Goal: Task Accomplishment & Management: Use online tool/utility

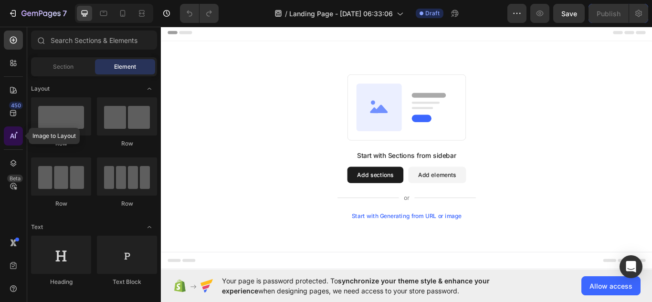
click at [16, 145] on div at bounding box center [13, 136] width 19 height 19
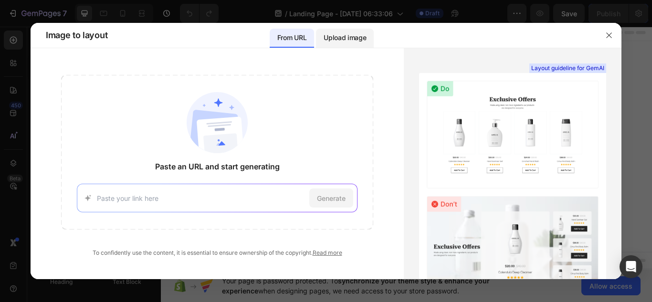
click at [351, 39] on p "Upload image" at bounding box center [345, 37] width 43 height 11
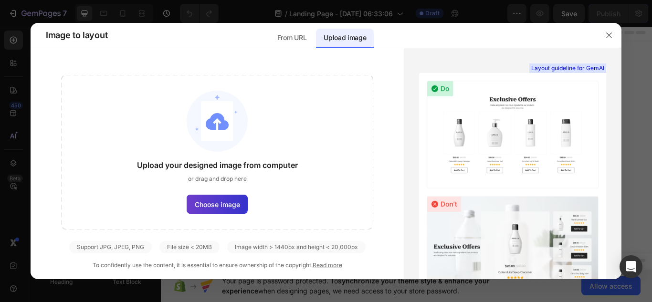
click at [220, 210] on label "Choose image" at bounding box center [217, 204] width 61 height 19
click at [0, 0] on input "Choose image" at bounding box center [0, 0] width 0 height 0
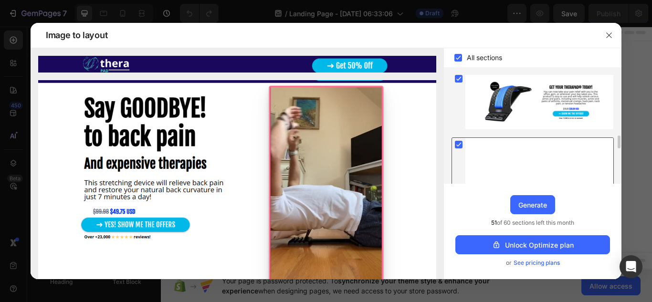
scroll to position [532, 0]
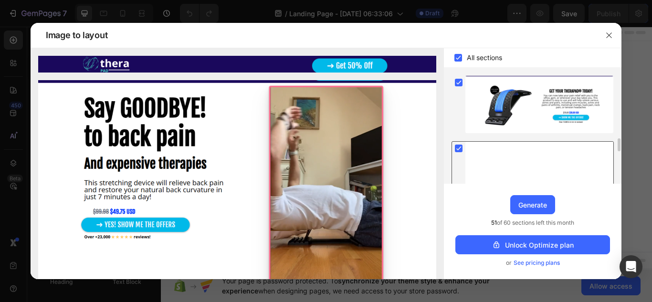
click at [459, 152] on rect at bounding box center [459, 149] width 8 height 8
click at [527, 203] on div "Generate" at bounding box center [533, 205] width 29 height 10
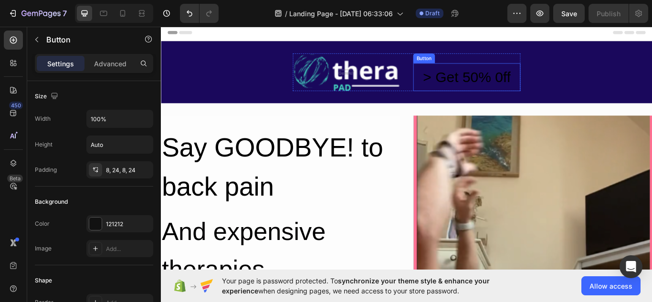
click at [457, 84] on button "> Get 50% 0ff" at bounding box center [517, 86] width 125 height 33
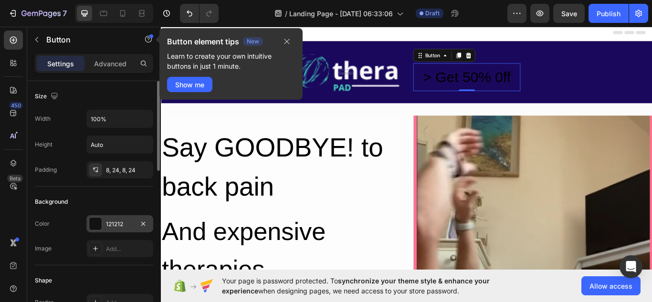
click at [127, 221] on div "121212" at bounding box center [120, 224] width 28 height 9
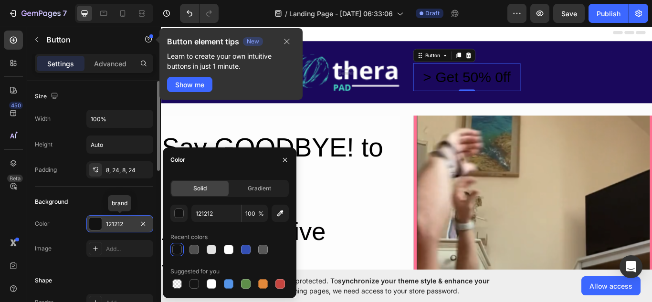
click at [127, 221] on div "121212" at bounding box center [120, 224] width 28 height 9
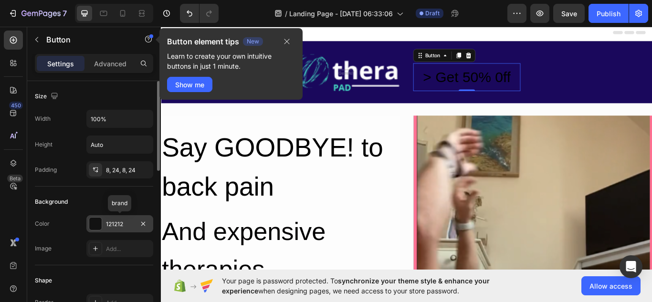
click at [127, 221] on div "121212" at bounding box center [120, 224] width 28 height 9
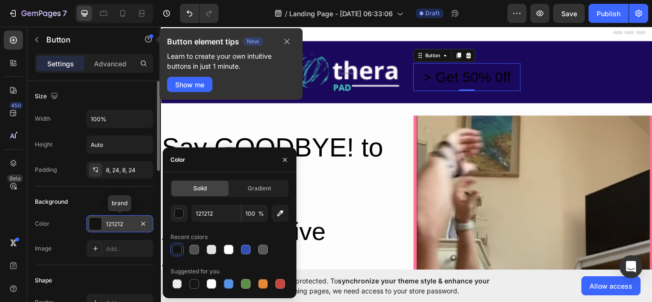
click at [127, 221] on div "121212" at bounding box center [120, 224] width 28 height 9
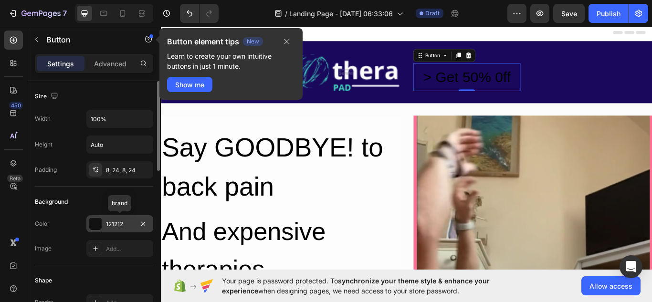
click at [127, 221] on div "121212" at bounding box center [120, 224] width 28 height 9
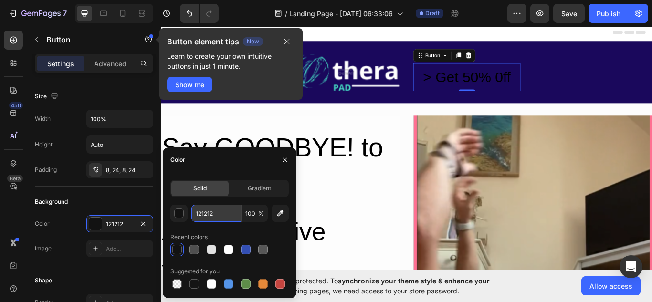
click at [217, 215] on input "121212" at bounding box center [217, 213] width 50 height 17
paste input "#00bae8"
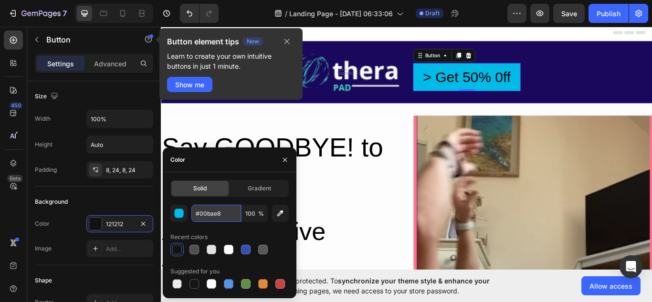
type input "00BAE8"
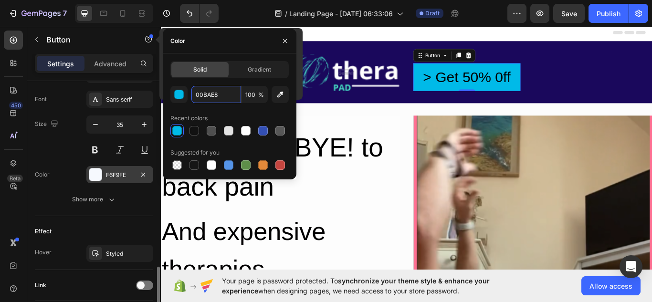
scroll to position [436, 0]
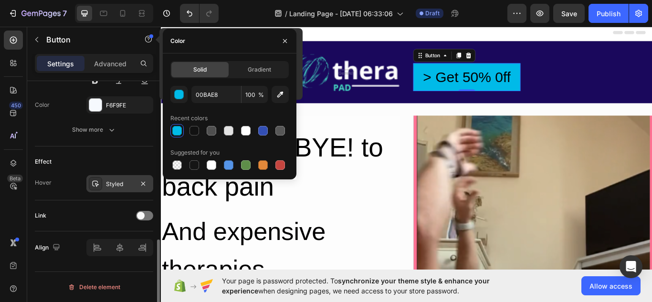
click at [100, 185] on div at bounding box center [95, 183] width 13 height 13
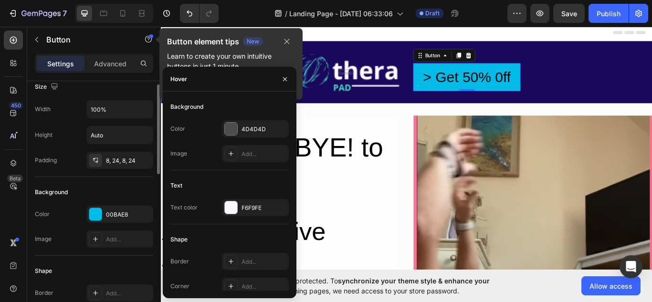
scroll to position [0, 0]
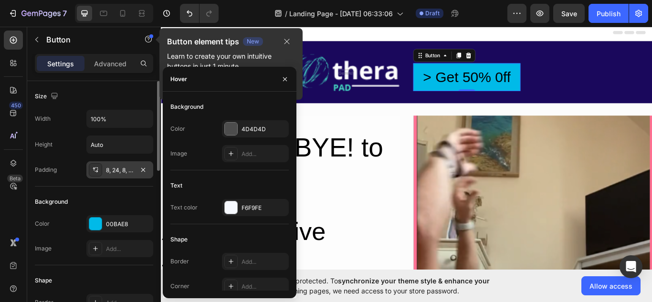
click at [112, 172] on div "8, 24, 8, 24" at bounding box center [120, 170] width 28 height 9
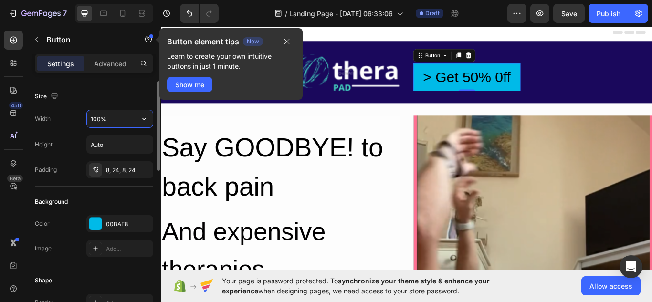
click at [112, 118] on input "100%" at bounding box center [120, 118] width 66 height 17
click at [111, 150] on input "Auto" at bounding box center [120, 144] width 66 height 17
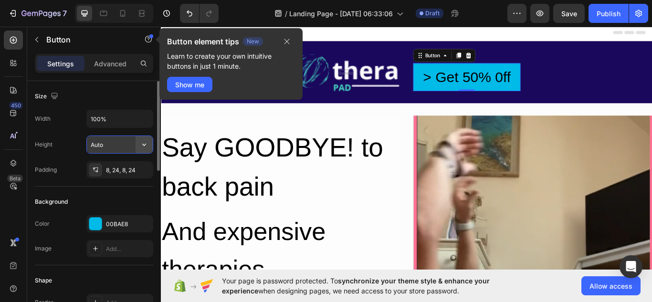
click at [140, 147] on icon "button" at bounding box center [144, 145] width 10 height 10
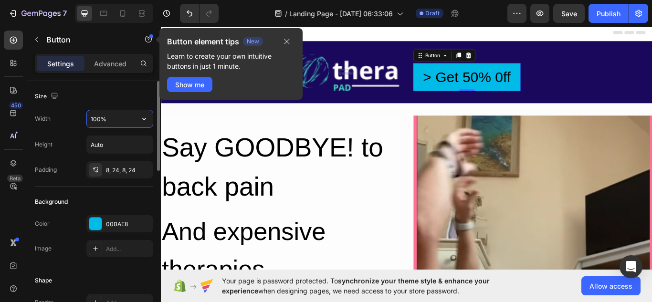
click at [108, 121] on input "100%" at bounding box center [120, 118] width 66 height 17
click at [145, 120] on icon "button" at bounding box center [144, 119] width 10 height 10
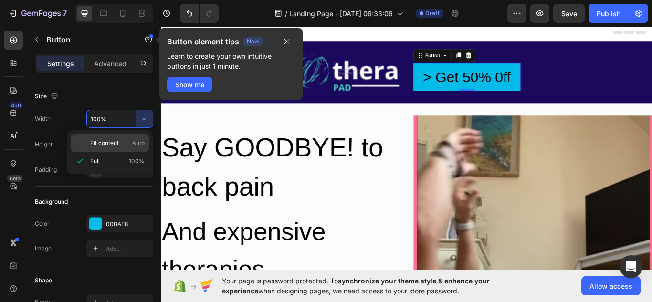
click at [127, 144] on p "Fit content Auto" at bounding box center [117, 143] width 54 height 9
type input "Auto"
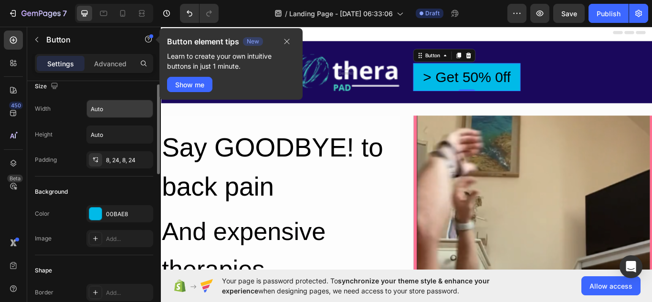
scroll to position [11, 0]
click at [107, 66] on p "Advanced" at bounding box center [110, 64] width 32 height 10
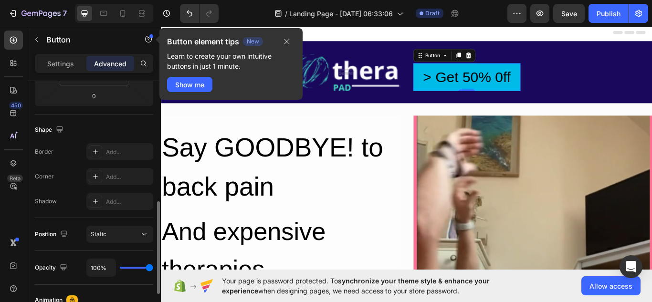
scroll to position [247, 0]
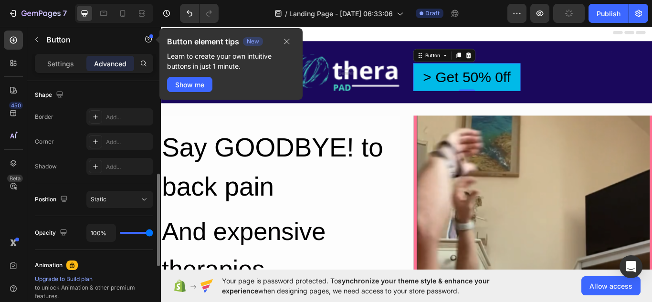
type input "72%"
type input "72"
type input "37%"
type input "37"
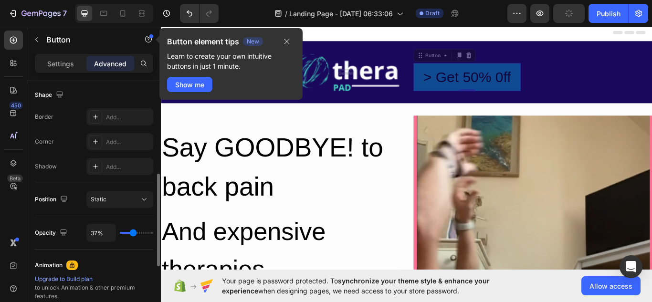
type input "35%"
type input "35"
type input "69%"
type input "69"
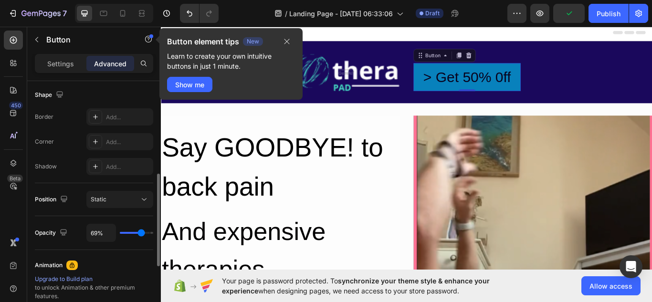
type input "72%"
type input "72"
type input "74%"
type input "74"
type input "76%"
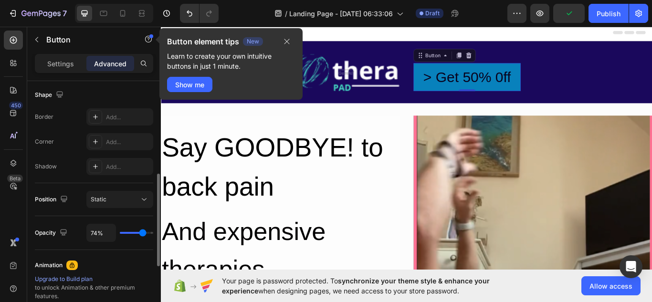
type input "76"
type input "100%"
type input "100"
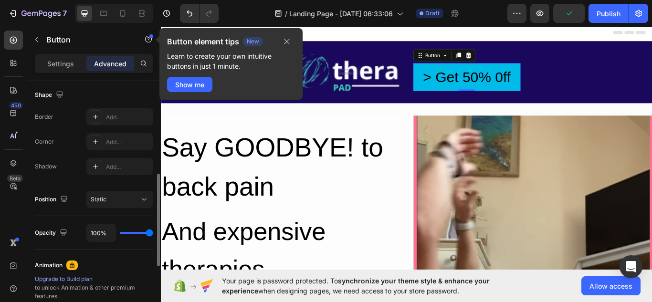
drag, startPoint x: 148, startPoint y: 234, endPoint x: 165, endPoint y: 232, distance: 16.9
click at [153, 232] on input "range" at bounding box center [136, 233] width 33 height 2
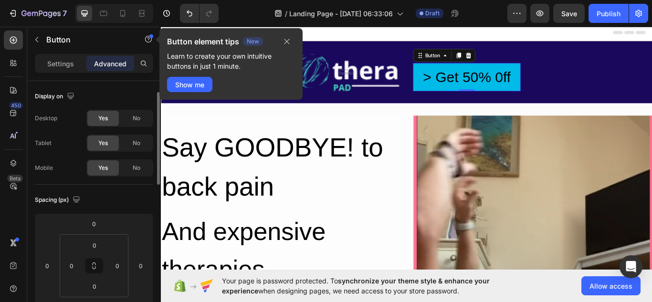
scroll to position [0, 0]
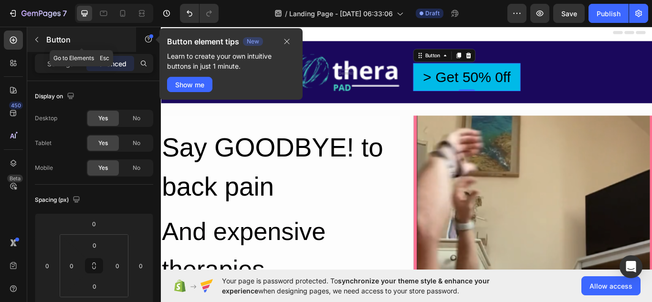
click at [34, 32] on div "Button" at bounding box center [81, 39] width 109 height 25
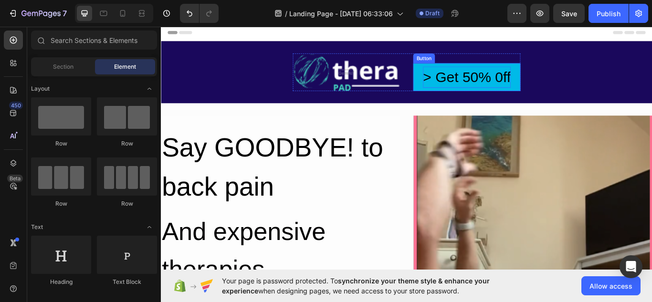
click at [505, 79] on div "> Get 50% 0ff" at bounding box center [518, 86] width 102 height 25
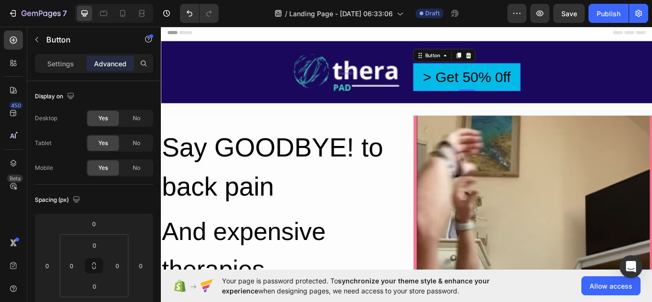
click at [58, 71] on div "Settings Advanced" at bounding box center [94, 63] width 118 height 19
click at [50, 70] on div "Settings" at bounding box center [61, 63] width 48 height 15
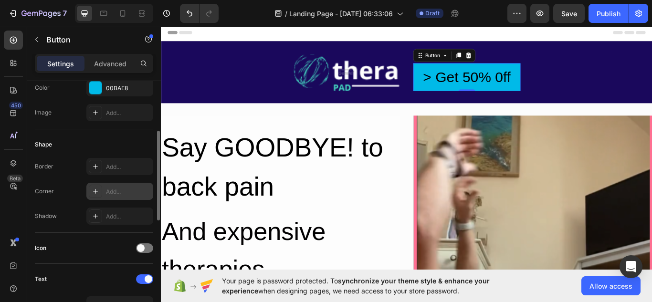
scroll to position [137, 0]
click at [92, 189] on icon at bounding box center [96, 191] width 8 height 8
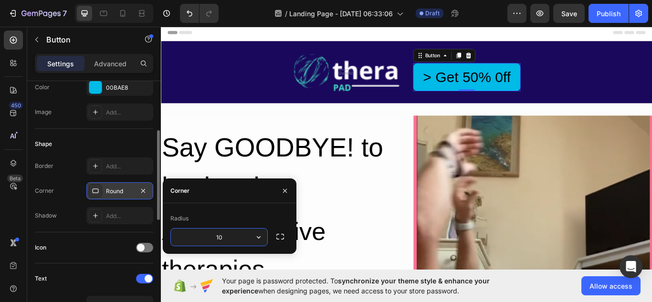
type input "1"
type input "5"
type input "2"
type input "60"
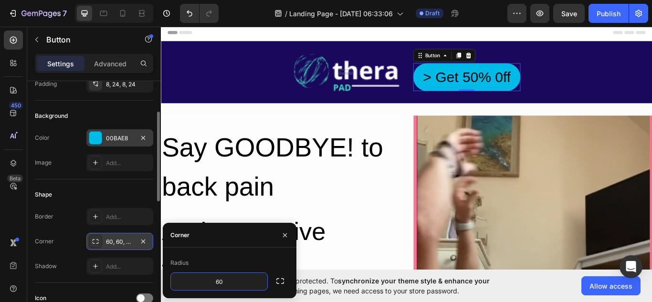
scroll to position [85, 0]
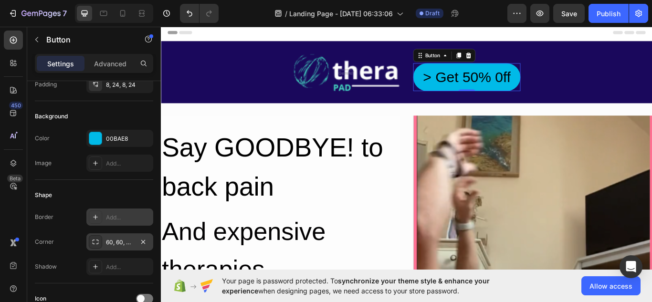
click at [102, 219] on div at bounding box center [95, 217] width 13 height 13
click at [95, 216] on icon at bounding box center [96, 217] width 8 height 8
click at [102, 264] on div at bounding box center [95, 266] width 13 height 13
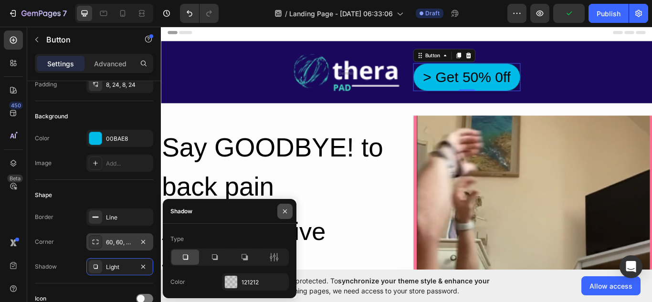
click at [287, 210] on icon "button" at bounding box center [285, 211] width 4 height 4
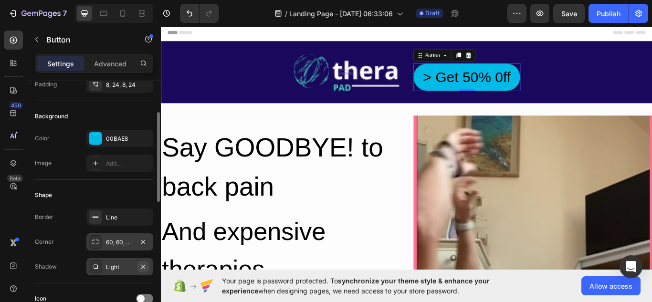
click at [144, 266] on icon "button" at bounding box center [143, 267] width 4 height 4
click at [145, 217] on icon "button" at bounding box center [143, 217] width 8 height 8
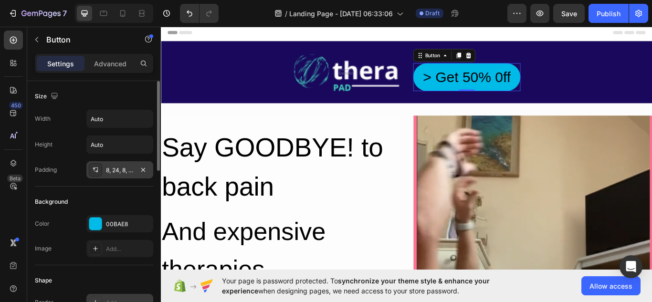
click at [129, 170] on div "8, 24, 8, 24" at bounding box center [120, 170] width 28 height 9
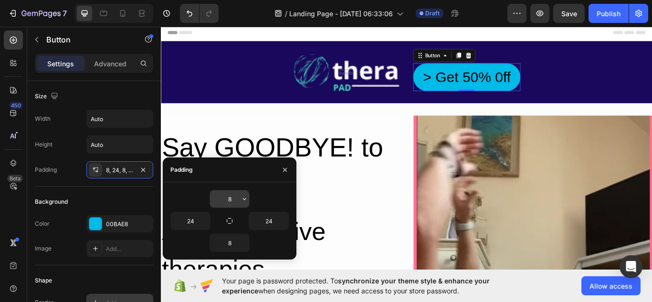
click at [239, 198] on input "8" at bounding box center [229, 199] width 39 height 17
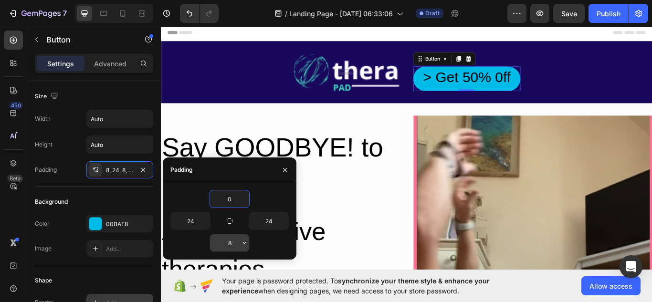
type input "0"
click at [234, 243] on input "8" at bounding box center [229, 242] width 39 height 17
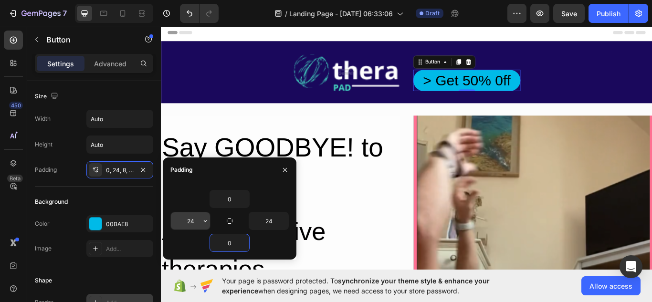
type input "0"
click at [189, 216] on input "24" at bounding box center [190, 221] width 39 height 17
click at [269, 217] on input "24" at bounding box center [268, 221] width 39 height 17
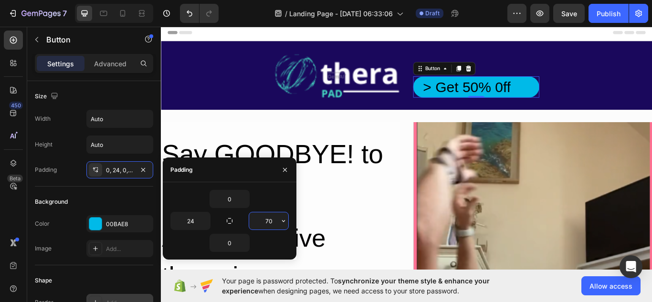
type input "7"
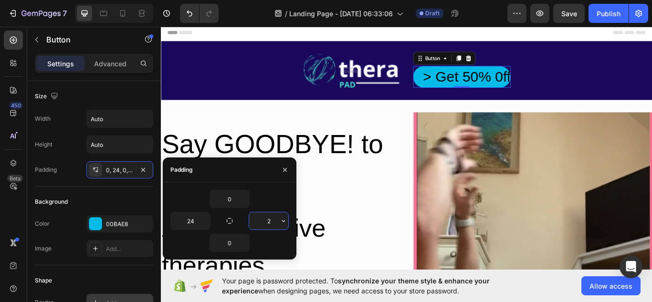
type input "24"
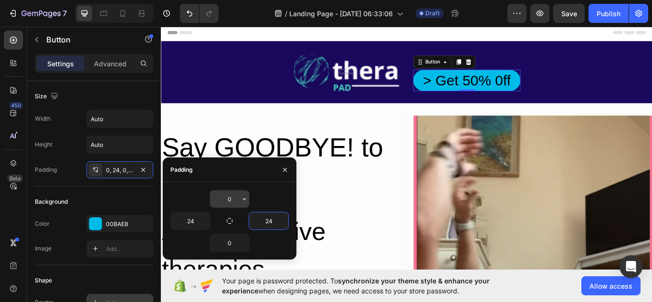
click at [231, 196] on input "0" at bounding box center [229, 199] width 39 height 17
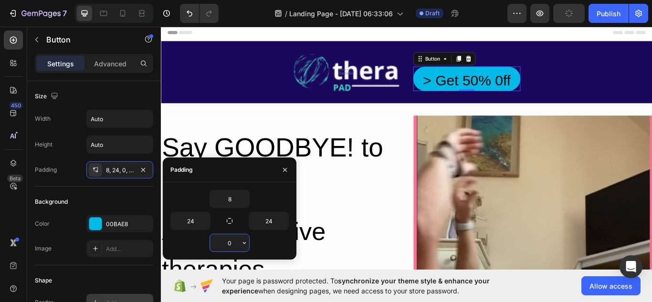
click at [236, 243] on input "0" at bounding box center [229, 242] width 39 height 17
type input "0"
type input "2470"
type input "8"
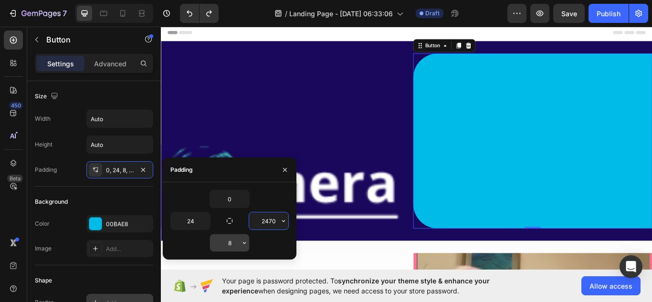
type input "8"
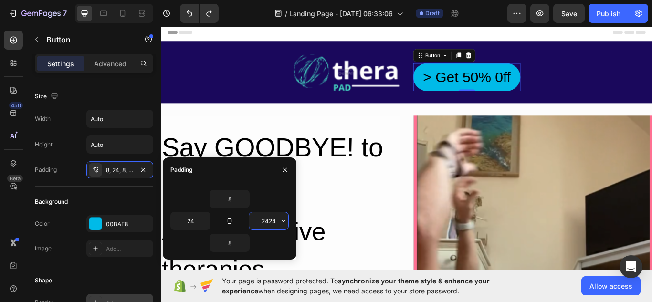
click at [276, 222] on input "2424" at bounding box center [268, 221] width 39 height 17
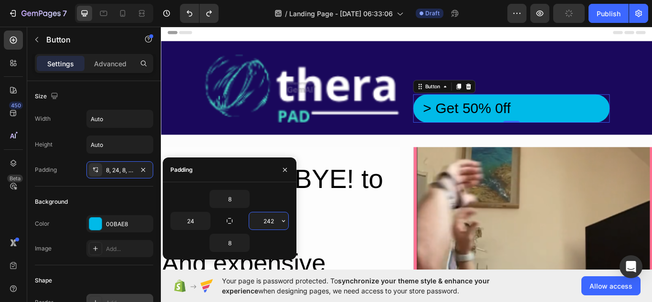
type input "24"
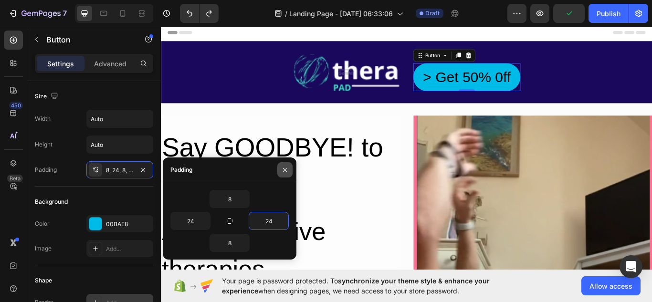
click at [288, 170] on icon "button" at bounding box center [285, 170] width 8 height 8
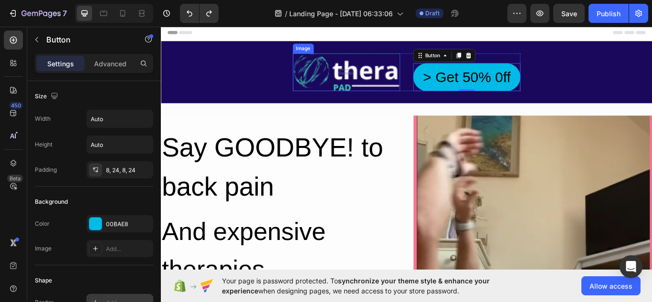
click at [387, 89] on img at bounding box center [377, 80] width 125 height 44
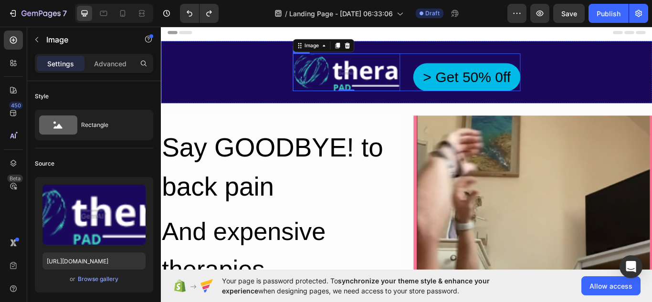
click at [445, 99] on div "Image 0 > Get 50% 0ff Button Row" at bounding box center [448, 80] width 266 height 44
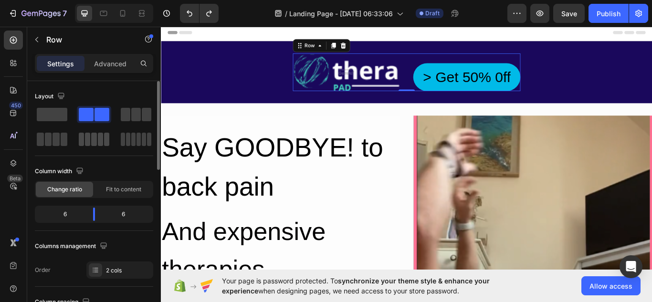
click at [101, 142] on span at bounding box center [100, 139] width 5 height 13
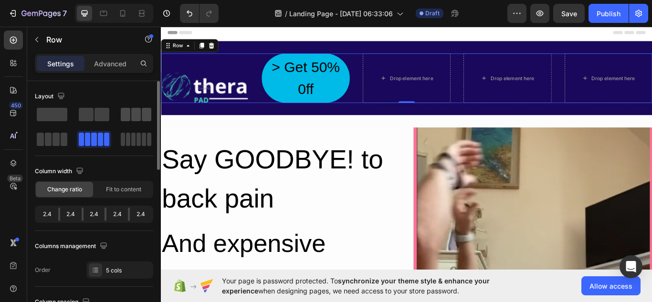
click at [134, 117] on span at bounding box center [136, 114] width 10 height 13
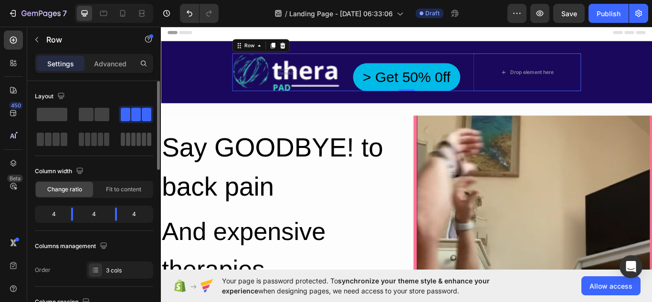
click at [130, 137] on div at bounding box center [136, 139] width 31 height 13
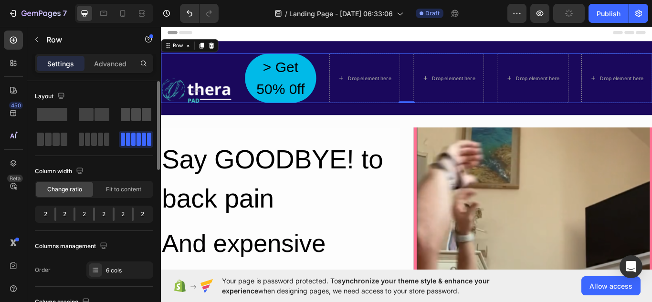
click at [130, 114] on div at bounding box center [136, 114] width 31 height 13
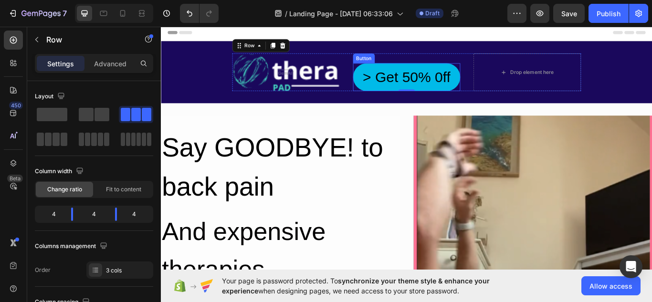
click at [385, 73] on div "> Get 50% 0ff Button" at bounding box center [447, 86] width 125 height 33
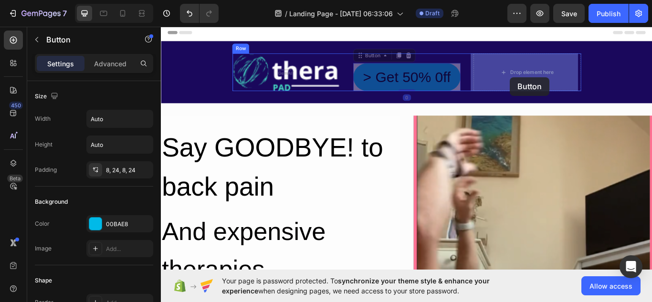
drag, startPoint x: 384, startPoint y: 73, endPoint x: 568, endPoint y: 86, distance: 183.9
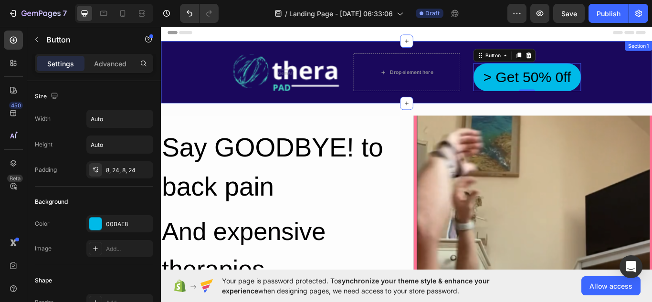
click at [352, 109] on div "Image Drop element here > Get 50% 0ff Button 0 Row Section 1" at bounding box center [447, 80] width 573 height 73
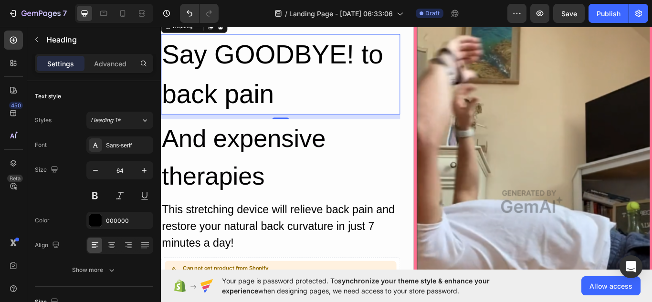
scroll to position [39, 0]
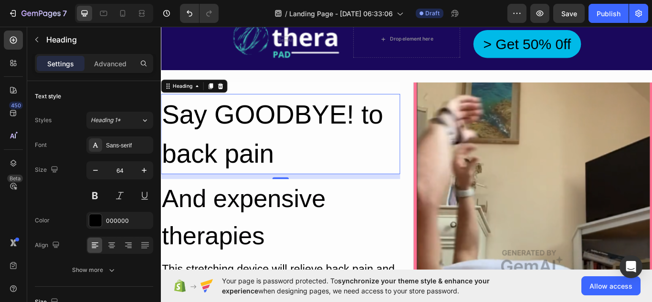
click at [292, 166] on h2 "Say GOODBYE! to back pain" at bounding box center [300, 153] width 279 height 94
click at [292, 166] on p "Say GOODBYE! to back pain" at bounding box center [300, 152] width 277 height 92
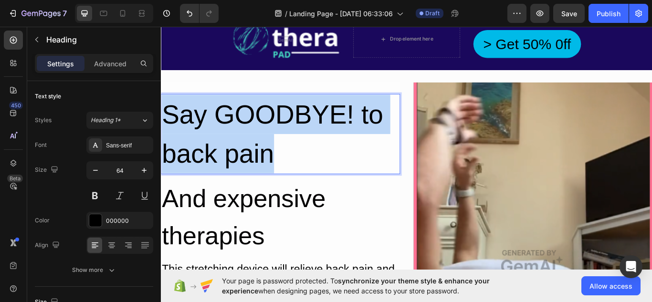
click at [292, 166] on p "Say GOODBYE! to back pain" at bounding box center [300, 152] width 277 height 92
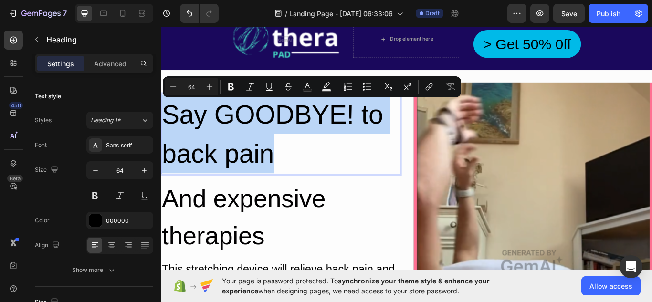
click at [292, 166] on p "Say GOODBYE! to back pain" at bounding box center [300, 152] width 277 height 92
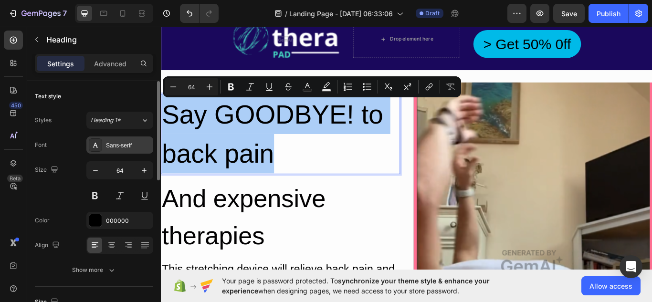
click at [136, 145] on div "Sans-serif" at bounding box center [128, 145] width 45 height 9
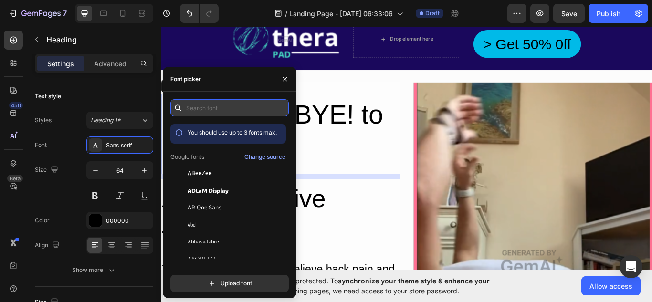
click at [221, 110] on input "text" at bounding box center [229, 107] width 118 height 17
paste input ""fjalla one""
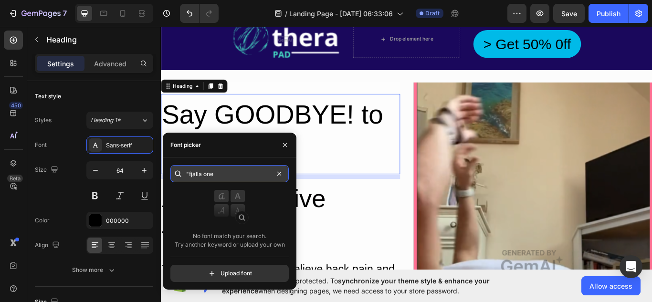
click at [189, 175] on input ""fjalla one" at bounding box center [229, 173] width 118 height 17
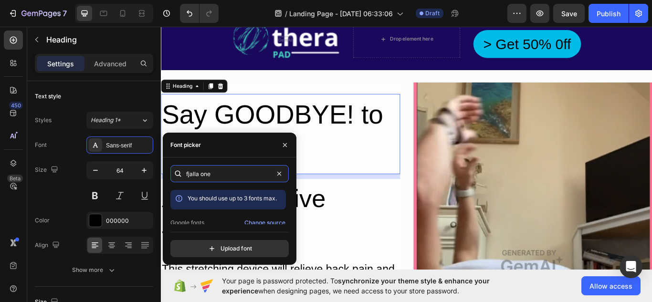
scroll to position [23, 0]
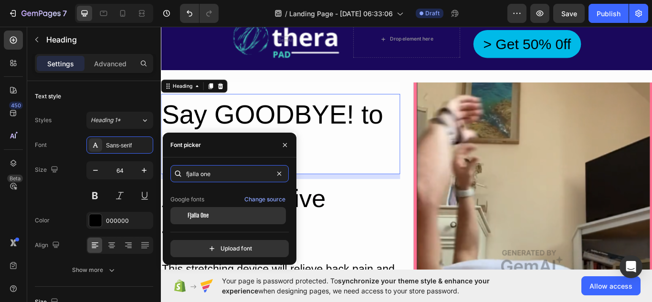
type input "fjalla one"
click at [209, 215] on span "Fjalla One" at bounding box center [198, 216] width 21 height 9
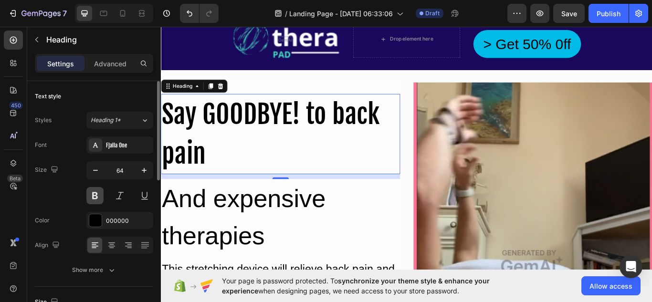
click at [96, 194] on button at bounding box center [94, 195] width 17 height 17
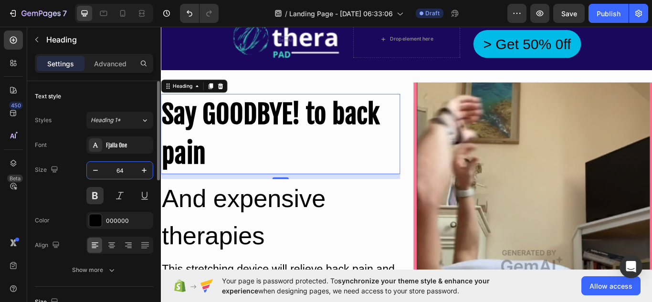
click at [122, 169] on input "64" at bounding box center [120, 170] width 32 height 17
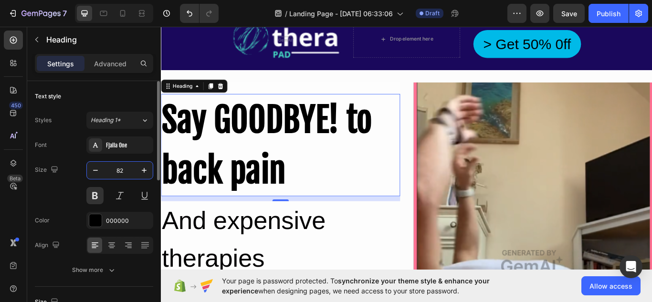
type input "82"
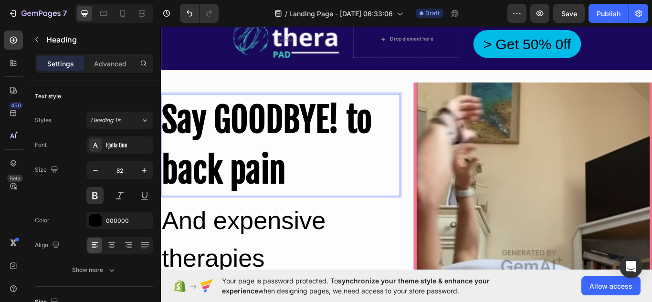
click at [304, 184] on p "Say GOODBYE! to back pain" at bounding box center [300, 164] width 277 height 117
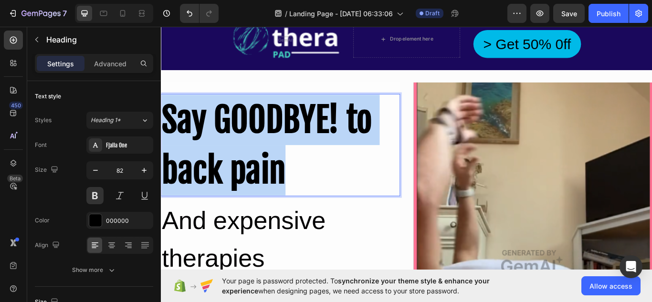
click at [304, 184] on p "Say GOODBYE! to back pain" at bounding box center [300, 164] width 277 height 117
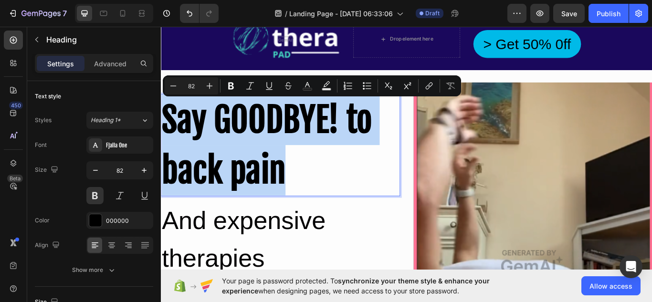
click at [304, 184] on p "Say GOODBYE! to back pain" at bounding box center [300, 164] width 277 height 117
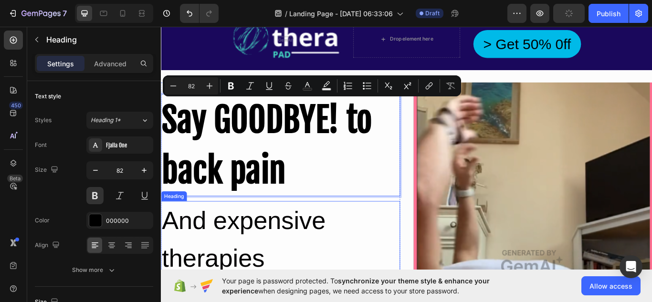
click at [406, 242] on h2 "And expensive therapies" at bounding box center [300, 275] width 279 height 89
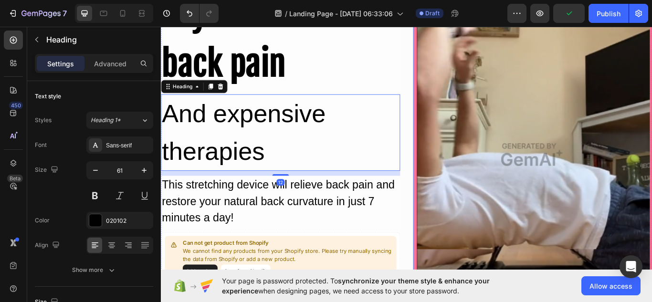
scroll to position [164, 0]
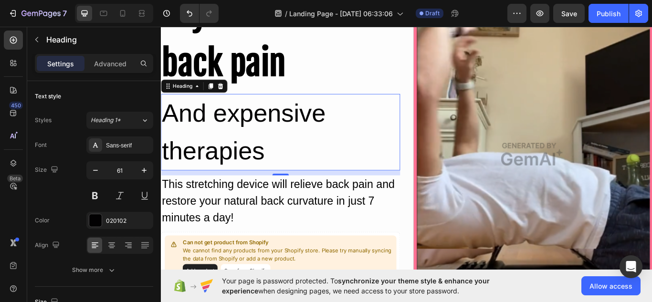
click at [274, 155] on h2 "And expensive therapies" at bounding box center [300, 150] width 279 height 89
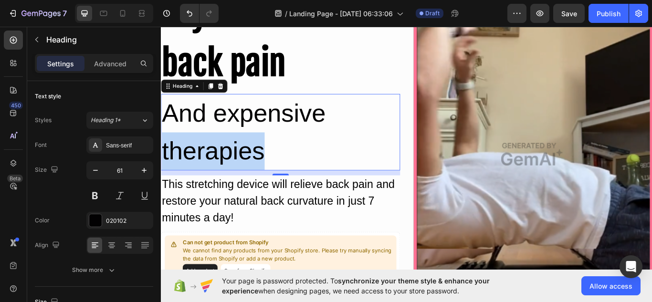
click at [274, 155] on p "And expensive therapies" at bounding box center [300, 149] width 277 height 87
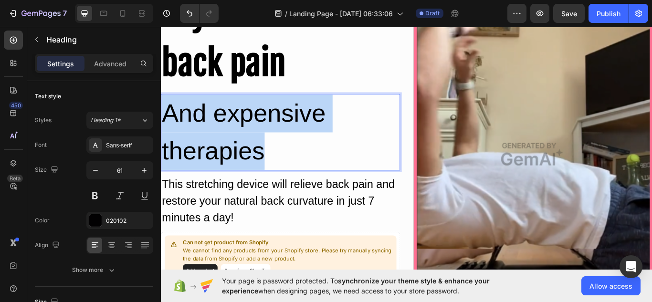
click at [274, 155] on p "And expensive therapies" at bounding box center [300, 149] width 277 height 87
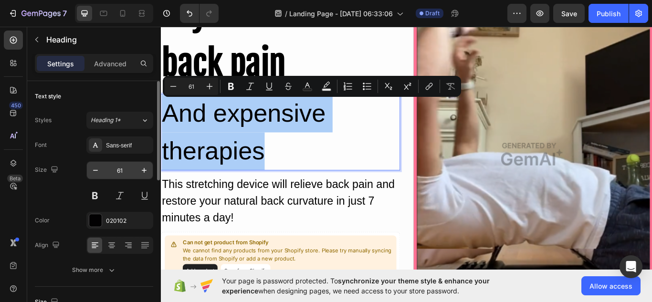
click at [129, 166] on input "61" at bounding box center [120, 170] width 32 height 17
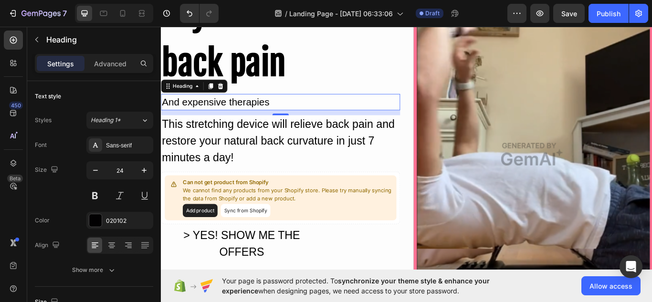
click at [287, 116] on p "And expensive therapies" at bounding box center [300, 114] width 277 height 17
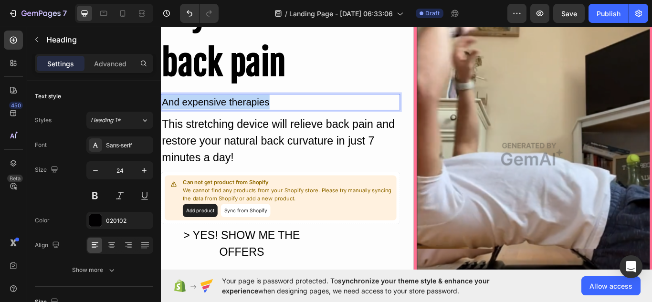
click at [287, 116] on p "And expensive therapies" at bounding box center [300, 114] width 277 height 17
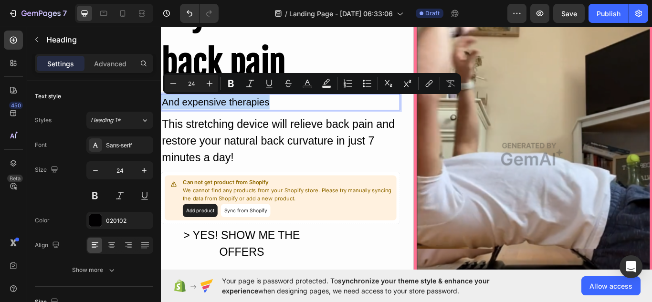
click at [287, 116] on p "And expensive therapies" at bounding box center [300, 114] width 277 height 17
click at [133, 172] on input "24" at bounding box center [120, 170] width 32 height 17
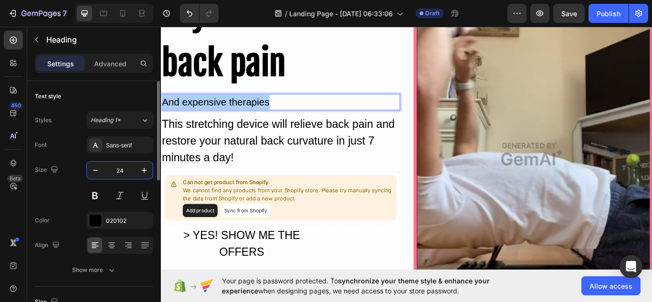
click at [133, 172] on input "24" at bounding box center [120, 170] width 32 height 17
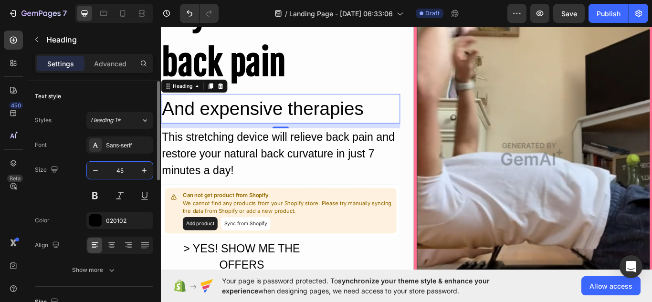
type input "45"
click at [94, 193] on button at bounding box center [94, 195] width 17 height 17
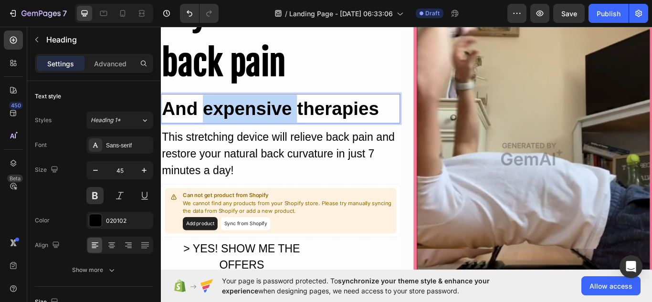
click at [296, 116] on p "And expensive therapies" at bounding box center [300, 122] width 277 height 32
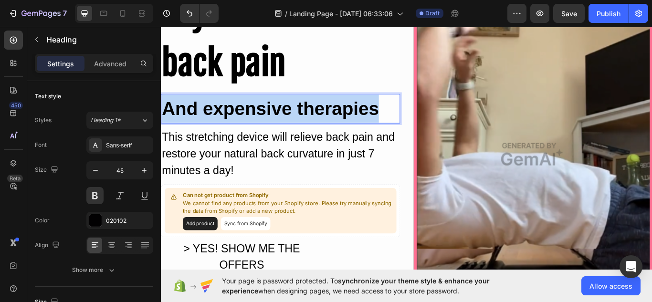
click at [296, 116] on p "And expensive therapies" at bounding box center [300, 122] width 277 height 32
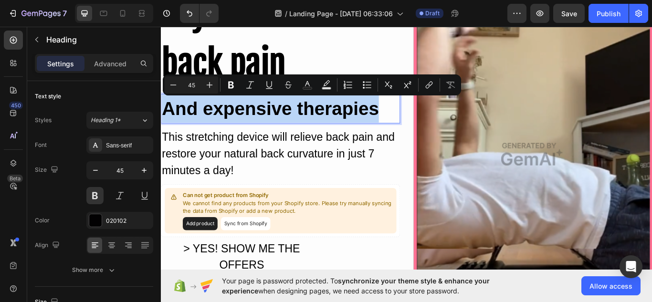
click at [296, 116] on p "And expensive therapies" at bounding box center [300, 122] width 277 height 32
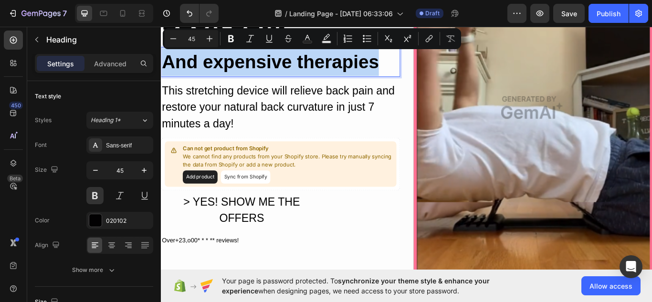
scroll to position [219, 0]
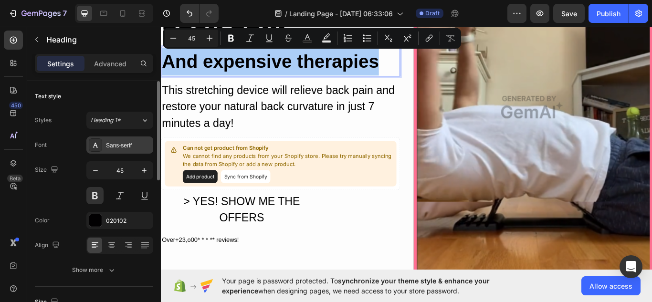
click at [126, 141] on div "Sans-serif" at bounding box center [128, 145] width 45 height 9
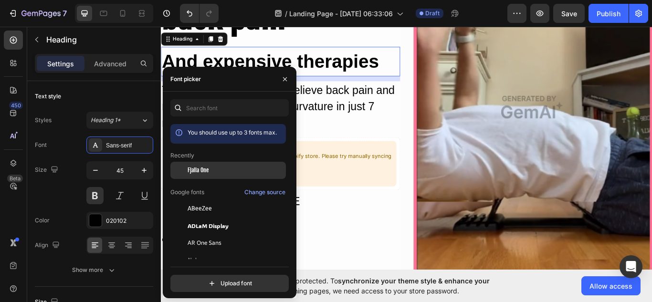
click at [201, 169] on span "Fjalla One" at bounding box center [198, 170] width 21 height 9
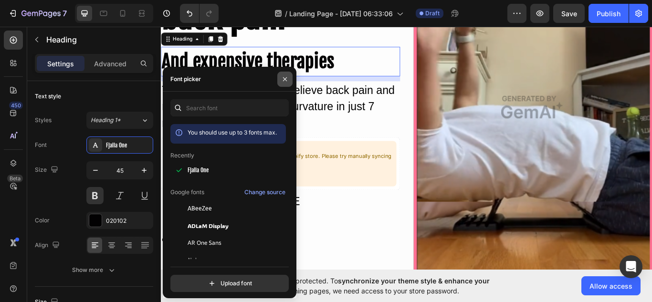
click at [281, 74] on button "button" at bounding box center [284, 79] width 15 height 15
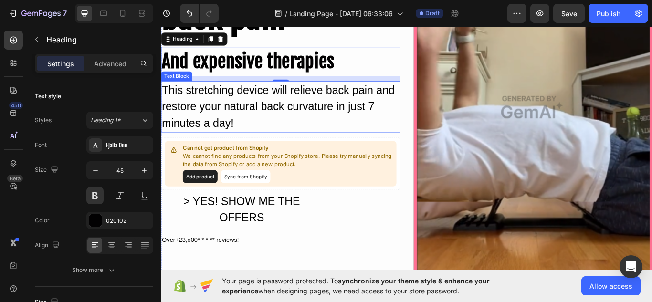
click at [214, 139] on div "This stretching device will relieve back pain and restore your natural back cur…" at bounding box center [300, 121] width 279 height 60
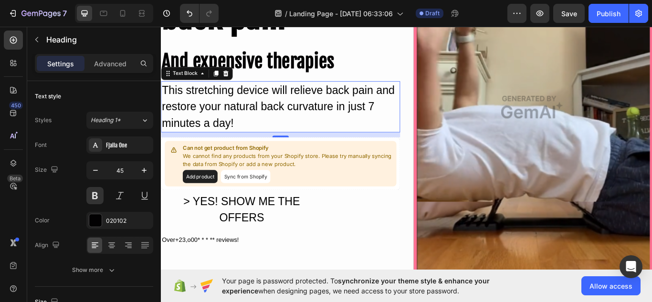
click at [214, 139] on p "This stretching device will relieve back pain and restore your natural back cur…" at bounding box center [300, 121] width 277 height 58
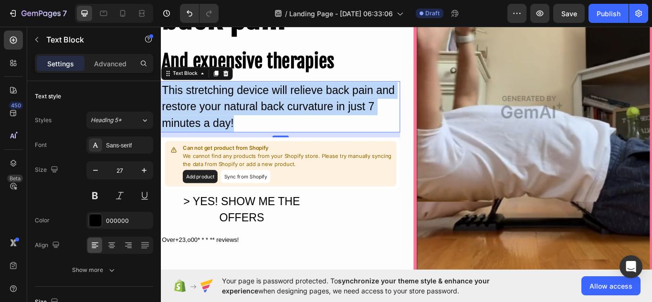
click at [214, 139] on p "This stretching device will relieve back pain and restore your natural back cur…" at bounding box center [300, 121] width 277 height 58
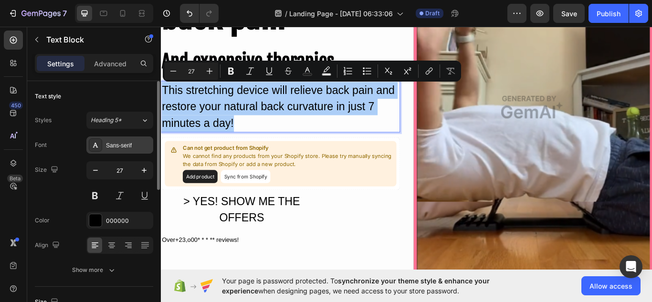
click at [120, 146] on div "Sans-serif" at bounding box center [128, 145] width 45 height 9
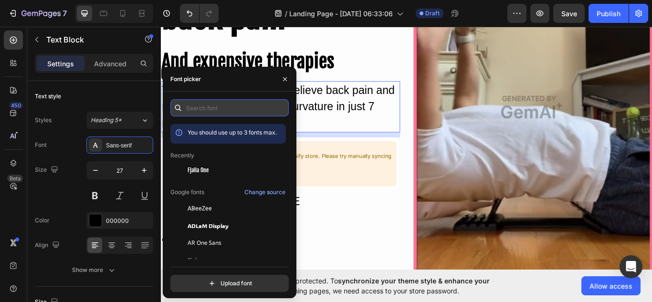
click at [223, 116] on input "text" at bounding box center [229, 107] width 118 height 17
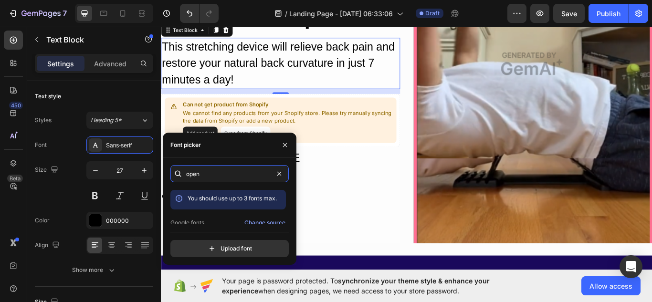
scroll to position [23, 0]
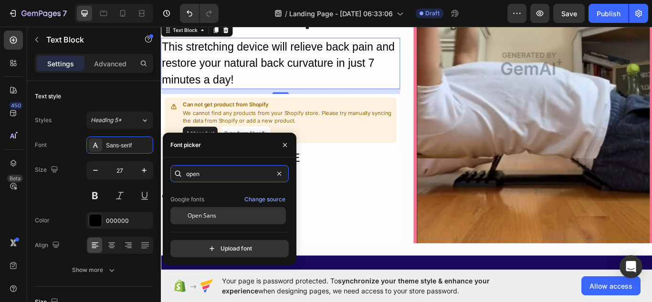
type input "open"
click at [201, 215] on span "Open Sans" at bounding box center [202, 216] width 29 height 9
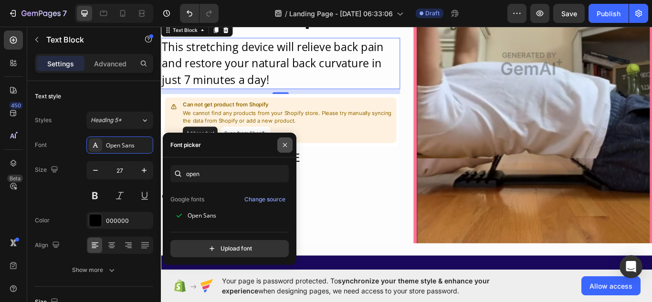
scroll to position [232, 0]
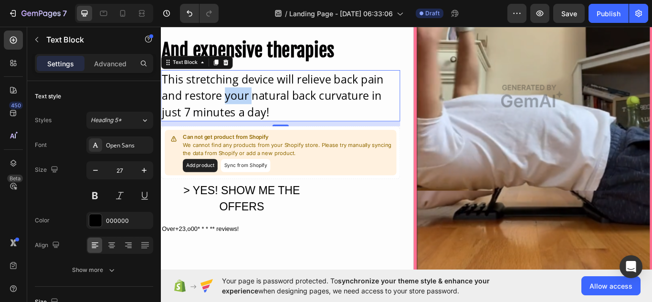
click at [258, 113] on p "This stretching device will relieve back pain and restore your natural back cur…" at bounding box center [300, 108] width 277 height 58
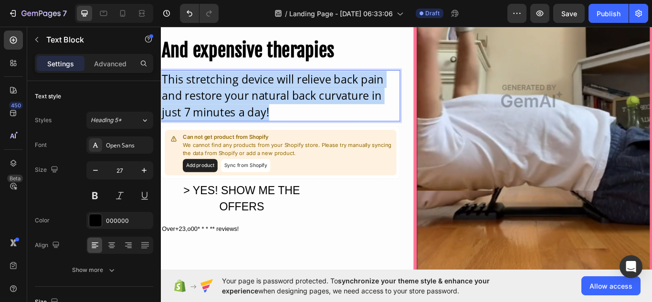
click at [258, 113] on p "This stretching device will relieve back pain and restore your natural back cur…" at bounding box center [300, 108] width 277 height 58
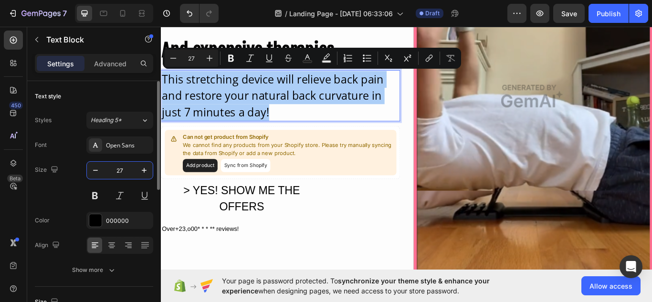
click at [130, 172] on input "27" at bounding box center [120, 170] width 32 height 17
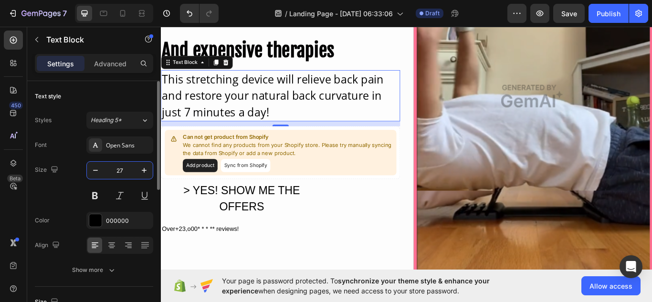
click at [130, 172] on input "27" at bounding box center [120, 170] width 32 height 17
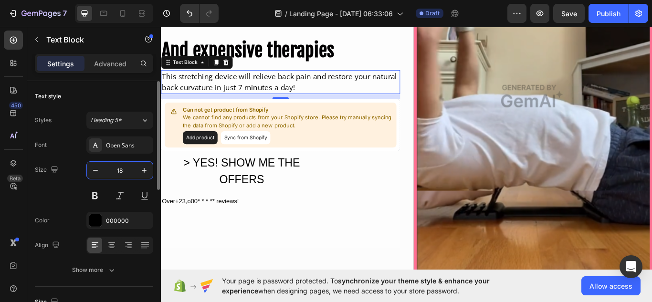
type input "18"
click at [293, 97] on p "This stretching device will relieve back pain and restore your natural back cur…" at bounding box center [300, 92] width 277 height 26
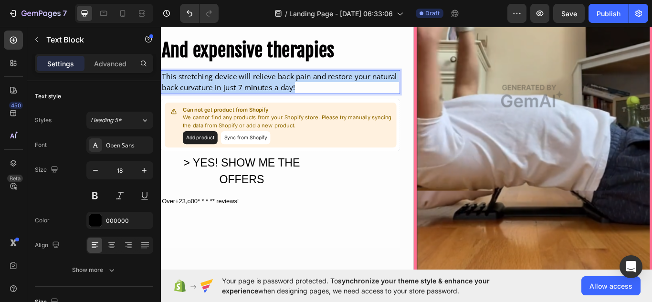
click at [293, 97] on p "This stretching device will relieve back pain and restore your natural back cur…" at bounding box center [300, 92] width 277 height 26
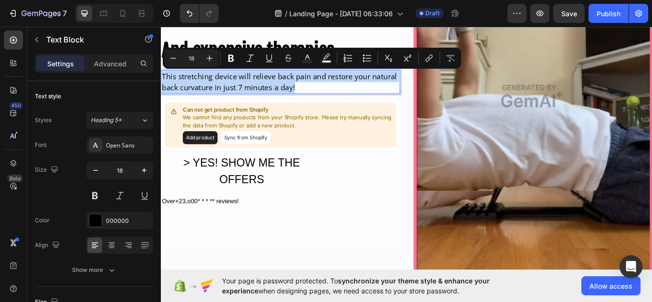
click at [293, 97] on p "This stretching device will relieve back pain and restore your natural back cur…" at bounding box center [300, 92] width 277 height 26
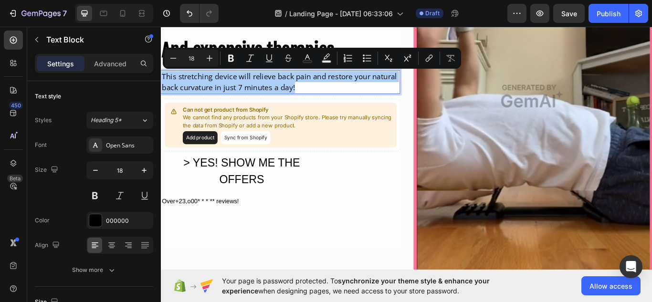
click at [196, 58] on input "18" at bounding box center [191, 58] width 19 height 11
type input "24"
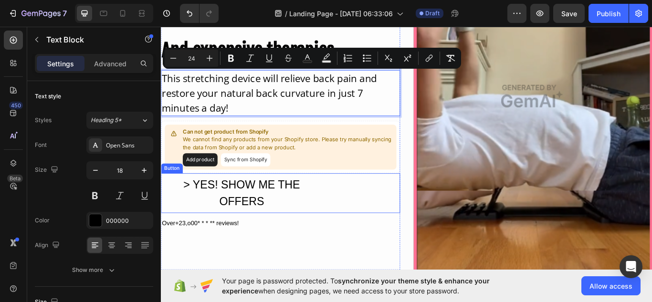
click at [345, 222] on button "> YES! SHOW ME THE OFFERS" at bounding box center [255, 221] width 188 height 46
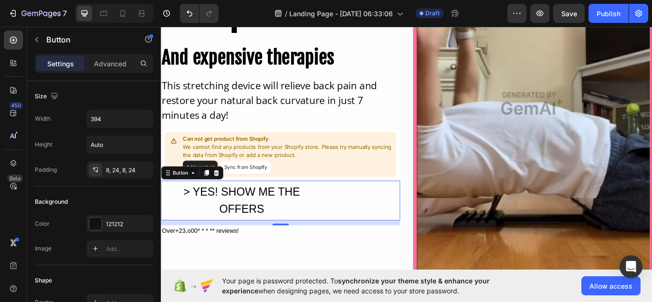
scroll to position [0, 0]
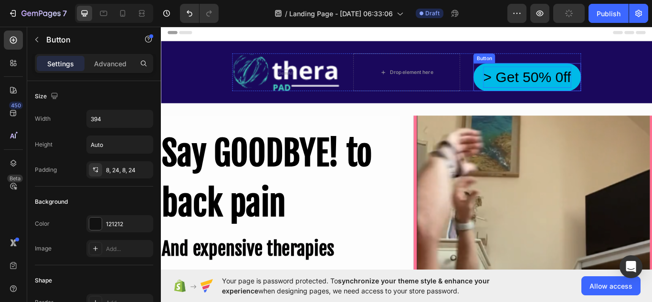
click at [587, 85] on div "> Get 50% 0ff" at bounding box center [588, 86] width 102 height 25
click at [587, 85] on p "> Get 50% 0ff" at bounding box center [588, 86] width 102 height 25
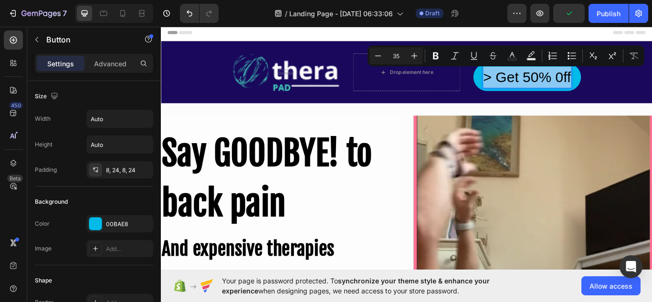
click at [549, 86] on p "> Get 50% 0ff" at bounding box center [588, 86] width 102 height 25
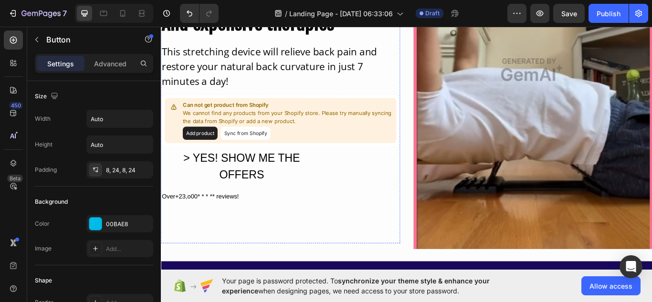
scroll to position [263, 0]
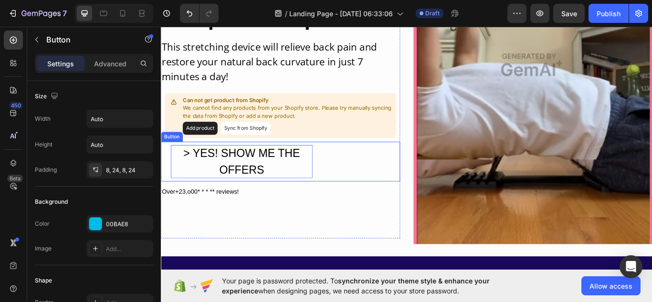
click at [230, 178] on div "> YES! SHOW ME THE OFFERS" at bounding box center [254, 184] width 165 height 39
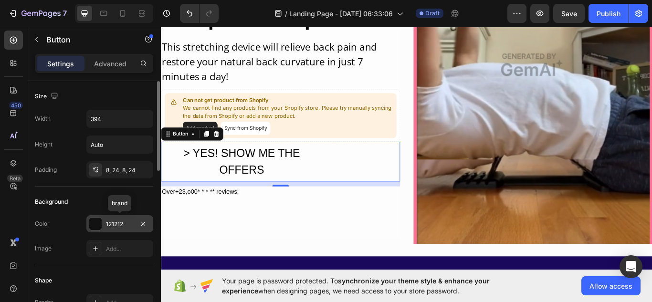
click at [98, 225] on div at bounding box center [95, 224] width 12 height 12
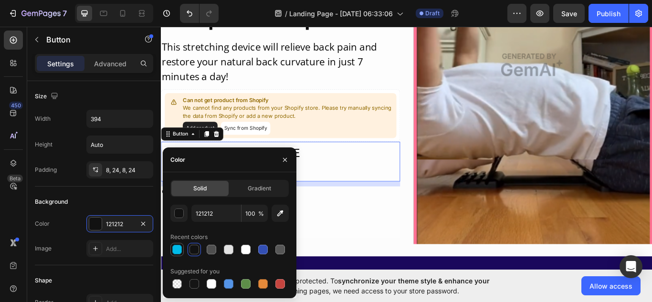
click at [176, 251] on div at bounding box center [177, 250] width 10 height 10
type input "00BAE8"
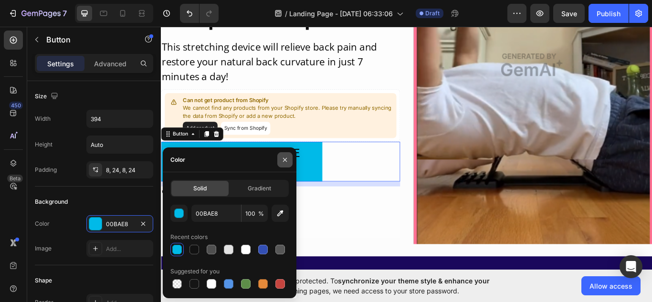
click at [283, 161] on icon "button" at bounding box center [285, 160] width 8 height 8
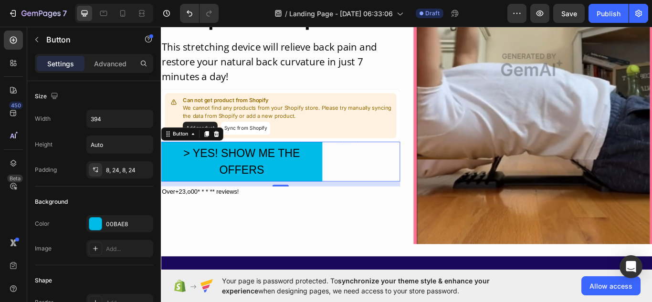
click at [346, 188] on button "> YES! SHOW ME THE OFFERS" at bounding box center [255, 184] width 188 height 46
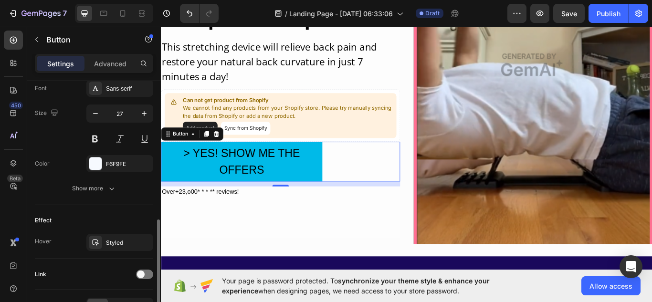
scroll to position [436, 0]
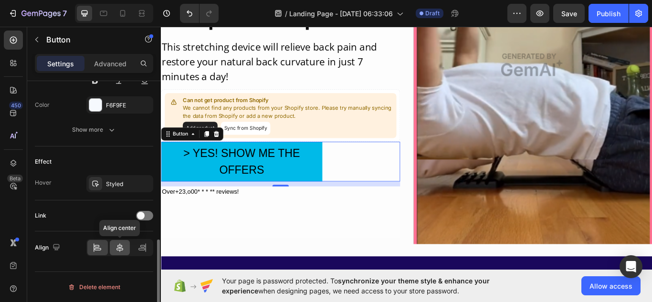
click at [120, 248] on icon at bounding box center [120, 248] width 7 height 9
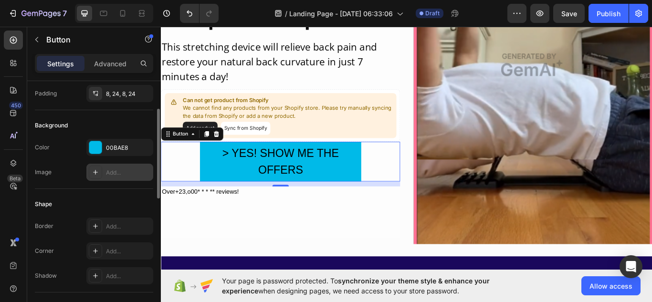
scroll to position [77, 0]
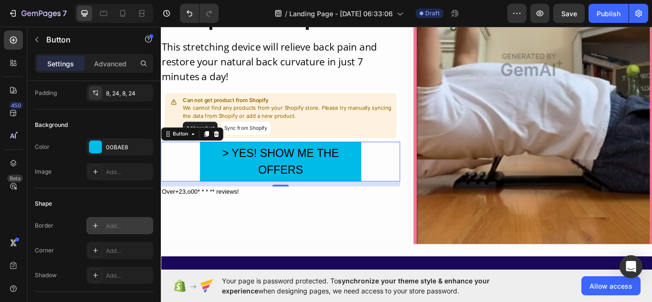
click at [95, 228] on icon at bounding box center [96, 226] width 8 height 8
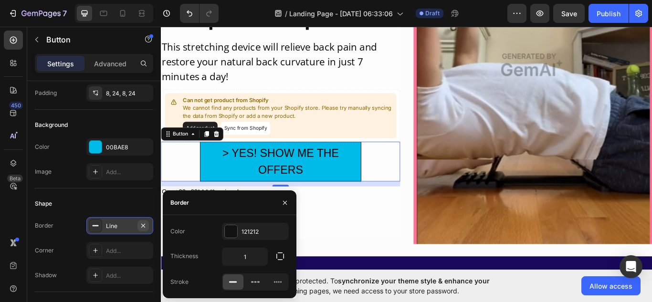
click at [141, 223] on icon "button" at bounding box center [143, 226] width 8 height 8
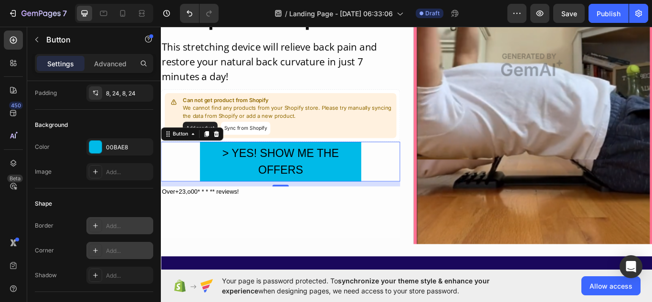
click at [99, 251] on icon at bounding box center [96, 251] width 8 height 8
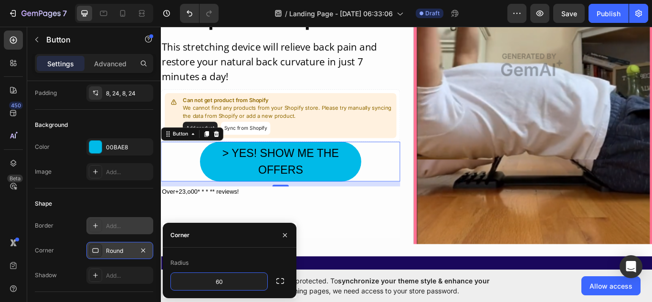
type input "60"
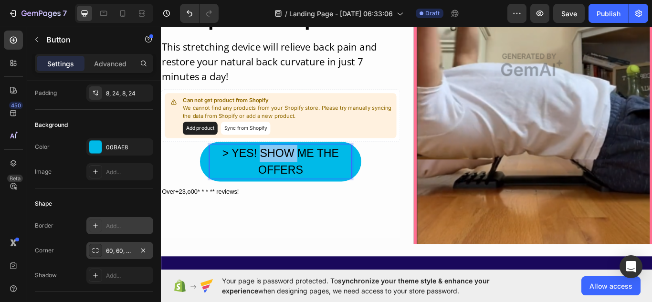
click at [293, 180] on p "> YES! SHOW ME THE OFFERS" at bounding box center [300, 184] width 165 height 39
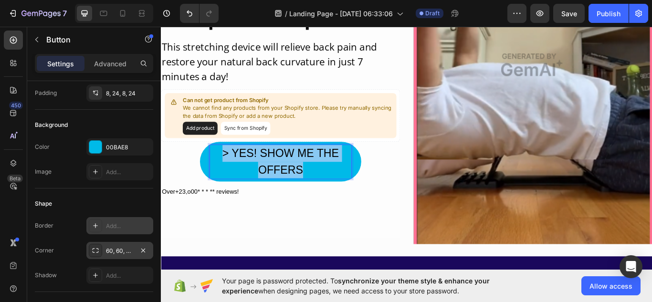
click at [293, 180] on p "> YES! SHOW ME THE OFFERS" at bounding box center [300, 184] width 165 height 39
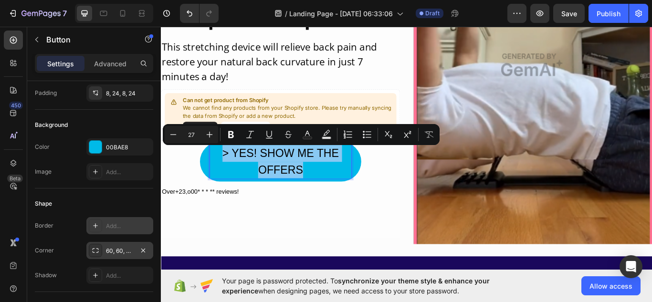
click at [293, 180] on p "> YES! SHOW ME THE OFFERS" at bounding box center [300, 184] width 165 height 39
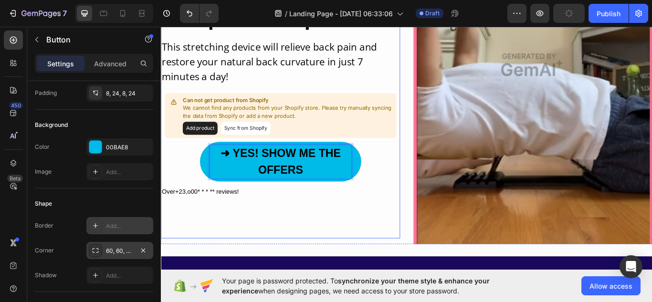
scroll to position [0, 0]
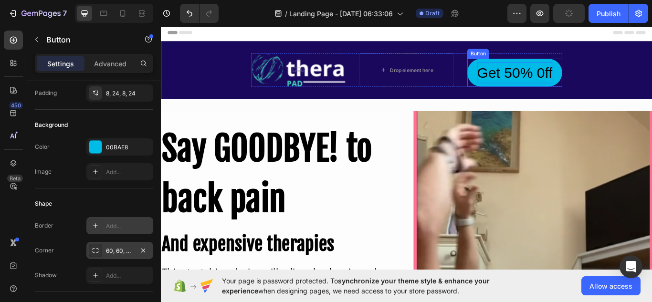
click at [594, 75] on p "Get 50% 0ff" at bounding box center [574, 80] width 88 height 25
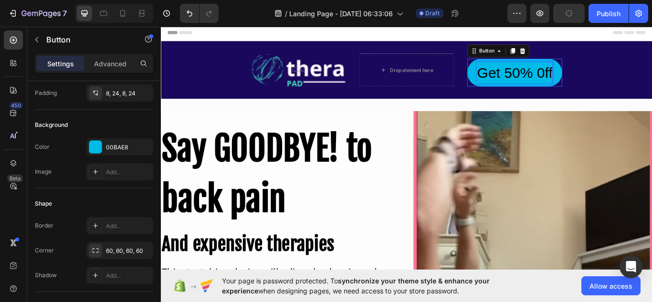
click at [594, 75] on p "Get 50% 0ff" at bounding box center [574, 80] width 88 height 25
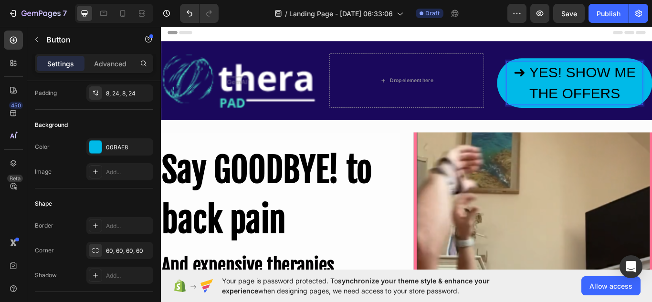
click at [604, 89] on p "➜ YES! SHOW ME THE OFFERS" at bounding box center [643, 93] width 158 height 50
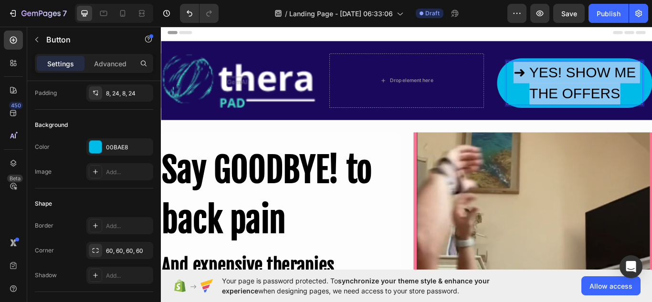
click at [604, 89] on p "➜ YES! SHOW ME THE OFFERS" at bounding box center [643, 93] width 158 height 50
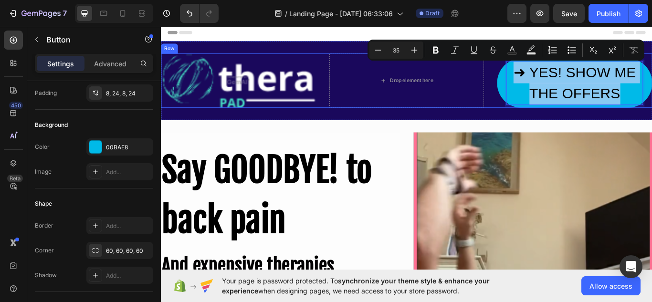
click at [539, 90] on div "Image Drop element here ➜ YES! SHOW ME THE OFFERS Button 0 Row" at bounding box center [447, 90] width 573 height 64
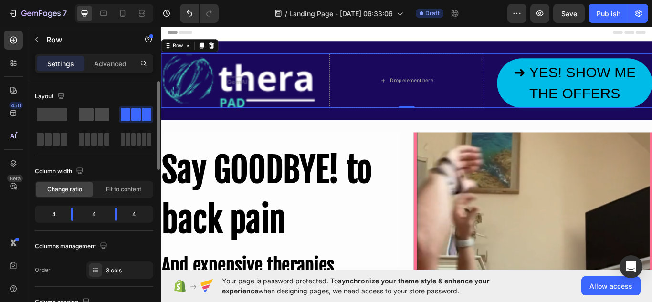
drag, startPoint x: 94, startPoint y: 115, endPoint x: 125, endPoint y: 89, distance: 40.0
click at [94, 115] on div at bounding box center [94, 114] width 31 height 13
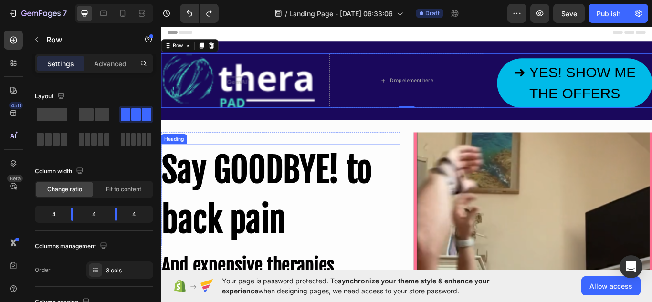
scroll to position [1, 0]
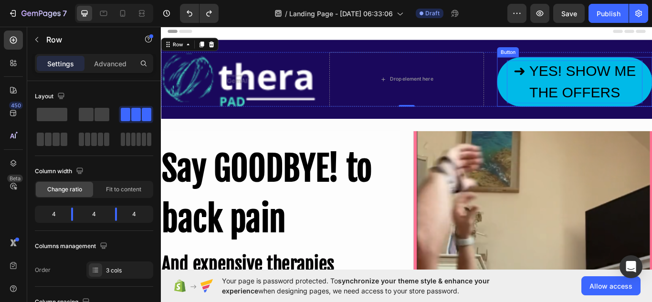
click at [616, 93] on p "➜ YES! SHOW ME THE OFFERS" at bounding box center [643, 91] width 158 height 50
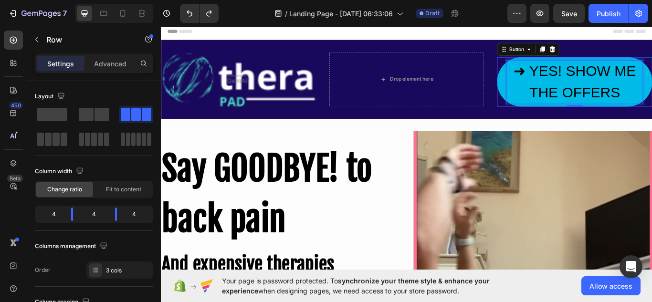
click at [616, 93] on p "➜ YES! SHOW ME THE OFFERS" at bounding box center [643, 91] width 158 height 50
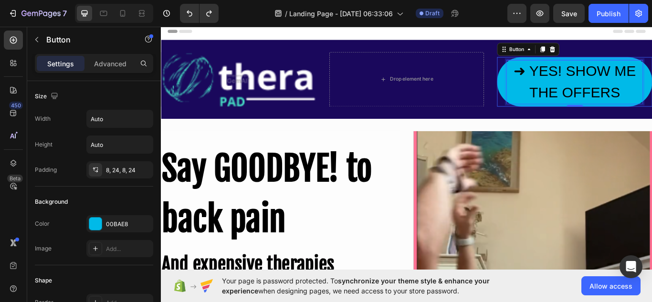
click at [616, 93] on p "➜ YES! SHOW ME THE OFFERS" at bounding box center [643, 91] width 158 height 50
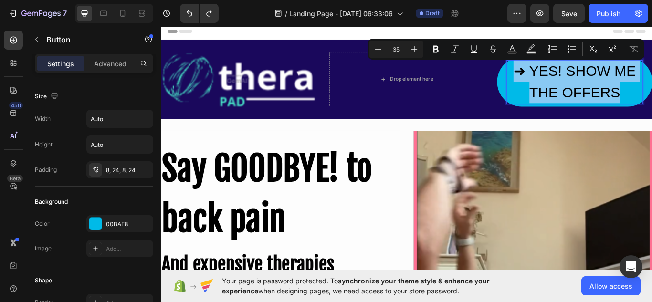
click at [616, 93] on p "➜ YES! SHOW ME THE OFFERS" at bounding box center [643, 91] width 158 height 50
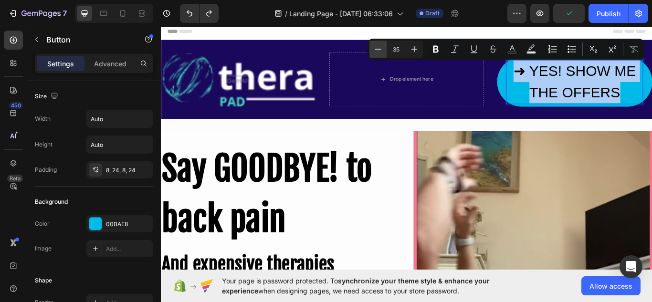
click at [378, 48] on icon "Editor contextual toolbar" at bounding box center [378, 49] width 10 height 10
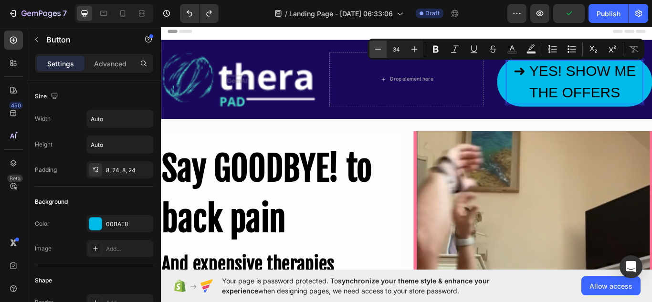
click at [378, 48] on icon "Editor contextual toolbar" at bounding box center [378, 49] width 10 height 10
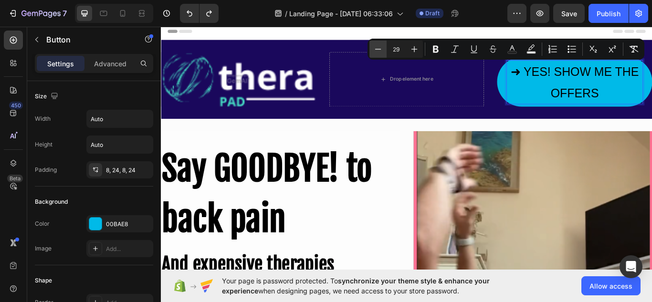
click at [378, 48] on icon "Editor contextual toolbar" at bounding box center [378, 49] width 10 height 10
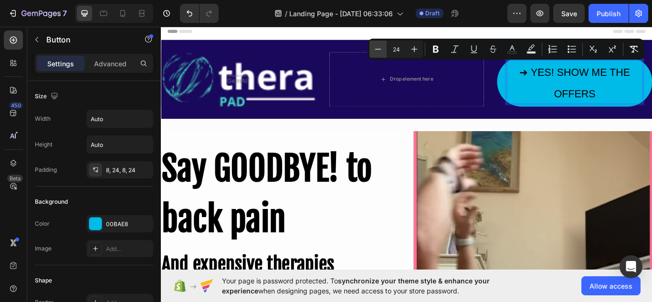
click at [378, 48] on icon "Editor contextual toolbar" at bounding box center [378, 49] width 10 height 10
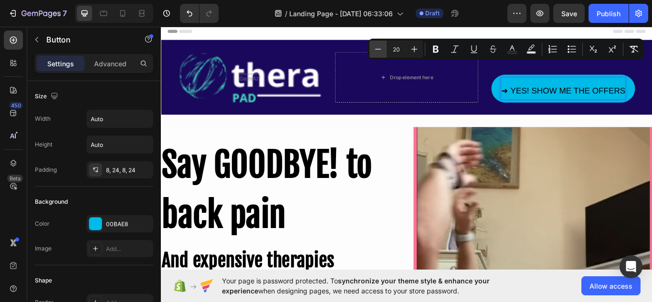
click at [378, 48] on icon "Editor contextual toolbar" at bounding box center [378, 49] width 10 height 10
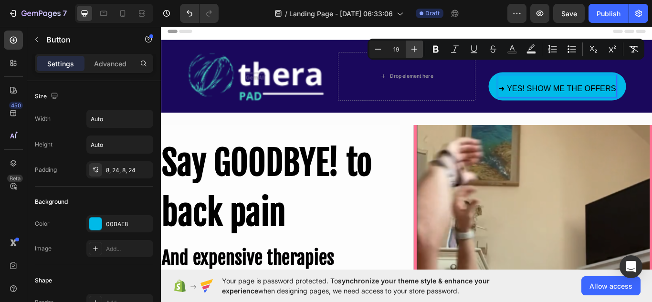
click at [415, 50] on icon "Editor contextual toolbar" at bounding box center [415, 49] width 6 height 6
type input "20"
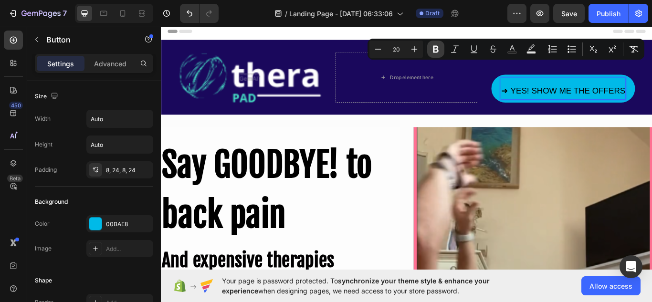
click at [431, 46] on button "Bold" at bounding box center [435, 49] width 17 height 17
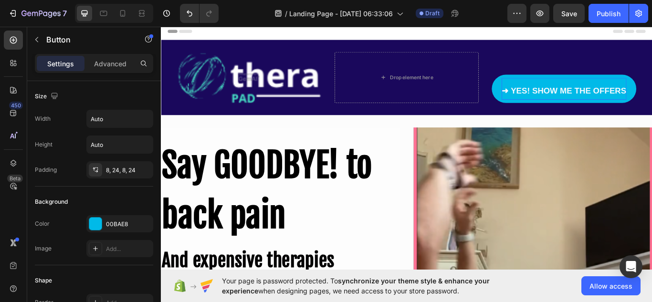
click at [578, 100] on strong "➜ YES! SHOW ME THE OFFERS" at bounding box center [630, 101] width 145 height 11
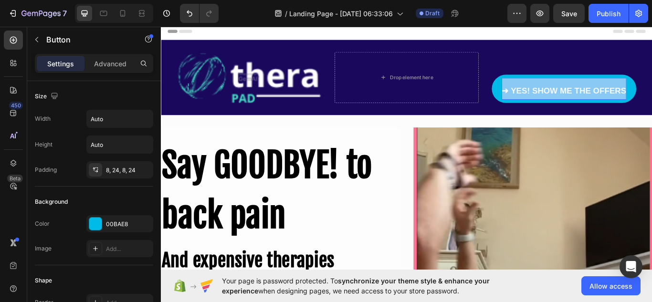
click at [578, 100] on strong "➜ YES! SHOW ME THE OFFERS" at bounding box center [630, 101] width 145 height 11
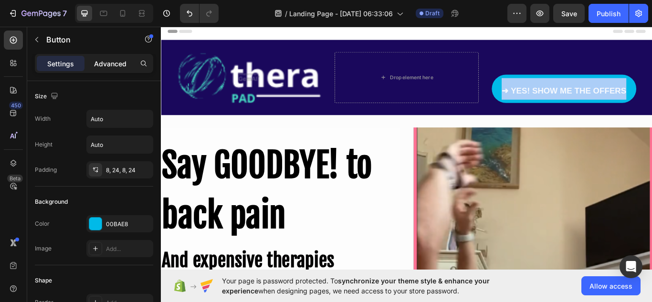
click at [116, 68] on p "Advanced" at bounding box center [110, 64] width 32 height 10
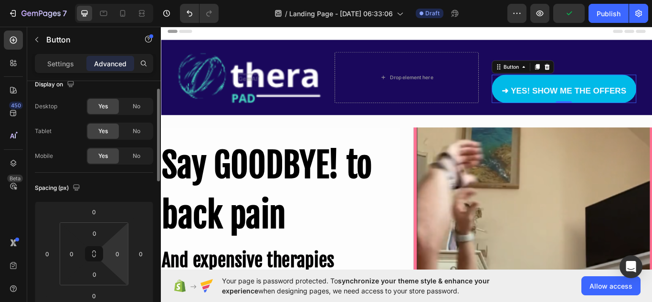
scroll to position [0, 0]
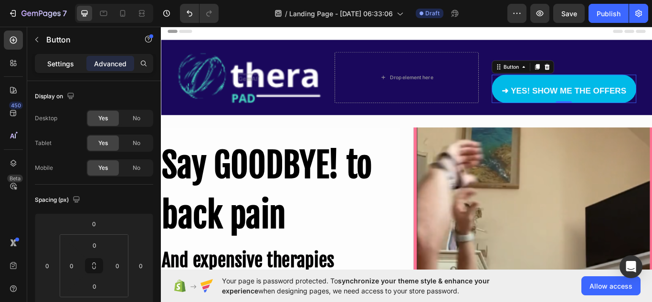
click at [58, 62] on p "Settings" at bounding box center [60, 64] width 27 height 10
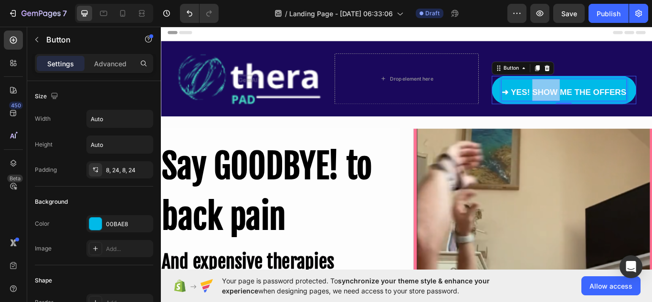
click at [615, 100] on strong "➜ YES! SHOW ME THE OFFERS" at bounding box center [630, 103] width 145 height 11
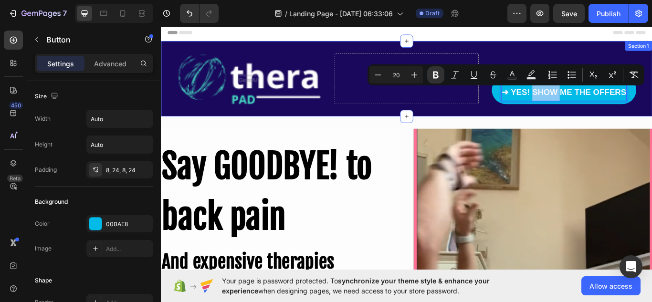
click at [516, 121] on div "Image Drop element here ➜ YES! SHOW ME THE OFFERS Button 0 Row Section 1" at bounding box center [447, 88] width 573 height 88
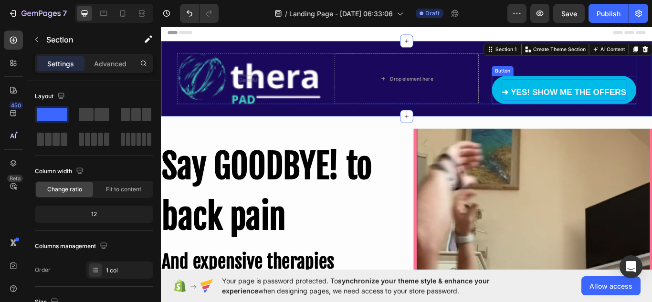
click at [612, 100] on strong "➜ YES! SHOW ME THE OFFERS" at bounding box center [630, 103] width 145 height 11
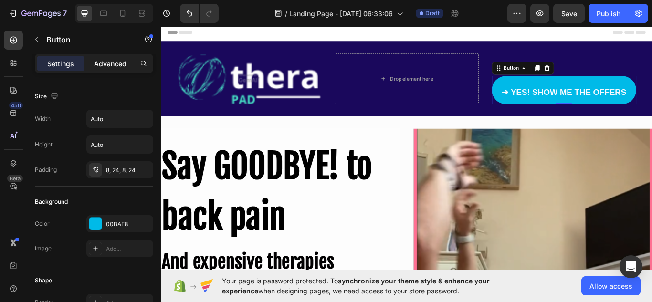
click at [104, 67] on p "Advanced" at bounding box center [110, 64] width 32 height 10
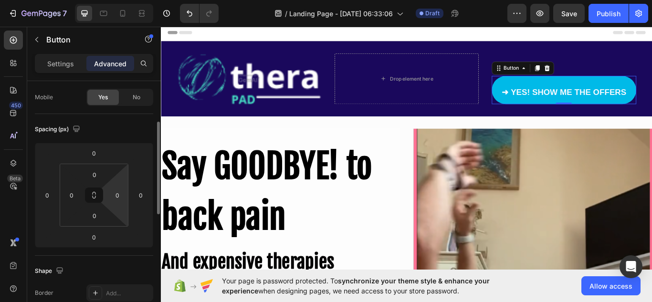
scroll to position [82, 0]
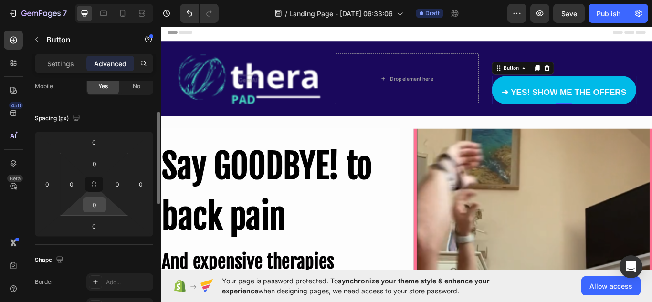
click at [98, 206] on input "0" at bounding box center [94, 205] width 19 height 14
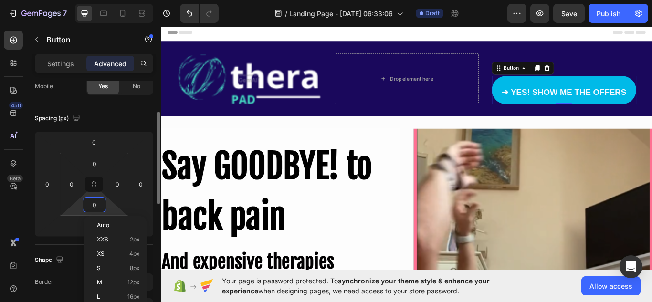
click at [98, 206] on input "0" at bounding box center [94, 205] width 19 height 14
type input "5"
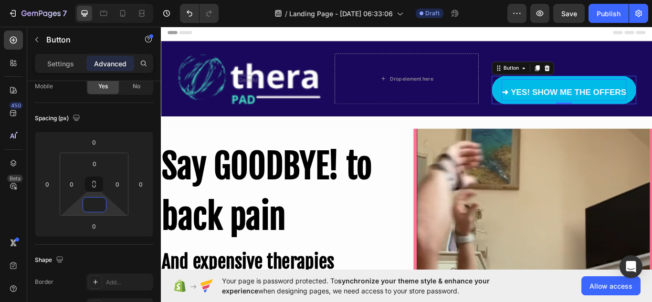
type input "0"
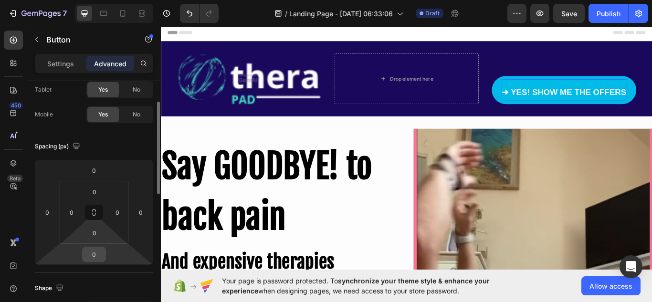
scroll to position [54, 0]
click at [94, 255] on input "0" at bounding box center [94, 253] width 19 height 14
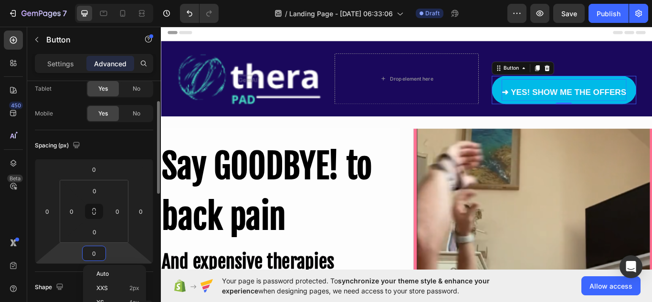
type input "5"
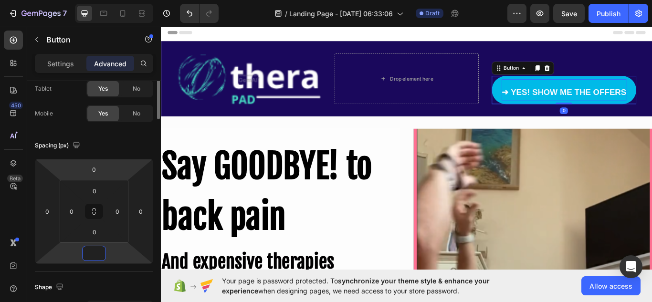
scroll to position [0, 0]
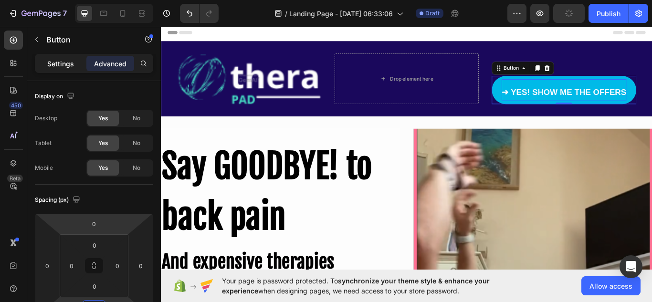
click at [63, 61] on p "Settings" at bounding box center [60, 64] width 27 height 10
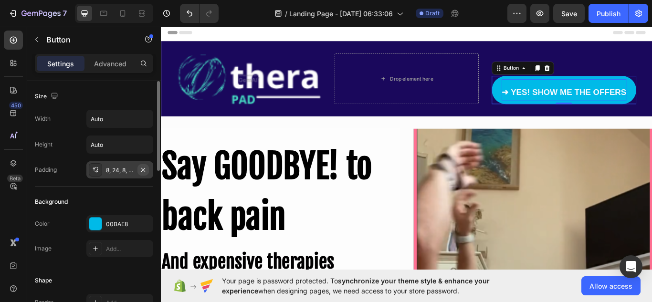
click at [144, 170] on icon "button" at bounding box center [143, 170] width 4 height 4
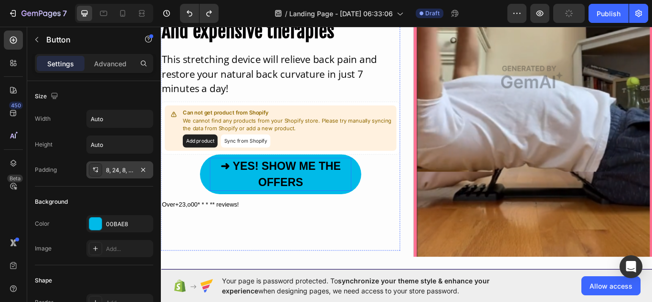
scroll to position [282, 0]
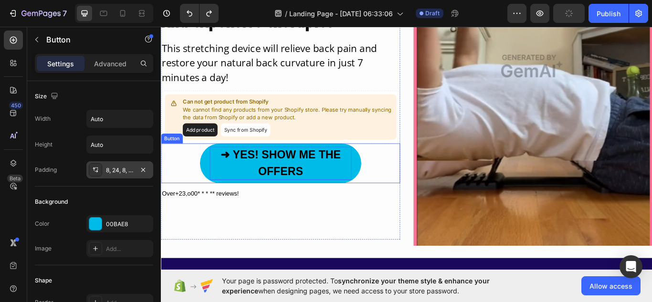
click at [323, 186] on p "➜ YES! SHOW ME THE OFFERS" at bounding box center [300, 186] width 165 height 39
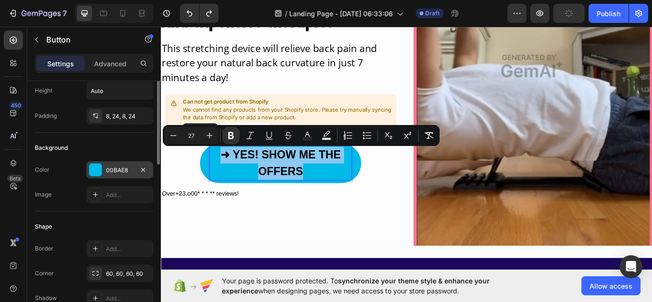
scroll to position [0, 0]
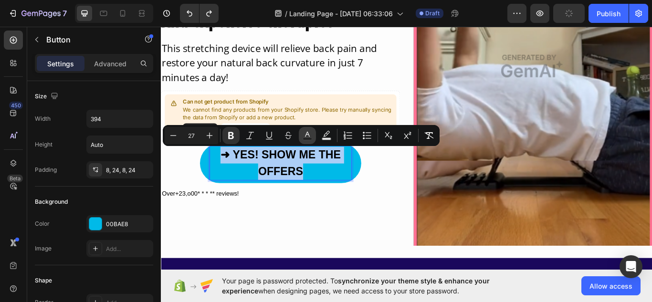
click at [307, 138] on rect "Editor contextual toolbar" at bounding box center [307, 139] width 9 height 2
type input "000000"
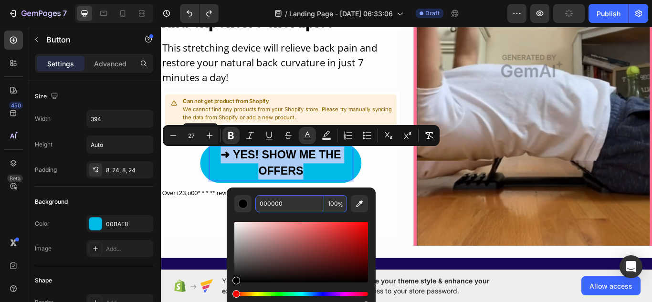
click at [295, 207] on input "000000" at bounding box center [289, 203] width 69 height 17
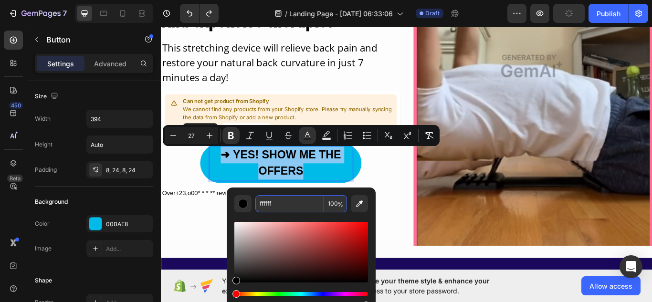
type input "FFFFFF"
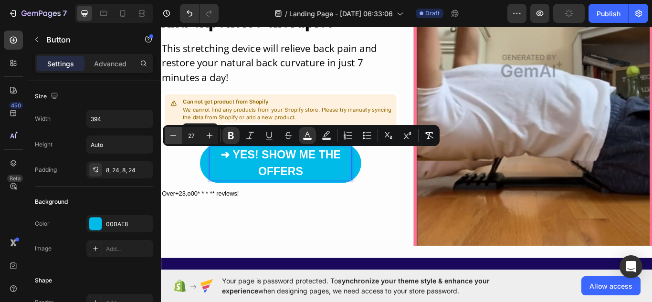
click at [172, 136] on icon "Editor contextual toolbar" at bounding box center [174, 136] width 10 height 10
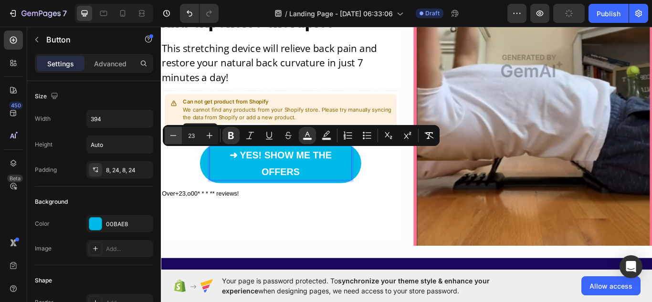
click at [172, 136] on icon "Editor contextual toolbar" at bounding box center [174, 136] width 10 height 10
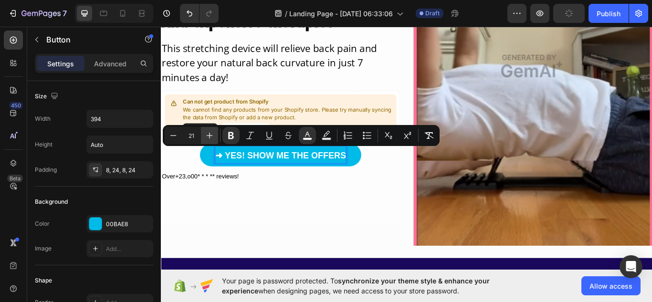
click at [211, 136] on icon "Editor contextual toolbar" at bounding box center [210, 136] width 6 height 6
type input "22"
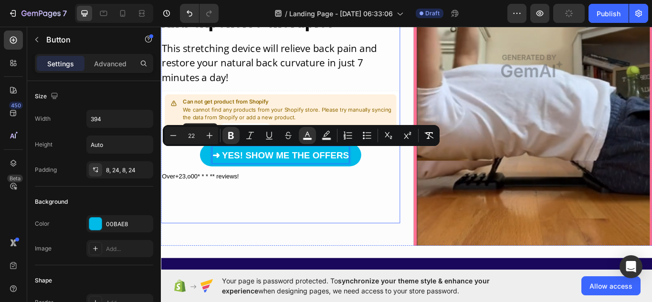
click at [329, 227] on div "Say GOODBYE! to back pain Heading And expensive therapies Heading This stretchi…" at bounding box center [300, 60] width 279 height 392
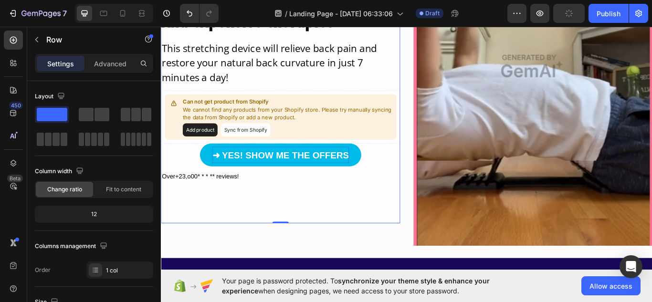
click at [329, 227] on div "Say GOODBYE! to back pain Heading And expensive therapies Heading This stretchi…" at bounding box center [300, 60] width 279 height 392
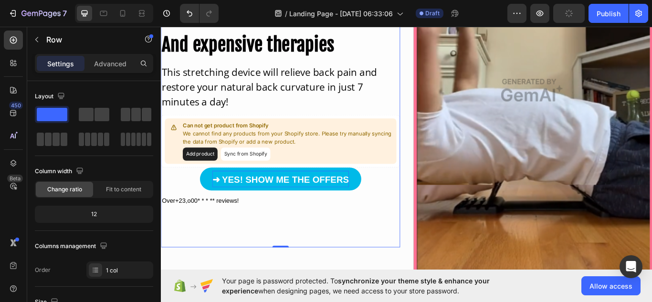
scroll to position [254, 0]
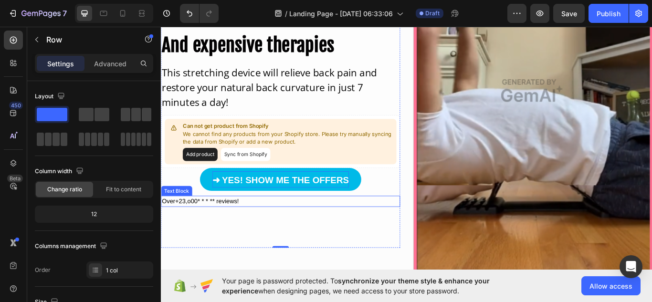
click at [205, 228] on div "Over+23,o00* * * ** reviews!" at bounding box center [300, 230] width 279 height 13
click at [205, 228] on p "Over+23,o00* * * ** reviews!" at bounding box center [300, 230] width 277 height 11
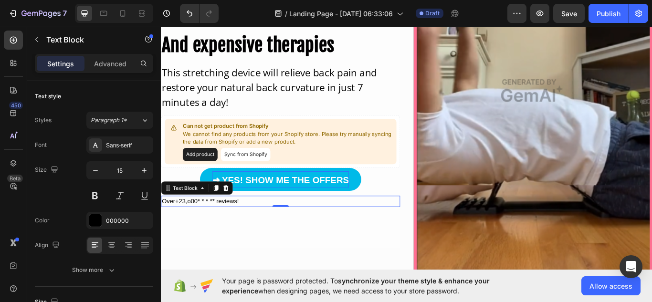
click at [205, 228] on p "Over+23,o00* * * ** reviews!" at bounding box center [300, 230] width 277 height 11
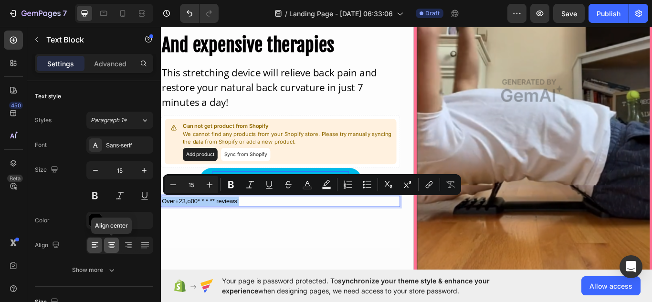
click at [110, 244] on icon at bounding box center [112, 246] width 10 height 10
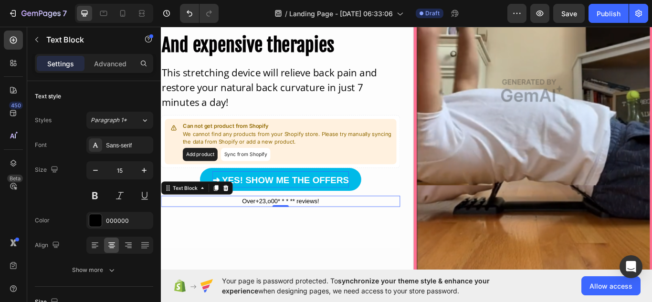
click at [317, 230] on p "Over+23,o00* * * ** reviews!" at bounding box center [300, 230] width 277 height 11
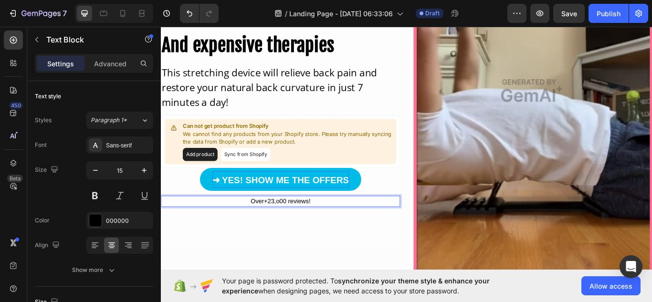
click at [298, 230] on p "Over+23,o00 reviews!" at bounding box center [300, 230] width 277 height 11
click at [309, 230] on p "Over+23,000 reviews!" at bounding box center [300, 230] width 277 height 11
click at [308, 232] on p "Over+23,000 reviews!" at bounding box center [300, 230] width 277 height 11
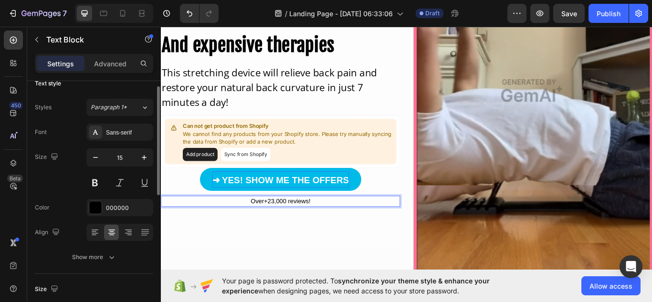
scroll to position [0, 0]
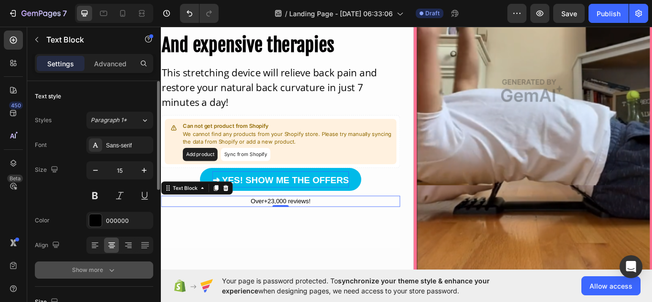
click at [94, 267] on div "Show more" at bounding box center [94, 271] width 44 height 10
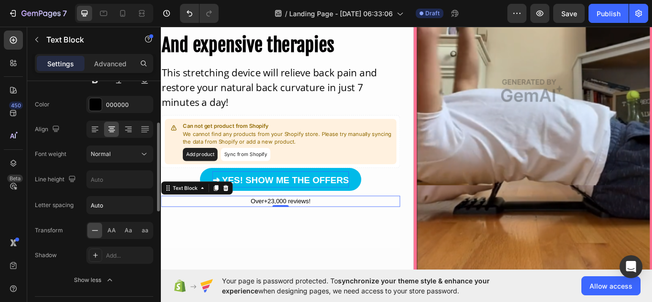
scroll to position [96, 0]
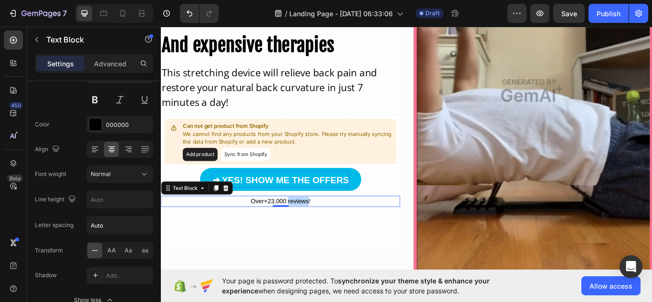
click at [307, 231] on p "Over+23,000 reviews!" at bounding box center [300, 230] width 277 height 11
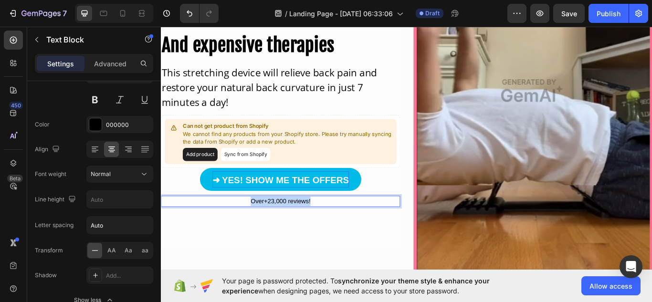
click at [307, 231] on p "Over+23,000 reviews!" at bounding box center [300, 230] width 277 height 11
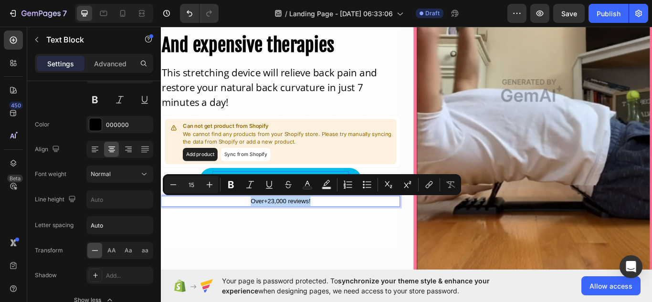
click at [307, 230] on p "Over+23,000 reviews!" at bounding box center [300, 230] width 277 height 11
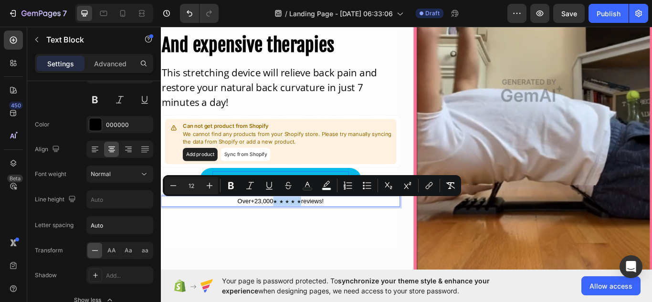
drag, startPoint x: 291, startPoint y: 231, endPoint x: 321, endPoint y: 236, distance: 30.5
click at [321, 236] on div "Over+23,000 ★ ★ ★ ★ ★ reviews!" at bounding box center [300, 230] width 279 height 13
click at [206, 185] on icon "Editor contextual toolbar" at bounding box center [210, 186] width 10 height 10
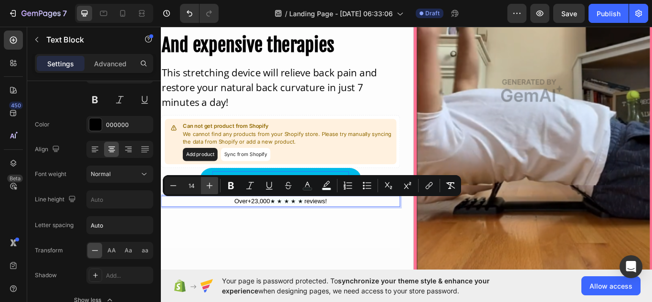
type input "15"
click at [307, 188] on rect "Editor contextual toolbar" at bounding box center [307, 189] width 9 height 2
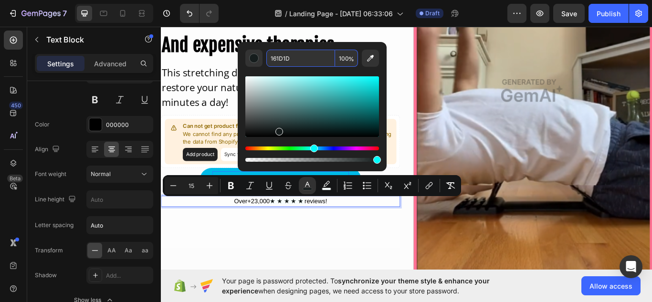
click at [303, 63] on input "161D1D" at bounding box center [300, 58] width 69 height 17
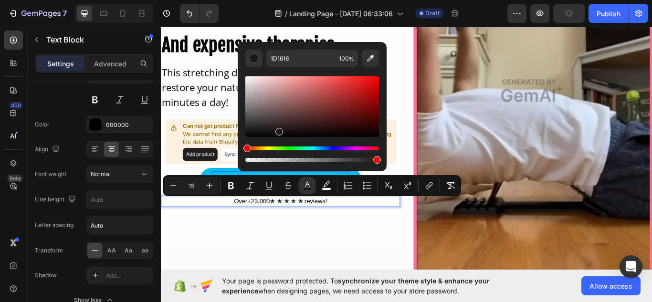
drag, startPoint x: 314, startPoint y: 149, endPoint x: 379, endPoint y: 148, distance: 65.0
click at [379, 148] on div "Hue" at bounding box center [312, 149] width 134 height 4
drag, startPoint x: 440, startPoint y: 157, endPoint x: 424, endPoint y: 32, distance: 125.3
type input "FF0000"
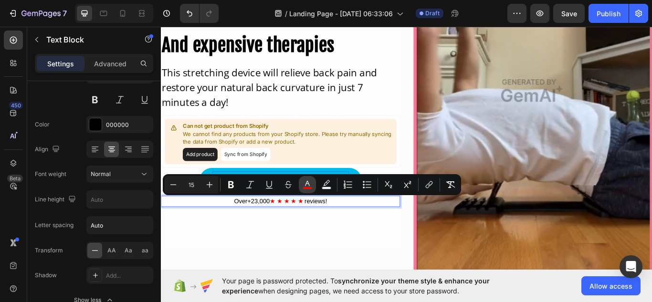
click at [308, 182] on icon "Editor contextual toolbar" at bounding box center [307, 183] width 5 height 5
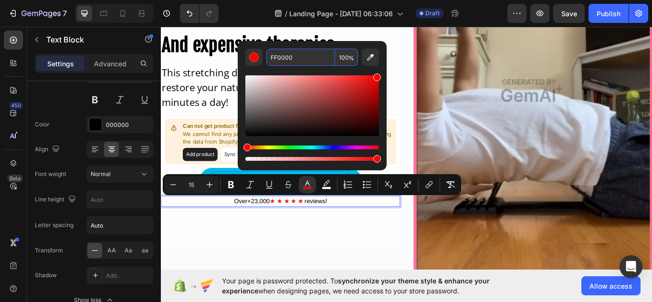
click at [294, 52] on input "FF0000" at bounding box center [300, 57] width 69 height 17
type input "FDCC5E"
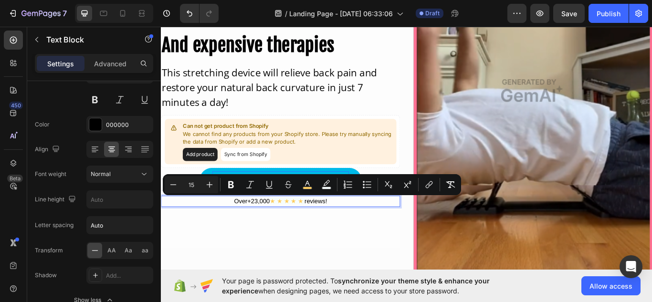
scroll to position [0, 0]
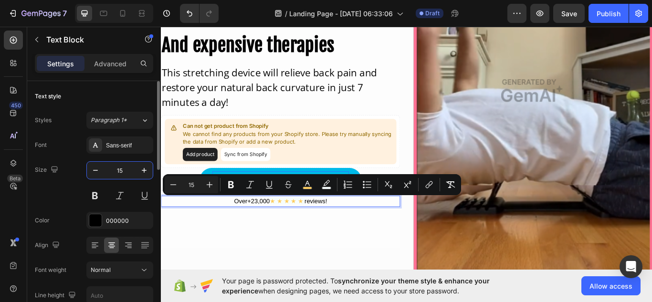
click at [130, 168] on input "15" at bounding box center [120, 170] width 32 height 17
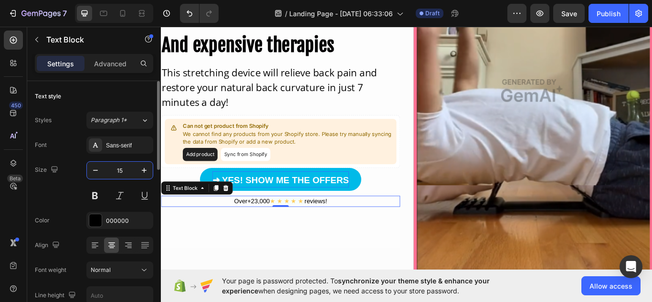
click at [130, 168] on input "15" at bounding box center [120, 170] width 32 height 17
type input "14"
click at [320, 231] on span "★ ★ ★ ★ ★" at bounding box center [306, 230] width 39 height 8
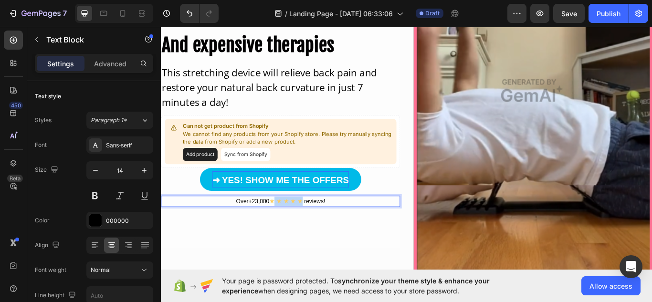
drag, startPoint x: 290, startPoint y: 230, endPoint x: 322, endPoint y: 235, distance: 33.0
click at [322, 235] on p "Over+23,000 ★ ★ ★ ★ ★ reviews!" at bounding box center [300, 230] width 277 height 11
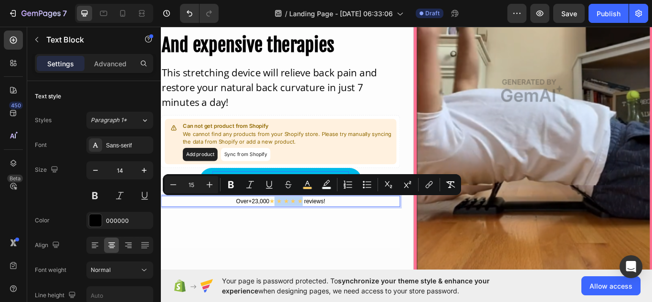
click at [322, 235] on p "Over+23,000 ★ ★ ★ ★ ★ reviews!" at bounding box center [300, 230] width 277 height 11
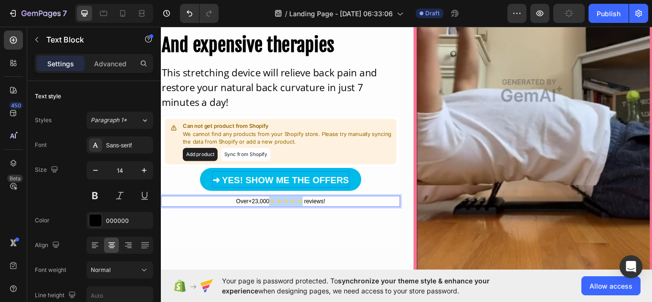
drag, startPoint x: 323, startPoint y: 232, endPoint x: 289, endPoint y: 232, distance: 33.4
click at [289, 232] on span "★ ★ ★ ★ ★" at bounding box center [306, 230] width 39 height 8
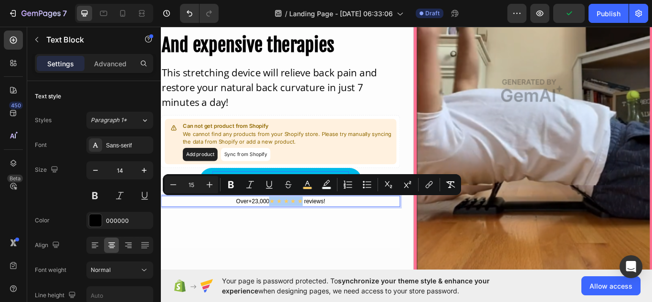
click at [198, 186] on input "15" at bounding box center [191, 184] width 19 height 11
type input "14"
click at [230, 183] on icon "Editor contextual toolbar" at bounding box center [231, 185] width 10 height 10
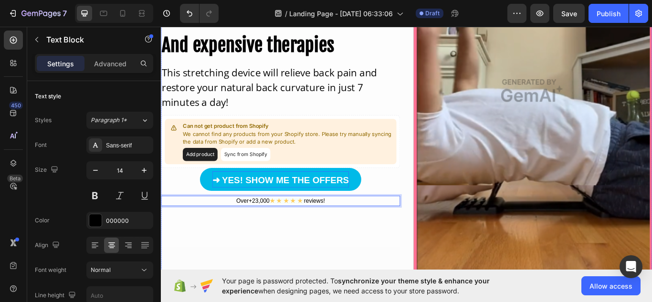
click at [346, 302] on div "Say GOODBYE! to back pain Heading And expensive therapies Heading This stretchi…" at bounding box center [300, 102] width 279 height 418
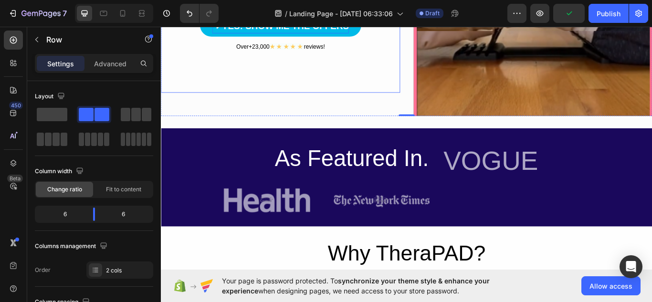
scroll to position [433, 0]
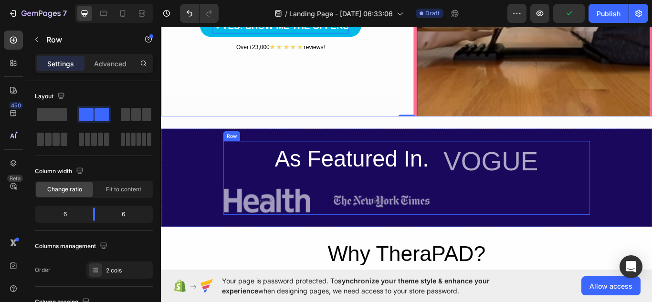
click at [473, 194] on div "As Featured In. Heading Image Image Row Row VOGUE Heading Row" at bounding box center [448, 203] width 428 height 86
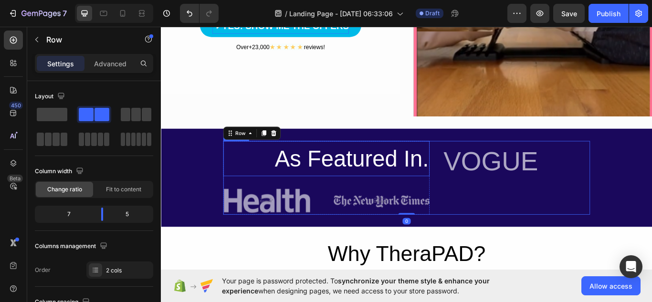
click at [397, 171] on h2 "As Featured In." at bounding box center [354, 181] width 241 height 42
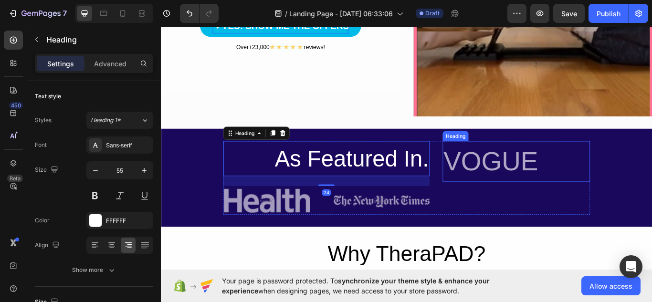
click at [528, 173] on h2 "VOGUE" at bounding box center [575, 184] width 172 height 48
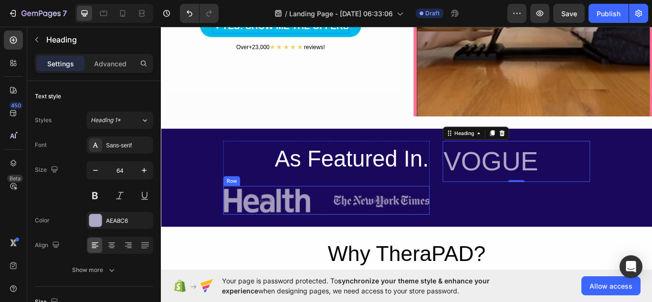
click at [343, 228] on div "Image Image Row" at bounding box center [354, 229] width 241 height 33
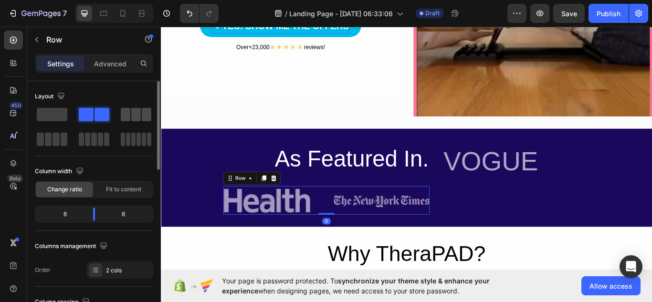
click at [136, 115] on span at bounding box center [136, 114] width 10 height 13
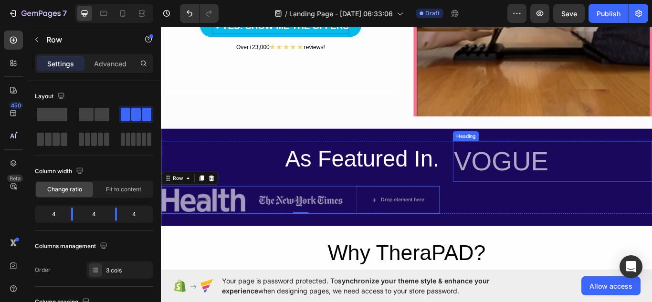
click at [552, 181] on p "VOGUE" at bounding box center [617, 184] width 231 height 46
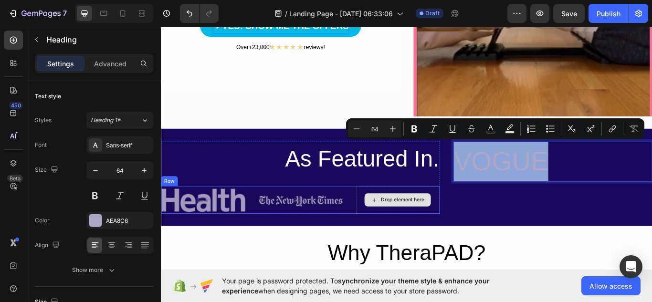
drag, startPoint x: 655, startPoint y: 180, endPoint x: 465, endPoint y: 226, distance: 196.1
click at [615, 200] on p "VOGUE" at bounding box center [617, 184] width 231 height 46
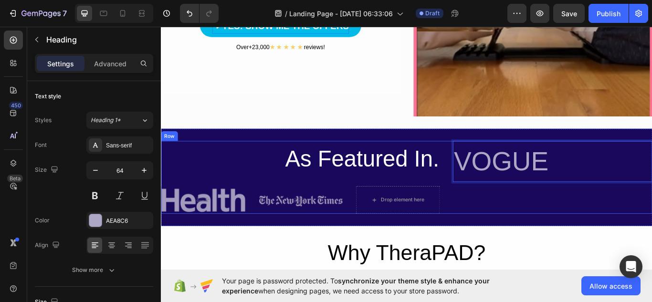
click at [617, 224] on div "VOGUE Heading 0" at bounding box center [617, 202] width 233 height 85
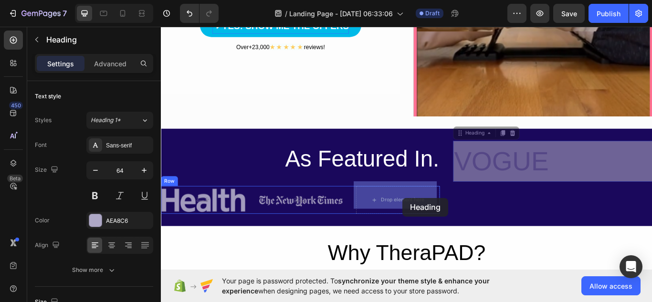
drag, startPoint x: 647, startPoint y: 174, endPoint x: 443, endPoint y: 227, distance: 211.0
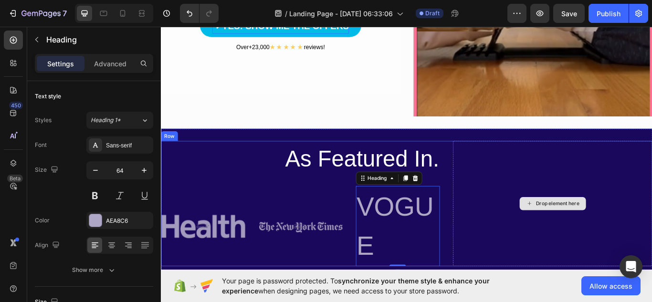
click at [532, 207] on div "Drop element here" at bounding box center [617, 233] width 233 height 147
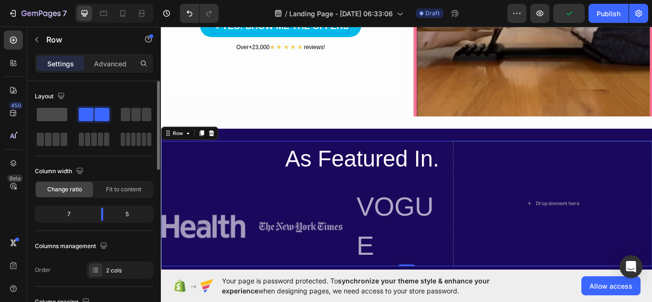
click at [54, 116] on span at bounding box center [52, 114] width 31 height 13
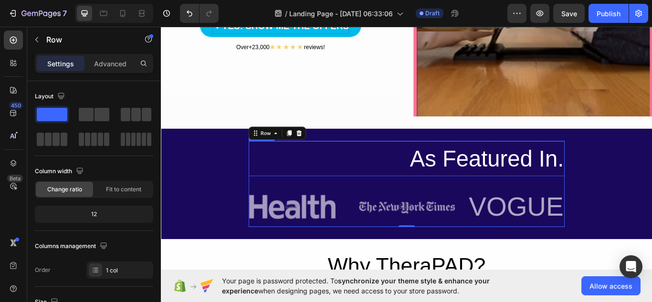
click at [528, 177] on h2 "As Featured In." at bounding box center [447, 181] width 369 height 42
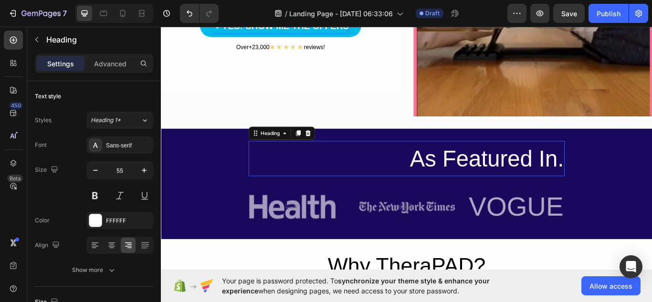
click at [528, 177] on p "As Featured In." at bounding box center [447, 181] width 367 height 40
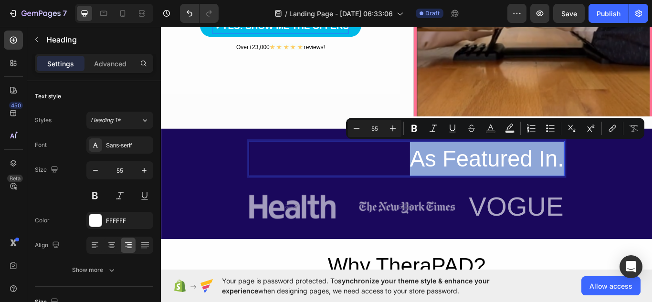
drag, startPoint x: 528, startPoint y: 177, endPoint x: 106, endPoint y: 120, distance: 426.0
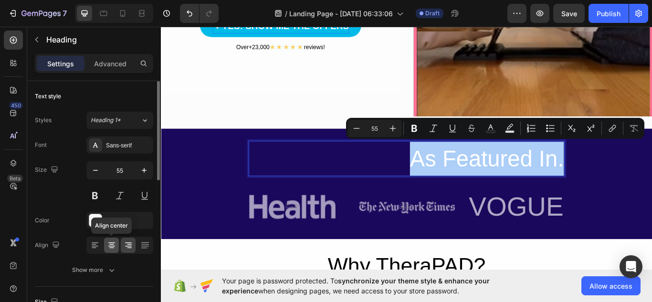
click at [114, 245] on icon at bounding box center [111, 245] width 5 height 1
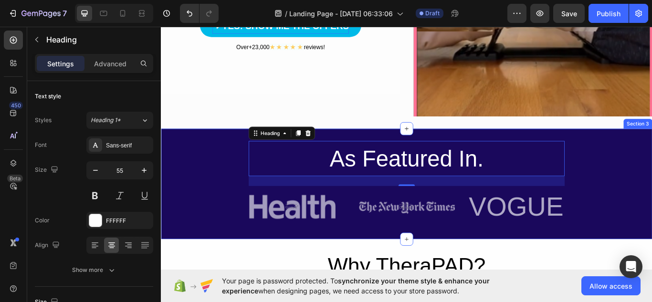
click at [635, 223] on div "As Featured In. Heading 24 Image Image VOGUE Heading Row Row Row" at bounding box center [447, 210] width 573 height 101
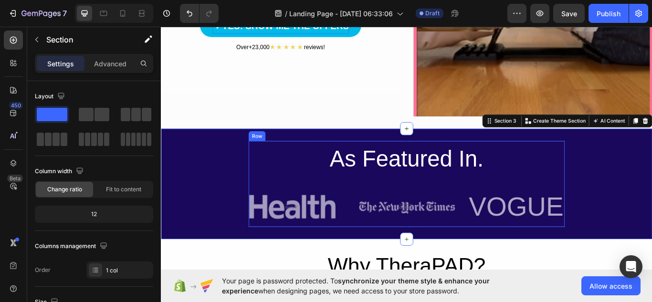
click at [621, 200] on div "As Featured In. Heading Image Image VOGUE Heading Row" at bounding box center [447, 210] width 369 height 101
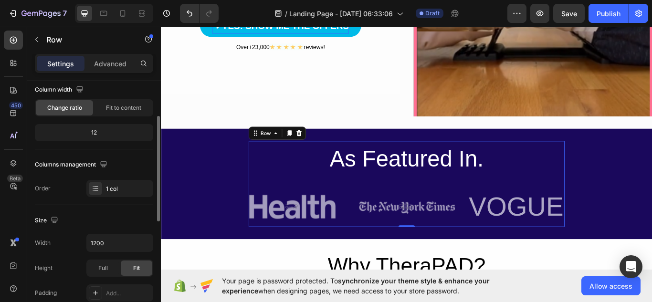
scroll to position [119, 0]
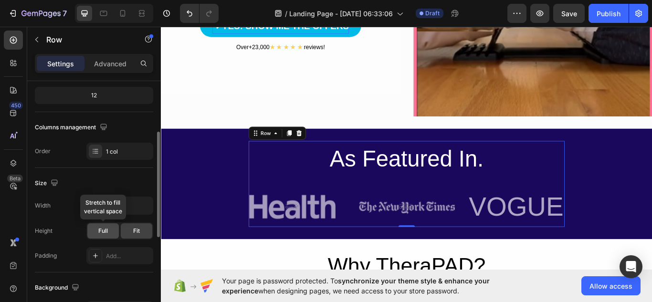
click at [103, 235] on div "Full" at bounding box center [103, 230] width 32 height 15
click at [125, 206] on input "1200" at bounding box center [120, 205] width 66 height 17
click at [140, 206] on icon "button" at bounding box center [144, 206] width 10 height 10
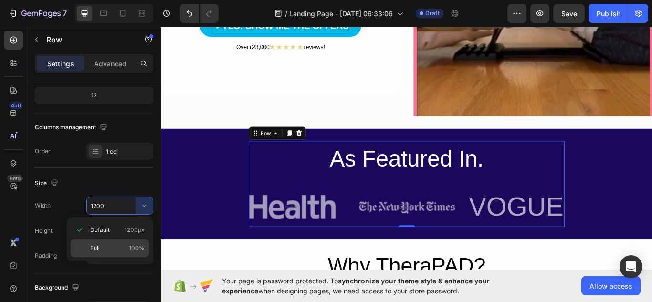
click at [117, 242] on div "Full 100%" at bounding box center [110, 248] width 78 height 18
type input "100%"
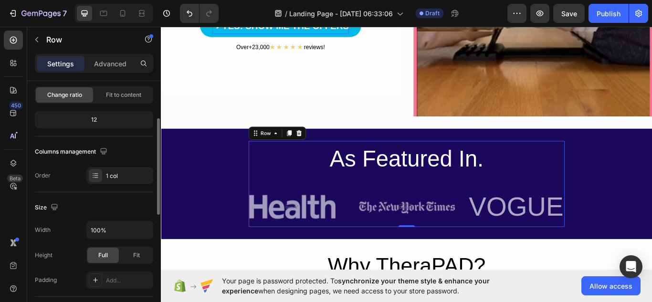
scroll to position [93, 0]
click at [97, 176] on icon at bounding box center [96, 177] width 8 height 8
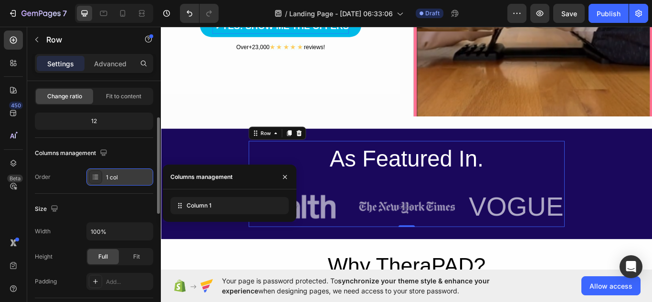
click at [114, 176] on div "1 col" at bounding box center [128, 177] width 45 height 9
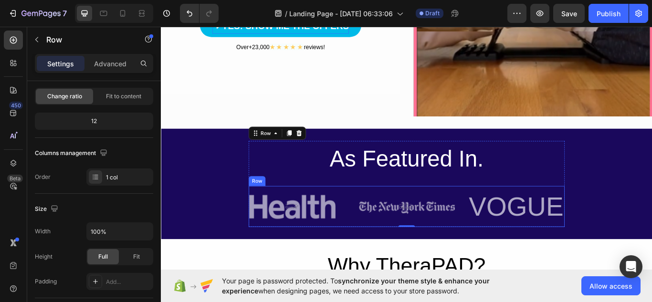
click at [373, 229] on div "Image Image VOGUE Heading Row" at bounding box center [447, 237] width 369 height 48
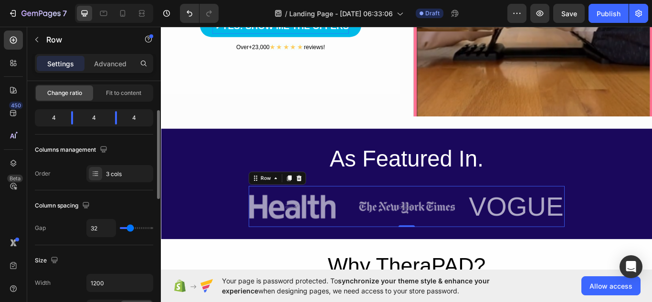
scroll to position [97, 0]
type input "0"
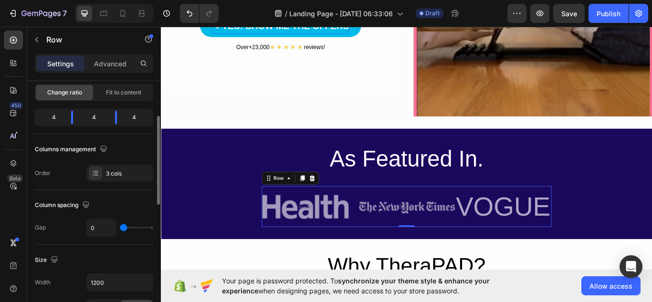
type input "120"
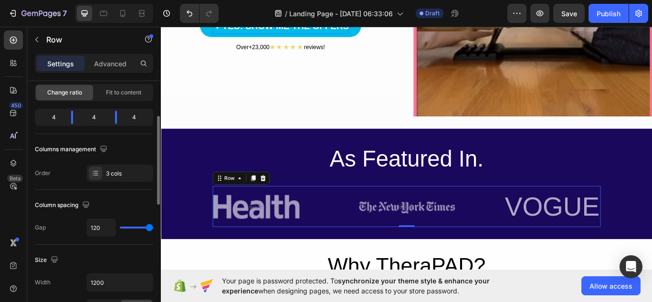
drag, startPoint x: 128, startPoint y: 230, endPoint x: 178, endPoint y: 232, distance: 49.7
type input "120"
click at [153, 229] on input "range" at bounding box center [136, 228] width 33 height 2
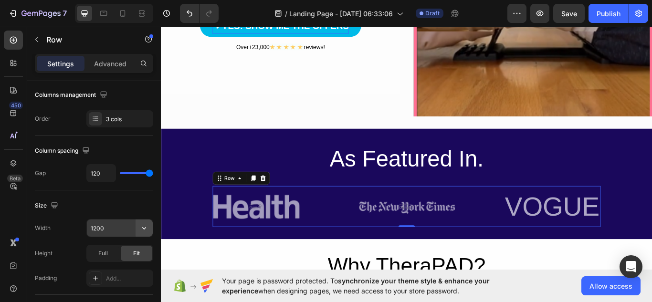
click at [146, 231] on icon "button" at bounding box center [144, 228] width 10 height 10
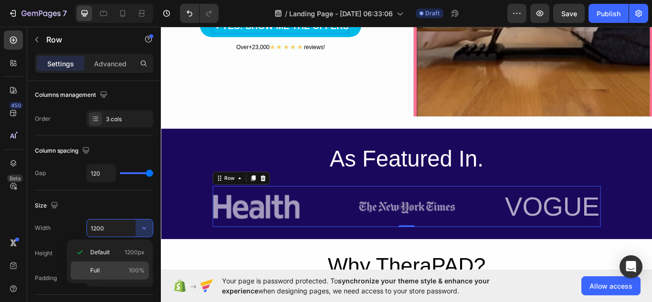
click at [102, 269] on p "Full 100%" at bounding box center [117, 270] width 54 height 9
type input "100%"
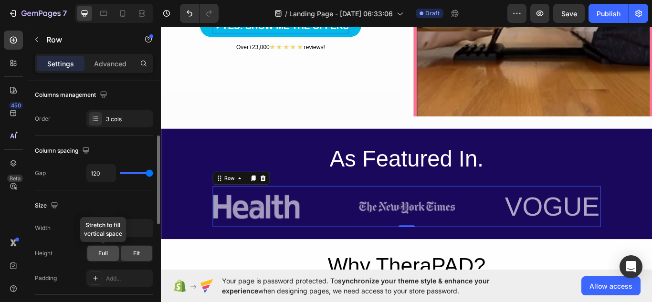
click at [98, 254] on span "Full" at bounding box center [103, 253] width 10 height 9
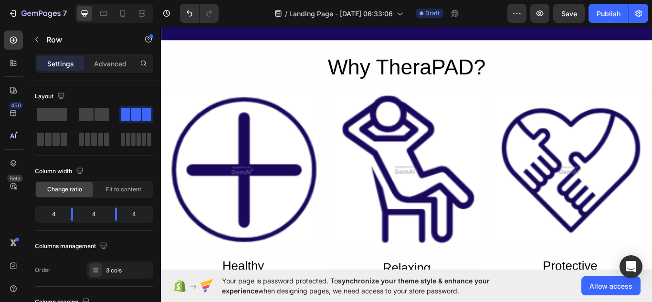
scroll to position [660, 0]
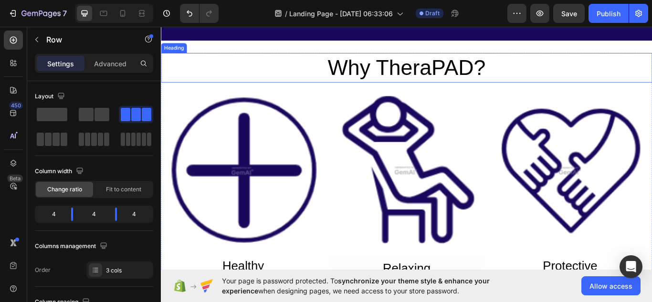
click at [444, 75] on h2 "Why TheraPAD?" at bounding box center [447, 75] width 573 height 34
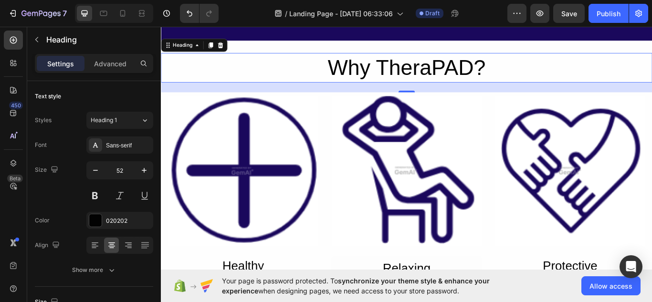
drag, startPoint x: 444, startPoint y: 75, endPoint x: 185, endPoint y: 71, distance: 259.4
click at [185, 71] on p "Why TheraPAD?" at bounding box center [447, 75] width 571 height 32
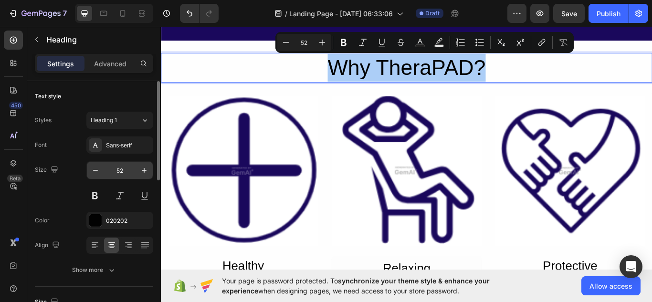
click at [122, 170] on input "52" at bounding box center [120, 170] width 32 height 17
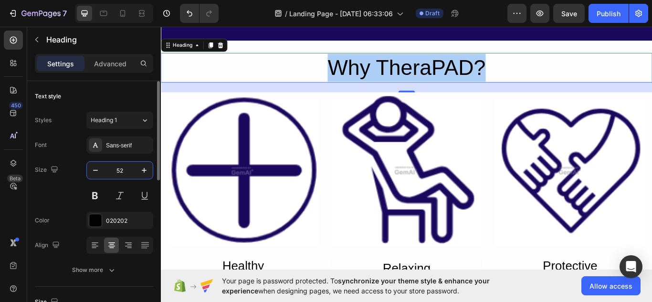
click at [122, 170] on input "52" at bounding box center [120, 170] width 32 height 17
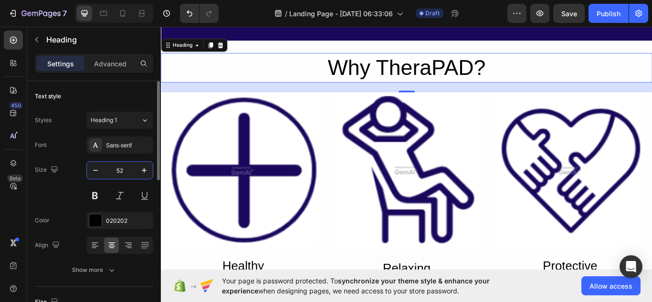
click at [122, 170] on input "52" at bounding box center [120, 170] width 32 height 17
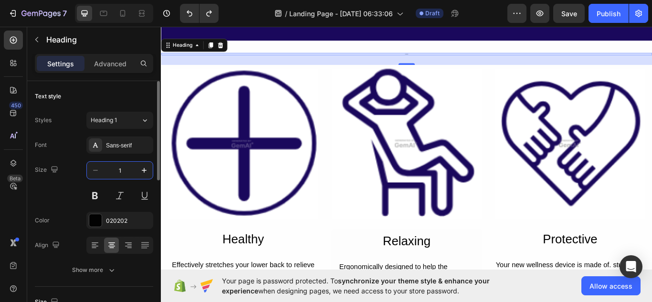
type input "52"
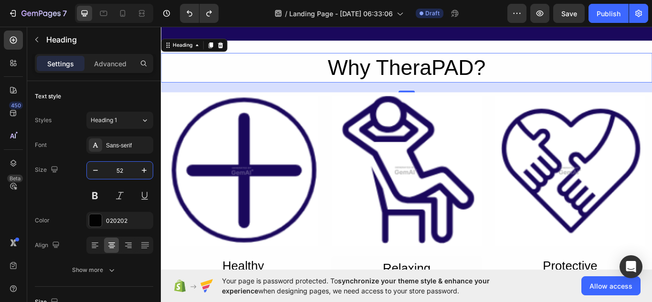
click at [370, 85] on p "Why TheraPAD?" at bounding box center [447, 75] width 571 height 32
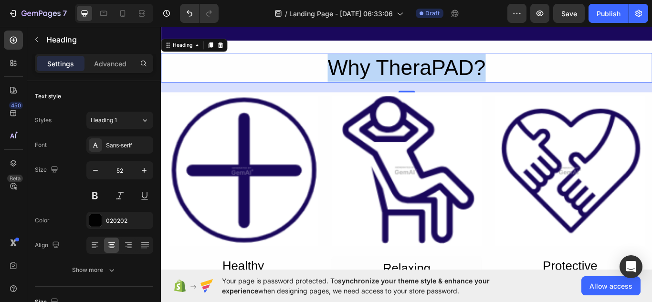
click at [370, 85] on p "Why TheraPAD?" at bounding box center [447, 75] width 571 height 32
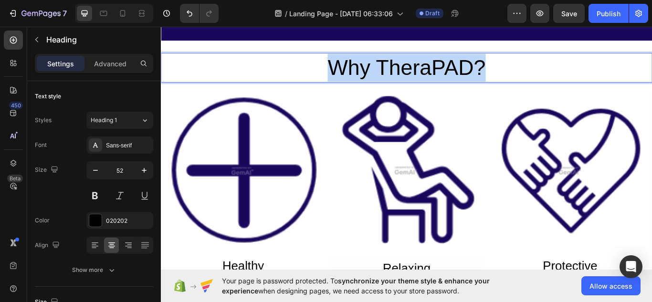
click at [370, 85] on p "Why TheraPAD?" at bounding box center [447, 75] width 571 height 32
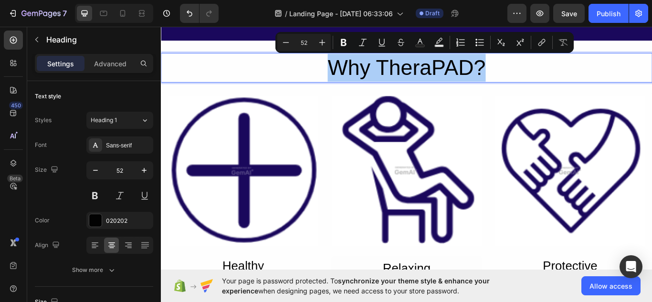
click at [309, 43] on input "52" at bounding box center [304, 42] width 19 height 11
type input "14"
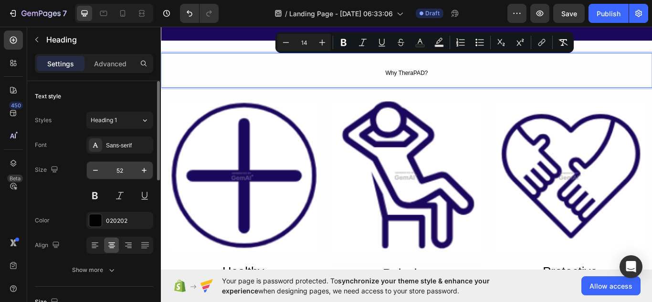
click at [129, 166] on input "52" at bounding box center [120, 170] width 32 height 17
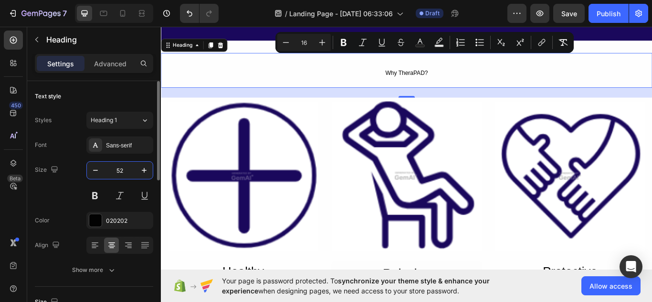
click at [129, 166] on input "52" at bounding box center [120, 170] width 32 height 17
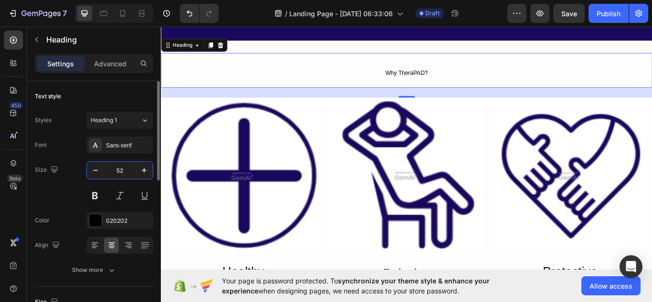
click at [129, 166] on input "52" at bounding box center [120, 170] width 32 height 17
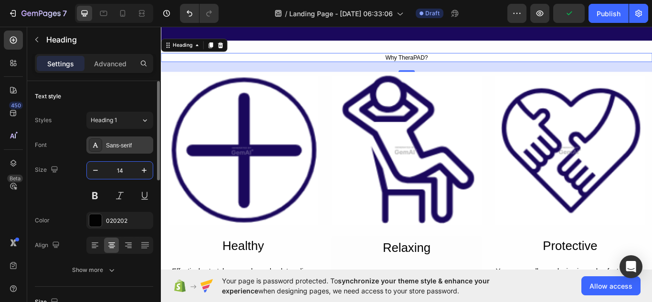
type input "14"
click at [104, 145] on div "Sans-serif" at bounding box center [119, 145] width 67 height 17
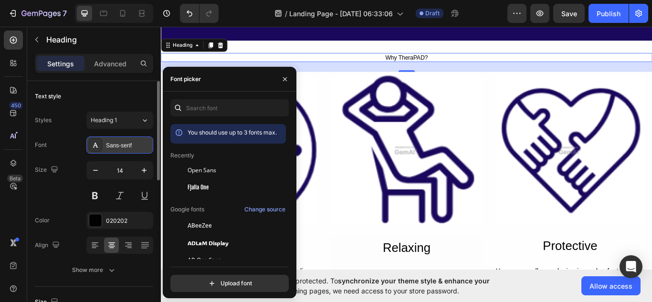
click at [104, 145] on div "Sans-serif" at bounding box center [119, 145] width 67 height 17
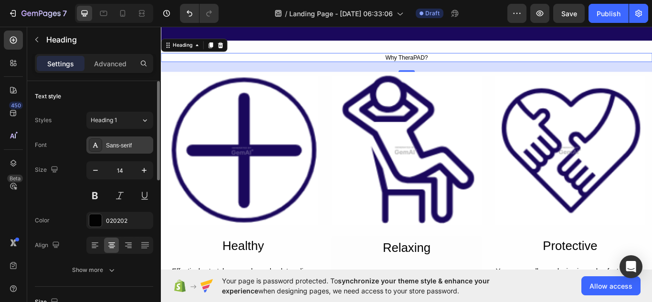
click at [104, 145] on div "Sans-serif" at bounding box center [119, 145] width 67 height 17
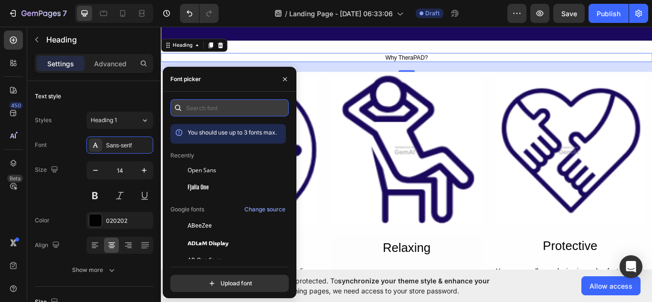
click at [202, 105] on input "text" at bounding box center [229, 107] width 118 height 17
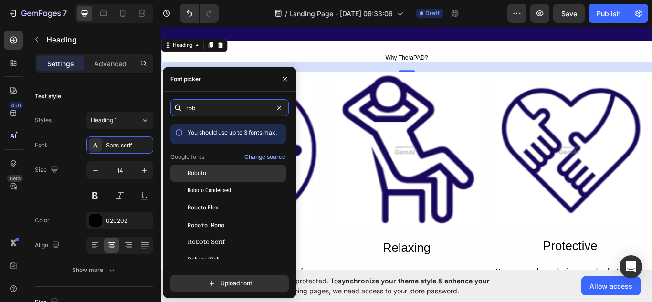
type input "rob"
click at [217, 175] on div "Roboto" at bounding box center [236, 173] width 96 height 9
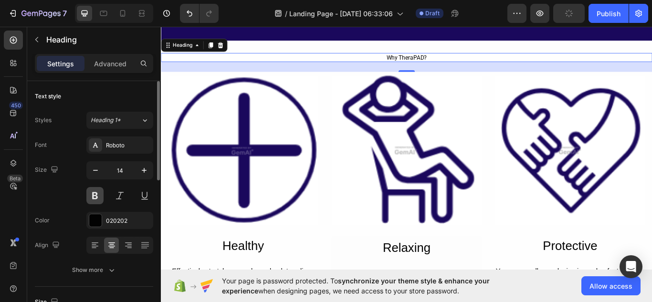
click at [98, 197] on button at bounding box center [94, 195] width 17 height 17
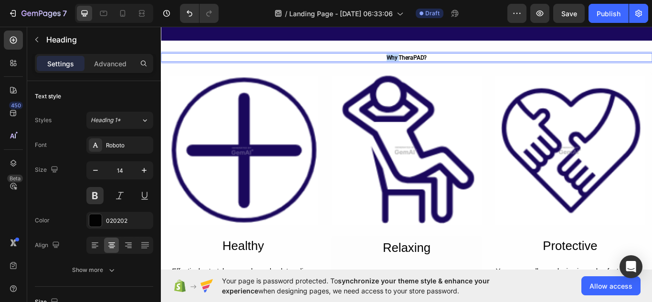
click at [341, 67] on p "Why TheraPAD?" at bounding box center [447, 63] width 571 height 9
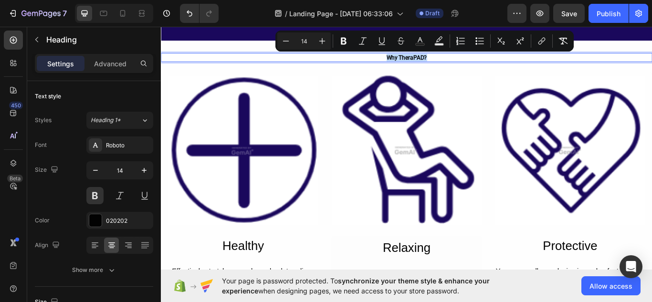
click at [341, 67] on p "Why TheraPAD?" at bounding box center [447, 63] width 571 height 9
click at [128, 172] on input "14" at bounding box center [120, 170] width 32 height 17
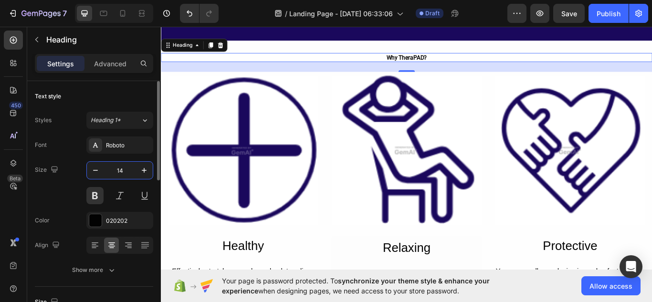
click at [128, 172] on input "14" at bounding box center [120, 170] width 32 height 17
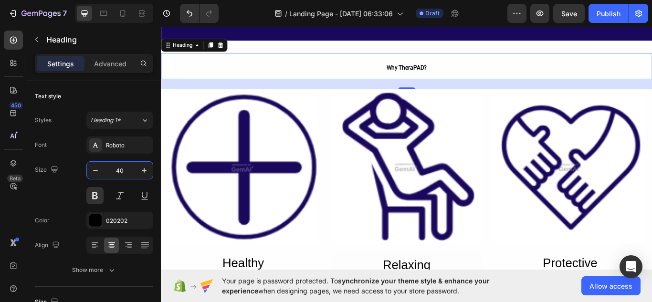
type input "40"
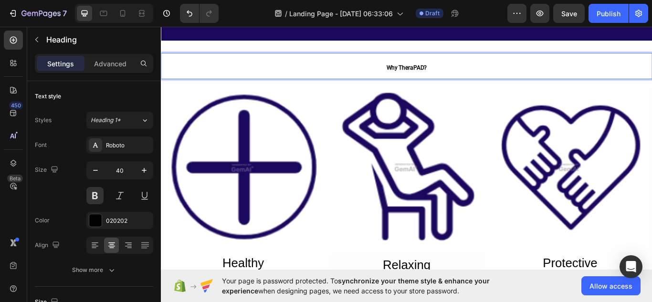
click at [457, 76] on span "Why TheraPAD?" at bounding box center [447, 75] width 47 height 8
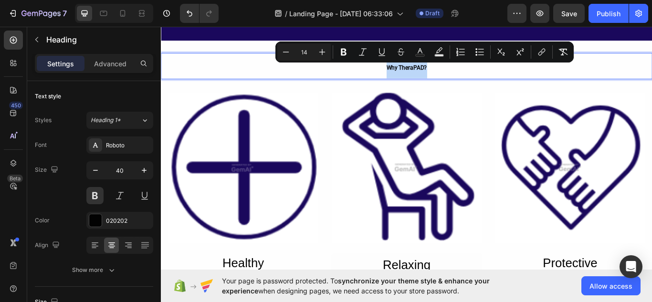
click at [457, 76] on span "Why TheraPAD?" at bounding box center [447, 75] width 47 height 8
click at [311, 53] on input "14" at bounding box center [304, 51] width 19 height 11
type input "40"
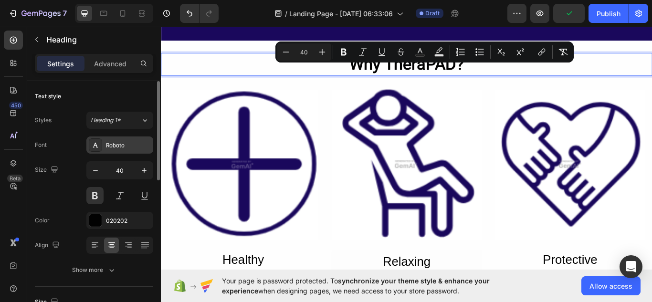
click at [127, 141] on div "Roboto" at bounding box center [128, 145] width 45 height 9
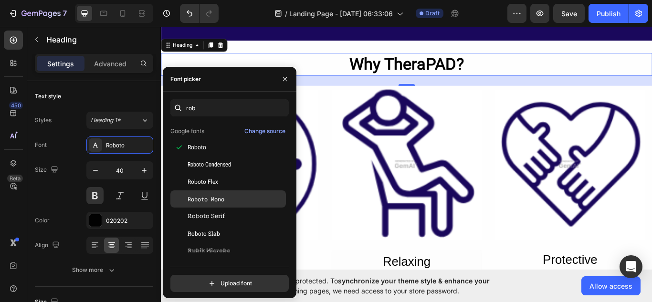
scroll to position [0, 0]
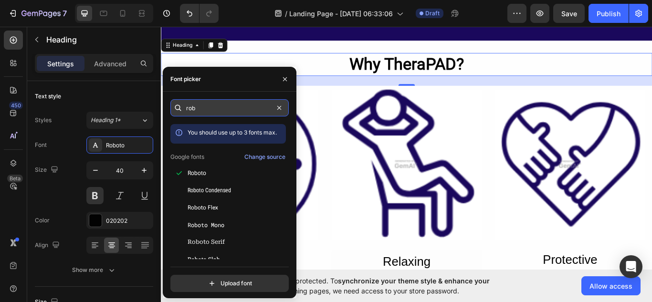
click at [199, 106] on input "rob" at bounding box center [229, 107] width 118 height 17
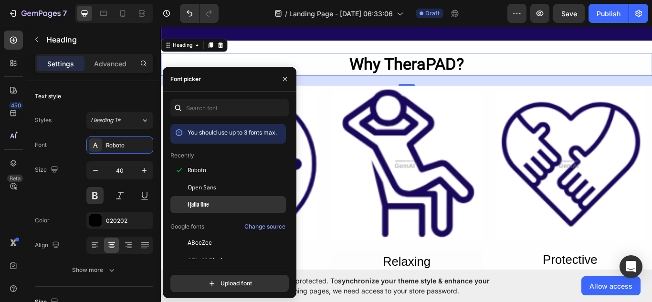
click at [227, 203] on div "Fjalla One" at bounding box center [236, 205] width 96 height 9
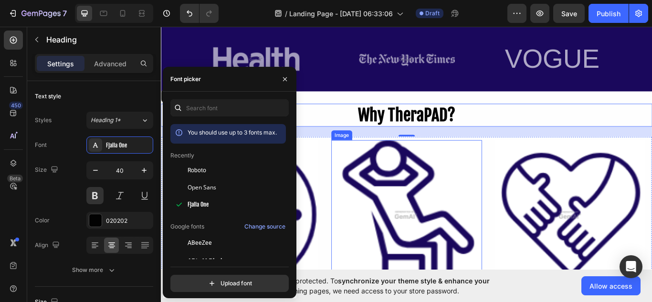
scroll to position [603, 0]
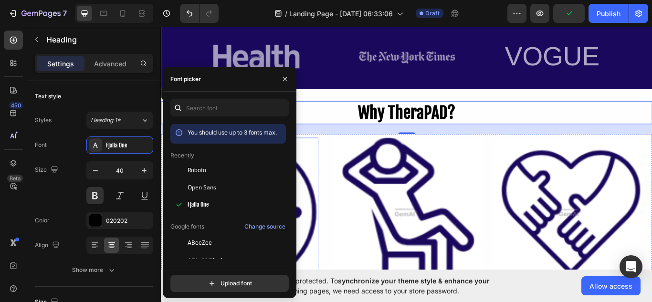
click at [330, 235] on img at bounding box center [256, 244] width 175 height 175
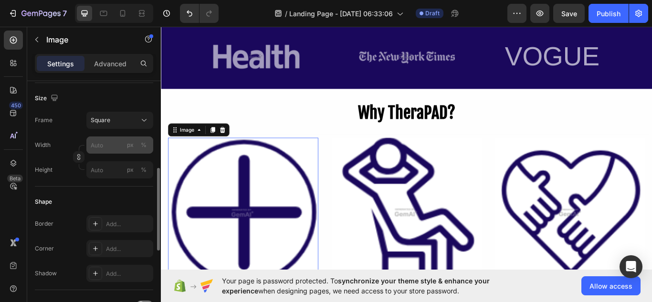
scroll to position [257, 0]
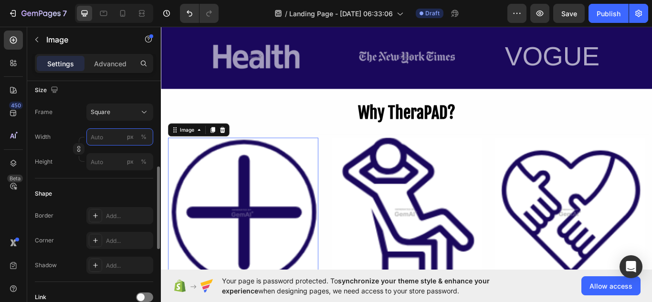
click at [109, 138] on input "px %" at bounding box center [119, 136] width 67 height 17
type input "2"
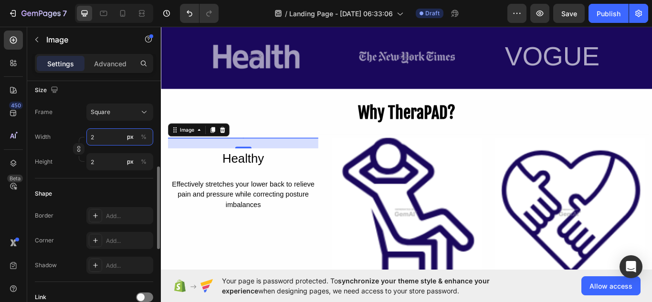
type input "20"
type input "200"
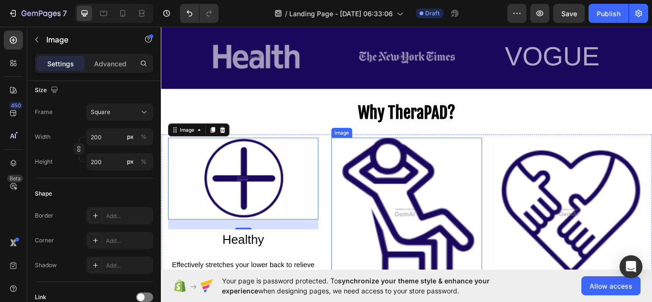
click at [463, 204] on img at bounding box center [447, 244] width 175 height 175
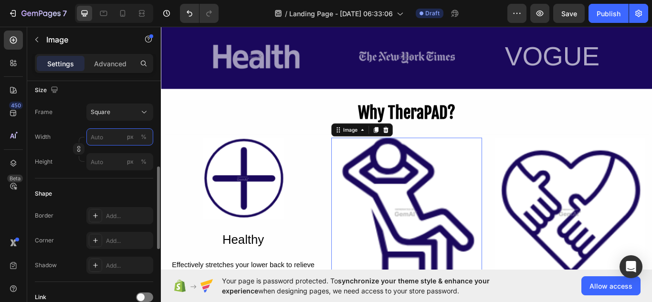
click at [105, 140] on input "px %" at bounding box center [119, 136] width 67 height 17
type input "2"
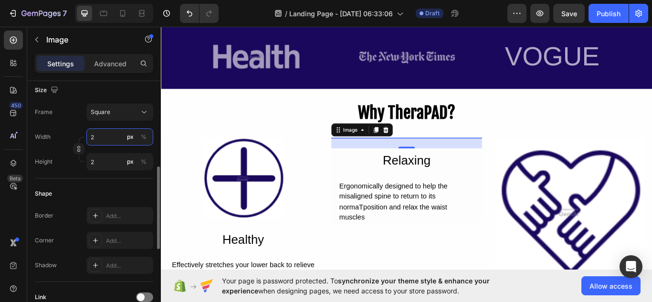
type input "20"
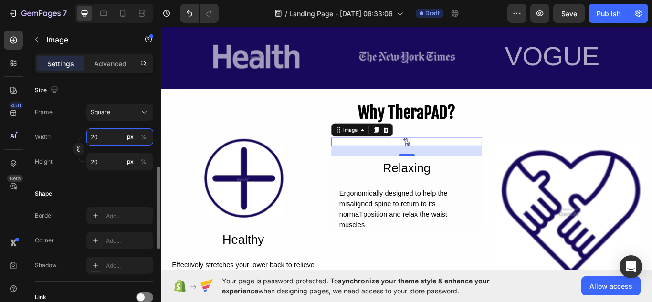
type input "200"
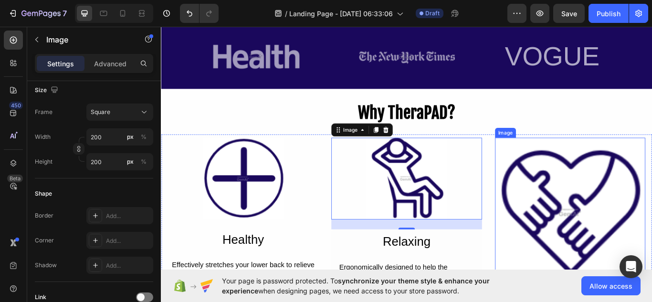
click at [638, 222] on img at bounding box center [638, 244] width 175 height 175
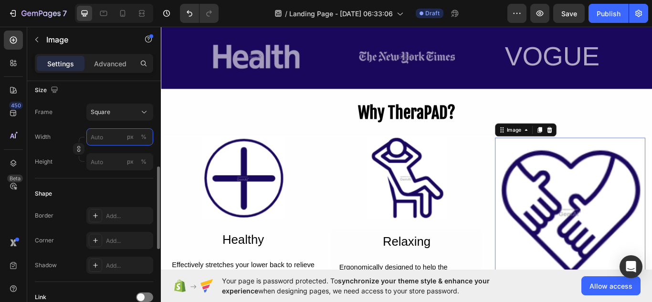
click at [96, 140] on input "px %" at bounding box center [119, 136] width 67 height 17
type input "2"
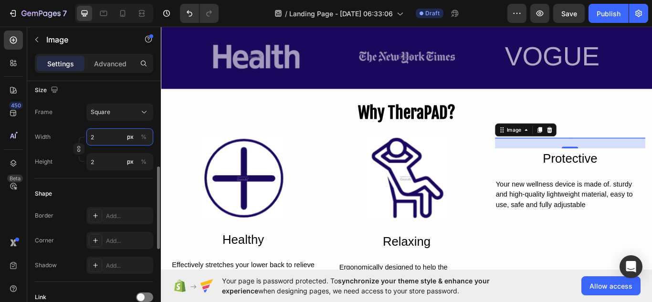
type input "20"
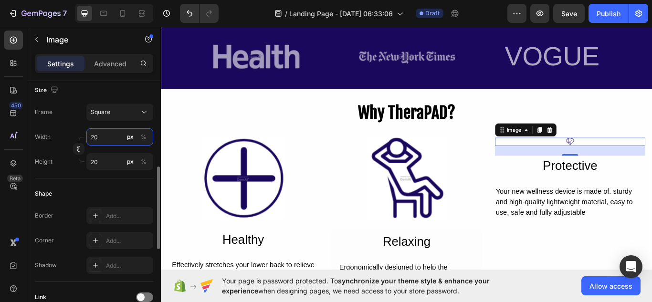
type input "200"
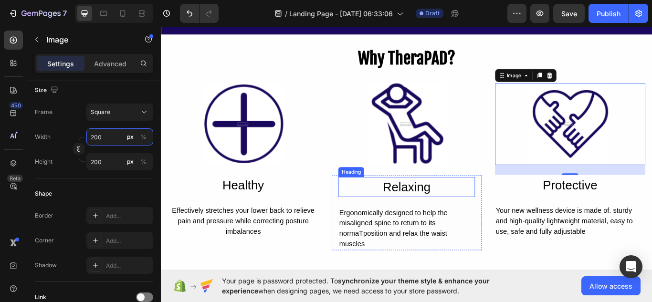
scroll to position [673, 0]
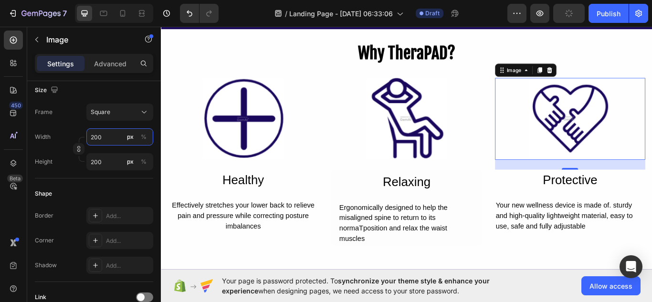
type input "200"
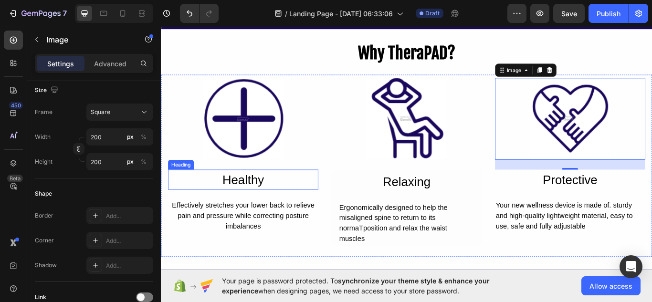
click at [267, 202] on h2 "Healthy" at bounding box center [256, 205] width 175 height 23
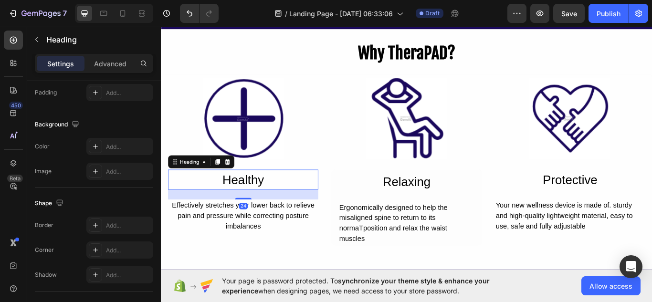
scroll to position [0, 0]
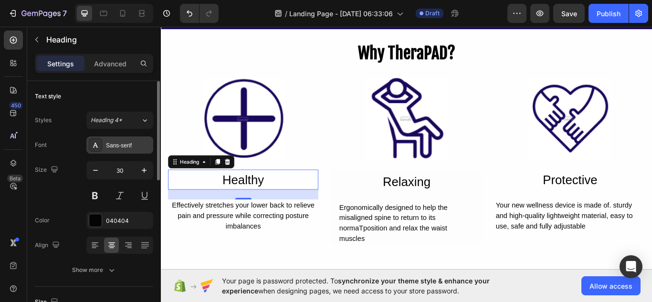
click at [129, 144] on div "Sans-serif" at bounding box center [128, 145] width 45 height 9
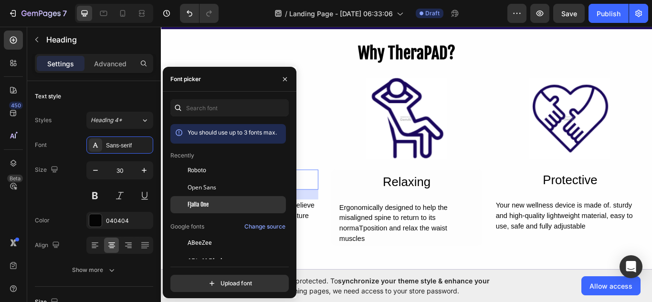
click at [202, 202] on span "Fjalla One" at bounding box center [198, 205] width 21 height 9
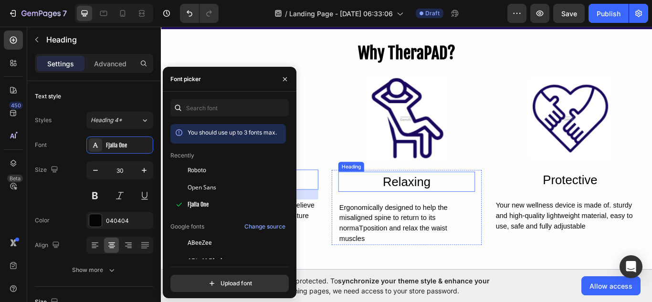
click at [436, 212] on h2 "Relaxing" at bounding box center [447, 207] width 159 height 23
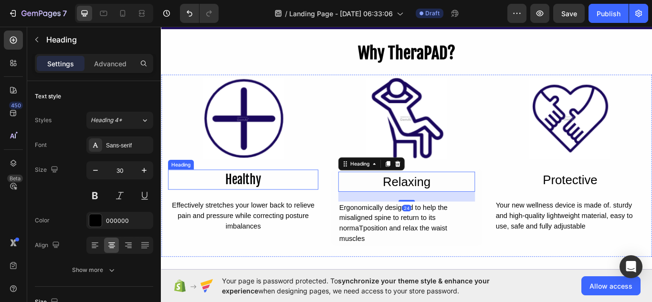
click at [254, 203] on h2 "Healthy" at bounding box center [256, 205] width 175 height 23
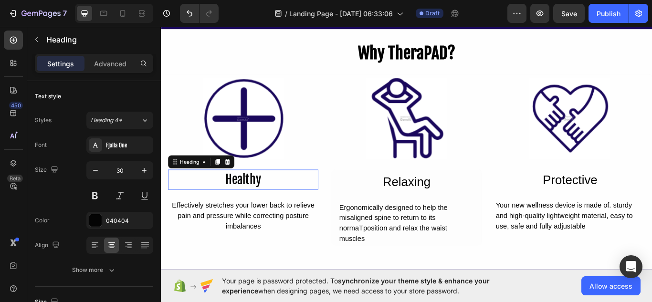
click at [254, 203] on p "Healthy" at bounding box center [256, 205] width 173 height 21
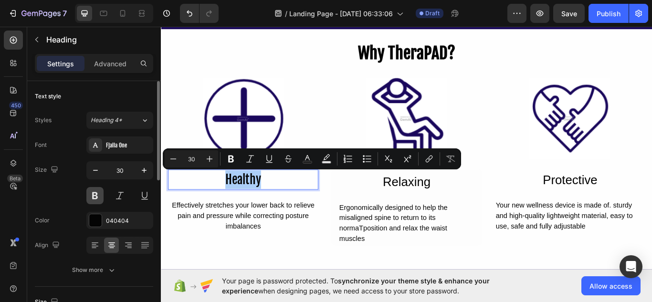
click at [100, 196] on button at bounding box center [94, 195] width 17 height 17
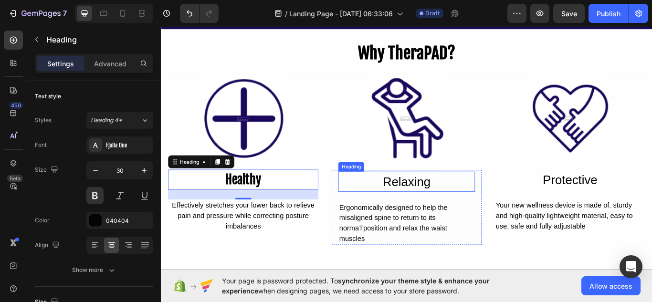
click at [441, 204] on h2 "Relaxing" at bounding box center [447, 207] width 159 height 23
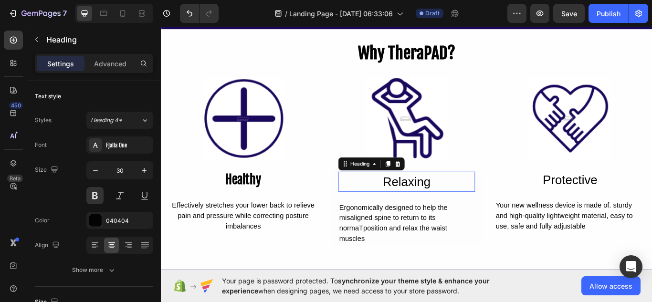
click at [441, 204] on p "Relaxing" at bounding box center [447, 207] width 157 height 21
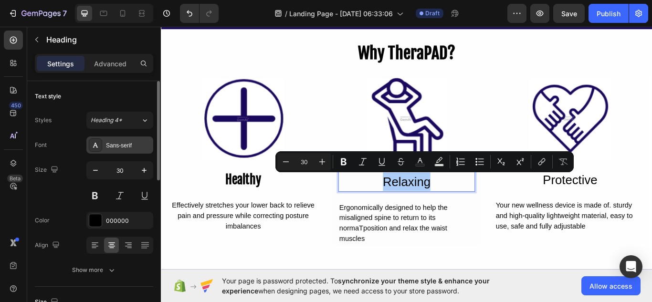
click at [121, 144] on div "Sans-serif" at bounding box center [128, 145] width 45 height 9
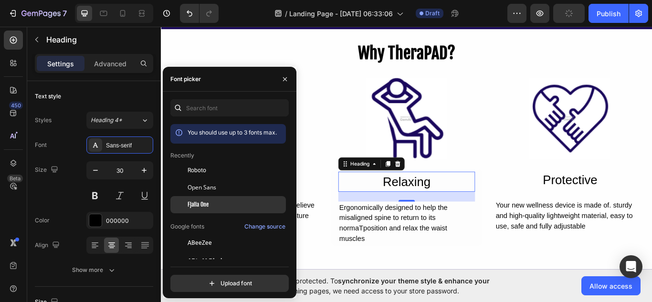
click at [214, 204] on div "Fjalla One" at bounding box center [236, 205] width 96 height 9
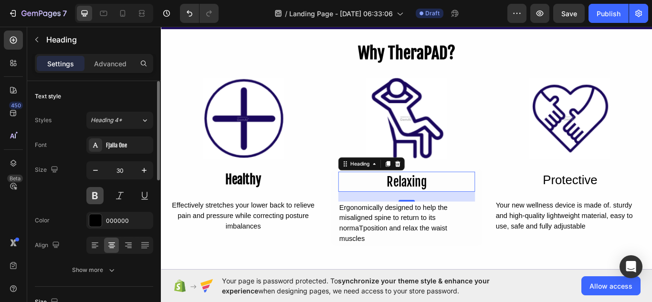
click at [91, 196] on button at bounding box center [94, 195] width 17 height 17
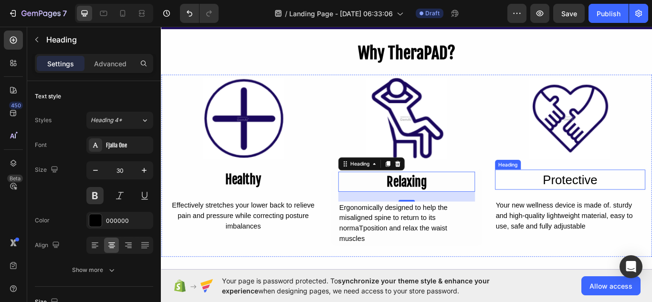
click at [652, 206] on h2 "Protective" at bounding box center [638, 205] width 175 height 23
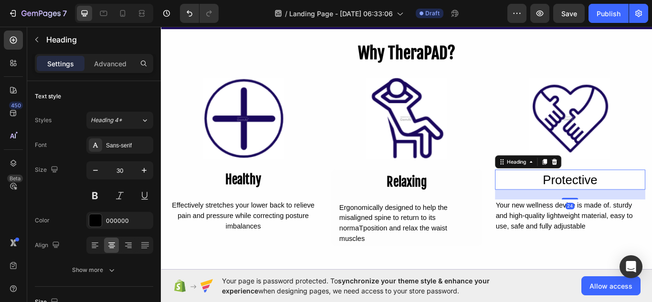
click at [652, 206] on h2 "Protective" at bounding box center [638, 205] width 175 height 23
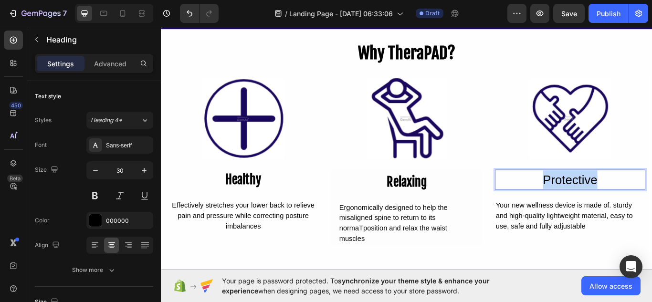
click at [652, 206] on p "Protective" at bounding box center [638, 205] width 173 height 21
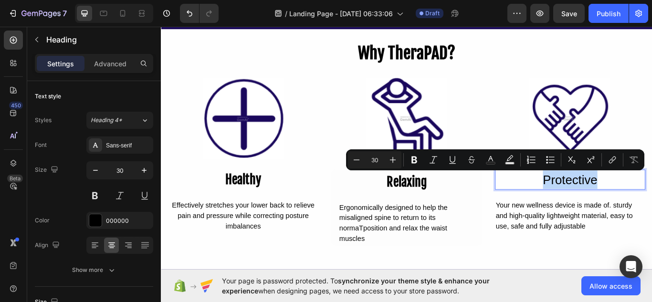
drag, startPoint x: 659, startPoint y: 206, endPoint x: 297, endPoint y: 181, distance: 362.8
click at [297, 181] on div "Image Healthy Heading Effectively stretches your lower back to relieve pain and…" at bounding box center [447, 189] width 573 height 213
click at [113, 148] on div "Sans-serif" at bounding box center [128, 145] width 45 height 9
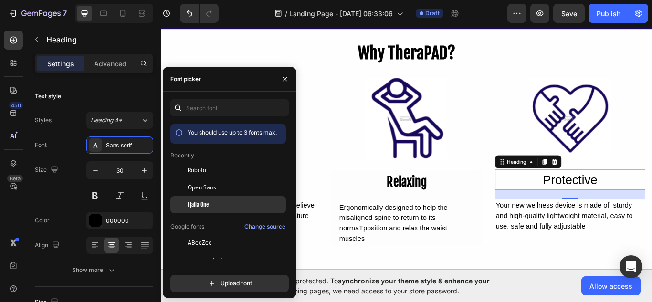
click at [210, 201] on div "Fjalla One" at bounding box center [236, 205] width 96 height 9
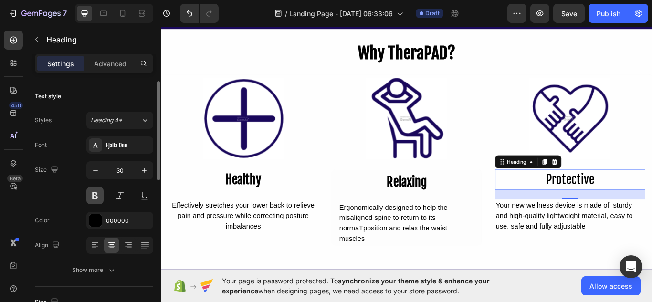
click at [94, 197] on button at bounding box center [94, 195] width 17 height 17
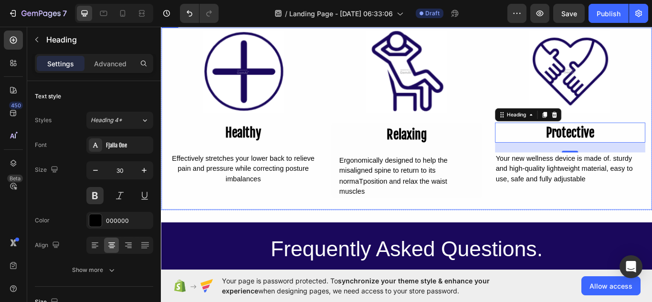
scroll to position [728, 0]
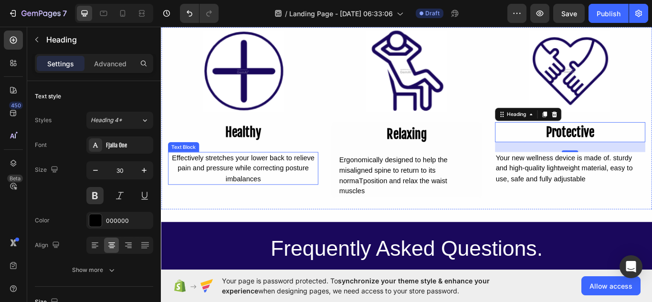
click at [236, 187] on div "Effectively stretches your lower back to relieve pain and pressure while correc…" at bounding box center [256, 192] width 175 height 39
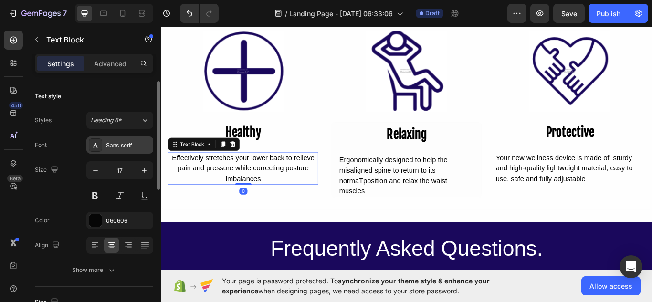
click at [131, 141] on div "Sans-serif" at bounding box center [128, 145] width 45 height 9
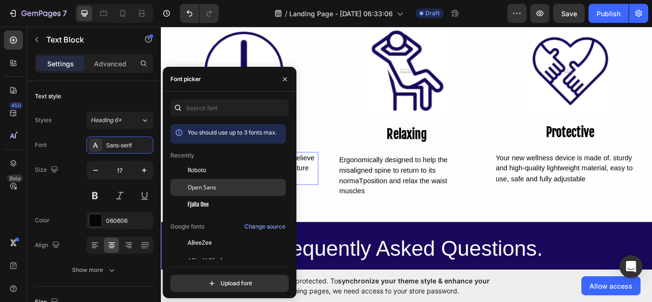
click at [206, 188] on span "Open Sans" at bounding box center [202, 187] width 29 height 9
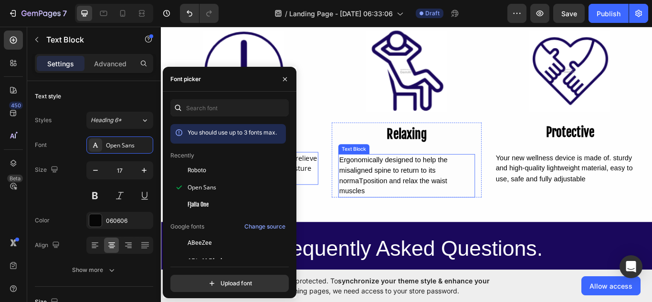
click at [407, 207] on div "Ergonomically designed to help the misaligned spine to return to its normaTposi…" at bounding box center [447, 201] width 159 height 51
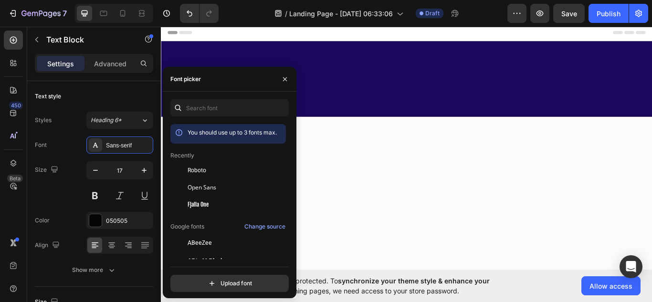
scroll to position [728, 0]
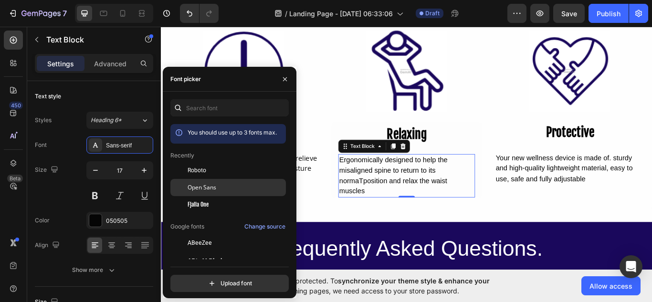
click at [227, 191] on div "Open Sans" at bounding box center [236, 187] width 96 height 9
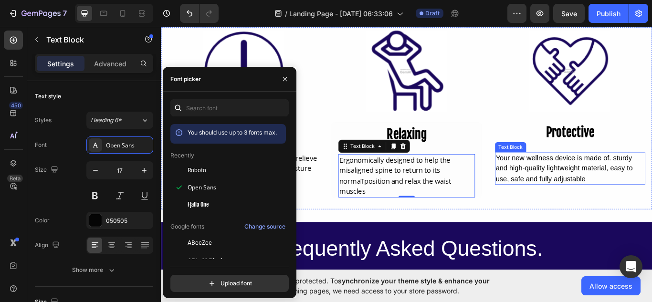
click at [585, 191] on div "Your new wellness device is made of. sturdy and high-quality lightweight materi…" at bounding box center [638, 192] width 175 height 39
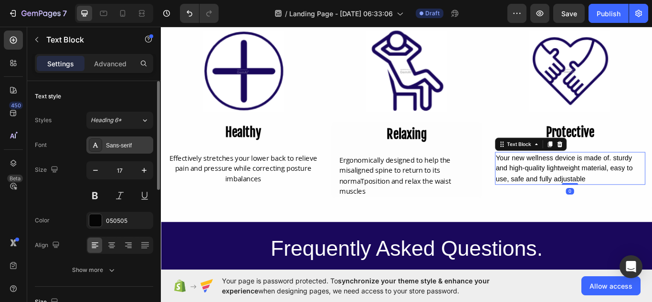
click at [141, 141] on div "Sans-serif" at bounding box center [128, 145] width 45 height 9
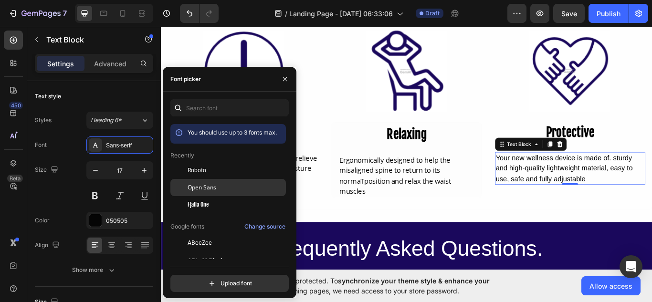
click at [216, 286] on div "Open Sans" at bounding box center [228, 294] width 116 height 17
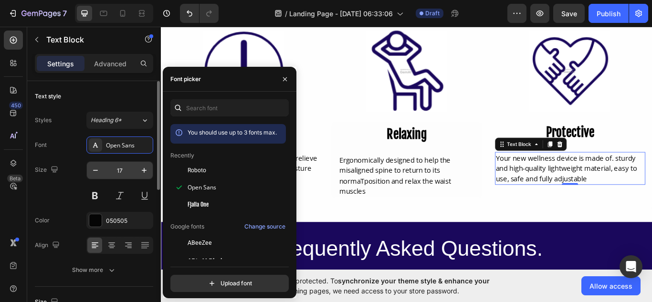
click at [124, 166] on input "17" at bounding box center [120, 170] width 32 height 17
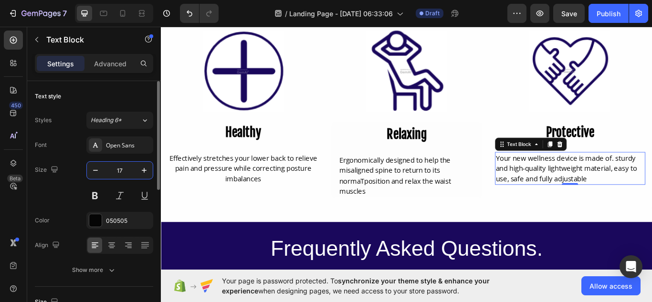
click at [124, 166] on input "17" at bounding box center [120, 170] width 32 height 17
type input "16"
click at [574, 192] on div "Your new wellness device is made of. sturdy and high-quality lightweight materi…" at bounding box center [638, 191] width 175 height 36
click at [574, 192] on p "Your new wellness device is made of. sturdy and high-quality lightweight materi…" at bounding box center [638, 191] width 173 height 34
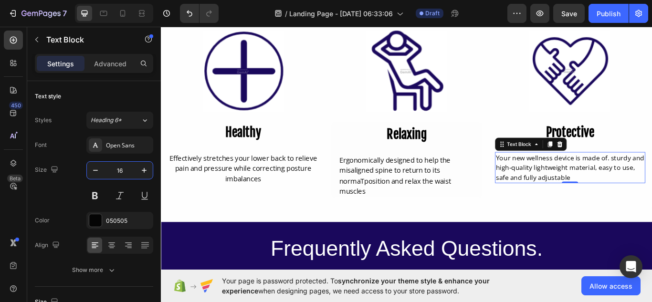
click at [574, 192] on p "Your new wellness device is made of. sturdy and high-quality lightweight materi…" at bounding box center [638, 191] width 173 height 34
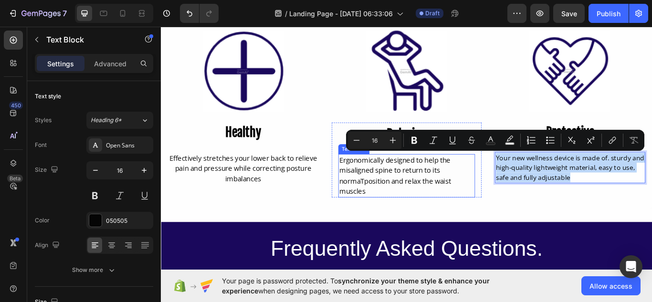
click at [394, 191] on div "Ergonomically designed to help the misaligned spine to return to its normaTposi…" at bounding box center [447, 201] width 159 height 51
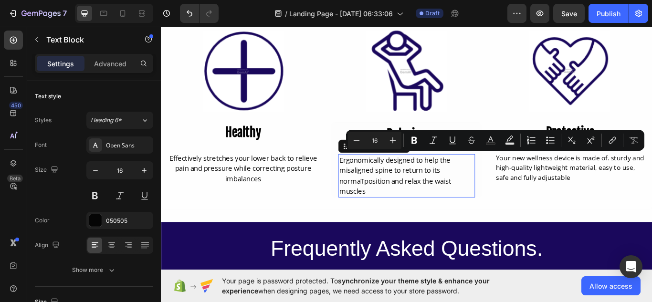
click at [394, 191] on p "Ergonomically designed to help the misaligned spine to return to its normaTposi…" at bounding box center [447, 201] width 157 height 49
drag, startPoint x: 394, startPoint y: 191, endPoint x: 107, endPoint y: 196, distance: 286.1
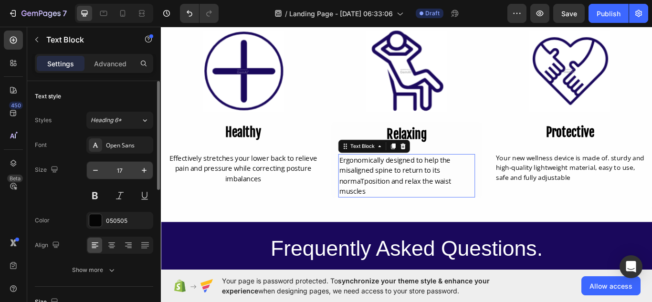
click at [127, 170] on input "17" at bounding box center [120, 170] width 32 height 17
type input "16"
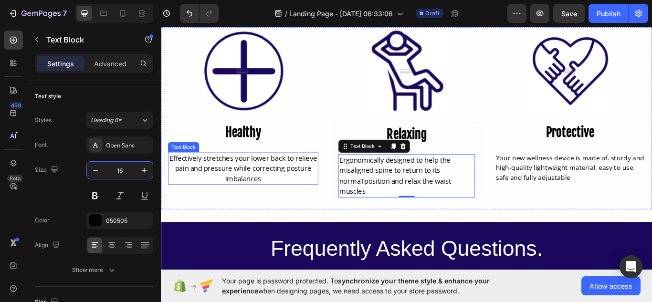
click at [244, 193] on div "Effectively stretches your lower back to relieve pain and pressure while correc…" at bounding box center [256, 192] width 175 height 39
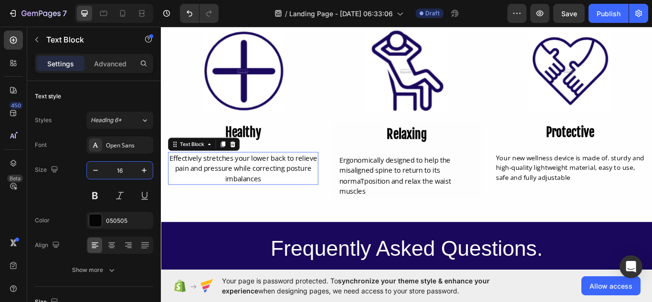
click at [244, 193] on p "Effectively stretches your lower back to relieve pain and pressure while correc…" at bounding box center [256, 192] width 173 height 37
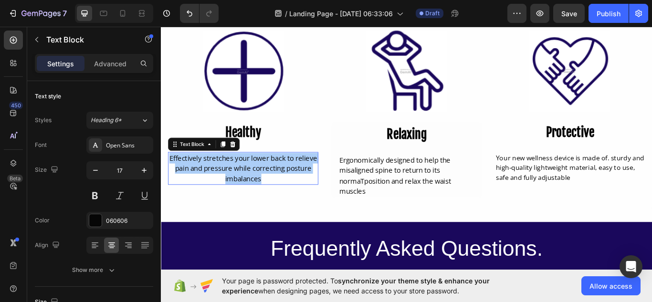
click at [122, 165] on input "17" at bounding box center [120, 170] width 32 height 17
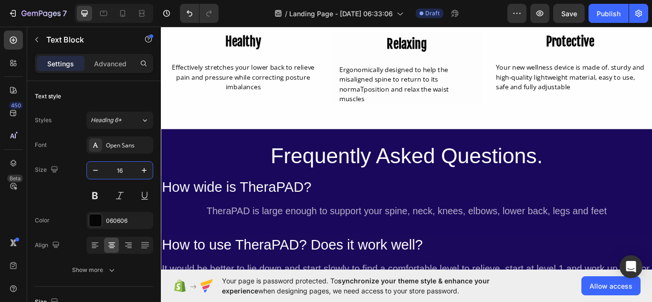
scroll to position [831, 0]
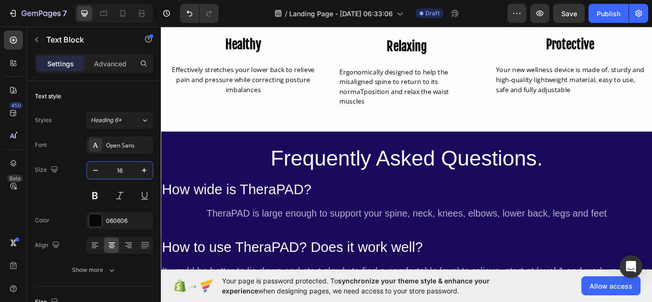
type input "16"
click at [269, 91] on div "Effectively stretches your lower back to relieve pain and pressure while correc…" at bounding box center [256, 89] width 175 height 36
click at [269, 91] on p "Effectively stretches your lower back to relieve pain and pressure while correc…" at bounding box center [256, 89] width 173 height 34
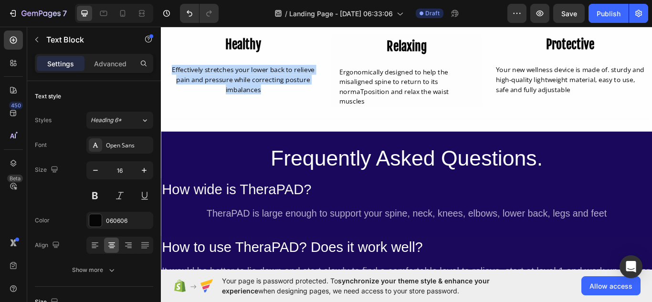
click at [269, 91] on p "Effectively stretches your lower back to relieve pain and pressure while correc…" at bounding box center [256, 89] width 173 height 34
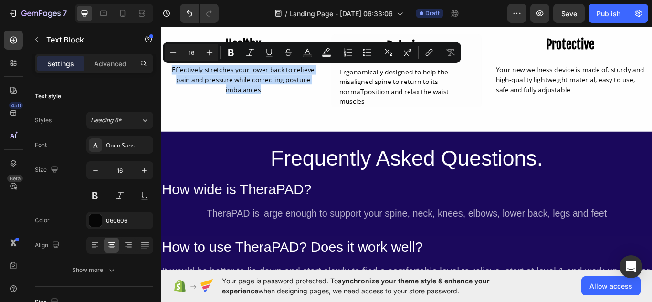
click at [269, 91] on p "Effectively stretches your lower back to relieve pain and pressure while correc…" at bounding box center [256, 89] width 173 height 34
click at [216, 52] on button "Plus" at bounding box center [209, 52] width 17 height 17
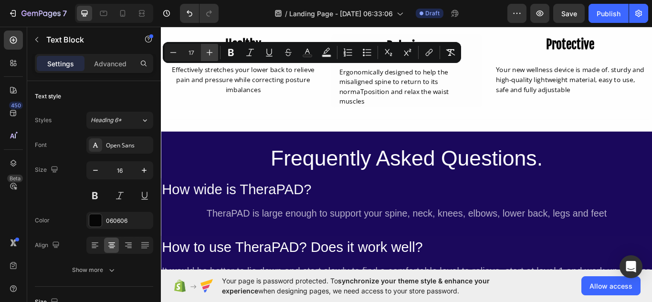
click at [216, 52] on button "Plus" at bounding box center [209, 52] width 17 height 17
type input "18"
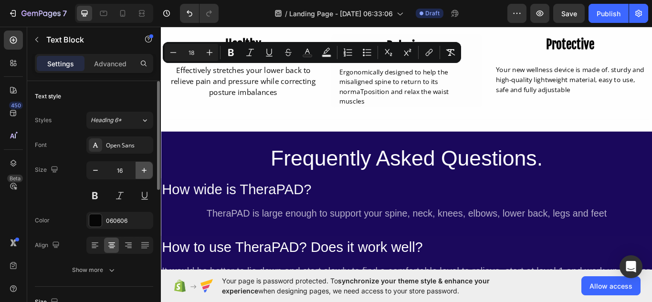
click at [144, 167] on icon "button" at bounding box center [144, 171] width 10 height 10
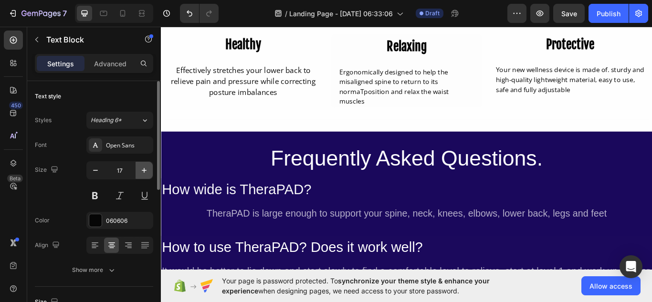
type input "18"
click at [92, 169] on icon "button" at bounding box center [96, 171] width 10 height 10
click at [97, 175] on button "button" at bounding box center [95, 170] width 17 height 17
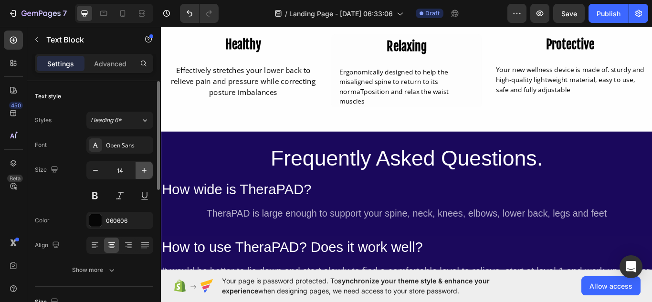
click at [144, 167] on icon "button" at bounding box center [144, 171] width 10 height 10
type input "16"
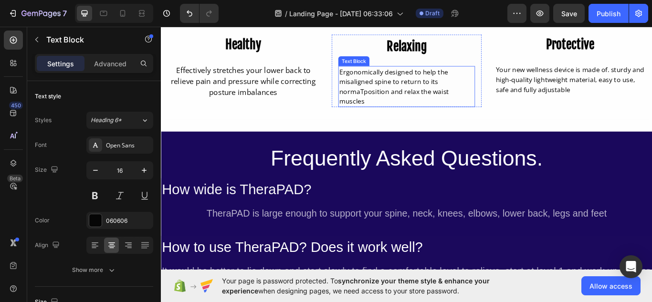
click at [405, 99] on div "Ergonomically designed to help the misaligned spine to return to its normaTposi…" at bounding box center [447, 97] width 159 height 48
click at [405, 99] on p "Ergonomically designed to help the misaligned spine to return to its normaTposi…" at bounding box center [447, 97] width 157 height 46
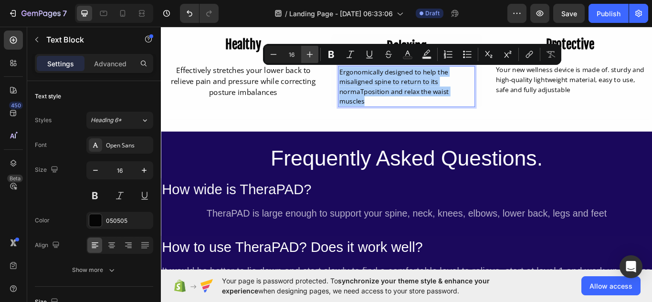
click at [312, 58] on icon "Editor contextual toolbar" at bounding box center [310, 55] width 10 height 10
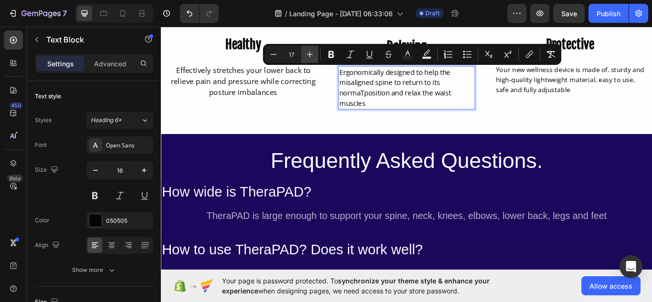
click at [312, 58] on icon "Editor contextual toolbar" at bounding box center [310, 55] width 10 height 10
type input "18"
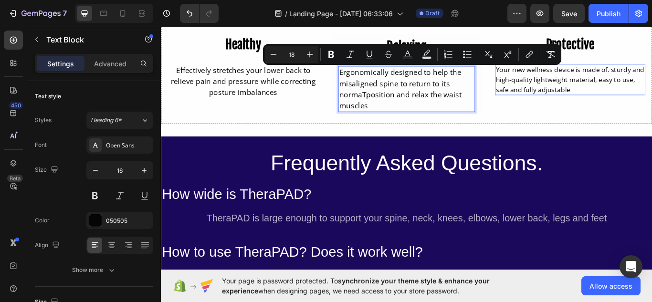
click at [591, 89] on div "Your new wellness device is made of. sturdy and high-quality lightweight materi…" at bounding box center [638, 89] width 175 height 36
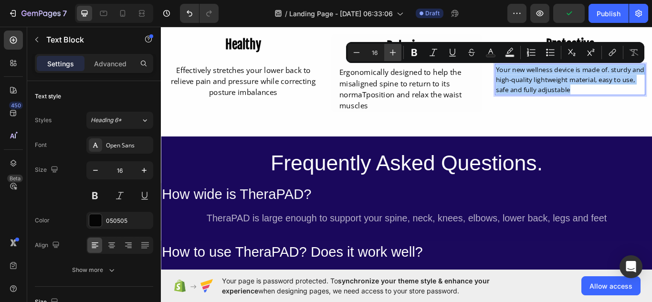
click at [397, 54] on icon "Editor contextual toolbar" at bounding box center [393, 53] width 10 height 10
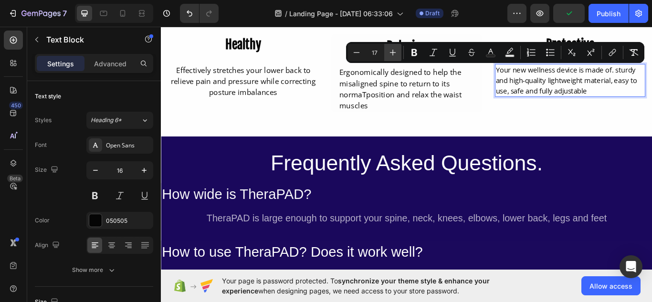
click at [397, 54] on icon "Editor contextual toolbar" at bounding box center [393, 53] width 10 height 10
type input "18"
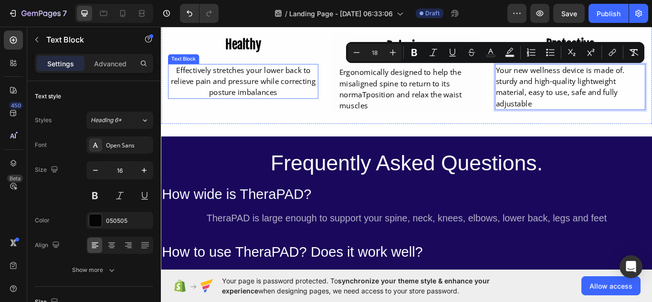
click at [289, 82] on span "Effectively stretches your lower back to relieve pain and pressure while correc…" at bounding box center [256, 90] width 169 height 37
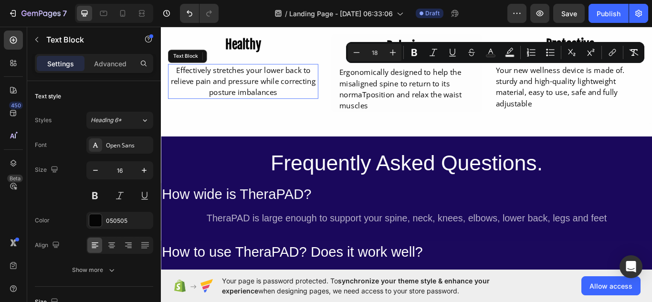
click at [289, 82] on span "Effectively stretches your lower back to relieve pain and pressure while correc…" at bounding box center [256, 90] width 169 height 37
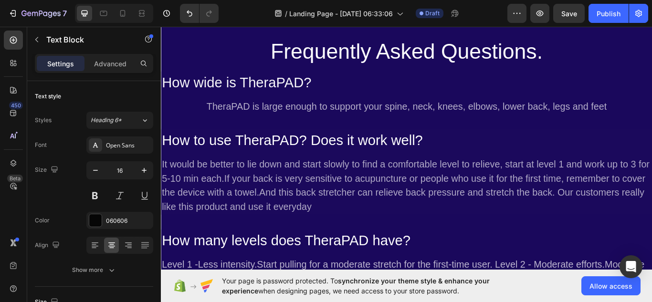
scroll to position [962, 0]
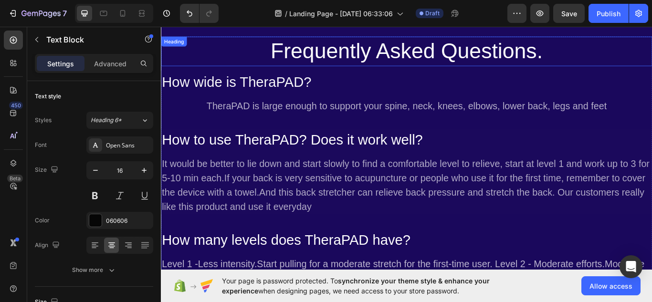
click at [373, 69] on h2 "Frequently Asked Questions." at bounding box center [447, 56] width 573 height 34
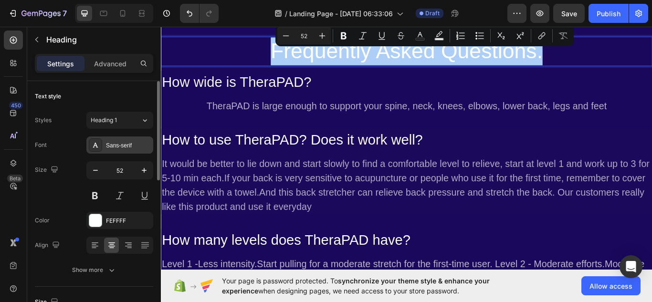
click at [128, 150] on div "Sans-serif" at bounding box center [119, 145] width 67 height 17
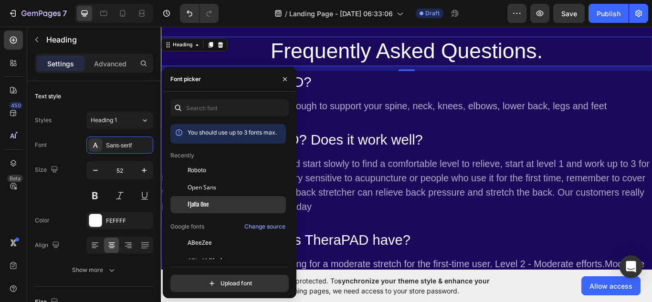
click at [207, 207] on span "Fjalla One" at bounding box center [198, 205] width 21 height 9
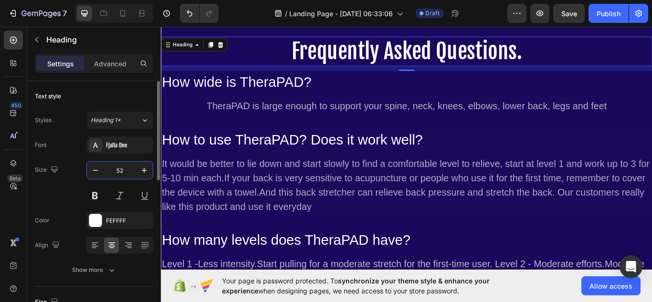
click at [128, 174] on input "52" at bounding box center [120, 170] width 32 height 17
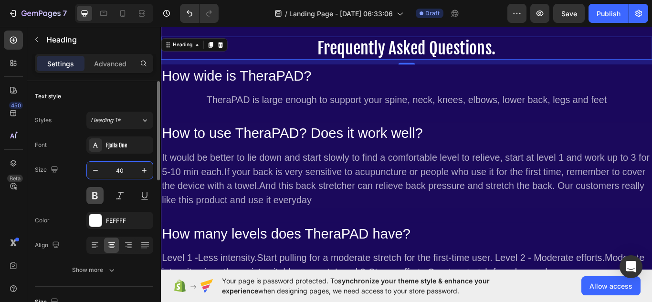
type input "40"
click at [91, 194] on button at bounding box center [94, 195] width 17 height 17
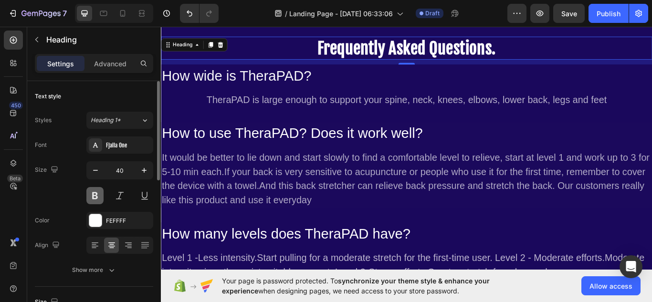
click at [99, 192] on button at bounding box center [94, 195] width 17 height 17
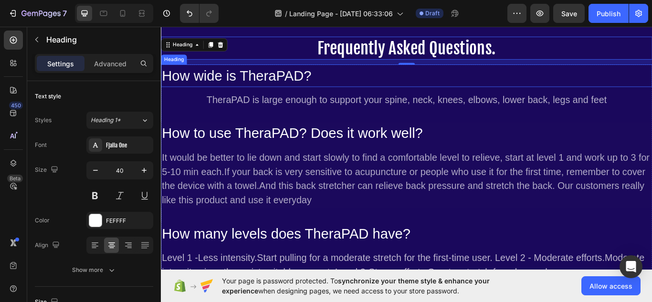
click at [215, 79] on h2 "How wide is TheraPAD?" at bounding box center [447, 84] width 573 height 26
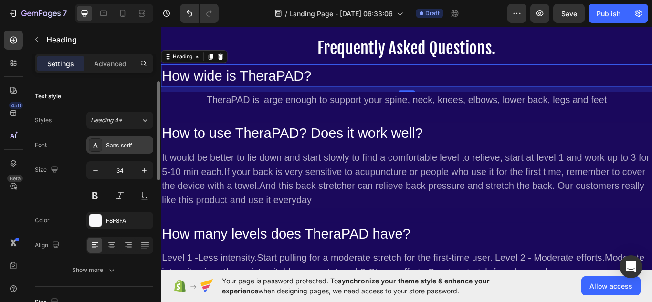
click at [128, 141] on div "Sans-serif" at bounding box center [128, 145] width 45 height 9
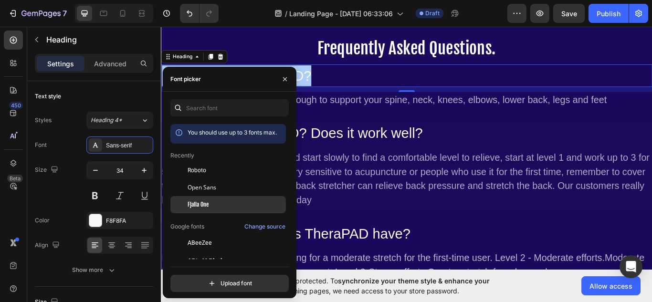
click at [205, 204] on span "Fjalla One" at bounding box center [198, 205] width 21 height 9
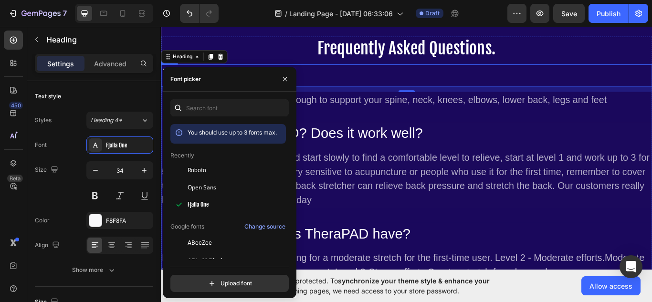
click at [404, 123] on div "How wide is TheraPAD? Heading 12 TheraPAD is large enough to support your spine…" at bounding box center [447, 281] width 573 height 420
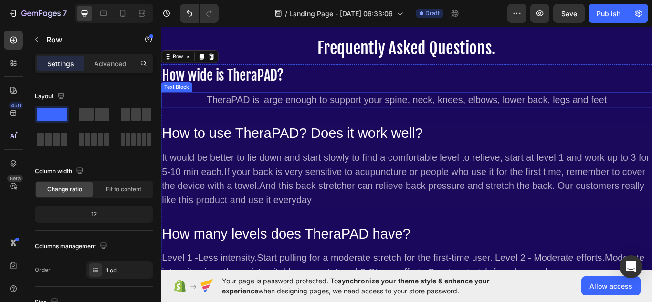
click at [355, 112] on div "TheraPAD is large enough to support your spine, neck, knees, elbows, lower back…" at bounding box center [447, 112] width 573 height 19
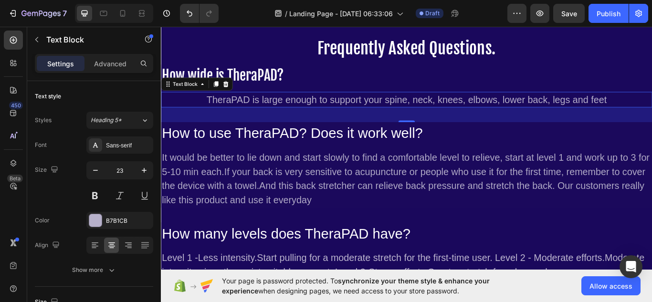
click at [355, 112] on p "TheraPAD is large enough to support your spine, neck, knees, elbows, lower back…" at bounding box center [447, 112] width 571 height 17
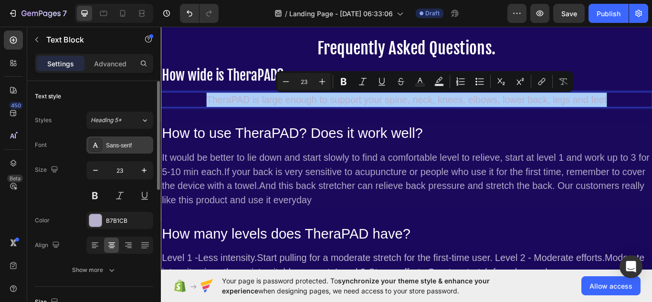
click at [123, 144] on div "Sans-serif" at bounding box center [128, 145] width 45 height 9
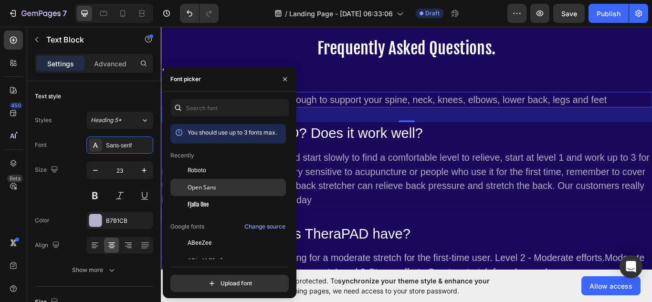
click at [215, 187] on span "Open Sans" at bounding box center [202, 187] width 29 height 9
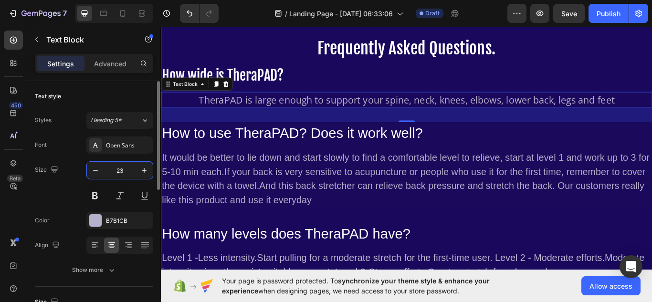
click at [134, 171] on input "23" at bounding box center [120, 170] width 32 height 17
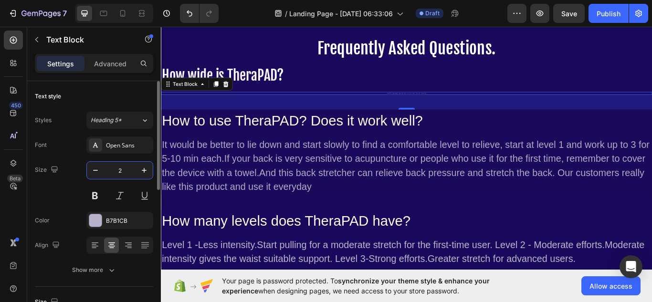
type input "20"
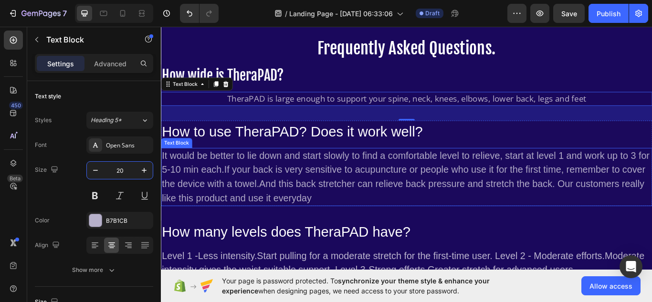
click at [288, 223] on div "It would be better to lie down and start slowly to find a comfortable level to …" at bounding box center [447, 203] width 573 height 68
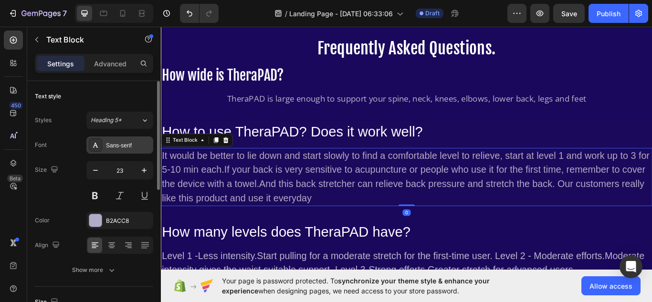
click at [138, 148] on div "Sans-serif" at bounding box center [128, 145] width 45 height 9
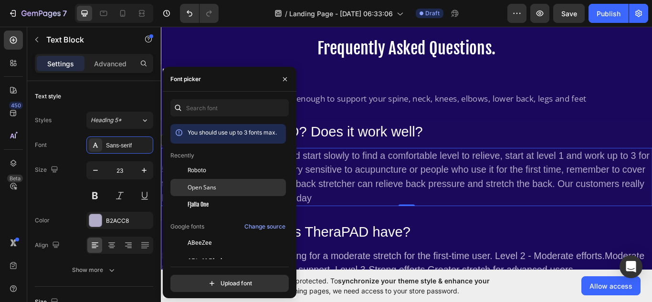
click at [219, 187] on div "Open Sans" at bounding box center [236, 187] width 96 height 9
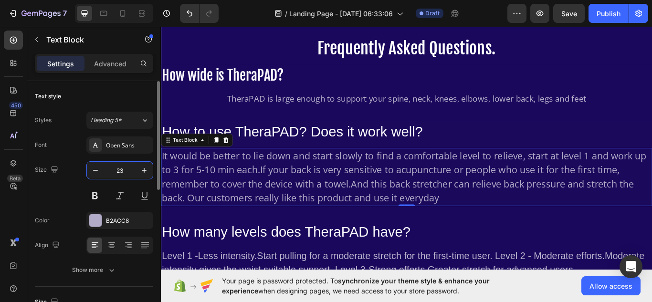
click at [127, 170] on input "23" at bounding box center [120, 170] width 32 height 17
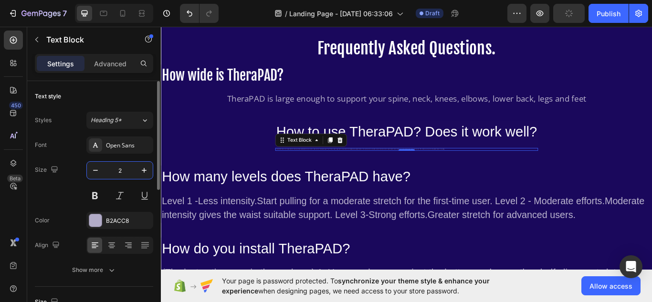
type input "20"
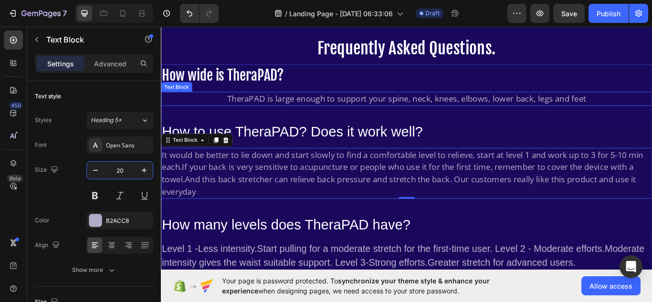
click at [297, 110] on p "TheraPAD is large enough to support your spine, neck, knees, elbows, lower back…" at bounding box center [447, 111] width 571 height 14
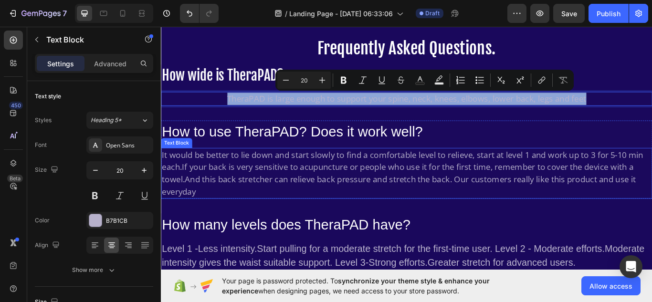
click at [233, 184] on div "It would be better to lie down and start slowly to find a comfortable level to …" at bounding box center [447, 198] width 573 height 59
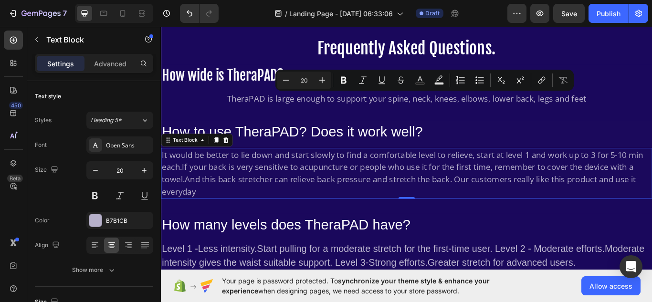
click at [233, 184] on p "It would be better to lie down and start slowly to find a comfortable level to …" at bounding box center [447, 198] width 571 height 57
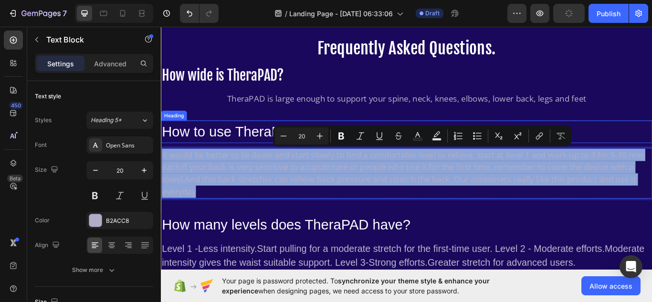
click at [243, 145] on h2 "How to use TheraPAD? Does it work well?" at bounding box center [447, 150] width 573 height 26
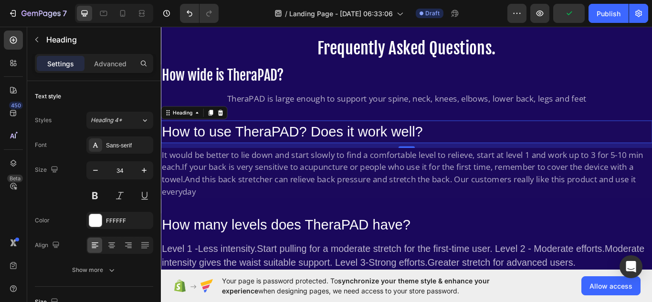
click at [256, 147] on h2 "How to use TheraPAD? Does it work well?" at bounding box center [447, 150] width 573 height 26
click at [256, 147] on p "How to use TheraPAD? Does it work well?" at bounding box center [447, 150] width 571 height 24
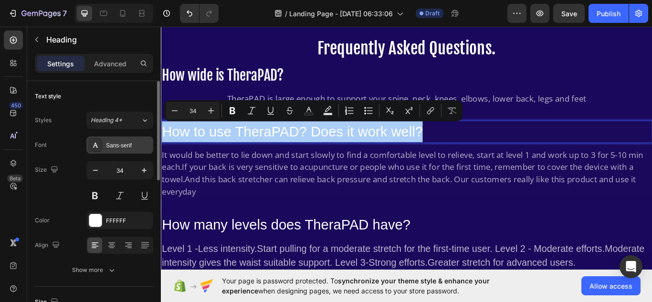
click at [138, 142] on div "Sans-serif" at bounding box center [128, 145] width 45 height 9
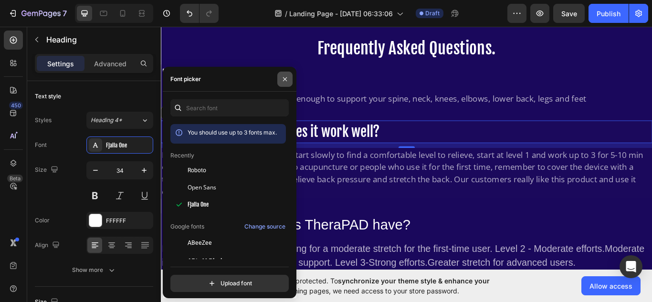
click at [287, 86] on button "button" at bounding box center [284, 79] width 15 height 15
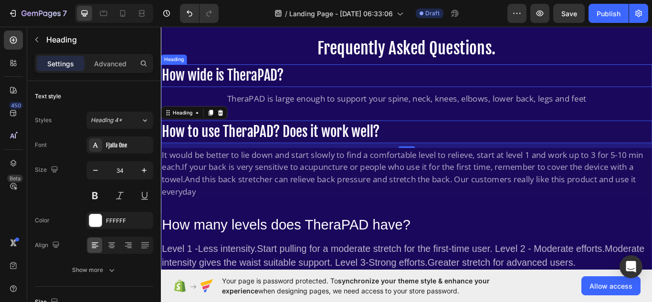
click at [270, 86] on p "How wide is TheraPAD?" at bounding box center [447, 84] width 571 height 24
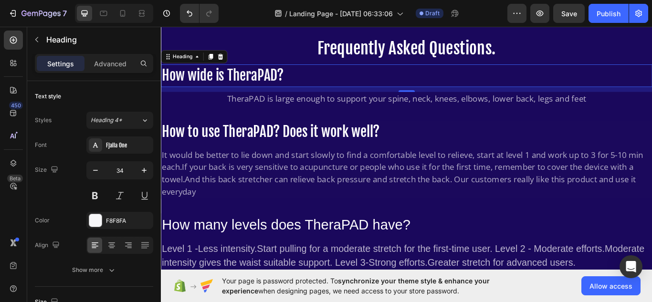
click at [306, 157] on p "How to use TheraPAD? Does it work well?" at bounding box center [447, 150] width 571 height 24
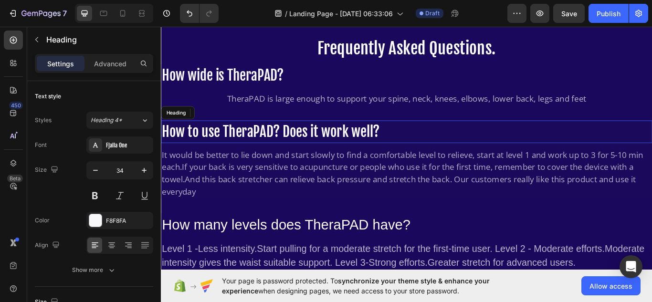
click at [306, 157] on p "How to use TheraPAD? Does it work well?" at bounding box center [447, 150] width 571 height 24
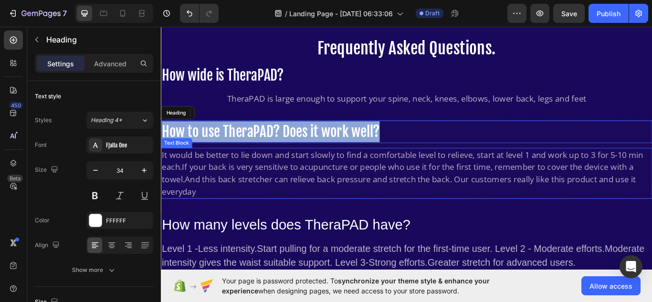
click at [311, 186] on p "It would be better to lie down and start slowly to find a comfortable level to …" at bounding box center [447, 198] width 571 height 57
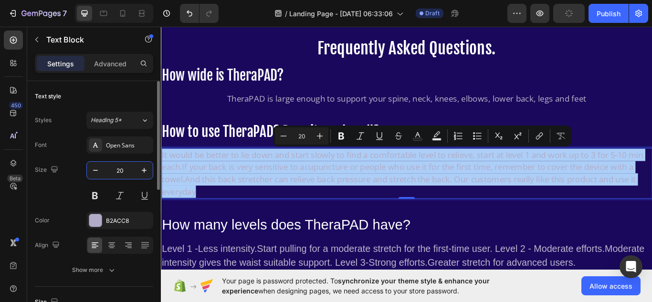
click at [124, 170] on input "20" at bounding box center [120, 170] width 32 height 17
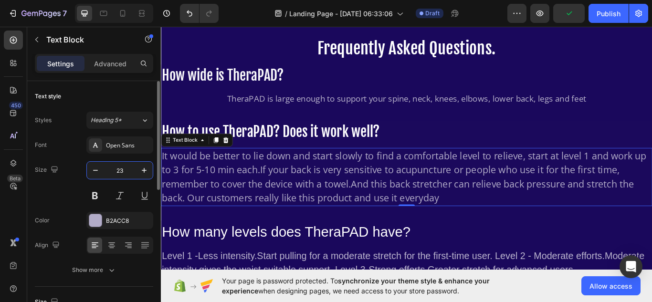
type input "23"
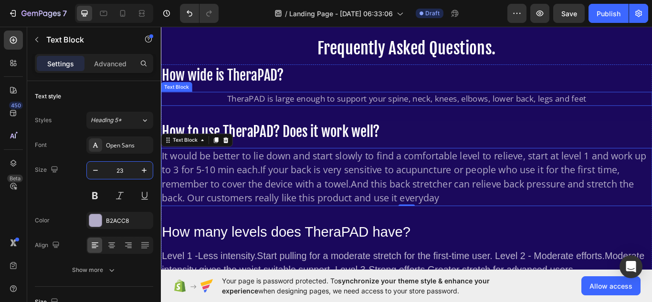
click at [353, 117] on p "TheraPAD is large enough to support your spine, neck, knees, elbows, lower back…" at bounding box center [447, 111] width 571 height 14
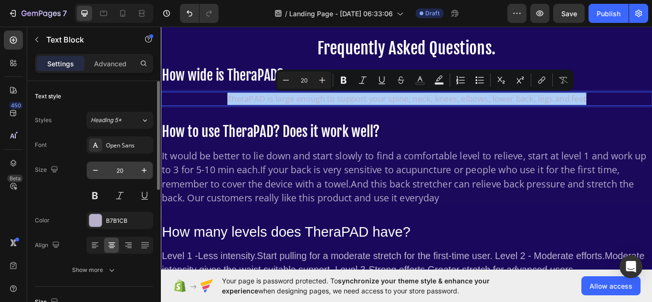
click at [122, 166] on input "20" at bounding box center [120, 170] width 32 height 17
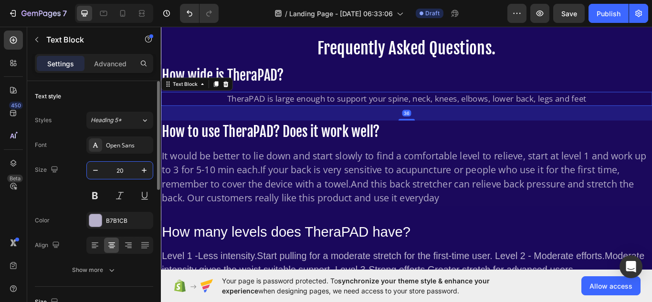
click at [122, 166] on input "20" at bounding box center [120, 170] width 32 height 17
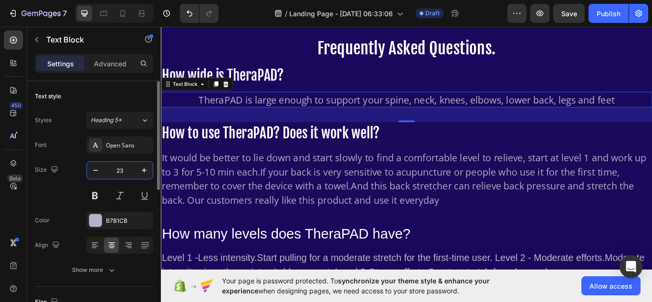
type input "23"
click at [105, 61] on p "Advanced" at bounding box center [110, 64] width 32 height 10
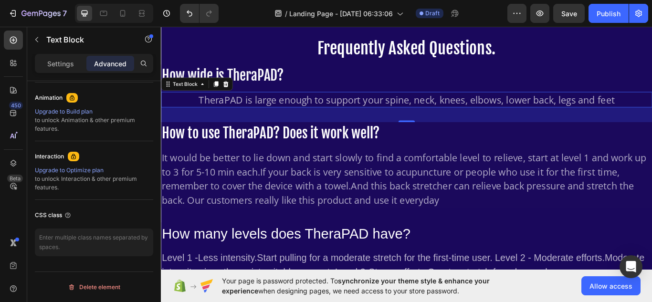
scroll to position [0, 0]
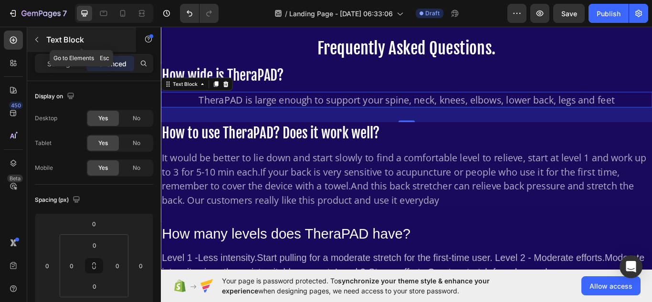
click at [53, 51] on div "Text Block" at bounding box center [81, 39] width 109 height 25
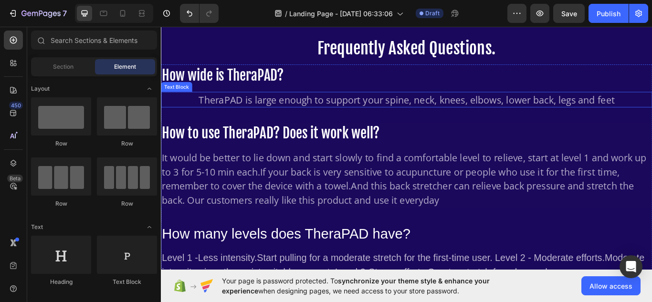
click at [229, 114] on p "TheraPAD is large enough to support your spine, neck, knees, elbows, lower back…" at bounding box center [447, 112] width 571 height 17
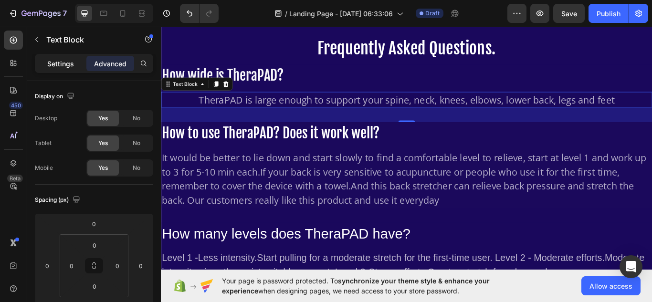
click at [64, 60] on p "Settings" at bounding box center [60, 64] width 27 height 10
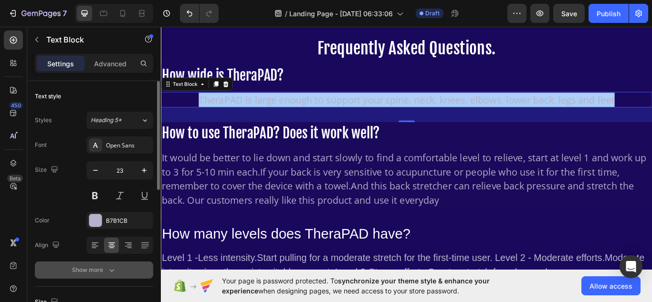
click at [106, 267] on div "Show more" at bounding box center [94, 271] width 44 height 10
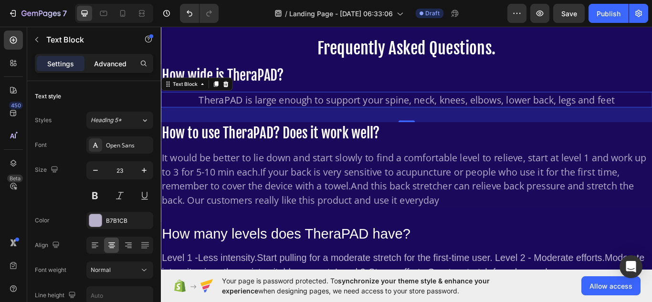
click at [114, 61] on p "Advanced" at bounding box center [110, 64] width 32 height 10
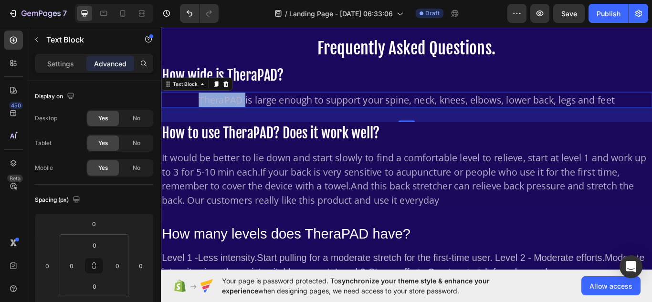
click at [196, 107] on p "TheraPAD is large enough to support your spine, neck, knees, elbows, lower back…" at bounding box center [447, 112] width 571 height 17
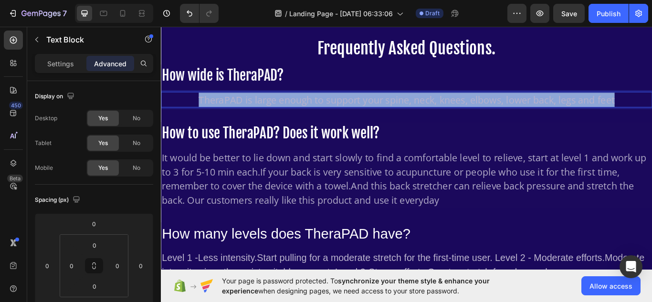
click at [196, 107] on p "TheraPAD is large enough to support your spine, neck, knees, elbows, lower back…" at bounding box center [447, 112] width 571 height 17
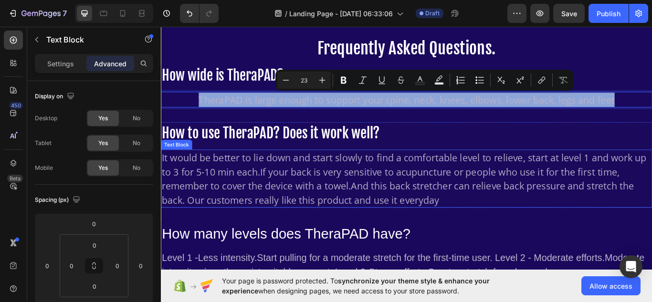
click at [262, 220] on p "It would be better to lie down and start slowly to find a comfortable level to …" at bounding box center [447, 204] width 571 height 66
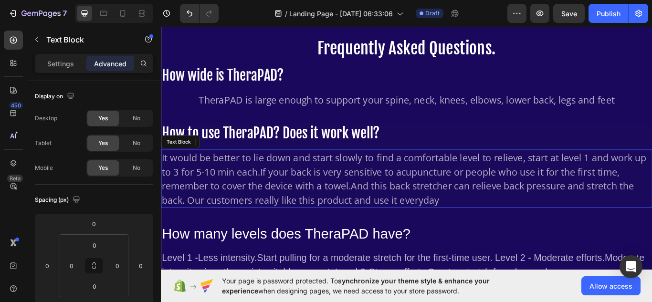
click at [262, 220] on p "It would be better to lie down and start slowly to find a comfortable level to …" at bounding box center [447, 204] width 571 height 66
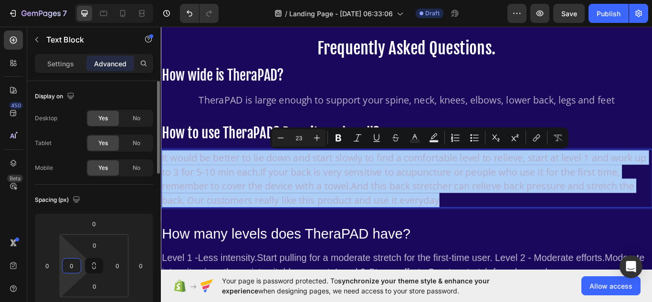
click at [77, 262] on input "0" at bounding box center [71, 266] width 14 height 14
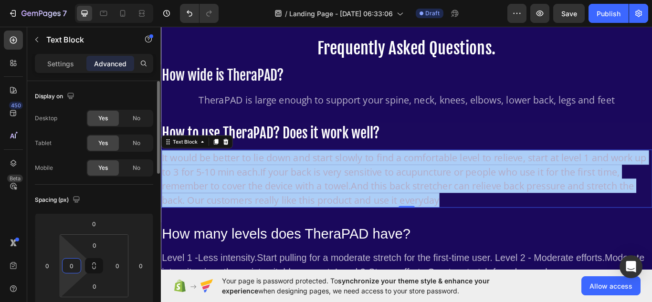
click at [77, 262] on input "0" at bounding box center [71, 266] width 14 height 14
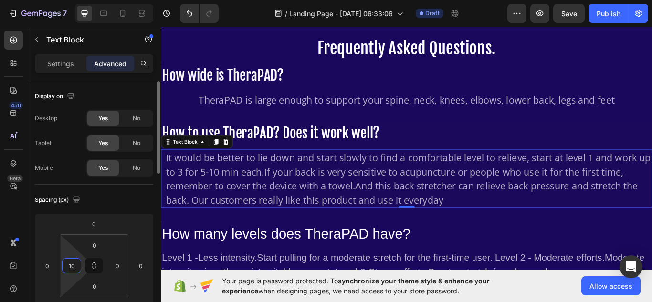
type input "1"
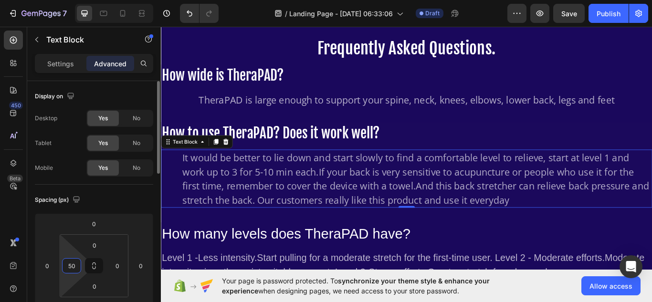
type input "5"
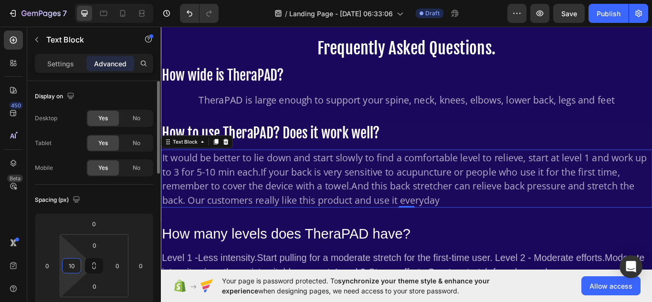
type input "1"
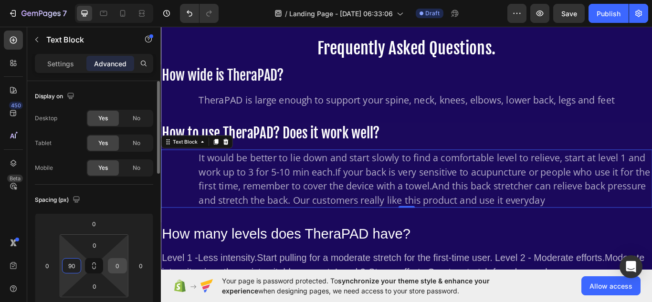
type input "90"
click at [118, 270] on input "0" at bounding box center [117, 266] width 14 height 14
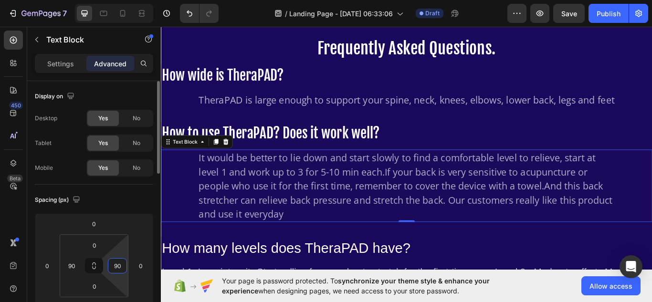
type input "9"
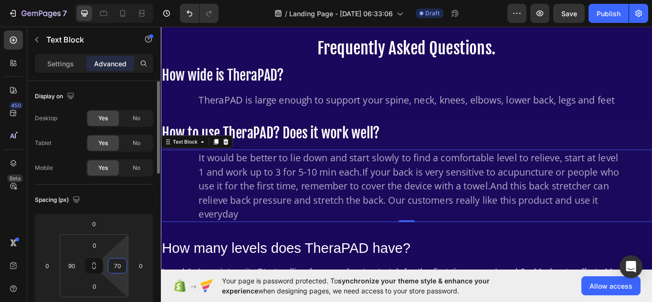
type input "7"
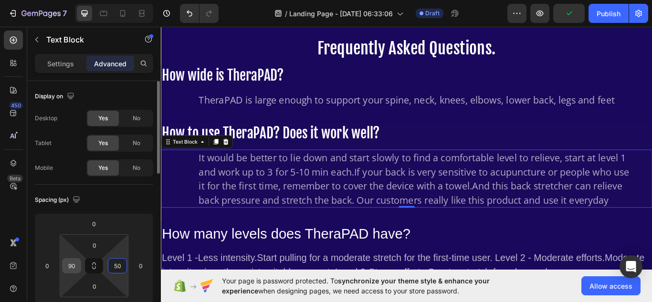
type input "50"
click at [73, 270] on input "90" at bounding box center [71, 266] width 14 height 14
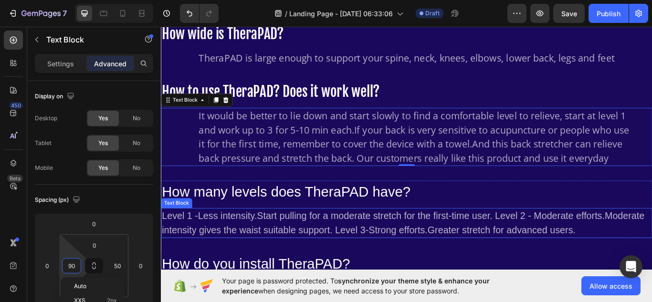
scroll to position [1010, 0]
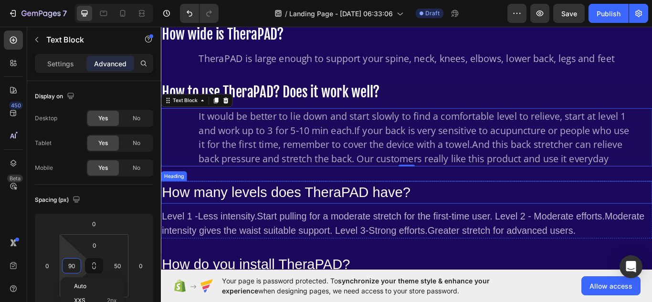
click at [239, 234] on h2 "How many levels does TheraPAD have?" at bounding box center [447, 220] width 573 height 26
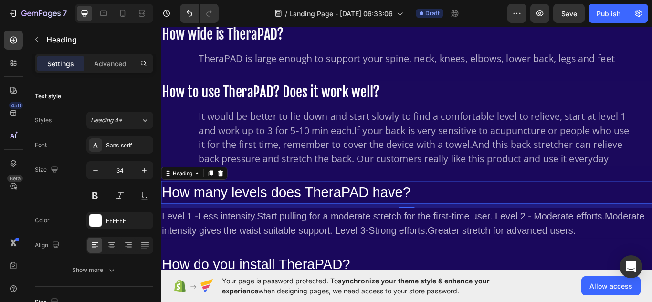
click at [120, 143] on div "Sans-serif" at bounding box center [128, 145] width 45 height 9
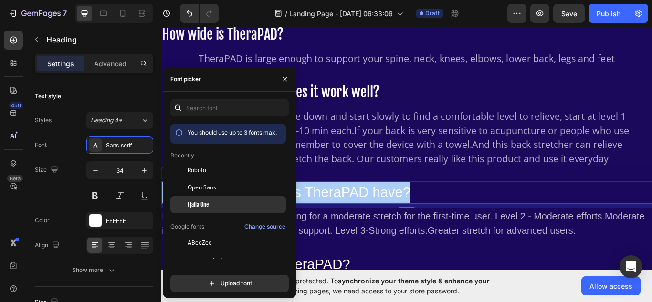
click at [204, 202] on span "Fjalla One" at bounding box center [198, 205] width 21 height 9
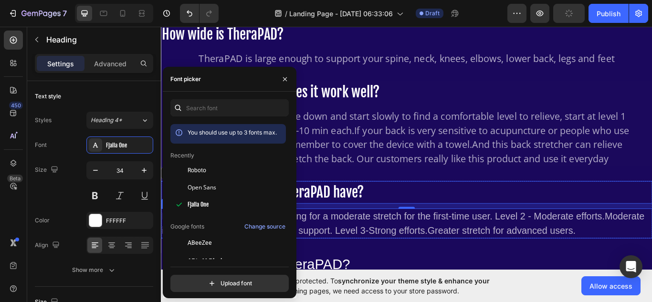
click at [341, 274] on div "Level 1 -Less intensity.Start pulling for a moderate stretch for the first-time…" at bounding box center [447, 256] width 573 height 35
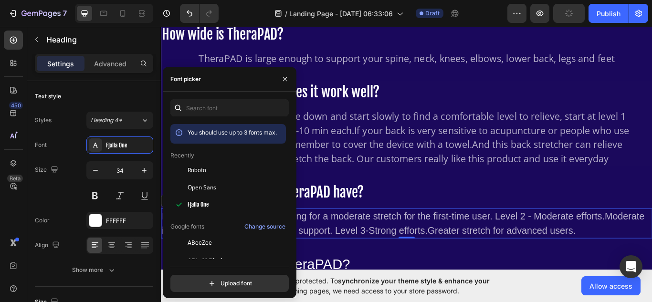
click at [341, 273] on p "Level 1 -Less intensity.Start pulling for a moderate stretch for the first-time…" at bounding box center [447, 256] width 571 height 33
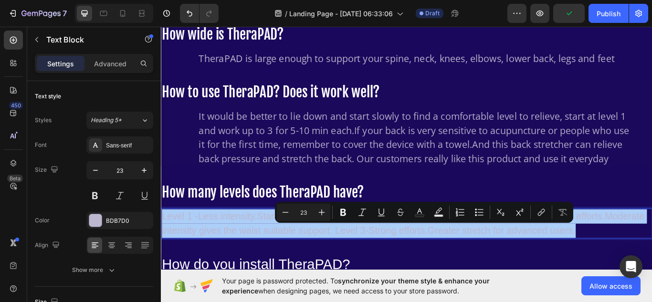
click at [109, 71] on div "Settings Advanced" at bounding box center [94, 63] width 118 height 19
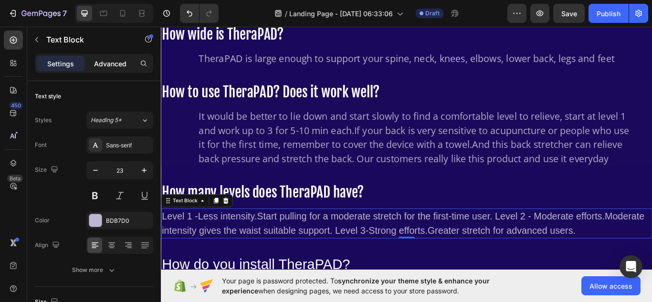
click at [108, 68] on p "Advanced" at bounding box center [110, 64] width 32 height 10
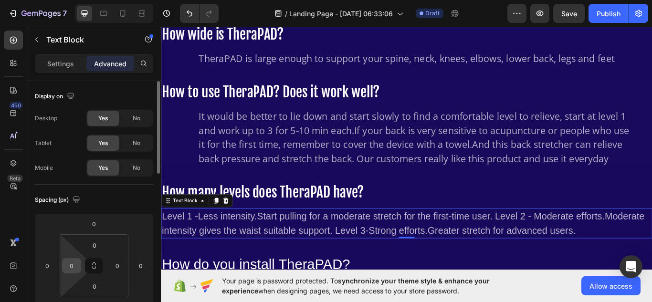
click at [74, 265] on input "0" at bounding box center [71, 266] width 14 height 14
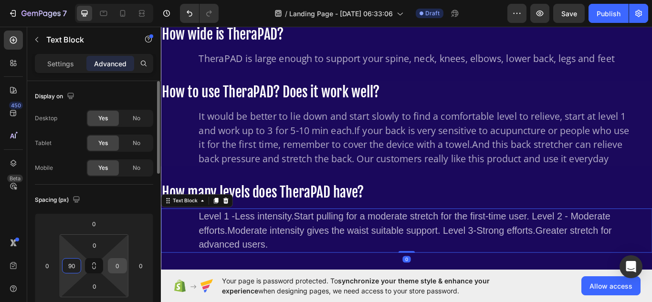
type input "90"
click at [119, 267] on input "0" at bounding box center [117, 266] width 14 height 14
type input "50"
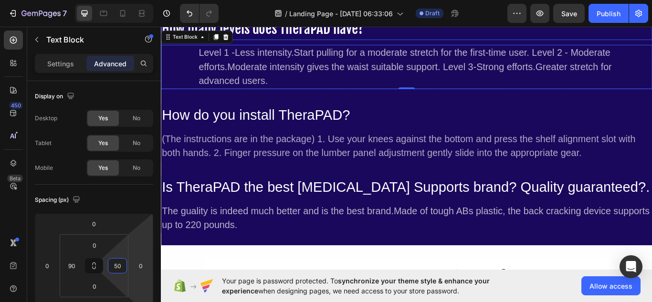
scroll to position [1271, 0]
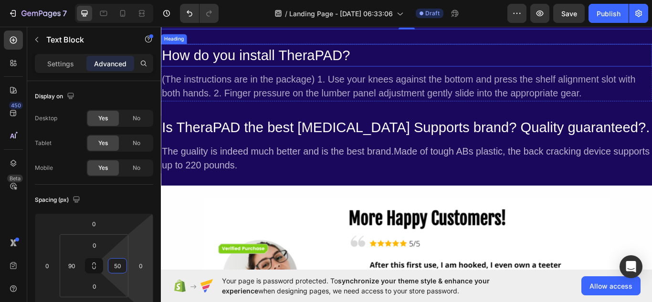
click at [239, 74] on h2 "How do you install TheraPAD?" at bounding box center [447, 60] width 573 height 26
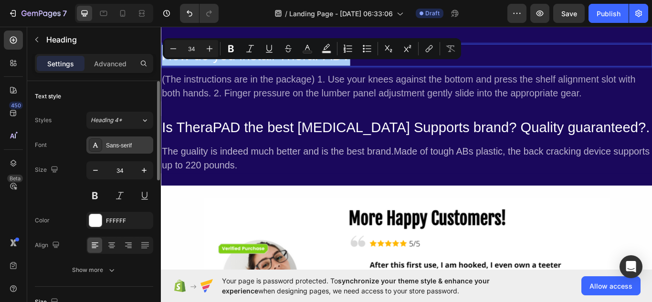
click at [124, 142] on div "Sans-serif" at bounding box center [128, 145] width 45 height 9
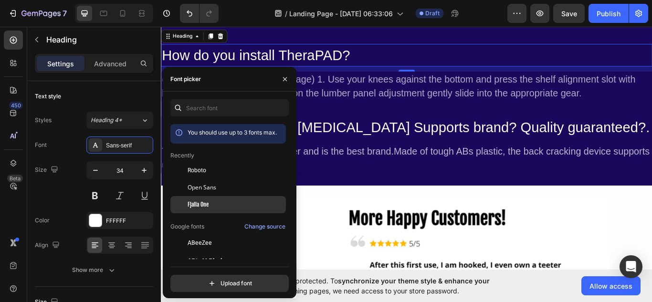
click at [216, 203] on div "Fjalla One" at bounding box center [236, 205] width 96 height 9
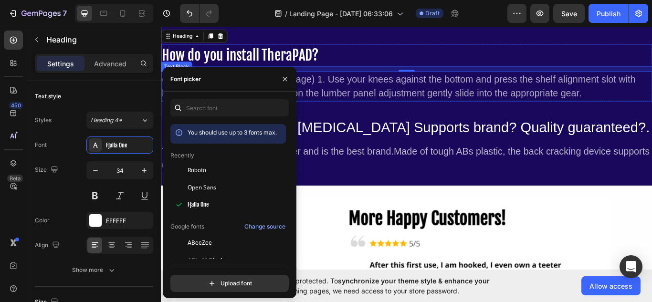
click at [354, 113] on div "(The instructions are in the package) 1. Use your knees against the bottom and …" at bounding box center [447, 96] width 573 height 35
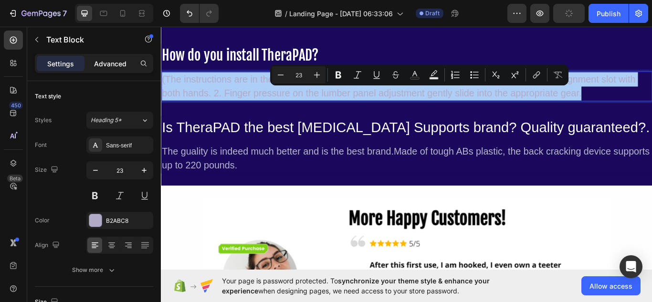
click at [113, 63] on p "Advanced" at bounding box center [110, 64] width 32 height 10
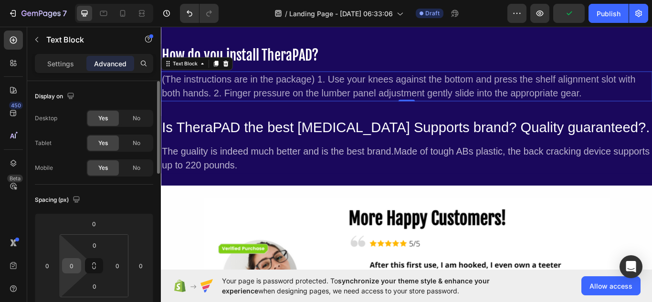
click at [73, 266] on input "0" at bounding box center [71, 266] width 14 height 14
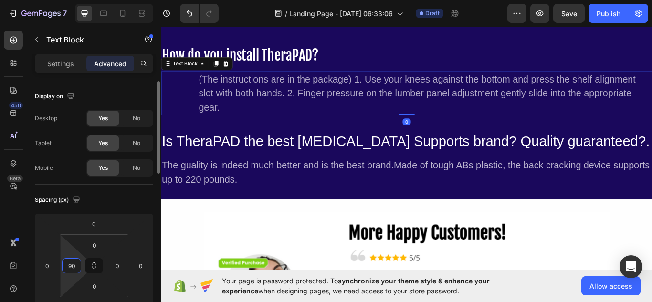
type input "90"
click at [122, 266] on div "0" at bounding box center [117, 265] width 19 height 15
click at [122, 266] on input "0" at bounding box center [117, 266] width 14 height 14
type input "50"
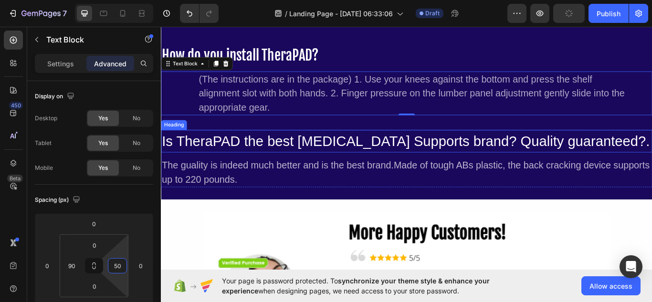
click at [289, 174] on h2 "Is TheraPAD the best [MEDICAL_DATA] Supports brand? Quality guaranteed?." at bounding box center [447, 161] width 573 height 26
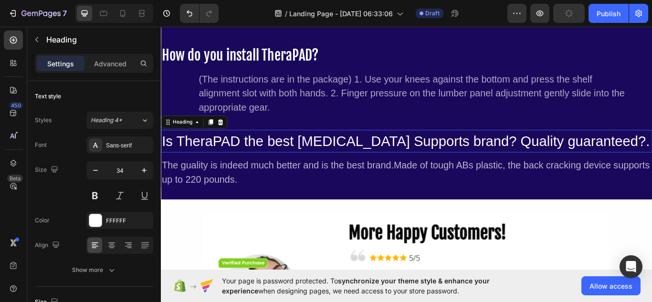
click at [119, 143] on div "Sans-serif" at bounding box center [128, 145] width 45 height 9
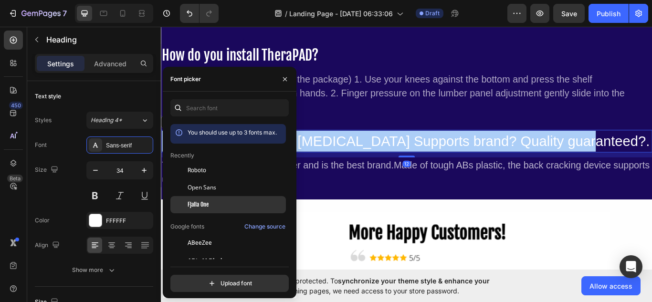
click at [214, 203] on div "Fjalla One" at bounding box center [236, 205] width 96 height 9
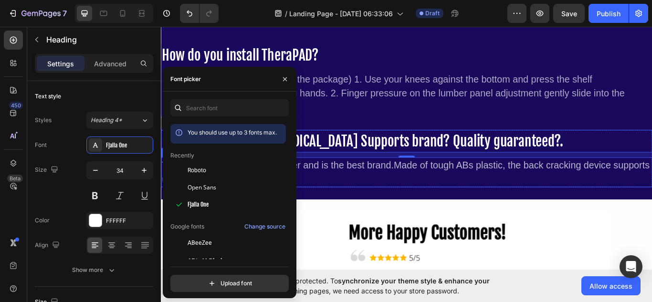
click at [344, 201] on div "The guality is indeed much better and is the best brand.Made of tough ABs plast…" at bounding box center [447, 197] width 573 height 35
drag, startPoint x: 344, startPoint y: 201, endPoint x: 93, endPoint y: 232, distance: 253.6
click at [161, 232] on html "Header Frequently Asked Questions. Heading How wide is TheraPAD? Heading TheraP…" at bounding box center [447, 230] width 573 height 2952
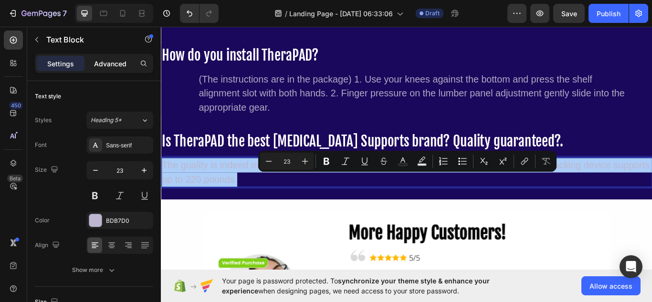
click at [104, 70] on div "Advanced" at bounding box center [110, 63] width 48 height 15
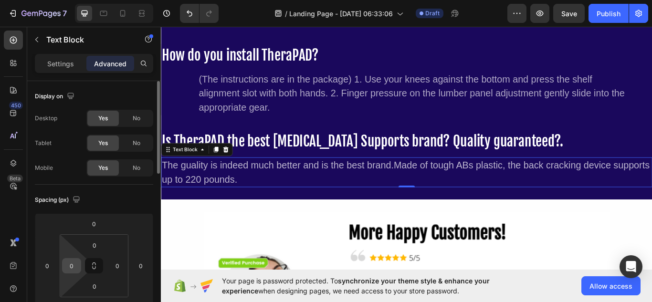
click at [75, 267] on input "0" at bounding box center [71, 266] width 14 height 14
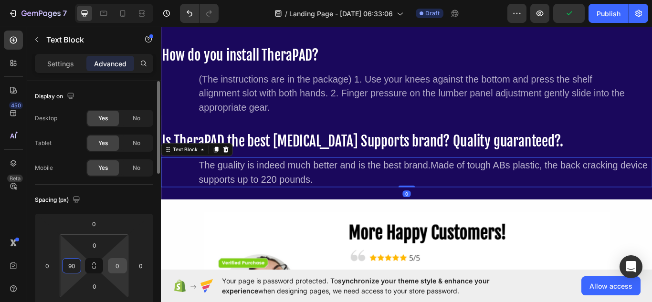
type input "90"
click at [122, 262] on input "0" at bounding box center [117, 266] width 14 height 14
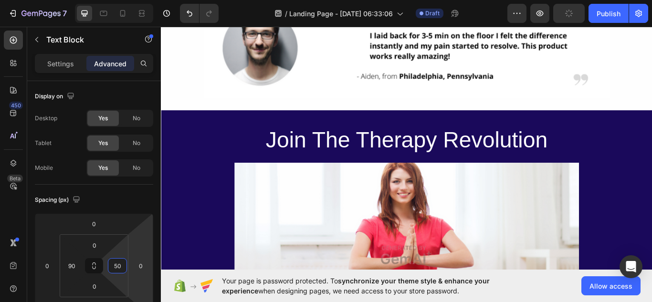
scroll to position [1894, 0]
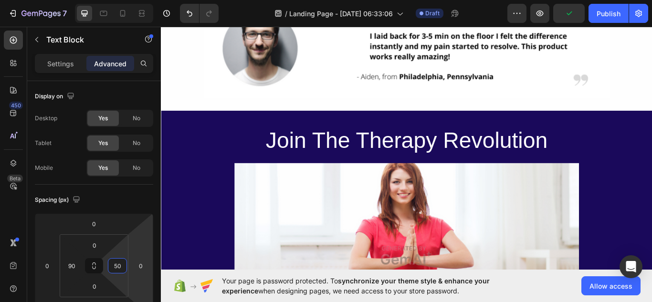
type input "50"
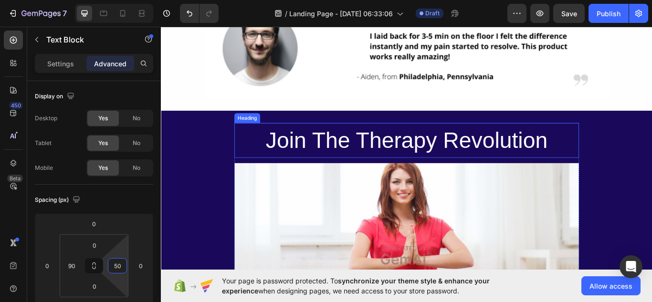
click at [347, 164] on h2 "Join The Therapy Revolution" at bounding box center [447, 159] width 402 height 41
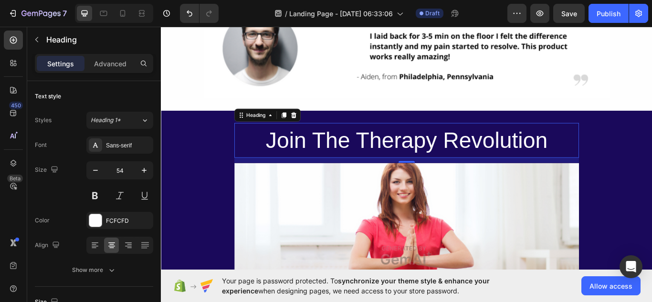
drag, startPoint x: 186, startPoint y: 140, endPoint x: 28, endPoint y: 128, distance: 159.0
click at [121, 151] on div "Sans-serif" at bounding box center [119, 145] width 67 height 17
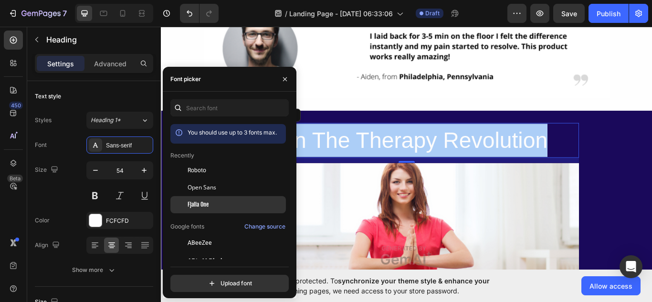
click at [201, 204] on span "Fjalla One" at bounding box center [198, 205] width 21 height 9
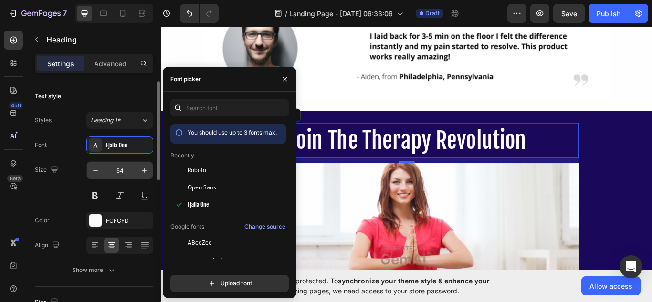
click at [125, 173] on input "54" at bounding box center [120, 170] width 32 height 17
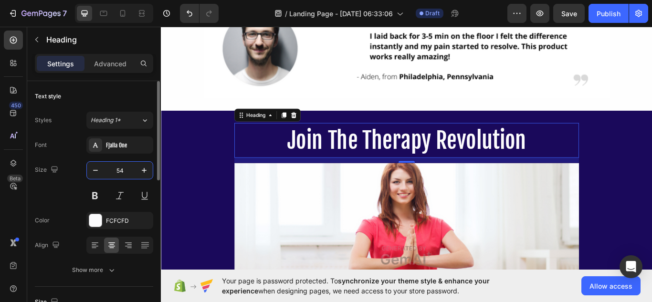
click at [125, 173] on input "54" at bounding box center [120, 170] width 32 height 17
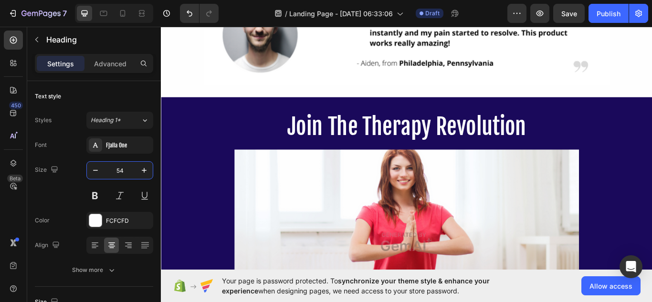
scroll to position [1909, 0]
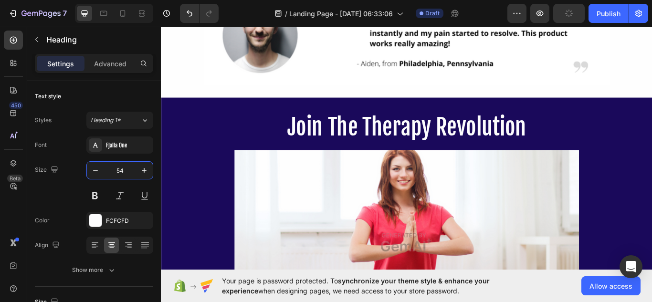
click at [383, 140] on h2 "Join The Therapy Revolution" at bounding box center [447, 144] width 402 height 41
click at [383, 140] on p "Join The Therapy Revolution" at bounding box center [447, 144] width 400 height 39
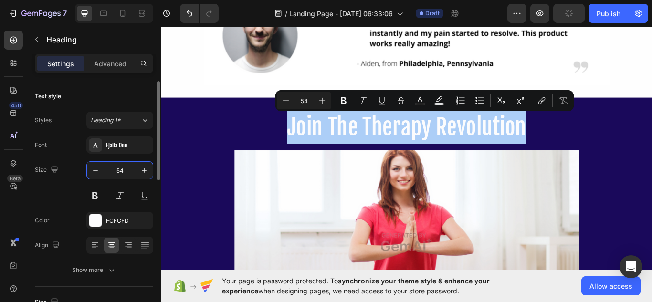
click at [122, 173] on input "54" at bounding box center [120, 170] width 32 height 17
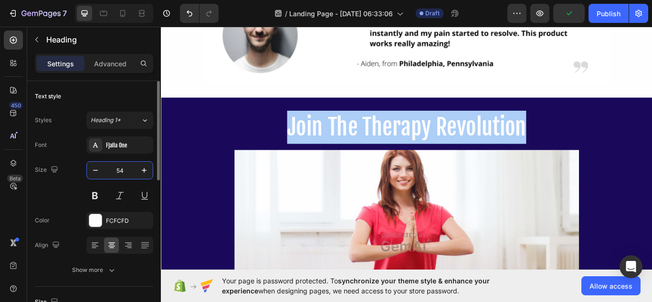
click at [122, 173] on input "54" at bounding box center [120, 170] width 32 height 17
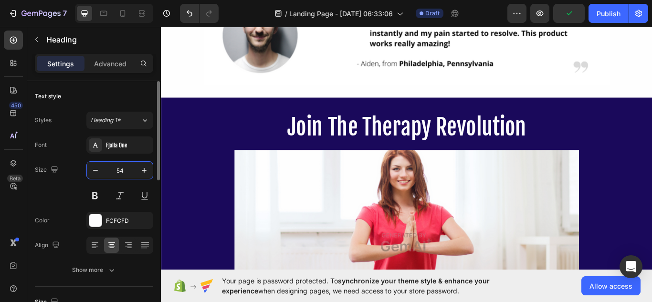
click at [122, 173] on input "54" at bounding box center [120, 170] width 32 height 17
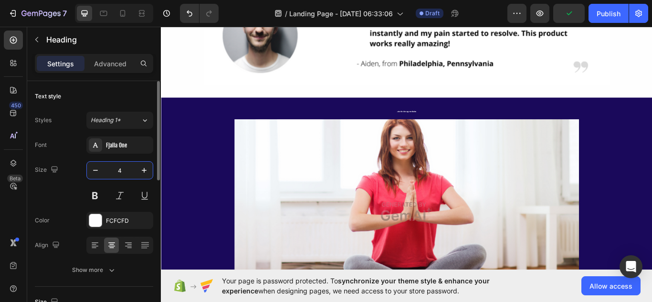
type input "40"
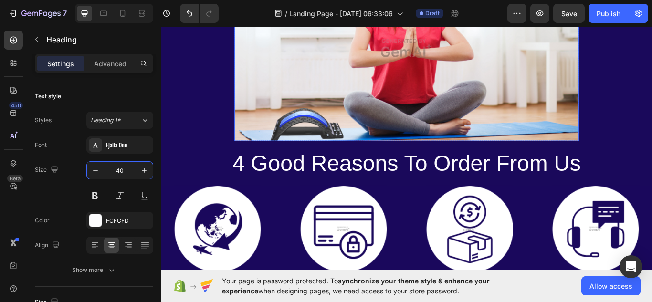
scroll to position [2155, 0]
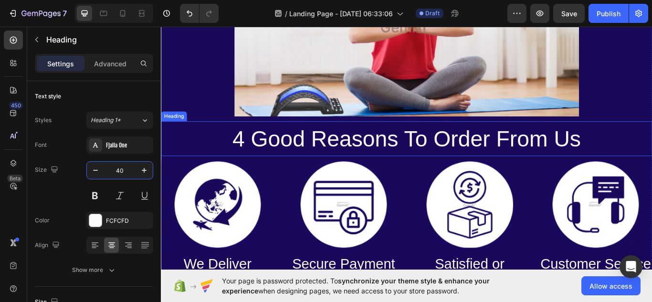
click at [329, 164] on h2 "4 Good Reasons To Order From Us" at bounding box center [447, 158] width 573 height 41
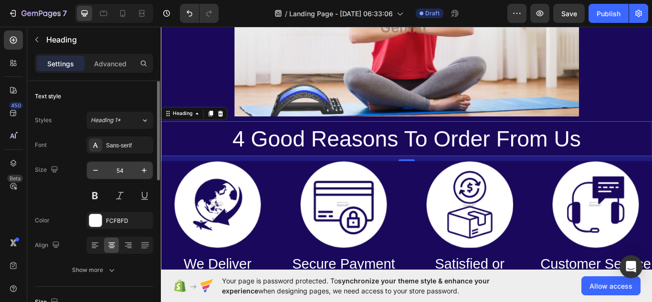
click at [124, 168] on input "54" at bounding box center [120, 170] width 32 height 17
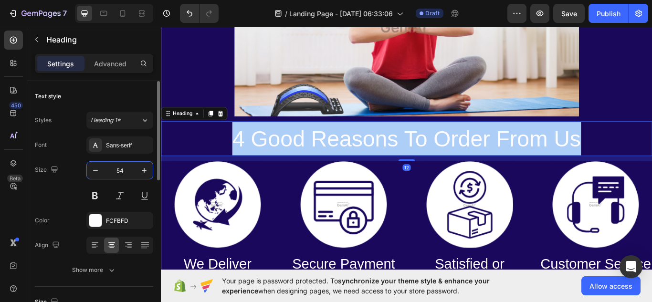
click at [124, 168] on input "54" at bounding box center [120, 170] width 32 height 17
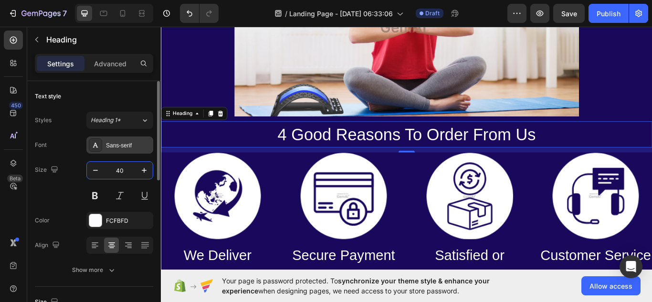
type input "40"
click at [124, 149] on div "Sans-serif" at bounding box center [128, 145] width 45 height 9
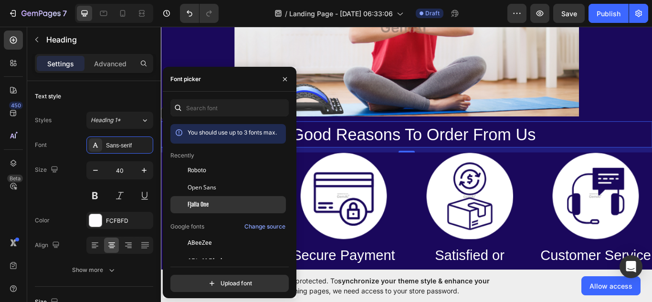
click at [206, 203] on span "Fjalla One" at bounding box center [198, 205] width 21 height 9
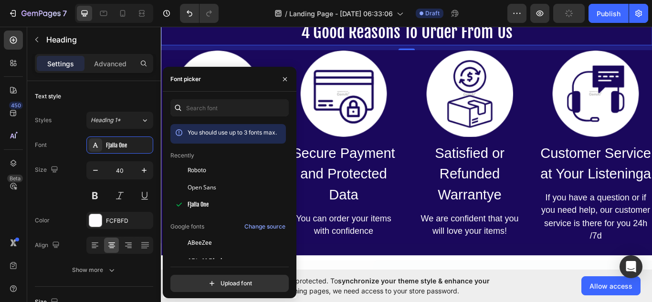
scroll to position [2293, 0]
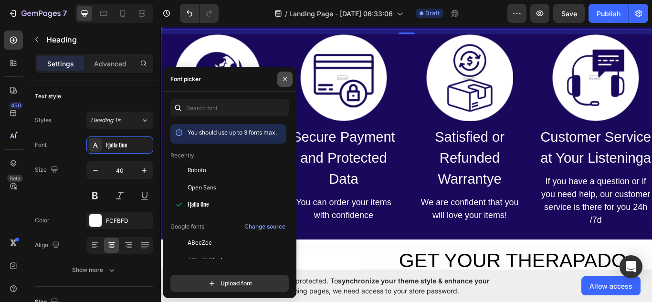
click at [288, 75] on icon "button" at bounding box center [285, 79] width 8 height 8
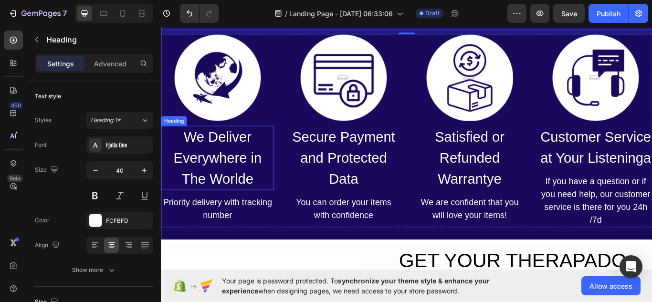
click at [243, 174] on h2 "We Deliver Everywhere in The Worlde" at bounding box center [227, 180] width 132 height 75
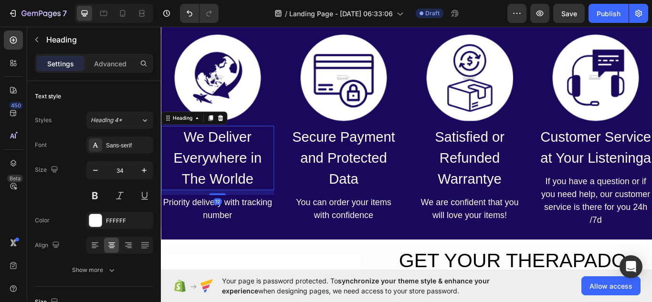
click at [243, 174] on h2 "We Deliver Everywhere in The Worlde" at bounding box center [227, 180] width 132 height 75
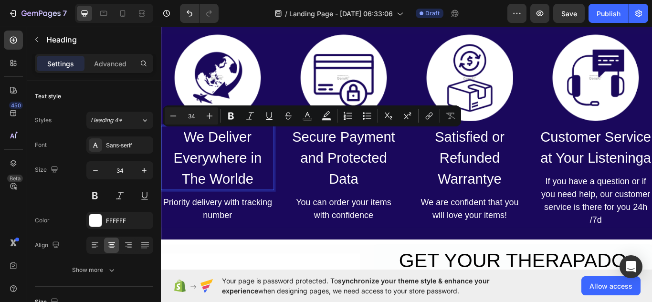
drag, startPoint x: 243, startPoint y: 174, endPoint x: 285, endPoint y: 195, distance: 46.8
click at [124, 170] on input "34" at bounding box center [120, 170] width 32 height 17
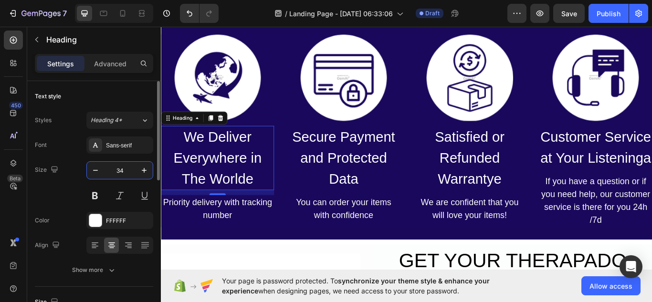
click at [124, 170] on input "34" at bounding box center [120, 170] width 32 height 17
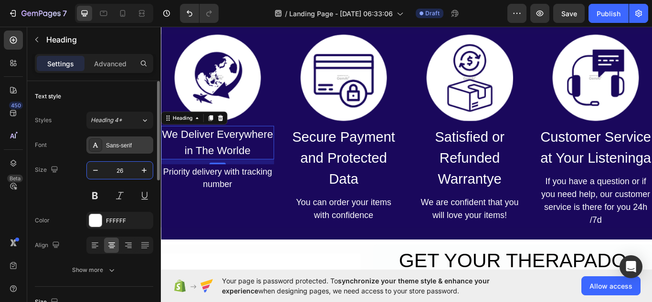
type input "26"
click at [137, 139] on div "Sans-serif" at bounding box center [119, 145] width 67 height 17
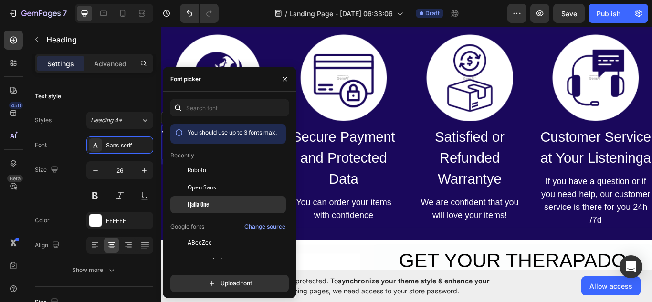
click at [205, 207] on span "Fjalla One" at bounding box center [198, 205] width 21 height 9
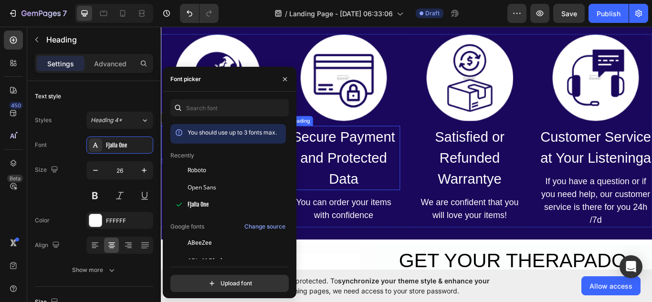
click at [363, 183] on h2 "Secure Payment and Protected Data" at bounding box center [374, 180] width 132 height 75
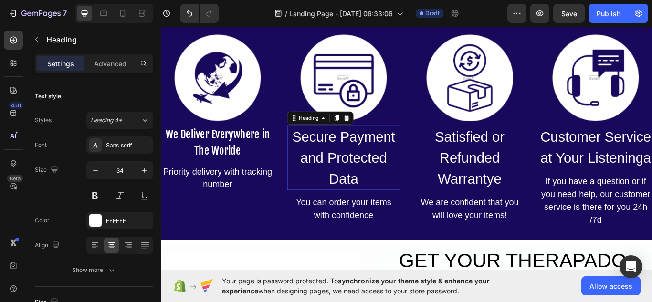
click at [363, 183] on h2 "Secure Payment and Protected Data" at bounding box center [374, 180] width 132 height 75
click at [363, 183] on p "Secure Payment and Protected Data" at bounding box center [374, 180] width 130 height 73
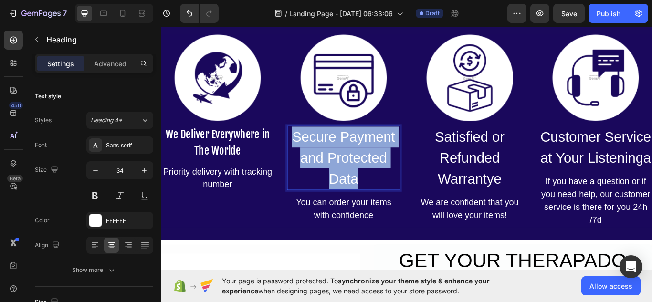
drag, startPoint x: 363, startPoint y: 183, endPoint x: 118, endPoint y: 194, distance: 245.2
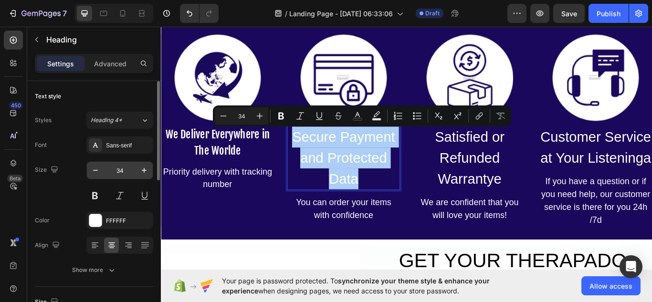
click at [124, 170] on input "34" at bounding box center [120, 170] width 32 height 17
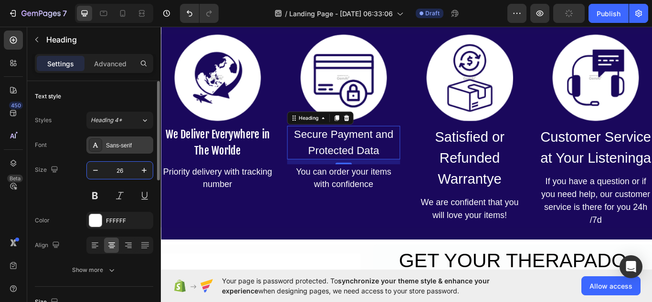
type input "26"
click at [138, 145] on div "Sans-serif" at bounding box center [128, 145] width 45 height 9
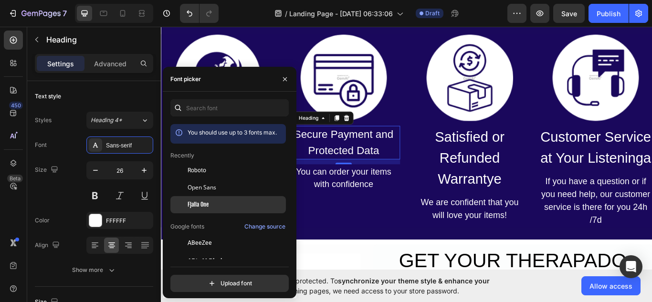
click at [200, 206] on span "Fjalla One" at bounding box center [198, 205] width 21 height 9
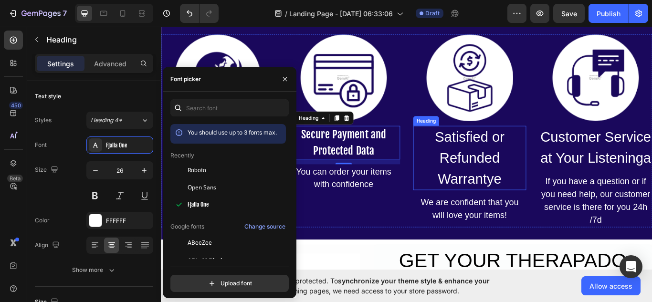
click at [545, 175] on h2 "Satisfied or Refunded Warrantye" at bounding box center [521, 180] width 132 height 75
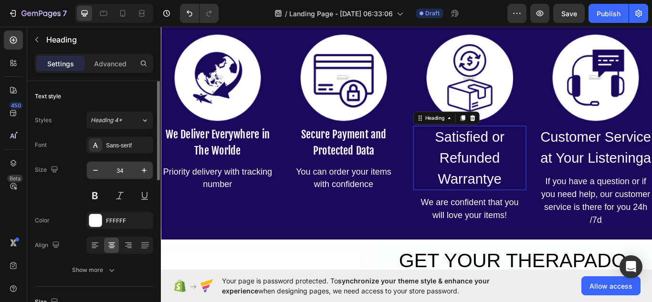
click at [121, 175] on input "34" at bounding box center [120, 170] width 32 height 17
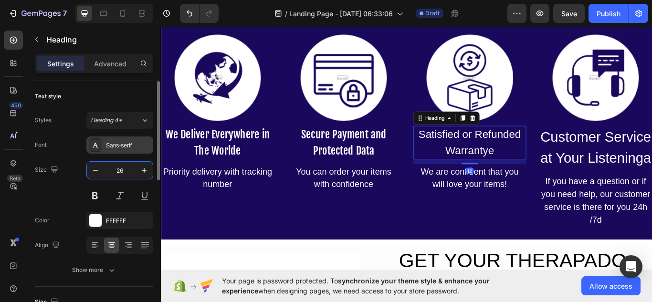
type input "26"
click at [138, 147] on div "Sans-serif" at bounding box center [128, 145] width 45 height 9
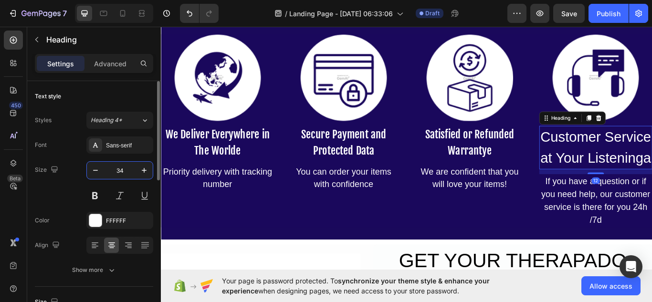
click at [129, 166] on input "34" at bounding box center [120, 170] width 32 height 17
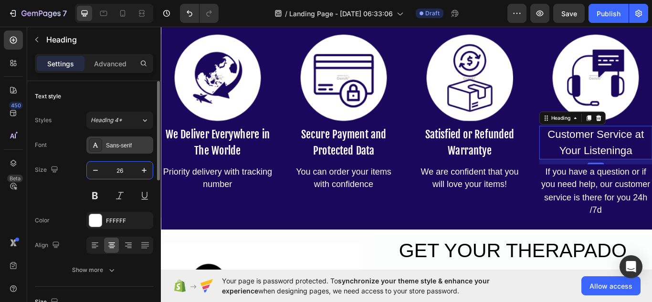
type input "26"
click at [131, 148] on div "Sans-serif" at bounding box center [128, 145] width 45 height 9
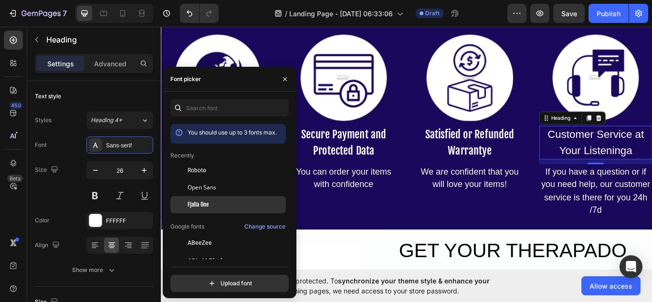
click at [210, 207] on div "Fjalla One" at bounding box center [236, 205] width 96 height 9
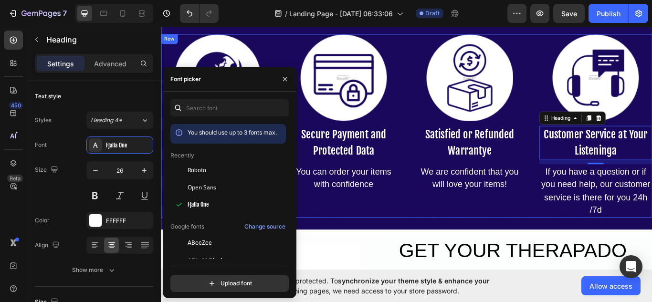
click at [361, 233] on div "Image Secure Payment and Protected Data Heading You can order your items with c…" at bounding box center [374, 143] width 132 height 214
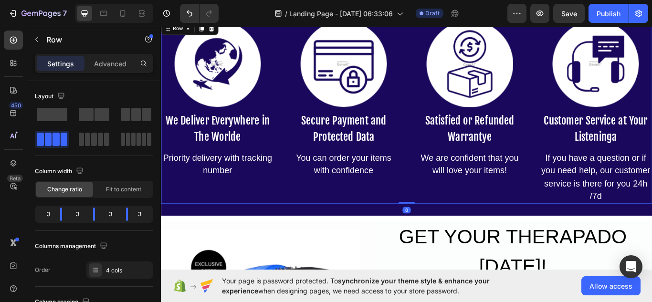
scroll to position [2309, 0]
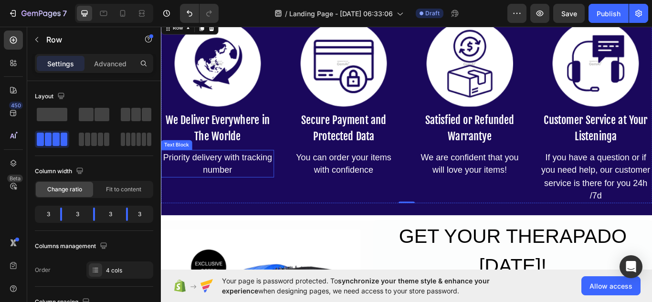
click at [226, 194] on div "Priority delivery with tracking number" at bounding box center [227, 187] width 132 height 32
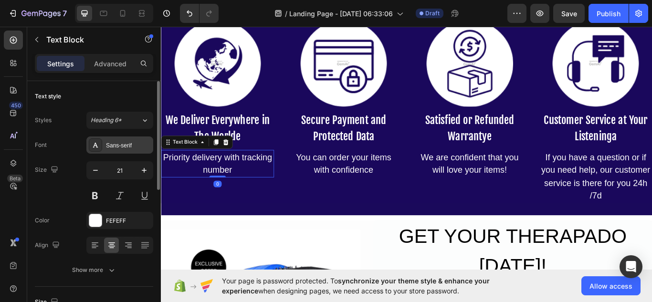
click at [134, 147] on div "Sans-serif" at bounding box center [128, 145] width 45 height 9
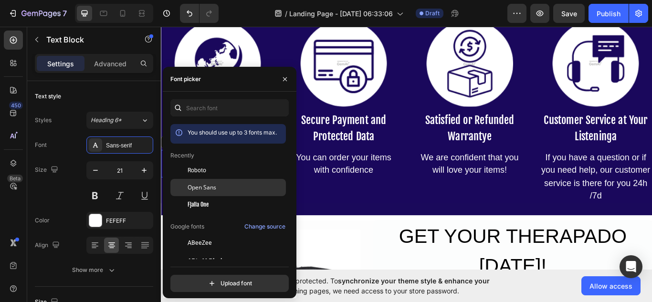
click at [202, 187] on span "Open Sans" at bounding box center [202, 187] width 29 height 9
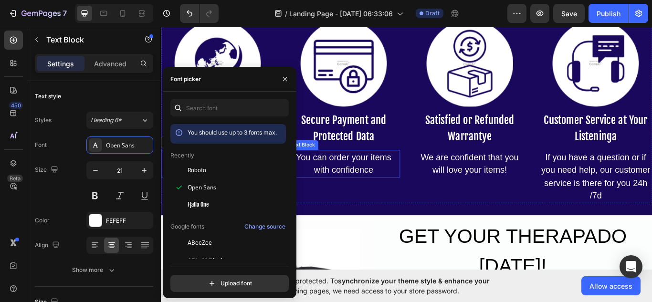
click at [354, 191] on div "You can order your items with confidence" at bounding box center [374, 187] width 132 height 32
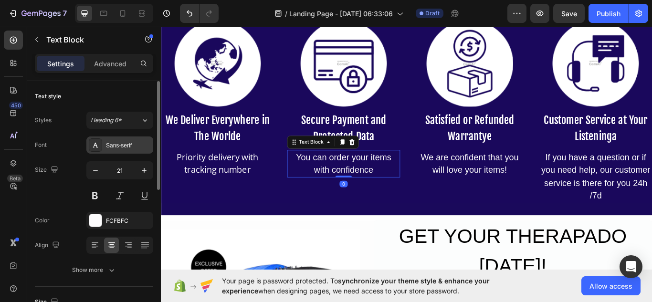
click at [126, 148] on div "Sans-serif" at bounding box center [128, 145] width 45 height 9
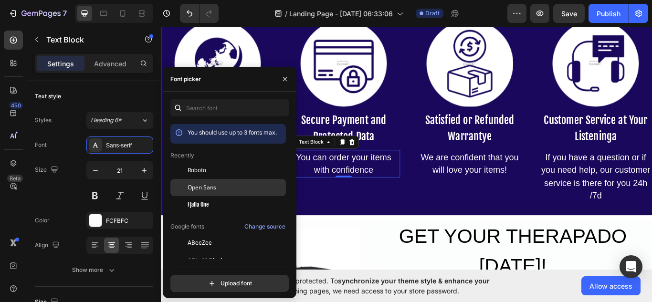
click at [206, 190] on span "Open Sans" at bounding box center [202, 187] width 29 height 9
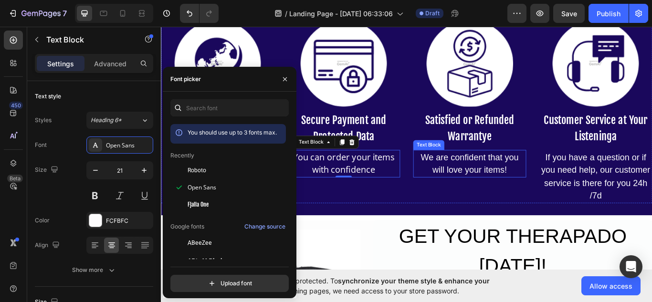
click at [469, 185] on div "We are confident that you will love your items!" at bounding box center [521, 187] width 132 height 32
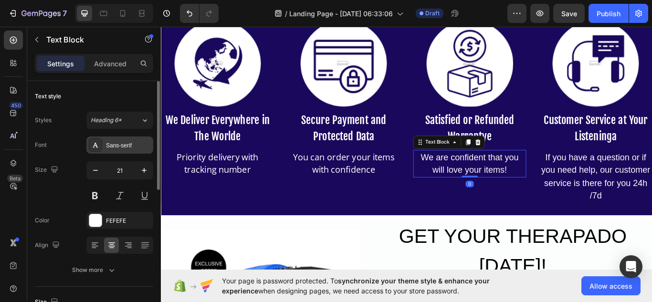
click at [136, 144] on div "Sans-serif" at bounding box center [128, 145] width 45 height 9
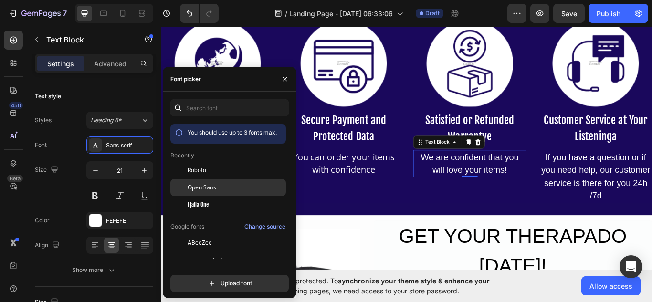
click at [217, 186] on div "Open Sans" at bounding box center [236, 187] width 96 height 9
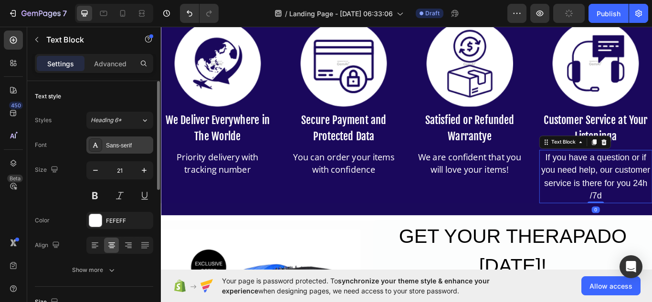
click at [134, 146] on div "Sans-serif" at bounding box center [128, 145] width 45 height 9
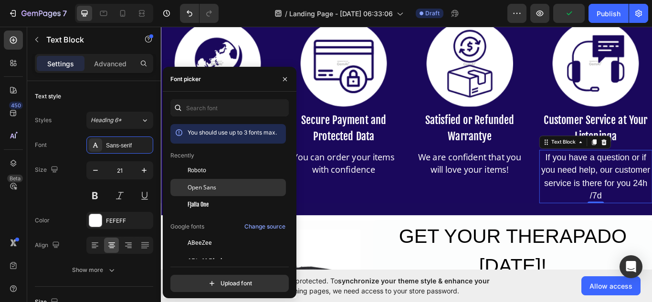
click at [184, 183] on div at bounding box center [178, 187] width 17 height 17
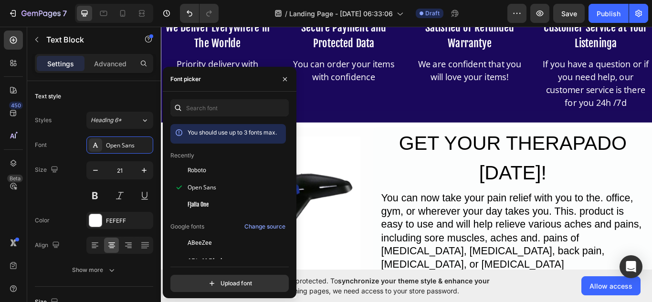
scroll to position [2419, 0]
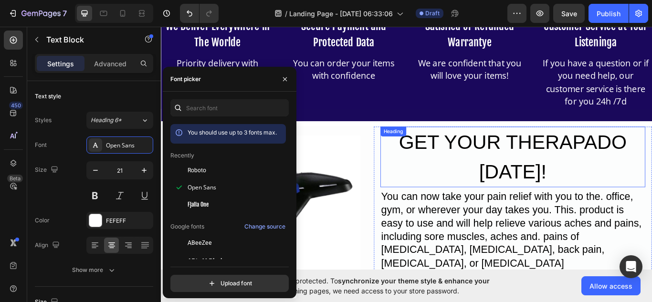
click at [519, 178] on h2 "GET YOUR THERAPADO [DATE]!" at bounding box center [571, 179] width 309 height 71
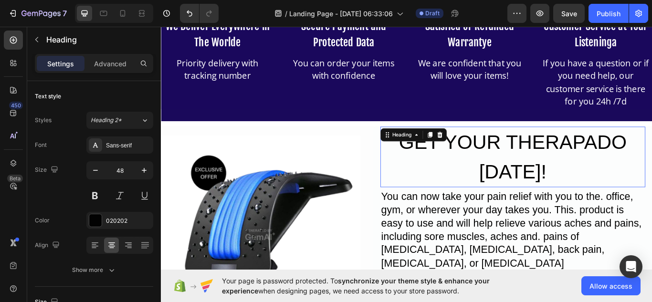
click at [132, 144] on div "Sans-serif" at bounding box center [128, 145] width 45 height 9
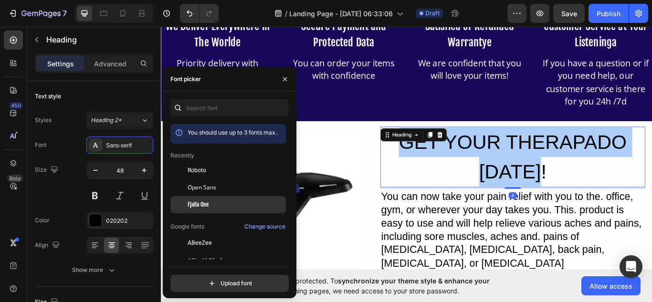
click at [197, 205] on span "Fjalla One" at bounding box center [198, 205] width 21 height 9
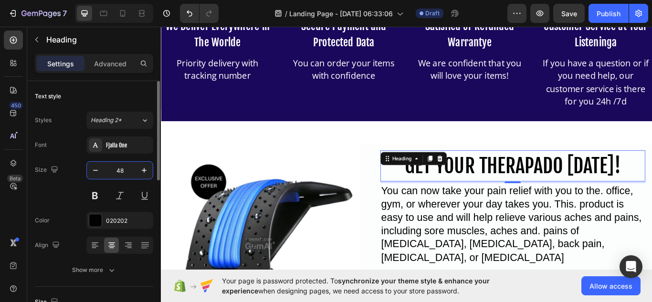
click at [124, 172] on input "48" at bounding box center [120, 170] width 32 height 17
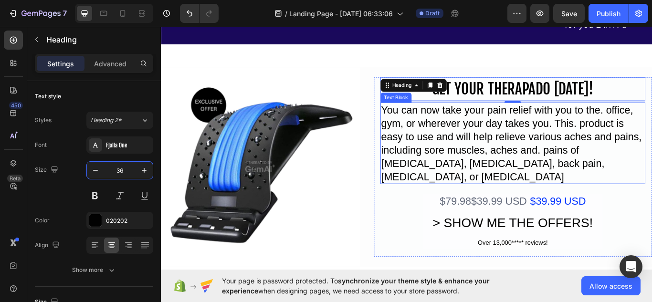
scroll to position [2510, 0]
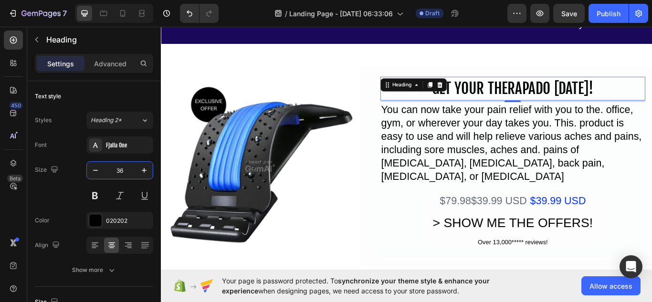
type input "36"
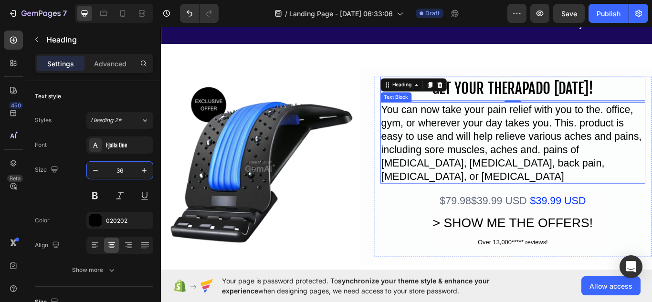
click at [530, 178] on div "You can now take your pain relief with you to the. office, gym, or wherever you…" at bounding box center [571, 162] width 309 height 95
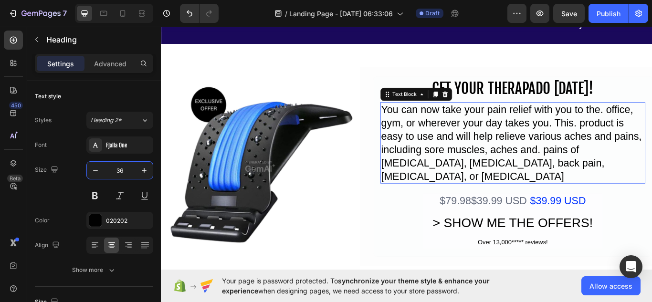
click at [530, 178] on p "You can now take your pain relief with you to the. office, gym, or wherever you…" at bounding box center [571, 162] width 307 height 93
click at [132, 171] on input "25" at bounding box center [120, 170] width 32 height 17
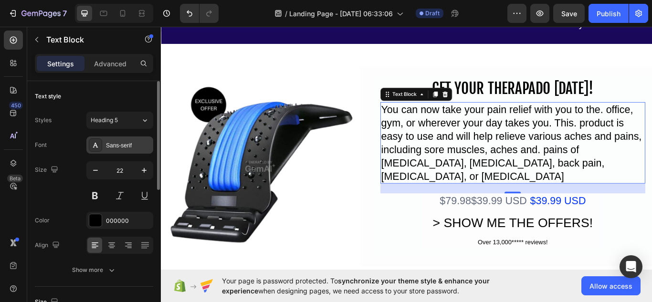
click at [131, 150] on div "Sans-serif" at bounding box center [119, 145] width 67 height 17
click at [498, 154] on p "You can now take your pain relief with you to the. office, gym, or wherever you…" at bounding box center [571, 162] width 307 height 93
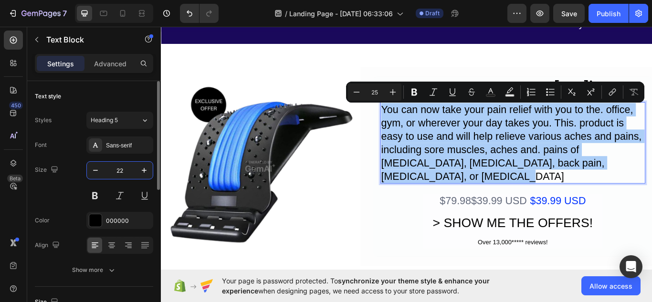
click at [125, 168] on input "22" at bounding box center [120, 170] width 32 height 17
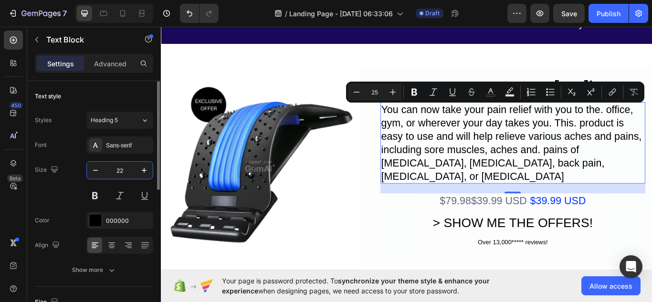
click at [125, 168] on input "22" at bounding box center [120, 170] width 32 height 17
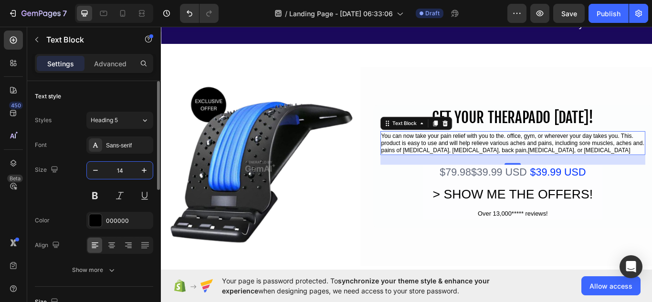
type input "1"
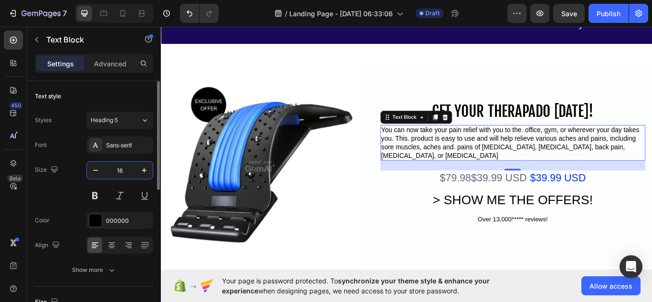
type input "1"
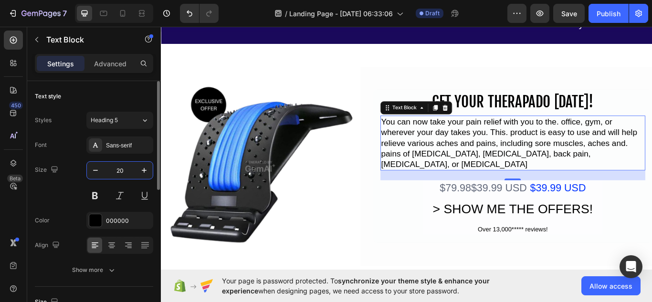
type input "2"
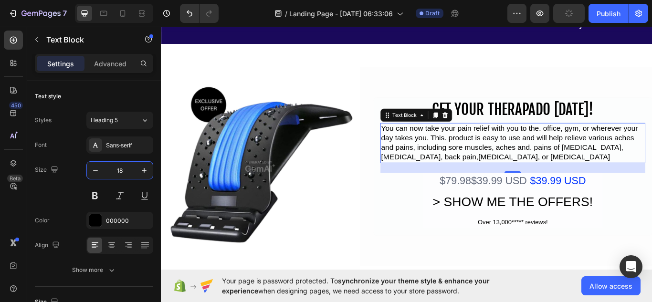
type input "18"
click at [505, 204] on div "$79.98$39.99 USD" at bounding box center [537, 207] width 104 height 18
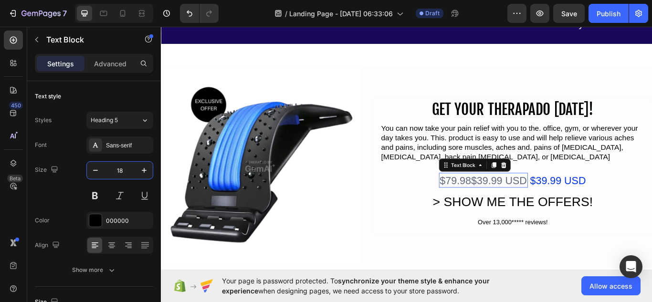
click at [515, 208] on p "$79.98$39.99 USD" at bounding box center [537, 207] width 102 height 16
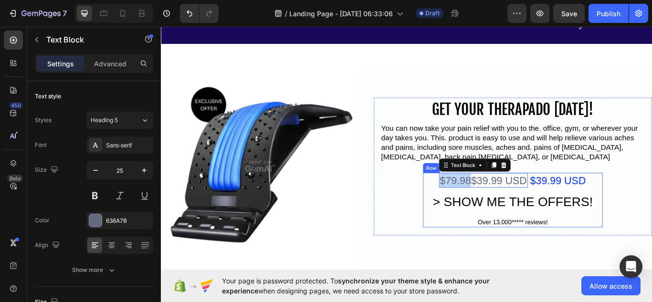
drag, startPoint x: 518, startPoint y: 208, endPoint x: 479, endPoint y: 210, distance: 39.2
click at [479, 210] on div "$79.98$39.99 USD Text Block 0 $39.99 USD Text Block Row > SHOW ME THE OFFERS! B…" at bounding box center [572, 230] width 210 height 64
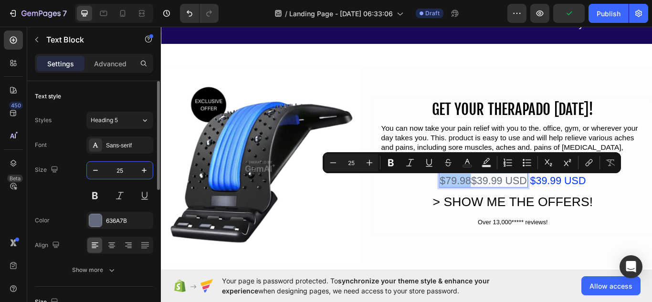
click at [120, 169] on input "25" at bounding box center [120, 170] width 32 height 17
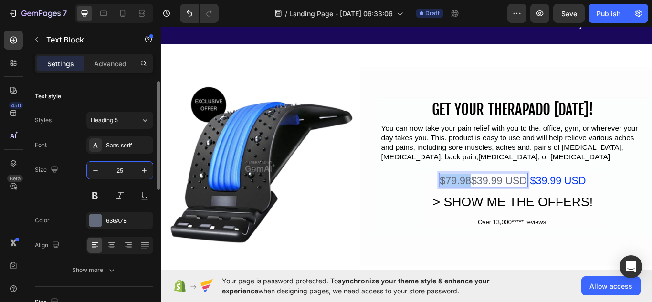
click at [120, 169] on input "25" at bounding box center [120, 170] width 32 height 17
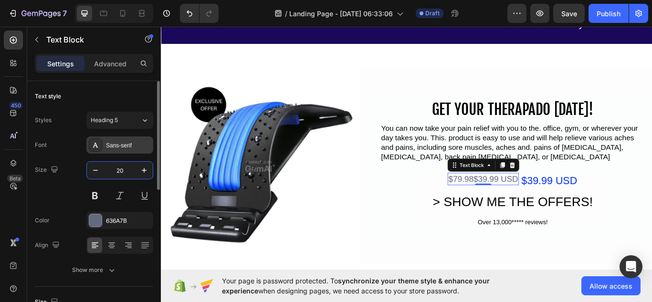
type input "20"
click at [111, 149] on div "Sans-serif" at bounding box center [128, 145] width 45 height 9
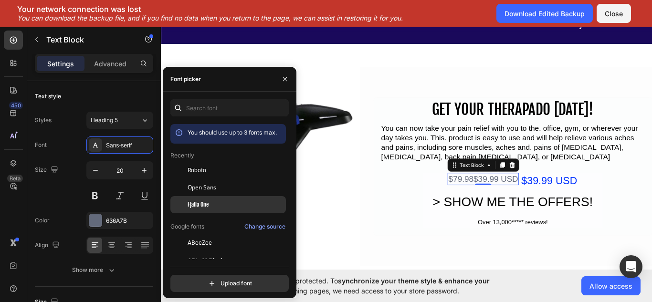
click at [202, 205] on span "Fjalla One" at bounding box center [198, 205] width 21 height 9
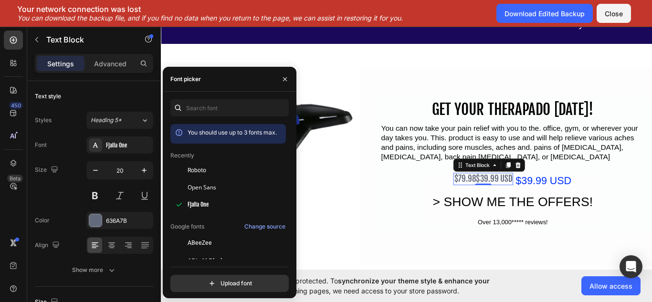
click at [530, 206] on p "$79.98$39.99 USD" at bounding box center [537, 205] width 68 height 12
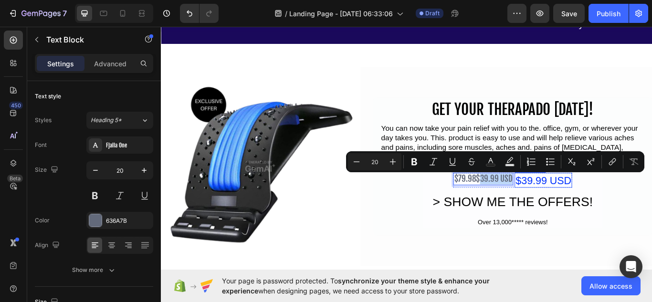
drag, startPoint x: 530, startPoint y: 206, endPoint x: 569, endPoint y: 203, distance: 39.8
click at [569, 203] on div "$79.98$39.99 USD Text Block 0 $39.99 USD Text Block Row" at bounding box center [571, 207] width 138 height 18
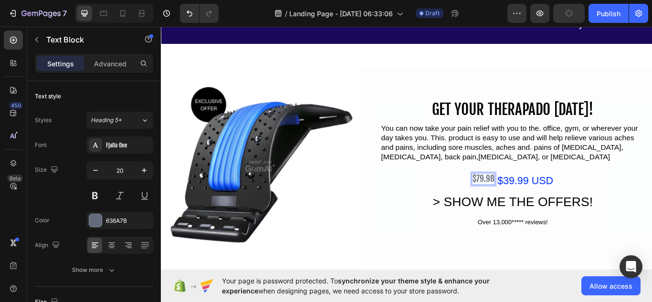
click at [540, 205] on p "$79.98" at bounding box center [536, 205] width 25 height 12
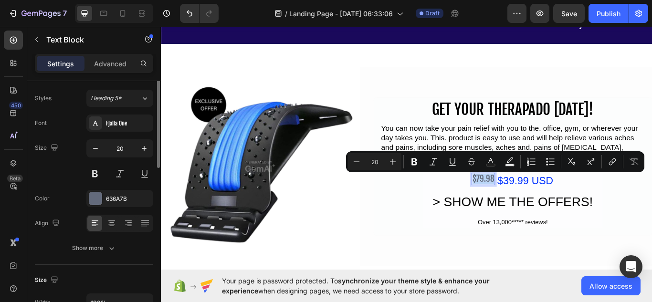
scroll to position [0, 0]
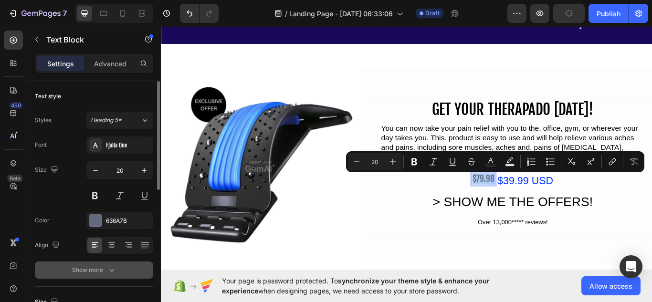
click at [107, 271] on icon "button" at bounding box center [112, 271] width 10 height 10
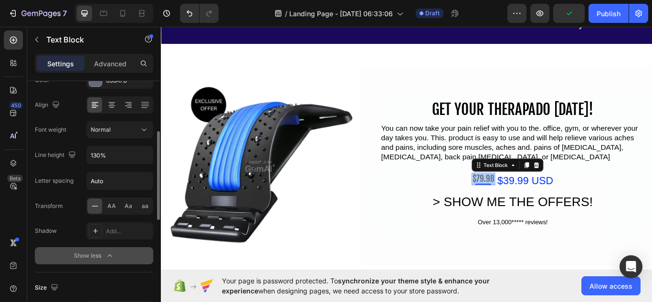
scroll to position [141, 0]
click at [95, 203] on icon at bounding box center [95, 206] width 10 height 10
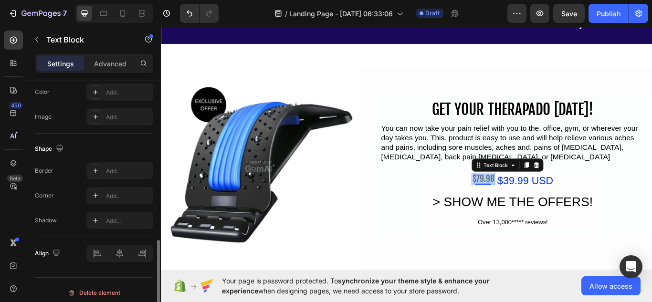
scroll to position [444, 0]
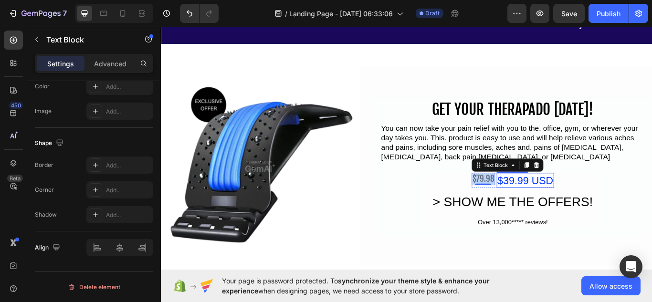
click at [578, 208] on div "$39.99 USD" at bounding box center [586, 207] width 67 height 18
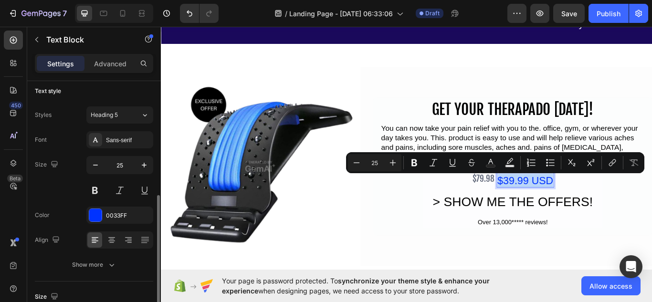
scroll to position [0, 0]
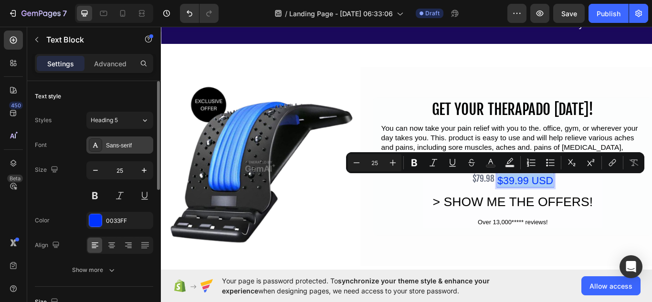
click at [133, 141] on div "Sans-serif" at bounding box center [128, 145] width 45 height 9
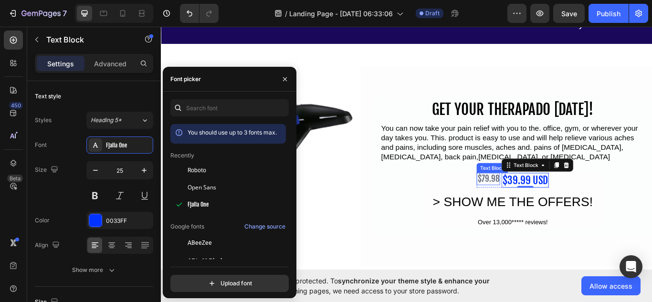
click at [542, 210] on p "$79.98" at bounding box center [542, 205] width 25 height 12
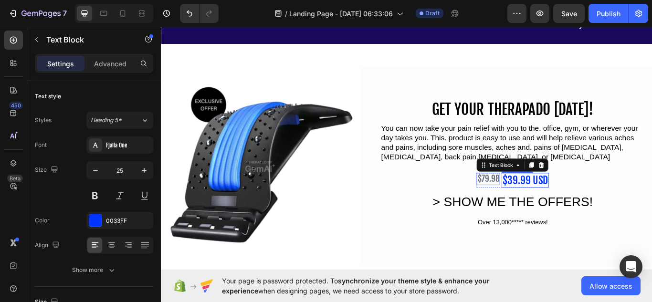
click at [578, 203] on p "$39.99 USD" at bounding box center [585, 207] width 53 height 16
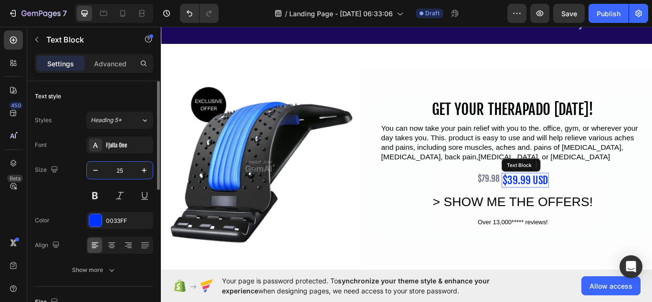
drag, startPoint x: 123, startPoint y: 170, endPoint x: 118, endPoint y: 179, distance: 10.3
click at [123, 170] on input "25" at bounding box center [120, 170] width 32 height 17
type input "20"
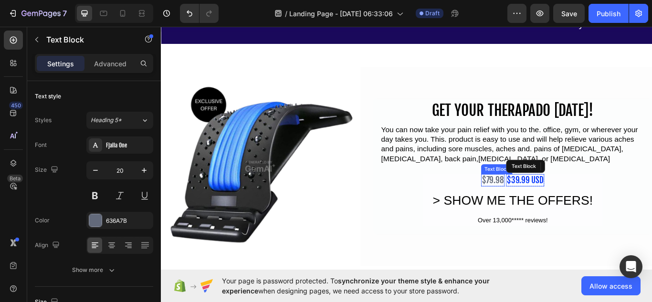
click at [538, 202] on p "$79.98" at bounding box center [547, 206] width 25 height 12
click at [106, 64] on p "Advanced" at bounding box center [110, 64] width 32 height 10
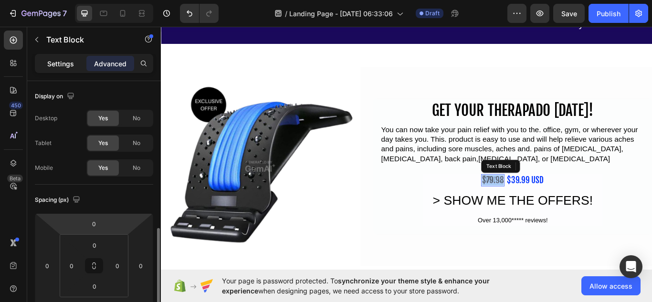
scroll to position [107, 0]
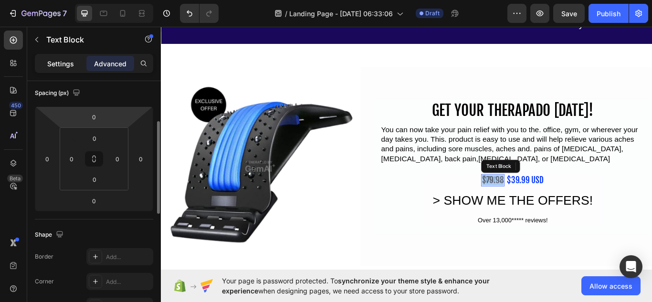
click at [67, 65] on p "Settings" at bounding box center [60, 64] width 27 height 10
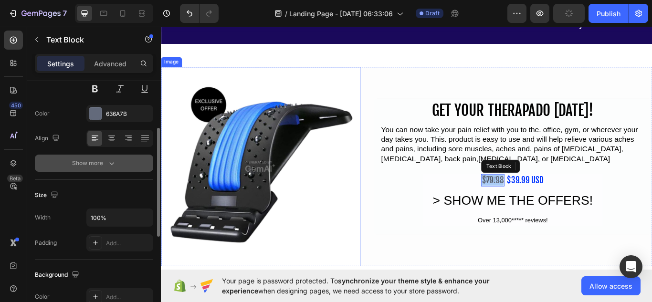
click at [100, 166] on div "Show more" at bounding box center [94, 164] width 44 height 10
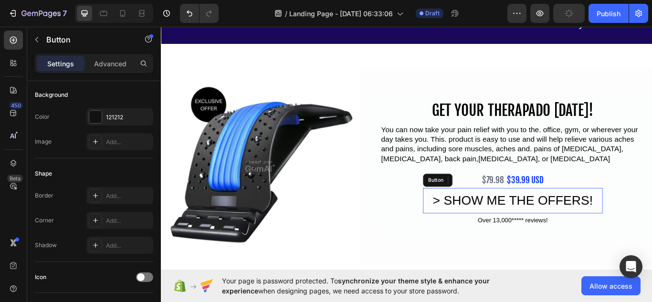
click at [467, 215] on button "> SHOW ME THE OFFERS!" at bounding box center [572, 230] width 210 height 30
click at [114, 122] on div "121212" at bounding box center [120, 117] width 28 height 9
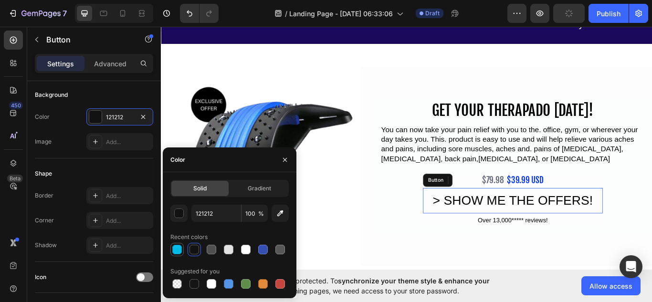
click at [180, 249] on div at bounding box center [177, 250] width 10 height 10
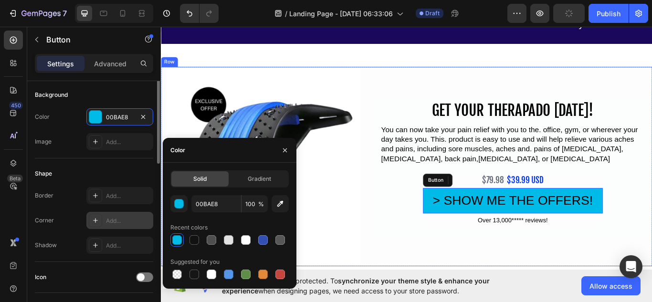
click at [96, 227] on div at bounding box center [95, 220] width 13 height 13
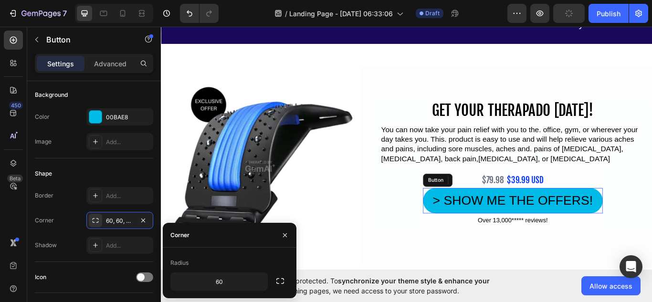
click at [566, 219] on div "> SHOW ME THE OFFERS!" at bounding box center [571, 230] width 187 height 22
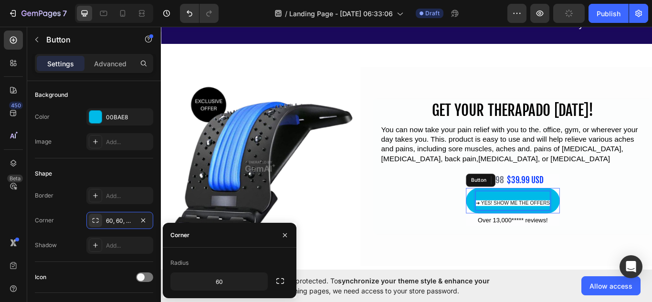
click at [541, 230] on span "➜ YES! SHOW ME THE OFFERS" at bounding box center [571, 233] width 87 height 7
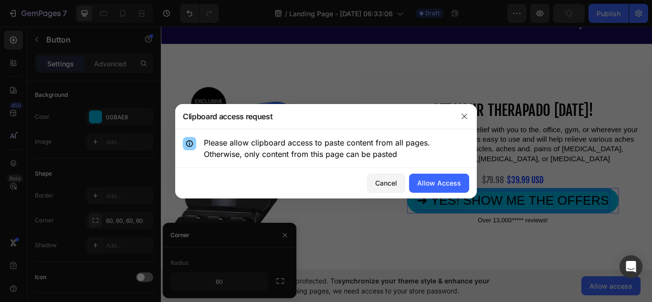
click at [444, 188] on div "Allow Access" at bounding box center [439, 183] width 44 height 10
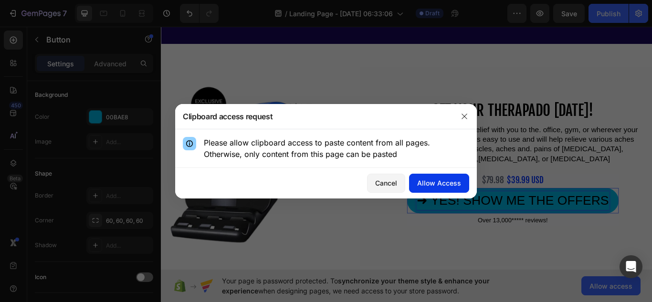
click at [424, 181] on div "Allow Access" at bounding box center [439, 183] width 44 height 10
click at [441, 189] on button "Allow Access" at bounding box center [439, 183] width 60 height 19
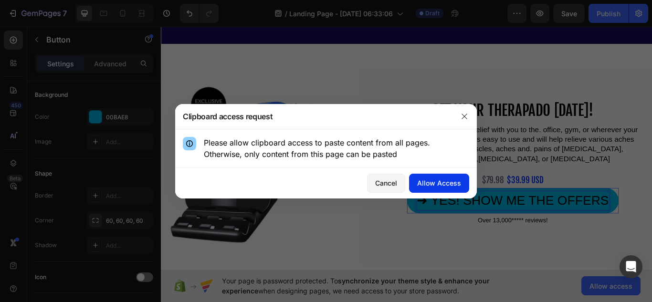
click at [441, 189] on button "Allow Access" at bounding box center [439, 183] width 60 height 19
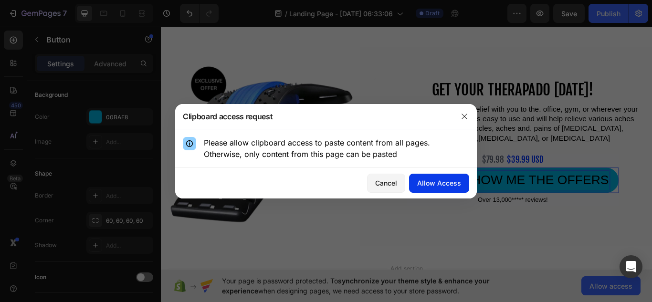
click at [441, 189] on button "Allow Access" at bounding box center [439, 183] width 60 height 19
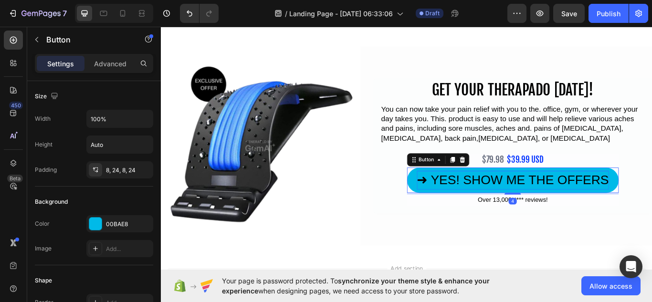
click at [490, 208] on p "➜ YES! SHOW ME THE OFFERS" at bounding box center [571, 206] width 224 height 22
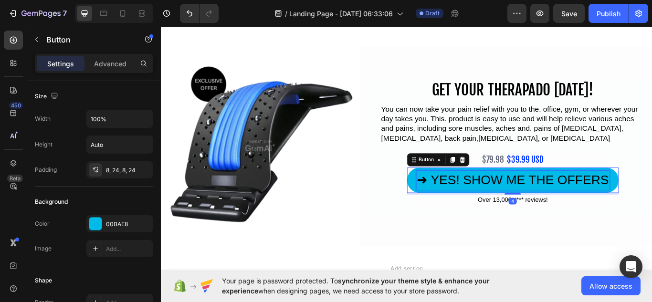
click at [490, 208] on p "➜ YES! SHOW ME THE OFFERS" at bounding box center [571, 206] width 224 height 22
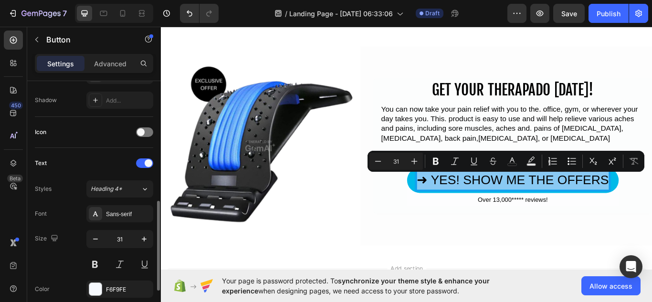
scroll to position [274, 0]
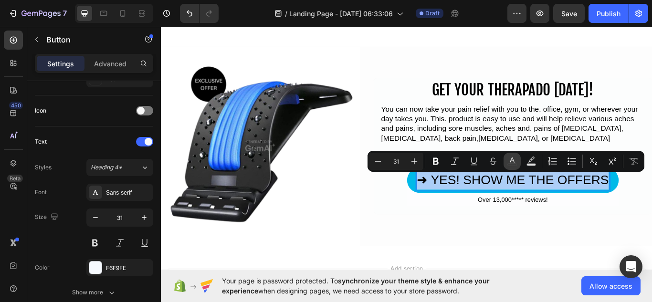
click at [510, 158] on icon "Editor contextual toolbar" at bounding box center [513, 162] width 10 height 10
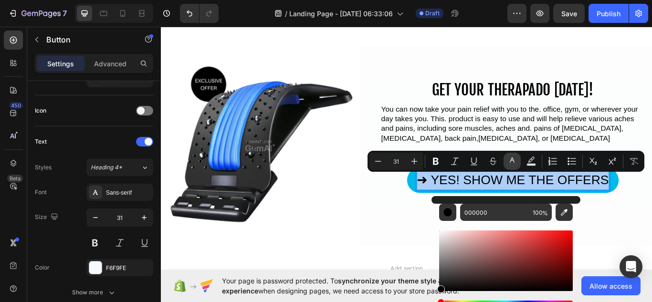
click at [511, 162] on icon "Editor contextual toolbar" at bounding box center [513, 162] width 10 height 10
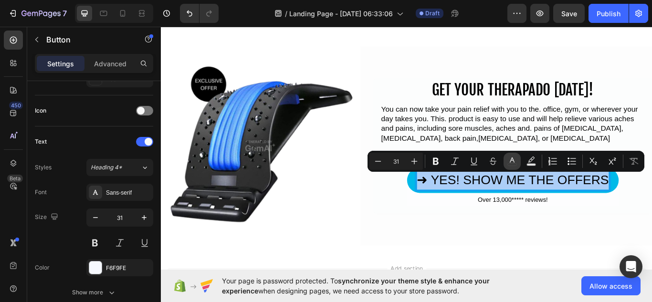
click at [511, 161] on icon "Editor contextual toolbar" at bounding box center [513, 162] width 10 height 10
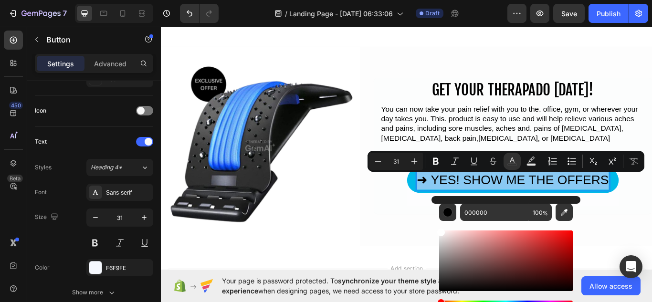
drag, startPoint x: 440, startPoint y: 291, endPoint x: 436, endPoint y: 211, distance: 79.9
click at [436, 211] on div "000000 100 %" at bounding box center [506, 257] width 149 height 122
type input "FFFFFF"
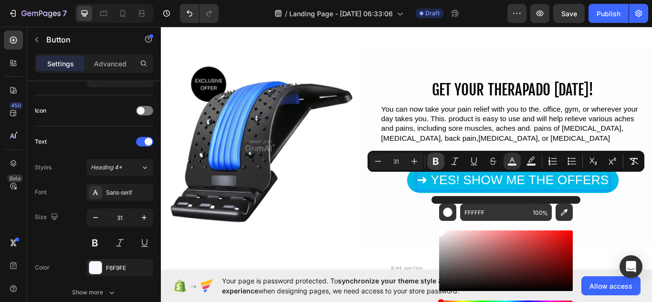
drag, startPoint x: 439, startPoint y: 163, endPoint x: 211, endPoint y: 169, distance: 228.8
click at [439, 163] on icon "Editor contextual toolbar" at bounding box center [436, 162] width 10 height 10
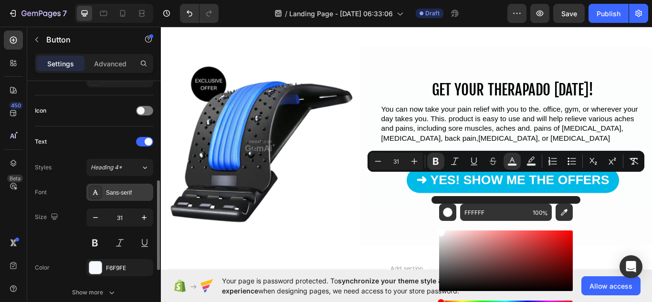
click at [129, 191] on div "Sans-serif" at bounding box center [128, 193] width 45 height 9
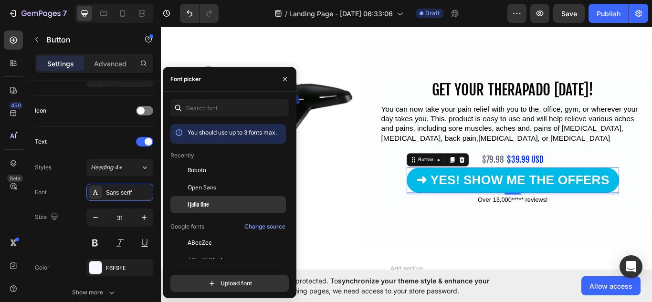
click at [201, 202] on span "Fjalla One" at bounding box center [198, 205] width 21 height 9
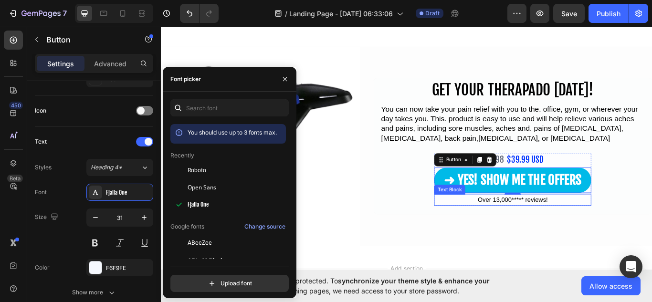
click at [479, 227] on div "Over 13,000***** reviews!" at bounding box center [570, 229] width 183 height 13
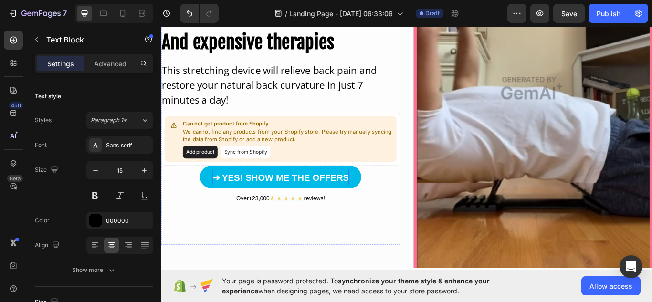
scroll to position [257, 0]
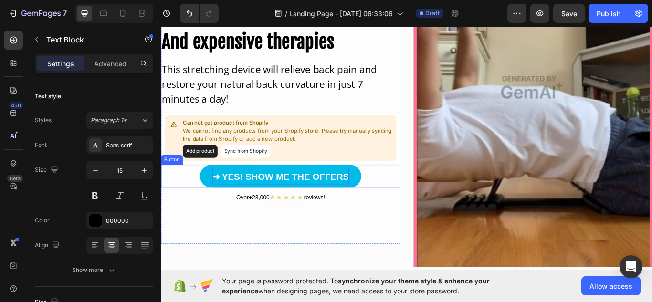
click at [316, 203] on strong "➜ YES! SHOW ME THE OFFERS" at bounding box center [301, 202] width 160 height 12
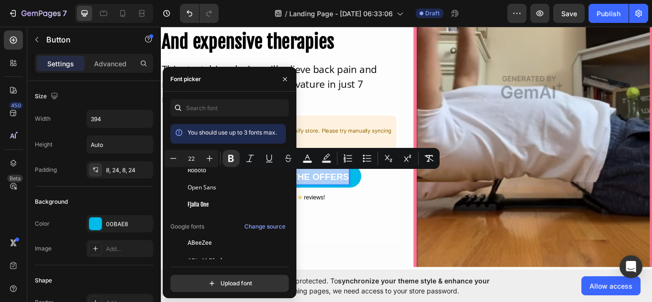
scroll to position [235, 0]
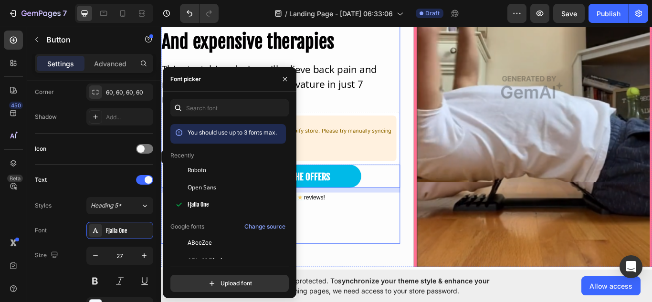
click at [390, 278] on div "Say GOODBYE! to back pain Heading And expensive therapies Heading This stretchi…" at bounding box center [300, 85] width 279 height 392
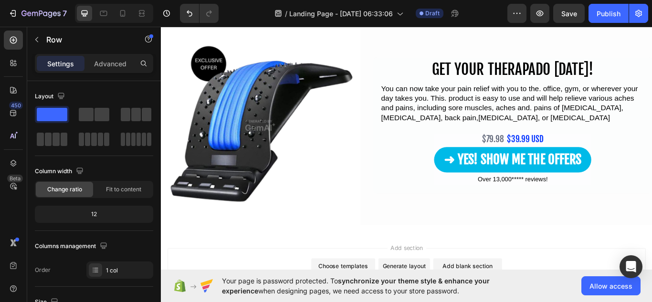
scroll to position [2064, 0]
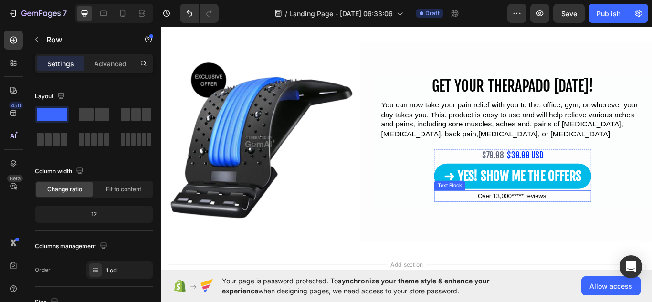
click at [543, 230] on div "Over 13,000***** reviews!" at bounding box center [570, 224] width 183 height 13
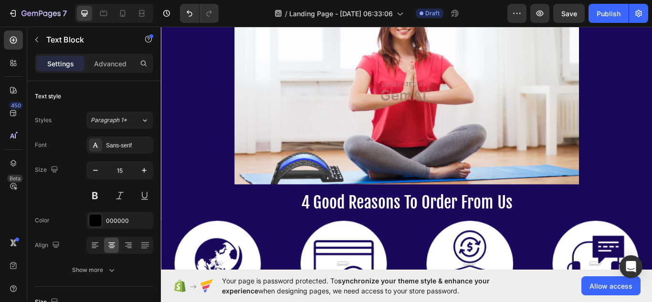
scroll to position [81, 0]
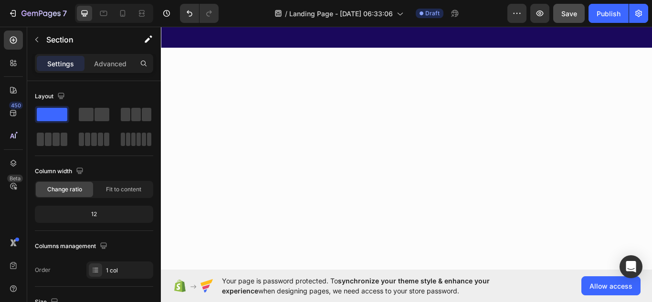
click at [569, 13] on span "Save" at bounding box center [570, 14] width 16 height 8
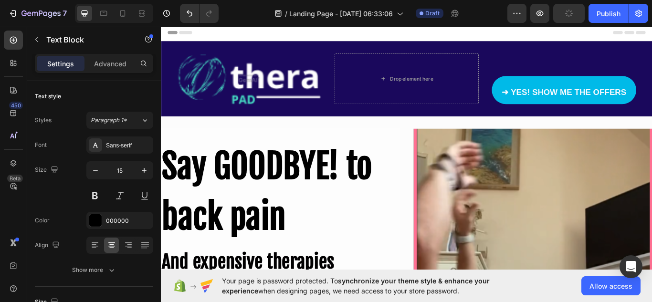
drag, startPoint x: 591, startPoint y: 160, endPoint x: 556, endPoint y: 159, distance: 35.4
drag, startPoint x: 99, startPoint y: 226, endPoint x: 356, endPoint y: 150, distance: 267.8
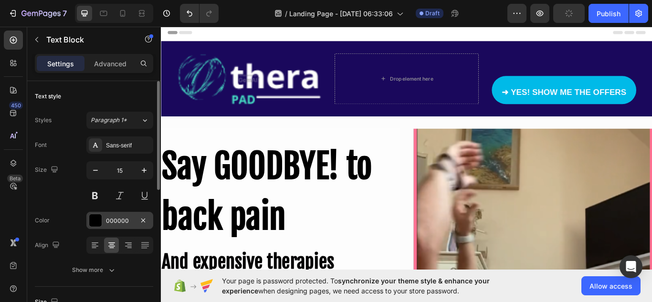
click at [99, 226] on div at bounding box center [95, 220] width 12 height 12
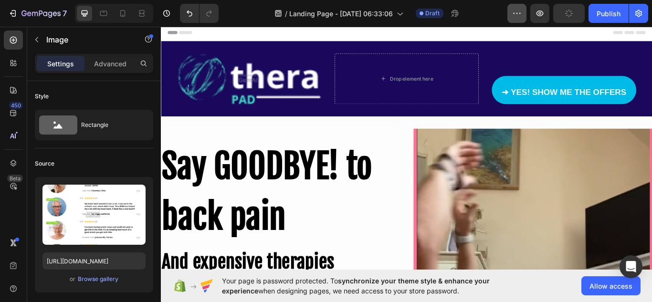
drag, startPoint x: 521, startPoint y: 15, endPoint x: 135, endPoint y: 93, distance: 393.7
click at [521, 15] on icon "button" at bounding box center [517, 14] width 10 height 10
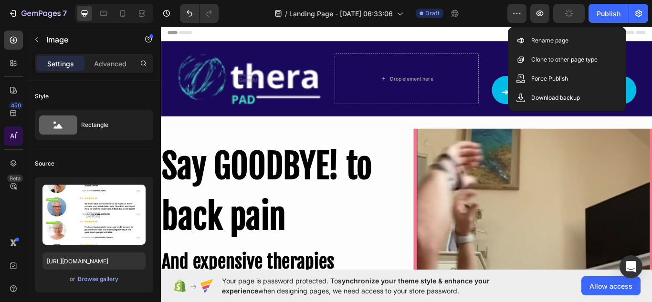
click at [8, 137] on div at bounding box center [13, 136] width 19 height 19
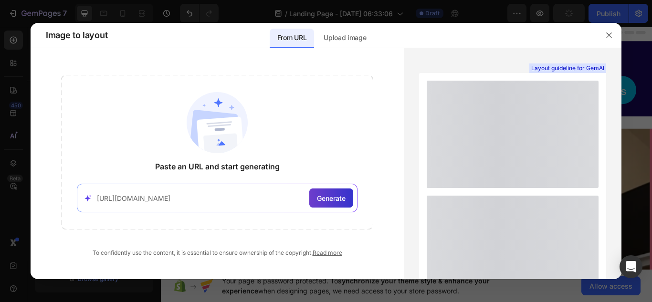
click at [344, 203] on span "Generate" at bounding box center [331, 198] width 29 height 10
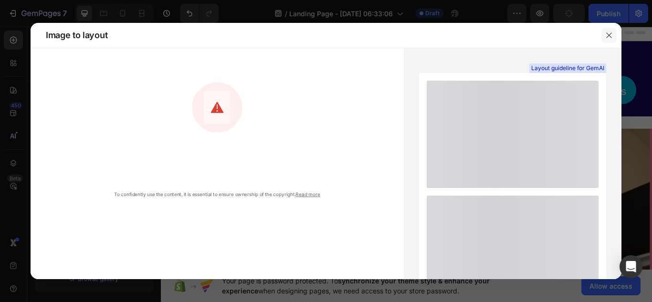
drag, startPoint x: 609, startPoint y: 35, endPoint x: 336, endPoint y: 32, distance: 273.2
click at [609, 35] on icon "button" at bounding box center [609, 34] width 5 height 5
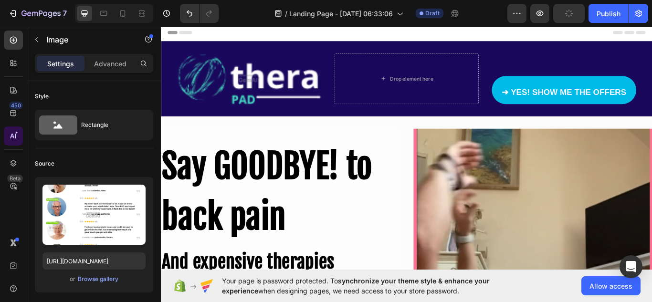
click at [11, 135] on icon at bounding box center [14, 136] width 10 height 10
click at [510, 12] on button "button" at bounding box center [517, 13] width 19 height 19
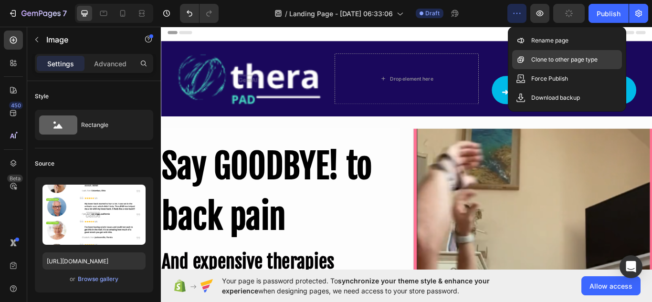
drag, startPoint x: 525, startPoint y: 59, endPoint x: 351, endPoint y: 47, distance: 174.7
click at [536, 59] on p "Clone to other page type" at bounding box center [565, 60] width 66 height 10
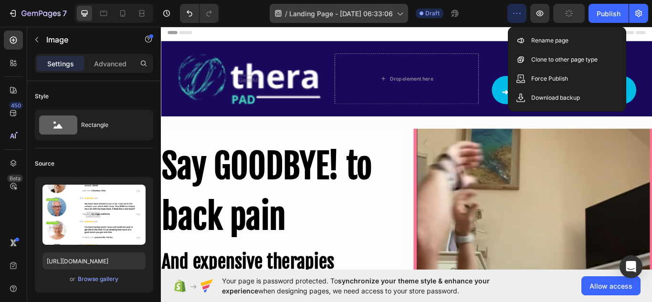
click at [395, 14] on div "/ Landing Page - Aug 26, 06:33:06" at bounding box center [339, 13] width 138 height 19
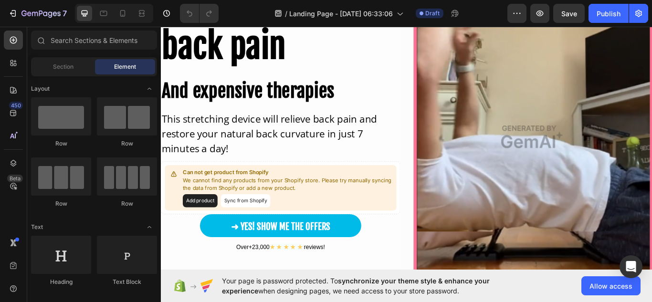
scroll to position [233, 0]
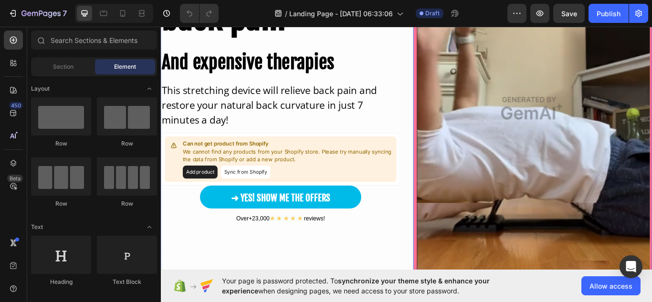
click at [564, 99] on img at bounding box center [594, 123] width 279 height 418
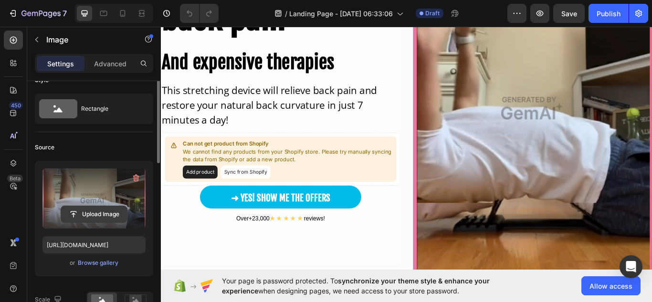
scroll to position [17, 0]
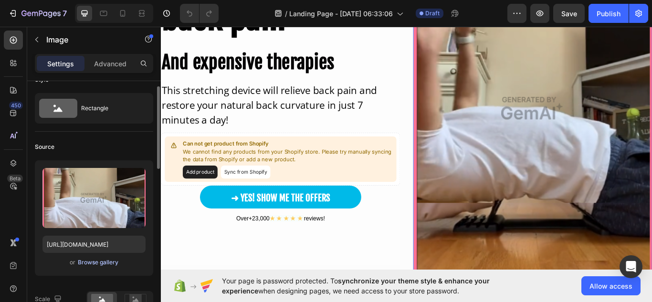
click at [96, 262] on div "Browse gallery" at bounding box center [98, 262] width 41 height 9
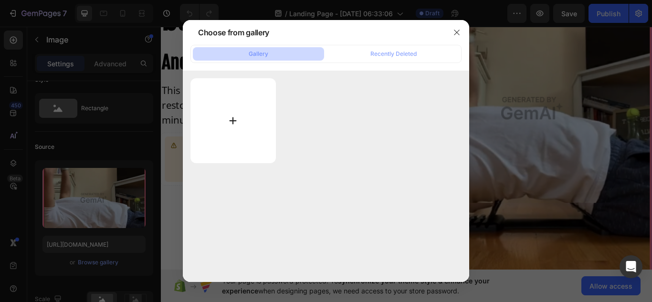
click at [229, 113] on input "file" at bounding box center [233, 120] width 85 height 85
type input "C:\fakepath\4d818c98681e4a5abf1f384554d4d28a.mp4"
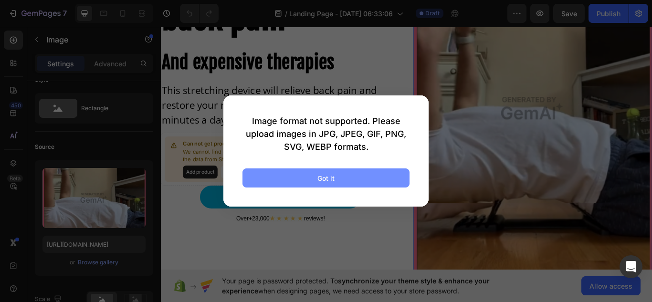
click at [291, 173] on button "Got it" at bounding box center [326, 178] width 167 height 19
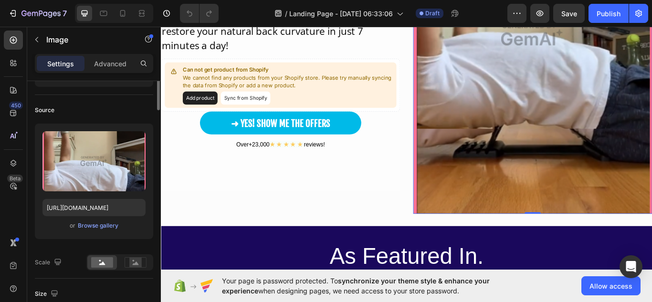
scroll to position [0, 0]
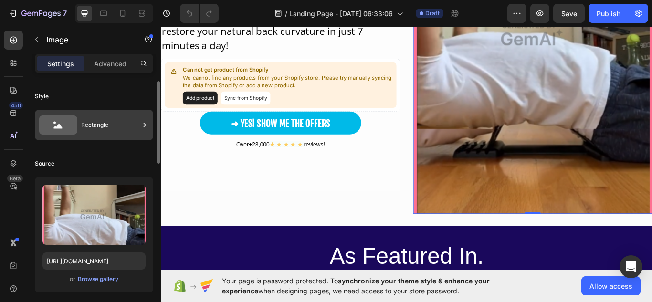
click at [107, 125] on div "Rectangle" at bounding box center [110, 125] width 58 height 22
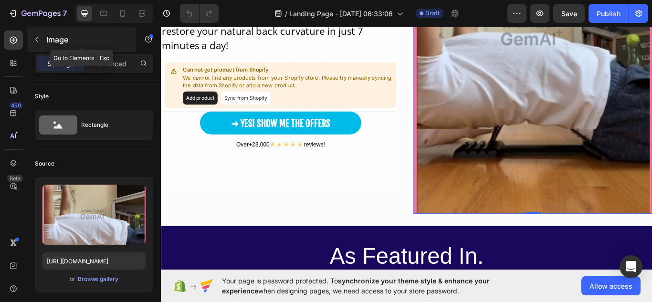
click at [40, 45] on button "button" at bounding box center [36, 39] width 15 height 15
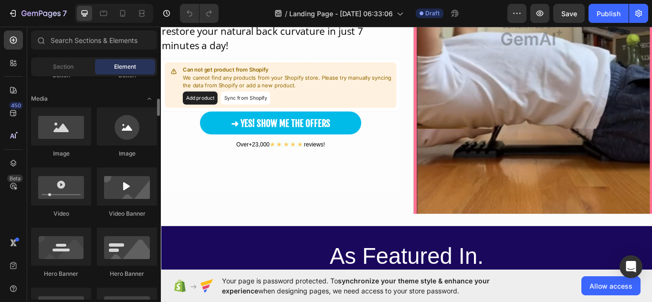
scroll to position [286, 0]
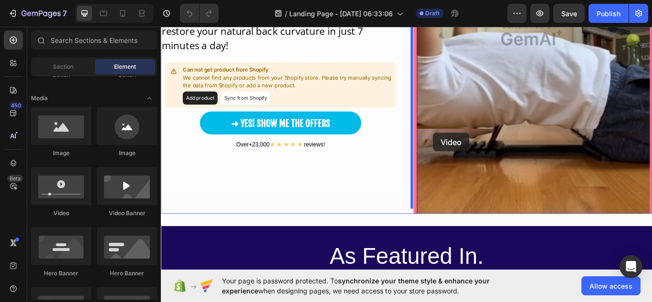
drag, startPoint x: 217, startPoint y: 210, endPoint x: 479, endPoint y: 151, distance: 267.7
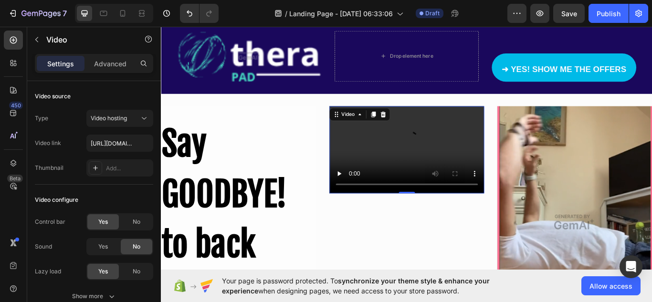
scroll to position [27, 0]
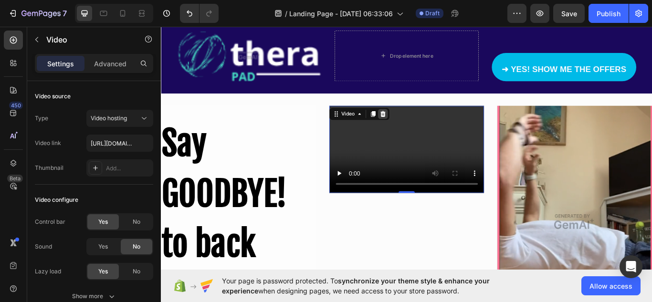
click at [418, 128] on icon at bounding box center [419, 129] width 6 height 7
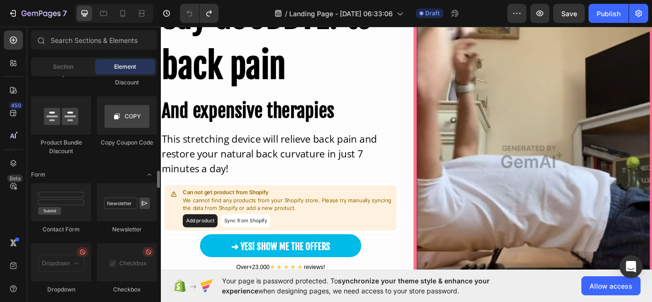
scroll to position [1965, 0]
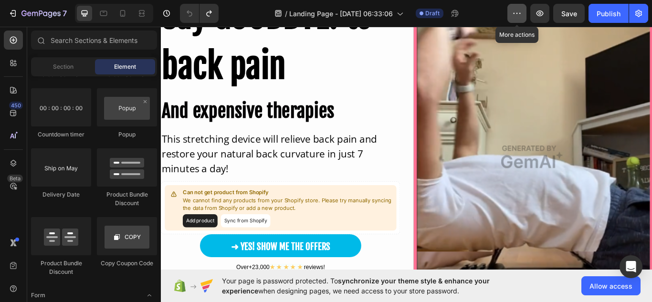
click at [524, 13] on button "button" at bounding box center [517, 13] width 19 height 19
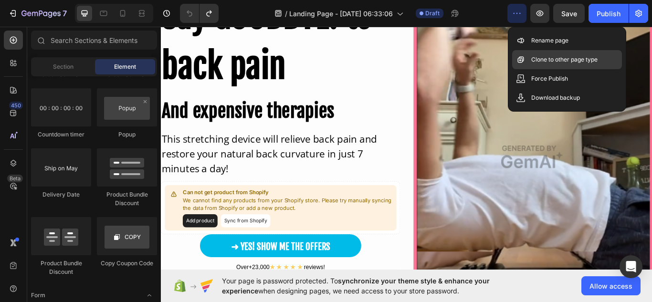
click at [546, 62] on p "Clone to other page type" at bounding box center [565, 60] width 66 height 10
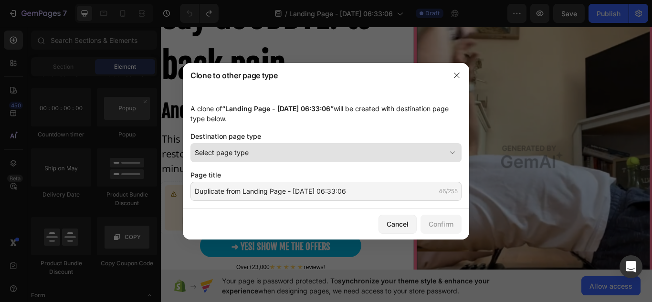
click at [217, 146] on button "Select page type" at bounding box center [326, 152] width 271 height 19
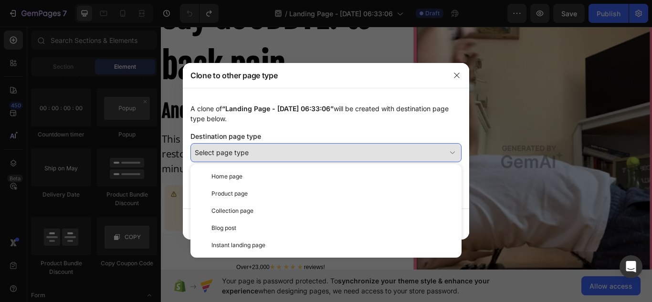
click at [217, 146] on button "Select page type" at bounding box center [326, 152] width 271 height 19
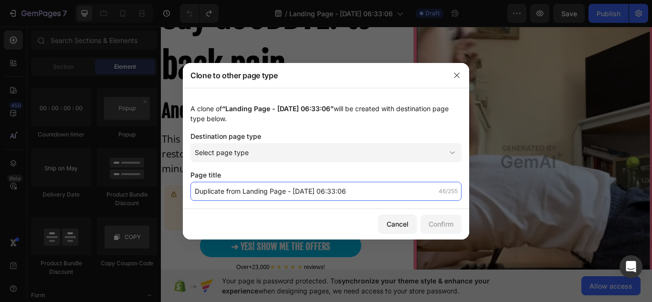
click at [259, 186] on input "Duplicate from Landing Page - Aug 26, 06:33:06" at bounding box center [326, 191] width 271 height 19
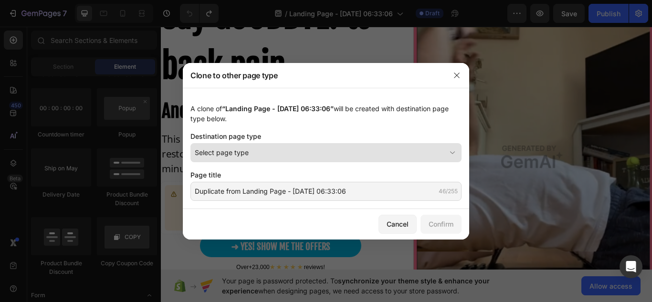
click at [245, 156] on span "Select page type" at bounding box center [222, 153] width 54 height 10
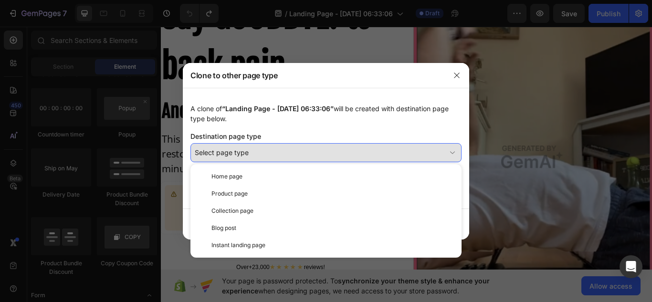
click at [245, 156] on span "Select page type" at bounding box center [222, 153] width 54 height 10
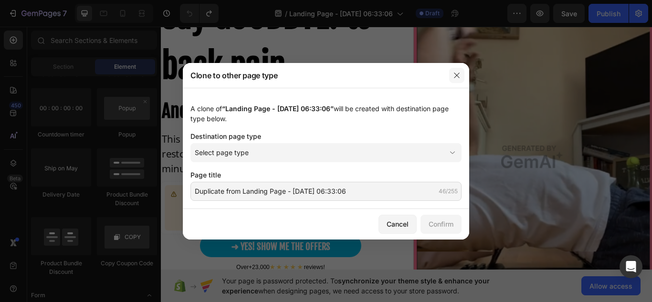
click at [458, 69] on button "button" at bounding box center [456, 75] width 15 height 15
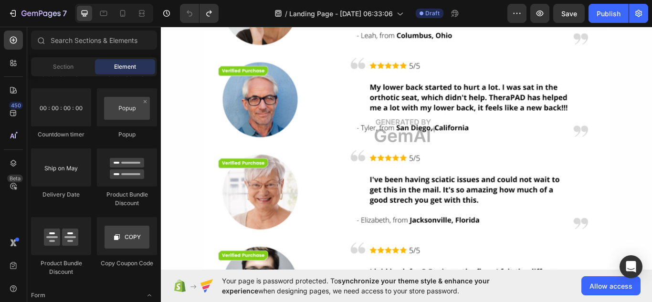
scroll to position [1619, 0]
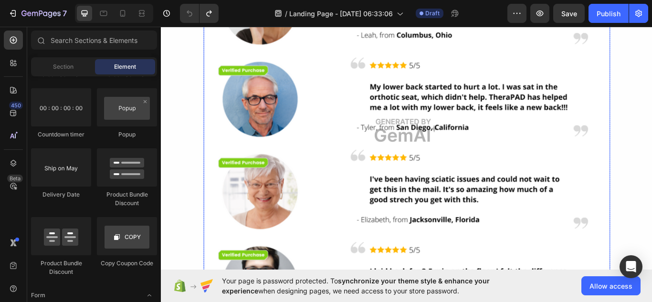
click at [394, 183] on img at bounding box center [448, 148] width 474 height 474
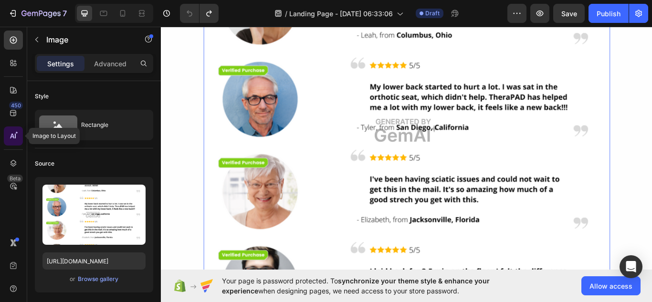
click at [14, 130] on div at bounding box center [13, 136] width 19 height 19
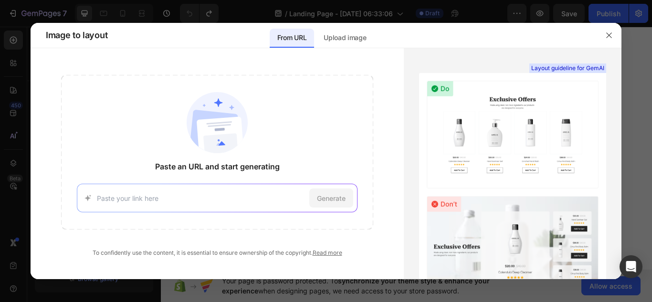
click at [148, 198] on input at bounding box center [201, 198] width 209 height 10
type input "https://shop.therapad.co/"
click at [333, 202] on span "Generate" at bounding box center [331, 198] width 29 height 10
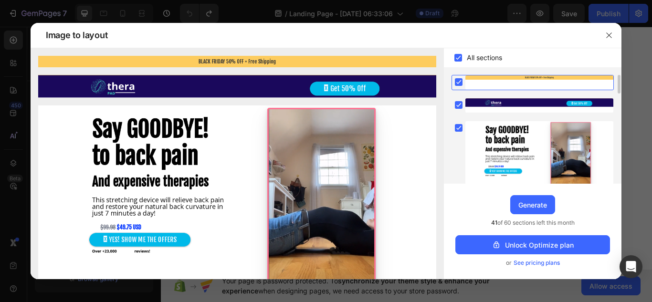
click at [458, 85] on rect at bounding box center [459, 82] width 8 height 8
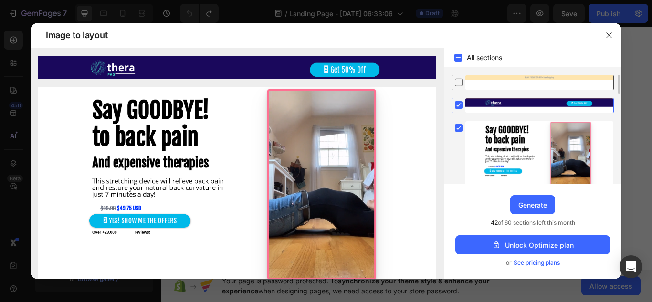
click at [458, 107] on icon at bounding box center [459, 105] width 4 height 4
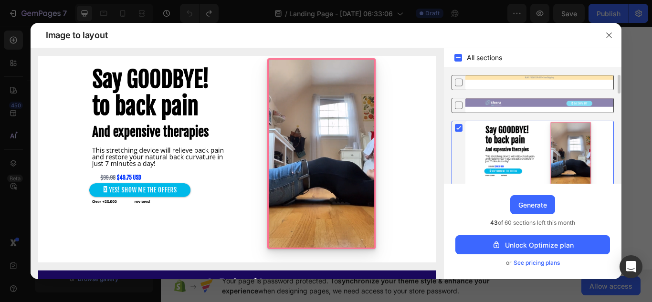
click at [460, 125] on rect at bounding box center [459, 128] width 8 height 8
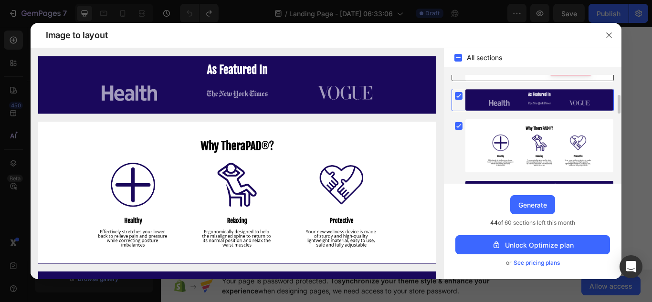
scroll to position [116, 0]
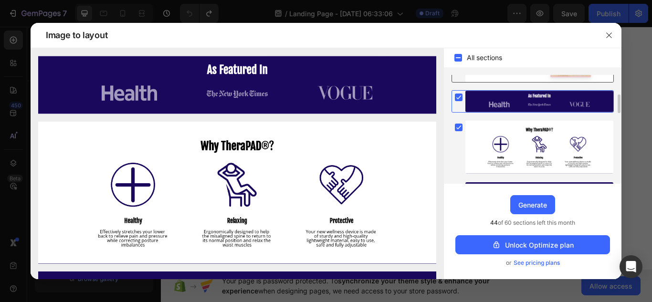
click at [457, 97] on rect at bounding box center [459, 98] width 8 height 8
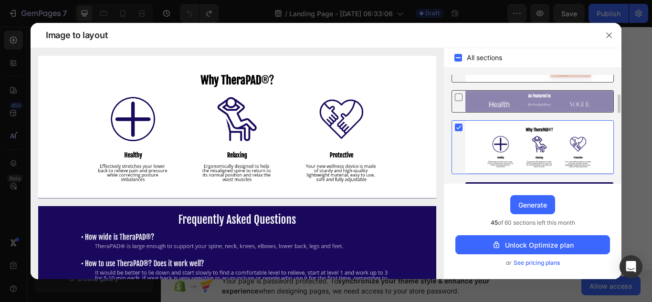
click at [460, 128] on rect at bounding box center [459, 128] width 8 height 8
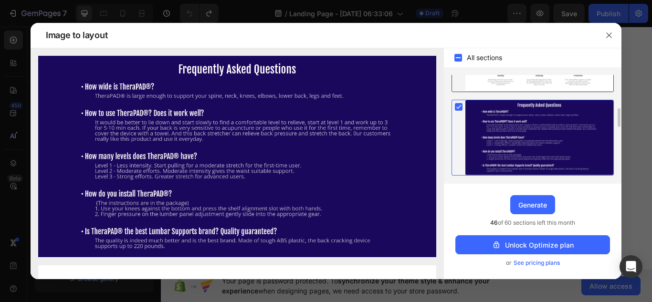
scroll to position [198, 0]
click at [460, 108] on rect at bounding box center [459, 108] width 8 height 8
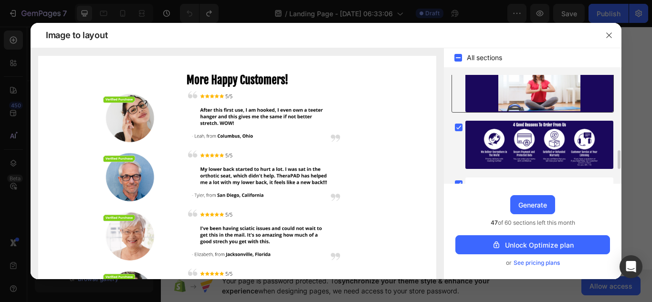
scroll to position [438, 0]
click at [479, 111] on div at bounding box center [540, 84] width 148 height 54
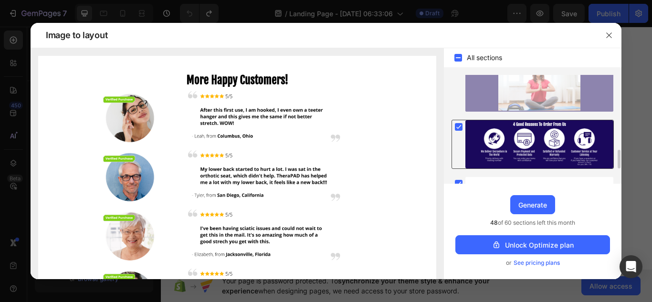
click at [488, 142] on div at bounding box center [540, 144] width 148 height 49
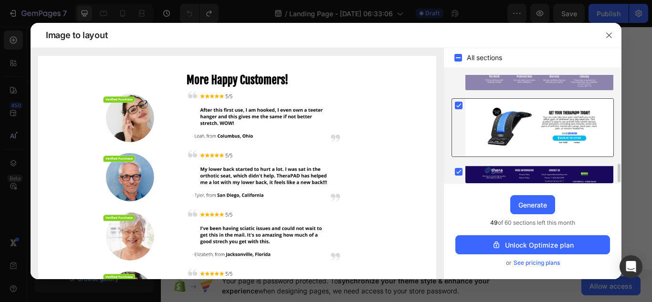
click at [484, 129] on div at bounding box center [540, 128] width 148 height 58
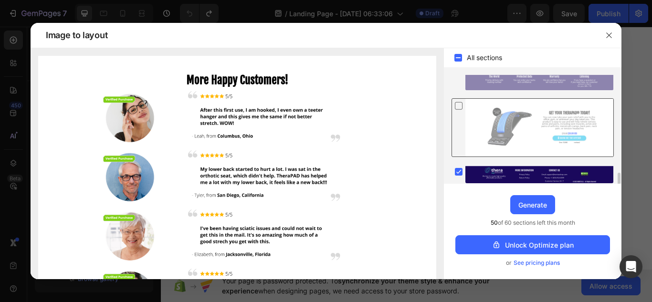
scroll to position [524, 0]
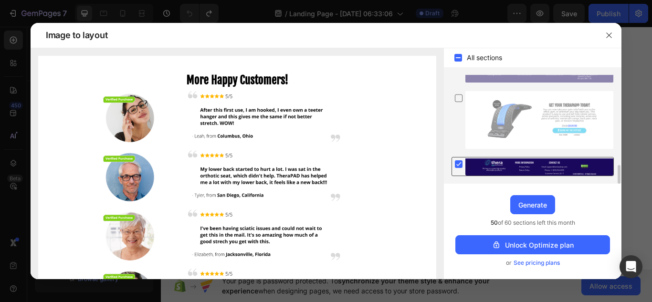
click at [496, 162] on div at bounding box center [540, 167] width 148 height 18
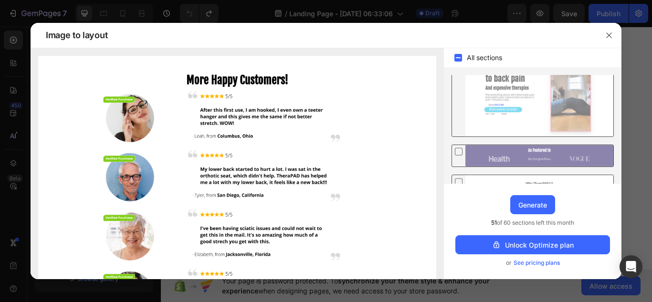
scroll to position [0, 0]
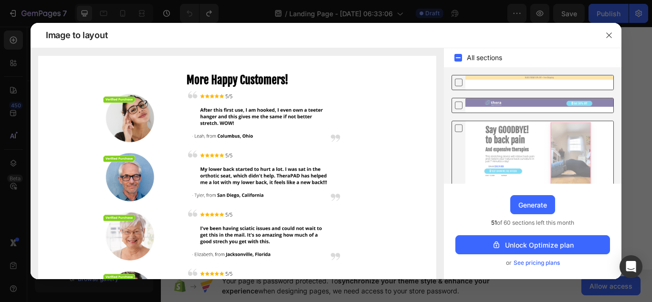
click at [468, 102] on div at bounding box center [540, 105] width 148 height 14
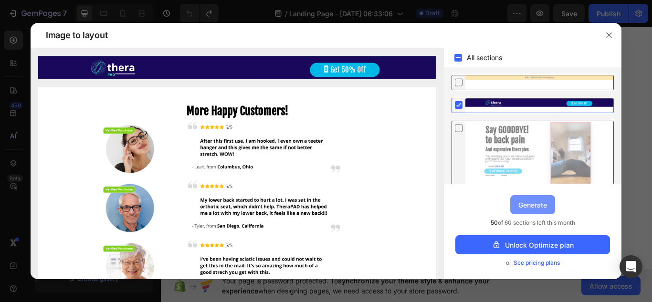
click at [524, 200] on div "Generate" at bounding box center [533, 205] width 29 height 10
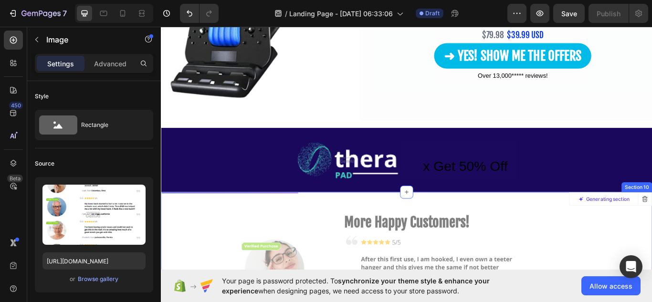
scroll to position [2679, 0]
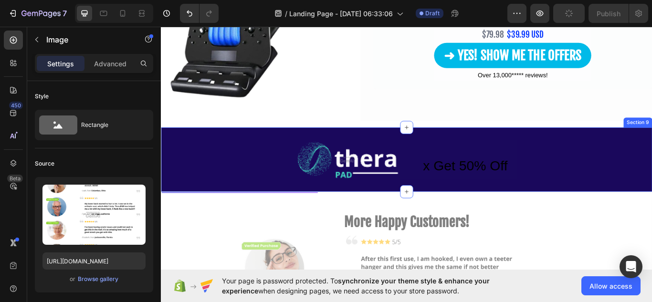
click at [646, 167] on div "Image x Get 50% Off Button Row" at bounding box center [447, 182] width 573 height 46
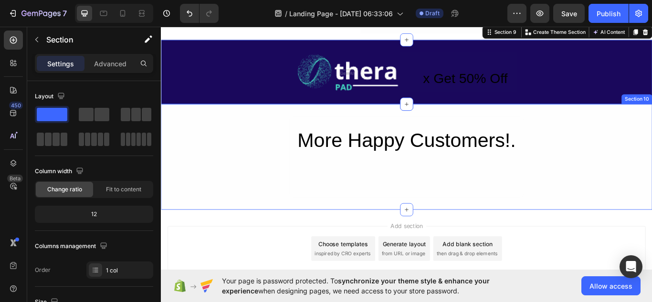
scroll to position [2779, 0]
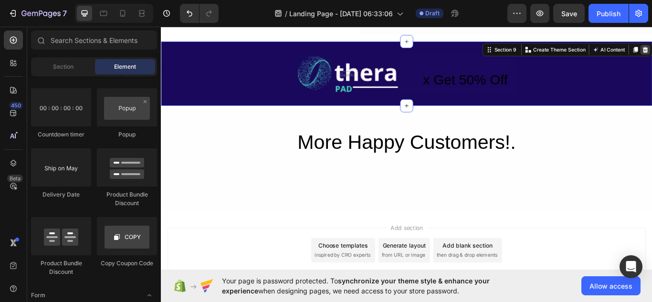
scroll to position [2771, 0]
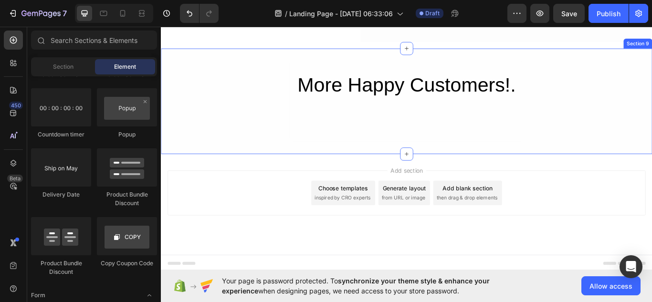
click at [628, 121] on div "More Happy Customers!. Heading Row" at bounding box center [447, 114] width 573 height 95
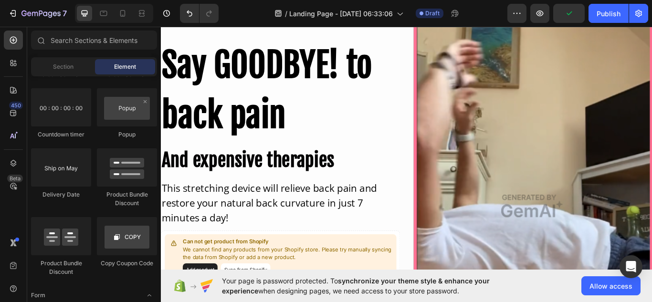
scroll to position [0, 0]
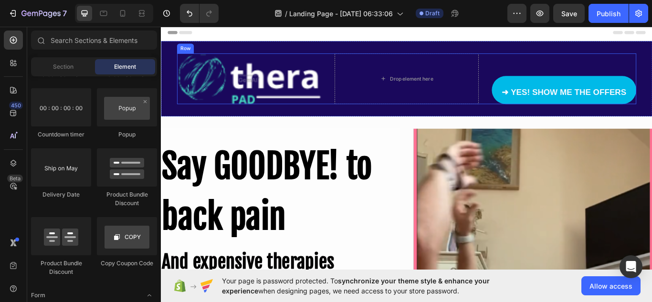
click at [543, 71] on div "Image Drop element here ➜ YES! SHOW ME THE OFFERS Button Row" at bounding box center [447, 87] width 535 height 59
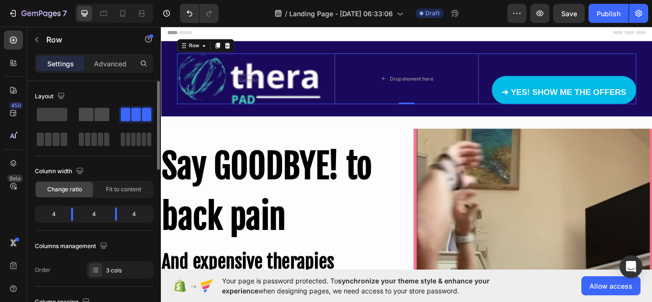
click at [95, 117] on span at bounding box center [102, 114] width 15 height 13
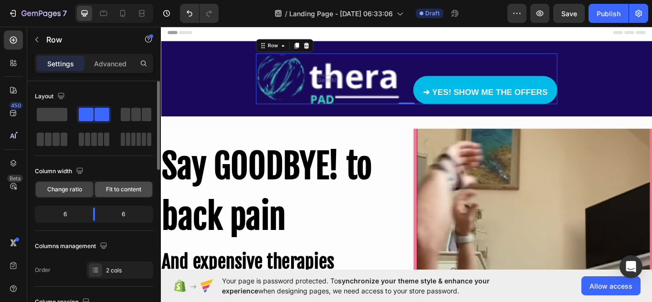
click at [108, 192] on span "Fit to content" at bounding box center [123, 189] width 35 height 9
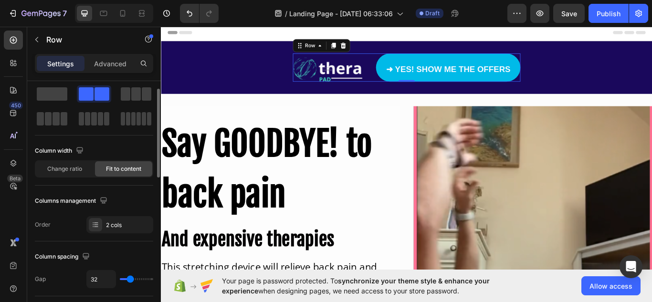
scroll to position [21, 0]
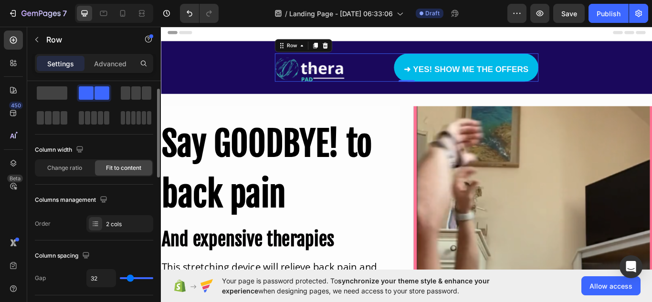
type input "120"
drag, startPoint x: 130, startPoint y: 278, endPoint x: 178, endPoint y: 284, distance: 48.0
type input "120"
click at [153, 279] on input "range" at bounding box center [136, 278] width 33 height 2
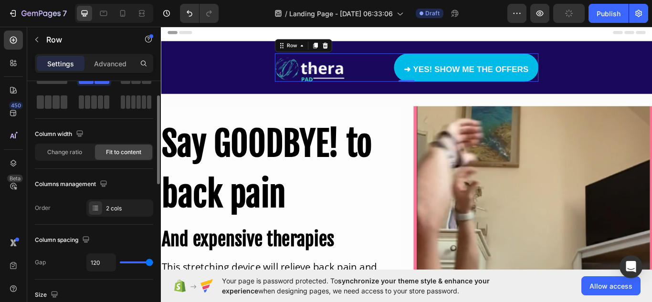
scroll to position [39, 0]
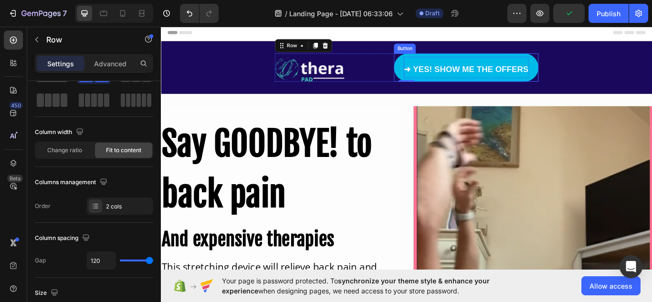
click at [505, 77] on strong "➜ YES! SHOW ME THE OFFERS" at bounding box center [516, 77] width 145 height 11
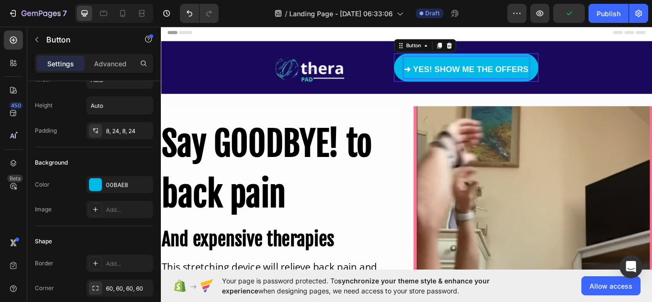
click at [505, 77] on strong "➜ YES! SHOW ME THE OFFERS" at bounding box center [516, 77] width 145 height 11
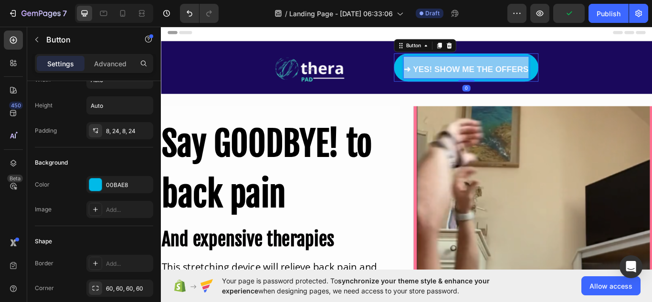
click at [505, 77] on strong "➜ YES! SHOW ME THE OFFERS" at bounding box center [516, 77] width 145 height 11
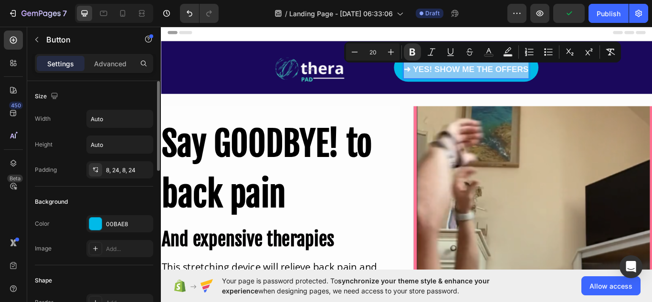
drag, startPoint x: 505, startPoint y: 77, endPoint x: 141, endPoint y: 217, distance: 390.3
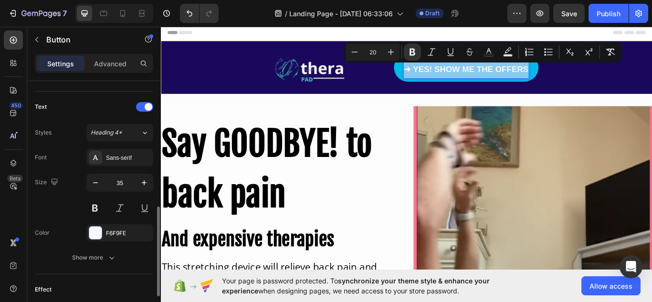
scroll to position [308, 0]
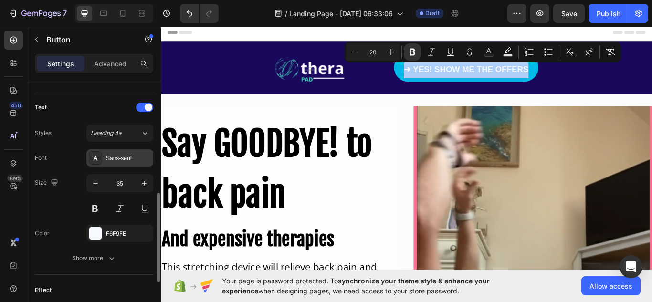
click at [118, 161] on div "Sans-serif" at bounding box center [128, 158] width 45 height 9
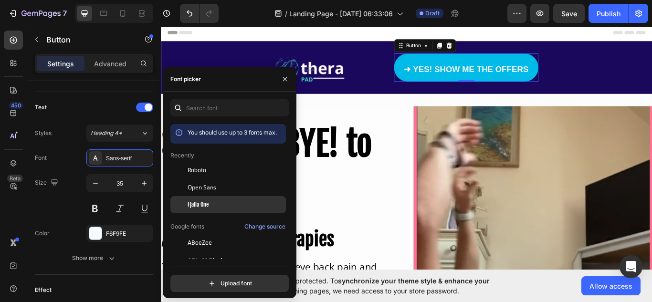
click at [201, 202] on span "Fjalla One" at bounding box center [198, 205] width 21 height 9
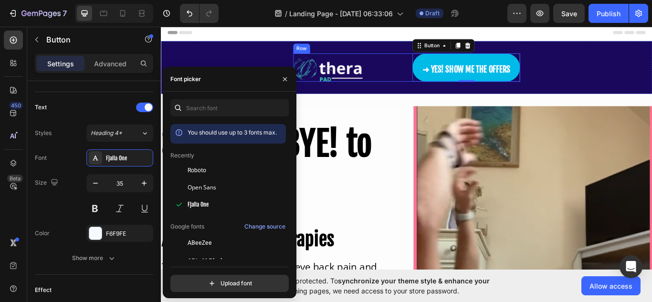
click at [441, 74] on div "Image ➜ YES! SHOW ME THE OFFERS Button 0 Row" at bounding box center [447, 74] width 265 height 33
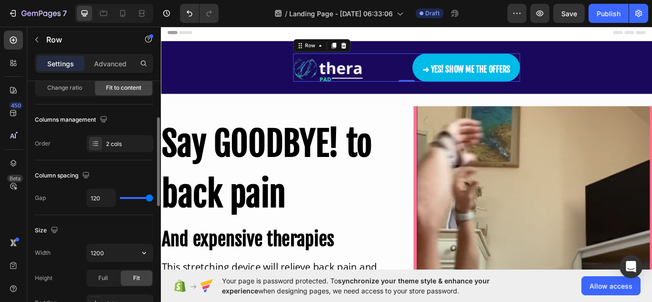
scroll to position [102, 0]
click at [112, 277] on div "Full" at bounding box center [103, 277] width 32 height 15
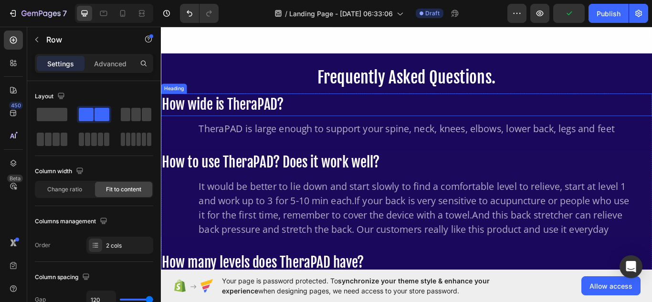
scroll to position [903, 0]
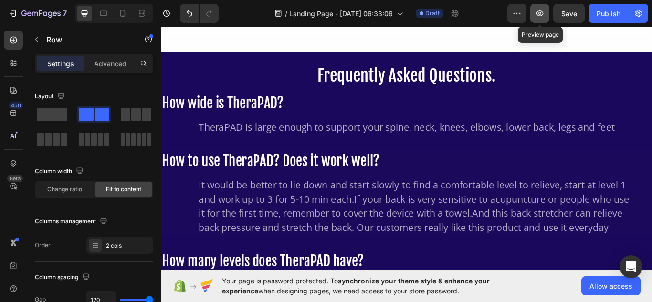
click at [544, 17] on icon "button" at bounding box center [540, 14] width 10 height 10
click at [142, 14] on icon at bounding box center [143, 13] width 3 height 2
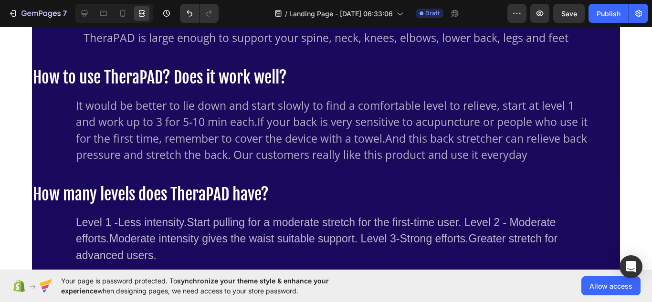
scroll to position [1032, 0]
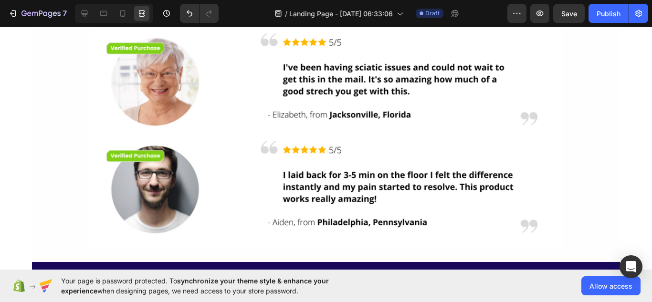
scroll to position [1696, 0]
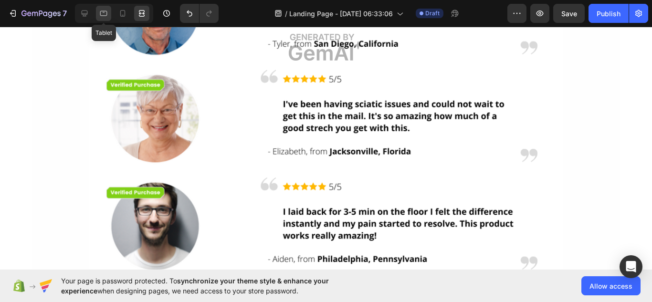
click at [106, 14] on icon at bounding box center [104, 14] width 10 height 10
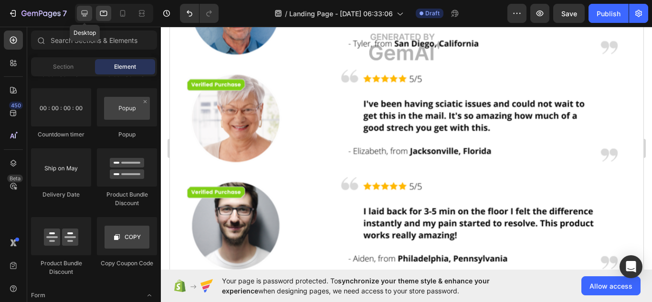
click at [85, 10] on icon at bounding box center [85, 14] width 10 height 10
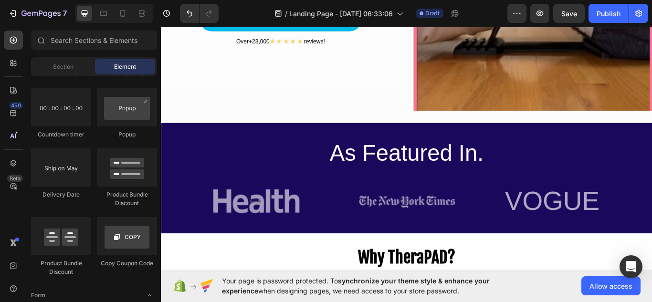
scroll to position [413, 0]
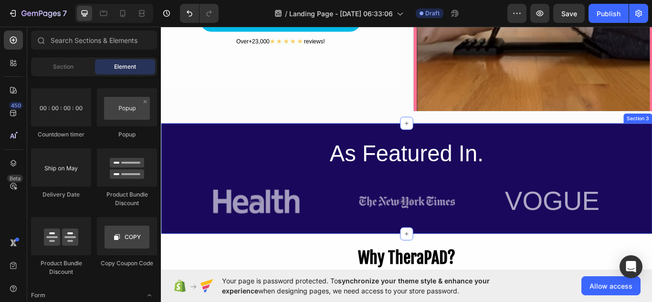
click at [175, 173] on div "As Featured In. Heading Image Image VOGUE Heading Row Row Row" at bounding box center [447, 204] width 573 height 101
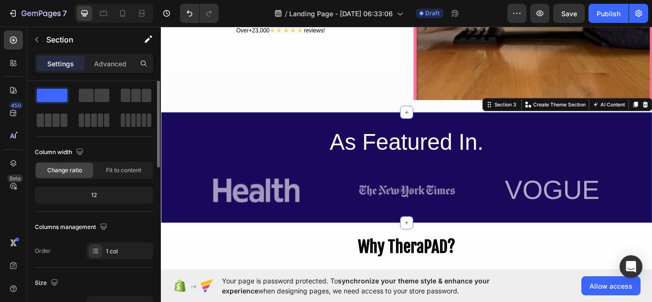
scroll to position [0, 0]
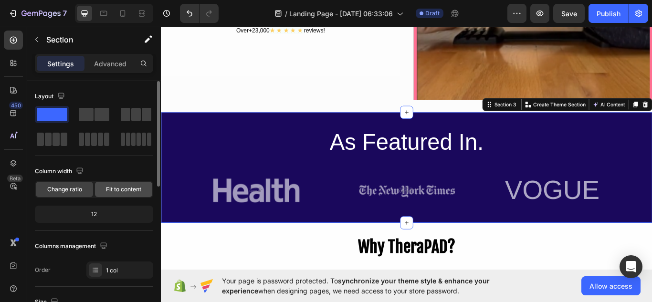
click at [122, 191] on span "Fit to content" at bounding box center [123, 189] width 35 height 9
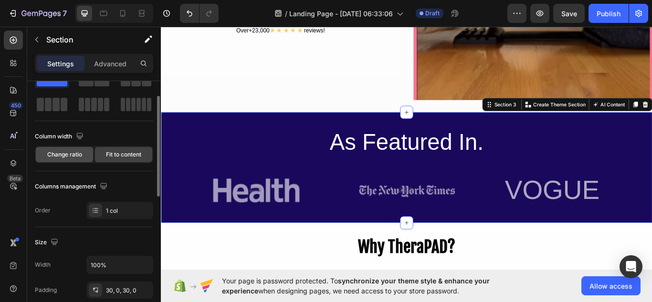
scroll to position [35, 0]
click at [58, 152] on span "Change ratio" at bounding box center [64, 154] width 35 height 9
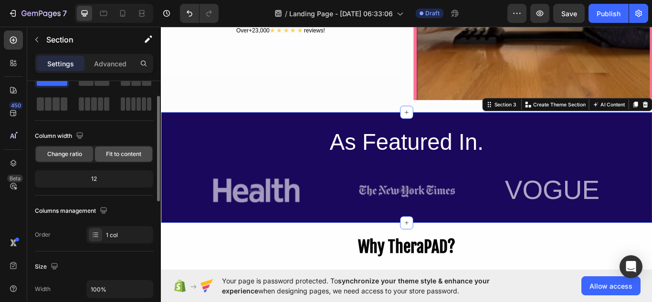
click at [135, 149] on div "Fit to content" at bounding box center [123, 154] width 57 height 15
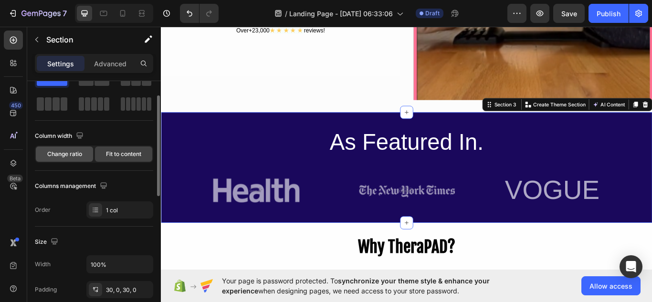
click at [79, 151] on span "Change ratio" at bounding box center [64, 154] width 35 height 9
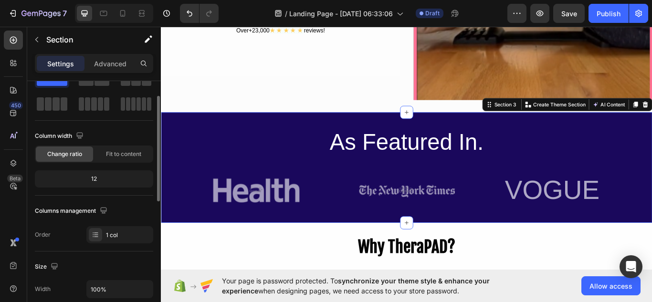
click at [105, 183] on div "12" at bounding box center [94, 178] width 115 height 13
click at [117, 153] on span "Fit to content" at bounding box center [123, 154] width 35 height 9
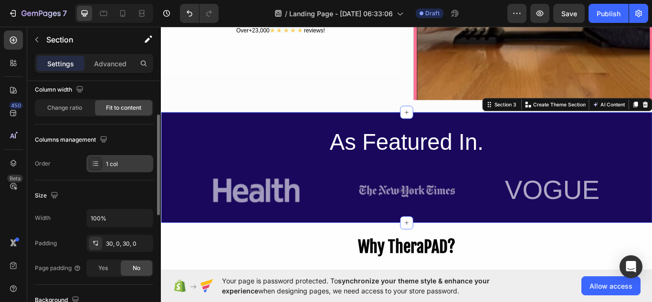
scroll to position [82, 0]
click at [109, 159] on div "1 col" at bounding box center [119, 163] width 67 height 17
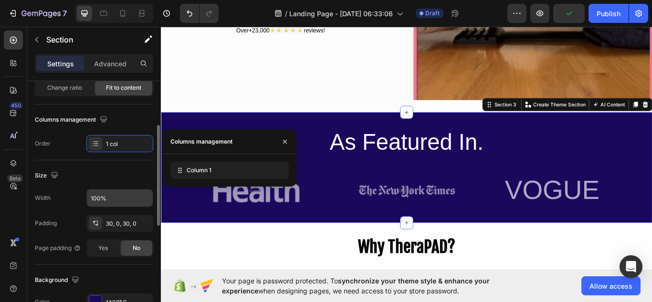
scroll to position [104, 0]
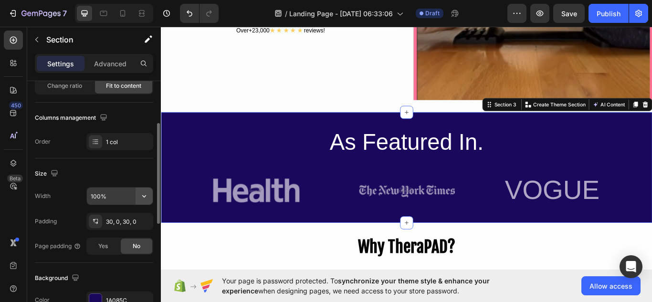
click at [145, 198] on icon "button" at bounding box center [144, 197] width 10 height 10
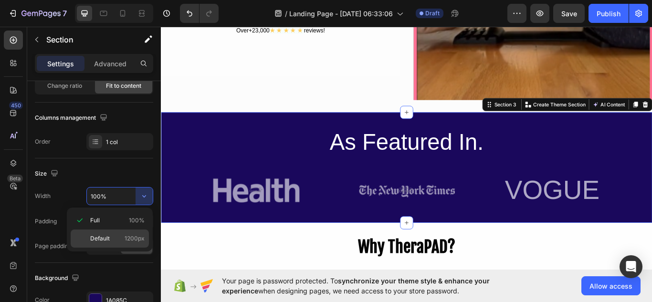
click at [128, 234] on span "1200px" at bounding box center [135, 238] width 20 height 9
type input "1200"
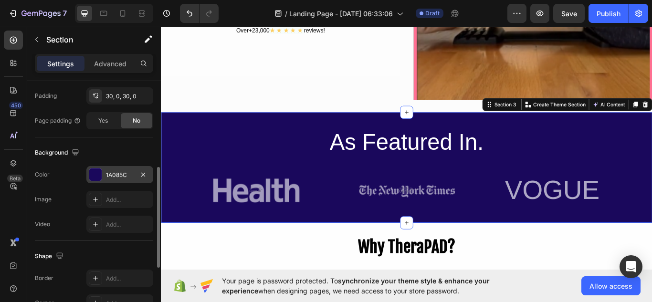
scroll to position [218, 0]
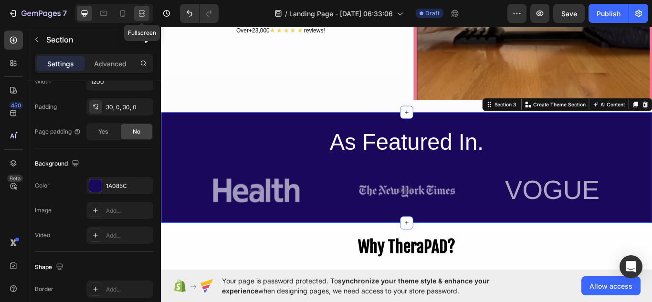
click at [146, 14] on icon at bounding box center [142, 14] width 10 height 10
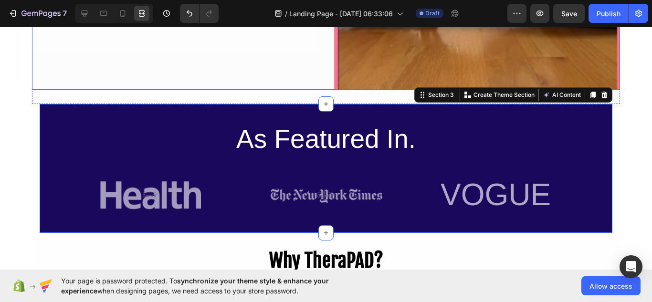
scroll to position [468, 0]
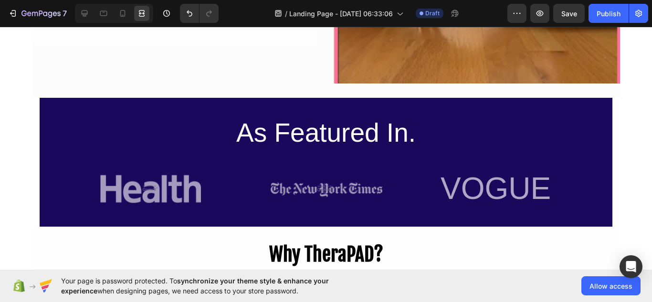
click at [32, 137] on section "As Featured In. Heading Image Image VOGUE Heading Row Row Row Section 3" at bounding box center [326, 162] width 588 height 129
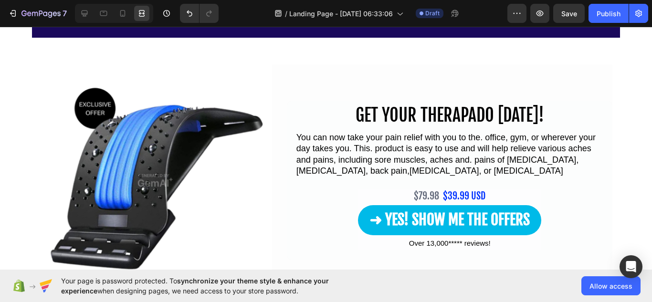
scroll to position [2033, 0]
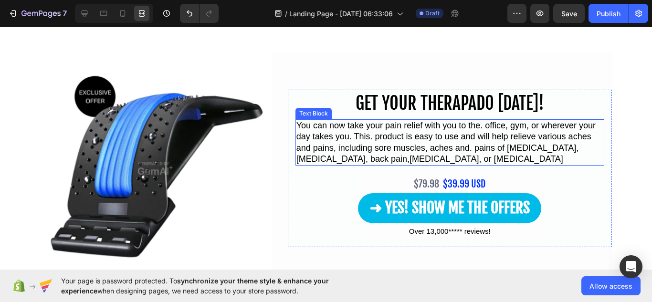
click at [298, 109] on div "Text Block" at bounding box center [314, 113] width 32 height 9
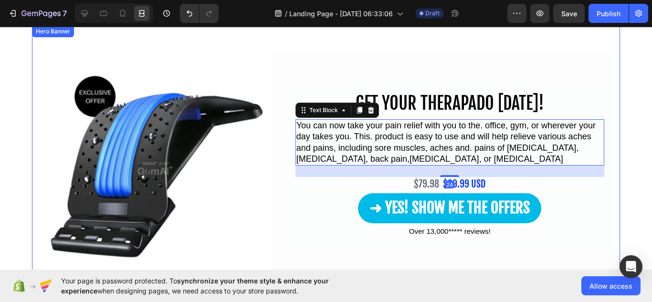
click at [264, 40] on div "Overlay" at bounding box center [326, 159] width 588 height 267
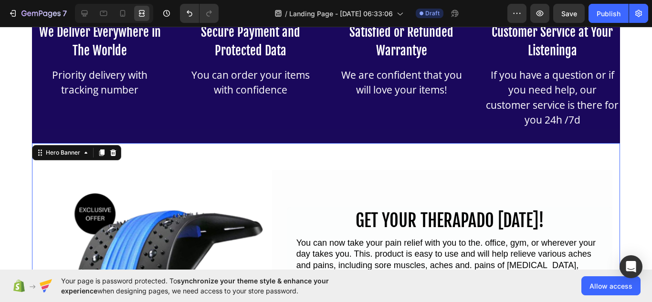
scroll to position [1915, 0]
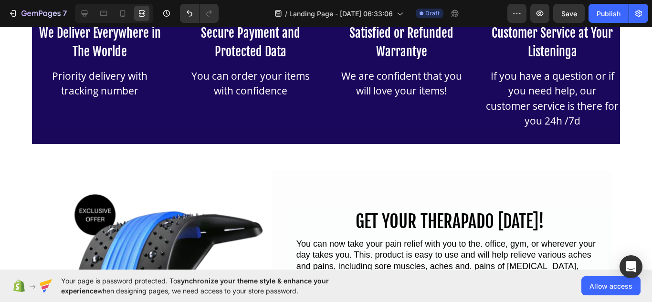
click at [91, 11] on div at bounding box center [84, 13] width 15 height 15
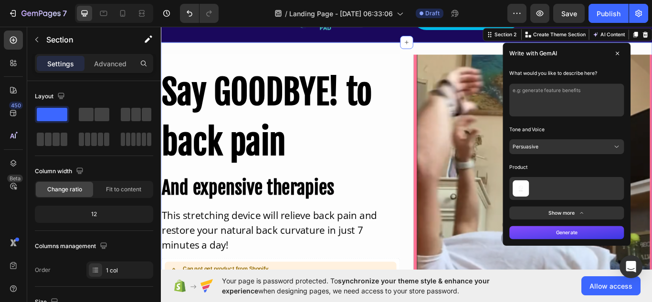
scroll to position [61, 0]
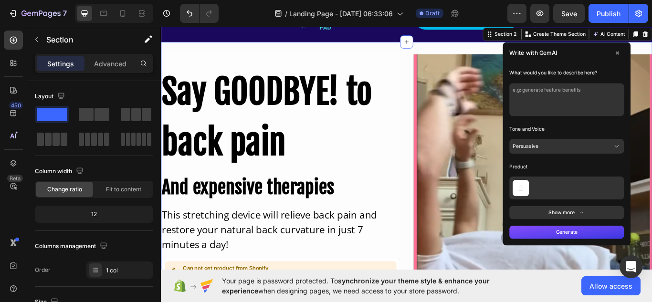
click at [629, 241] on button "Show more" at bounding box center [634, 243] width 134 height 15
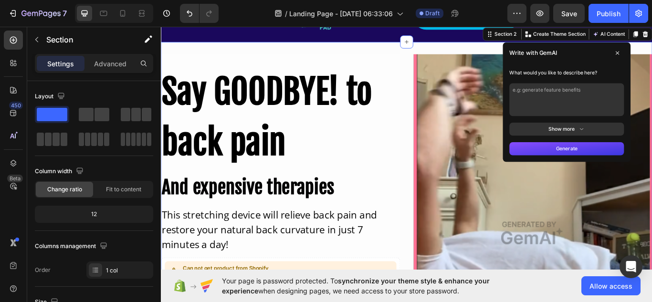
click at [628, 151] on button "Show more" at bounding box center [634, 146] width 134 height 15
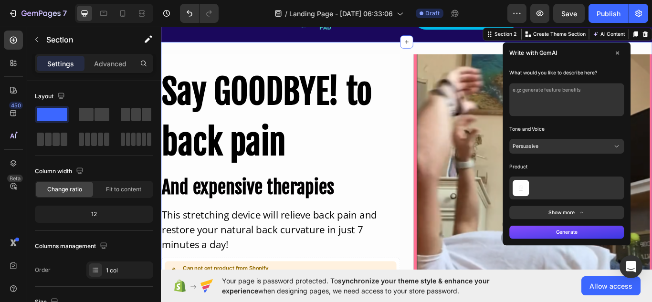
click at [619, 166] on button "Persuasive" at bounding box center [634, 166] width 134 height 17
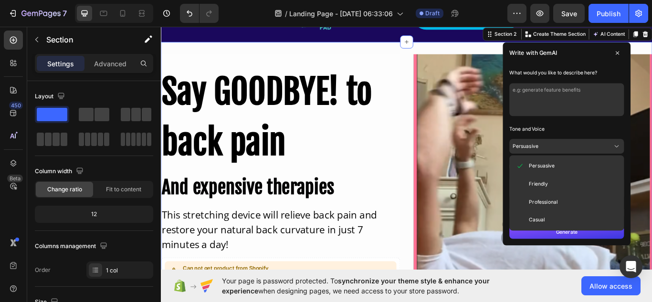
click at [619, 166] on button "Persuasive" at bounding box center [634, 166] width 134 height 17
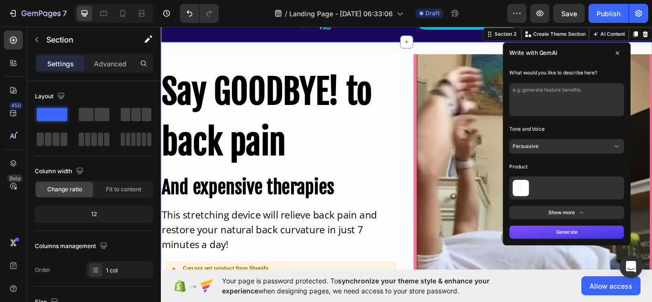
click at [587, 212] on button at bounding box center [634, 215] width 134 height 27
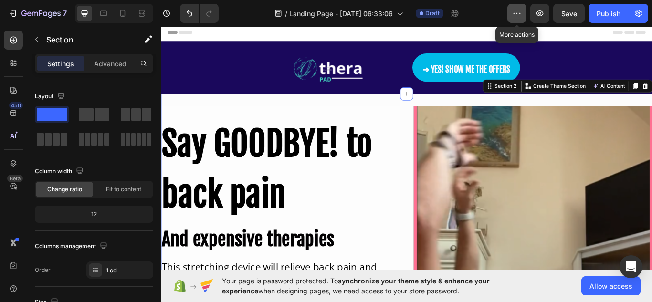
click at [522, 18] on button "button" at bounding box center [517, 13] width 19 height 19
click at [14, 185] on icon at bounding box center [13, 186] width 3 height 3
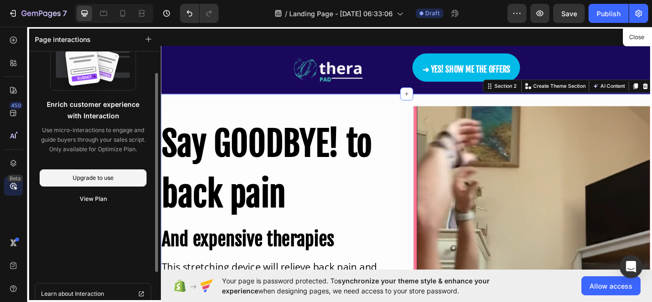
scroll to position [64, 0]
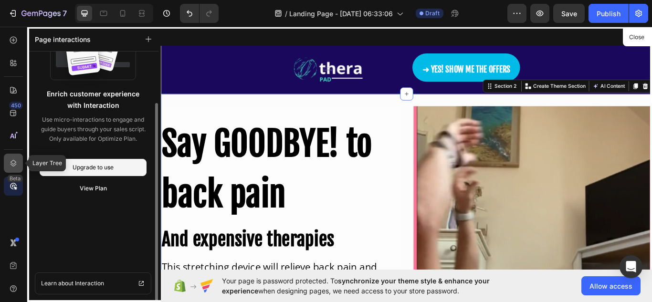
click at [17, 160] on icon at bounding box center [14, 164] width 10 height 10
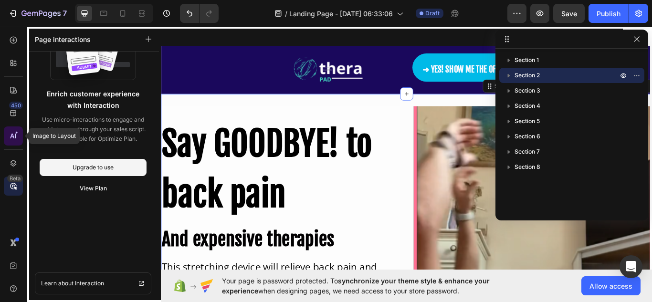
click at [9, 135] on icon at bounding box center [14, 136] width 10 height 10
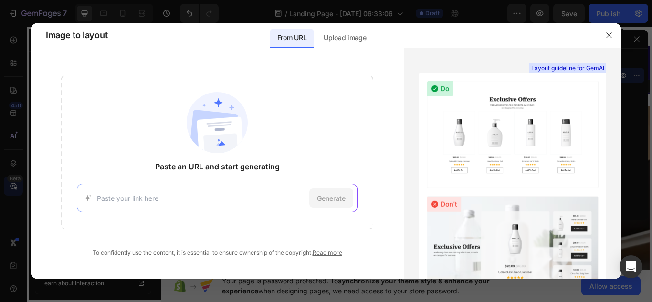
click at [11, 112] on div at bounding box center [326, 151] width 652 height 302
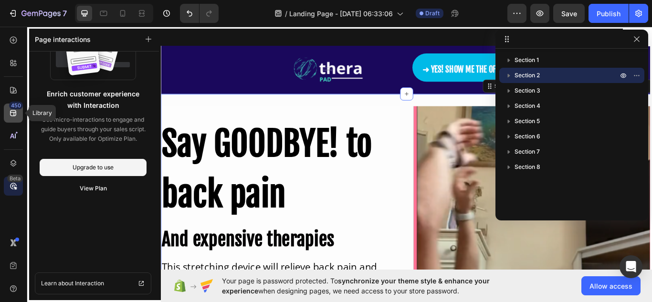
click at [13, 112] on icon at bounding box center [13, 113] width 6 height 6
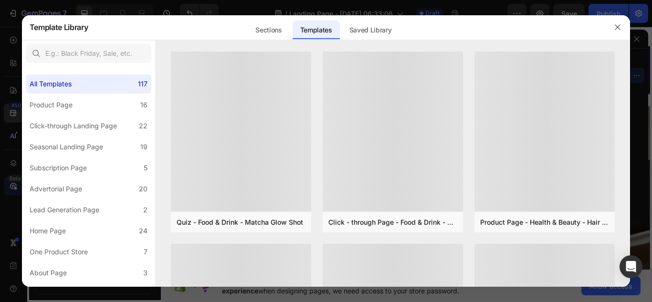
click at [11, 92] on div at bounding box center [326, 151] width 652 height 302
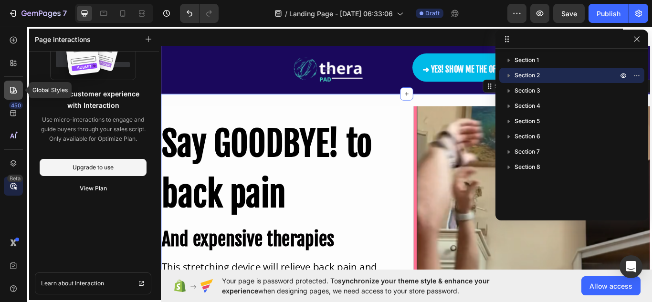
click at [14, 88] on icon at bounding box center [14, 90] width 10 height 10
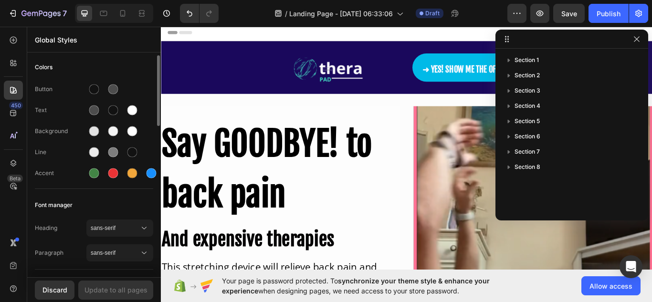
scroll to position [0, 0]
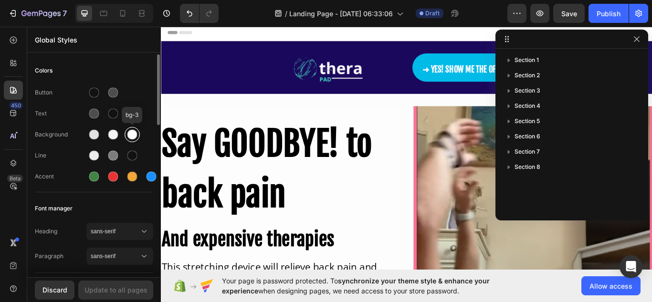
click at [129, 135] on div at bounding box center [133, 135] width 10 height 10
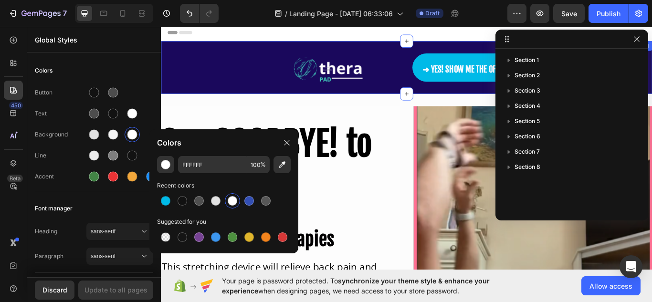
click at [207, 82] on div "Image ➜ YES! SHOW ME THE OFFERS Button Row" at bounding box center [447, 74] width 573 height 33
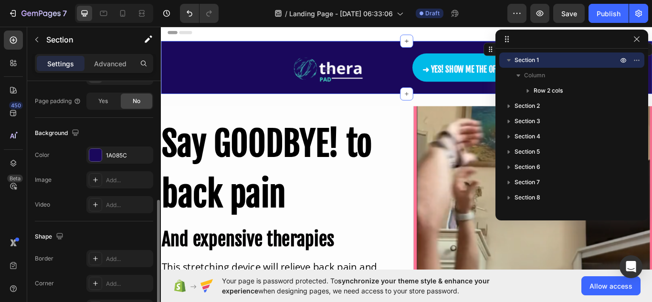
scroll to position [271, 0]
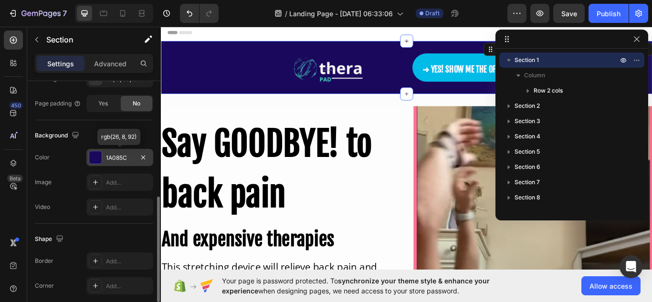
click at [129, 160] on div "1A085C" at bounding box center [120, 158] width 28 height 9
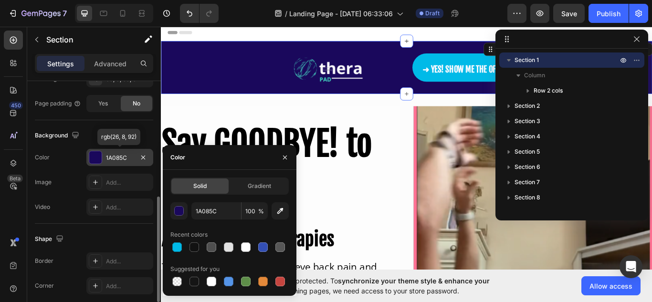
click at [129, 160] on div "1A085C" at bounding box center [120, 158] width 28 height 9
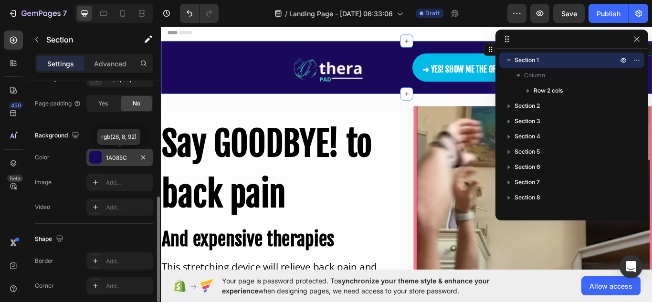
click at [129, 160] on div "1A085C" at bounding box center [120, 158] width 28 height 9
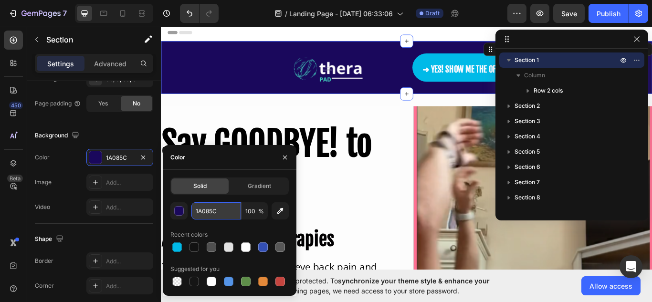
click at [227, 213] on input "1A085C" at bounding box center [217, 210] width 50 height 17
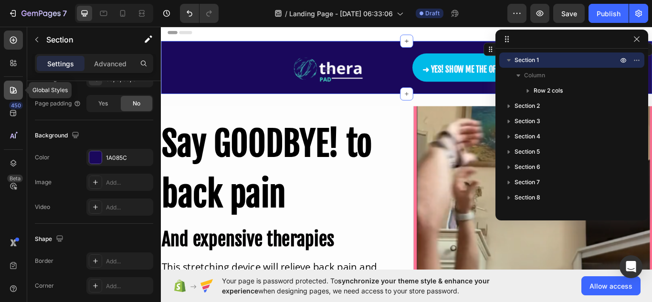
click at [7, 96] on div at bounding box center [13, 90] width 19 height 19
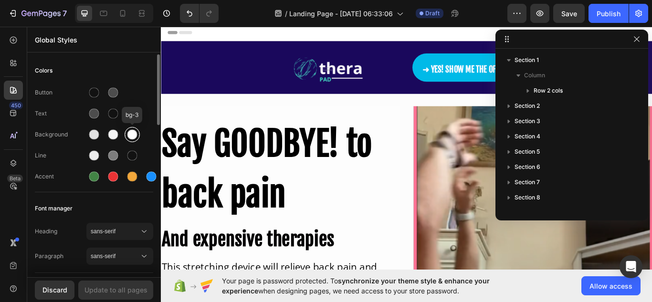
click at [129, 137] on div at bounding box center [133, 135] width 10 height 10
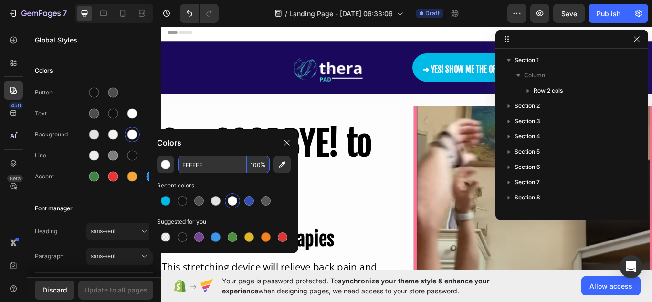
click at [209, 169] on input "FFFFFF" at bounding box center [212, 164] width 69 height 17
paste input "1A085C"
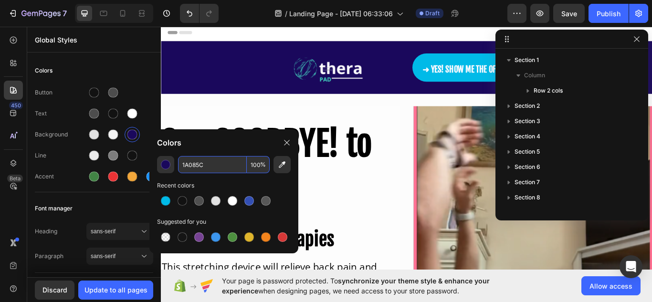
type input "1A085C"
click at [115, 137] on div at bounding box center [113, 135] width 10 height 10
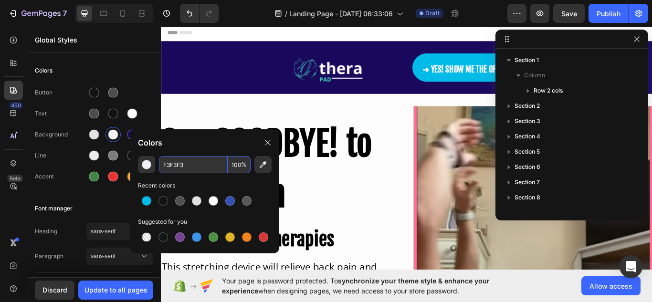
click at [191, 169] on input "F3F3F3" at bounding box center [193, 164] width 69 height 17
paste input "1A085C"
type input "1A085C"
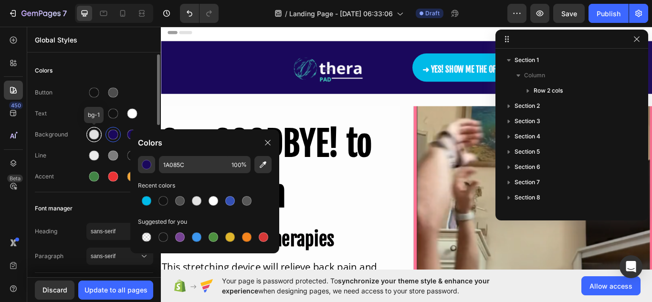
click at [94, 136] on div at bounding box center [94, 135] width 10 height 10
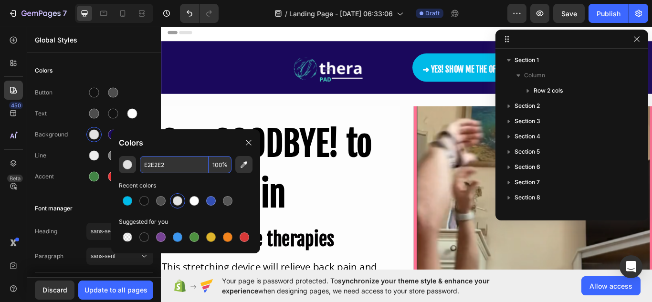
click at [185, 167] on input "E2E2E2" at bounding box center [174, 164] width 69 height 17
paste input "1A085C"
type input "1A085C"
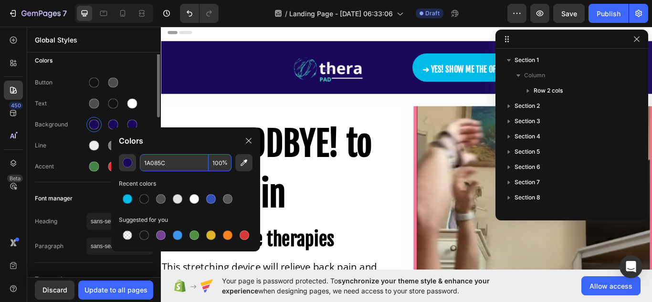
scroll to position [1, 0]
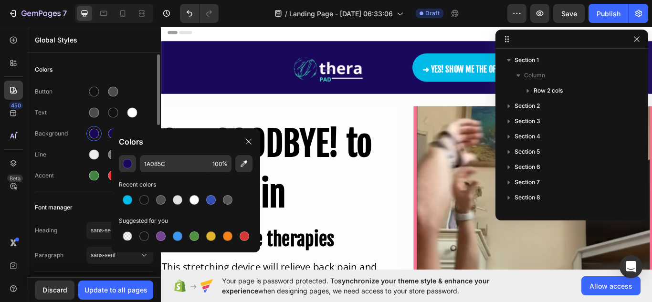
click at [72, 183] on div "Button Text Background Line Accent" at bounding box center [94, 134] width 118 height 113
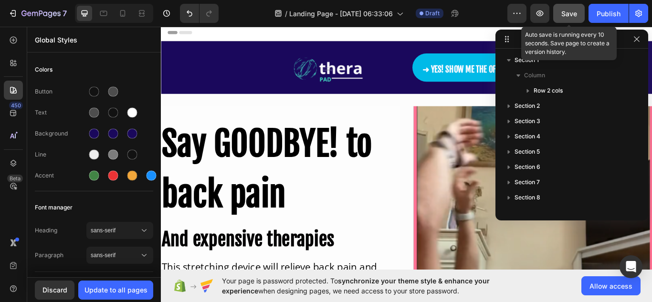
click at [572, 18] on div "Save" at bounding box center [570, 14] width 16 height 10
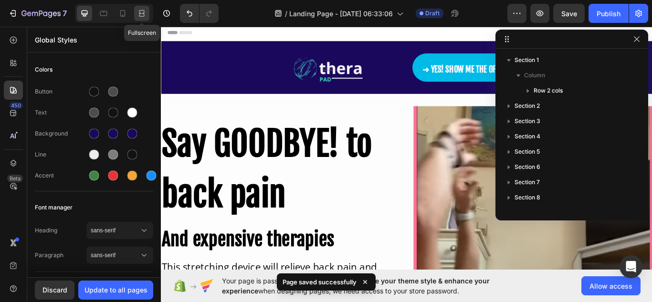
click at [143, 15] on icon at bounding box center [142, 16] width 6 height 2
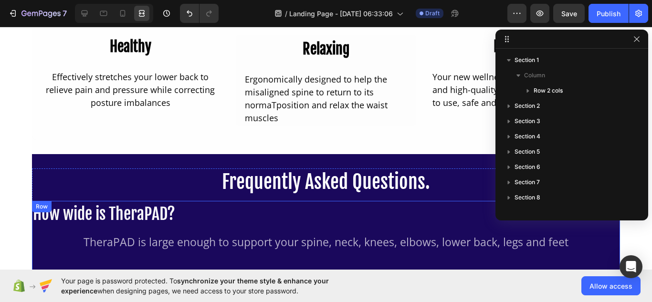
scroll to position [817, 0]
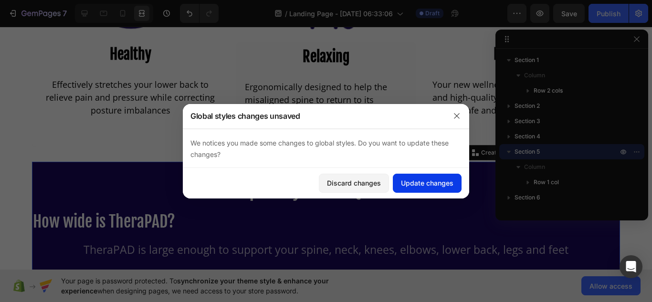
click at [418, 179] on div "Update changes" at bounding box center [427, 183] width 53 height 10
click at [428, 181] on div "Update changes" at bounding box center [427, 183] width 53 height 10
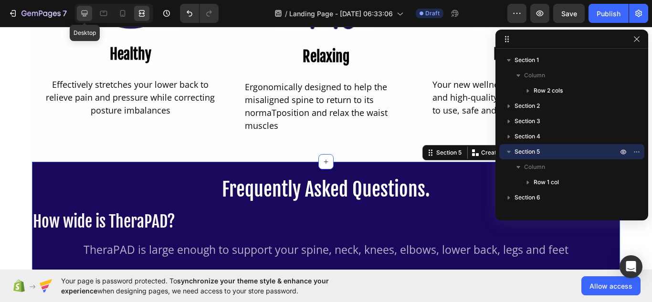
click at [83, 11] on icon at bounding box center [85, 14] width 10 height 10
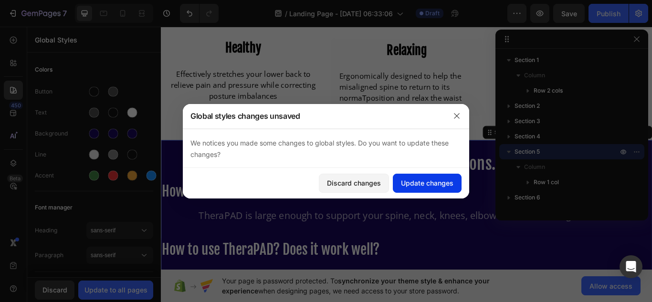
click at [407, 183] on div "Update changes" at bounding box center [427, 183] width 53 height 10
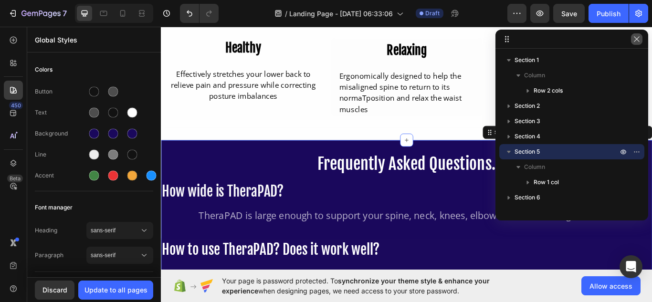
click at [638, 42] on icon "button" at bounding box center [637, 39] width 8 height 8
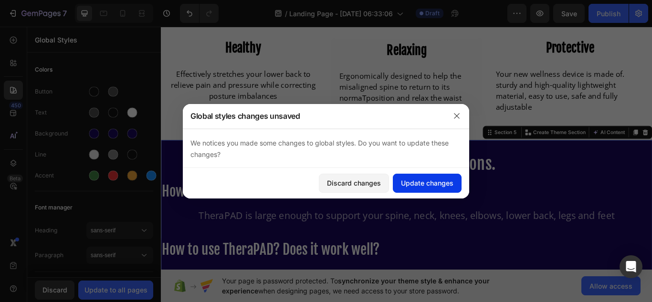
click at [420, 187] on div "Update changes" at bounding box center [427, 183] width 53 height 10
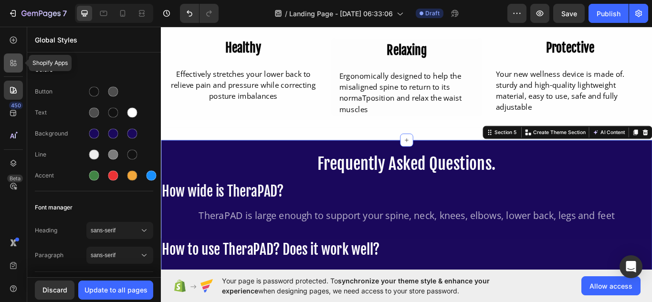
click at [12, 64] on icon at bounding box center [12, 65] width 3 height 3
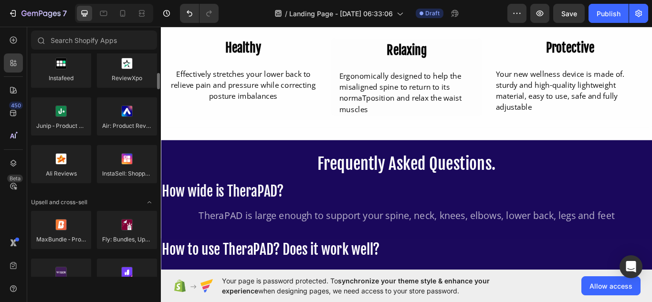
scroll to position [264, 0]
click at [12, 40] on icon at bounding box center [13, 40] width 4 height 4
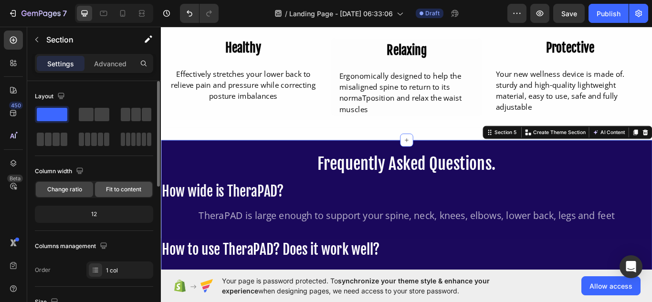
click at [121, 185] on span "Fit to content" at bounding box center [123, 189] width 35 height 9
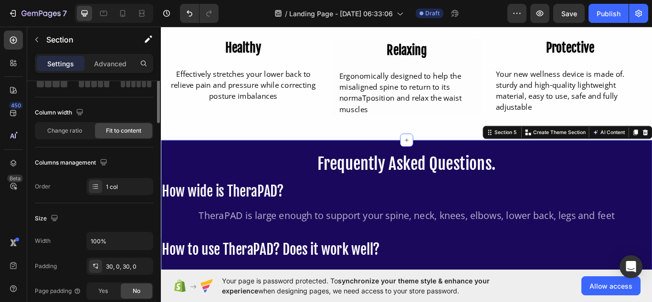
scroll to position [0, 0]
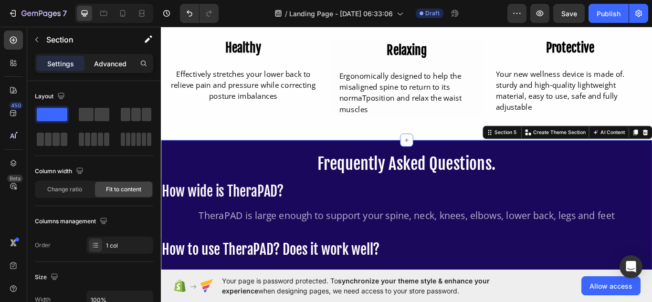
click at [108, 67] on p "Advanced" at bounding box center [110, 64] width 32 height 10
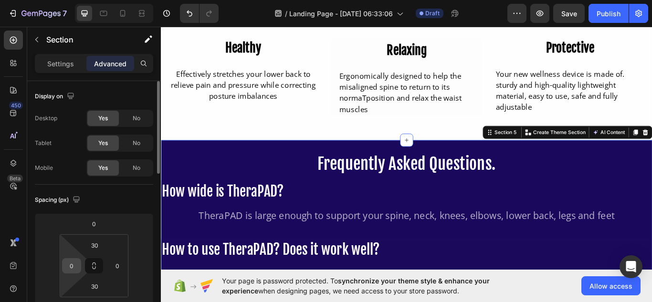
click at [72, 267] on input "0" at bounding box center [71, 266] width 14 height 14
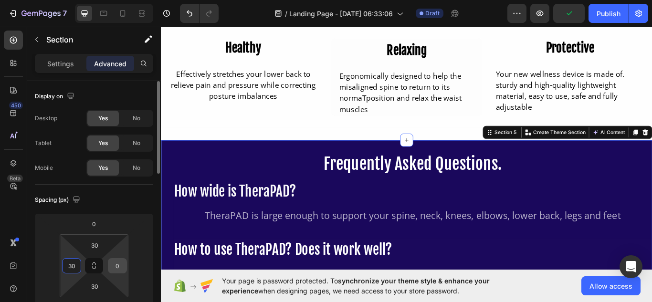
type input "30"
click at [117, 262] on input "0" at bounding box center [117, 266] width 14 height 14
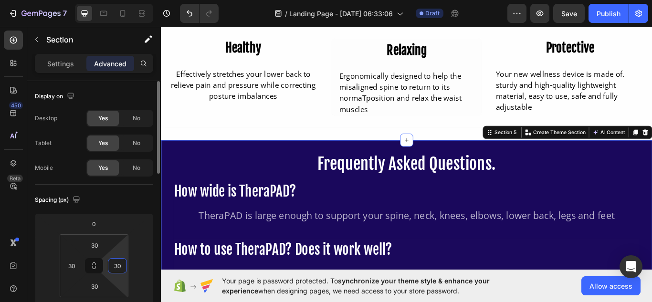
type input "30"
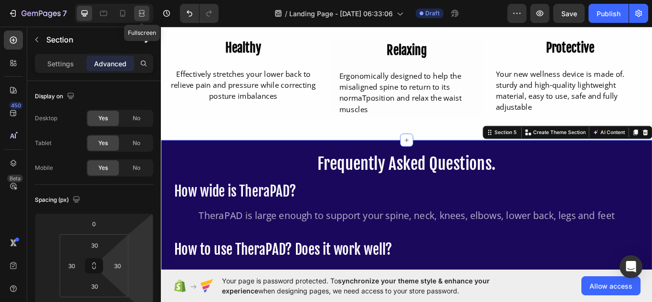
click at [144, 14] on icon at bounding box center [143, 13] width 3 height 2
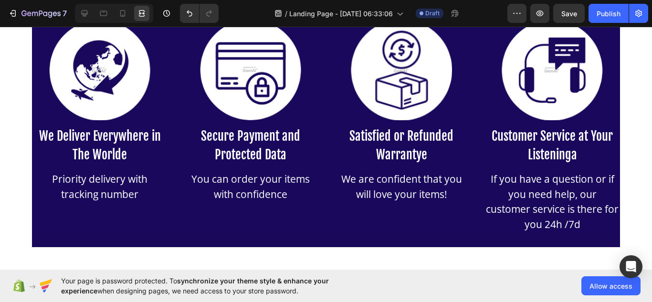
scroll to position [2304, 0]
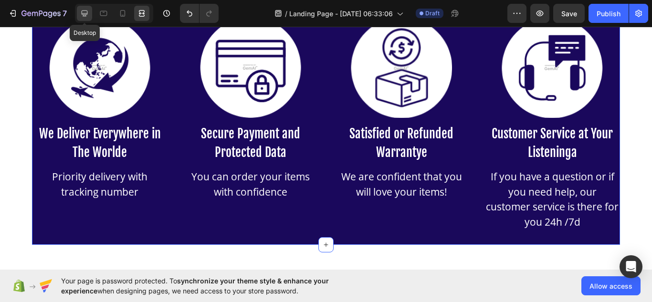
click at [82, 9] on icon at bounding box center [85, 14] width 10 height 10
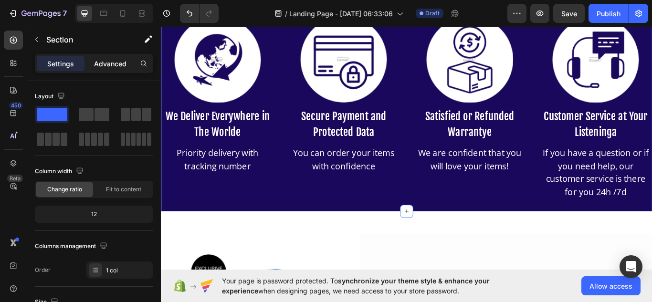
click at [111, 63] on p "Advanced" at bounding box center [110, 64] width 32 height 10
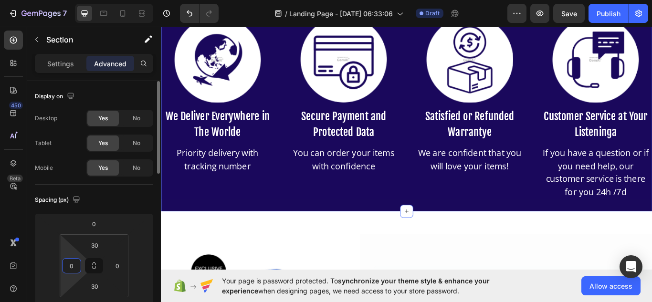
click at [73, 270] on input "0" at bounding box center [71, 266] width 14 height 14
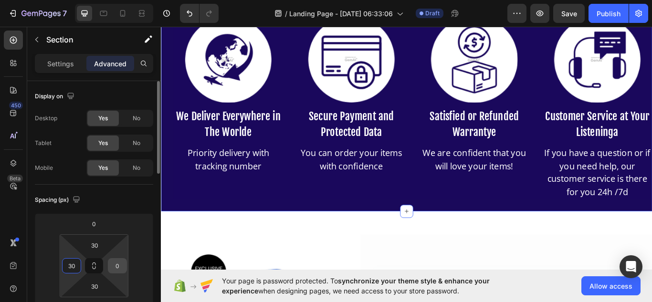
type input "30"
click at [118, 269] on input "0" at bounding box center [117, 266] width 14 height 14
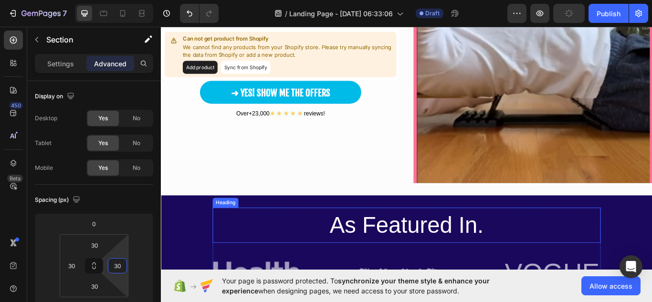
scroll to position [328, 0]
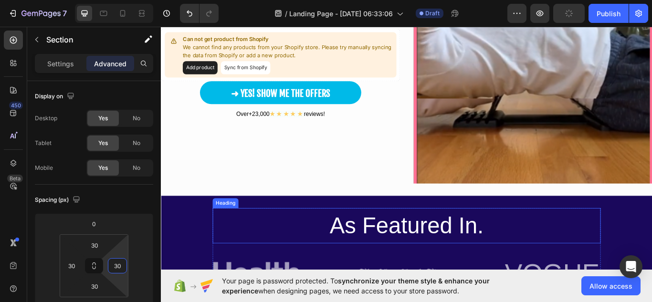
type input "30"
click at [251, 255] on h2 "As Featured In." at bounding box center [447, 260] width 453 height 42
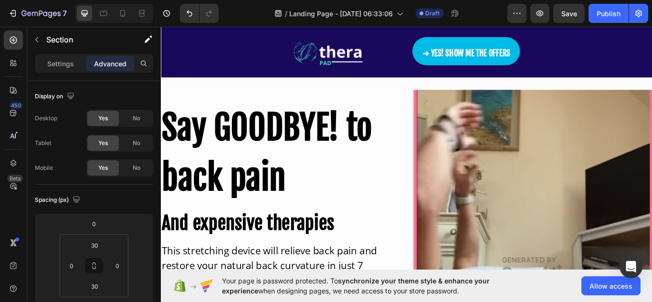
scroll to position [0, 0]
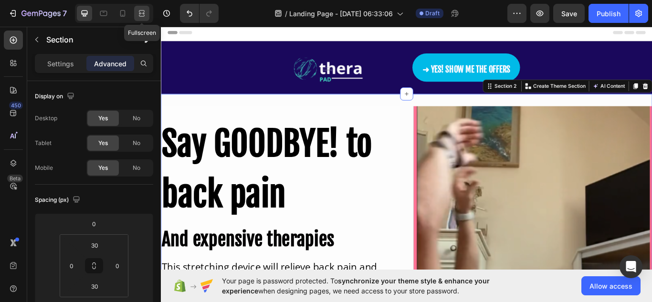
click at [138, 11] on icon at bounding box center [142, 14] width 10 height 10
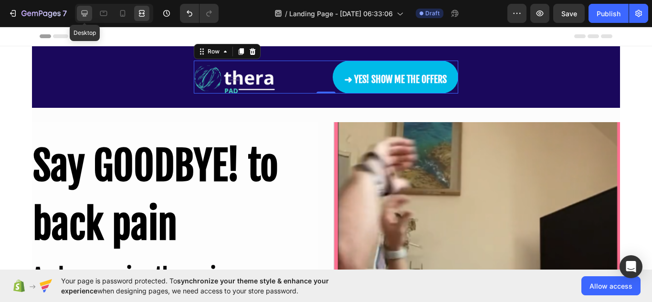
click at [84, 13] on icon at bounding box center [85, 14] width 10 height 10
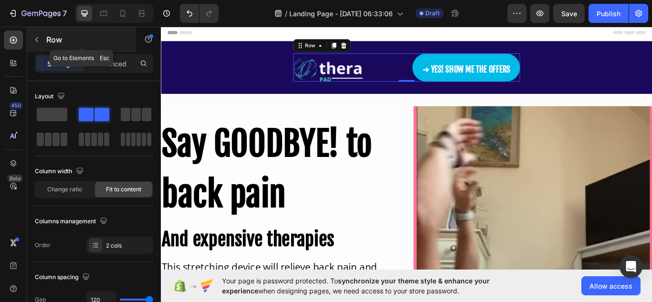
click at [33, 39] on icon "button" at bounding box center [37, 40] width 8 height 8
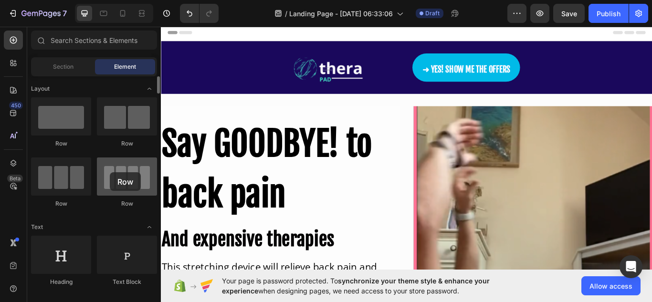
drag, startPoint x: 124, startPoint y: 183, endPoint x: 107, endPoint y: 174, distance: 18.8
click at [107, 174] on div at bounding box center [127, 177] width 60 height 38
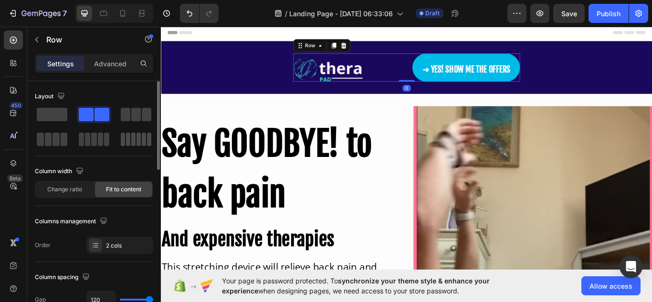
click at [131, 143] on span at bounding box center [133, 139] width 4 height 13
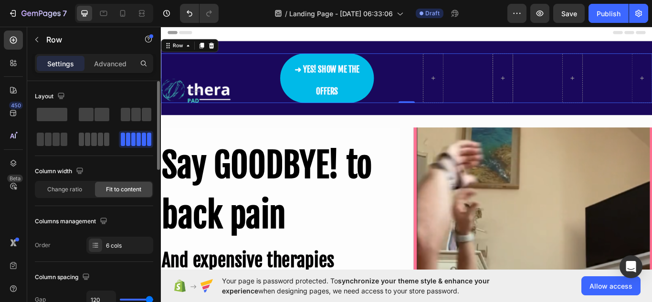
click at [104, 143] on span at bounding box center [106, 139] width 5 height 13
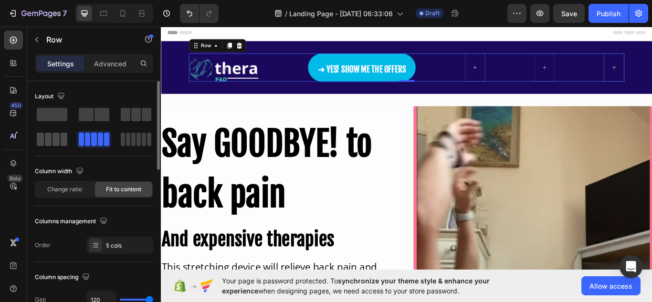
click at [58, 141] on span at bounding box center [56, 139] width 7 height 13
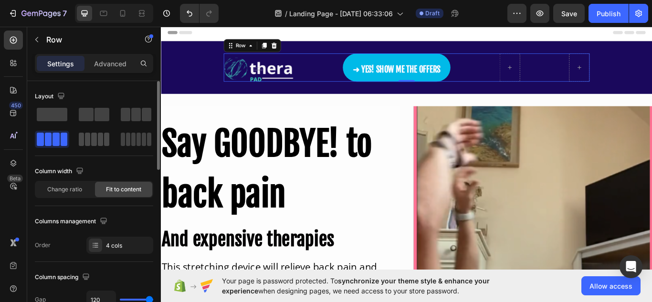
click at [89, 144] on span at bounding box center [87, 139] width 5 height 13
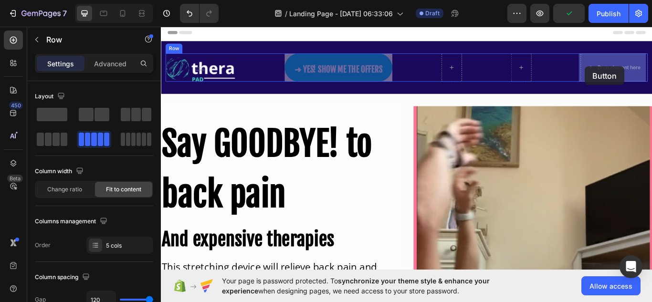
drag, startPoint x: 423, startPoint y: 71, endPoint x: 656, endPoint y: 74, distance: 233.1
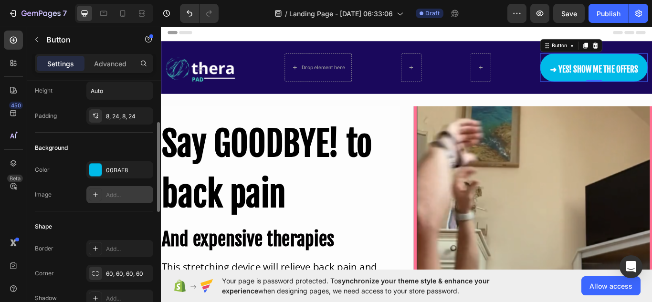
scroll to position [82, 0]
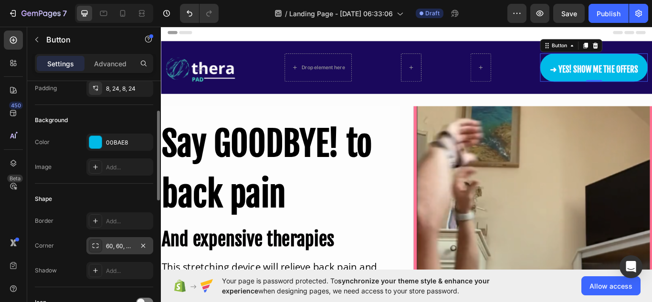
click at [106, 248] on div "60, 60, 60, 60" at bounding box center [120, 246] width 28 height 9
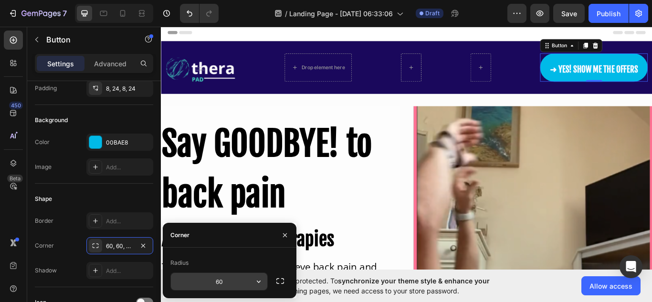
click at [223, 283] on input "60" at bounding box center [219, 281] width 96 height 17
type input "8"
type input "60"
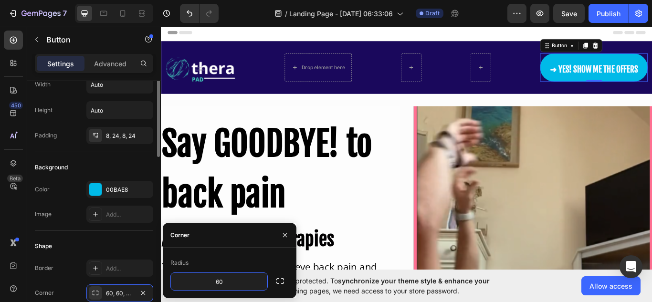
scroll to position [11, 0]
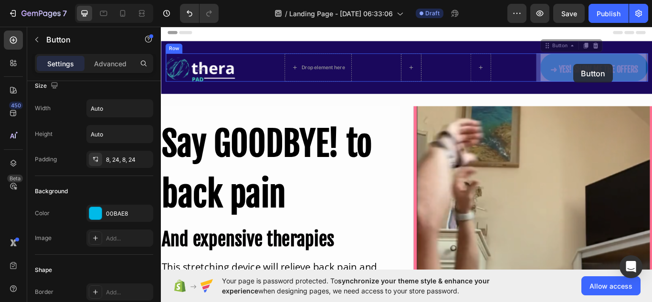
drag, startPoint x: 670, startPoint y: 73, endPoint x: 644, endPoint y: 69, distance: 26.5
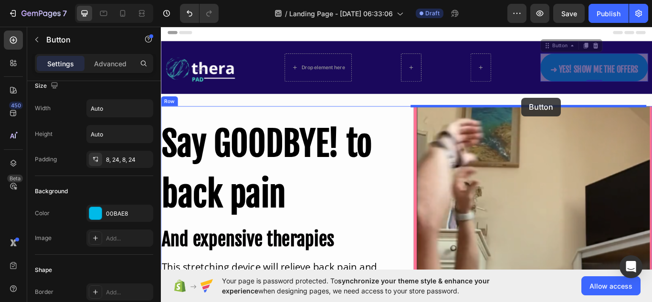
drag, startPoint x: 657, startPoint y: 69, endPoint x: 579, endPoint y: 110, distance: 88.0
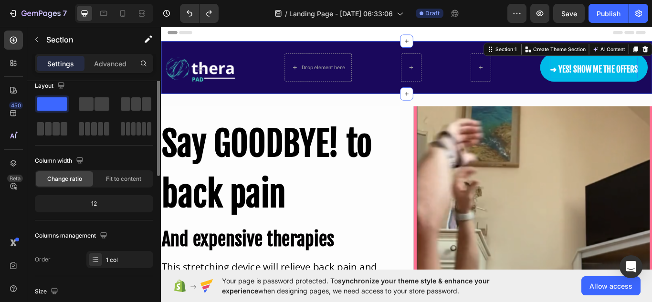
scroll to position [0, 0]
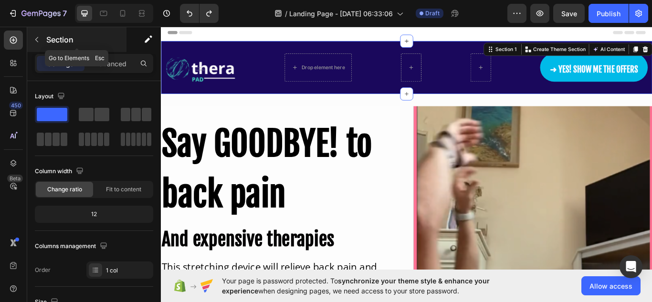
click at [37, 38] on icon "button" at bounding box center [36, 39] width 3 height 5
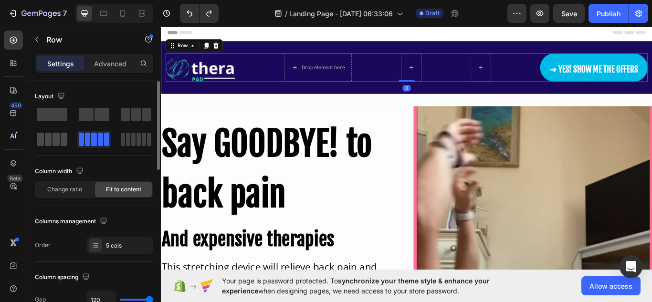
click at [77, 146] on div at bounding box center [94, 139] width 34 height 17
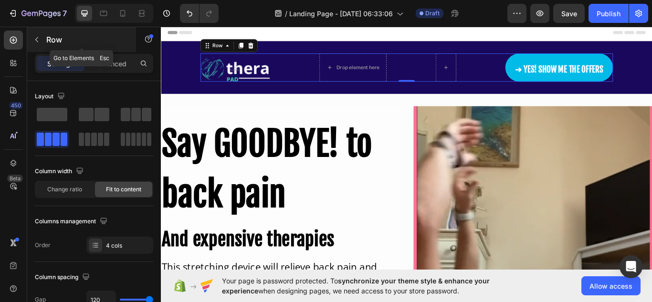
click at [36, 42] on icon "button" at bounding box center [37, 40] width 8 height 8
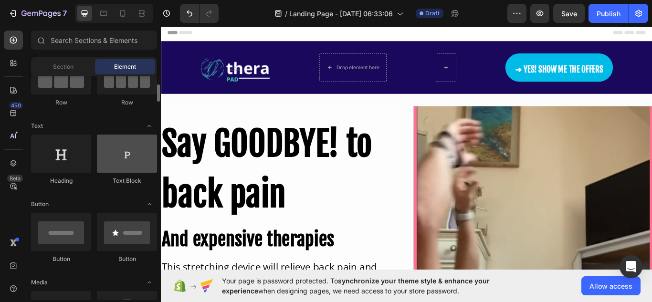
scroll to position [102, 0]
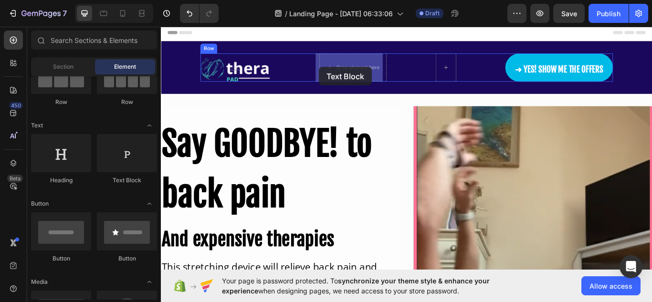
drag, startPoint x: 282, startPoint y: 186, endPoint x: 345, endPoint y: 74, distance: 128.5
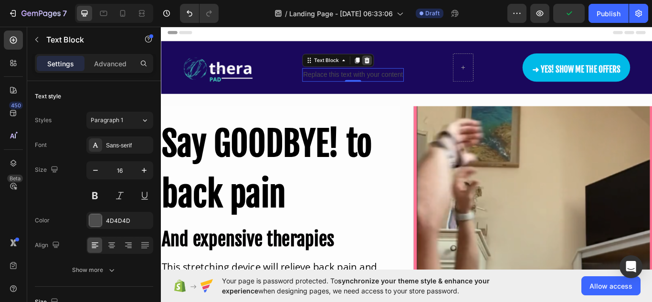
click at [395, 65] on div at bounding box center [400, 66] width 11 height 11
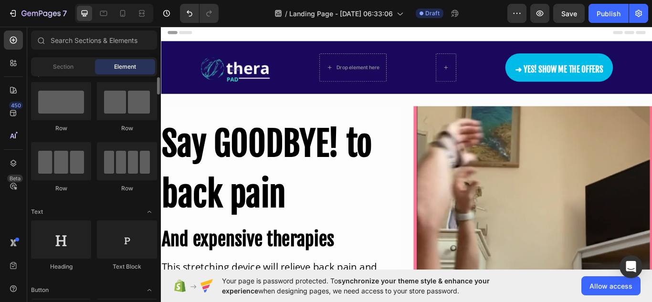
scroll to position [15, 0]
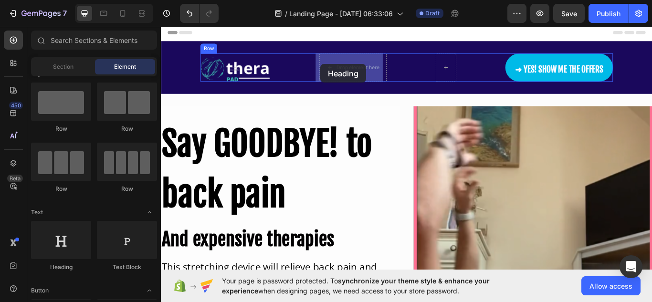
drag, startPoint x: 216, startPoint y: 271, endPoint x: 347, endPoint y: 71, distance: 238.8
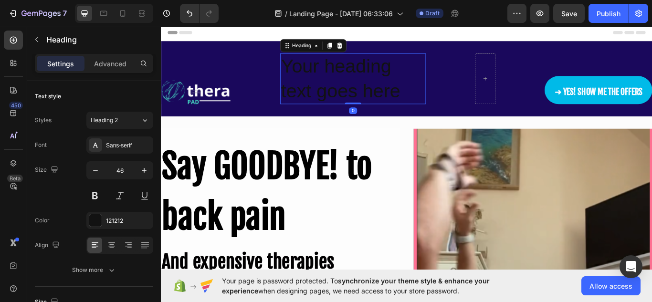
click at [362, 86] on h2 "Your heading text goes here" at bounding box center [385, 87] width 170 height 59
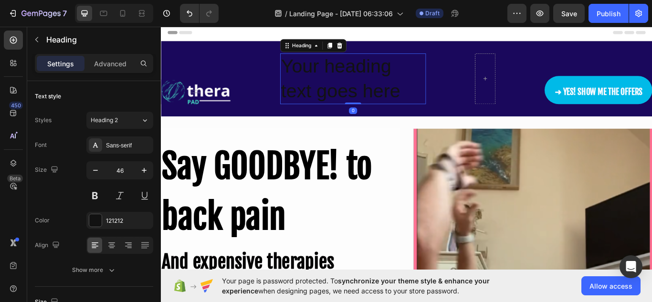
click at [362, 86] on h2 "Your heading text goes here" at bounding box center [385, 87] width 170 height 59
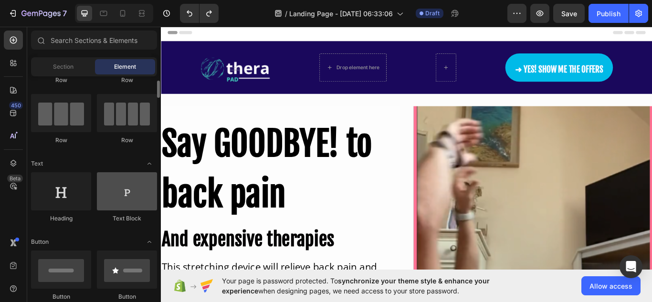
scroll to position [63, 0]
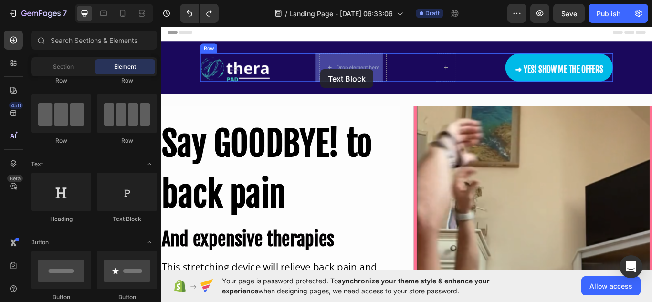
drag, startPoint x: 281, startPoint y: 230, endPoint x: 347, endPoint y: 77, distance: 166.9
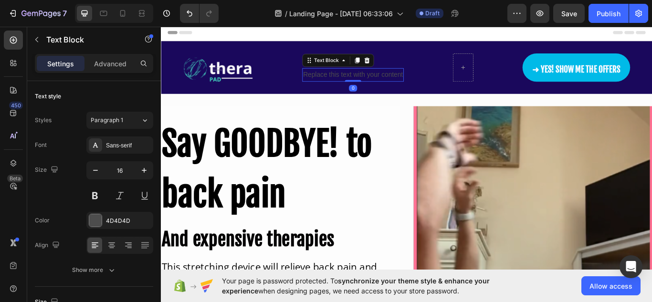
click at [361, 80] on div "Replace this text with your content" at bounding box center [385, 83] width 118 height 16
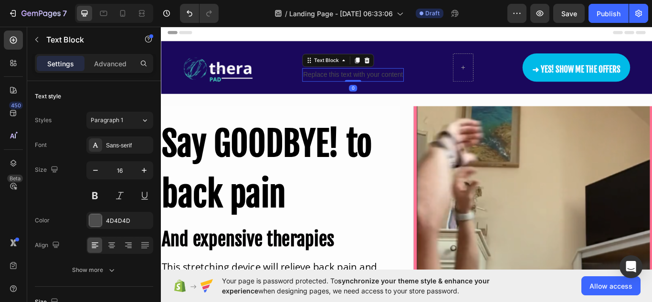
click at [361, 80] on div "Replace this text with your content" at bounding box center [385, 83] width 118 height 16
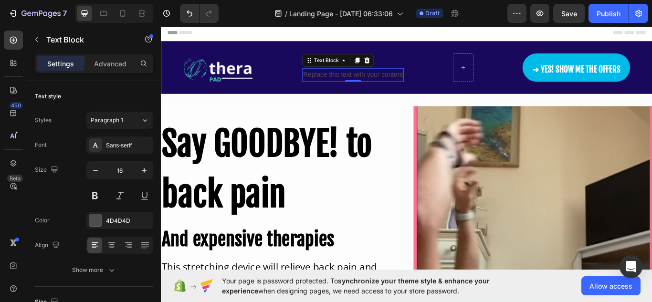
click at [361, 80] on div "Replace this text with your content" at bounding box center [385, 83] width 118 height 16
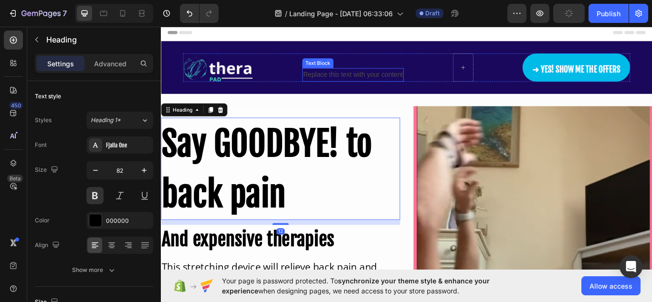
click at [390, 82] on div "Replace this text with your content" at bounding box center [385, 83] width 118 height 16
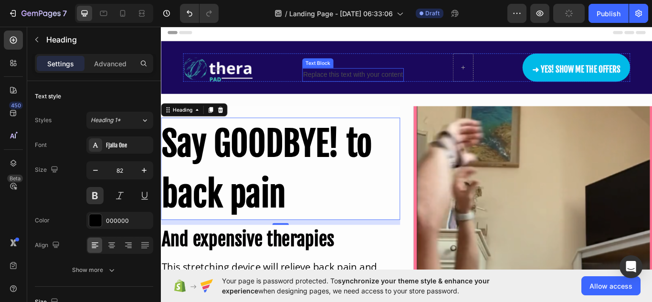
click at [390, 82] on div "Replace this text with your content" at bounding box center [385, 83] width 118 height 16
click at [375, 85] on div "Replace this text with your content" at bounding box center [385, 83] width 118 height 16
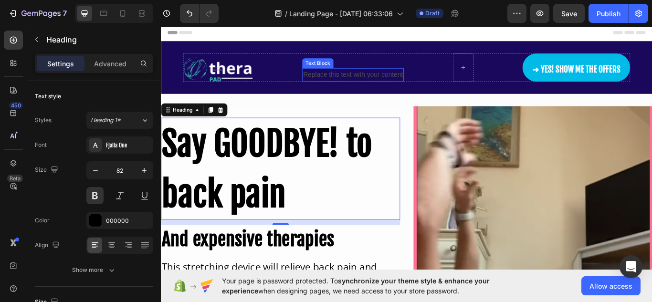
click at [375, 85] on div "Replace this text with your content" at bounding box center [385, 83] width 118 height 16
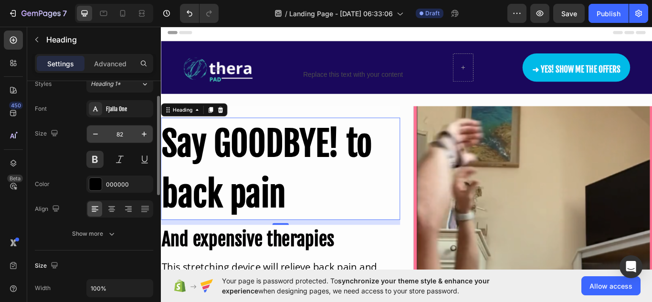
scroll to position [37, 0]
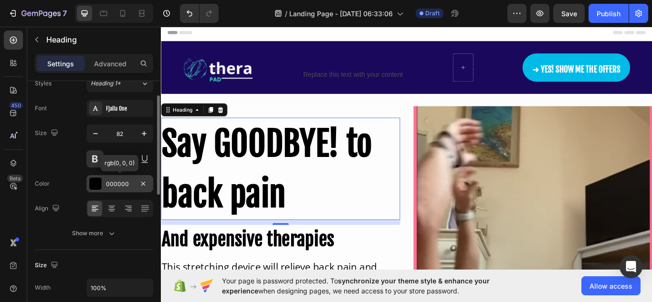
click at [117, 181] on div "000000" at bounding box center [120, 184] width 28 height 9
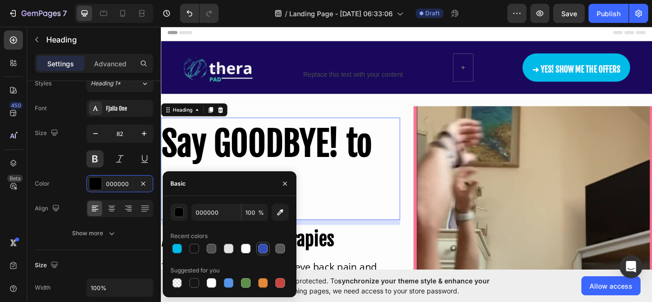
click at [261, 249] on div at bounding box center [263, 249] width 10 height 10
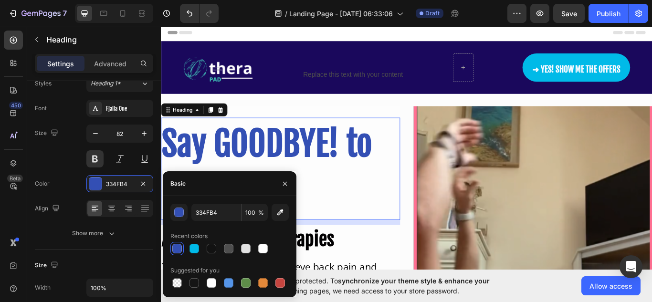
type input "000000"
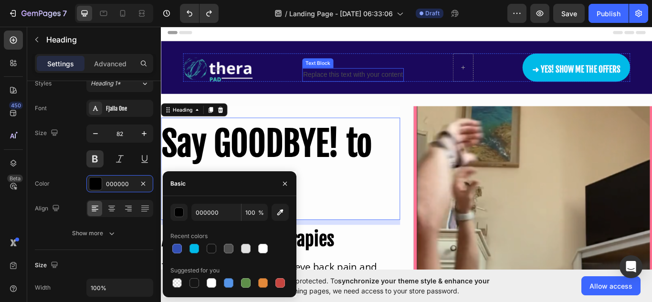
click at [369, 81] on div "Replace this text with your content" at bounding box center [385, 83] width 118 height 16
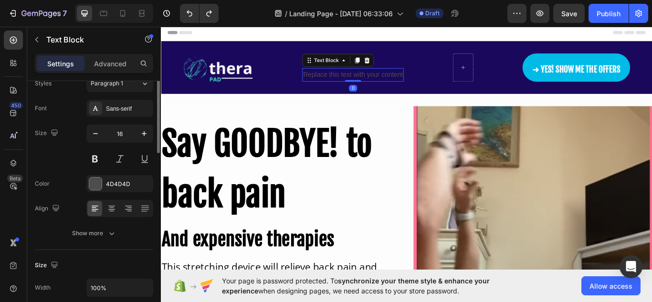
scroll to position [0, 0]
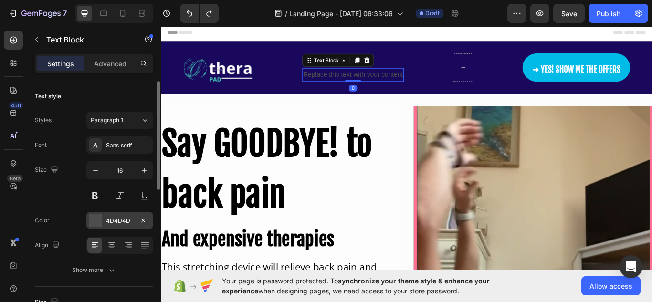
click at [118, 216] on div "4D4D4D" at bounding box center [119, 220] width 67 height 17
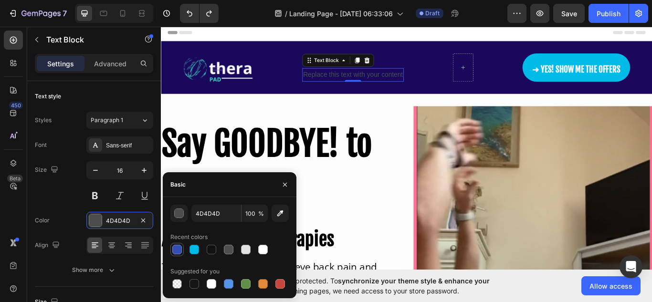
click at [176, 250] on div at bounding box center [177, 250] width 10 height 10
click at [228, 281] on div at bounding box center [229, 284] width 10 height 10
type input "5594E7"
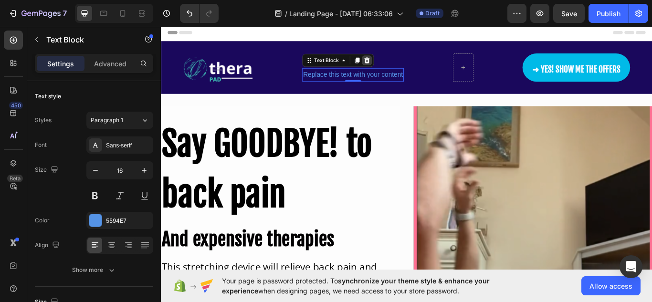
click at [397, 66] on icon at bounding box center [401, 67] width 8 height 8
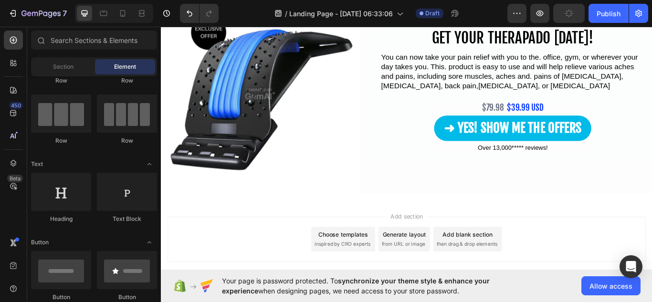
scroll to position [2076, 0]
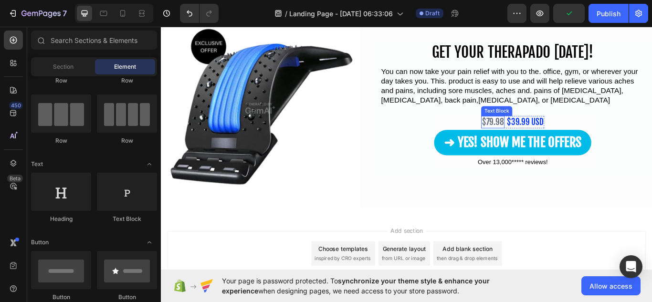
click at [546, 138] on p "$79.98" at bounding box center [547, 138] width 25 height 12
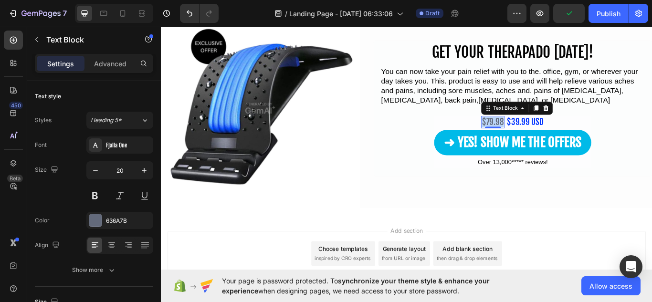
click at [546, 138] on p "$79.98" at bounding box center [547, 138] width 25 height 12
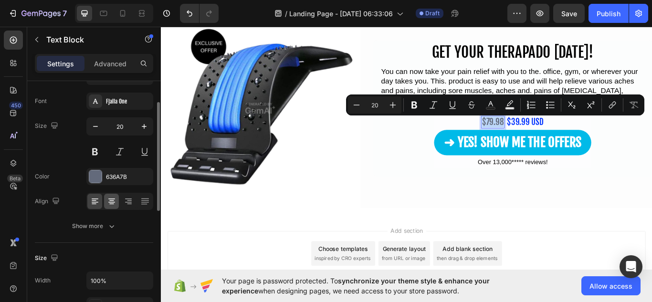
scroll to position [46, 0]
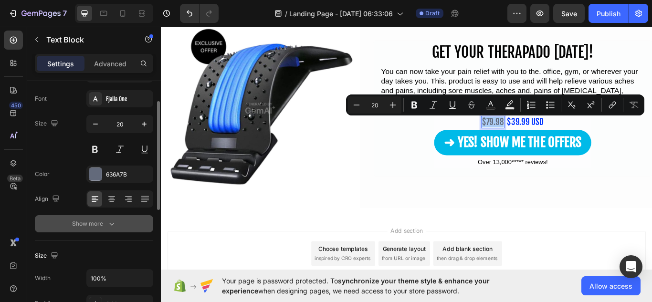
click at [107, 226] on icon "button" at bounding box center [112, 224] width 10 height 10
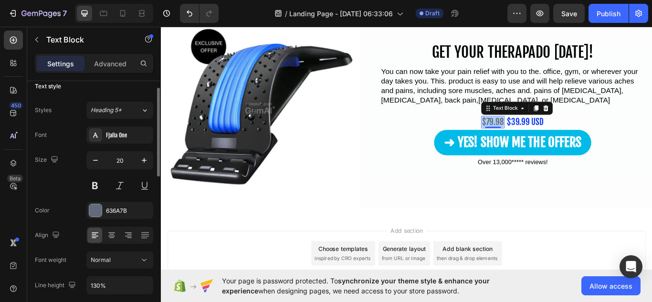
scroll to position [9, 0]
click at [138, 185] on button at bounding box center [144, 186] width 17 height 17
click at [121, 188] on button at bounding box center [119, 186] width 17 height 17
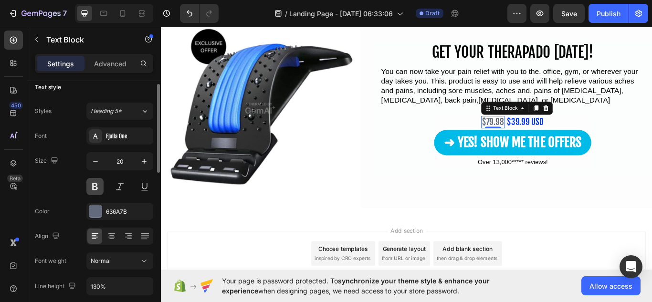
click at [94, 188] on button at bounding box center [94, 186] width 17 height 17
click at [594, 138] on div "$39.99 USD" at bounding box center [586, 138] width 44 height 14
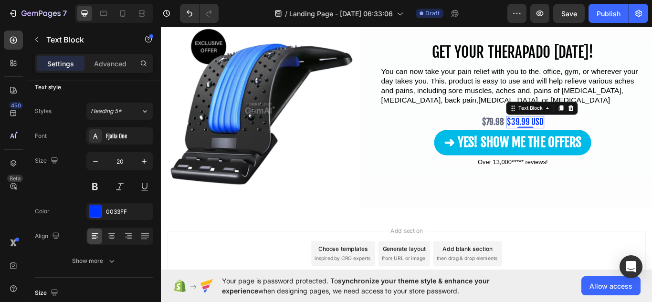
click at [594, 138] on div "$39.99 USD" at bounding box center [586, 138] width 44 height 14
click at [594, 138] on p "$39.99 USD" at bounding box center [585, 138] width 43 height 12
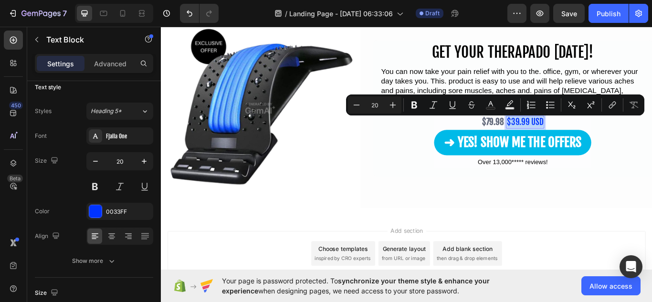
click at [594, 138] on p "$39.99 USD" at bounding box center [585, 138] width 43 height 12
click at [96, 189] on button at bounding box center [94, 186] width 17 height 17
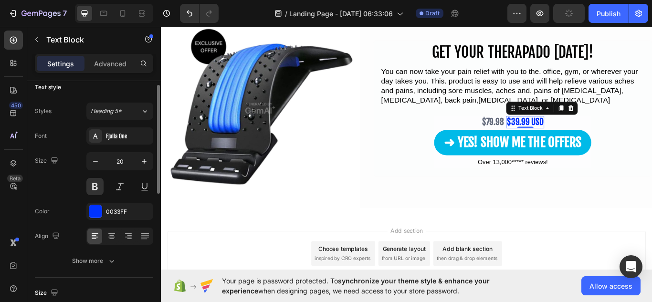
click at [67, 178] on div "Size 20" at bounding box center [94, 173] width 118 height 43
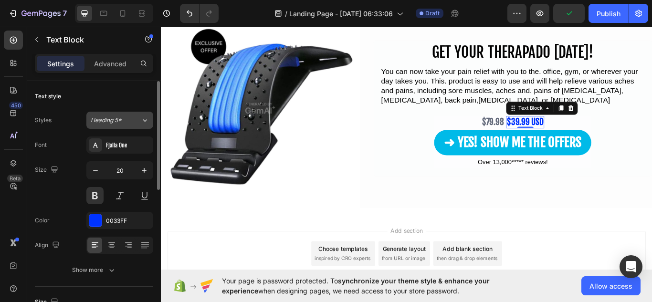
click at [133, 121] on div "Heading 5*" at bounding box center [116, 120] width 50 height 9
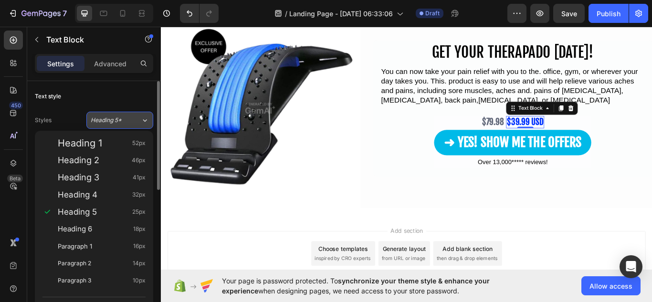
click at [133, 121] on div "Heading 5*" at bounding box center [116, 120] width 50 height 9
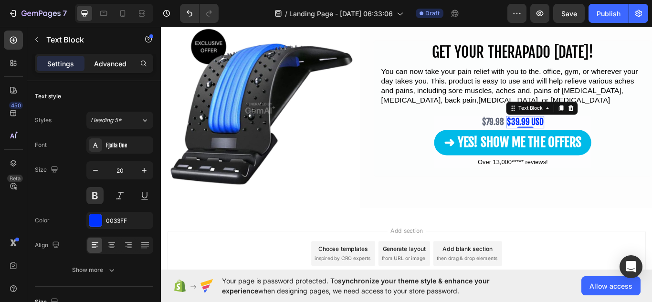
click at [97, 64] on p "Advanced" at bounding box center [110, 64] width 32 height 10
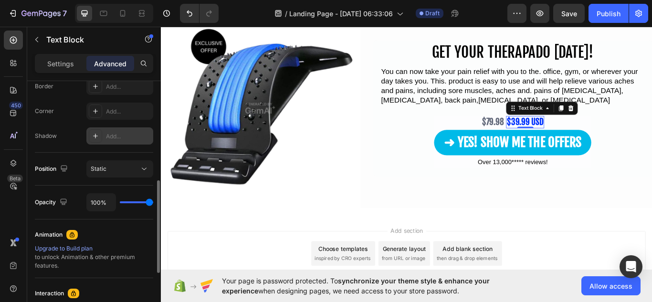
scroll to position [274, 0]
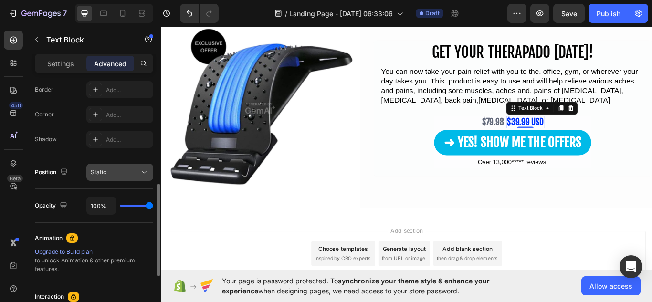
click at [127, 169] on div "Static" at bounding box center [115, 172] width 49 height 9
click at [76, 163] on div "Position Static" at bounding box center [94, 172] width 118 height 33
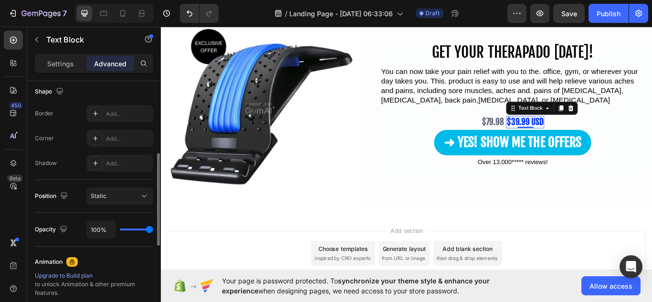
scroll to position [232, 0]
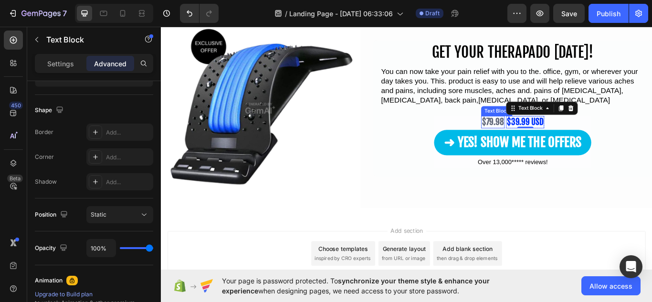
click at [539, 136] on p "$79.98" at bounding box center [547, 138] width 25 height 12
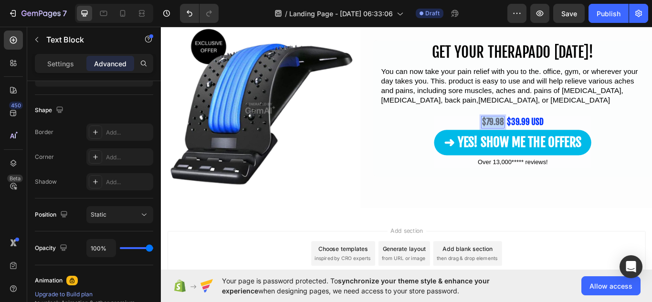
click at [539, 136] on p "$79.98" at bounding box center [547, 138] width 25 height 12
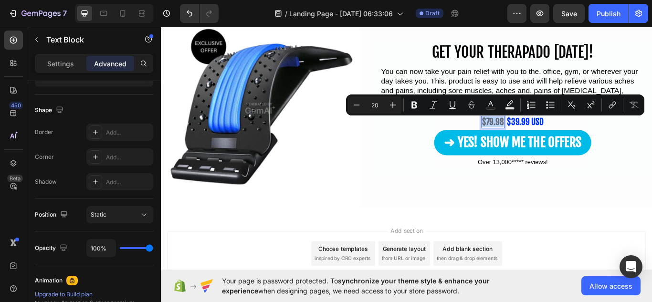
click at [539, 136] on p "$79.98" at bounding box center [547, 138] width 25 height 12
click at [471, 105] on icon "Editor contextual toolbar" at bounding box center [471, 103] width 7 height 4
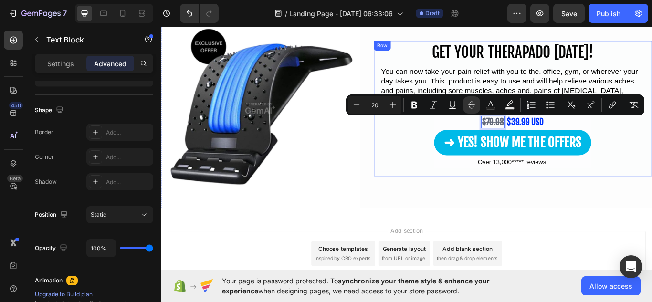
click at [451, 191] on div "GET YOUR THERAPADO TODAY! Heading You can now take your pain relief with you to…" at bounding box center [571, 117] width 309 height 149
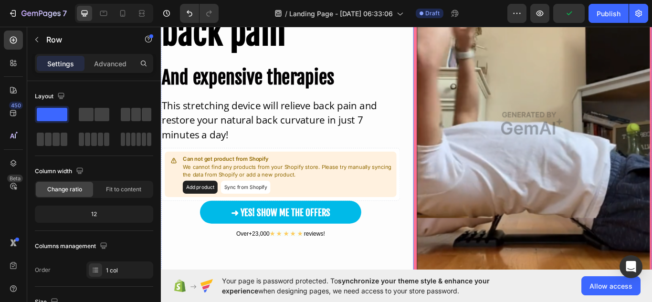
scroll to position [0, 0]
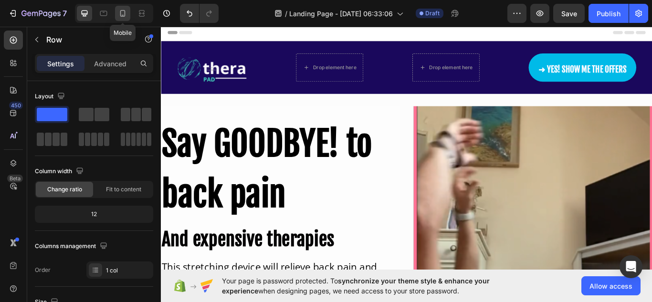
click at [124, 14] on icon at bounding box center [123, 14] width 10 height 10
type input "100%"
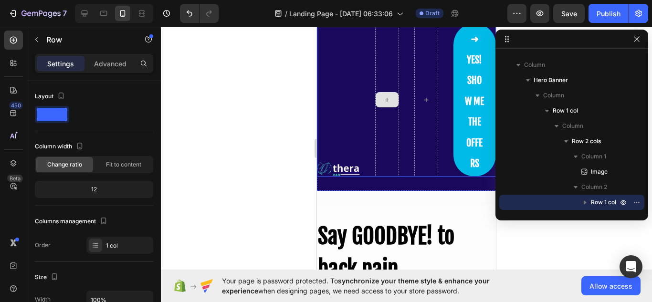
scroll to position [38, 0]
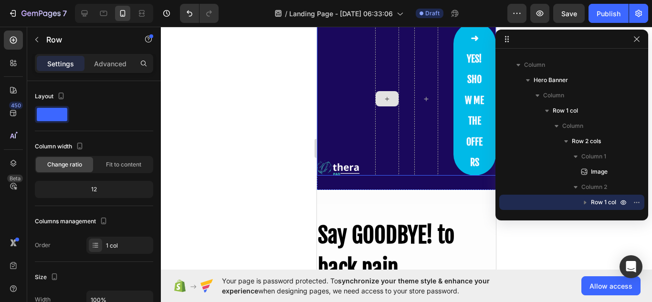
click at [400, 167] on div "Image ➜ YES! SHOW ME THE OFFERS Button Row" at bounding box center [406, 98] width 179 height 153
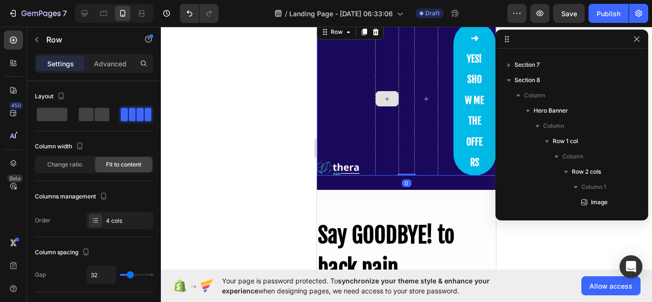
scroll to position [0, 0]
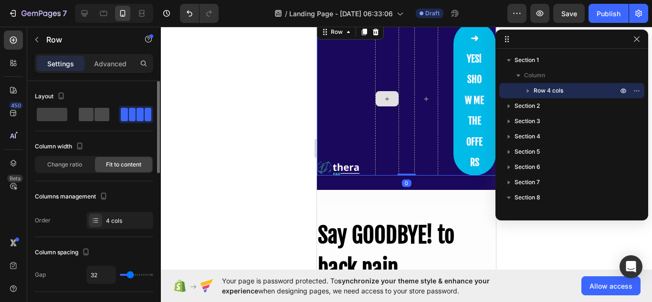
click at [95, 111] on span at bounding box center [102, 114] width 15 height 13
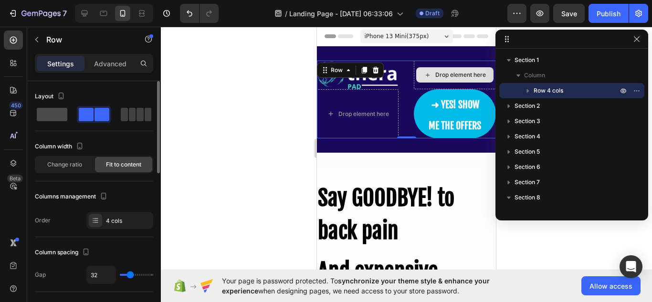
click at [129, 110] on span at bounding box center [132, 114] width 7 height 13
type input "0"
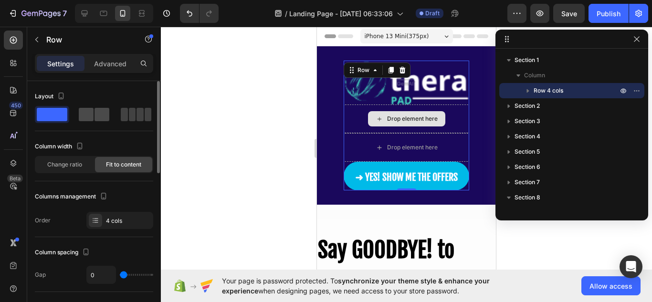
click at [92, 116] on span at bounding box center [86, 114] width 15 height 13
type input "32"
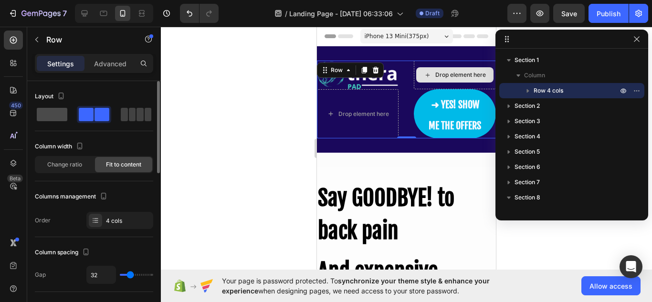
click at [129, 112] on span at bounding box center [132, 114] width 7 height 13
type input "0"
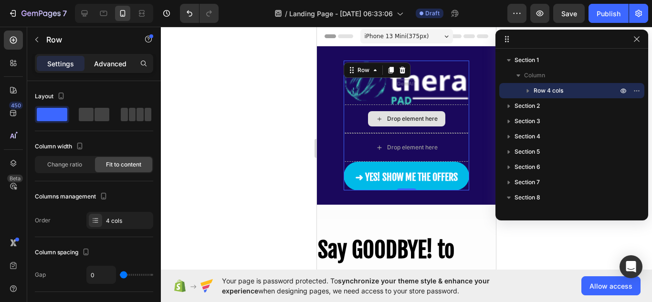
click at [106, 69] on div "Advanced" at bounding box center [110, 63] width 48 height 15
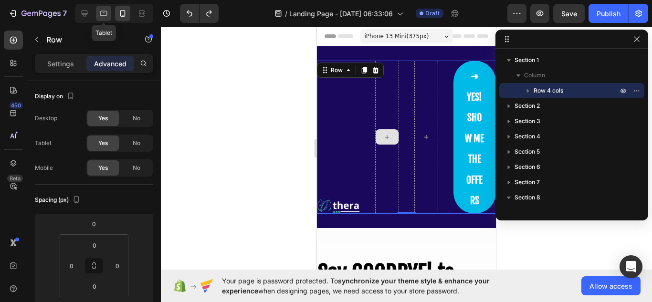
click at [104, 11] on icon at bounding box center [103, 13] width 7 height 5
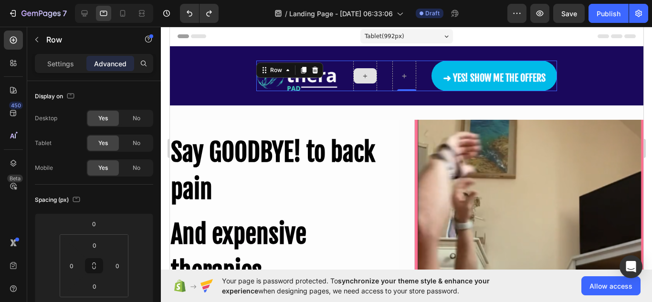
scroll to position [0, 0]
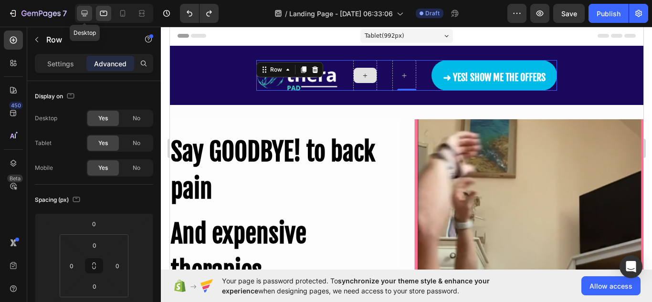
click at [83, 13] on icon at bounding box center [85, 14] width 10 height 10
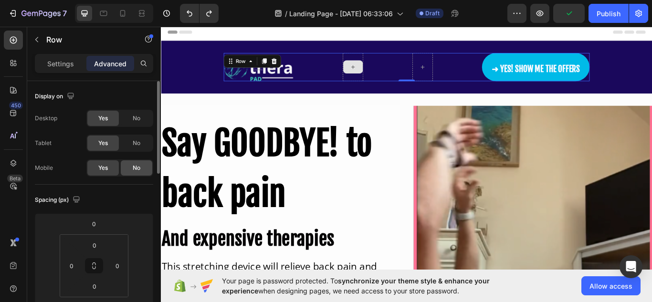
click at [129, 167] on div "No" at bounding box center [137, 167] width 32 height 15
click at [109, 167] on div "Yes" at bounding box center [103, 167] width 32 height 15
click at [136, 163] on div "No" at bounding box center [137, 167] width 32 height 15
click at [121, 13] on icon at bounding box center [122, 13] width 5 height 7
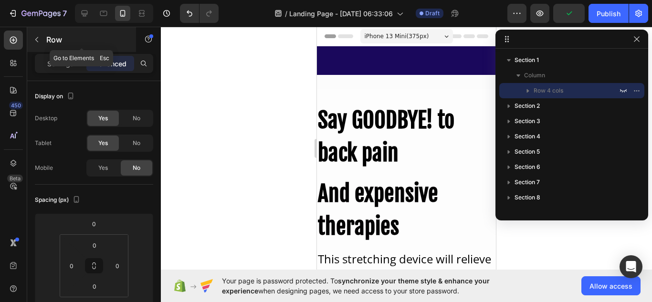
click at [38, 40] on icon "button" at bounding box center [37, 40] width 8 height 8
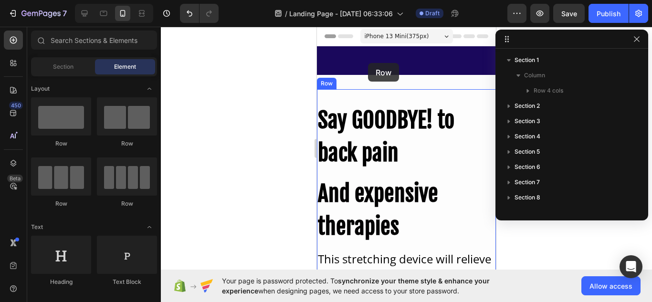
drag, startPoint x: 443, startPoint y: 160, endPoint x: 368, endPoint y: 63, distance: 122.2
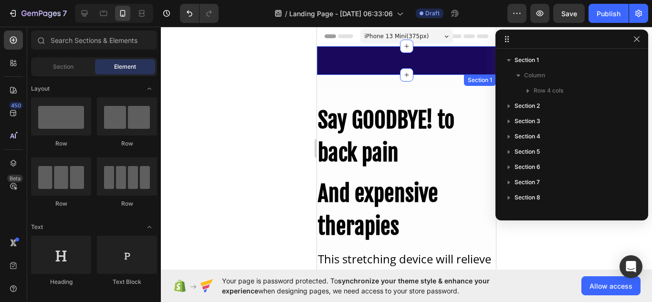
click at [363, 63] on div "Image ➜ YES! SHOW ME THE OFFERS Button Row Section 1" at bounding box center [406, 60] width 179 height 29
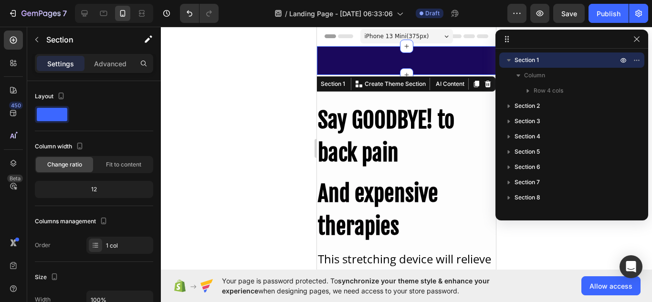
click at [363, 63] on div "Image ➜ YES! SHOW ME THE OFFERS Button Row Section 1 You can create reusable se…" at bounding box center [406, 60] width 179 height 29
click at [245, 98] on div at bounding box center [406, 165] width 491 height 276
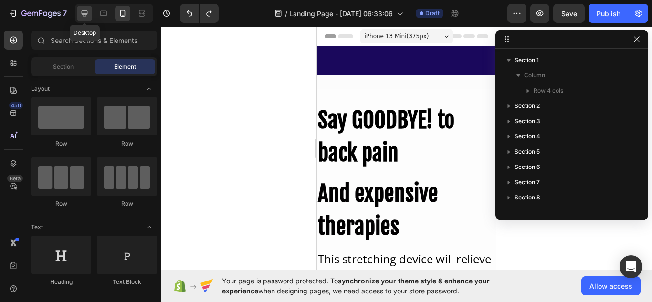
click at [86, 16] on icon at bounding box center [85, 14] width 6 height 6
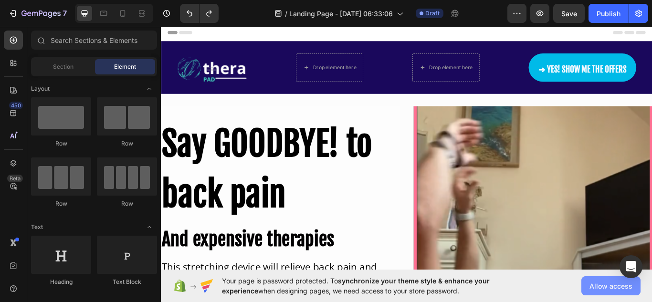
click at [612, 288] on span "Allow access" at bounding box center [611, 286] width 43 height 10
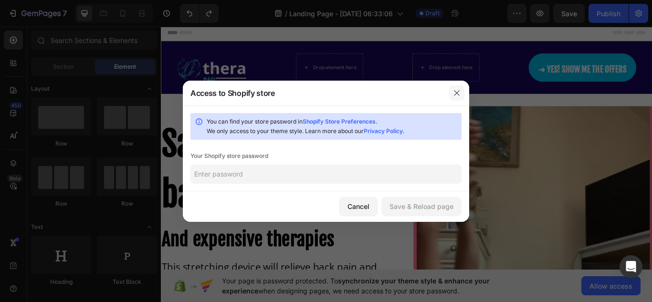
click at [454, 96] on icon "button" at bounding box center [457, 93] width 8 height 8
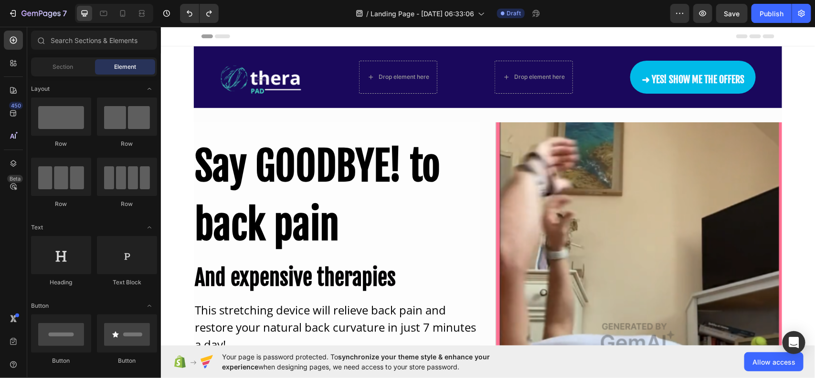
drag, startPoint x: 632, startPoint y: 4, endPoint x: 596, endPoint y: 17, distance: 38.8
click at [596, 17] on div "/ Landing Page - Aug 26, 06:33:06 Draft" at bounding box center [448, 13] width 444 height 19
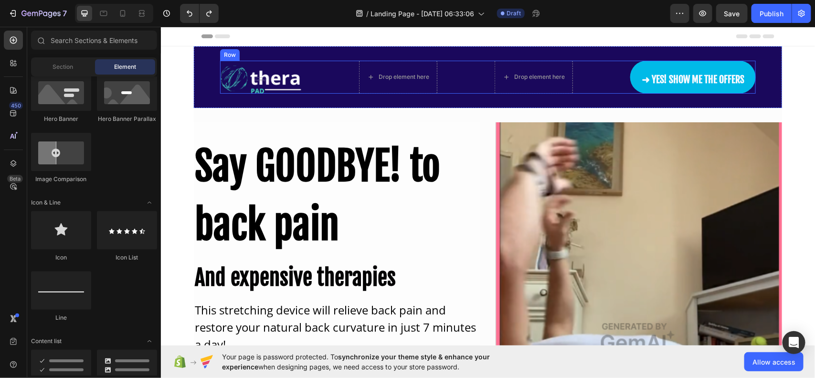
click at [315, 69] on div "Image Drop element here Drop element here ➜ YES! SHOW ME THE OFFERS Button Row" at bounding box center [488, 76] width 536 height 33
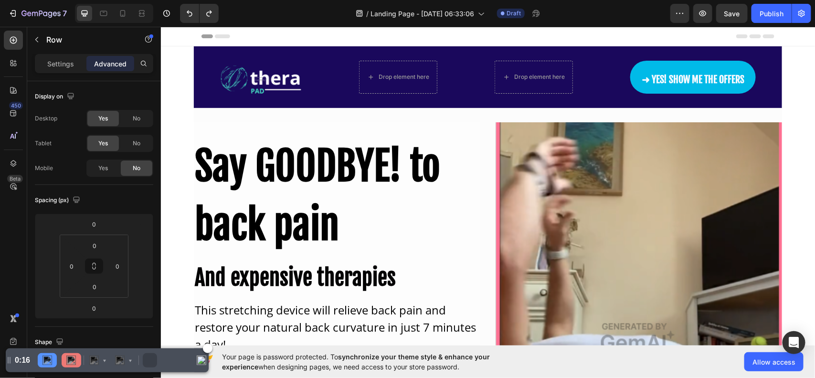
click at [45, 302] on img "Pause" at bounding box center [48, 360] width 10 height 10
click at [68, 302] on img at bounding box center [71, 360] width 10 height 10
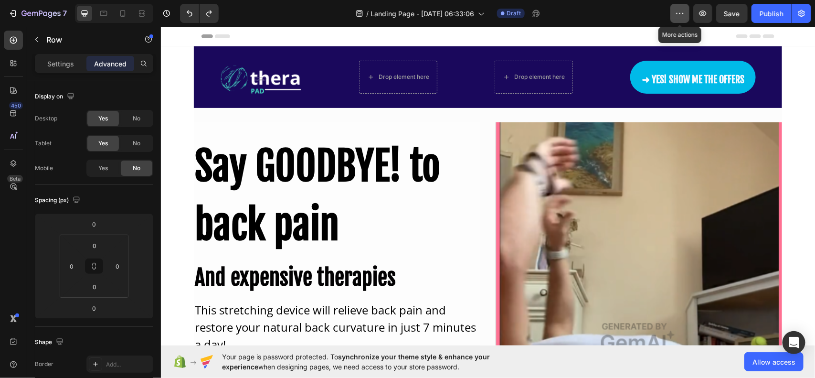
click at [652, 19] on button "button" at bounding box center [679, 13] width 19 height 19
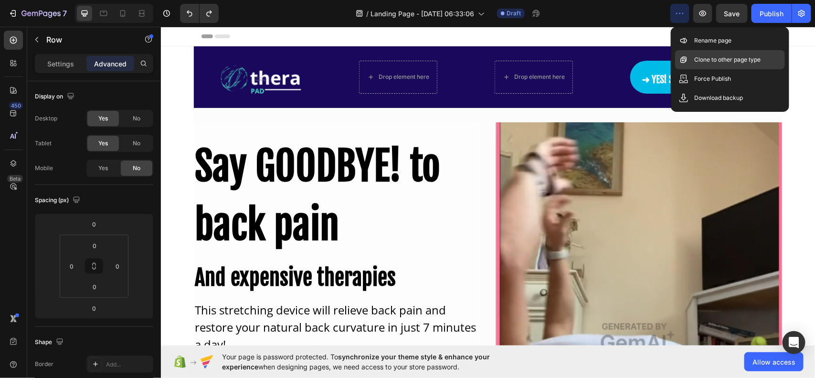
click at [652, 61] on p "Clone to other page type" at bounding box center [727, 60] width 66 height 10
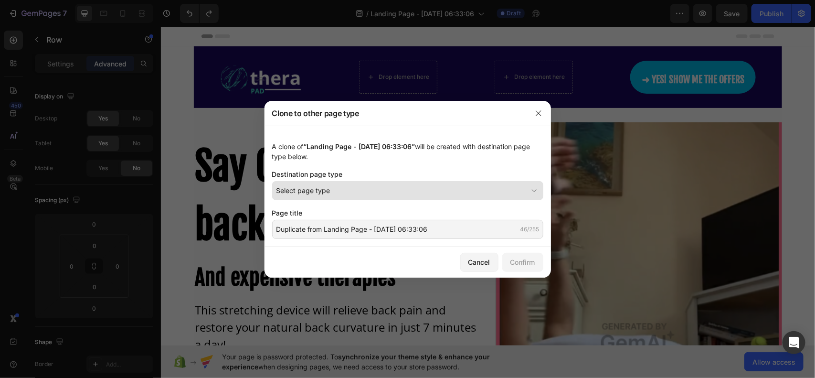
click at [325, 197] on button "Select page type" at bounding box center [407, 190] width 271 height 19
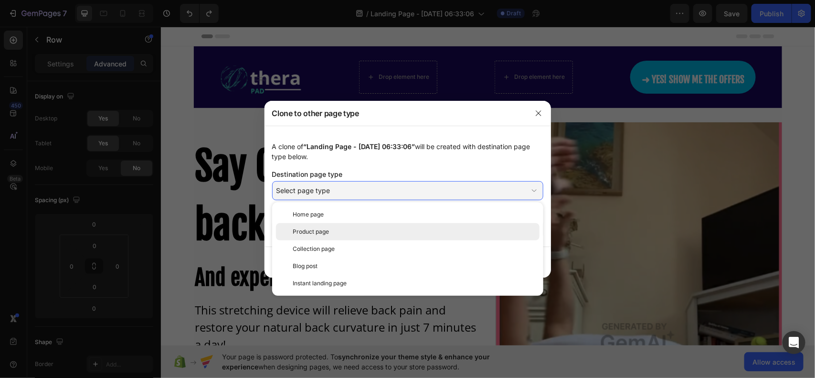
click at [329, 227] on span "Product page" at bounding box center [311, 231] width 36 height 9
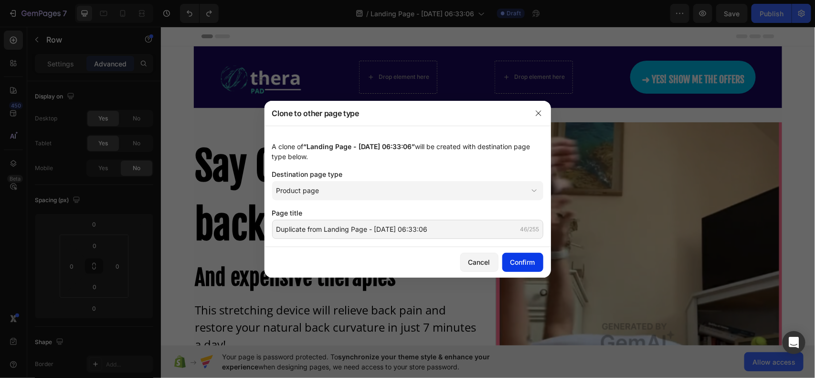
click at [511, 266] on div "Confirm" at bounding box center [523, 262] width 25 height 10
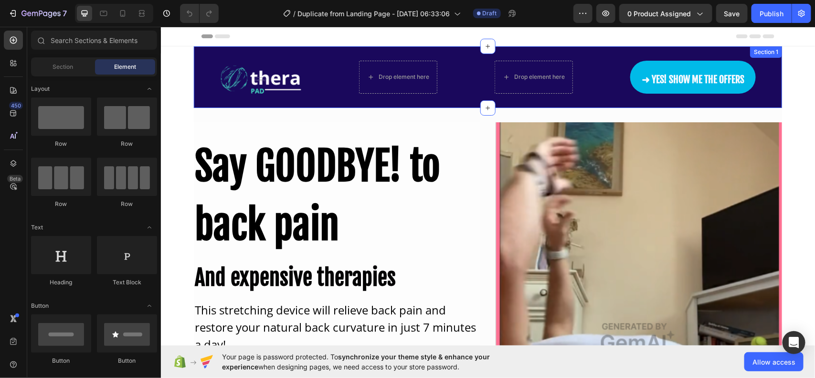
click at [193, 68] on div "Image Drop element here Drop element here ➜ YES! SHOW ME THE OFFERS Button Row" at bounding box center [487, 76] width 588 height 33
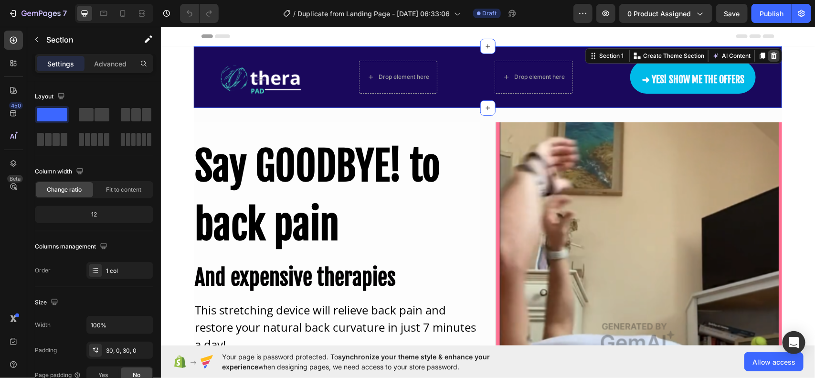
click at [770, 57] on icon at bounding box center [774, 56] width 8 height 8
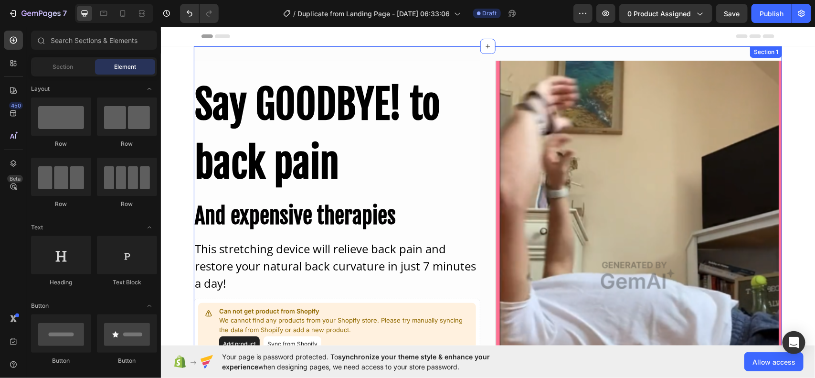
click at [692, 50] on div "Say GOODBYE! to back pain Heading And expensive therapies Heading This stretchi…" at bounding box center [487, 275] width 588 height 458
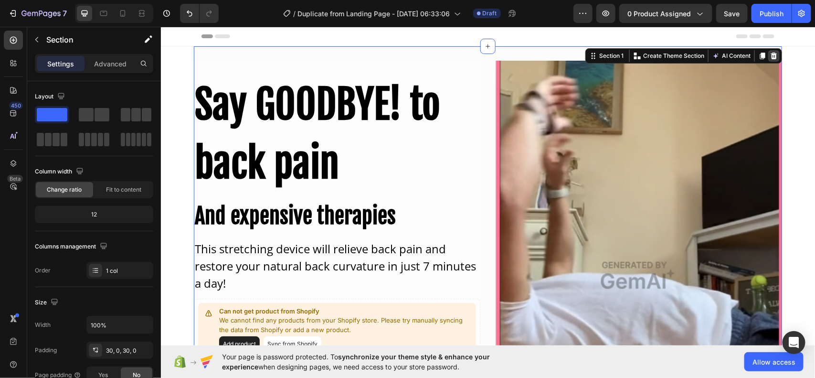
click at [770, 55] on icon at bounding box center [774, 56] width 8 height 8
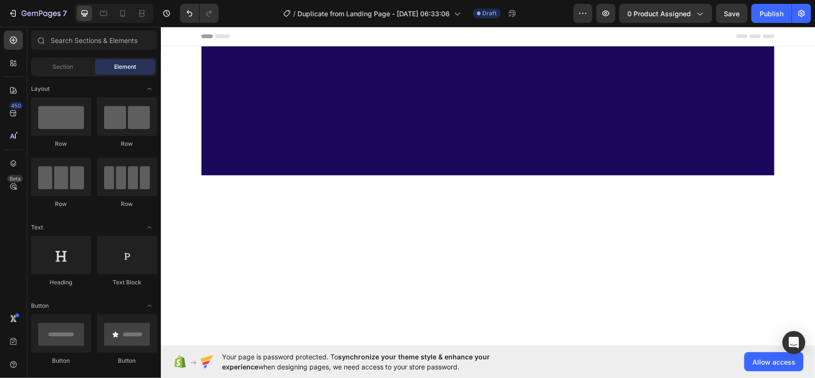
click at [727, 79] on div at bounding box center [487, 110] width 573 height 129
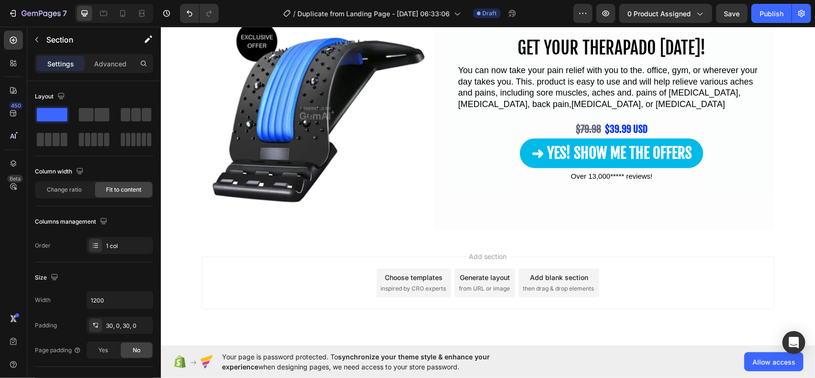
scroll to position [2056, 0]
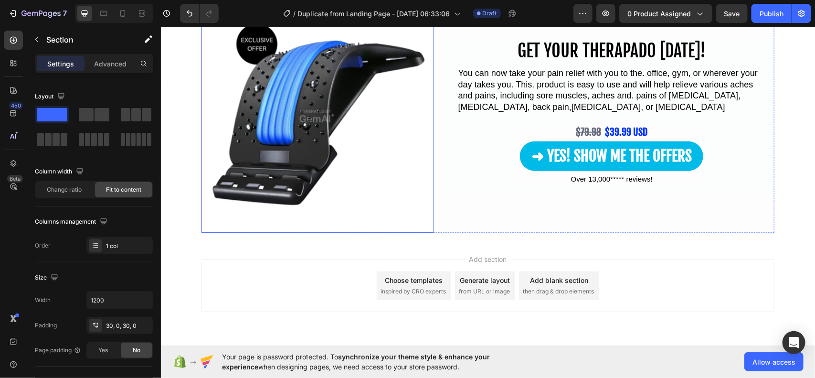
click at [388, 177] on img at bounding box center [317, 116] width 233 height 233
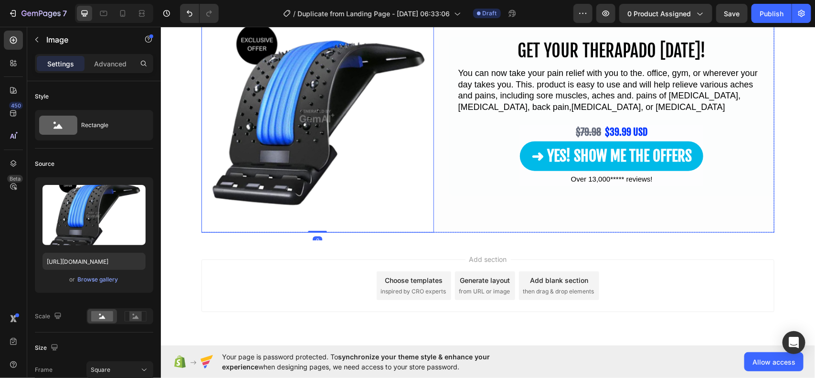
click at [452, 215] on div "GET YOUR THERAPADO TODAY! Heading You can now take your pain relief with you to…" at bounding box center [611, 116] width 325 height 233
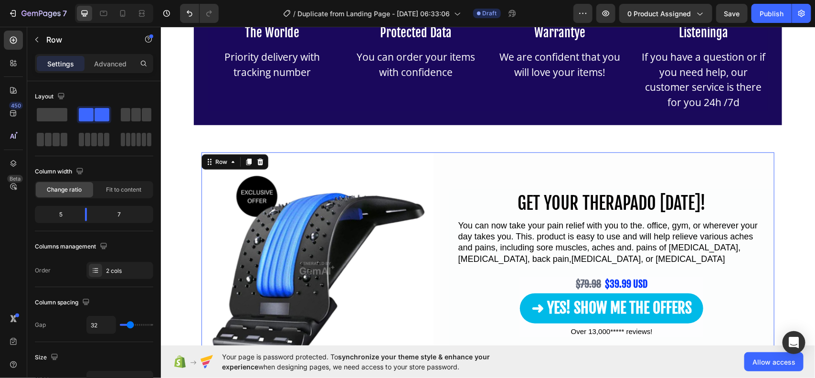
scroll to position [1905, 0]
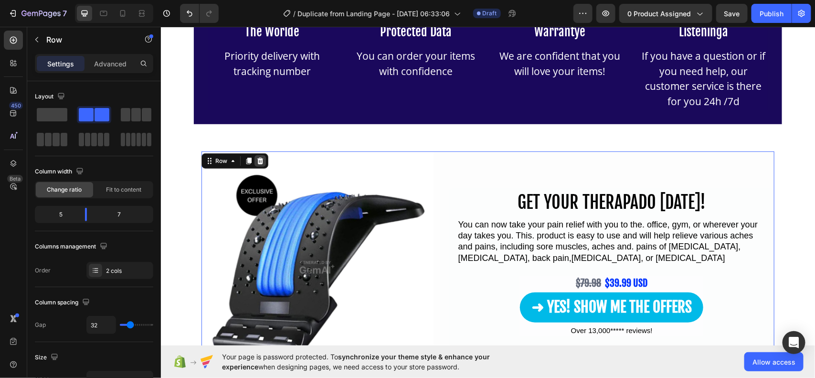
click at [256, 163] on icon at bounding box center [260, 161] width 8 height 8
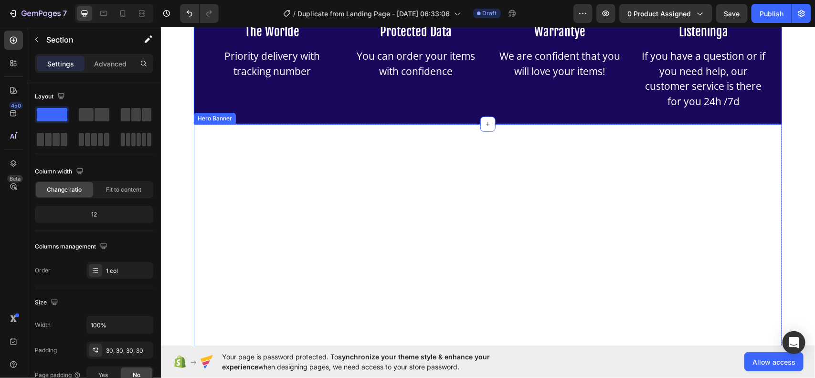
click at [280, 158] on div "Overlay" at bounding box center [487, 257] width 588 height 267
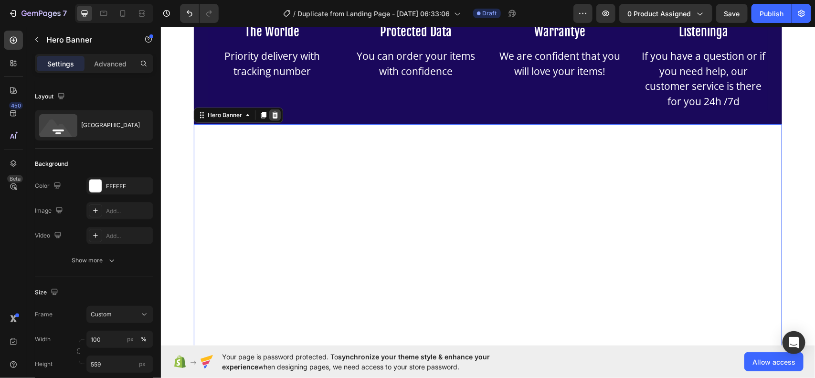
click at [272, 116] on icon at bounding box center [275, 114] width 6 height 7
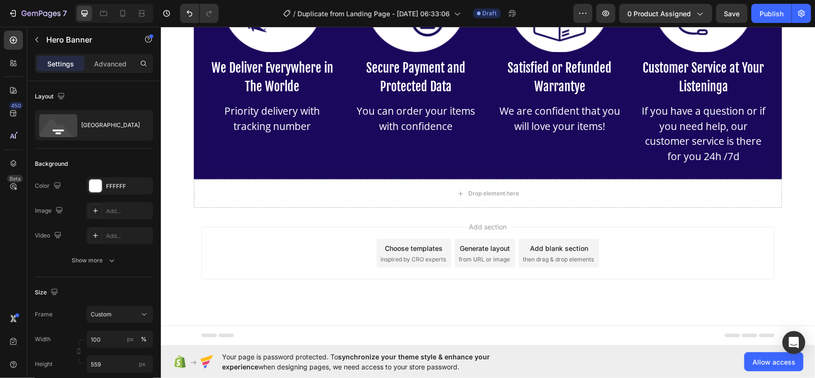
scroll to position [1851, 0]
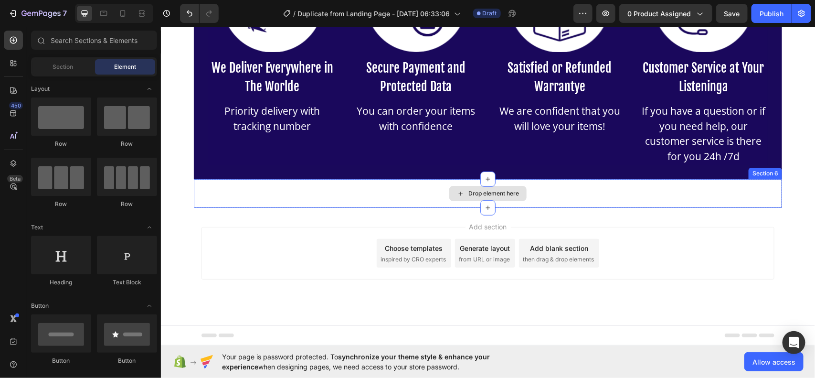
click at [278, 197] on div "Drop element here" at bounding box center [487, 193] width 588 height 29
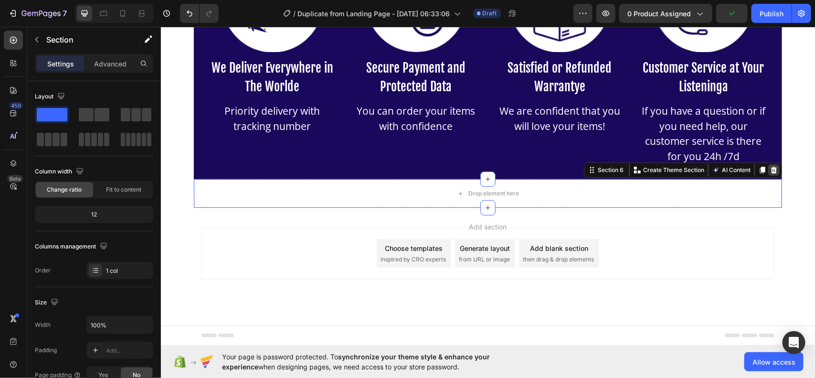
click at [771, 169] on icon at bounding box center [774, 169] width 6 height 7
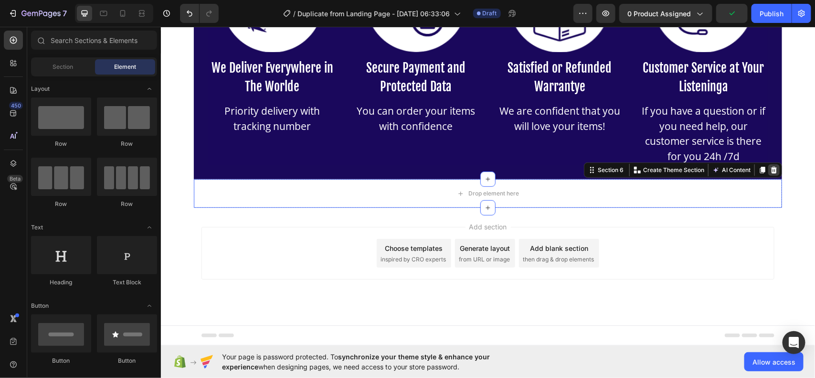
scroll to position [1822, 0]
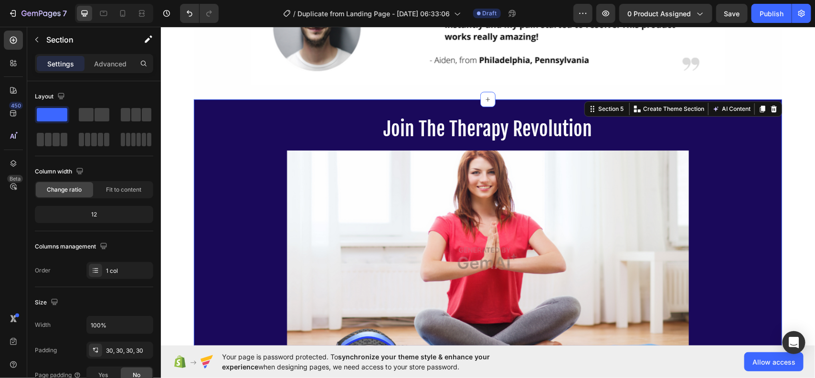
scroll to position [1385, 0]
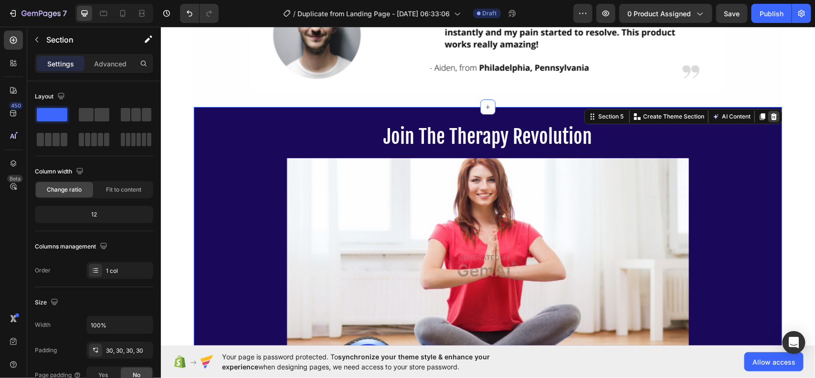
click at [770, 119] on icon at bounding box center [774, 116] width 8 height 8
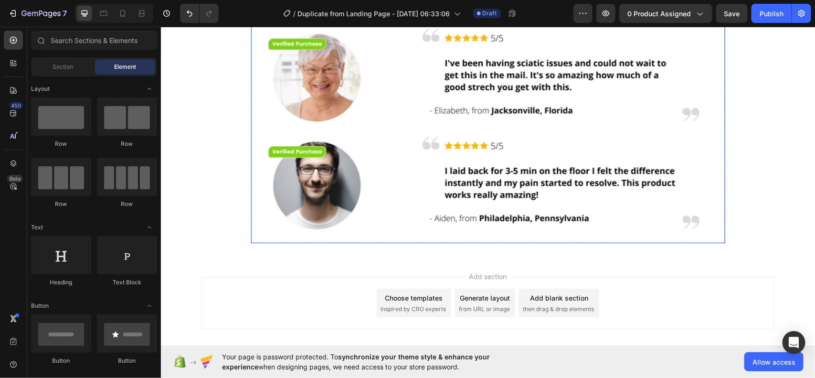
scroll to position [1234, 0]
click at [709, 159] on img at bounding box center [488, 6] width 474 height 474
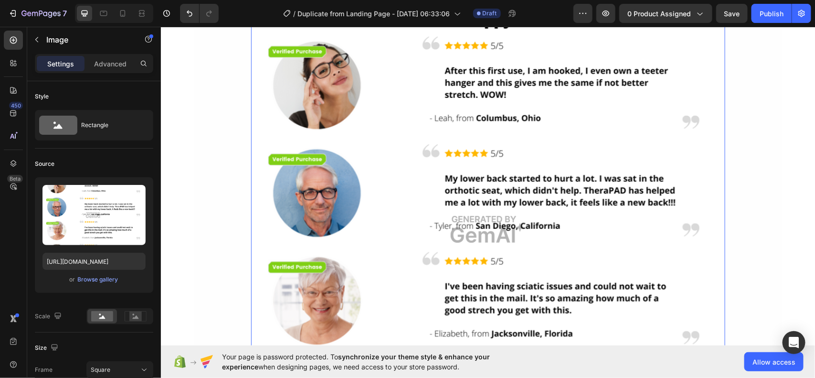
scroll to position [882, 0]
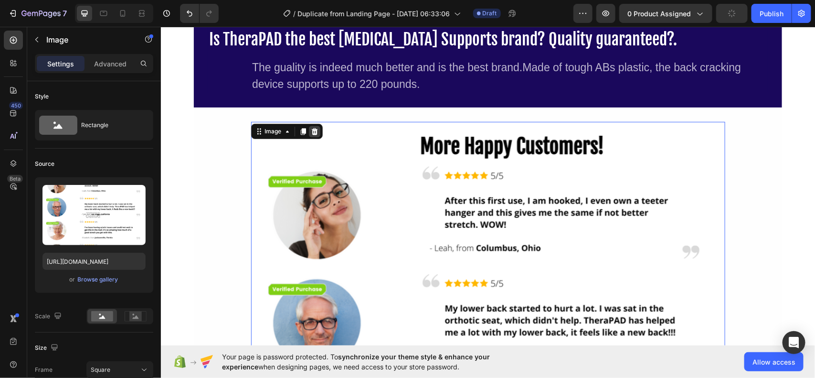
click at [313, 132] on icon at bounding box center [314, 131] width 8 height 8
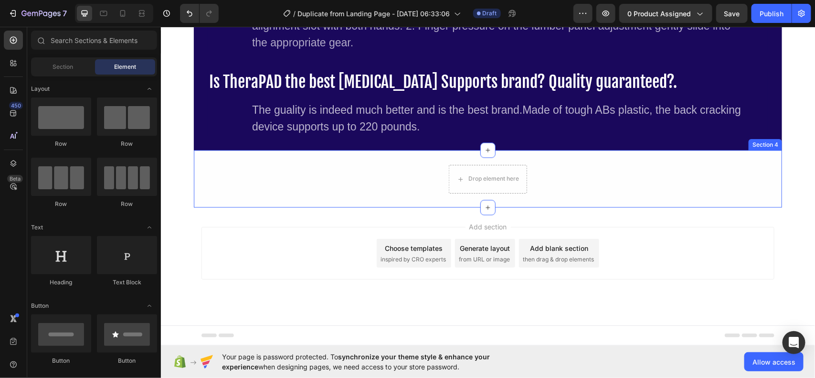
click at [366, 182] on div "Drop element here Row" at bounding box center [487, 178] width 588 height 29
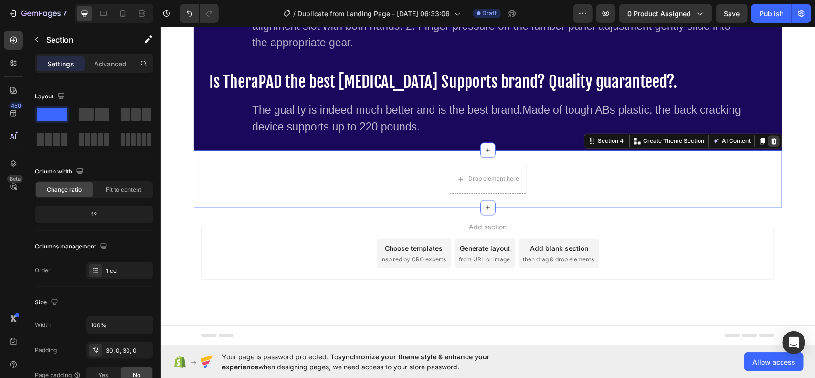
click at [771, 138] on icon at bounding box center [774, 141] width 6 height 7
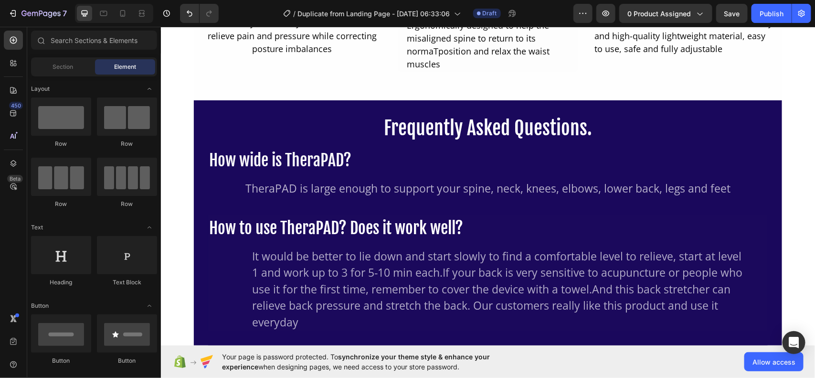
scroll to position [371, 0]
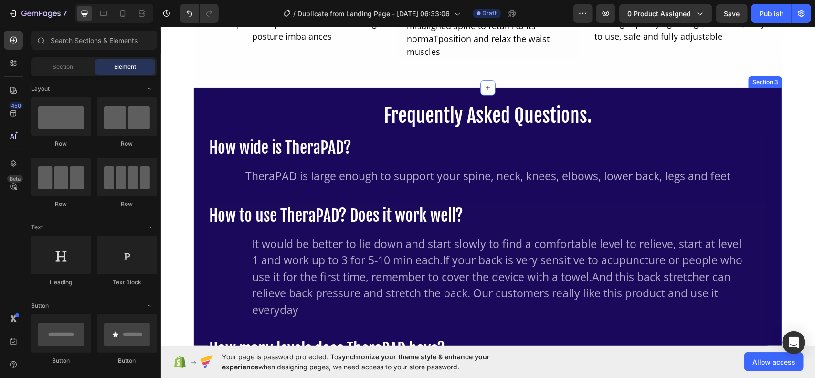
click at [758, 98] on div "Frequently Asked Questions. Heading How wide is TheraPAD? Heading TheraPAD is l…" at bounding box center [487, 352] width 588 height 530
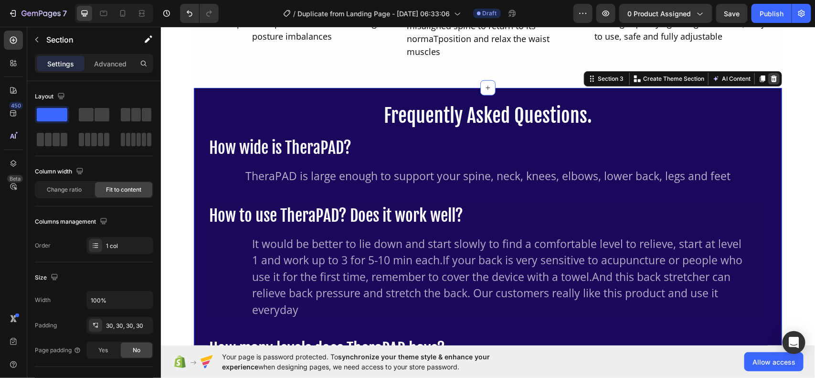
click at [771, 76] on icon at bounding box center [774, 78] width 6 height 7
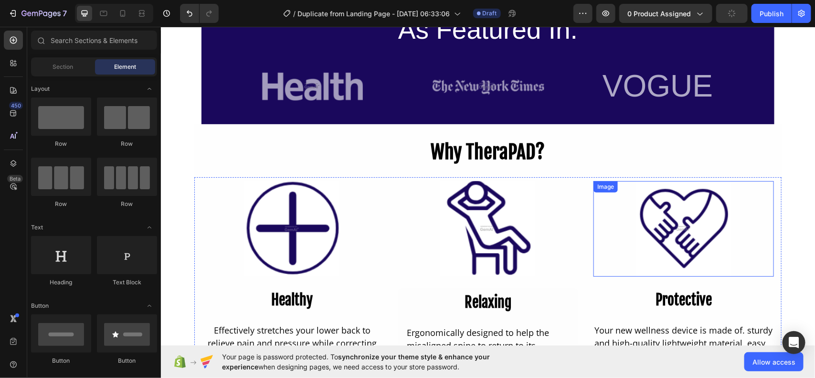
scroll to position [0, 0]
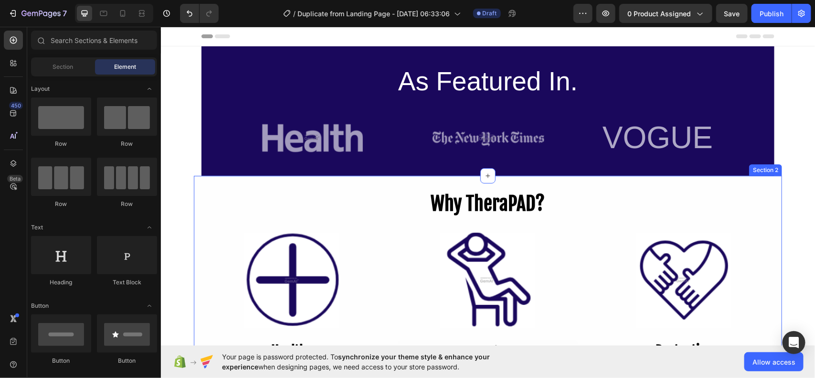
click at [765, 182] on div "Why TheraPAD? Heading Image Healthy Heading Effectively stretches your lower ba…" at bounding box center [487, 316] width 588 height 283
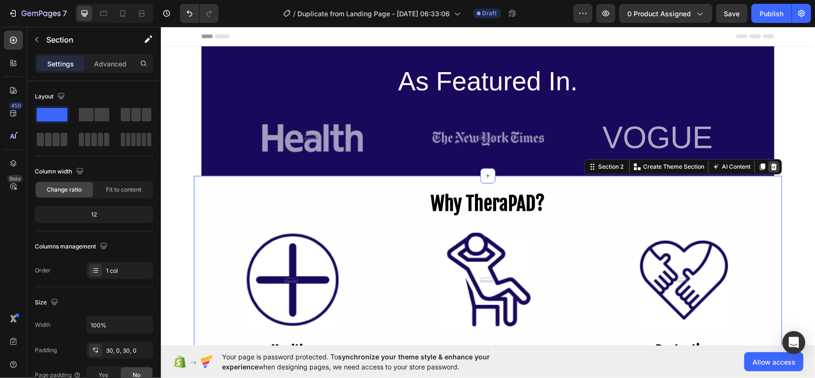
click at [771, 164] on icon at bounding box center [774, 165] width 6 height 7
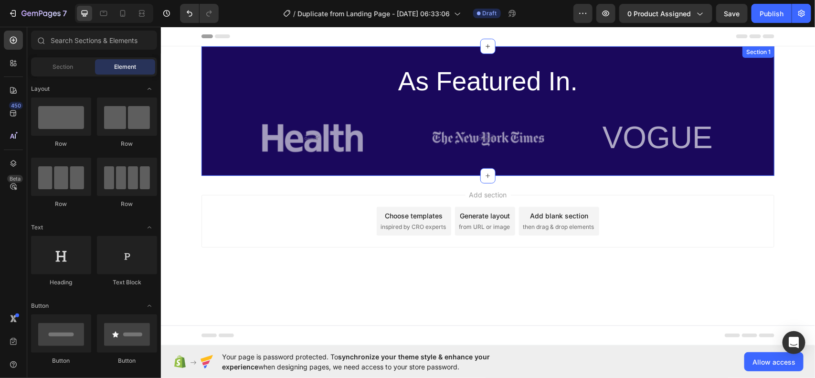
click at [743, 100] on div "As Featured In. Heading Image Image VOGUE Heading Row Row Row Section 1" at bounding box center [487, 110] width 573 height 129
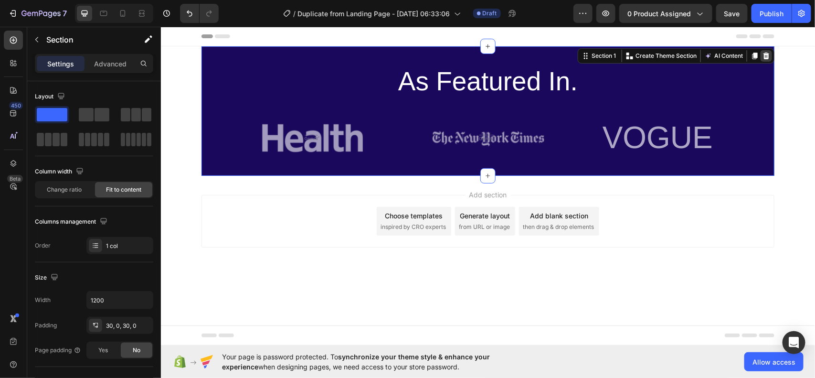
click at [769, 57] on icon at bounding box center [766, 56] width 8 height 8
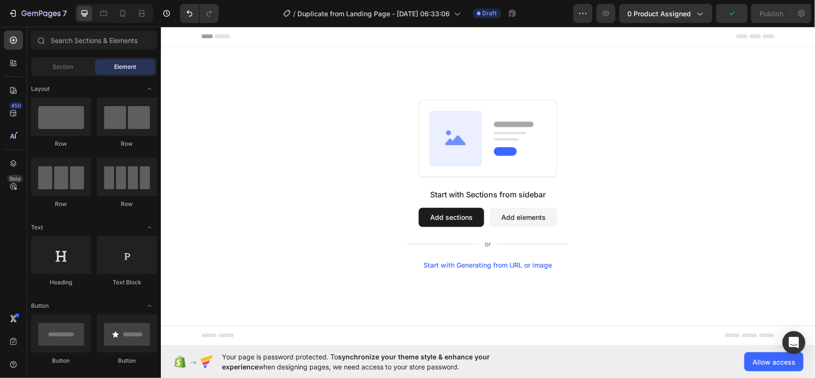
click at [457, 265] on div "Start with Generating from URL or image" at bounding box center [488, 265] width 128 height 8
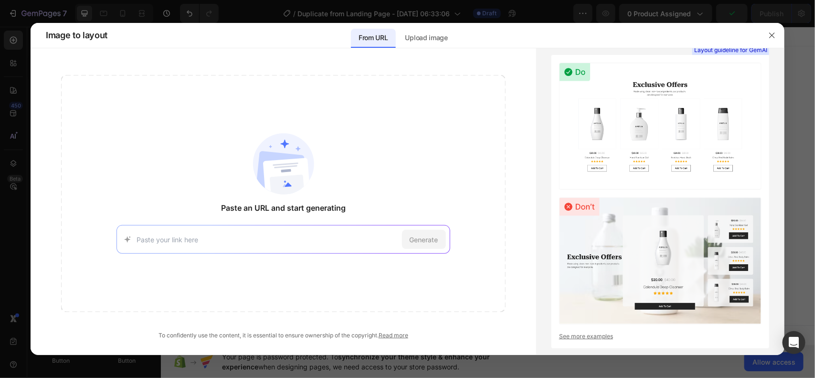
click at [362, 246] on div "Generate" at bounding box center [283, 239] width 333 height 29
click at [426, 34] on p "Upload image" at bounding box center [426, 37] width 43 height 11
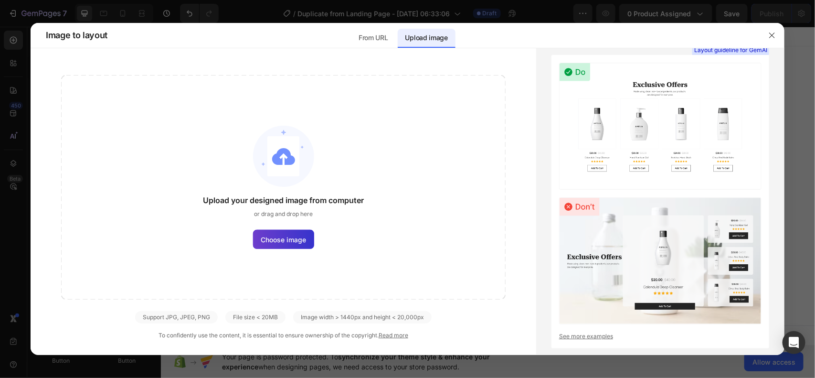
click at [286, 243] on span "Choose image" at bounding box center [283, 239] width 45 height 10
click at [0, 0] on input "Choose image" at bounding box center [0, 0] width 0 height 0
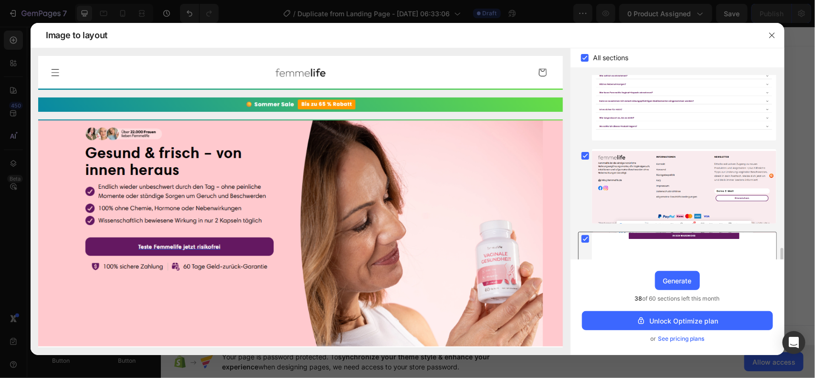
scroll to position [957, 0]
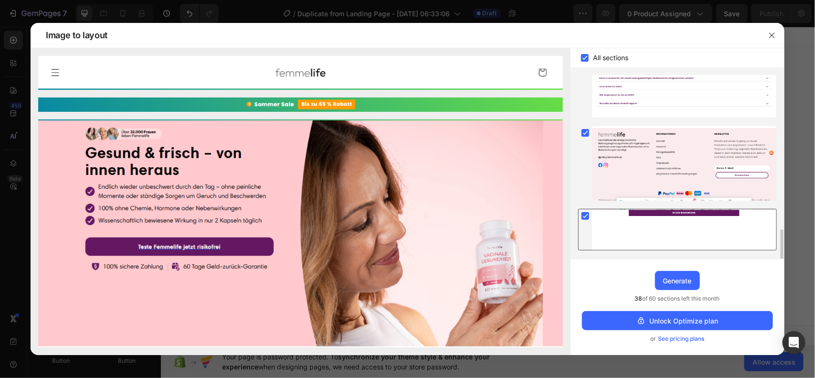
click at [590, 218] on div at bounding box center [585, 215] width 13 height 13
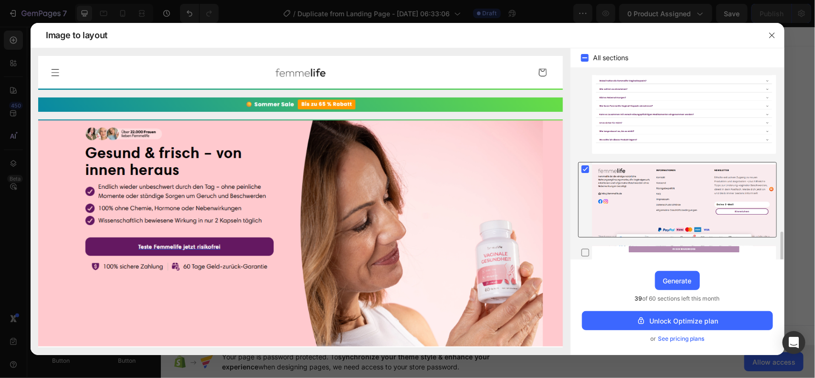
scroll to position [927, 0]
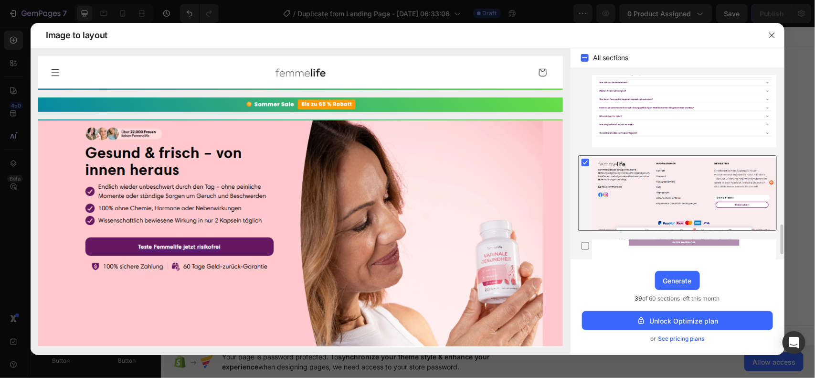
click at [587, 165] on rect at bounding box center [586, 163] width 8 height 8
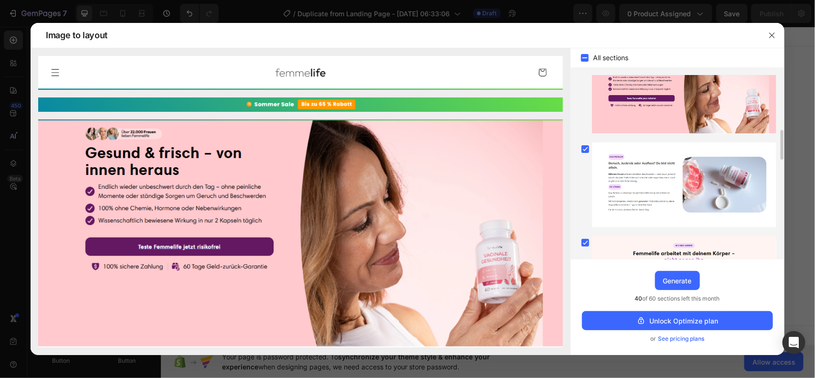
scroll to position [0, 0]
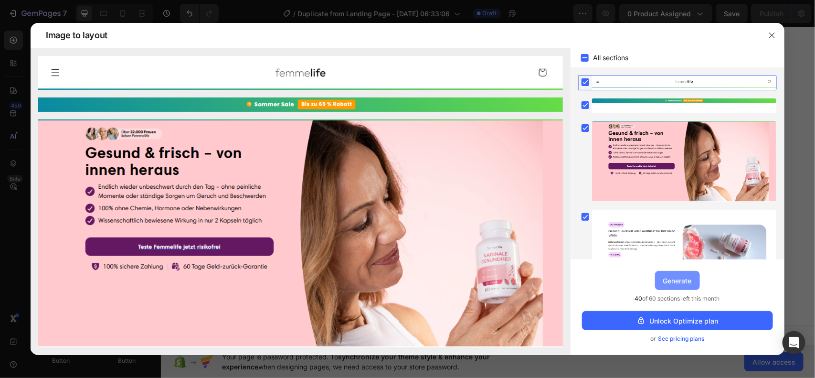
click at [686, 285] on div "Generate" at bounding box center [677, 281] width 29 height 10
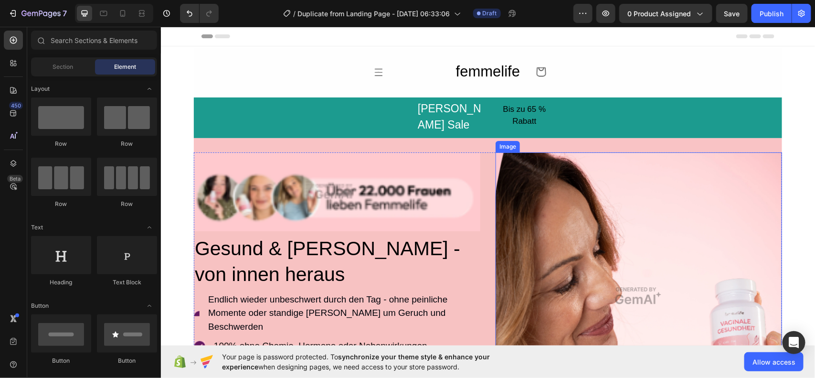
click at [508, 245] on img at bounding box center [638, 295] width 287 height 287
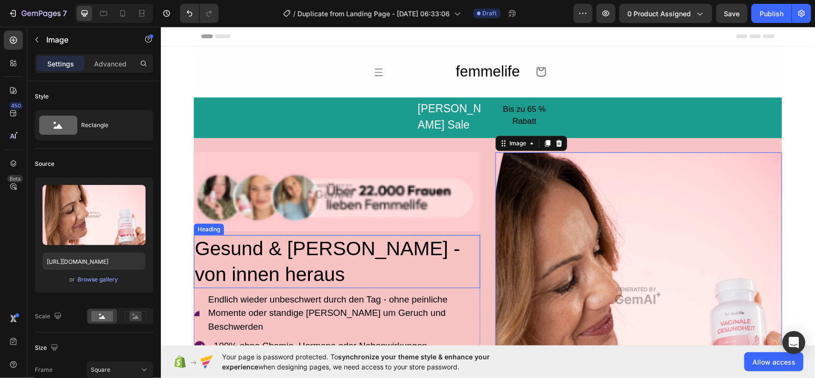
click at [349, 275] on h2 "Gesund & frisch - von innen heraus" at bounding box center [336, 260] width 287 height 53
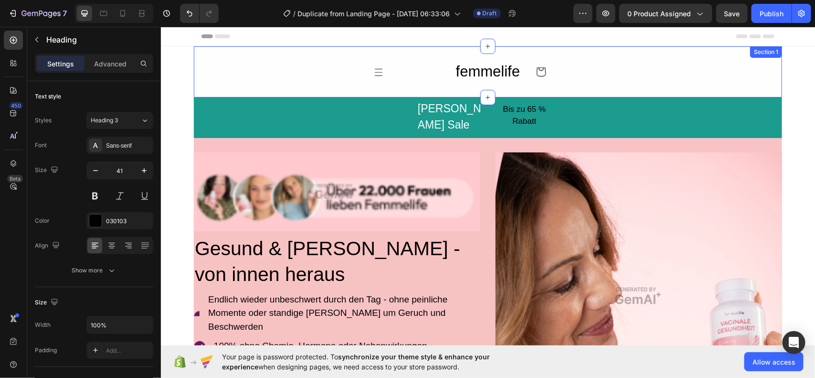
click at [254, 78] on div "Icon femmelife Heading Icon Row" at bounding box center [487, 71] width 588 height 24
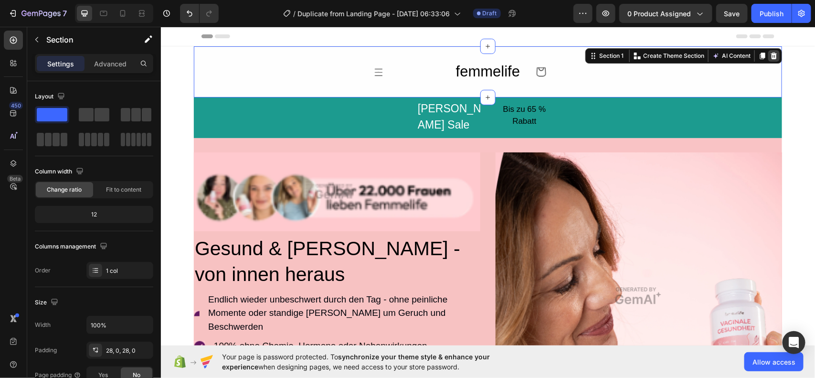
click at [771, 56] on icon at bounding box center [774, 55] width 6 height 7
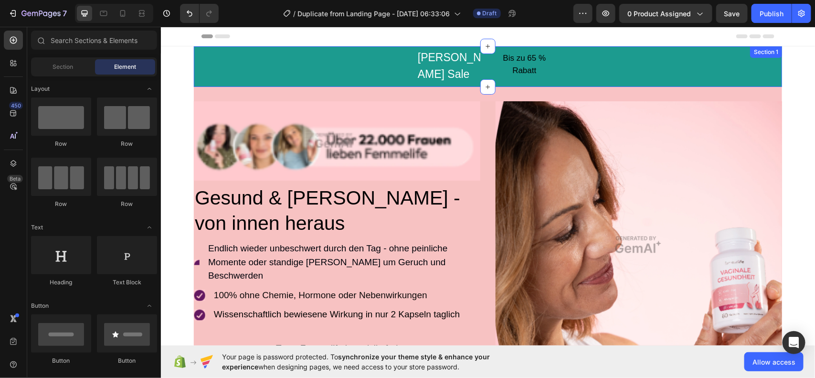
click at [724, 55] on div "Sommer Sale Text Block Bis zu 65 % Rabatt Button Row" at bounding box center [487, 65] width 588 height 35
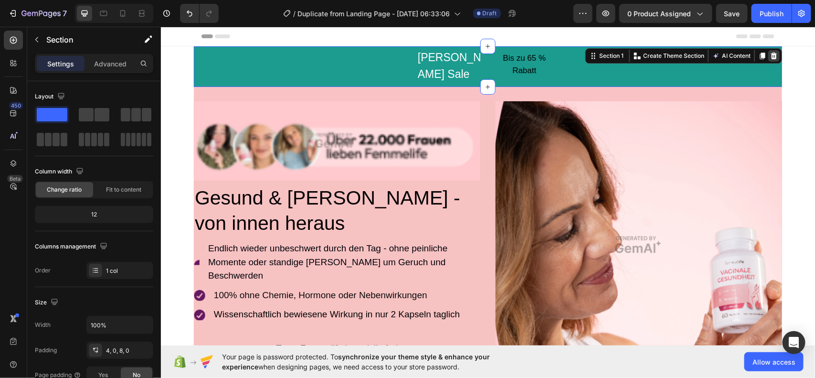
click at [770, 54] on icon at bounding box center [774, 56] width 8 height 8
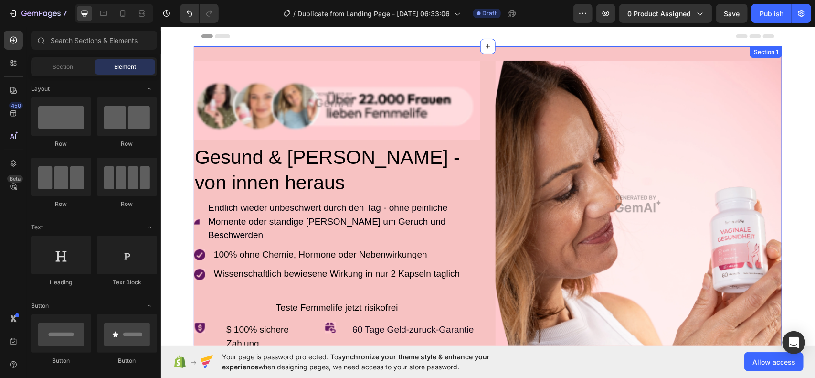
click at [758, 53] on div "Section 1" at bounding box center [766, 51] width 28 height 9
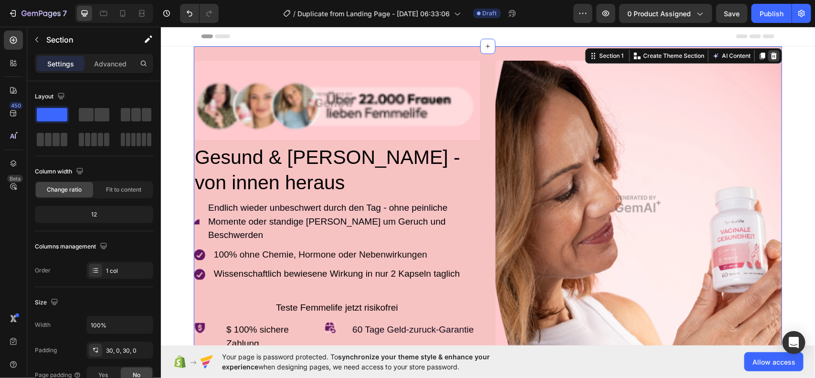
click at [771, 53] on icon at bounding box center [774, 55] width 6 height 7
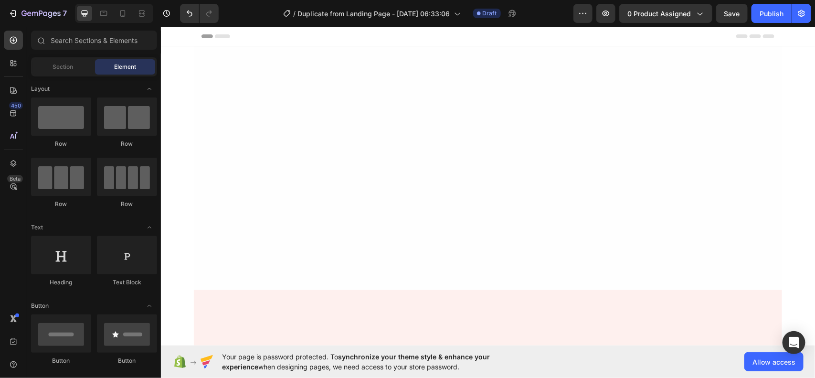
click at [726, 106] on div at bounding box center [487, 167] width 588 height 215
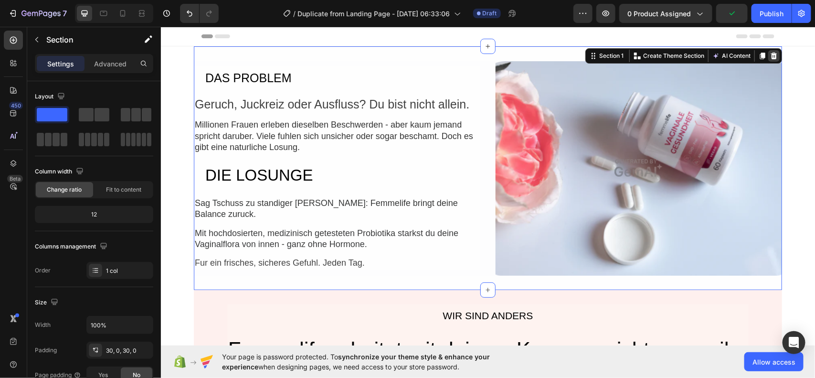
click at [774, 57] on div at bounding box center [773, 55] width 11 height 11
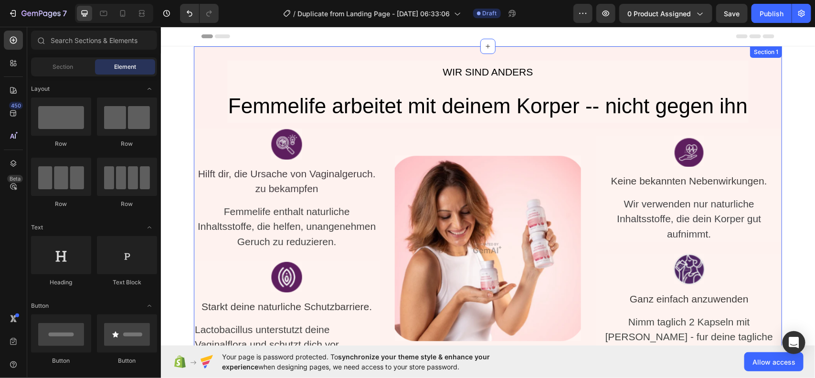
click at [739, 57] on div "WIR SIND ANDERS Button Femmelife arbeitet mit deinem Korper -- nicht gegen ihn …" at bounding box center [487, 214] width 588 height 336
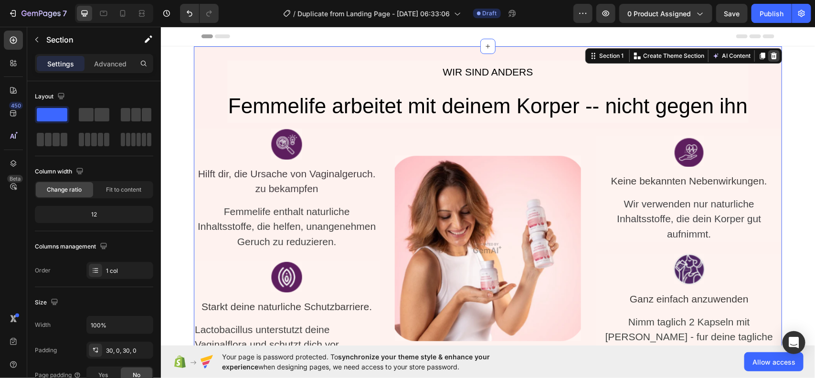
click at [771, 55] on icon at bounding box center [774, 55] width 6 height 7
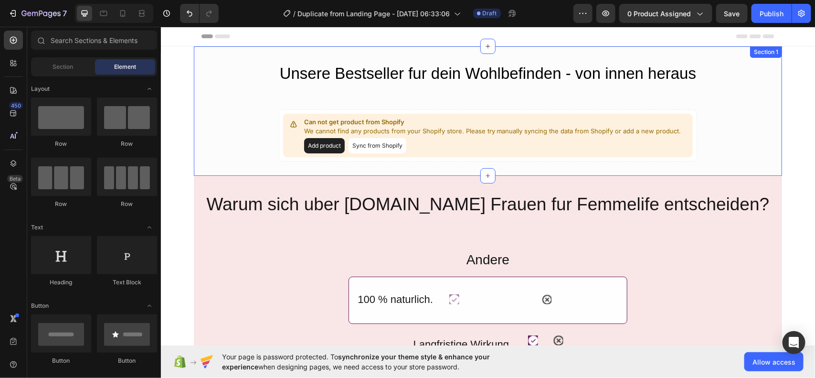
click at [712, 73] on div "Unsere Bestseller fur dein Wohlbefinden - von innen heraus Heading Can not get …" at bounding box center [487, 110] width 588 height 101
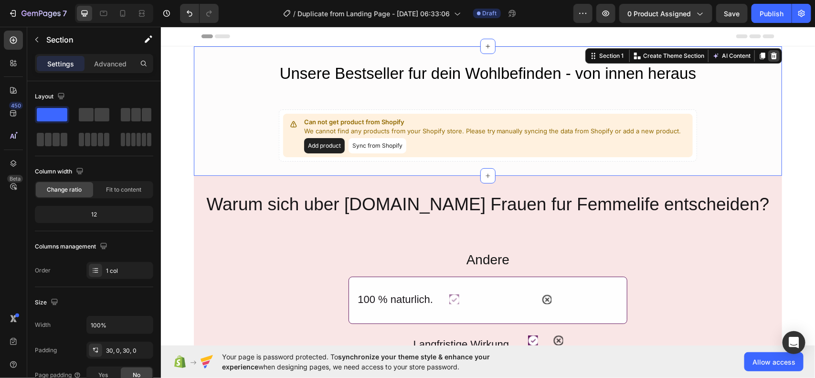
click at [770, 57] on icon at bounding box center [774, 56] width 8 height 8
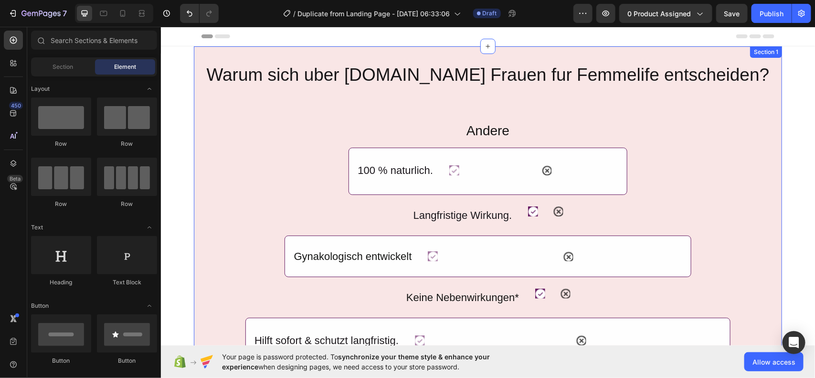
click at [753, 65] on div "Warum sich uber 30.ooo Frauen fur Femmelife entscheiden? Heading Andere Heading…" at bounding box center [487, 252] width 588 height 385
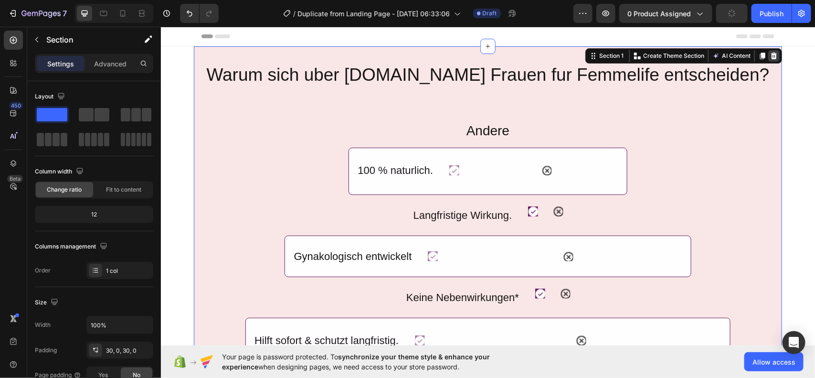
click at [770, 57] on icon at bounding box center [774, 56] width 8 height 8
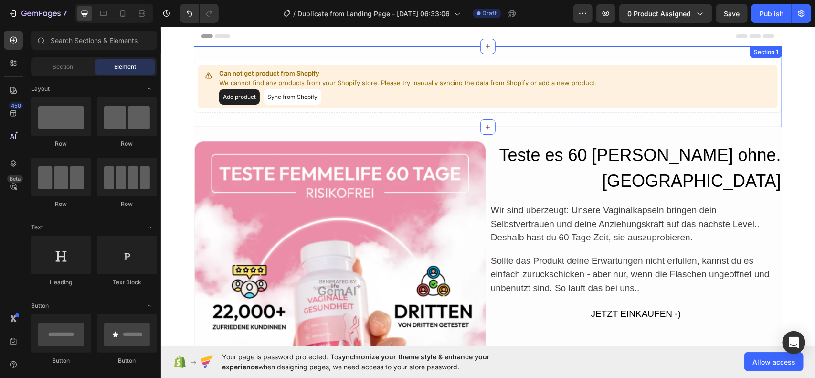
click at [731, 51] on div "Can not get product from Shopify We cannot find any products from your Shopify …" at bounding box center [487, 86] width 588 height 81
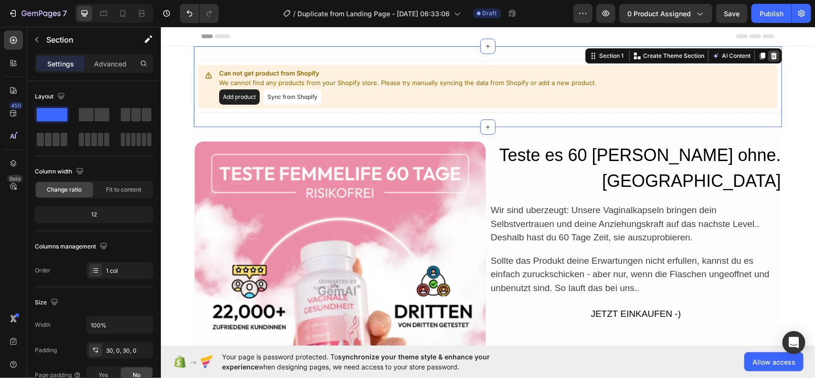
click at [770, 56] on icon at bounding box center [774, 56] width 8 height 8
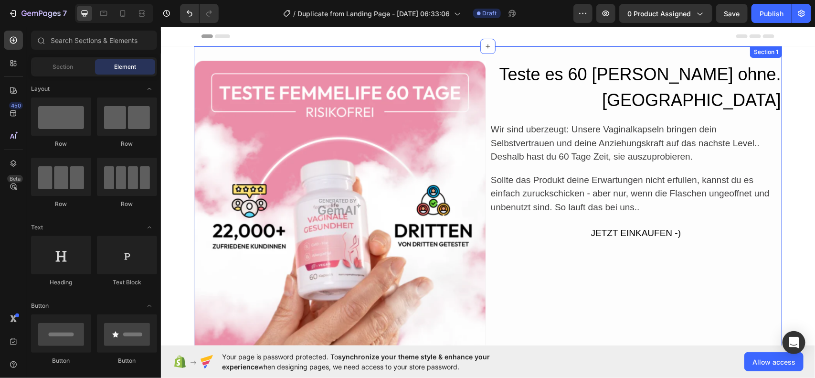
click at [734, 58] on div "Image Teste es 60 Tage lang - ganz ohne. Risiko Heading Wir sind uberzeugt: Uns…" at bounding box center [487, 206] width 588 height 321
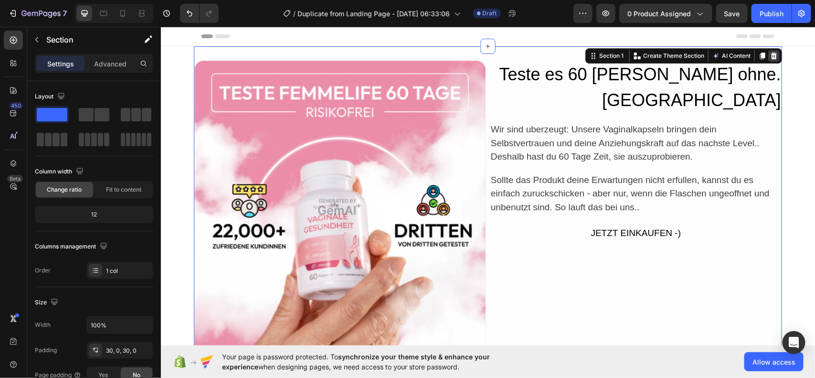
click at [771, 53] on icon at bounding box center [774, 55] width 6 height 7
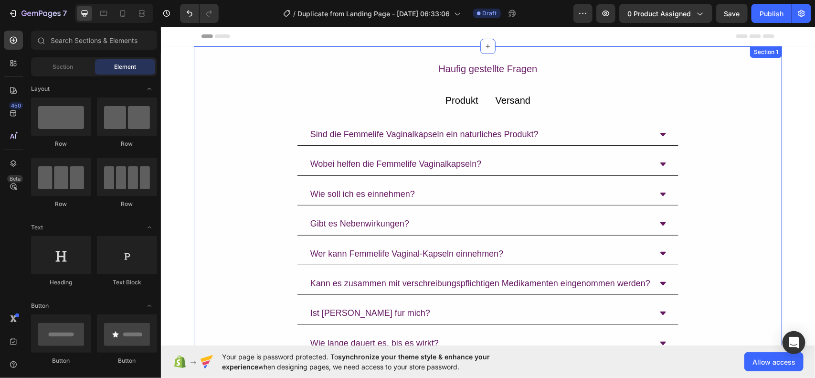
click at [720, 73] on div "Haufig gestellte Fragen Text Block Produkt Text Block Versand Text Block Row Si…" at bounding box center [487, 222] width 588 height 324
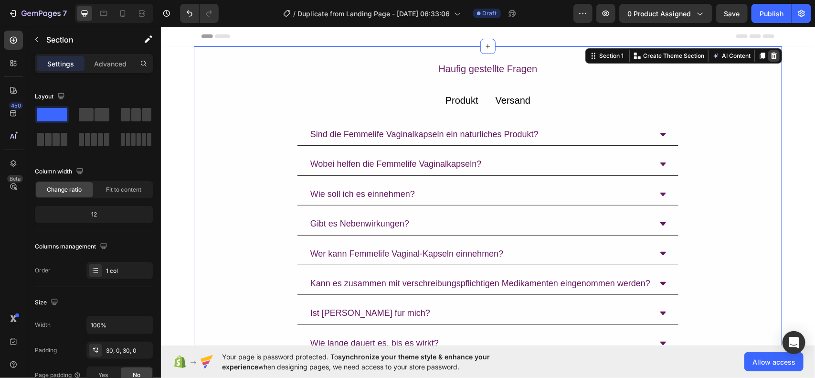
click at [768, 50] on div at bounding box center [773, 55] width 11 height 11
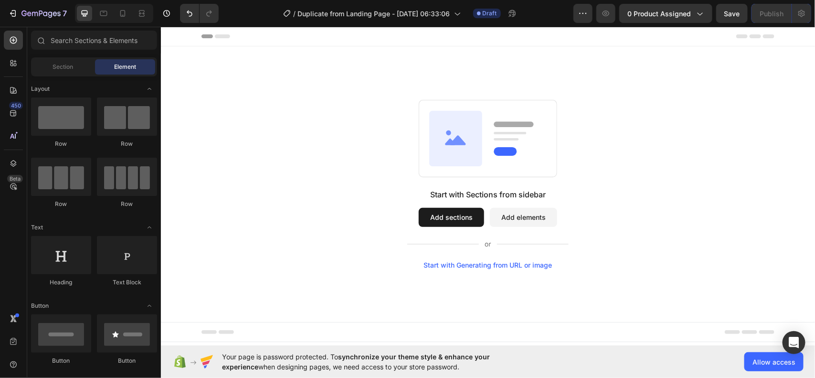
click at [463, 266] on div "Start with Generating from URL or image" at bounding box center [488, 265] width 128 height 8
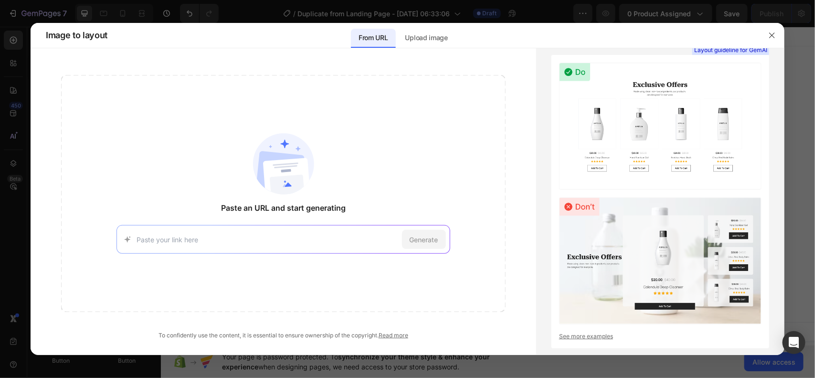
click at [301, 242] on input at bounding box center [267, 239] width 261 height 10
type input "https://huusk.com/"
click at [440, 244] on div "Generate" at bounding box center [424, 239] width 44 height 19
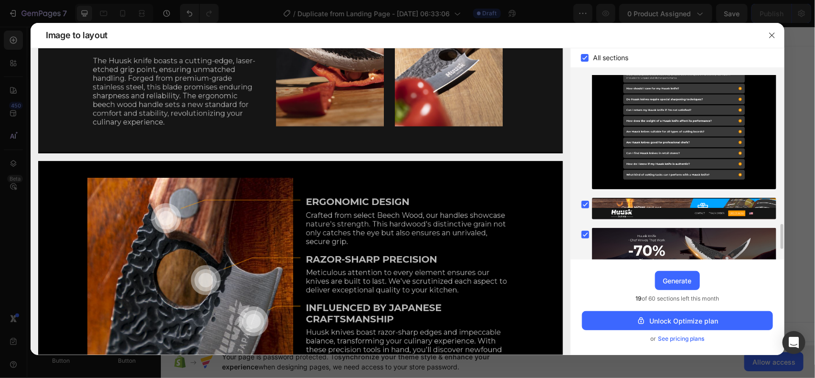
scroll to position [1075, 0]
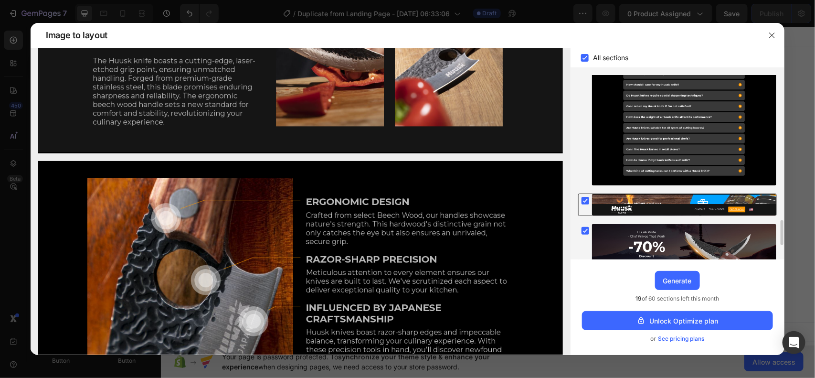
click at [585, 203] on rect at bounding box center [586, 201] width 8 height 8
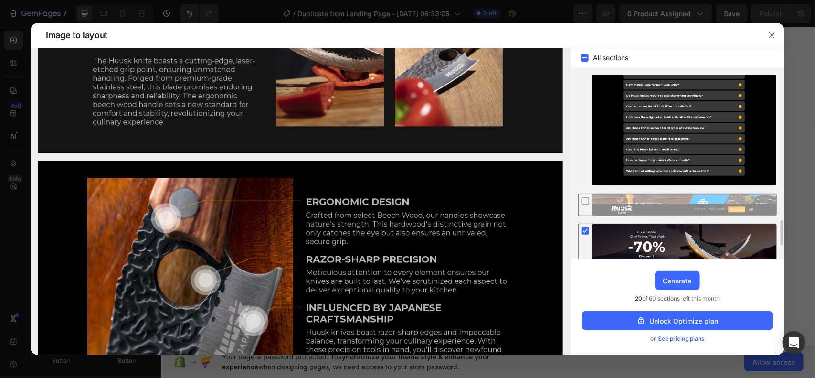
click at [585, 230] on rect at bounding box center [586, 231] width 8 height 8
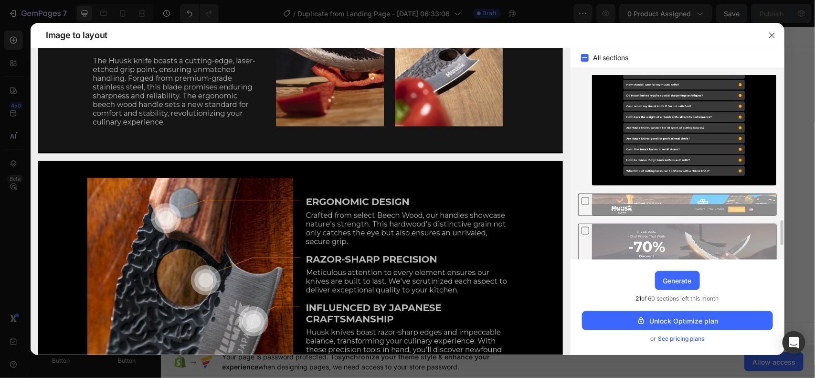
scroll to position [1178, 0]
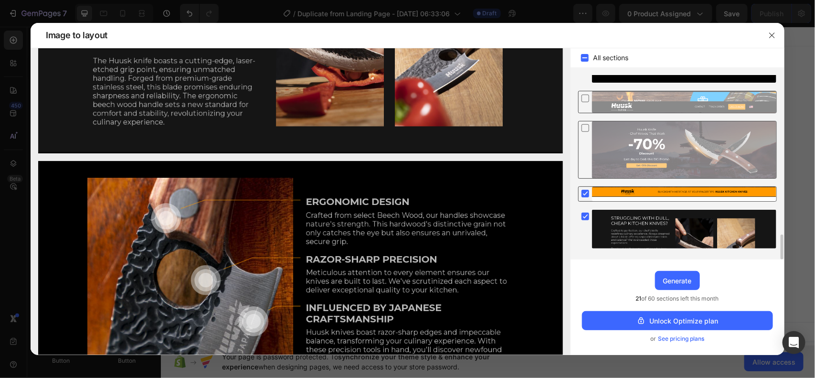
click at [587, 196] on rect at bounding box center [586, 194] width 8 height 8
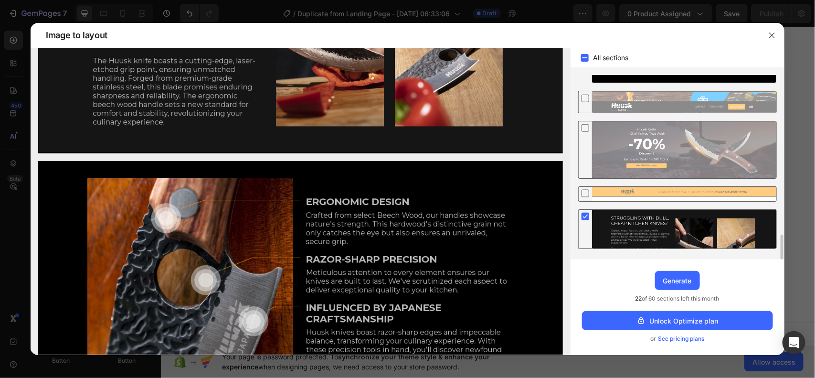
click at [584, 215] on rect at bounding box center [586, 217] width 8 height 8
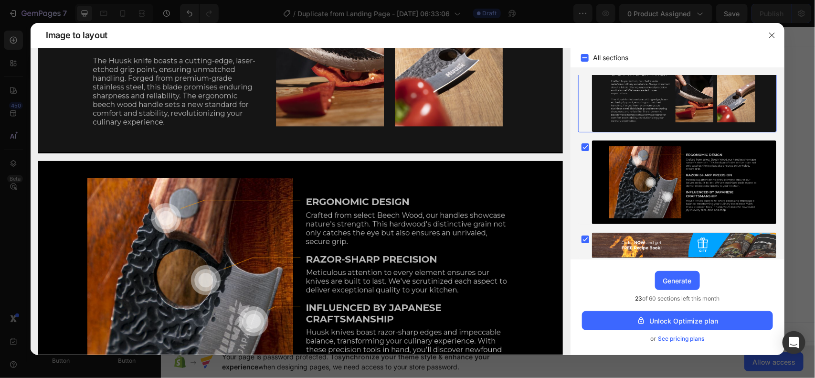
scroll to position [0, 0]
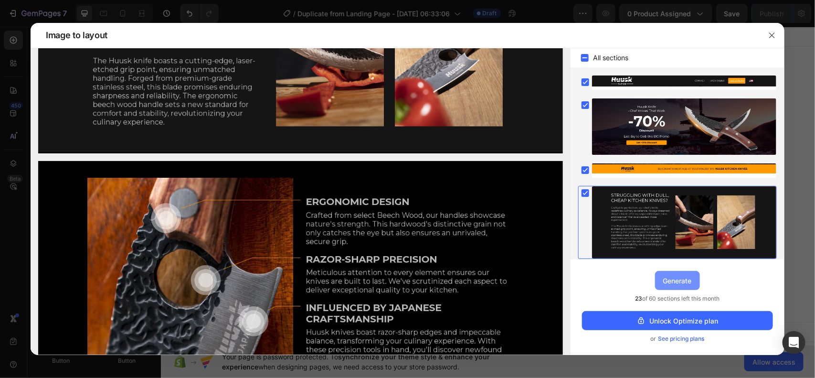
click at [673, 277] on div "Generate" at bounding box center [677, 281] width 29 height 10
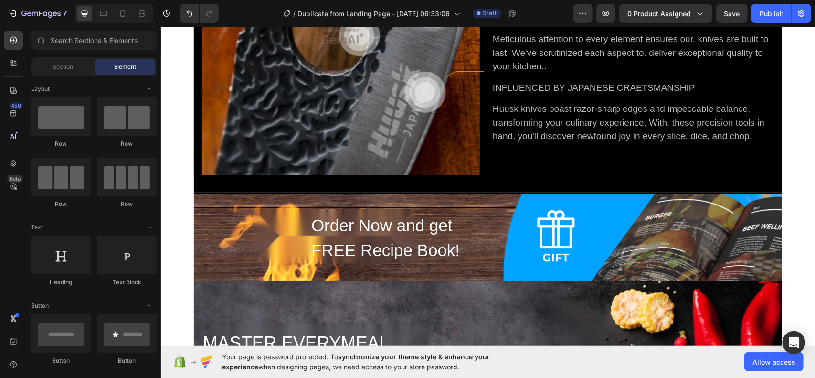
scroll to position [889, 0]
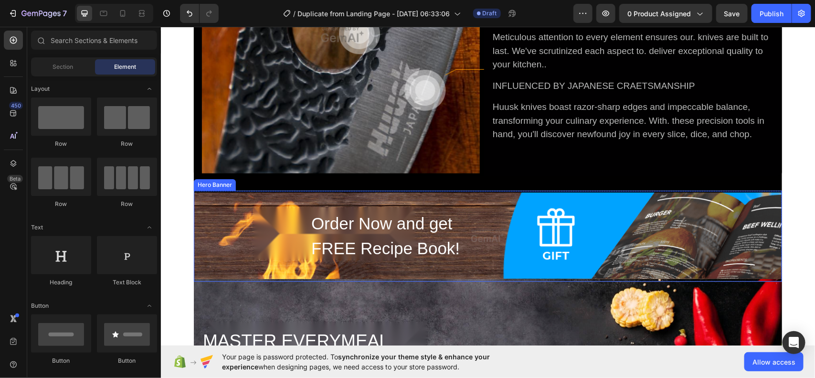
click at [564, 255] on div "Order Now and get FREE Recipe Book! Heading Row" at bounding box center [487, 236] width 573 height 52
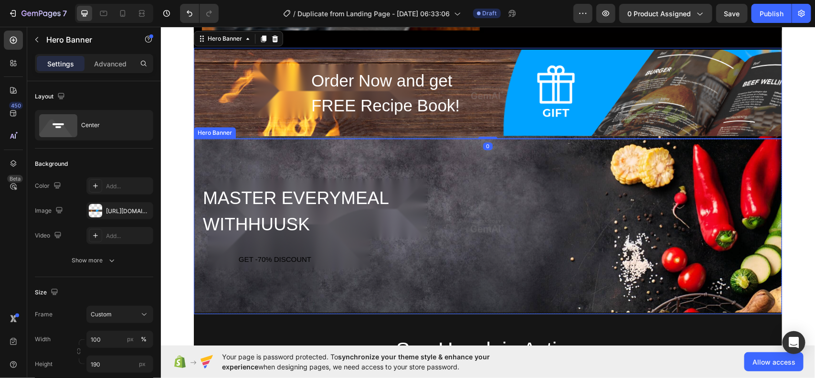
scroll to position [1044, 0]
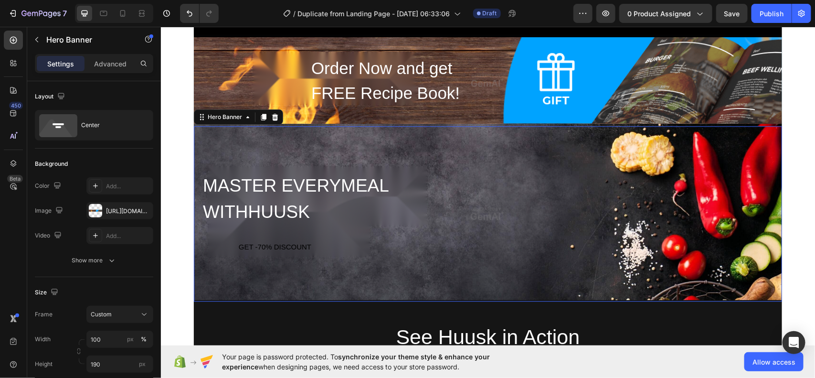
click at [519, 263] on div "Overlay" at bounding box center [487, 213] width 588 height 175
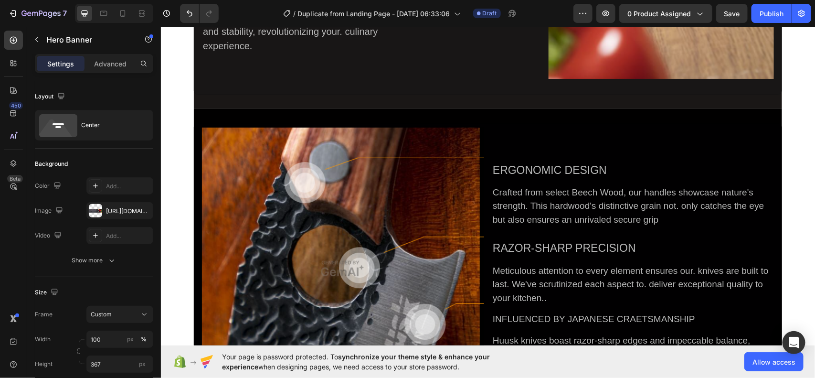
scroll to position [618, 0]
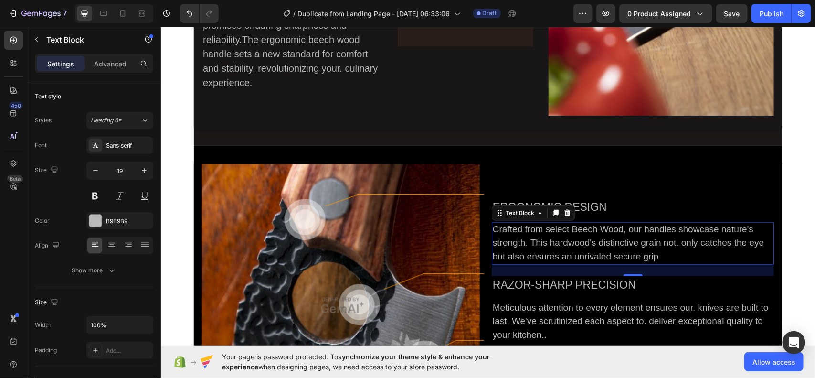
click at [563, 257] on div "Crafted from select Beech Wood, our handles showcase nature's strength. This ha…" at bounding box center [632, 243] width 282 height 43
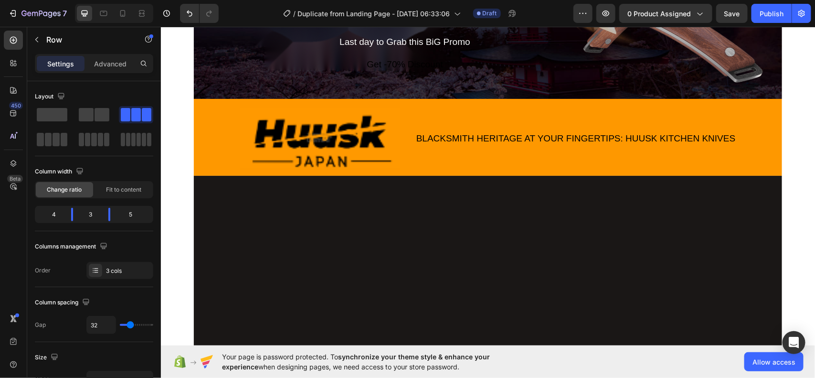
scroll to position [0, 0]
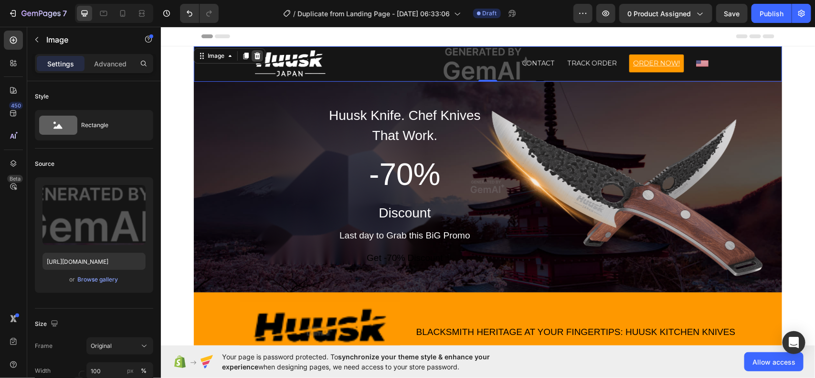
click at [254, 56] on icon at bounding box center [257, 56] width 8 height 8
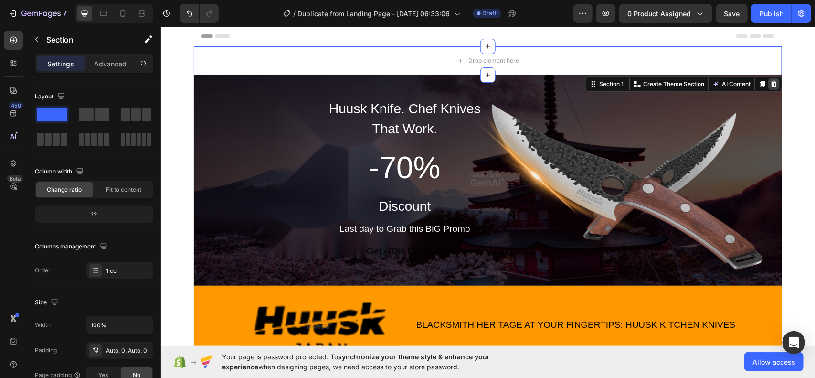
click at [771, 82] on icon at bounding box center [774, 83] width 6 height 7
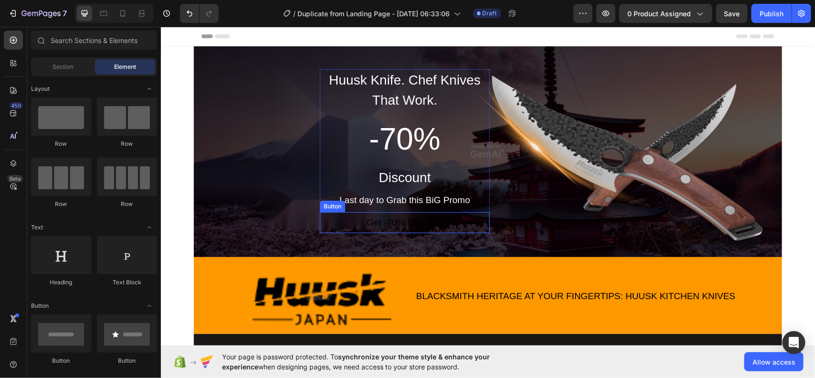
click at [461, 222] on button "Get -70% Discount" at bounding box center [405, 222] width 150 height 21
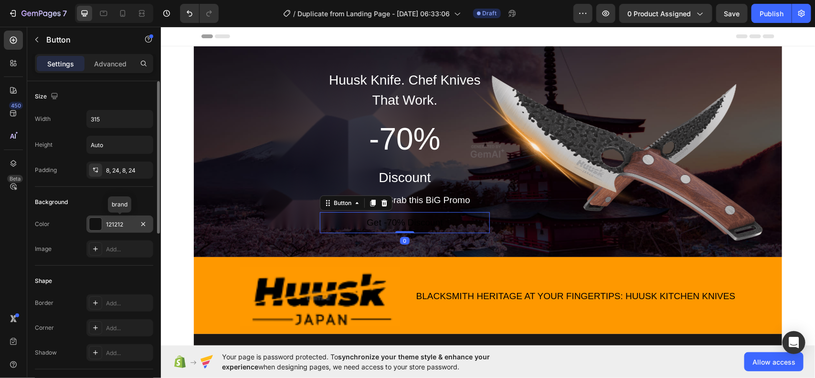
click at [122, 222] on div "121212" at bounding box center [120, 224] width 28 height 9
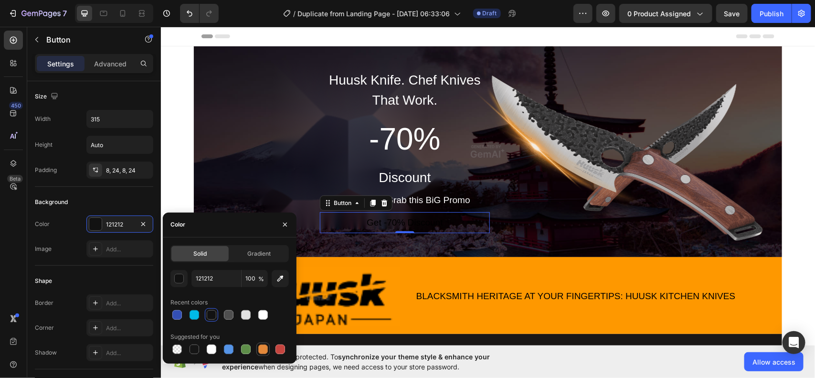
click at [263, 345] on div at bounding box center [263, 349] width 10 height 10
type input "E4893A"
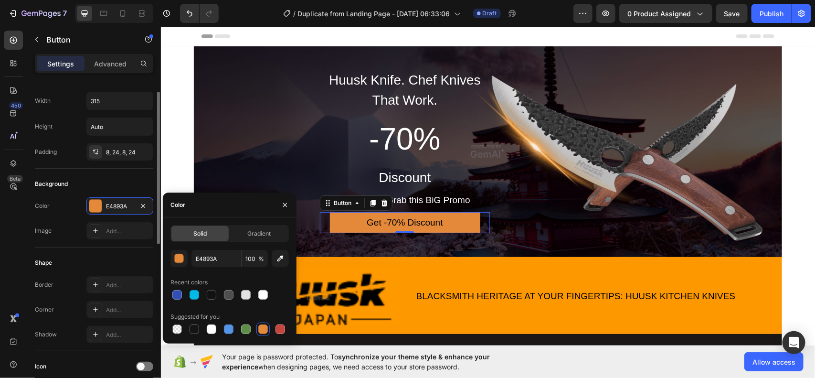
scroll to position [20, 0]
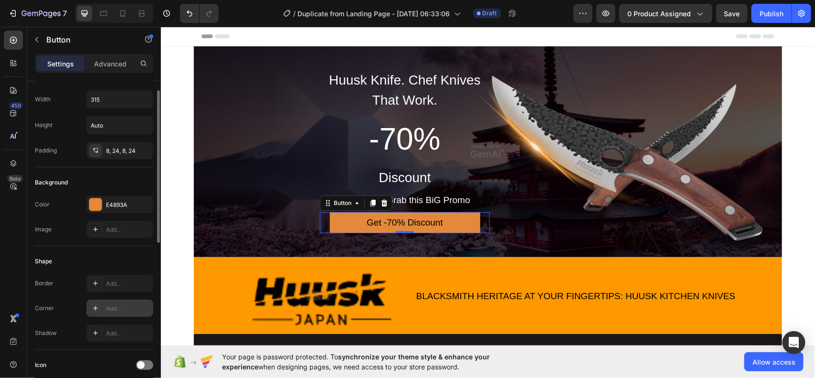
click at [97, 305] on icon at bounding box center [96, 308] width 8 height 8
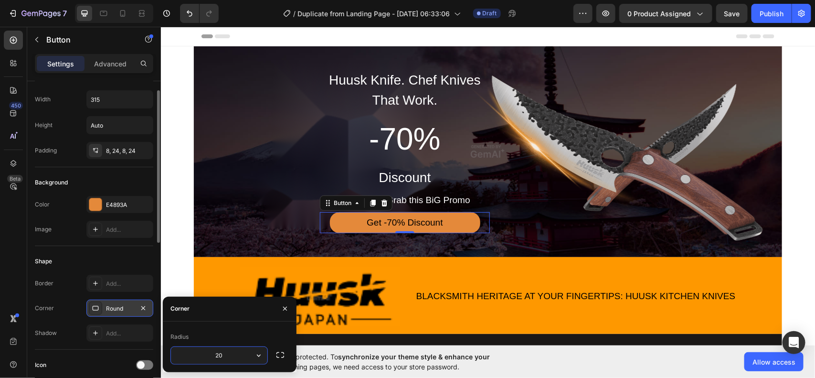
type input "2"
type input "10"
click at [412, 220] on div "Get -70% Discount" at bounding box center [404, 222] width 76 height 14
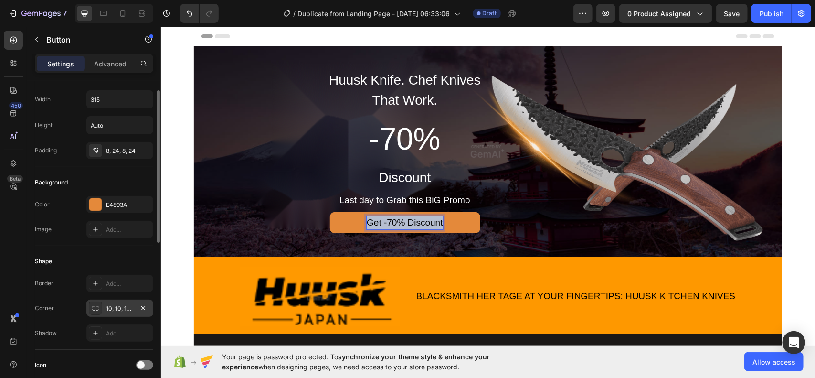
click at [412, 220] on p "Get -70% Discount" at bounding box center [404, 222] width 76 height 14
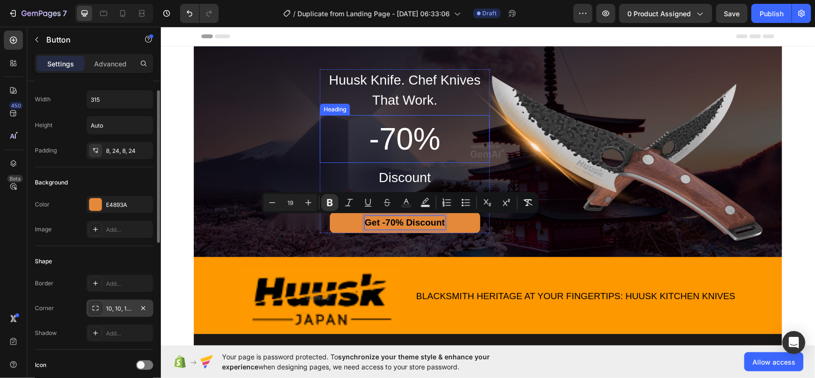
click at [380, 136] on h2 "-70%" at bounding box center [404, 139] width 170 height 48
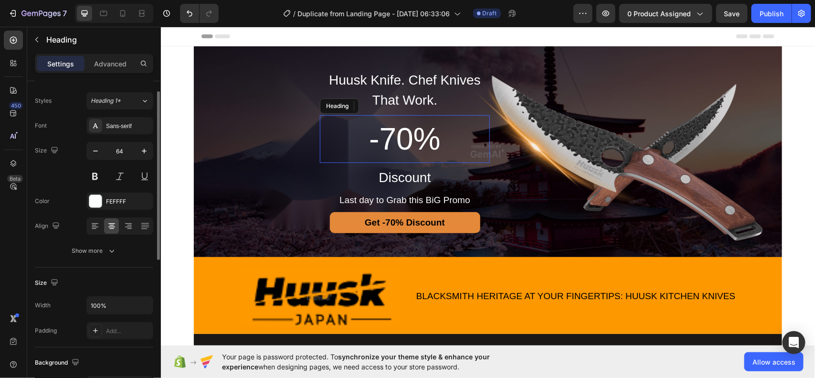
drag, startPoint x: 380, startPoint y: 136, endPoint x: 258, endPoint y: 229, distance: 153.6
click at [380, 136] on p "-70%" at bounding box center [404, 139] width 168 height 46
click at [427, 140] on p "-70%" at bounding box center [404, 139] width 168 height 46
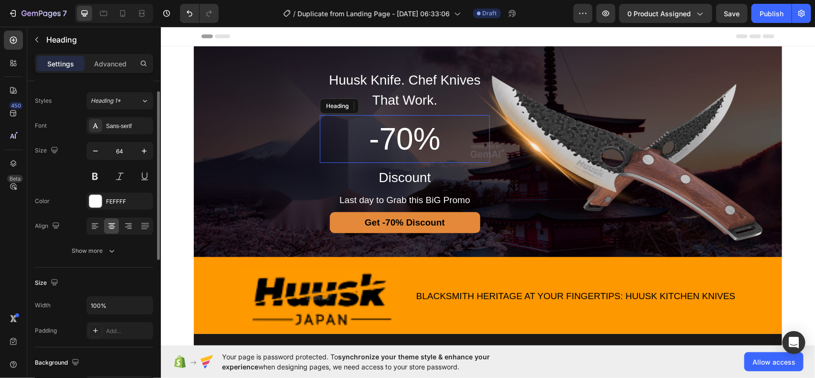
click at [427, 140] on p "-70%" at bounding box center [404, 139] width 168 height 46
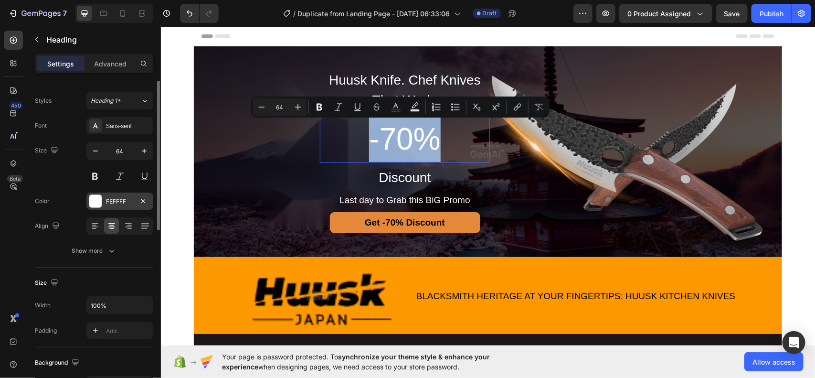
scroll to position [0, 0]
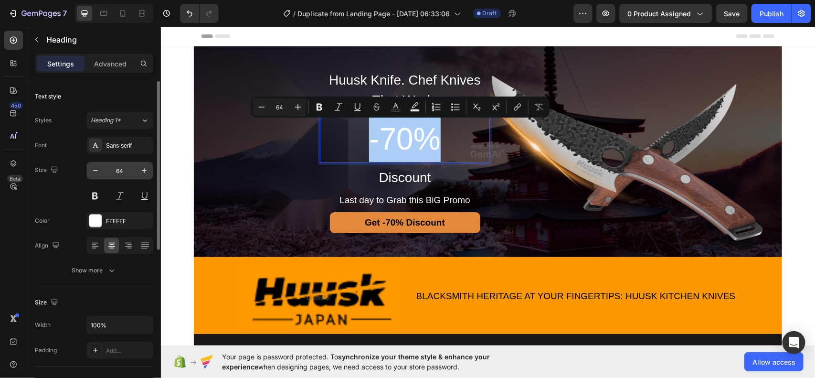
click at [127, 168] on input "64" at bounding box center [120, 170] width 32 height 17
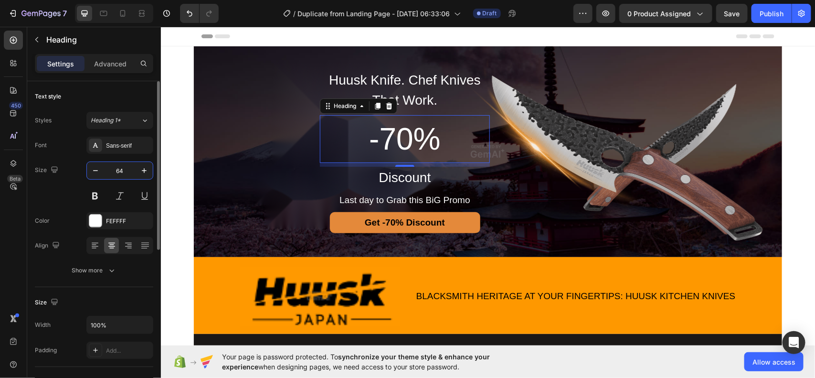
click at [127, 168] on input "64" at bounding box center [120, 170] width 32 height 17
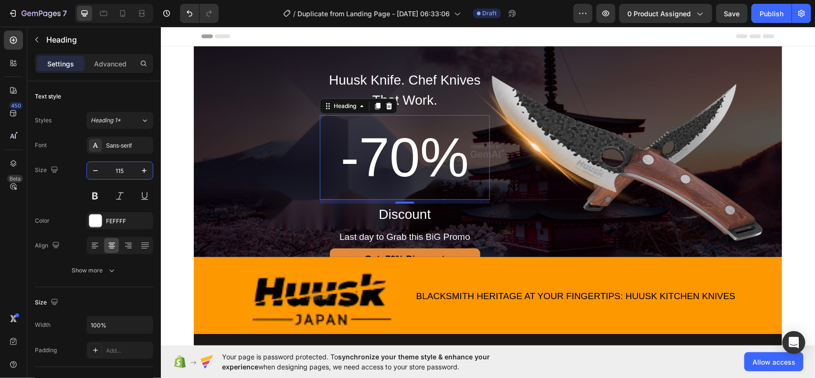
type input "115"
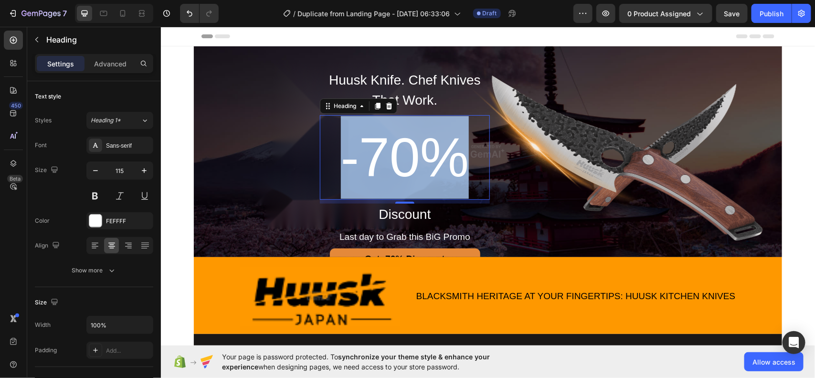
click at [374, 163] on p "-70%" at bounding box center [404, 157] width 168 height 83
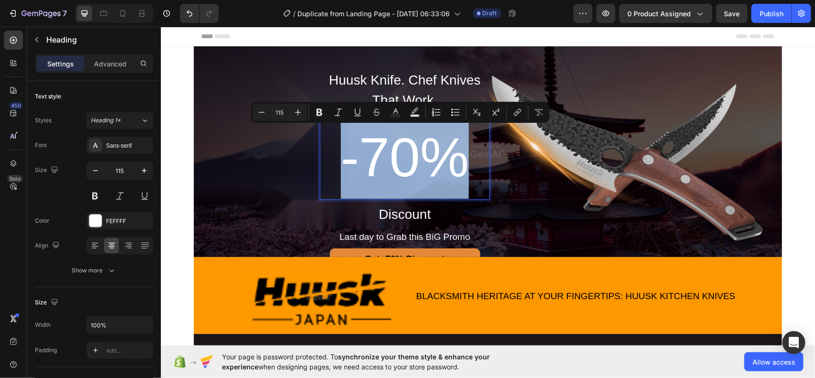
click at [374, 163] on p "-70%" at bounding box center [404, 157] width 168 height 83
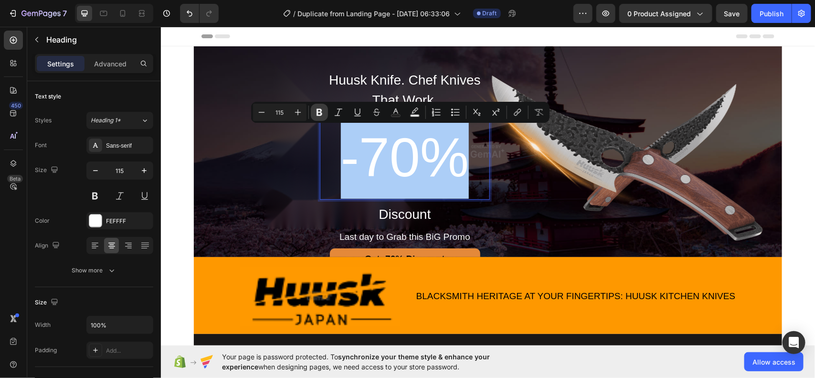
click at [322, 115] on icon "Editor contextual toolbar" at bounding box center [320, 112] width 10 height 10
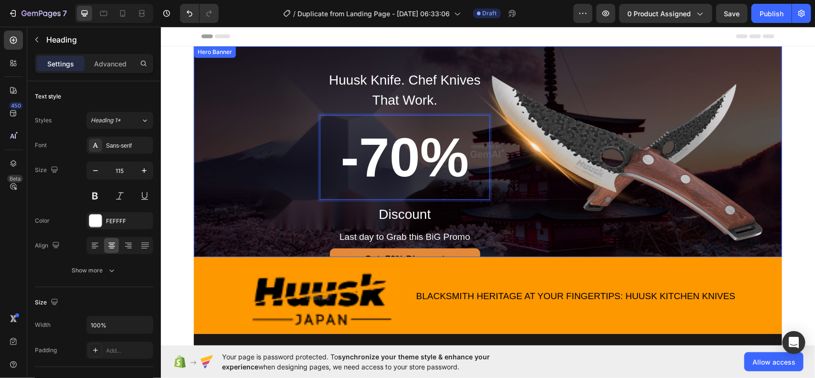
click at [550, 174] on div "Huusk Knife. Chef Knives That Work. Heading -70% Heading 8 Discount Heading Las…" at bounding box center [487, 157] width 573 height 223
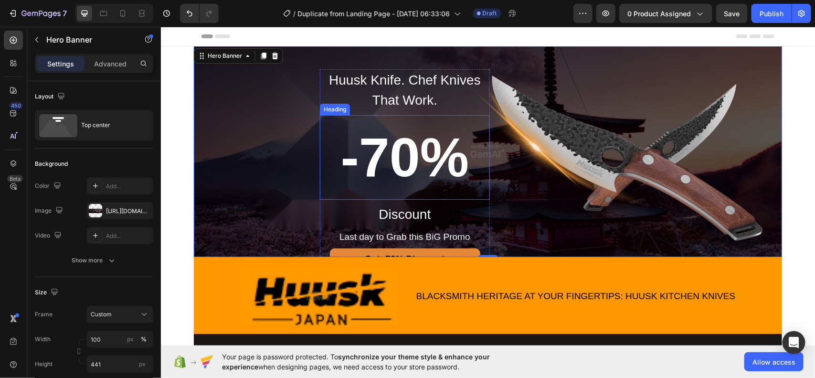
click at [395, 192] on p "⁠⁠⁠⁠⁠⁠⁠ -70%" at bounding box center [404, 157] width 168 height 83
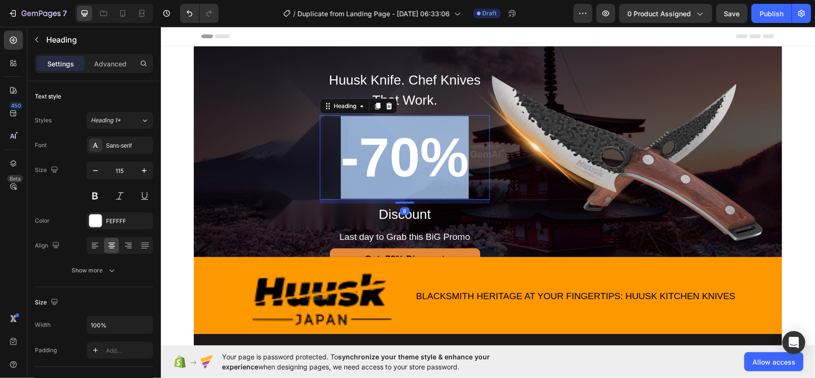
click at [395, 192] on p "-70%" at bounding box center [404, 157] width 168 height 83
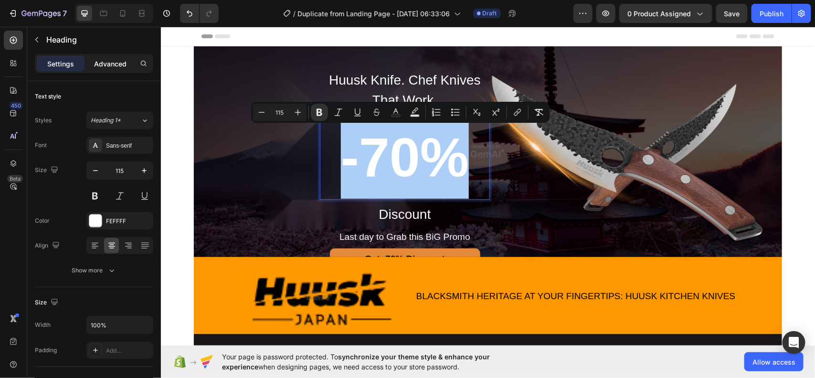
click at [113, 68] on p "Advanced" at bounding box center [110, 64] width 32 height 10
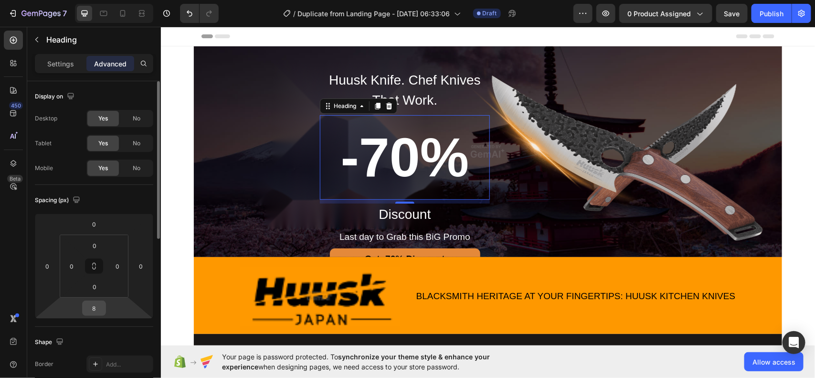
click at [99, 306] on input "8" at bounding box center [94, 308] width 19 height 14
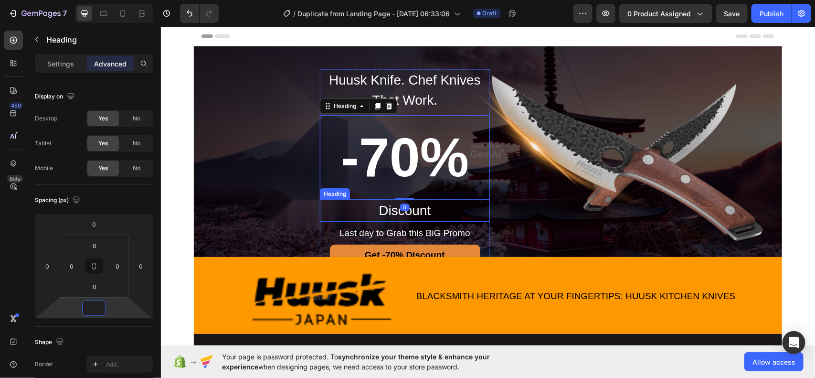
click at [416, 210] on h2 "Discount" at bounding box center [404, 210] width 170 height 22
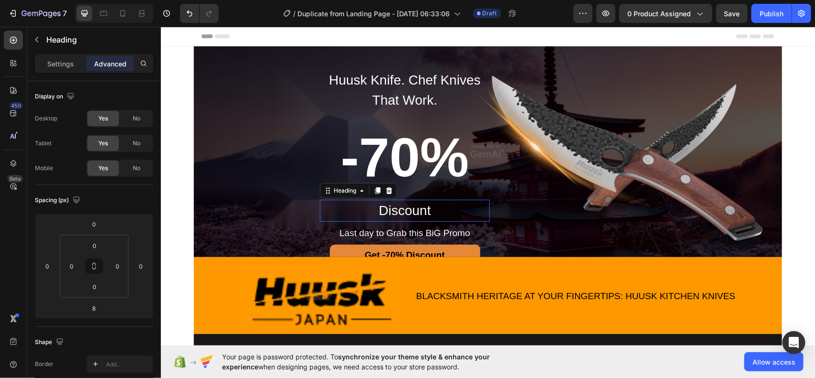
click at [416, 210] on p "Discount" at bounding box center [404, 210] width 168 height 20
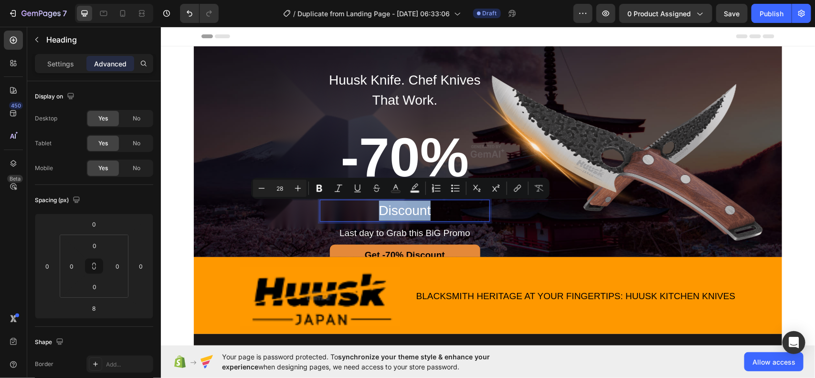
click at [416, 210] on p "Discount" at bounding box center [404, 210] width 168 height 20
click at [320, 189] on icon "Editor contextual toolbar" at bounding box center [320, 188] width 6 height 7
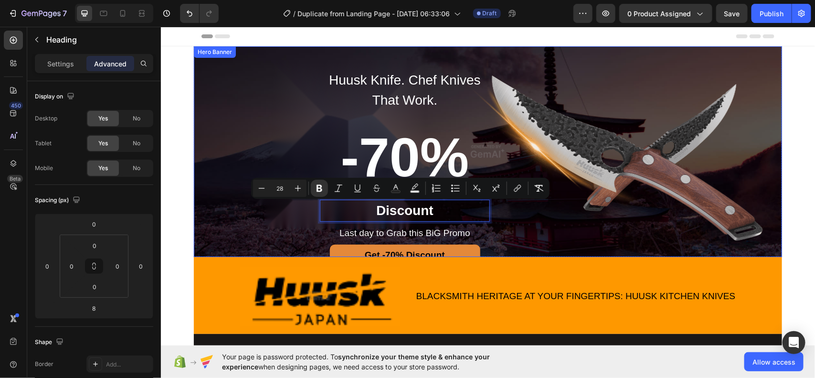
click at [577, 234] on div "Huusk Knife. Chef Knives That Work. Heading ⁠⁠⁠⁠⁠⁠⁠ -70% Heading Discount Headi…" at bounding box center [487, 156] width 573 height 220
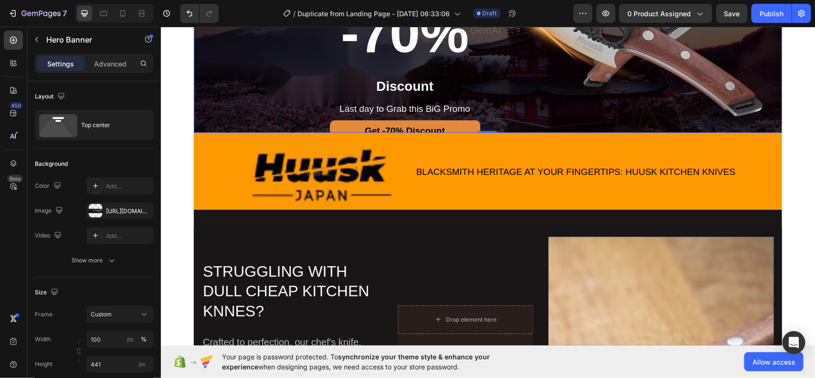
scroll to position [128, 0]
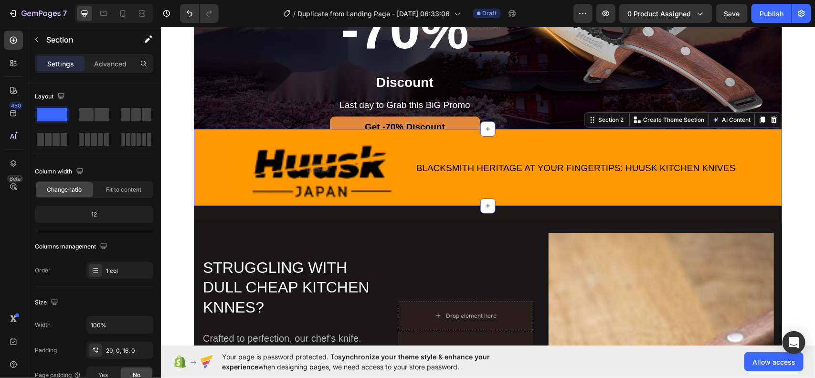
click at [756, 138] on div "Image BLACKSMITH HERITAGE AT YOUR FINGERTIPS: HUUSK KITCHEN KNIVES Text Block R…" at bounding box center [487, 168] width 588 height 60
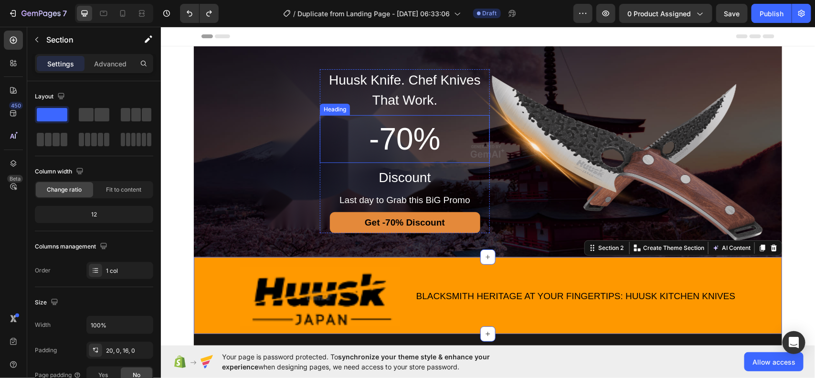
click at [393, 148] on h2 "-70%" at bounding box center [404, 139] width 170 height 48
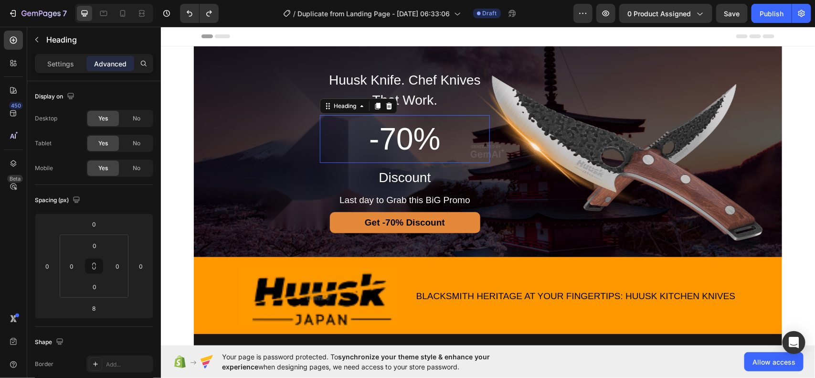
click at [393, 148] on p "-70%" at bounding box center [404, 139] width 168 height 46
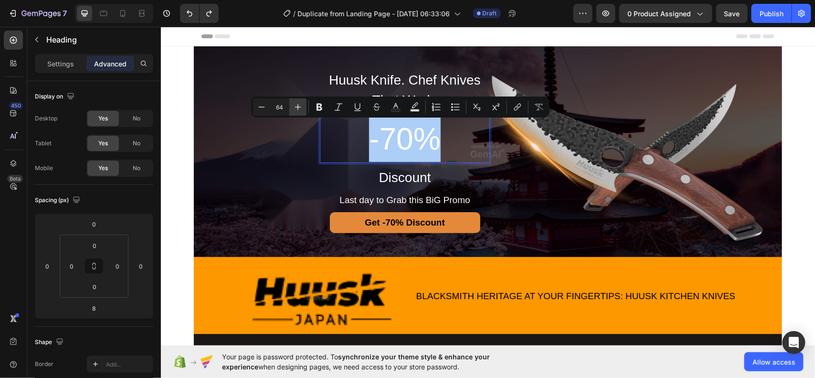
click at [299, 111] on icon "Editor contextual toolbar" at bounding box center [298, 107] width 10 height 10
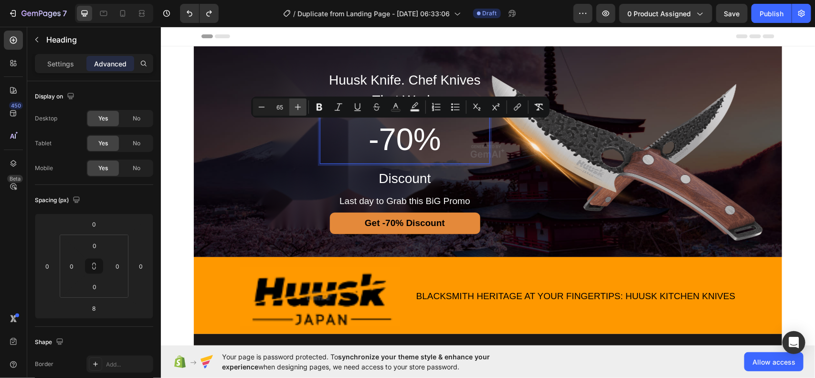
click at [299, 111] on icon "Editor contextual toolbar" at bounding box center [298, 107] width 10 height 10
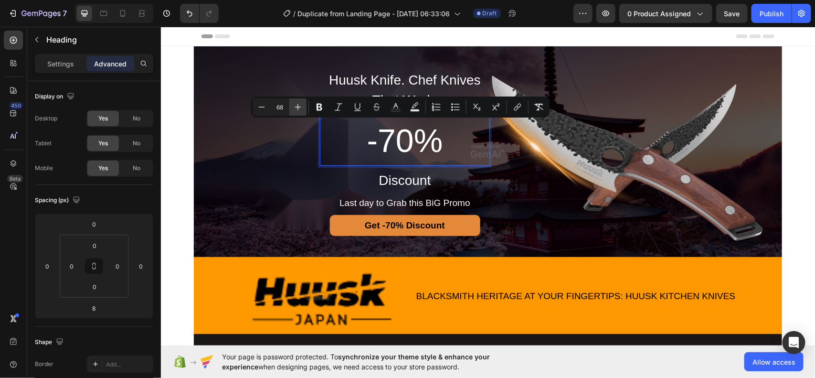
click at [299, 111] on icon "Editor contextual toolbar" at bounding box center [298, 107] width 10 height 10
type input "70"
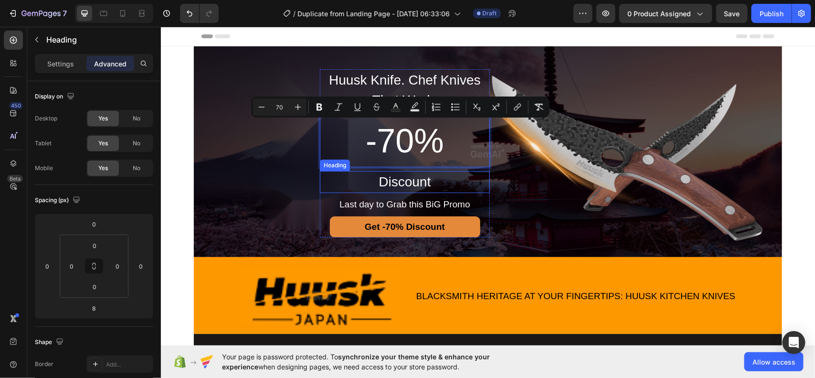
click at [408, 180] on h2 "Discount" at bounding box center [404, 181] width 170 height 22
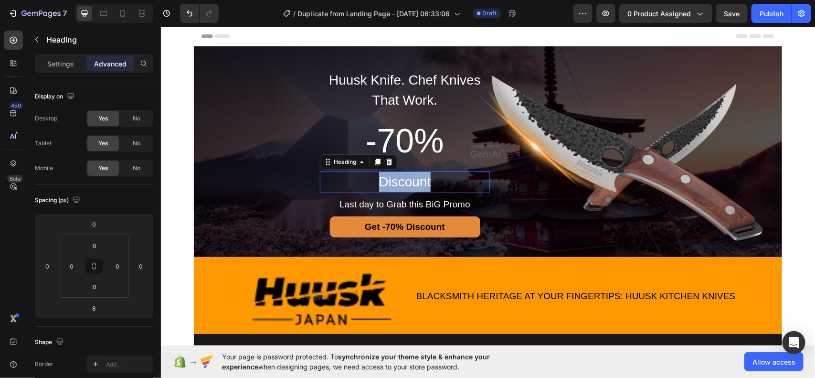
click at [408, 180] on p "Discount" at bounding box center [404, 181] width 168 height 20
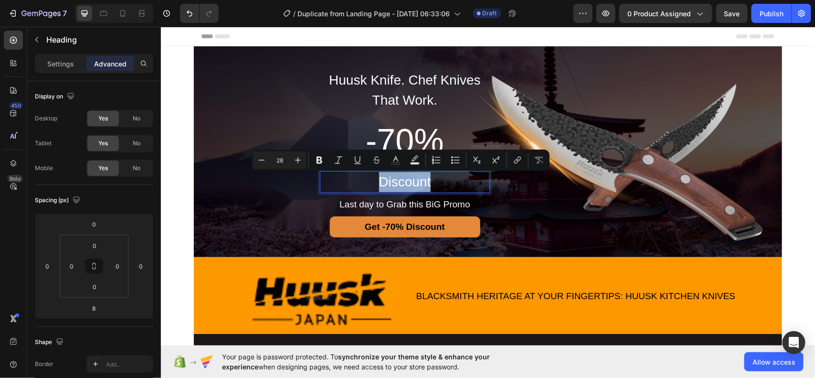
click at [408, 180] on p "Discount" at bounding box center [404, 181] width 168 height 20
click at [318, 160] on icon "Editor contextual toolbar" at bounding box center [320, 160] width 6 height 7
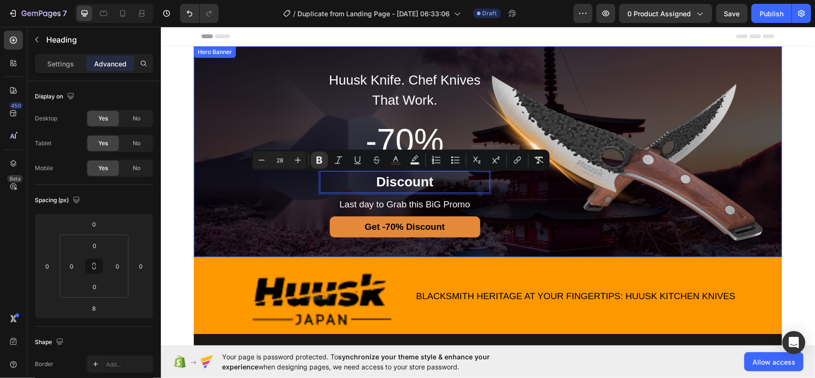
click at [576, 204] on div "Huusk Knife. Chef Knives That Work. Heading ⁠⁠⁠⁠⁠⁠⁠ -70% Heading Discount Headi…" at bounding box center [487, 141] width 573 height 191
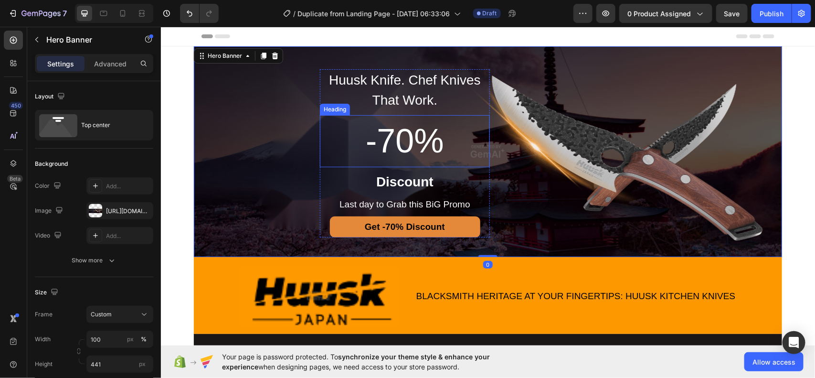
click at [403, 151] on span "-70%" at bounding box center [404, 140] width 78 height 37
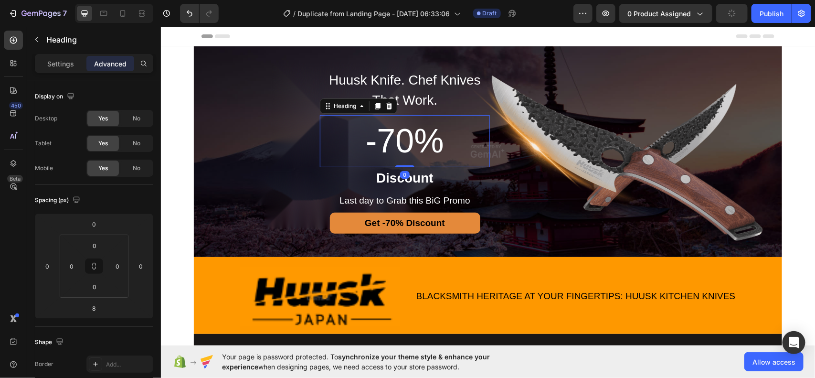
drag, startPoint x: 400, startPoint y: 169, endPoint x: 400, endPoint y: 155, distance: 14.3
click at [400, 155] on div "⁠⁠⁠⁠⁠⁠⁠ -70% Heading 0" at bounding box center [404, 141] width 170 height 52
type input "0"
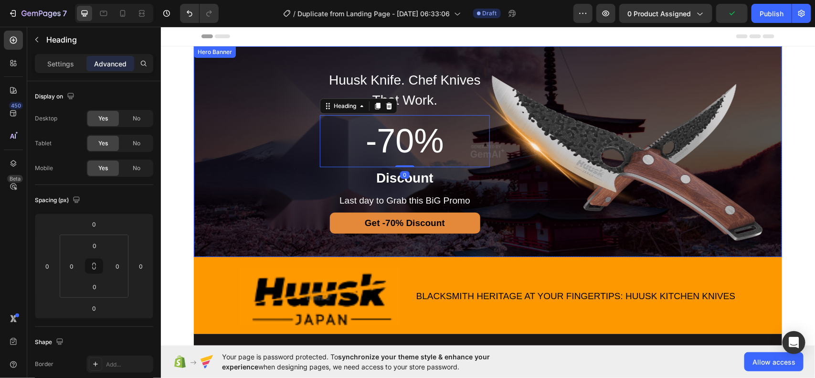
click at [543, 208] on div "Huusk Knife. Chef Knives That Work. Heading ⁠⁠⁠⁠⁠⁠⁠ -70% Heading 0 ⁠⁠⁠⁠⁠⁠⁠ Disc…" at bounding box center [487, 139] width 573 height 187
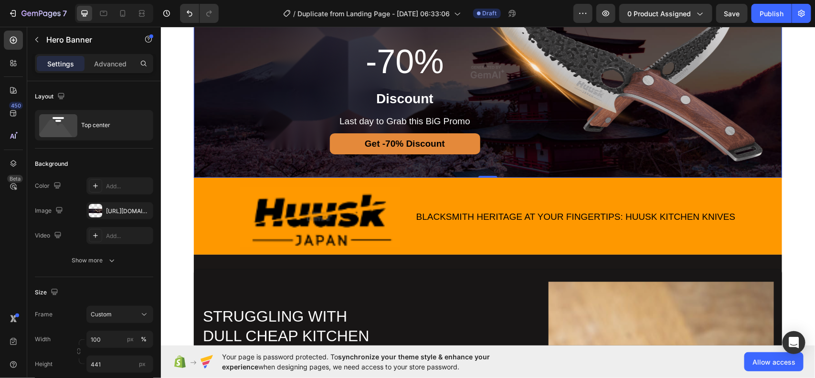
scroll to position [80, 0]
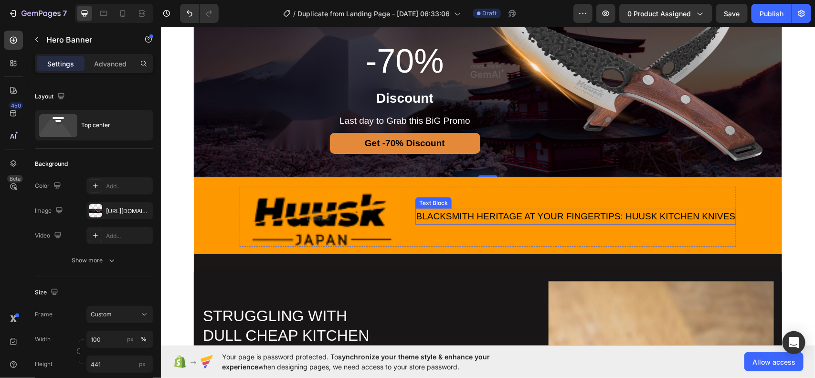
click at [623, 214] on div "BLACKSMITH HERITAGE AT YOUR FINGERTIPS: HUUSK KITCHEN KNIVES" at bounding box center [575, 216] width 321 height 16
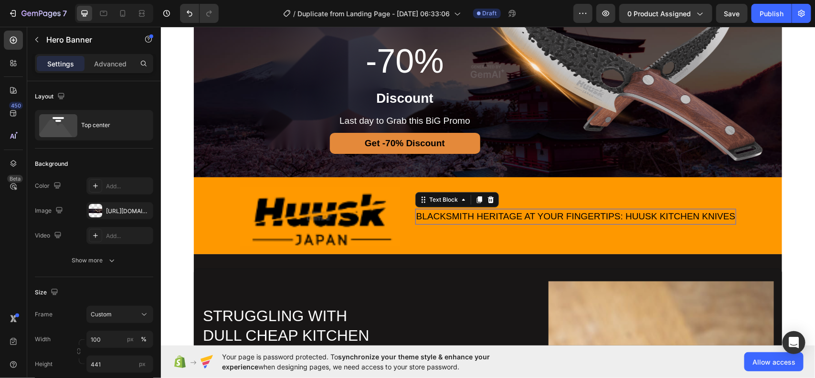
click at [623, 214] on div "BLACKSMITH HERITAGE AT YOUR FINGERTIPS: HUUSK KITCHEN KNIVES" at bounding box center [575, 216] width 321 height 16
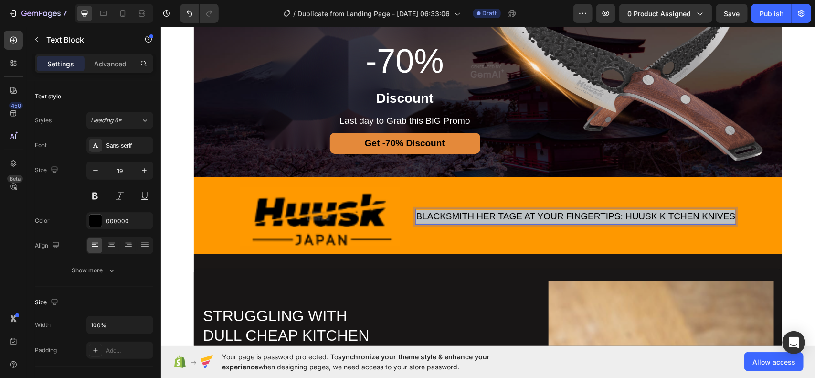
click at [623, 214] on p "BLACKSMITH HERITAGE AT YOUR FINGERTIPS: HUUSK KITCHEN KNIVES" at bounding box center [575, 216] width 319 height 14
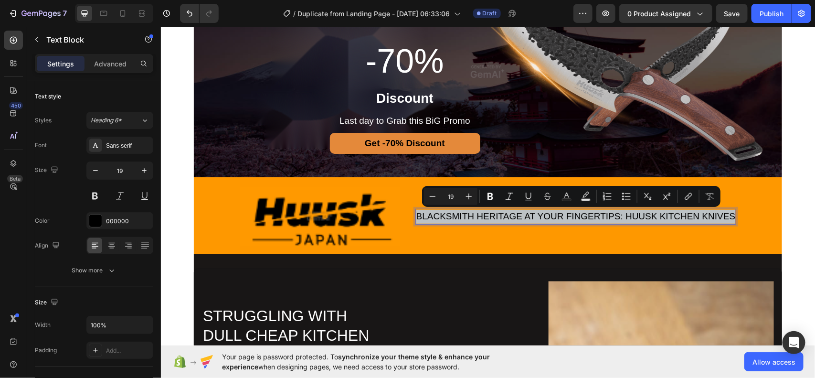
click at [622, 214] on p "BLACKSMITH HERITAGE AT YOUR FINGERTIPS: HUUSK KITCHEN KNIVES" at bounding box center [575, 216] width 319 height 14
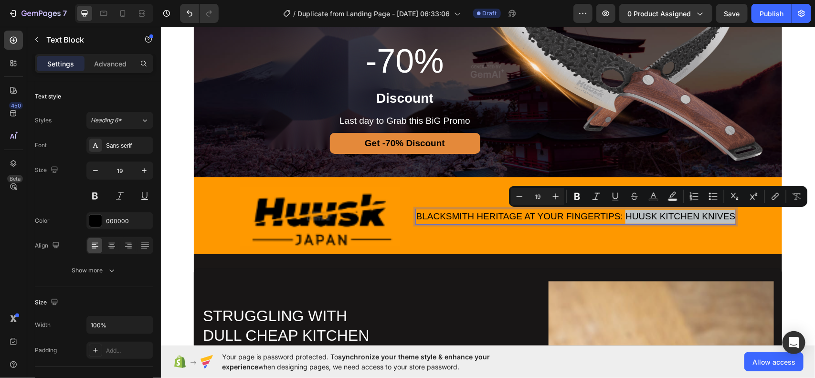
drag, startPoint x: 622, startPoint y: 214, endPoint x: 728, endPoint y: 215, distance: 106.5
click at [728, 215] on p "BLACKSMITH HERITAGE AT YOUR FINGERTIPS: HUUSK KITCHEN KNIVES" at bounding box center [575, 216] width 319 height 14
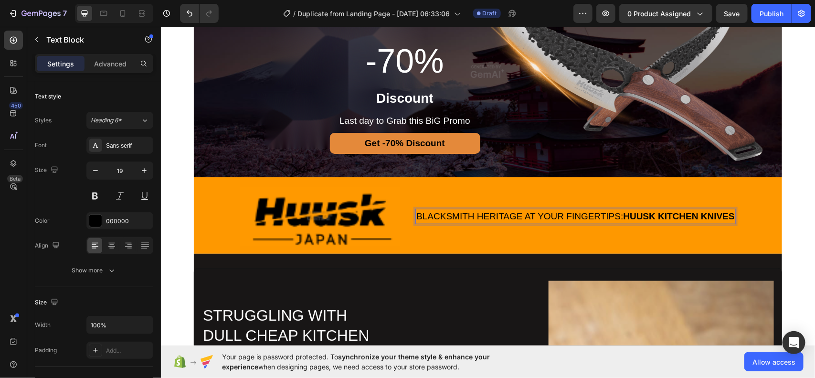
click at [543, 213] on p "BLACKSMITH HERITAGE AT YOUR FINGERTIPS: HUUSK KITCHEN KNIVES" at bounding box center [575, 216] width 319 height 14
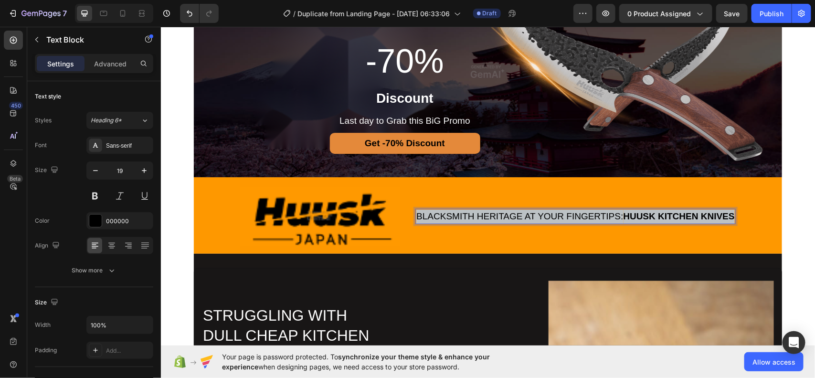
click at [543, 213] on p "BLACKSMITH HERITAGE AT YOUR FINGERTIPS: HUUSK KITCHEN KNIVES" at bounding box center [575, 216] width 319 height 14
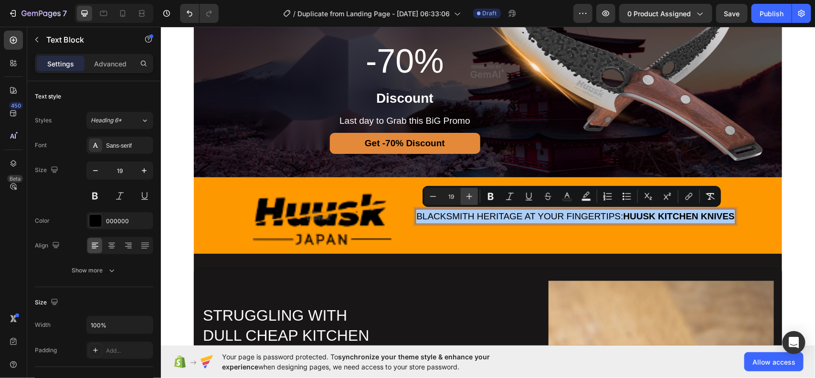
click at [469, 192] on icon "Editor contextual toolbar" at bounding box center [470, 197] width 10 height 10
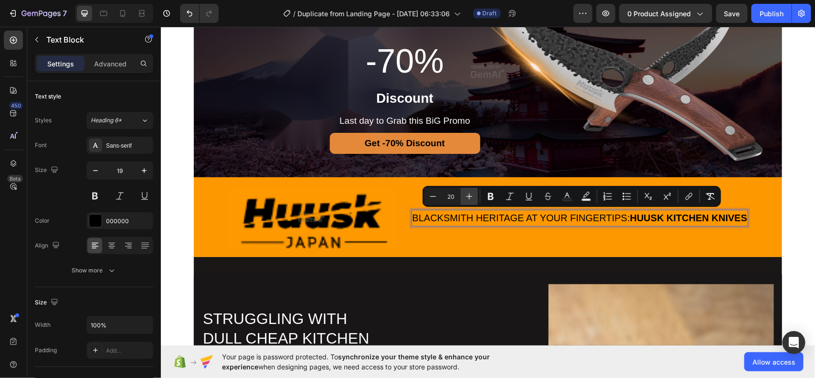
click at [469, 192] on icon "Editor contextual toolbar" at bounding box center [470, 197] width 10 height 10
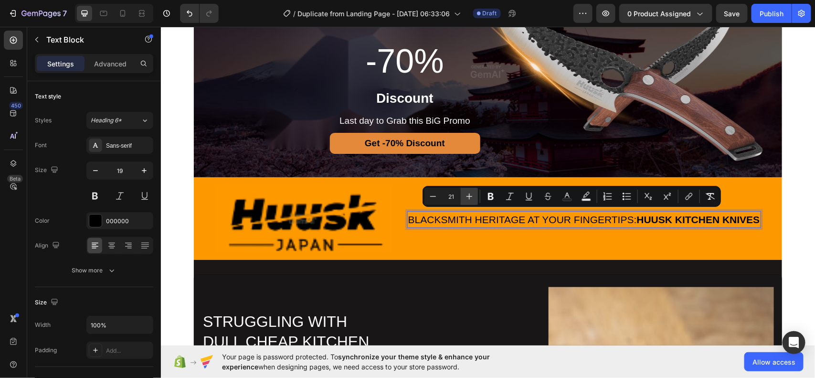
click at [469, 192] on icon "Editor contextual toolbar" at bounding box center [470, 197] width 10 height 10
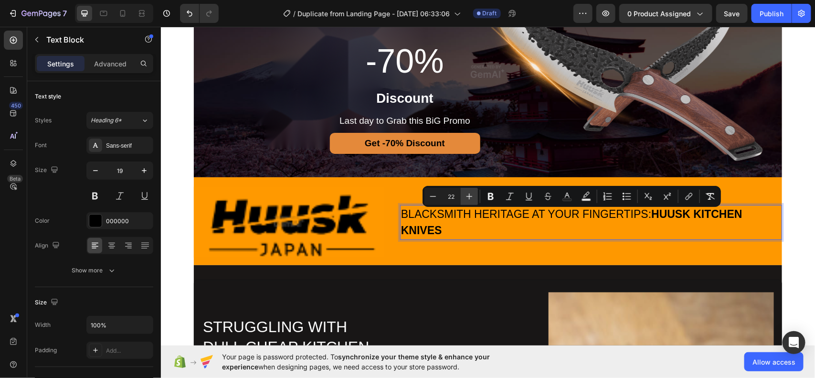
type input "23"
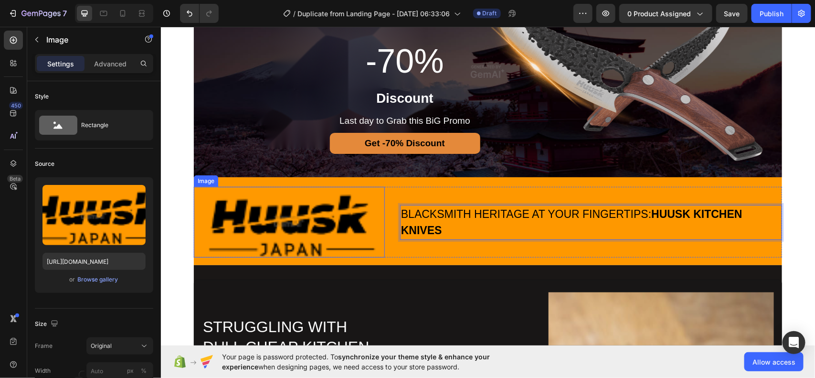
click at [302, 242] on img at bounding box center [288, 221] width 191 height 71
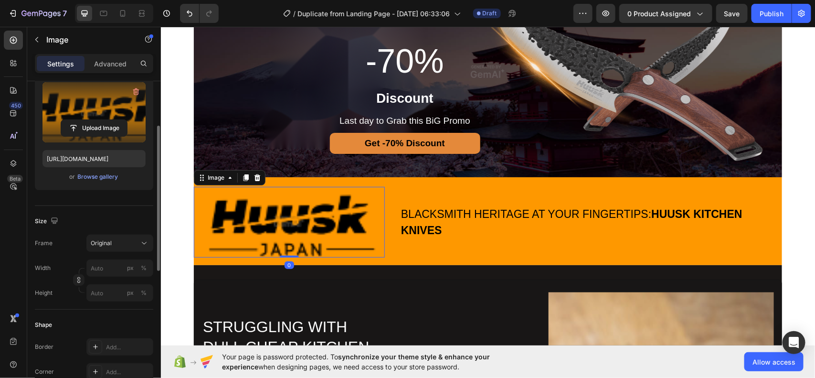
scroll to position [103, 0]
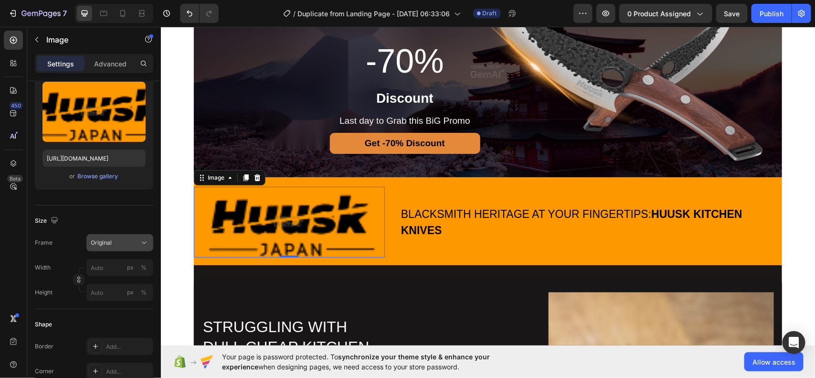
click at [115, 236] on button "Original" at bounding box center [119, 242] width 67 height 17
click at [67, 244] on div "Frame Original" at bounding box center [94, 242] width 118 height 17
click at [100, 268] on input "px %" at bounding box center [119, 267] width 67 height 17
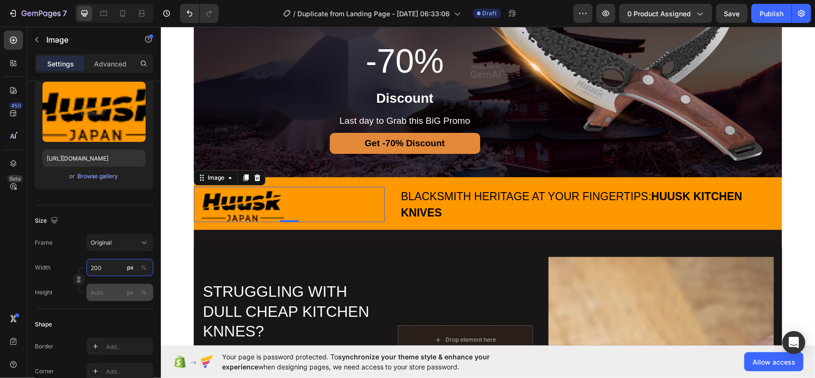
type input "200"
click at [108, 292] on input "px %" at bounding box center [119, 292] width 67 height 17
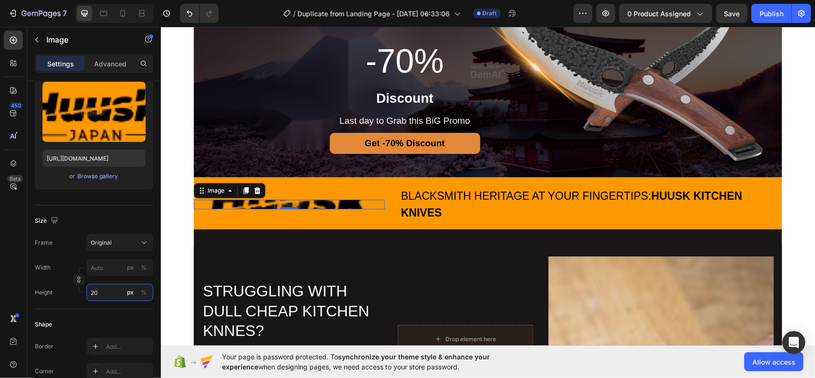
type input "2"
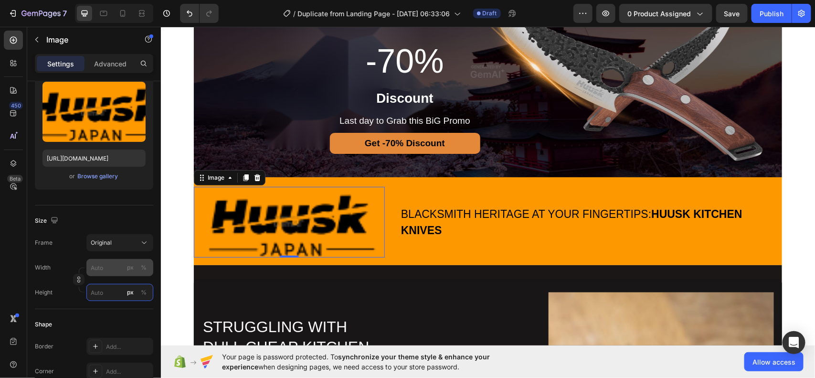
type input "2"
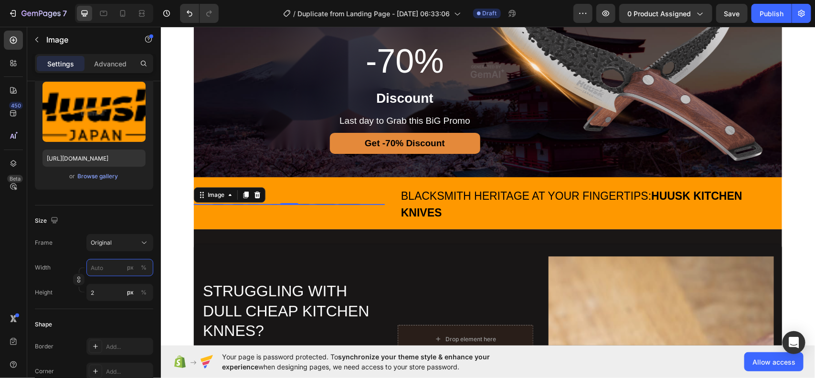
click at [106, 266] on input "px %" at bounding box center [119, 267] width 67 height 17
type input "1"
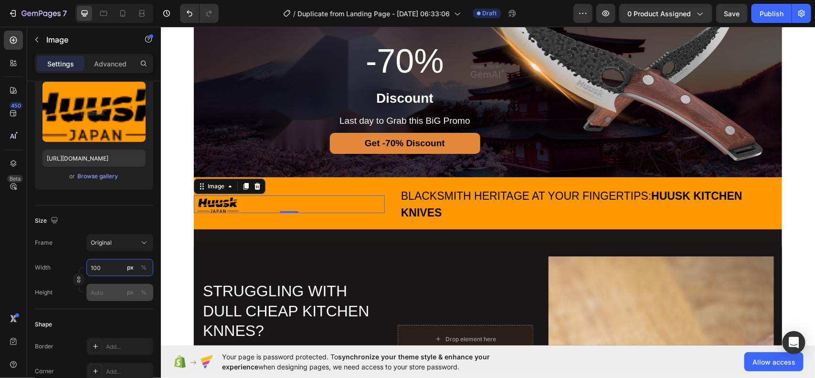
type input "100"
click at [113, 297] on input "px %" at bounding box center [119, 292] width 67 height 17
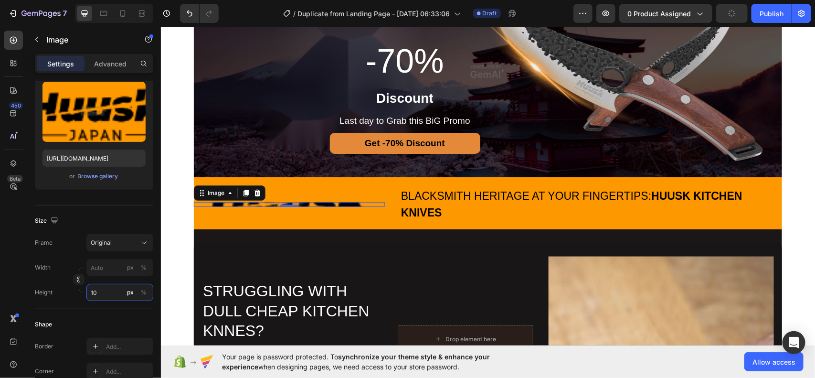
type input "1"
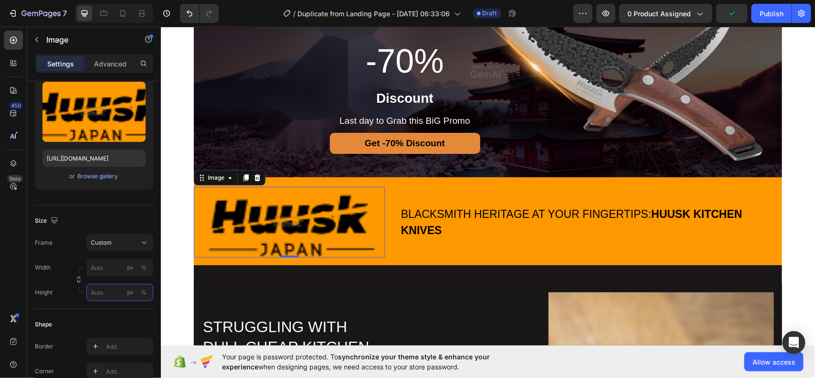
type input "1"
click at [78, 280] on icon "button" at bounding box center [78, 279] width 7 height 7
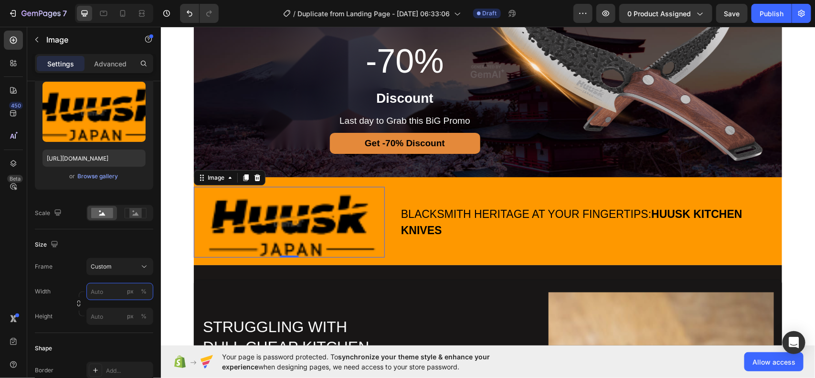
click at [110, 293] on input "px %" at bounding box center [119, 291] width 67 height 17
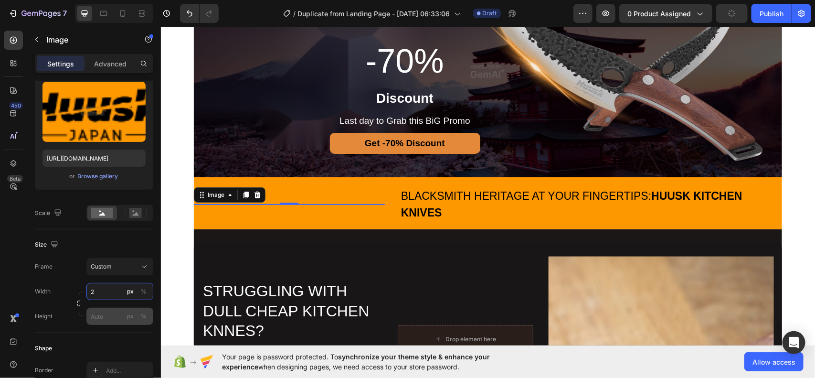
type input "2"
click at [113, 316] on input "px %" at bounding box center [119, 316] width 67 height 17
type input "2"
click at [117, 292] on input "2" at bounding box center [119, 291] width 67 height 17
type input "50"
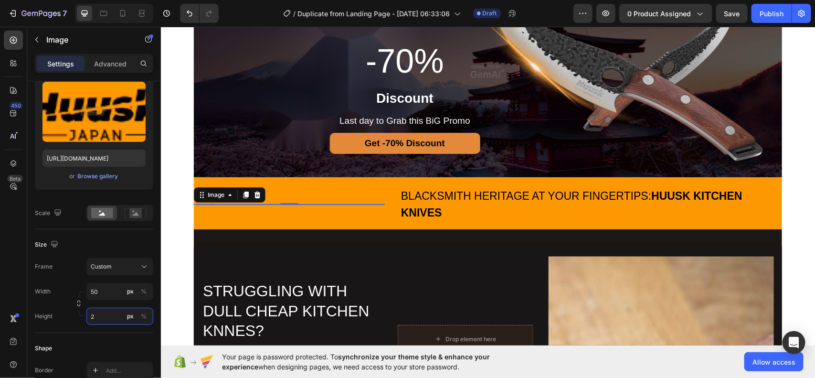
click at [116, 321] on input "2" at bounding box center [119, 316] width 67 height 17
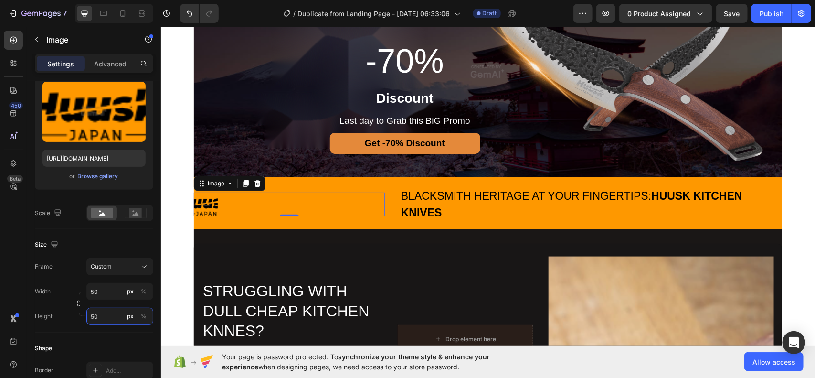
type input "5"
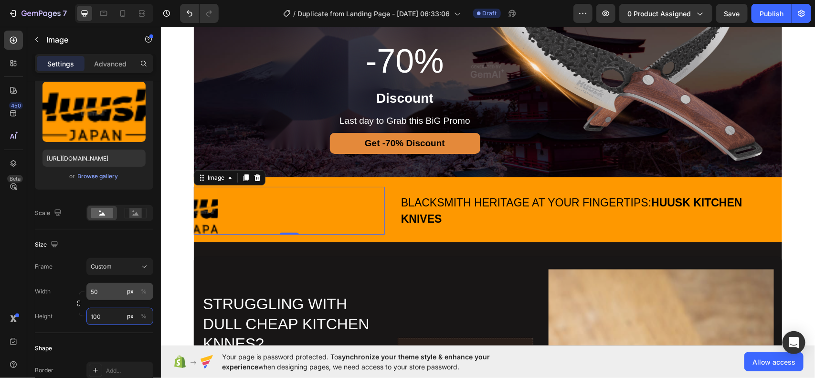
type input "100"
click at [114, 290] on input "50" at bounding box center [119, 291] width 67 height 17
type input "1"
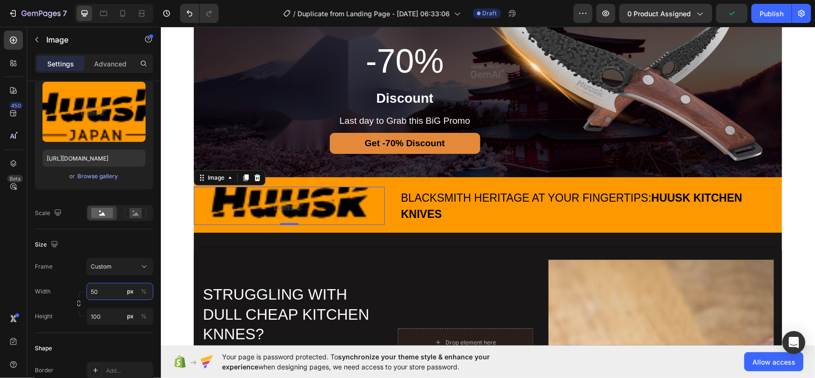
type input "5"
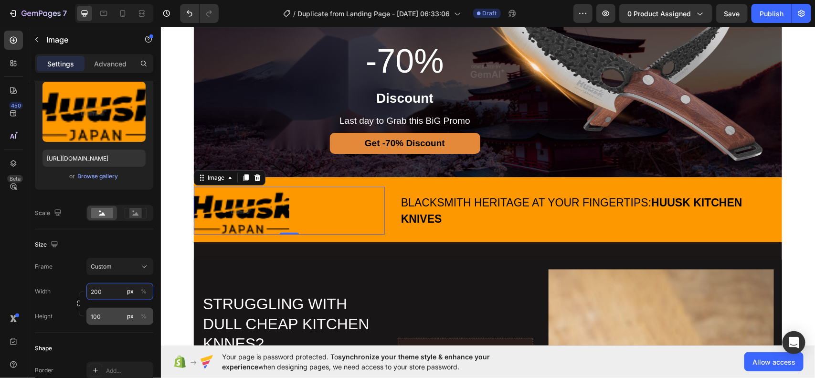
type input "200"
click at [111, 318] on input "100" at bounding box center [119, 316] width 67 height 17
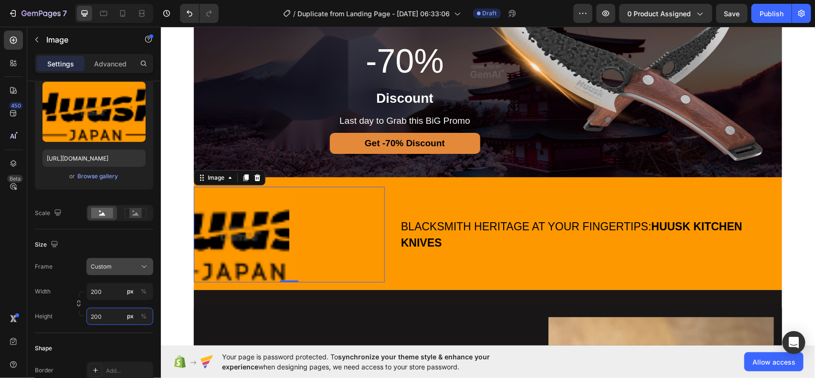
type input "200"
click at [130, 268] on div "Custom" at bounding box center [114, 266] width 47 height 9
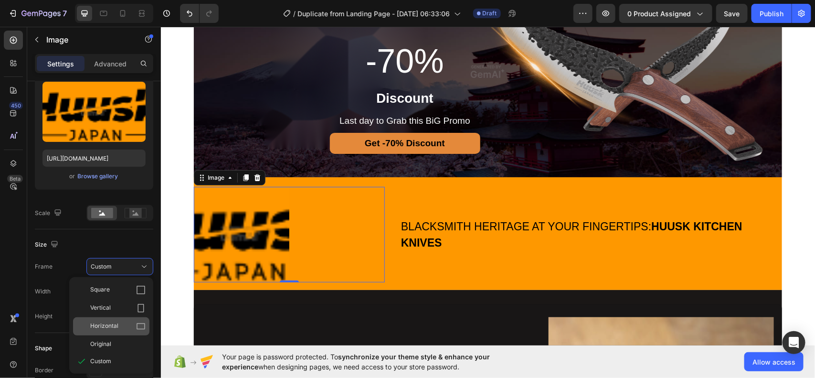
click at [141, 322] on icon at bounding box center [141, 326] width 10 height 10
type input "267"
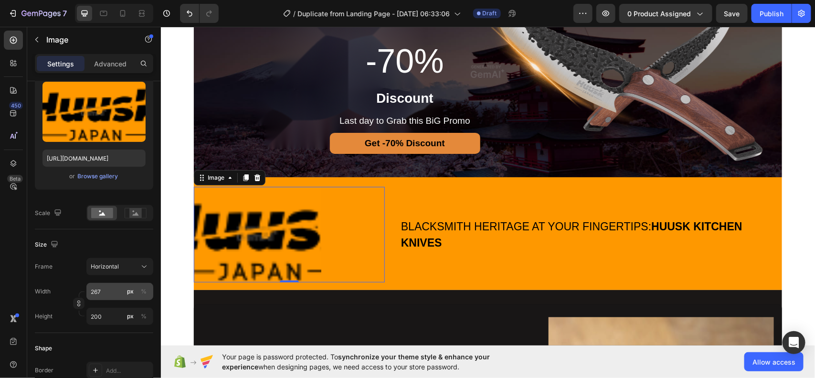
click at [125, 289] on button "px" at bounding box center [130, 291] width 11 height 11
click at [134, 289] on button "px" at bounding box center [130, 291] width 11 height 11
click at [131, 319] on div "px" at bounding box center [130, 316] width 7 height 9
click at [147, 317] on button "%" at bounding box center [143, 315] width 11 height 11
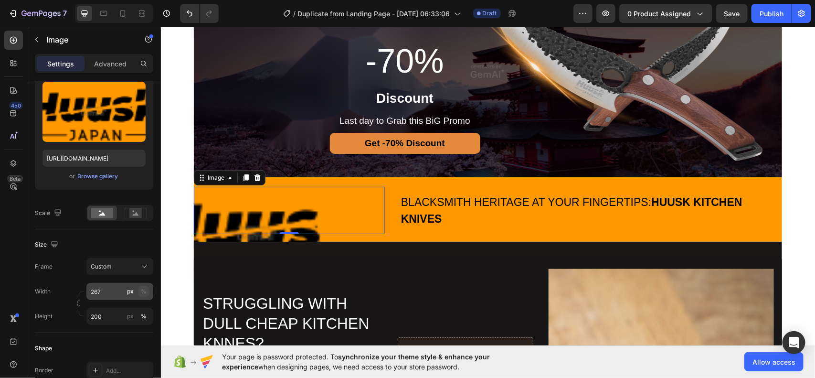
click at [143, 290] on div "%" at bounding box center [144, 291] width 6 height 9
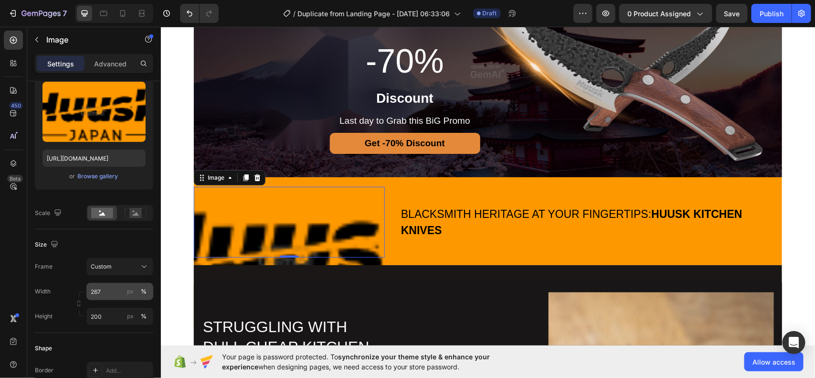
click at [149, 289] on div "px %" at bounding box center [137, 291] width 25 height 17
click at [149, 289] on input "267" at bounding box center [119, 291] width 67 height 17
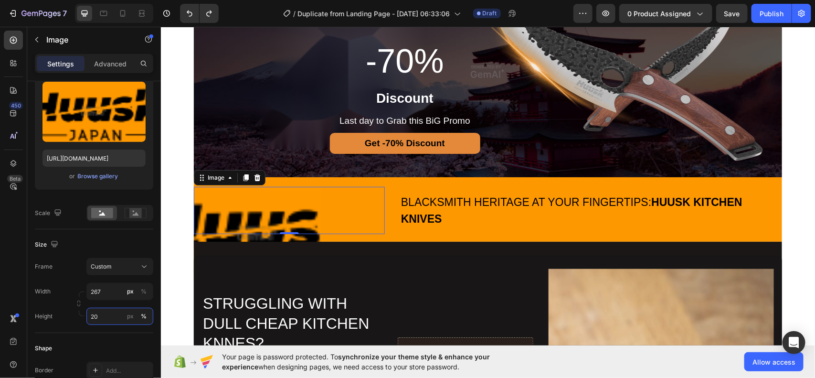
type input "200"
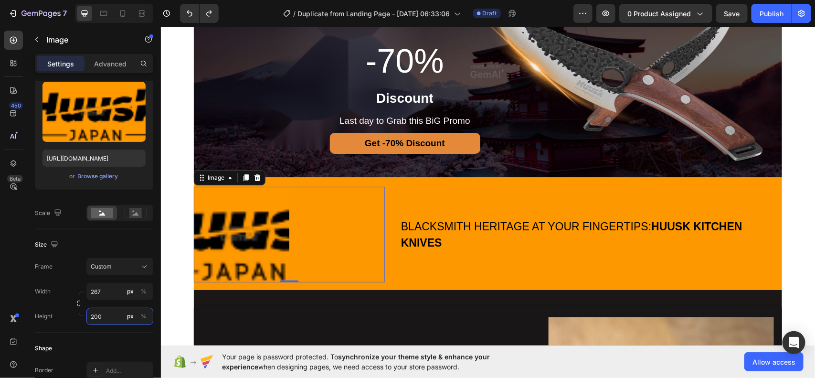
type input "200"
type input "100"
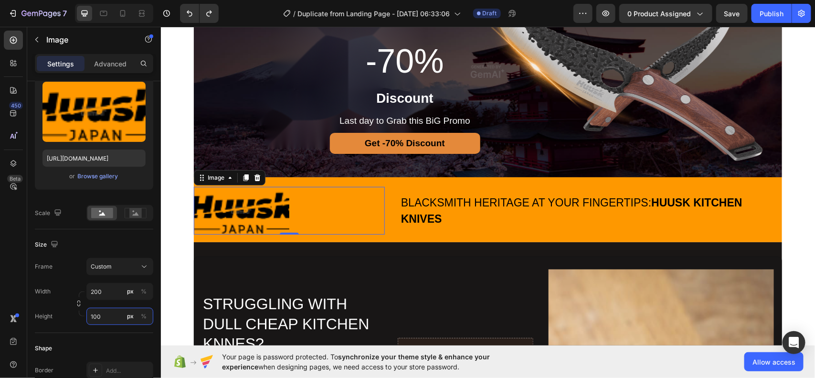
type input "267"
type input "200"
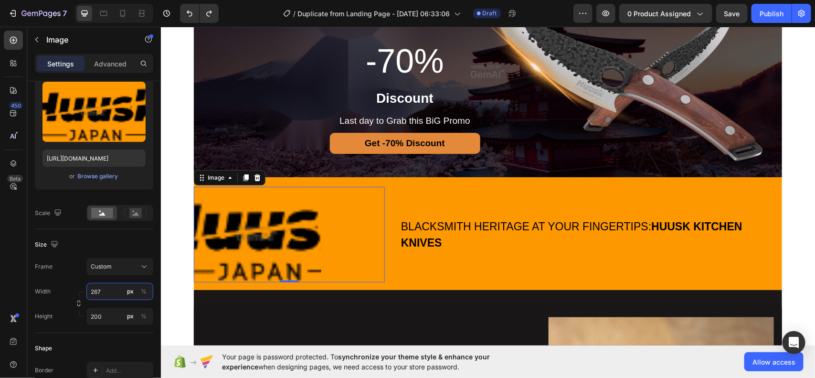
type input "200"
type input "100"
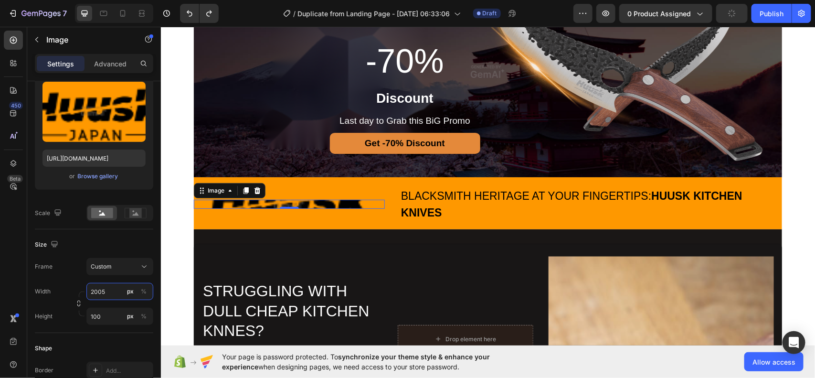
type input "50"
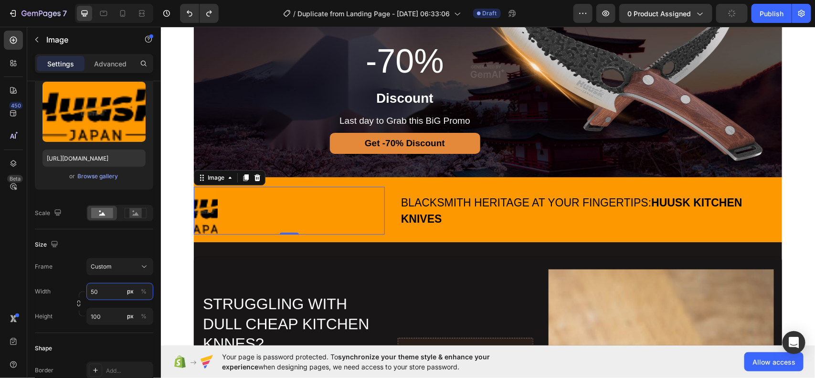
type input "2"
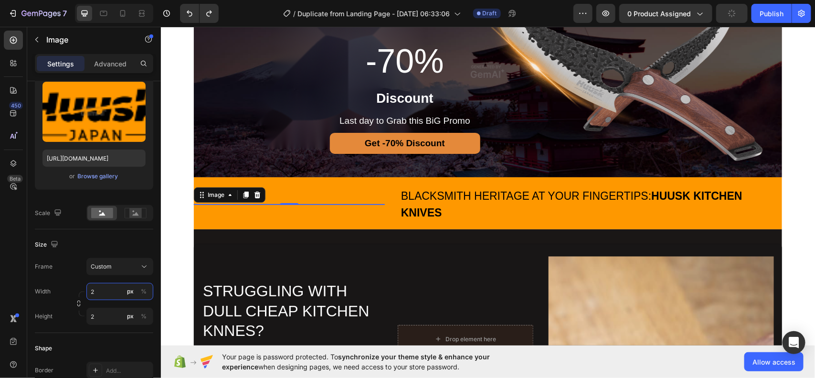
type input "21"
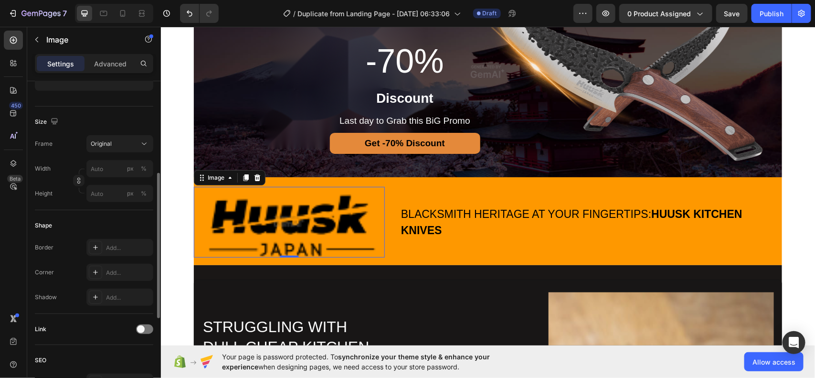
scroll to position [203, 0]
click at [106, 171] on input "px %" at bounding box center [119, 167] width 67 height 17
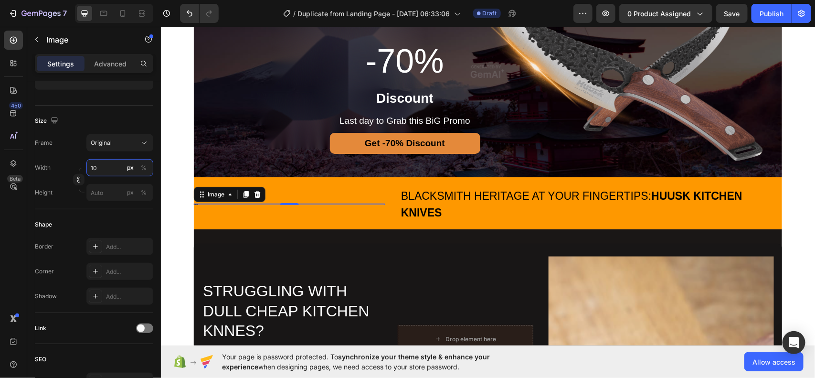
type input "1"
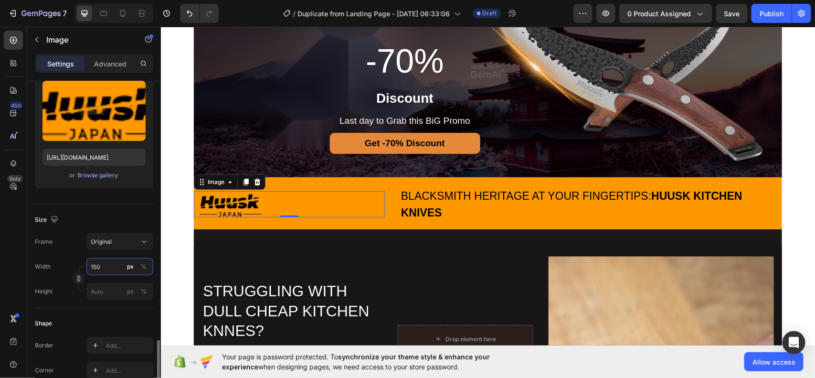
scroll to position [398, 0]
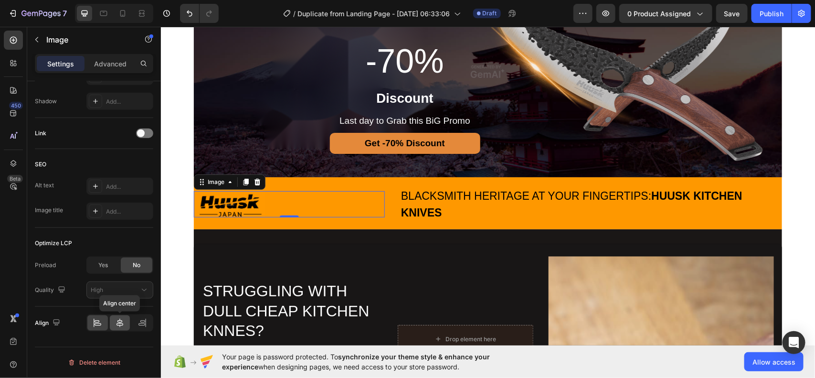
type input "150"
click at [120, 327] on icon at bounding box center [120, 323] width 7 height 9
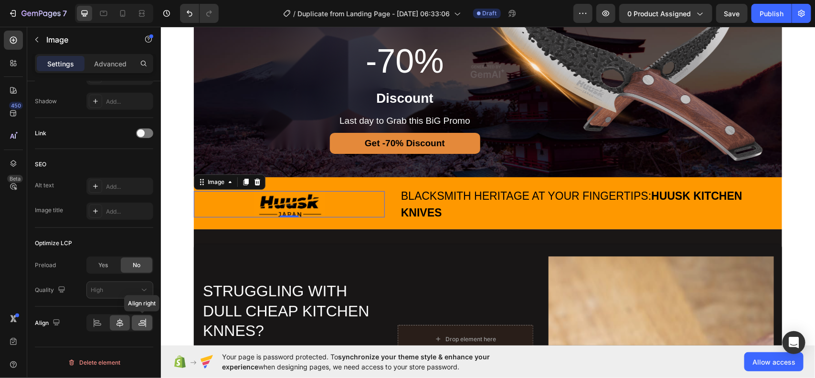
click at [148, 323] on div at bounding box center [142, 322] width 21 height 15
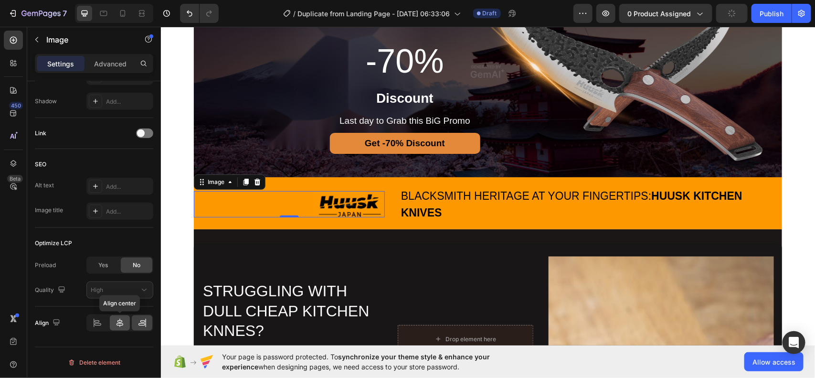
click at [120, 320] on icon at bounding box center [120, 323] width 10 height 10
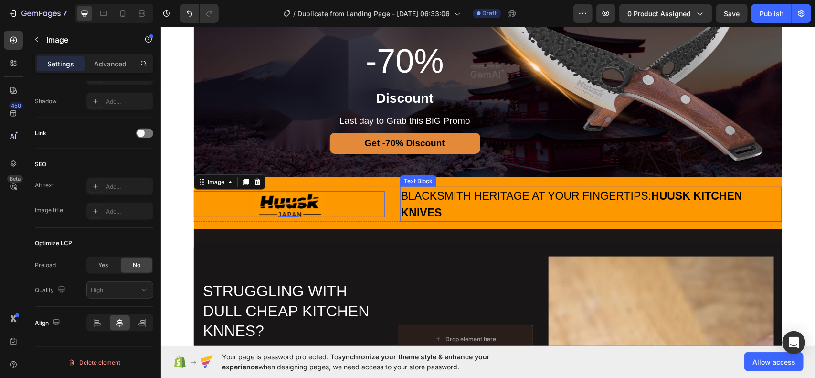
click at [449, 204] on p "BLACKSMITH HERITAGE AT YOUR FINGERTIPS: HUUSK KITCHEN KNIVES" at bounding box center [591, 203] width 380 height 33
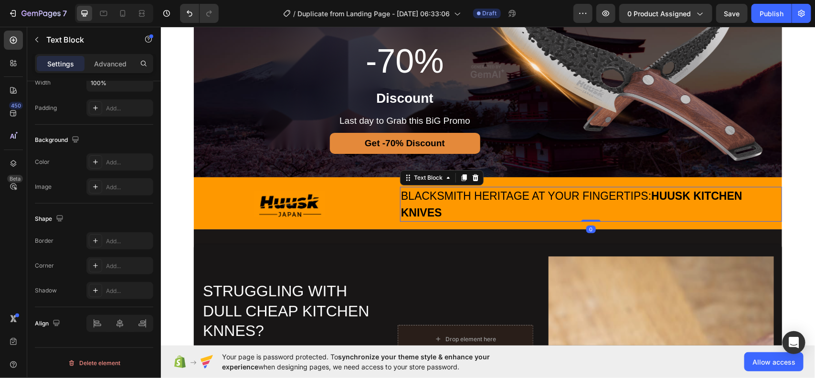
scroll to position [0, 0]
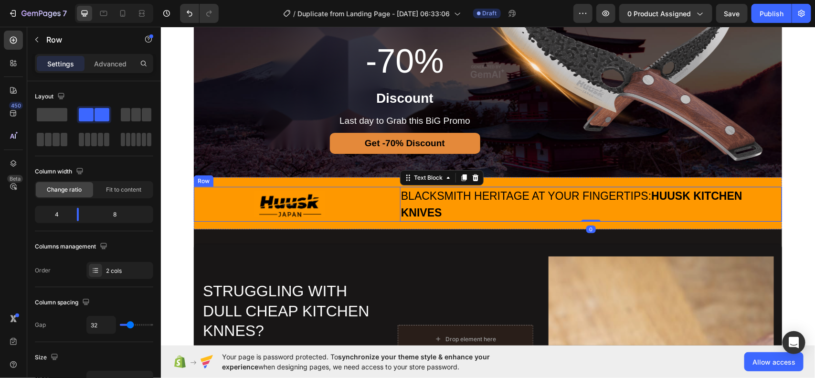
click at [382, 208] on div "Image BLACKSMITH HERITAGE AT YOUR FINGERTIPS: HUUSK KITCHEN KNIVES Text Block 0…" at bounding box center [487, 203] width 588 height 35
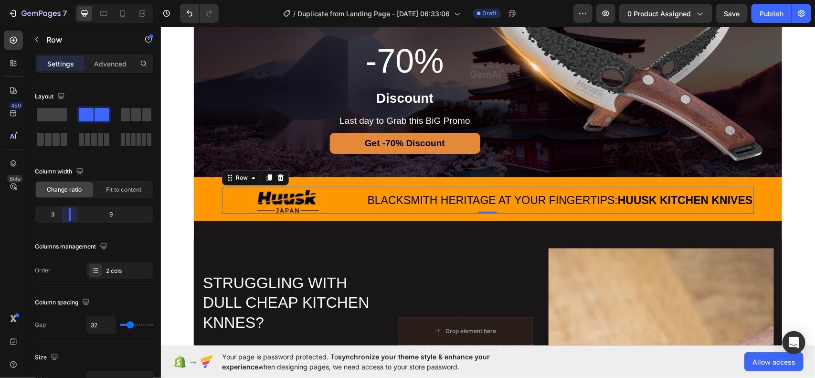
drag, startPoint x: 77, startPoint y: 213, endPoint x: 60, endPoint y: 230, distance: 24.7
click at [69, 0] on body "7 / Duplicate from Landing Page - Aug 26, 06:33:06 Draft Preview 0 product assi…" at bounding box center [407, 0] width 815 height 0
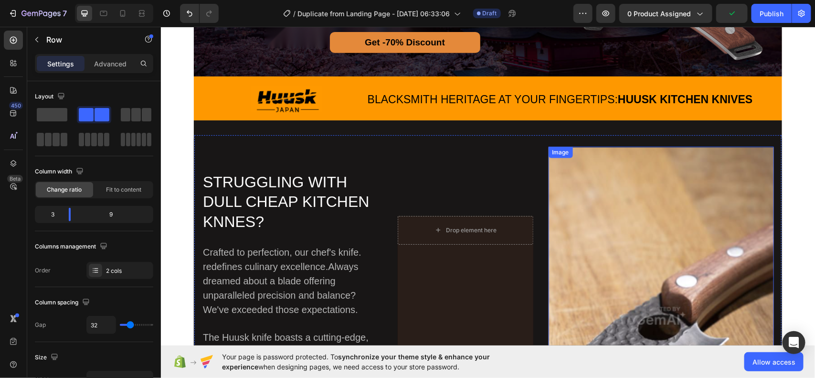
scroll to position [178, 0]
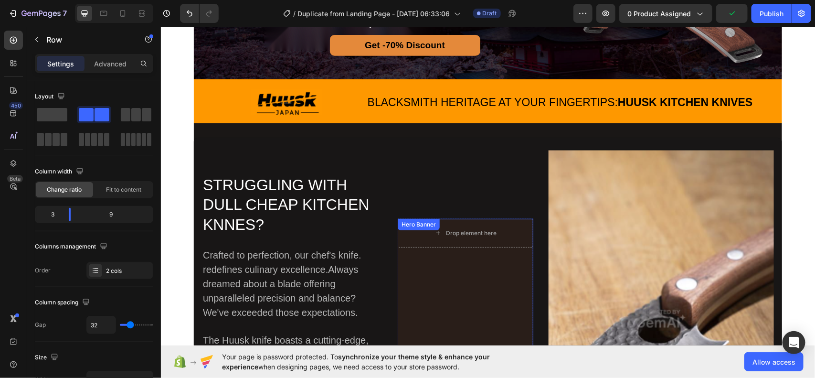
click at [505, 260] on div "Overlay" at bounding box center [465, 318] width 136 height 200
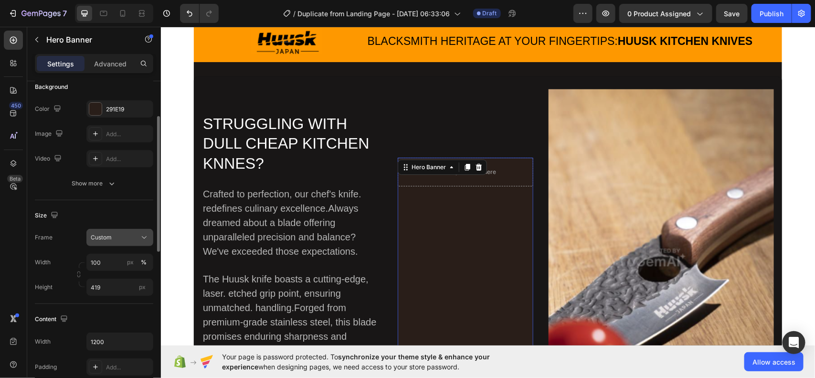
scroll to position [79, 0]
click at [115, 285] on input "419" at bounding box center [119, 285] width 67 height 17
click at [105, 255] on input "100" at bounding box center [119, 260] width 67 height 17
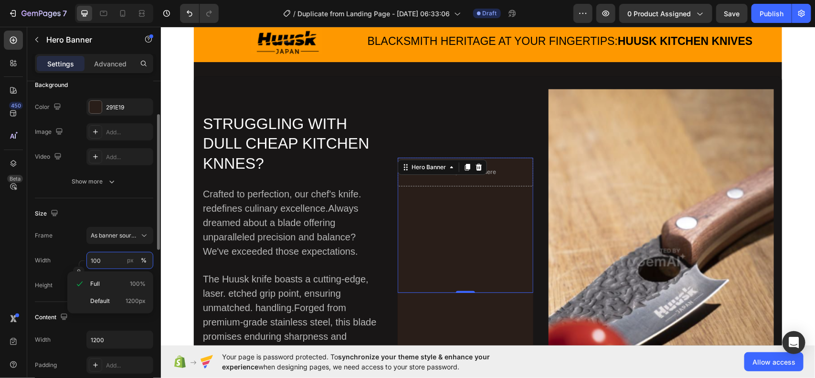
click at [105, 255] on input "100" at bounding box center [119, 260] width 67 height 17
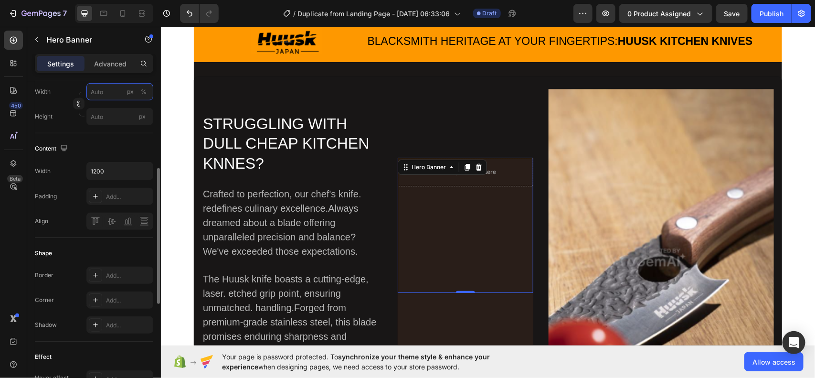
scroll to position [235, 0]
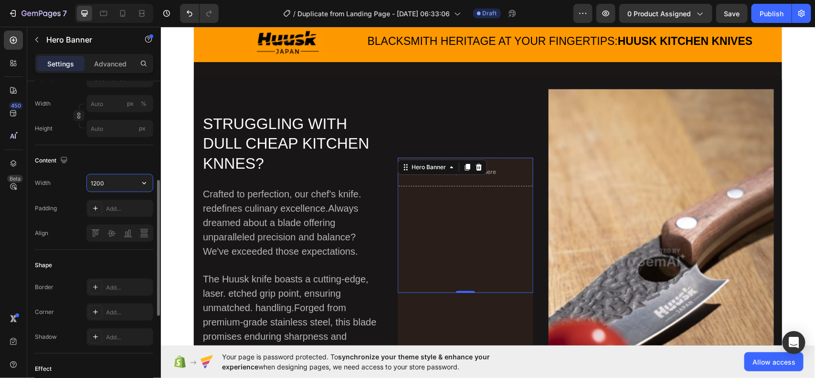
click at [108, 185] on input "1200" at bounding box center [120, 182] width 66 height 17
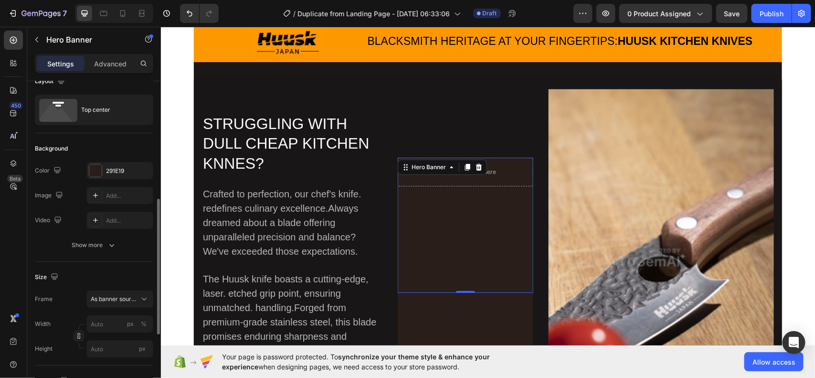
scroll to position [0, 0]
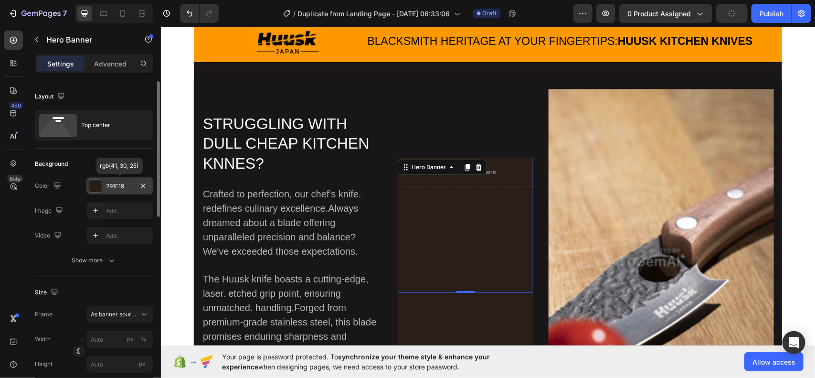
click at [111, 185] on div "291E19" at bounding box center [120, 186] width 28 height 9
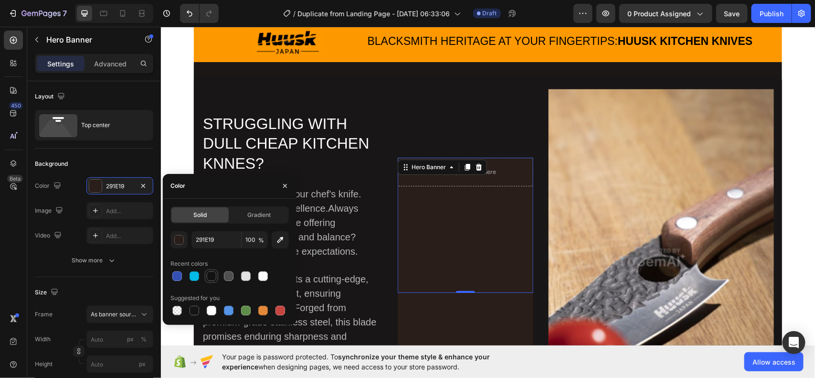
click at [211, 277] on div at bounding box center [212, 276] width 10 height 10
type input "121212"
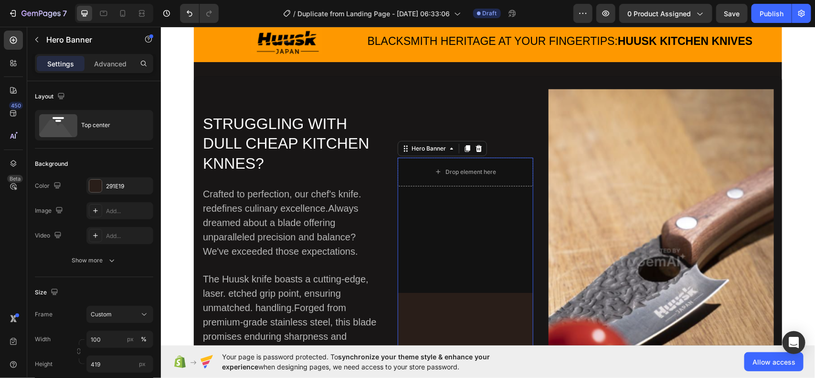
click at [420, 319] on div "Overlay" at bounding box center [465, 257] width 136 height 200
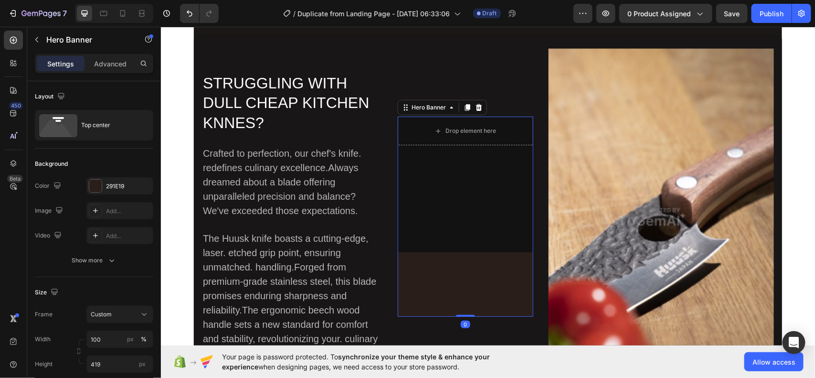
scroll to position [286, 0]
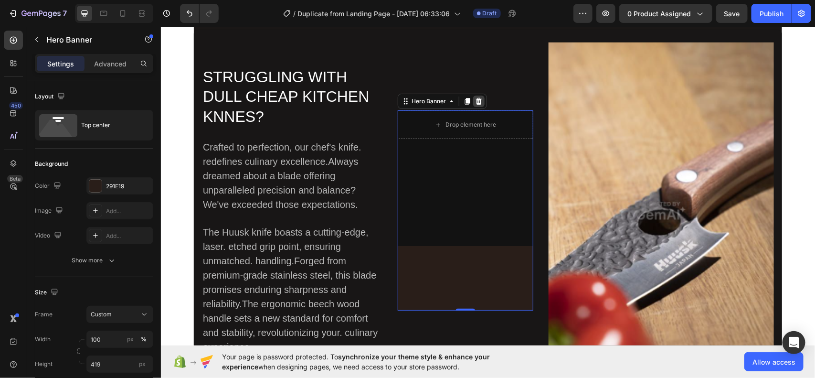
click at [473, 95] on div at bounding box center [478, 100] width 11 height 11
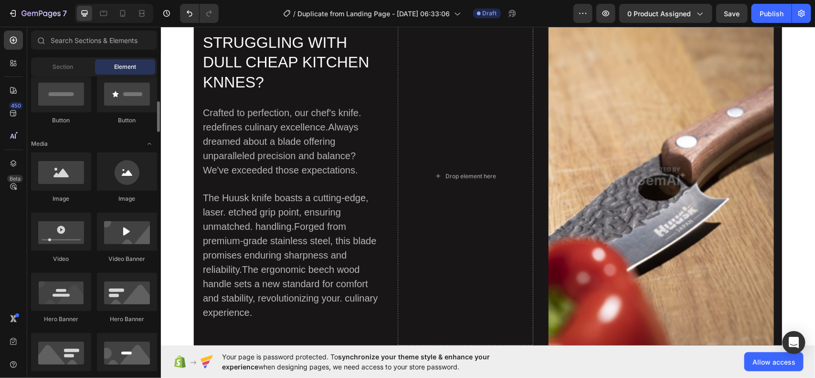
scroll to position [241, 0]
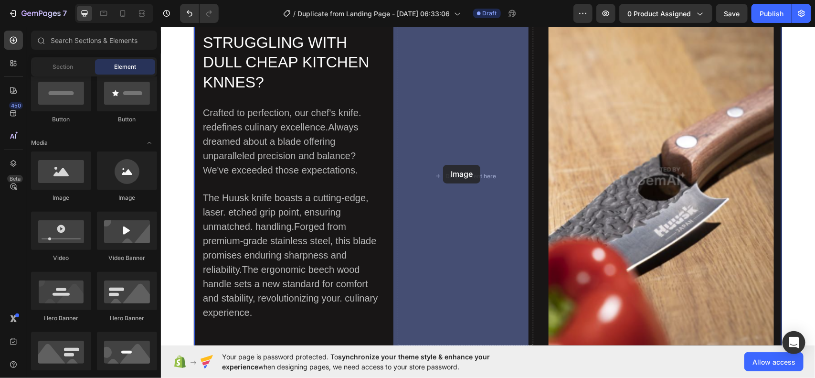
drag, startPoint x: 217, startPoint y: 200, endPoint x: 443, endPoint y: 164, distance: 228.6
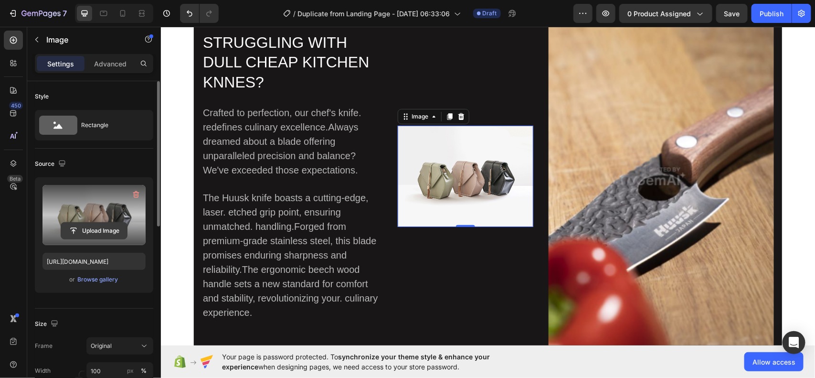
click at [92, 228] on input "file" at bounding box center [94, 231] width 66 height 16
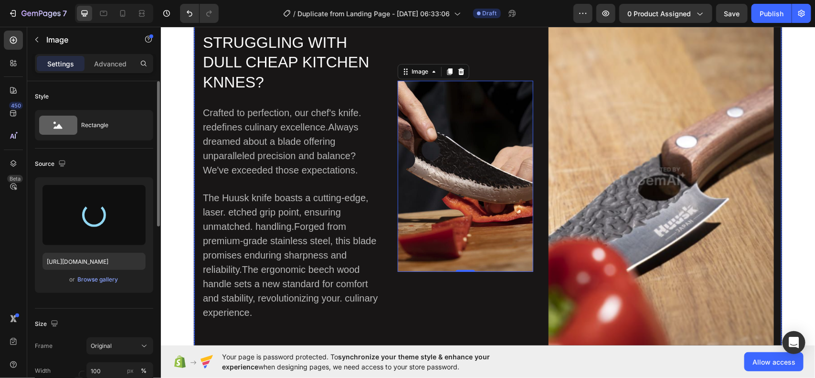
type input "https://cdn.shopify.com/s/files/1/0711/6351/0958/files/gempages_581641865858646…"
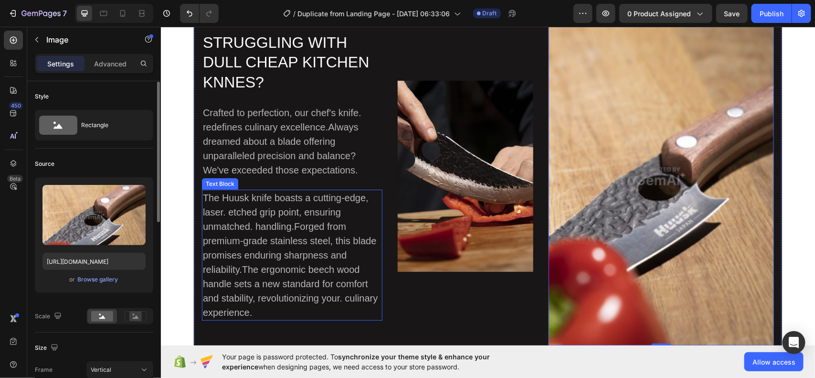
scroll to position [0, 0]
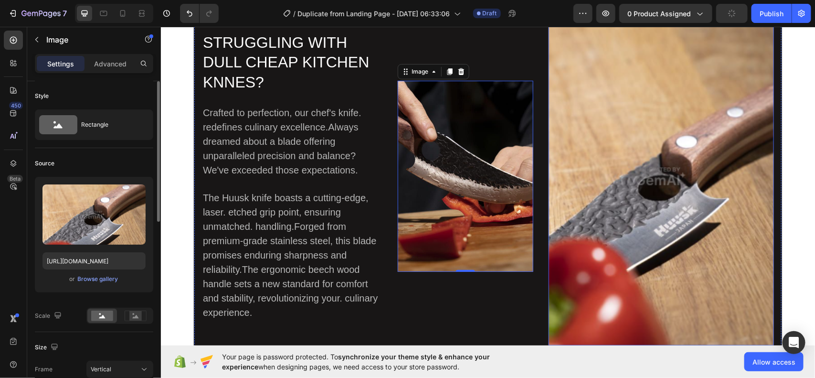
click at [637, 230] on img at bounding box center [661, 176] width 226 height 339
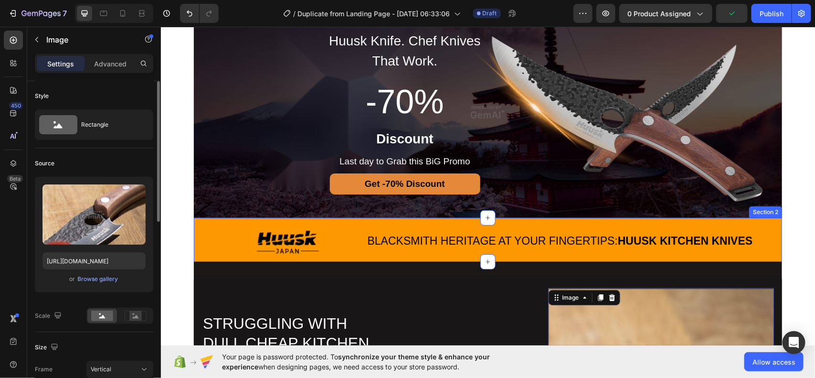
scroll to position [38, 0]
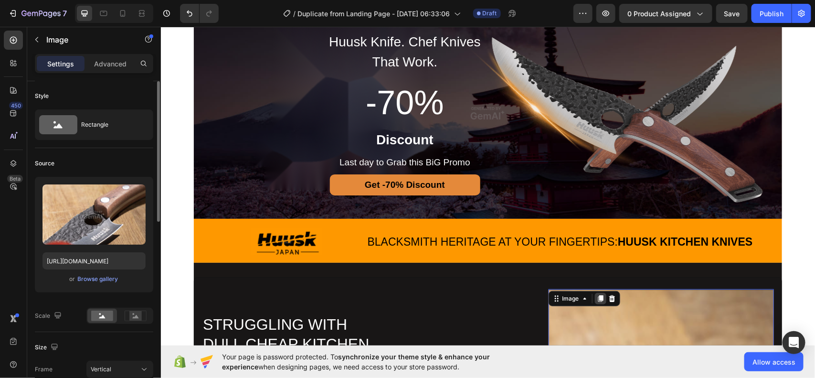
click at [597, 299] on icon at bounding box center [599, 298] width 5 height 7
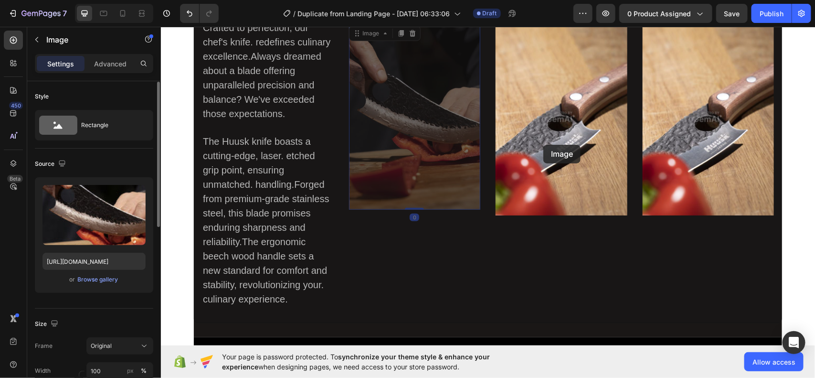
scroll to position [0, 0]
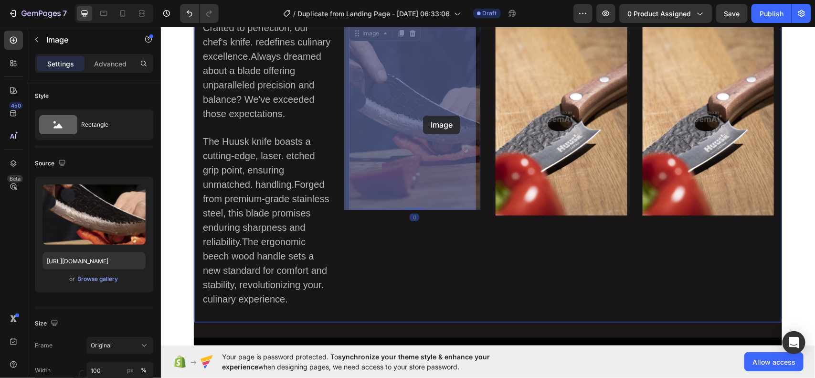
drag, startPoint x: 437, startPoint y: 139, endPoint x: 422, endPoint y: 115, distance: 29.0
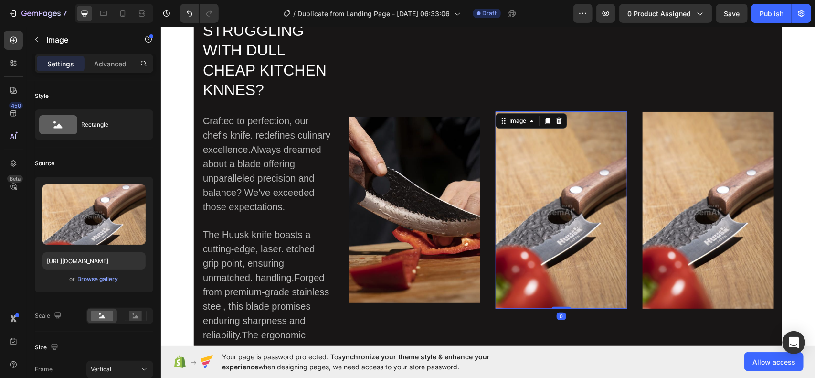
scroll to position [307, 0]
click at [556, 119] on icon at bounding box center [559, 120] width 6 height 7
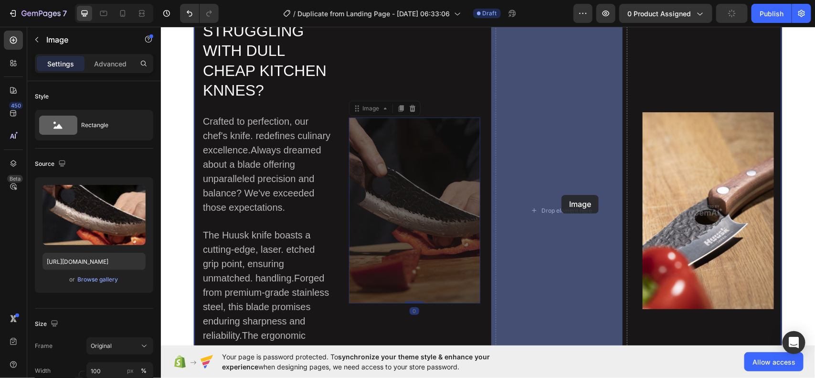
drag, startPoint x: 407, startPoint y: 215, endPoint x: 559, endPoint y: 198, distance: 152.4
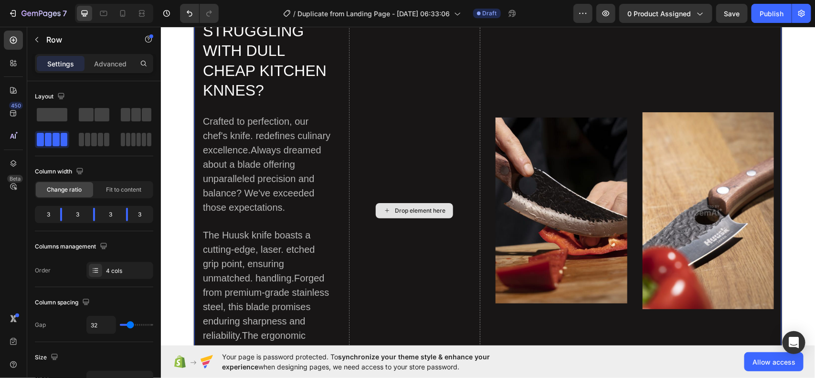
click at [418, 143] on div "Drop element here" at bounding box center [415, 210] width 132 height 380
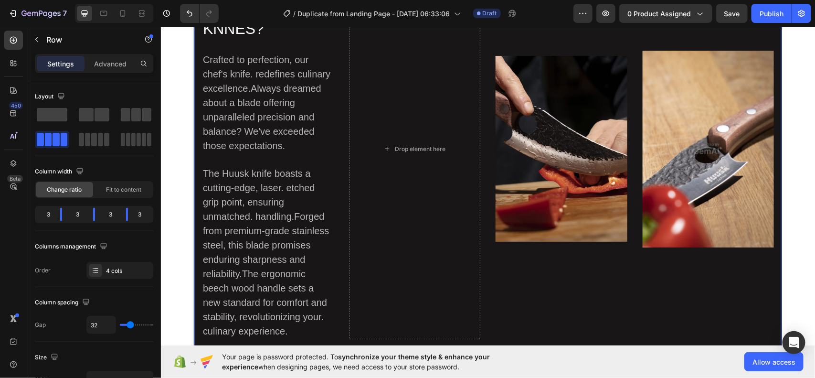
scroll to position [352, 0]
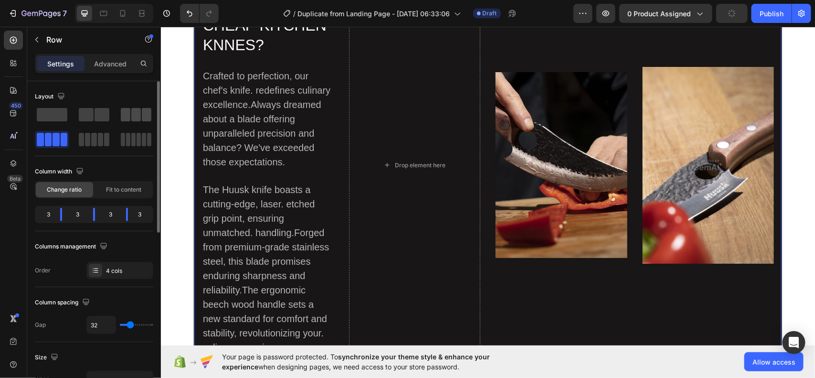
click at [129, 112] on span at bounding box center [126, 114] width 10 height 13
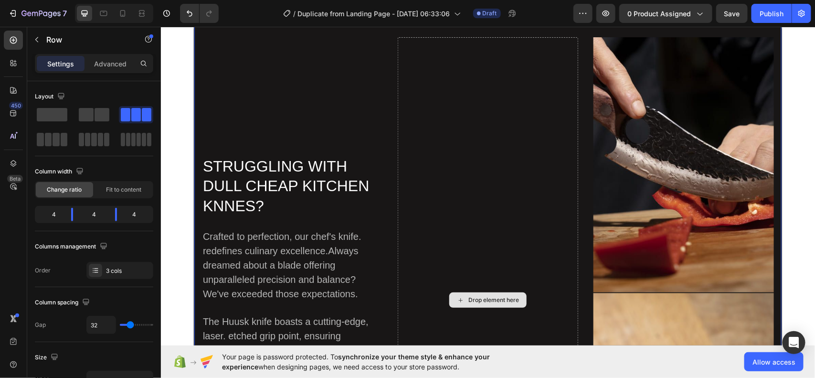
scroll to position [282, 0]
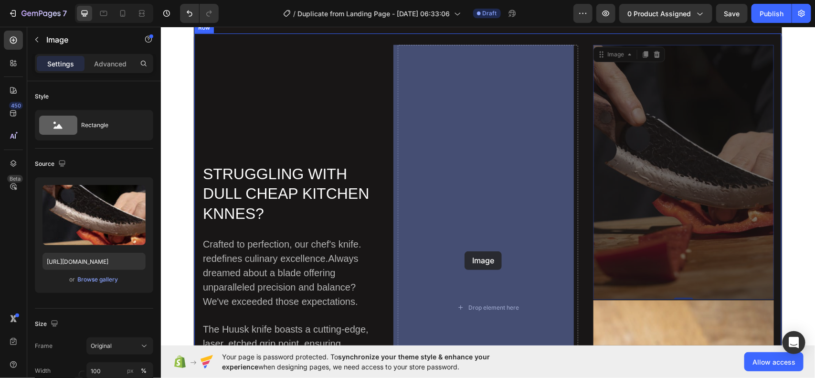
drag, startPoint x: 635, startPoint y: 193, endPoint x: 464, endPoint y: 251, distance: 180.5
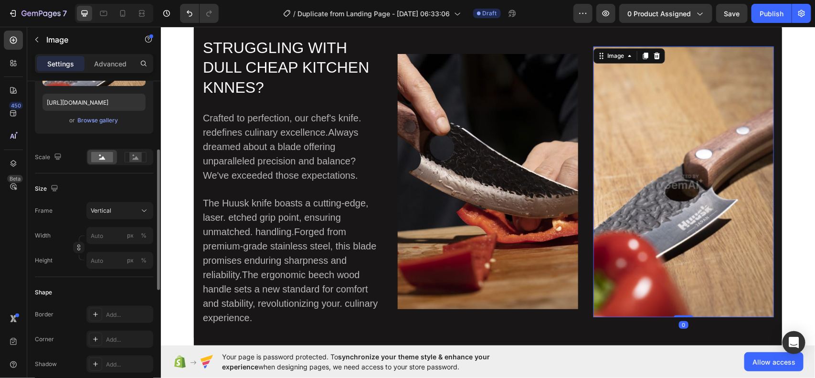
scroll to position [159, 0]
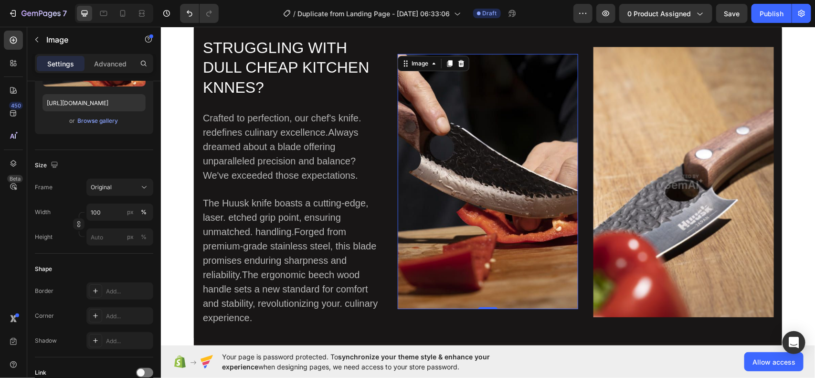
click at [429, 204] on img at bounding box center [487, 180] width 181 height 255
click at [111, 187] on span "Original" at bounding box center [101, 187] width 21 height 9
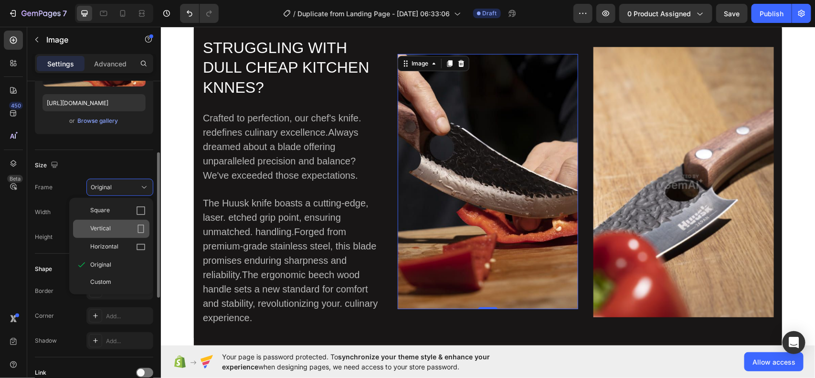
click at [129, 229] on div "Vertical" at bounding box center [117, 229] width 55 height 10
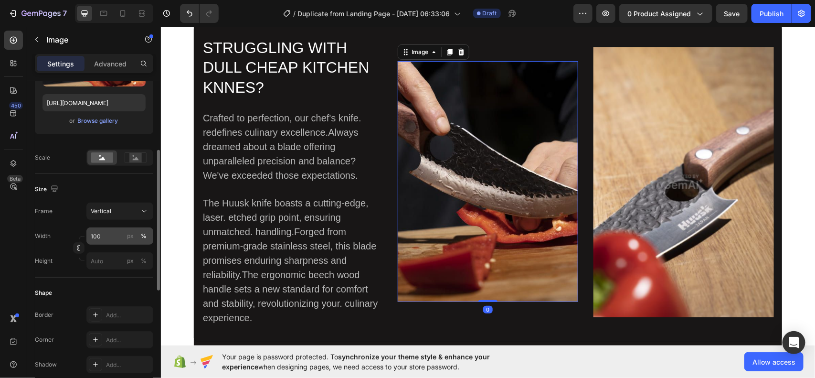
click at [143, 237] on div "%" at bounding box center [144, 236] width 6 height 9
click at [75, 213] on div "Frame Vertical" at bounding box center [94, 210] width 118 height 17
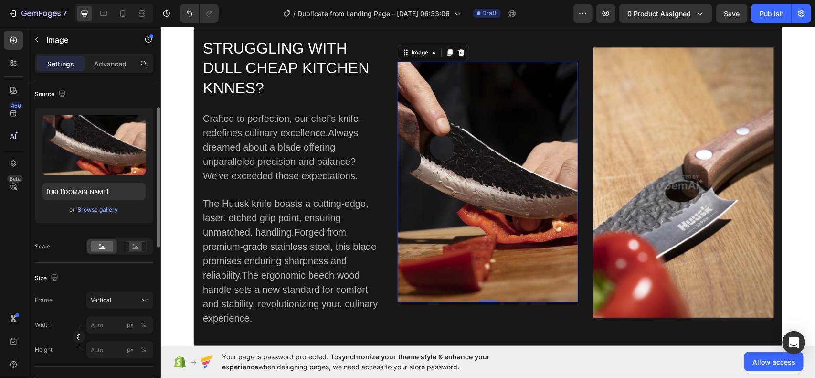
scroll to position [67, 0]
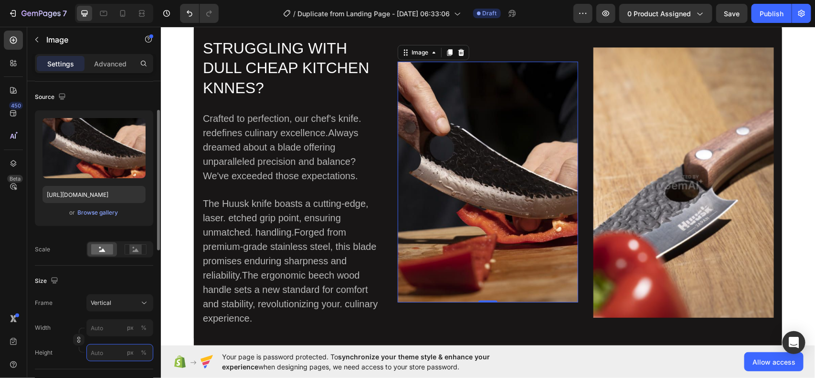
click at [109, 354] on input "px %" at bounding box center [119, 352] width 67 height 17
type input "4"
type input "5"
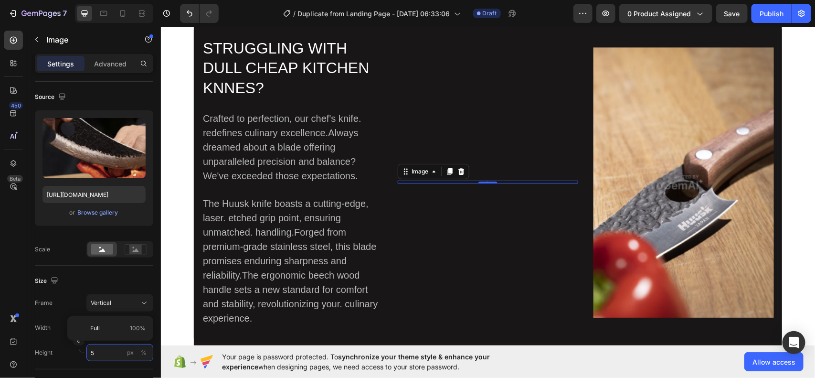
type input "38"
type input "50"
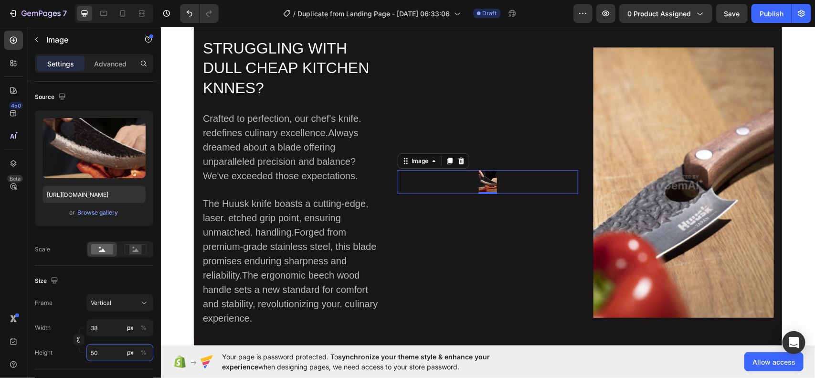
type input "375"
type input "500"
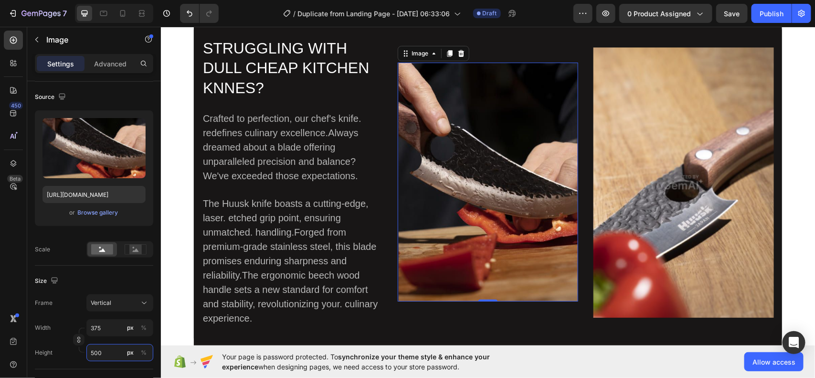
type input "38"
type input "50"
type input "4"
type input "5"
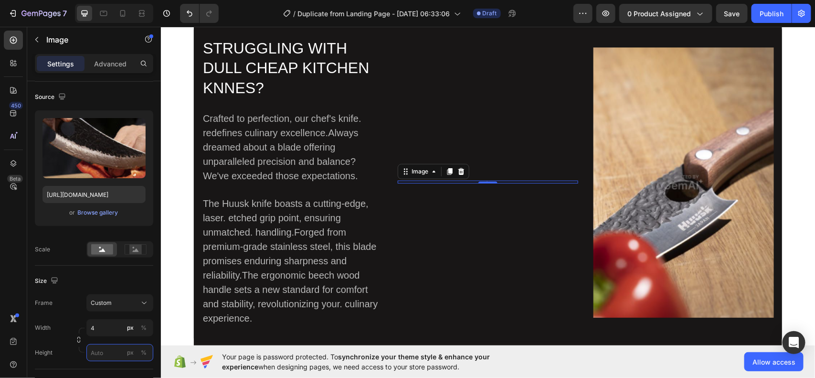
type input "5"
type input "38"
type input "51"
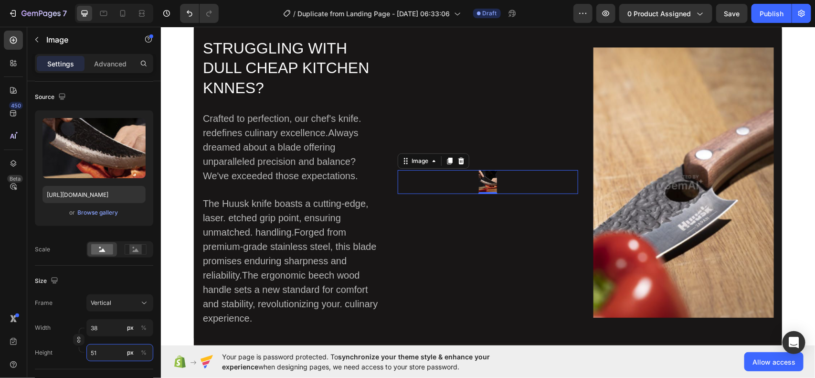
type input "383"
type input "510"
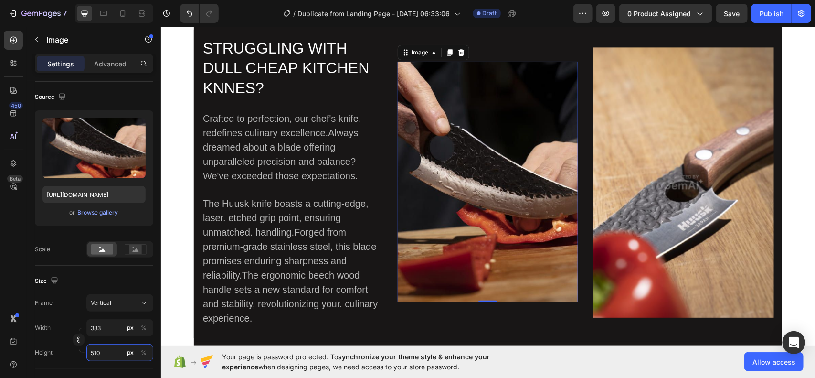
type input "3825"
type input "5100"
type input "38250"
type input "51000"
type input "3825"
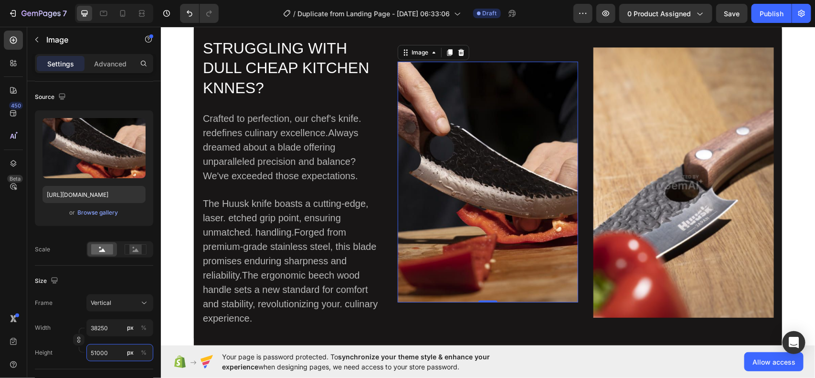
type input "5100"
type input "383"
type input "510"
type input "38"
type input "51"
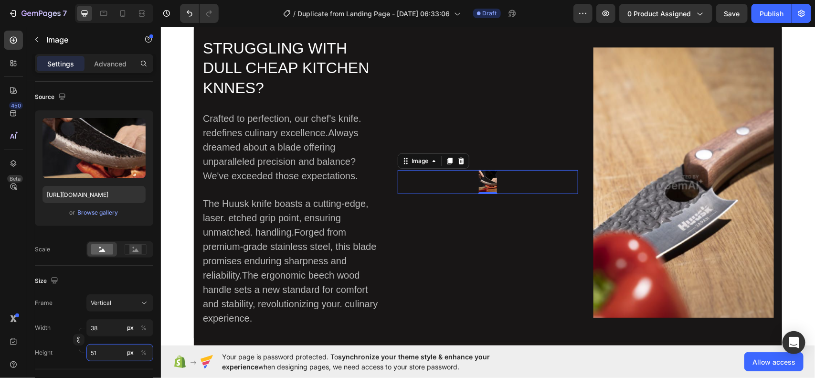
type input "4"
type input "5"
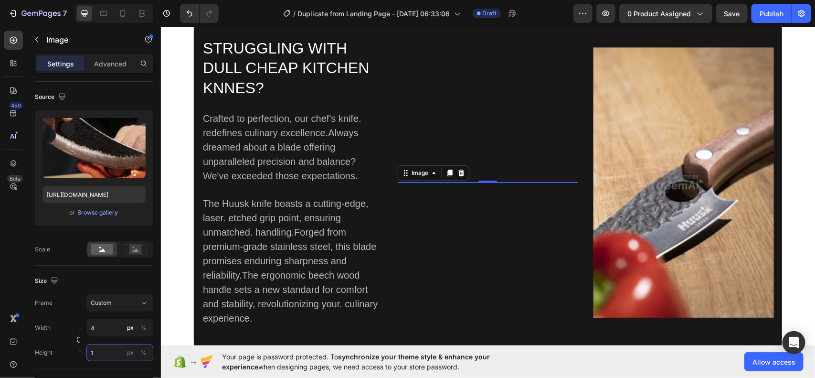
type input "5"
type input "38"
type input "50"
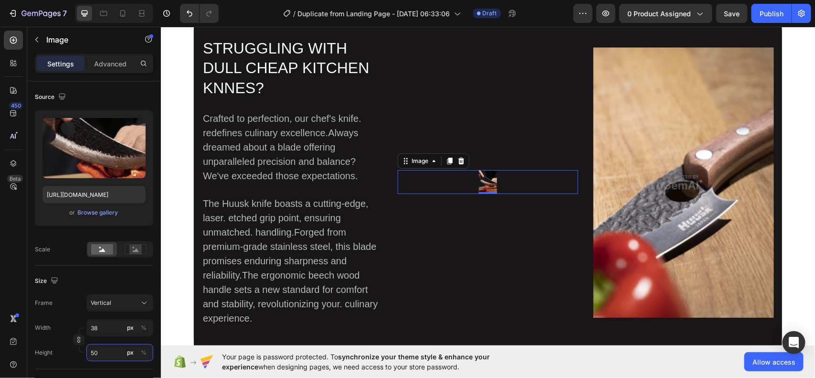
type input "375"
type input "500"
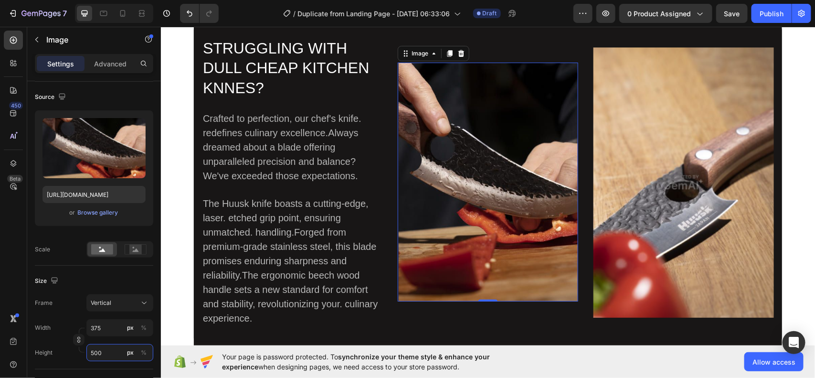
type input "3750"
type input "5000"
type input "375"
type input "500"
type input "38"
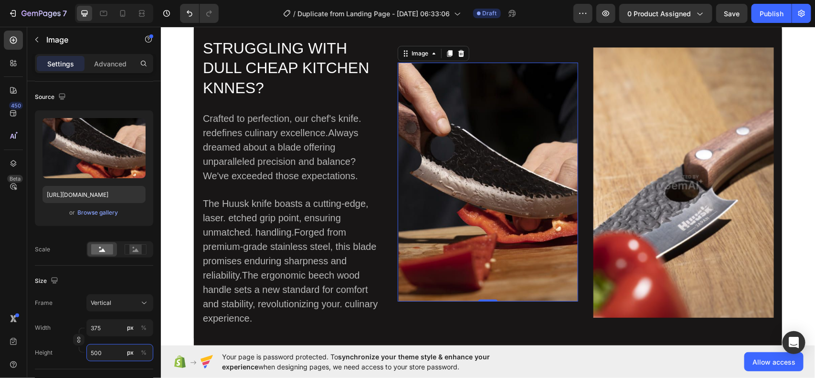
type input "50"
type input "4"
type input "5"
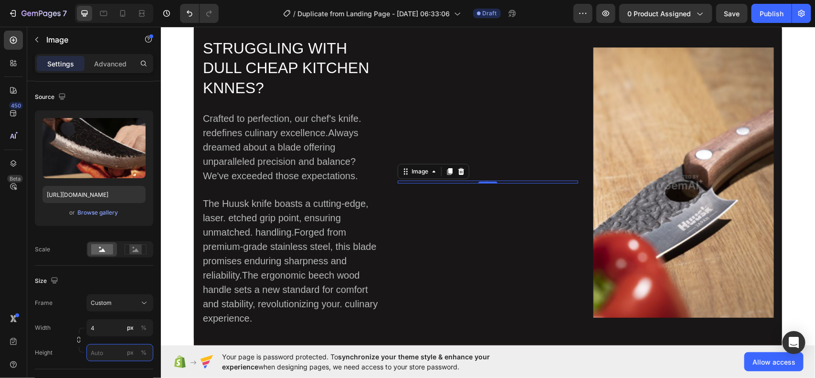
type input "5"
click at [77, 341] on icon "button" at bounding box center [78, 339] width 7 height 7
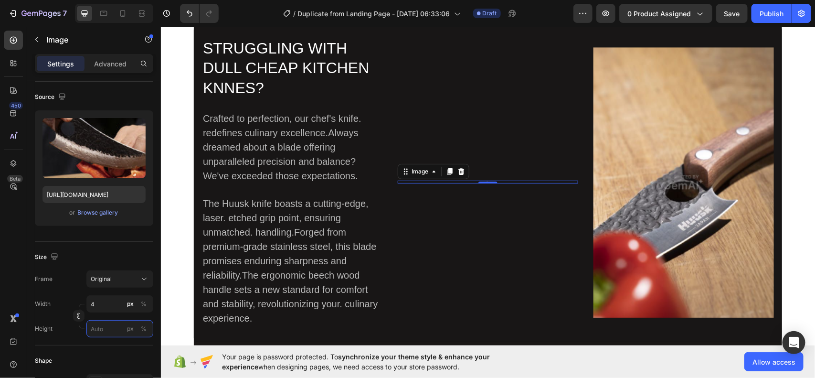
click at [113, 330] on input "px %" at bounding box center [119, 328] width 67 height 17
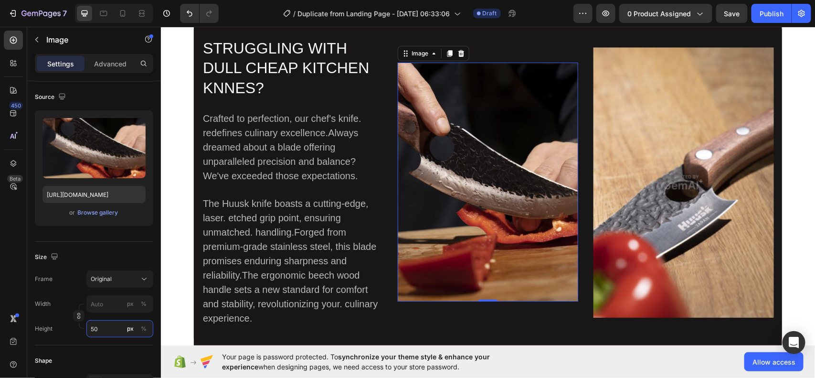
type input "5"
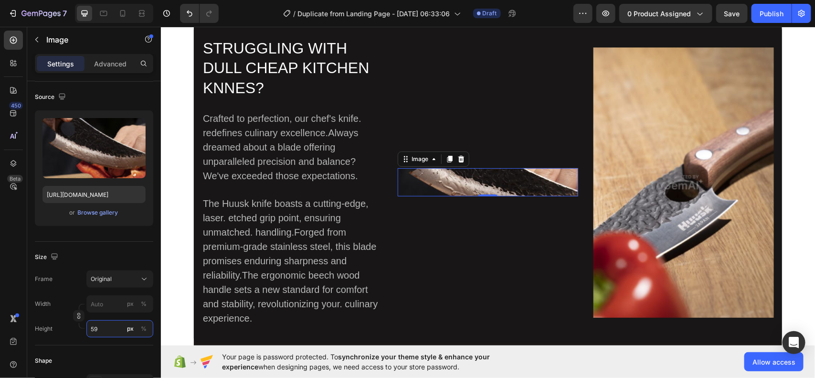
type input "5"
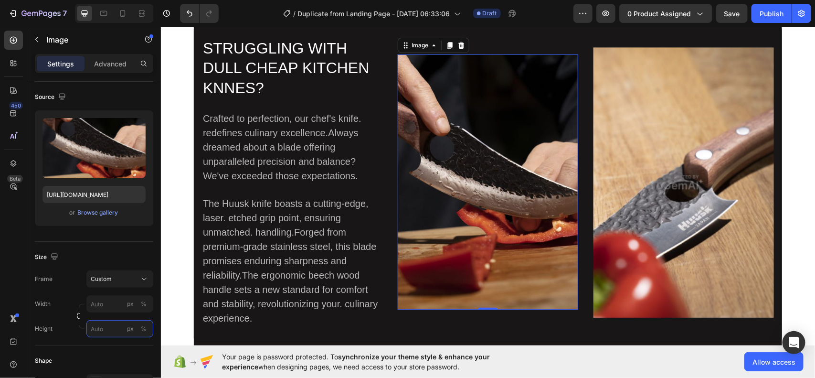
type input "5"
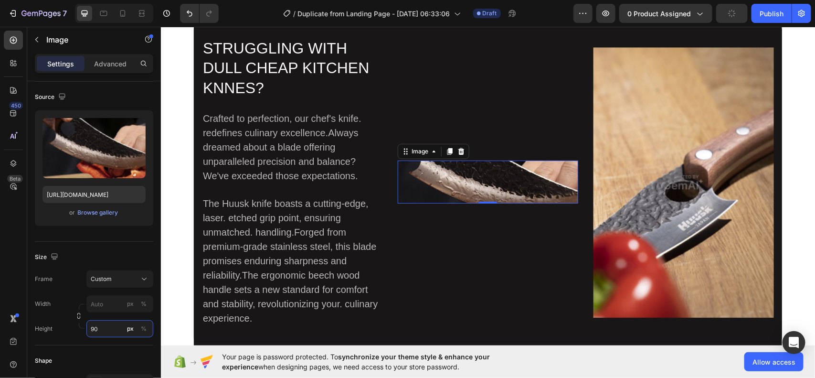
type input "9"
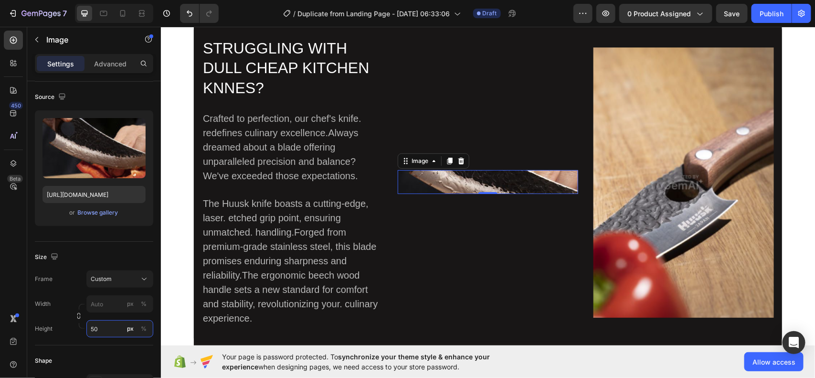
type input "5"
type input "700"
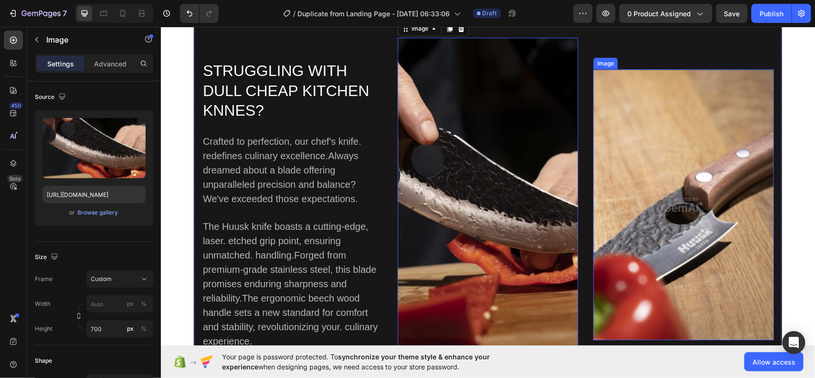
click at [677, 245] on img at bounding box center [683, 204] width 181 height 271
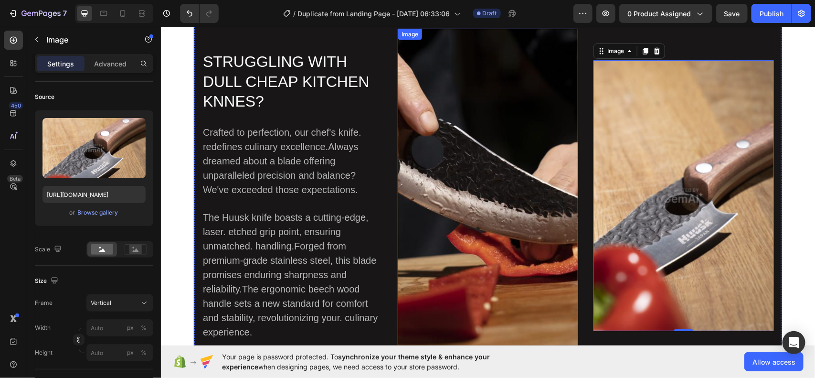
scroll to position [298, 0]
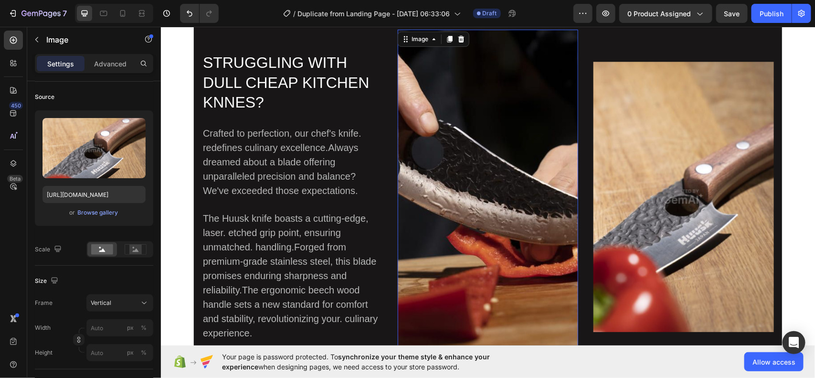
click at [477, 218] on img at bounding box center [487, 196] width 181 height 334
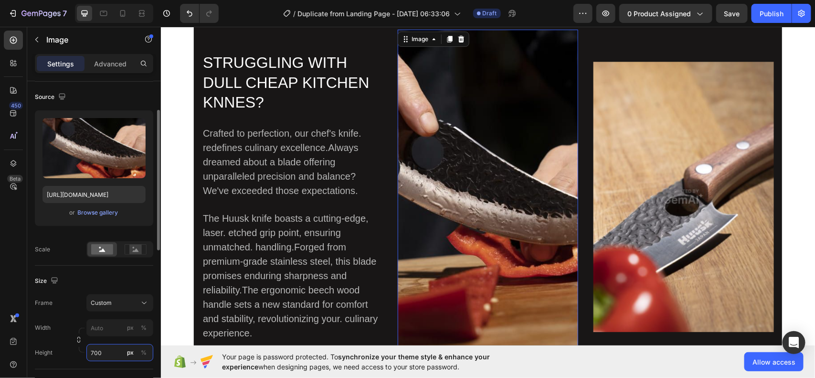
click at [106, 355] on input "700" at bounding box center [119, 352] width 67 height 17
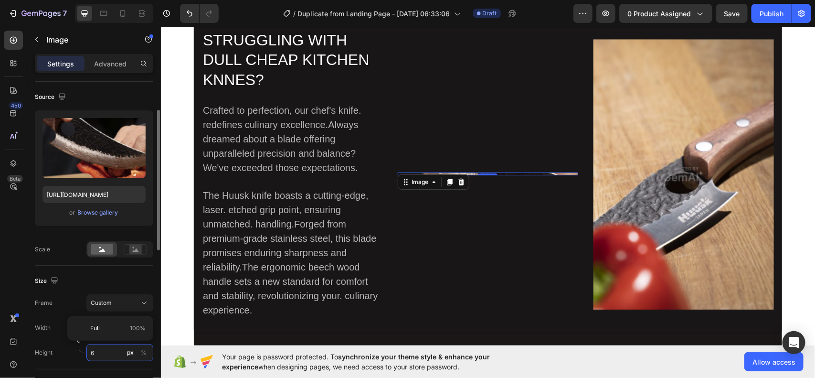
scroll to position [275, 0]
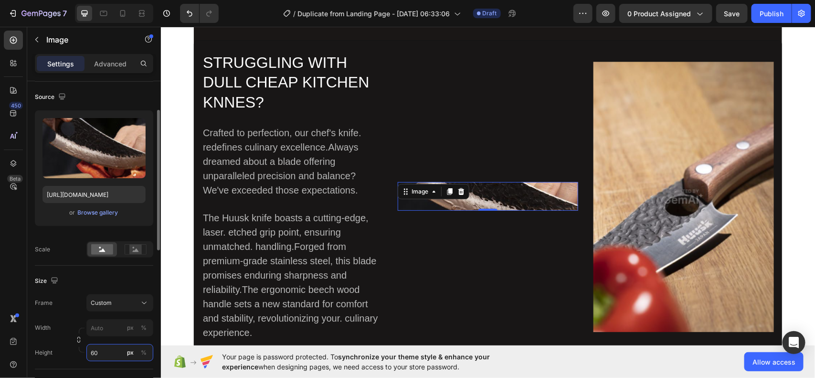
type input "600"
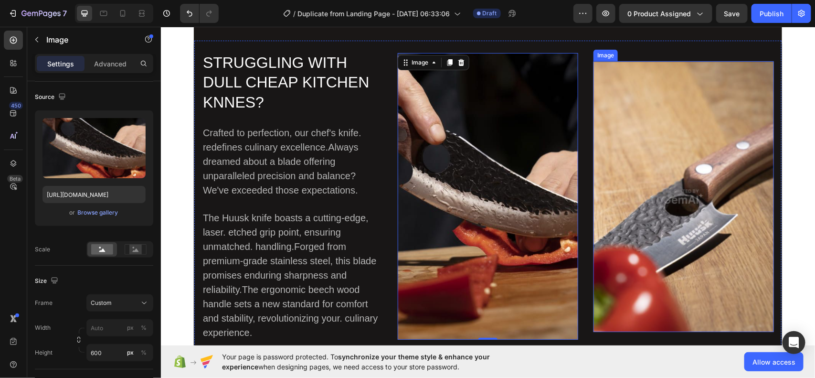
click at [649, 252] on img at bounding box center [683, 196] width 181 height 271
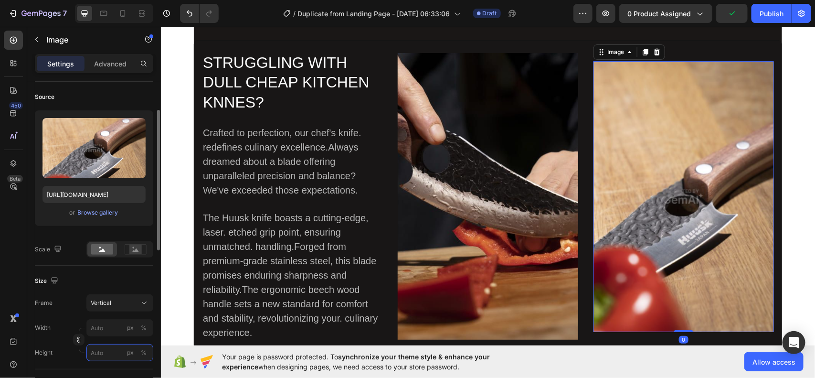
click at [107, 356] on input "px %" at bounding box center [119, 352] width 67 height 17
type input "5"
type input "6"
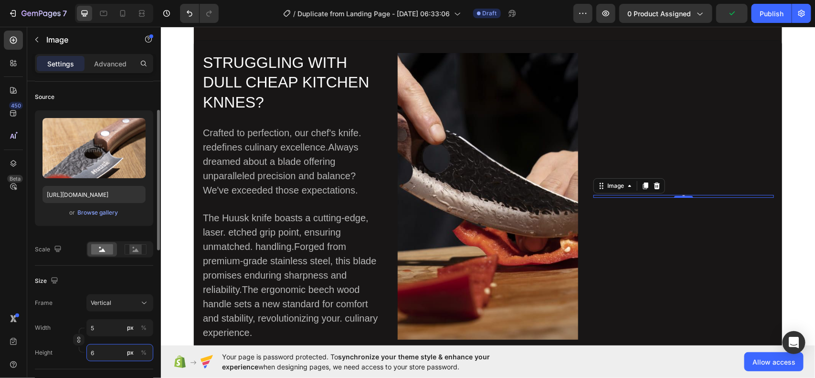
type input "45"
type input "60"
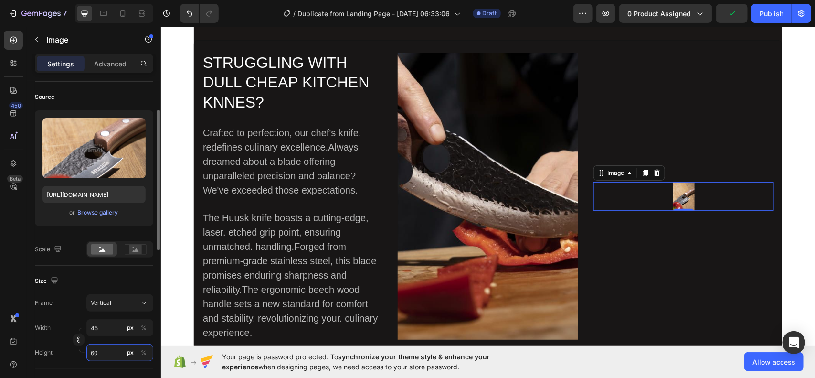
type input "450"
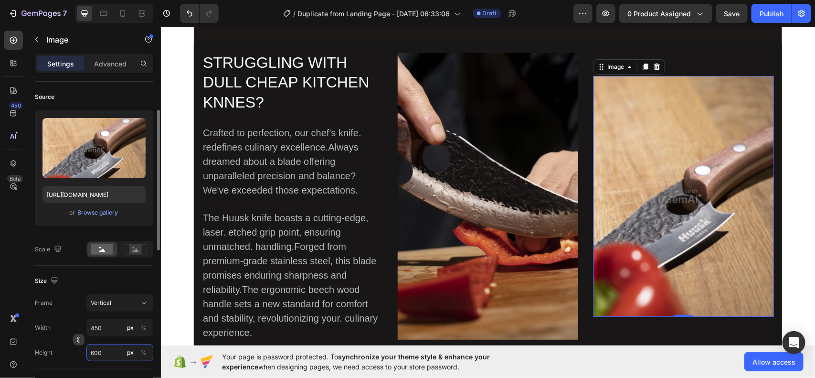
type input "600"
click at [83, 344] on button "button" at bounding box center [78, 339] width 11 height 11
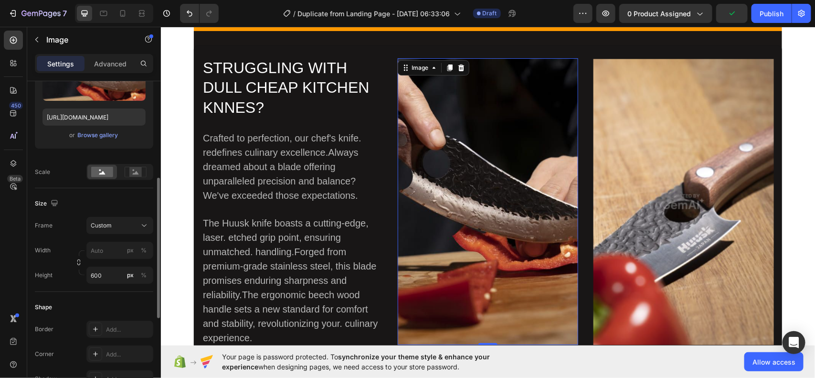
scroll to position [0, 0]
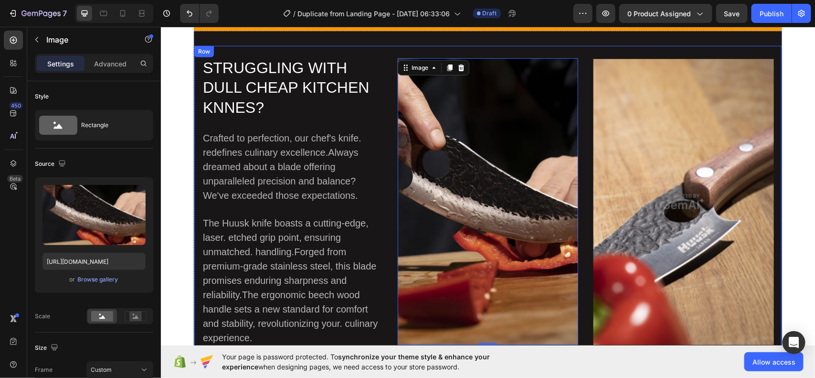
click at [575, 85] on div "STRUGGLING WITH DULL CHEAP KITCHEN KNNES? Heading Crafted to perfection, our ch…" at bounding box center [487, 203] width 588 height 317
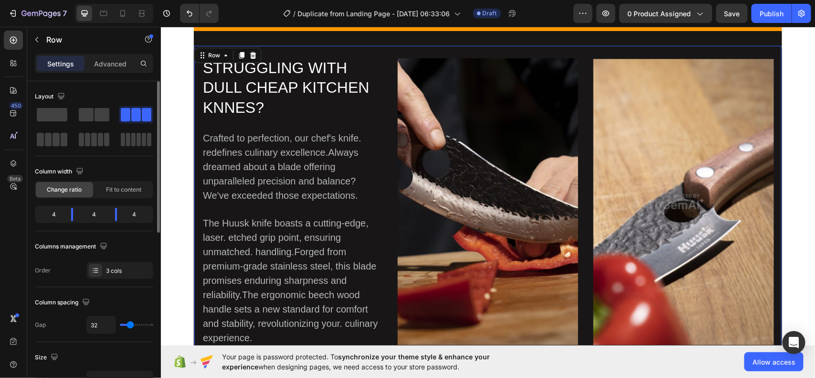
type input "86"
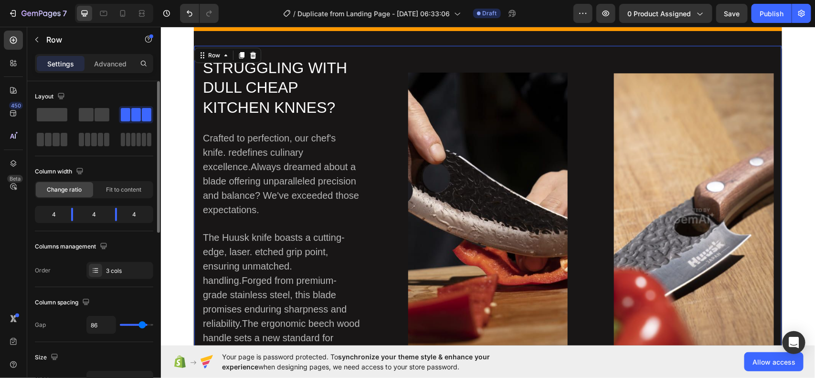
type input "97"
type input "105"
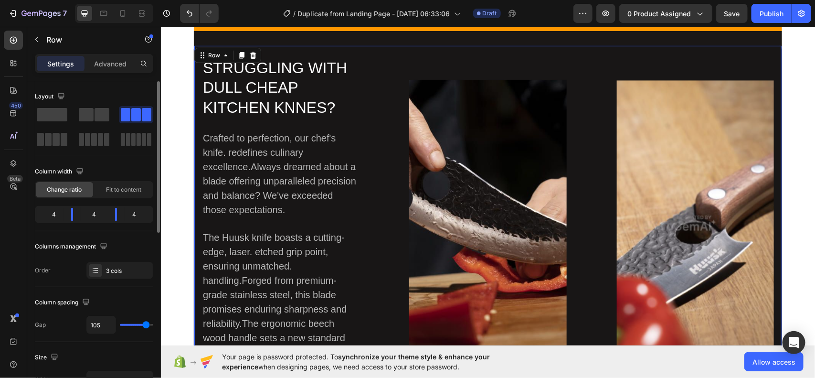
type input "108"
type input "27"
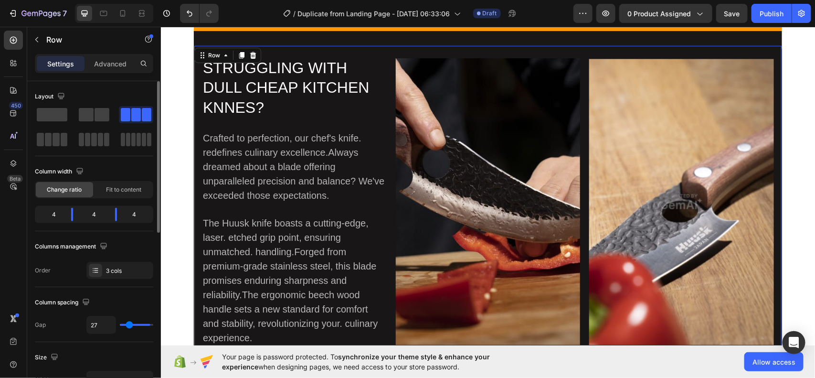
type input "19"
type input "0"
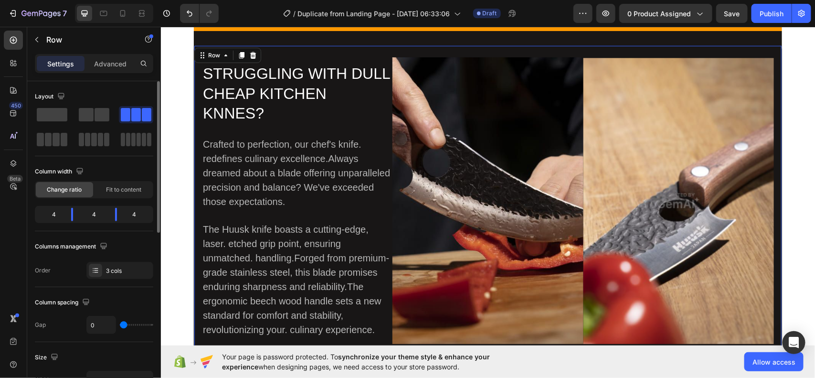
type input "5"
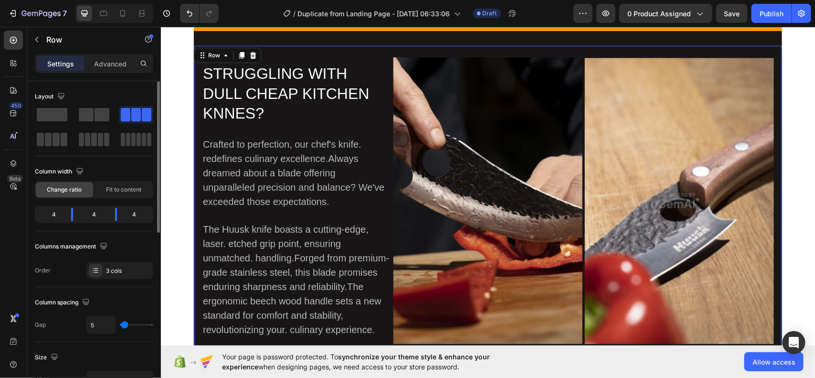
type input "19"
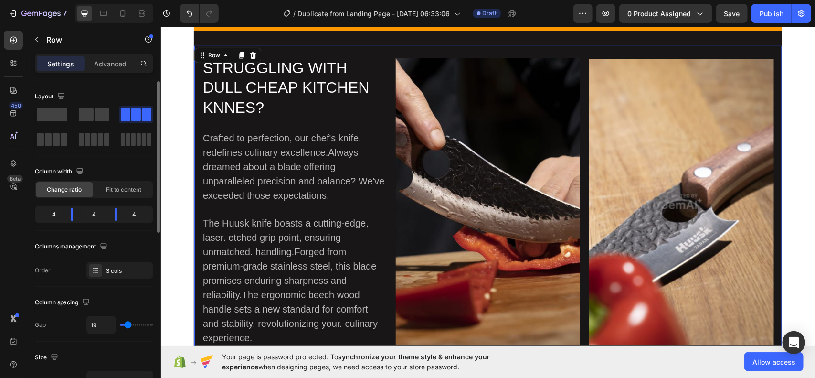
type input "22"
type input "36"
type input "41"
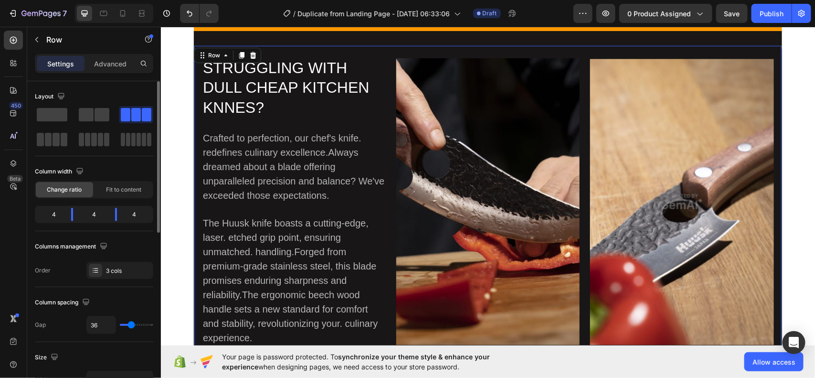
type input "41"
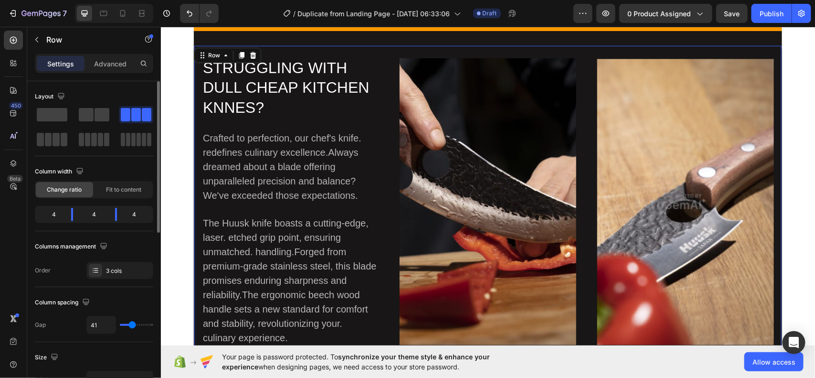
type input "44"
click at [133, 326] on input "range" at bounding box center [136, 325] width 33 height 2
click at [469, 193] on img at bounding box center [487, 201] width 177 height 287
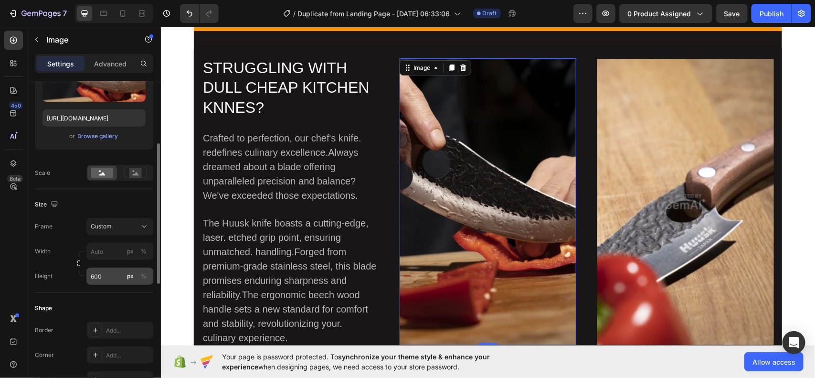
scroll to position [144, 0]
click at [103, 275] on input "600" at bounding box center [119, 275] width 67 height 17
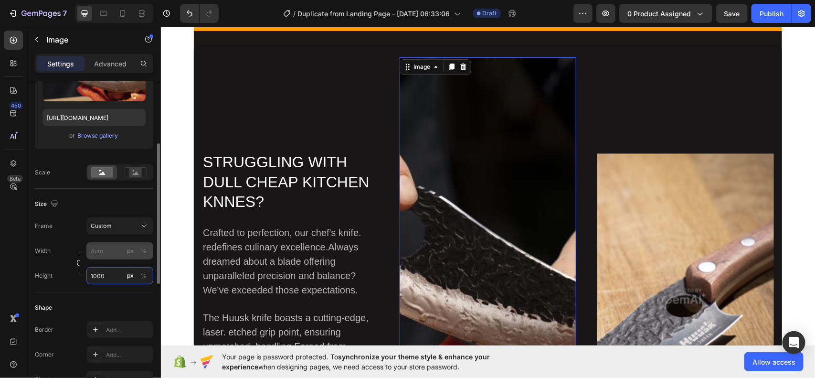
type input "1000"
click at [102, 247] on input "px %" at bounding box center [119, 250] width 67 height 17
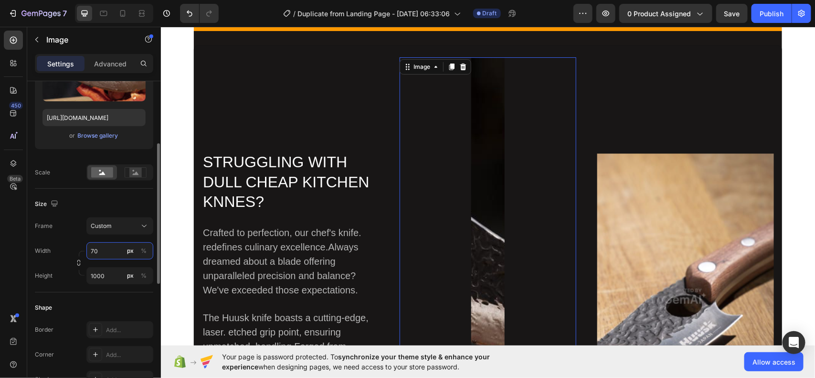
type input "708"
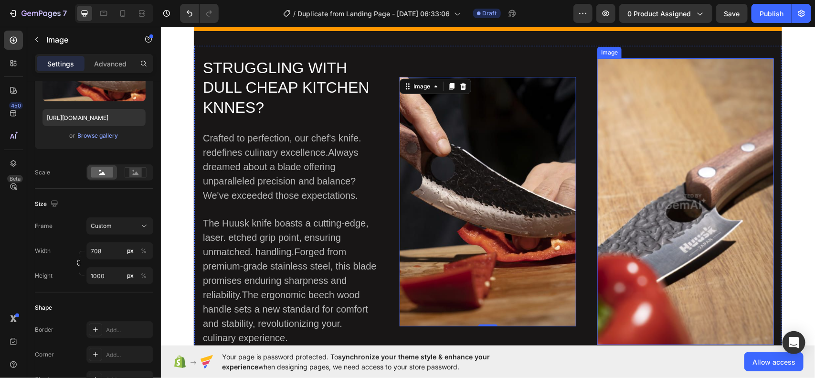
click at [626, 201] on img at bounding box center [685, 201] width 177 height 287
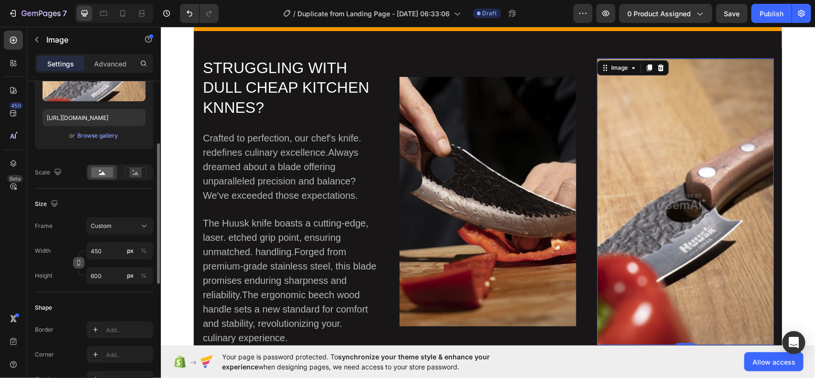
click at [81, 259] on button "button" at bounding box center [78, 262] width 11 height 11
click at [102, 270] on input "600" at bounding box center [119, 275] width 67 height 17
type input "1"
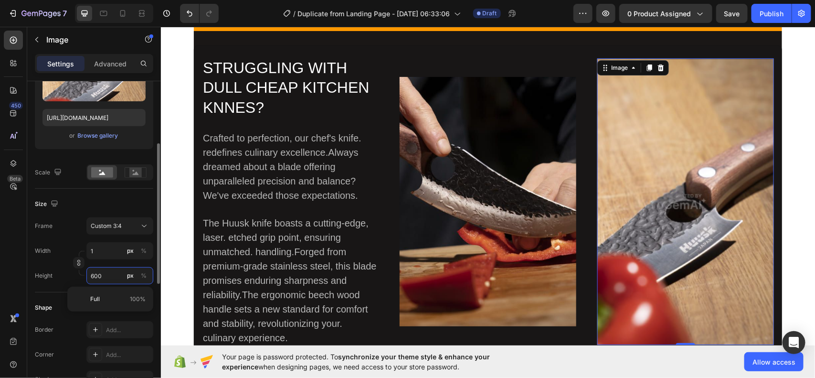
type input "1"
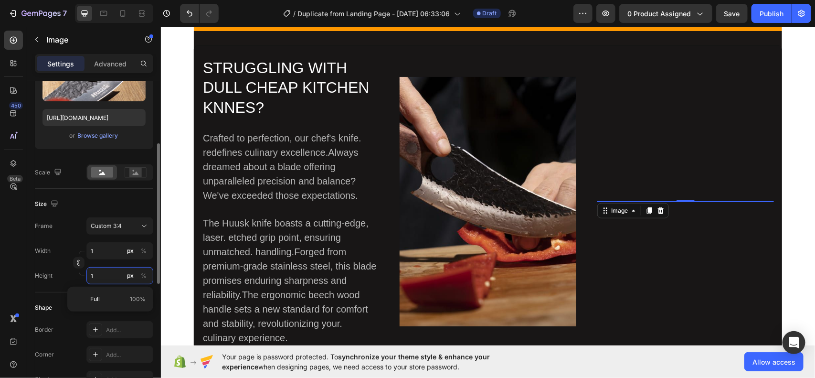
type input "8"
type input "10"
type input "75"
type input "100"
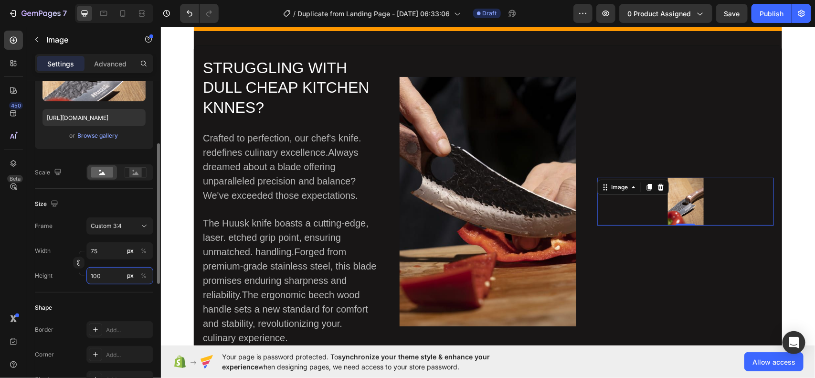
type input "750"
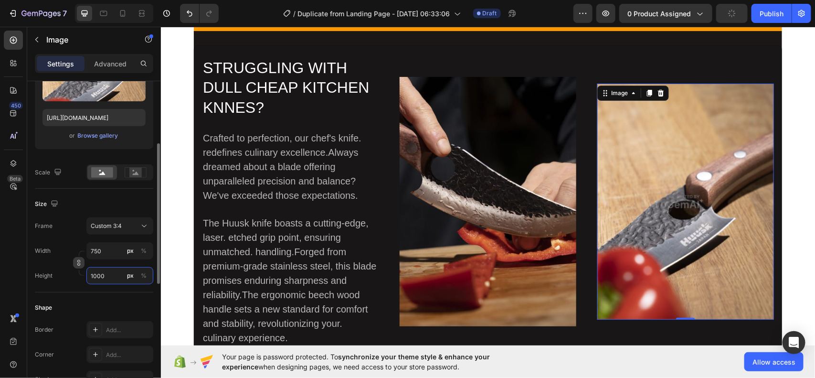
type input "1000"
click at [82, 263] on button "button" at bounding box center [78, 262] width 11 height 11
click at [115, 249] on input "750" at bounding box center [119, 250] width 67 height 17
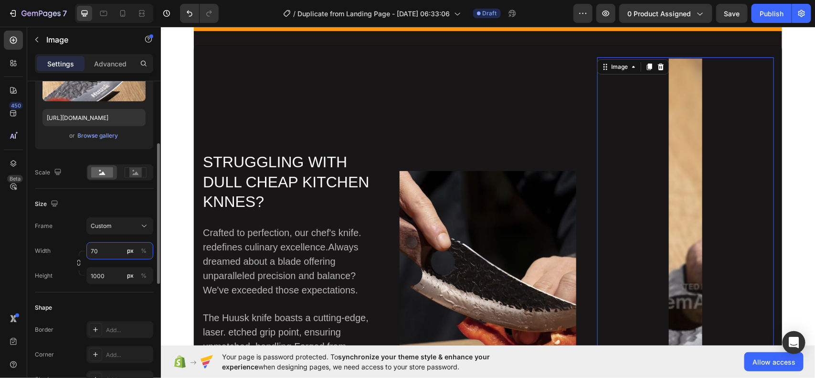
type input "708"
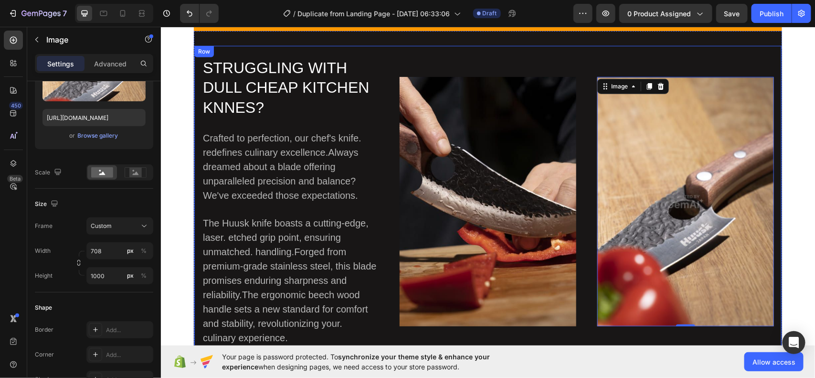
click at [578, 225] on div "STRUGGLING WITH DULL CHEAP KITCHEN KNNES? Heading Crafted to perfection, our ch…" at bounding box center [487, 203] width 588 height 317
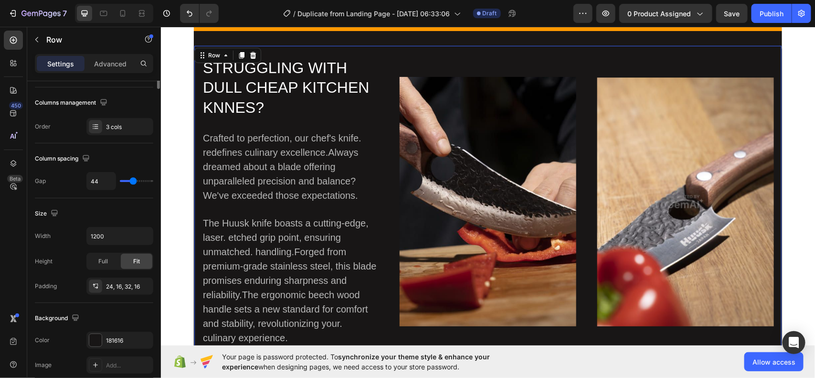
scroll to position [0, 0]
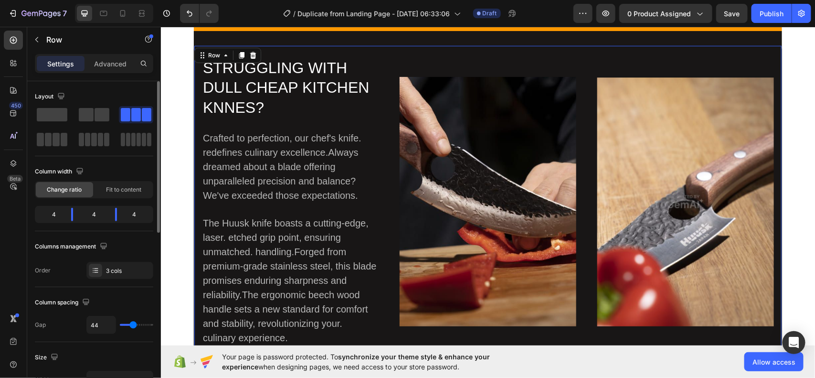
type input "0"
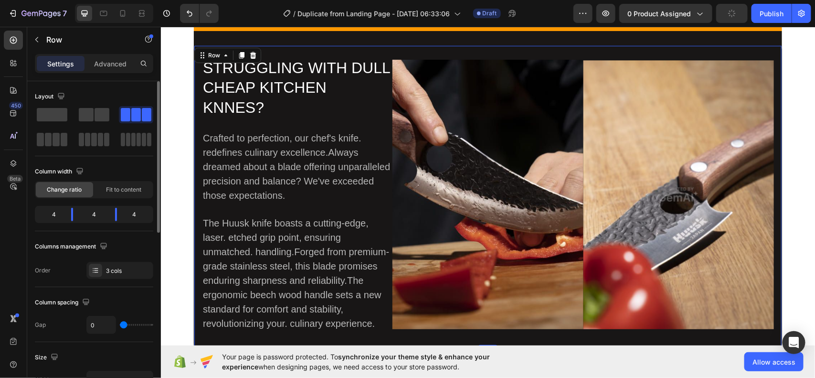
type input "5"
type input "13"
type input "16"
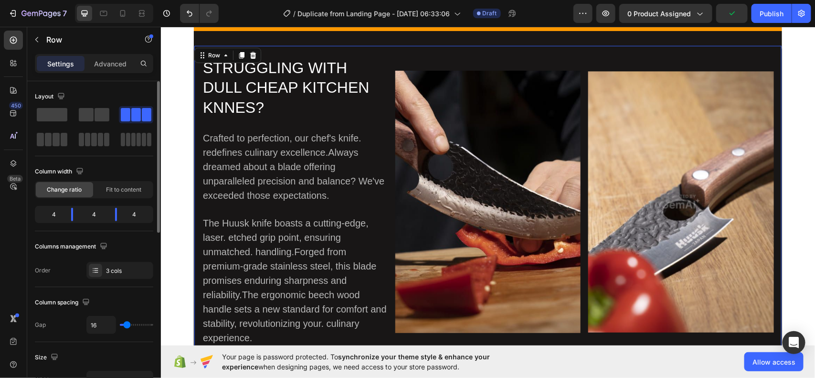
type input "16"
click at [127, 325] on input "range" at bounding box center [136, 325] width 33 height 2
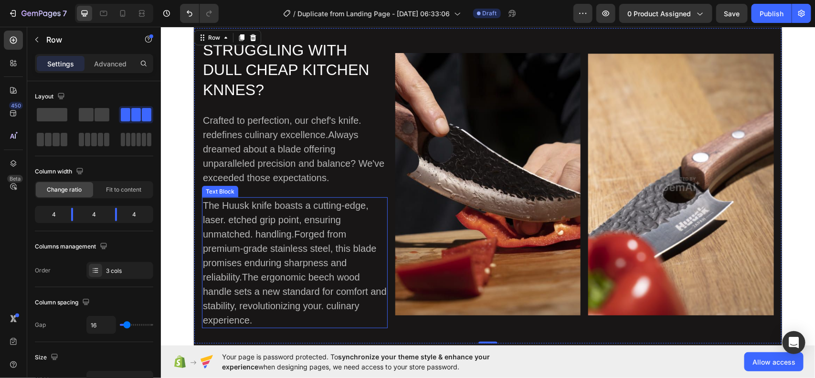
scroll to position [208, 0]
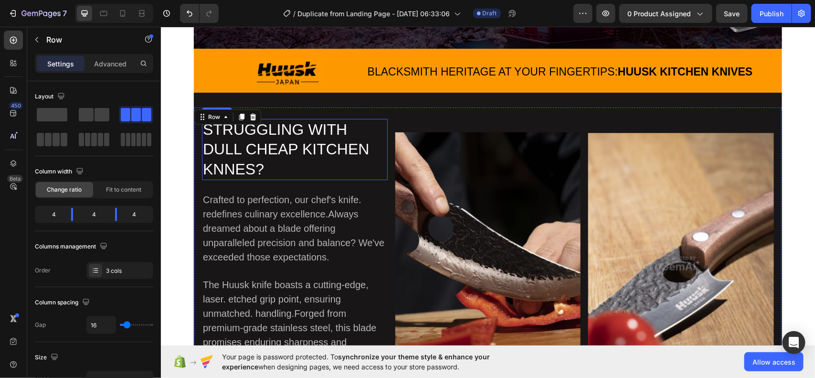
click at [288, 161] on h2 "STRUGGLING WITH DULL CHEAP KITCHEN KNNES?" at bounding box center [295, 149] width 186 height 62
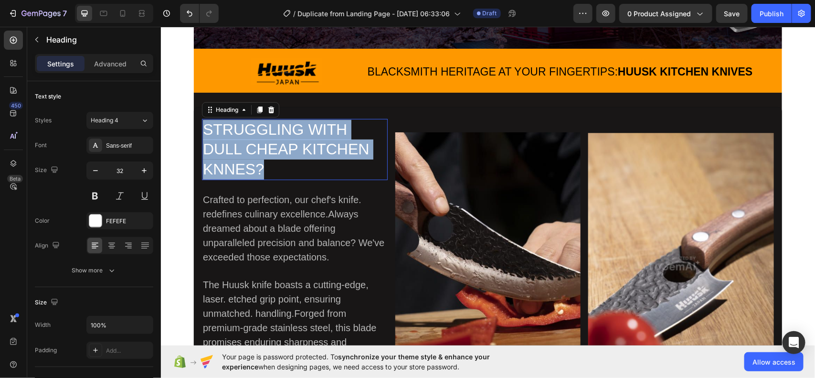
click at [288, 161] on p "STRUGGLING WITH DULL CHEAP KITCHEN KNNES?" at bounding box center [294, 149] width 184 height 60
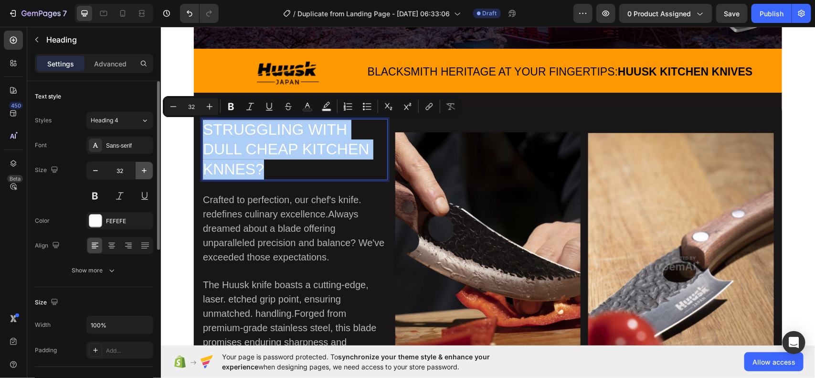
click at [141, 175] on icon "button" at bounding box center [144, 171] width 10 height 10
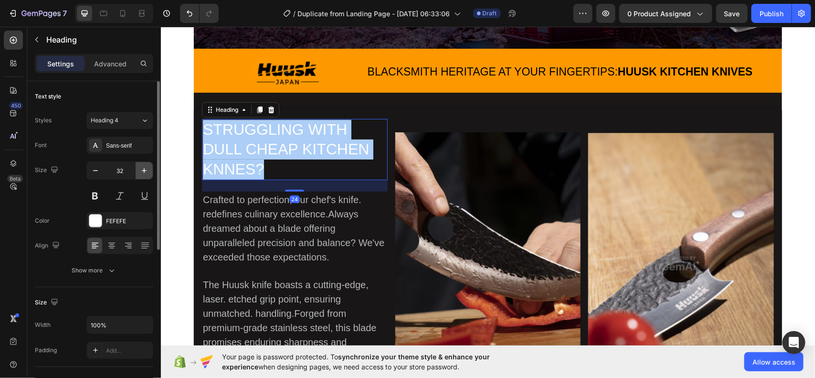
click at [141, 175] on icon "button" at bounding box center [144, 171] width 10 height 10
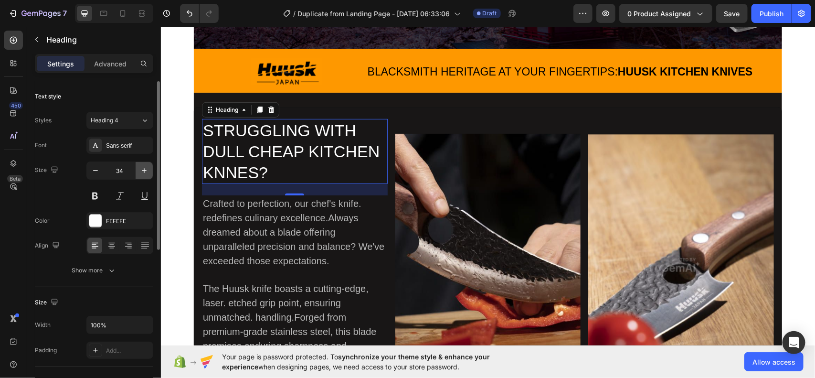
click at [146, 169] on icon "button" at bounding box center [144, 171] width 10 height 10
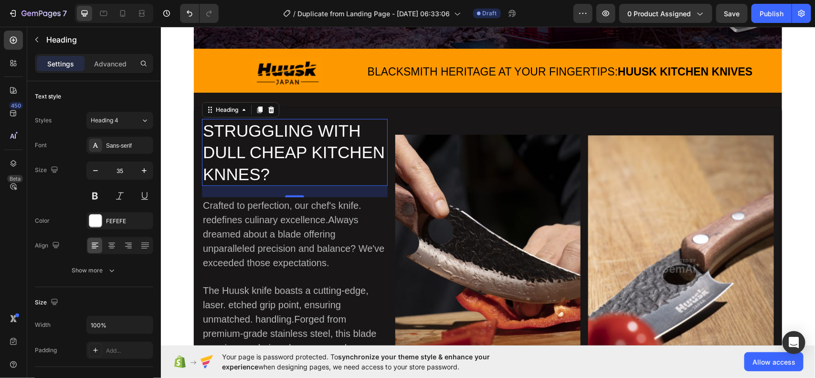
type input "36"
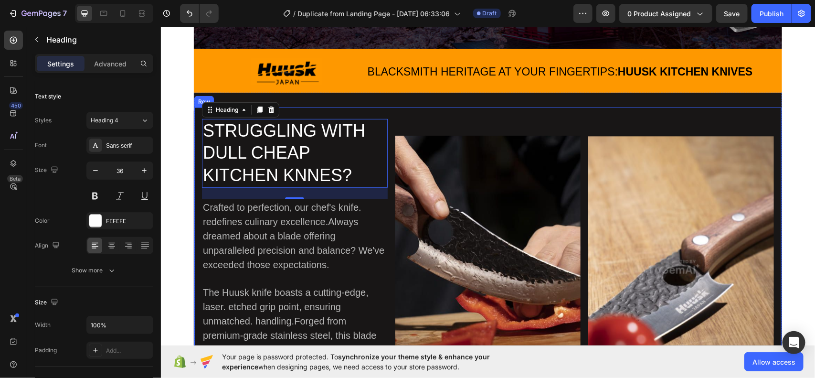
click at [523, 118] on div "Image" at bounding box center [488, 266] width 186 height 296
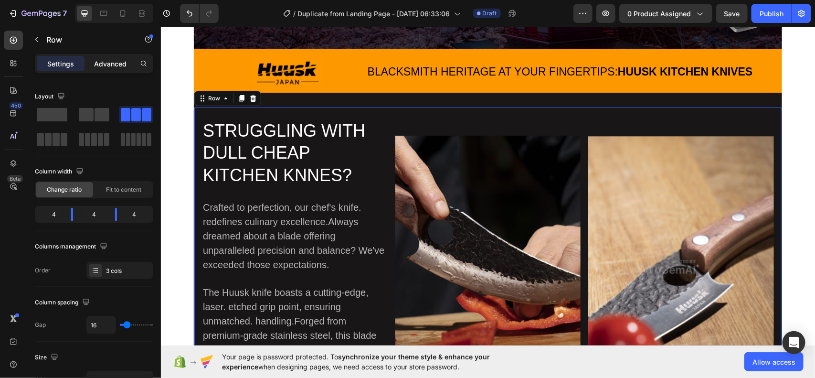
click at [110, 56] on div "Advanced" at bounding box center [110, 63] width 48 height 15
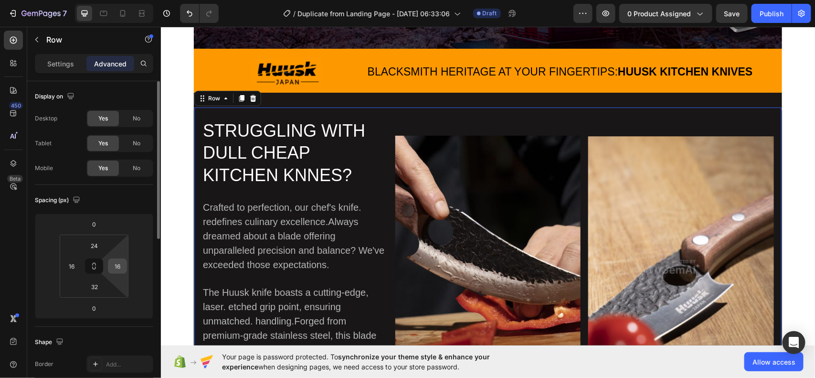
click at [120, 268] on input "16" at bounding box center [117, 266] width 14 height 14
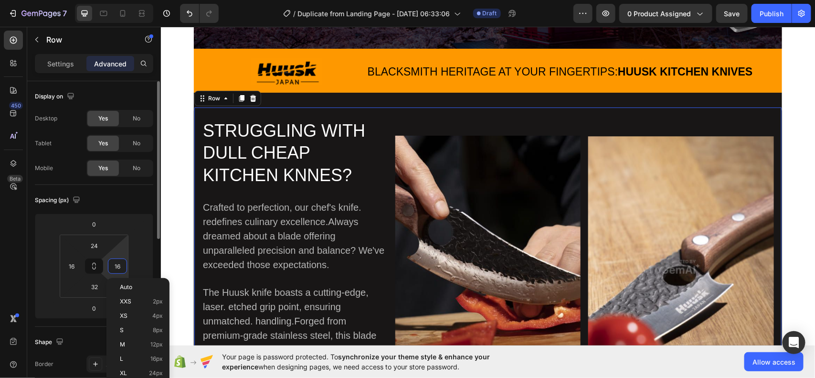
click at [120, 268] on input "16" at bounding box center [117, 266] width 14 height 14
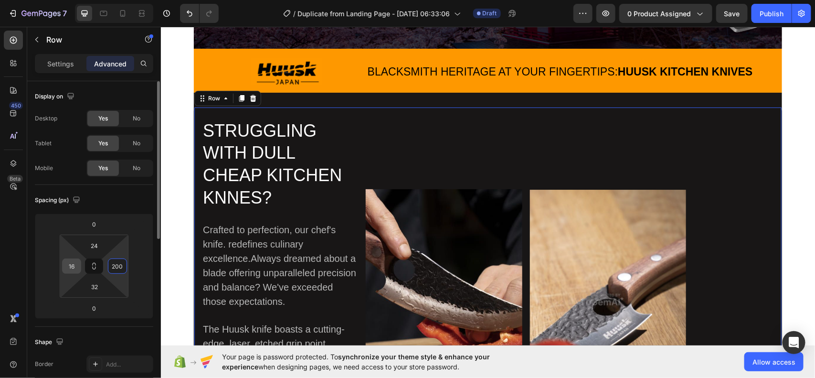
type input "200"
click at [72, 264] on input "16" at bounding box center [71, 266] width 14 height 14
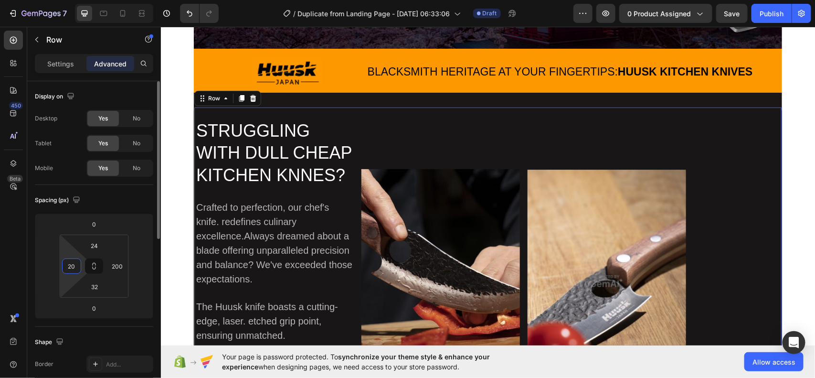
type input "200"
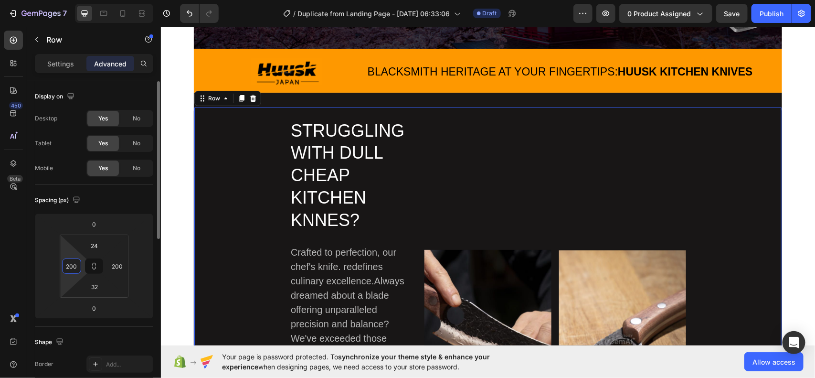
click at [76, 263] on input "200" at bounding box center [71, 266] width 14 height 14
type input "200"
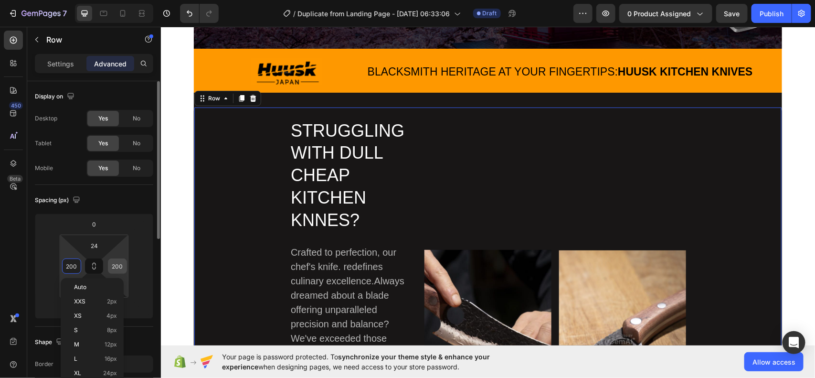
click at [120, 268] on input "200" at bounding box center [117, 266] width 14 height 14
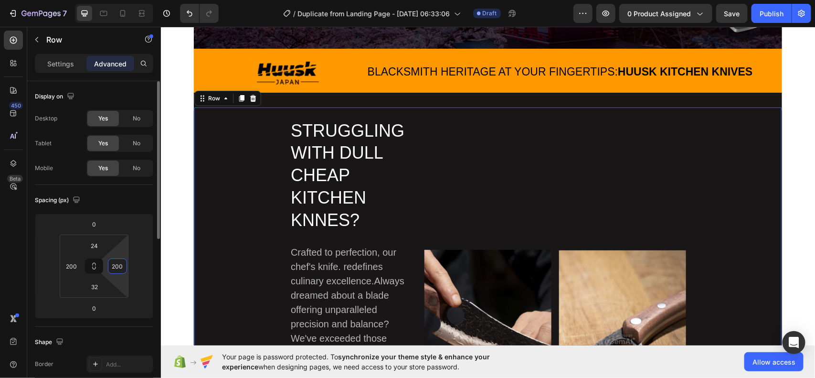
click at [120, 268] on input "200" at bounding box center [117, 266] width 14 height 14
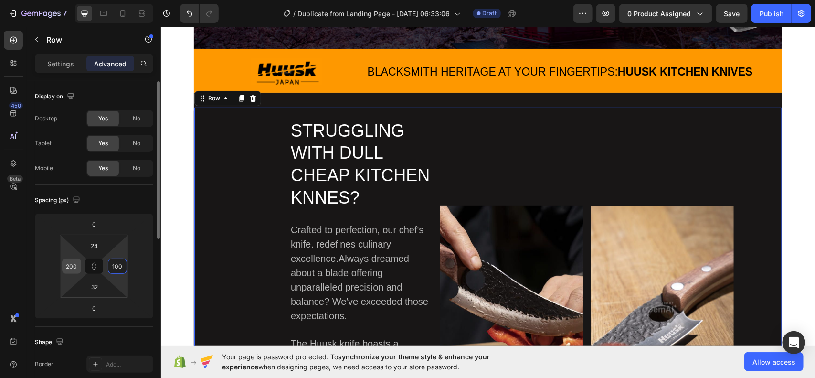
type input "100"
click at [74, 266] on input "200" at bounding box center [71, 266] width 14 height 14
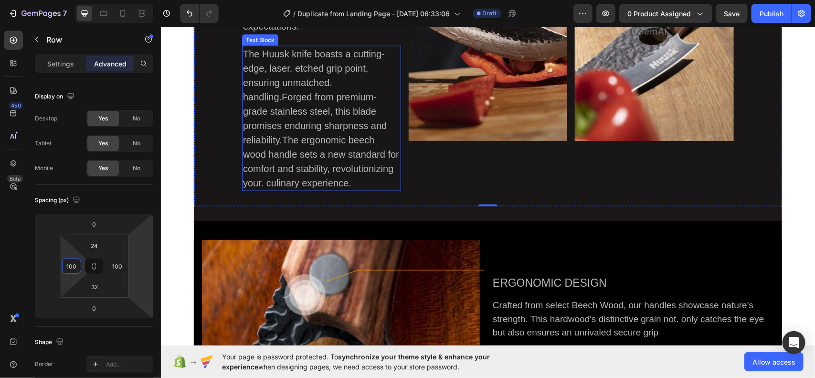
scroll to position [461, 0]
type input "100"
click at [282, 98] on div "The Huusk knife boasts a cutting-edge, laser. etched grip point, ensuring unmat…" at bounding box center [321, 117] width 159 height 145
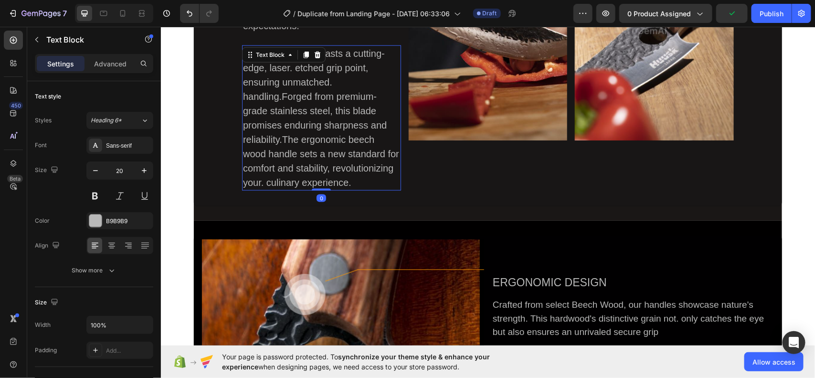
click at [282, 98] on div "The Huusk knife boasts a cutting-edge, laser. etched grip point, ensuring unmat…" at bounding box center [321, 117] width 159 height 145
click at [282, 98] on p "The Huusk knife boasts a cutting-edge, laser. etched grip point, ensuring unmat…" at bounding box center [321, 117] width 157 height 143
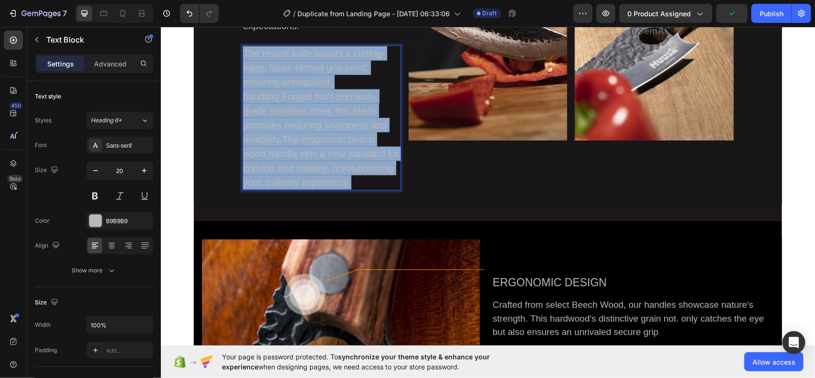
click at [282, 98] on p "The Huusk knife boasts a cutting-edge, laser. etched grip point, ensuring unmat…" at bounding box center [321, 117] width 157 height 143
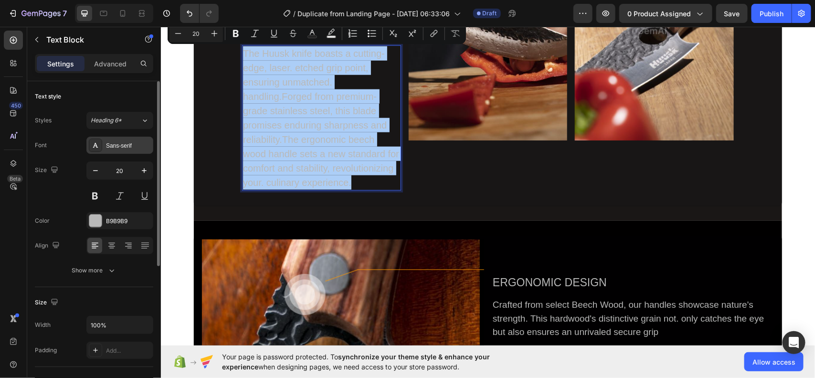
click at [130, 144] on div "Sans-serif" at bounding box center [128, 145] width 45 height 9
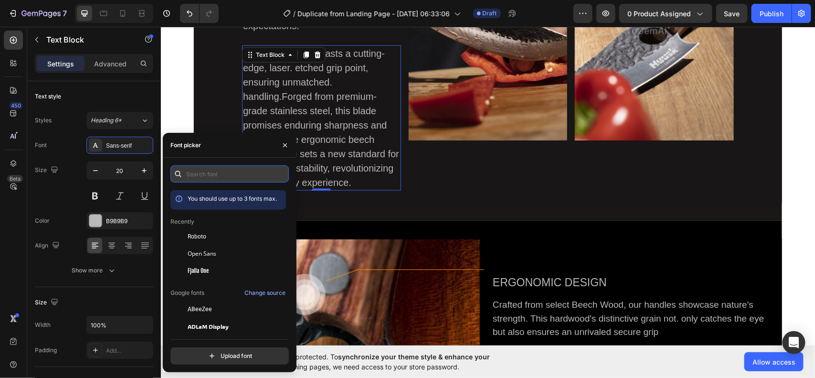
click at [226, 170] on input "text" at bounding box center [229, 173] width 118 height 17
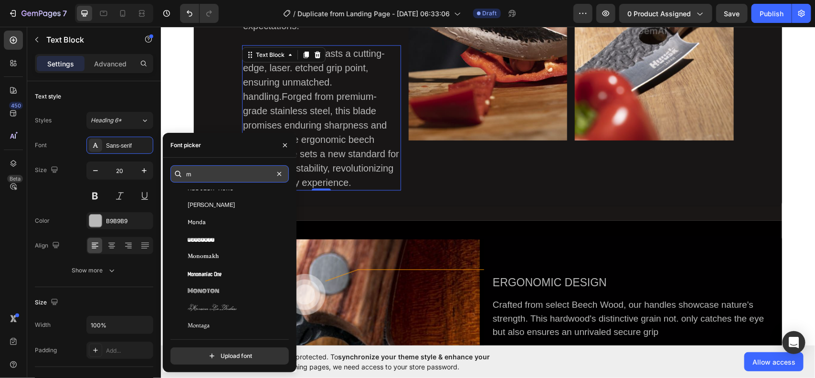
scroll to position [0, 0]
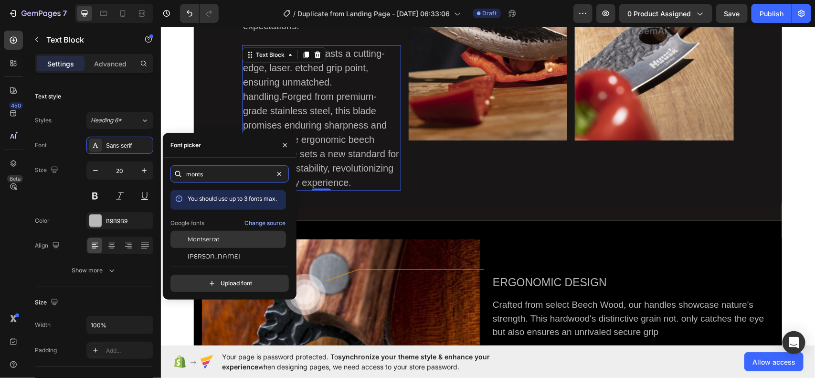
type input "monts"
click at [219, 245] on div "Montserrat" at bounding box center [228, 239] width 116 height 17
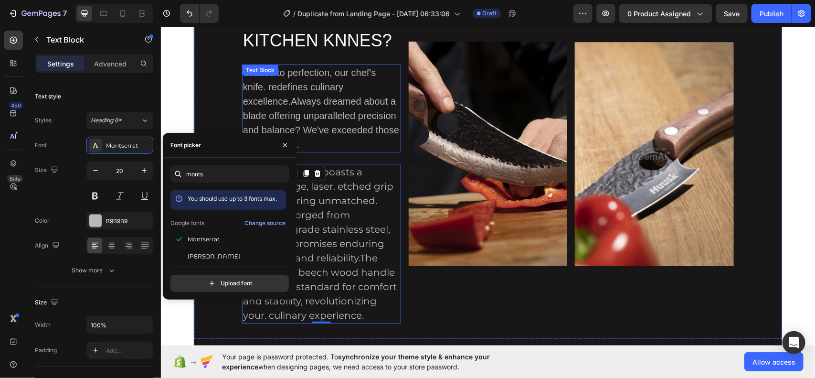
scroll to position [342, 0]
click at [328, 119] on div "Crafted to perfection, our chef's knife. redefines culinary excellence.Always d…" at bounding box center [321, 108] width 159 height 88
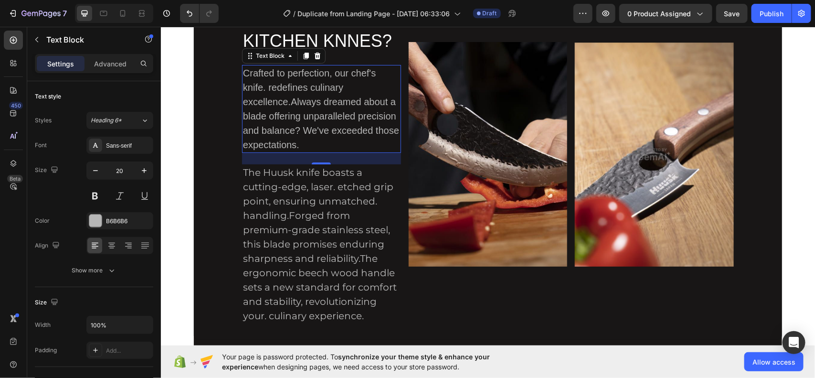
click at [328, 119] on p "Crafted to perfection, our chef's knife. redefines culinary excellence.Always d…" at bounding box center [321, 108] width 157 height 86
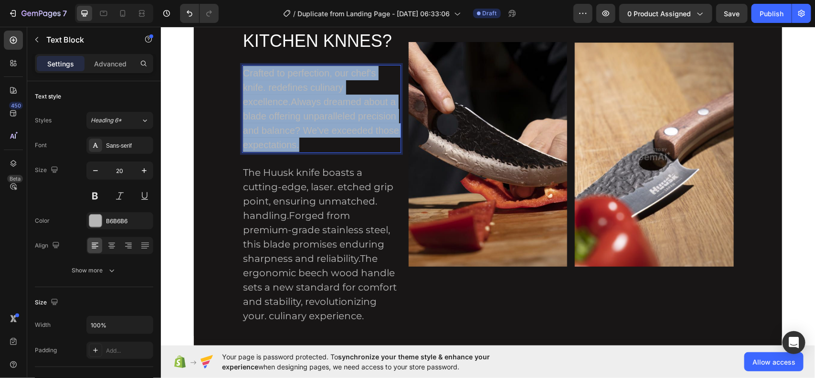
click at [328, 119] on p "Crafted to perfection, our chef's knife. redefines culinary excellence.Always d…" at bounding box center [321, 108] width 157 height 86
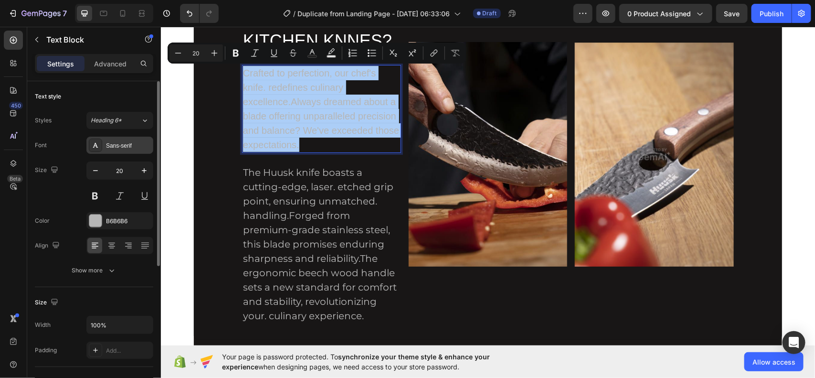
click at [120, 149] on div "Sans-serif" at bounding box center [128, 145] width 45 height 9
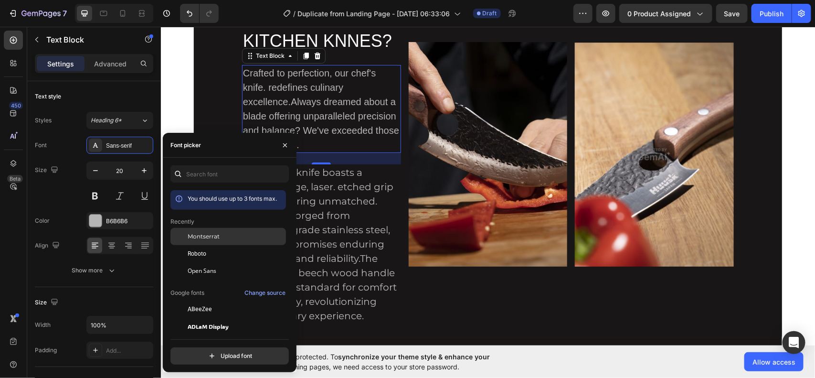
click at [240, 237] on div "Montserrat" at bounding box center [236, 236] width 96 height 9
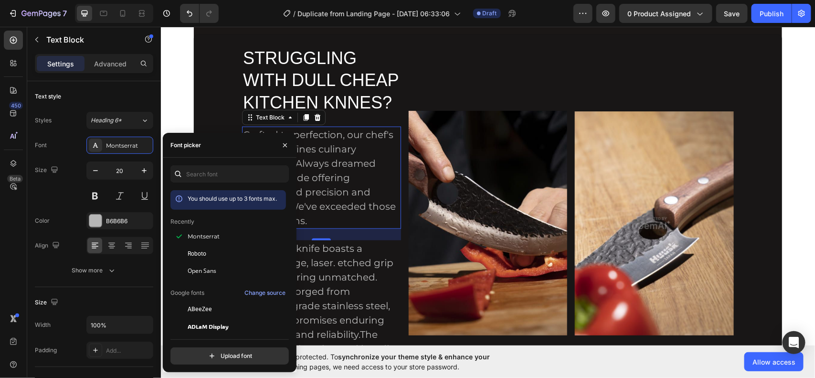
scroll to position [272, 0]
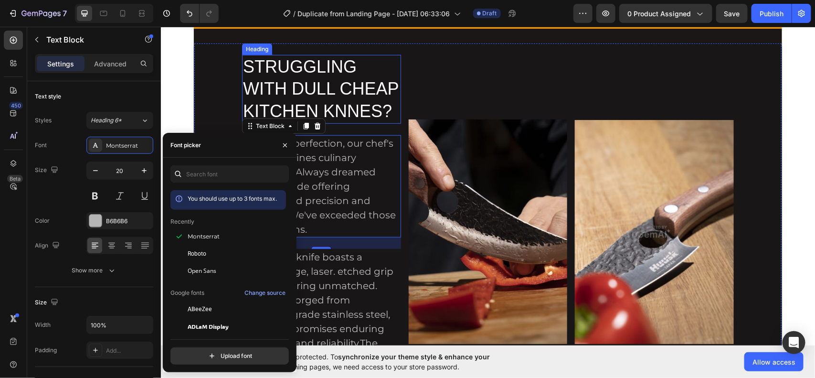
click at [340, 101] on p "STRUGGLING WITH DULL CHEAP KITCHEN KNNES?" at bounding box center [321, 88] width 157 height 67
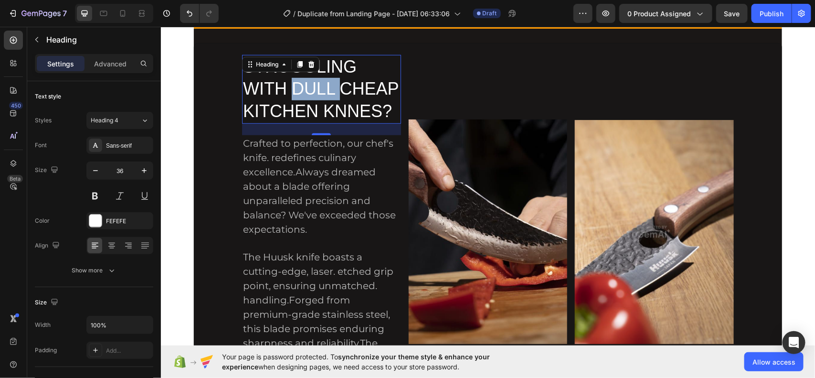
click at [317, 93] on p "STRUGGLING WITH DULL CHEAP KITCHEN KNNES?" at bounding box center [321, 88] width 157 height 67
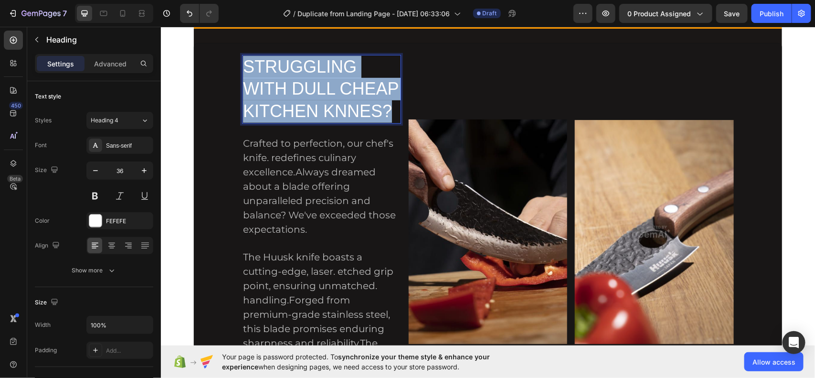
click at [317, 93] on p "STRUGGLING WITH DULL CHEAP KITCHEN KNNES?" at bounding box center [321, 88] width 157 height 67
drag, startPoint x: 317, startPoint y: 93, endPoint x: 284, endPoint y: 196, distance: 108.7
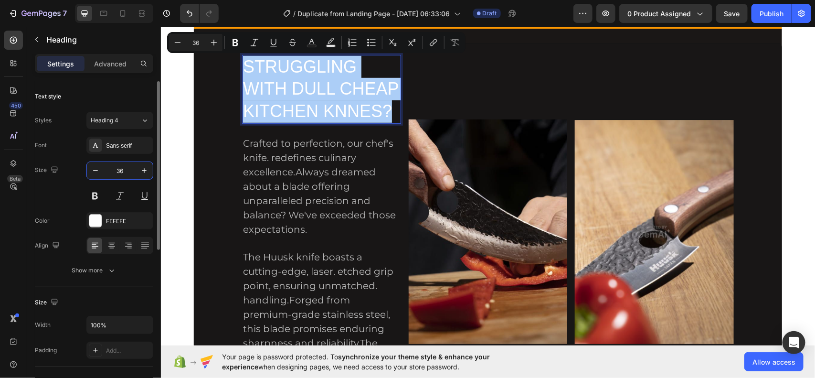
click at [123, 170] on input "36" at bounding box center [120, 170] width 32 height 17
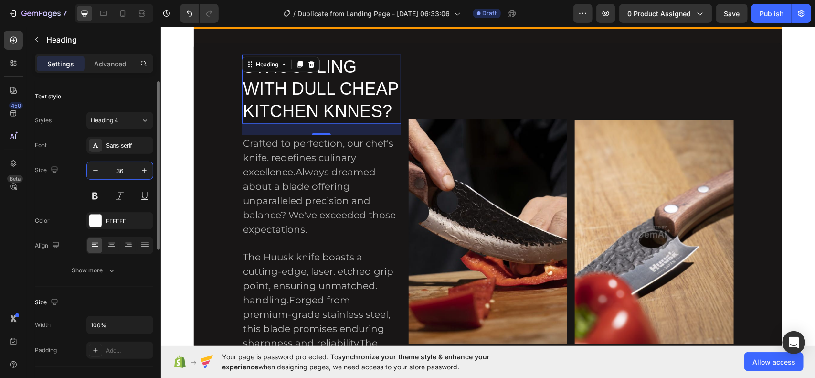
click at [123, 170] on input "36" at bounding box center [120, 170] width 32 height 17
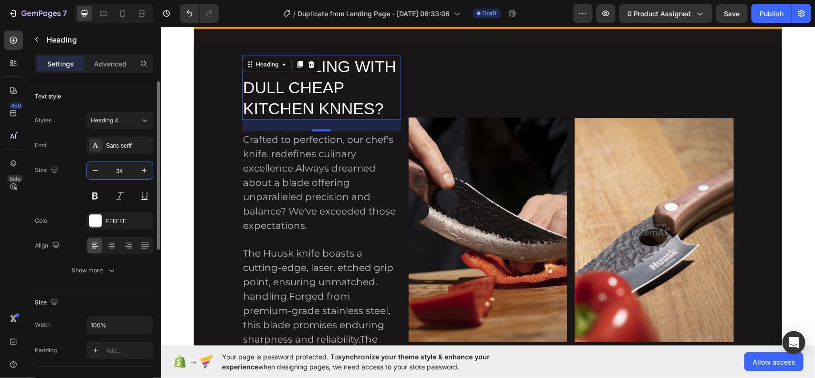
type input "34"
click at [124, 141] on div "Sans-serif" at bounding box center [128, 145] width 45 height 9
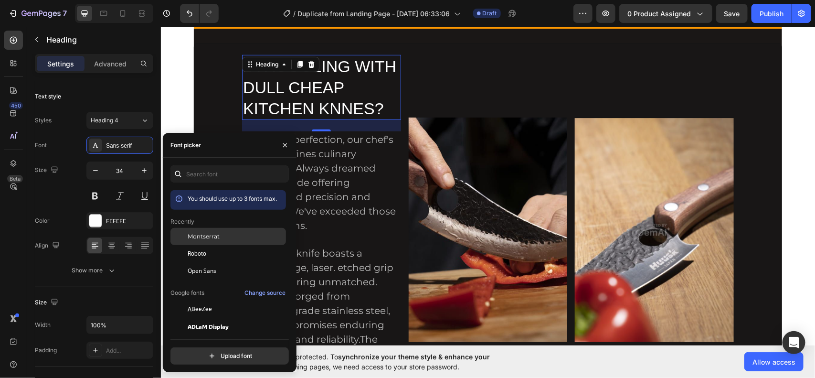
click at [209, 235] on span "Montserrat" at bounding box center [204, 236] width 32 height 9
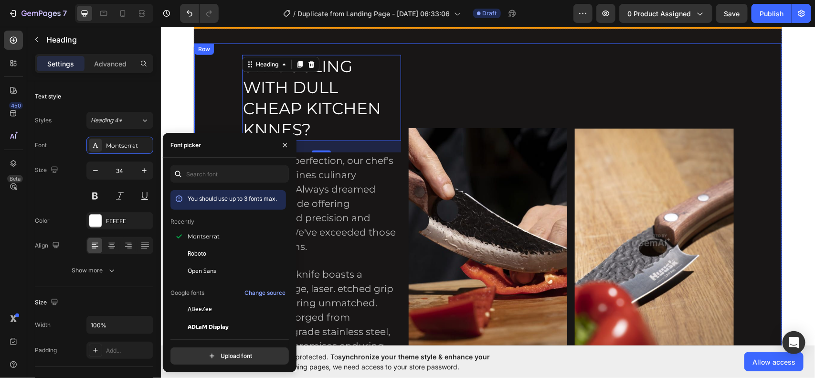
click at [412, 98] on div "Image" at bounding box center [487, 239] width 159 height 371
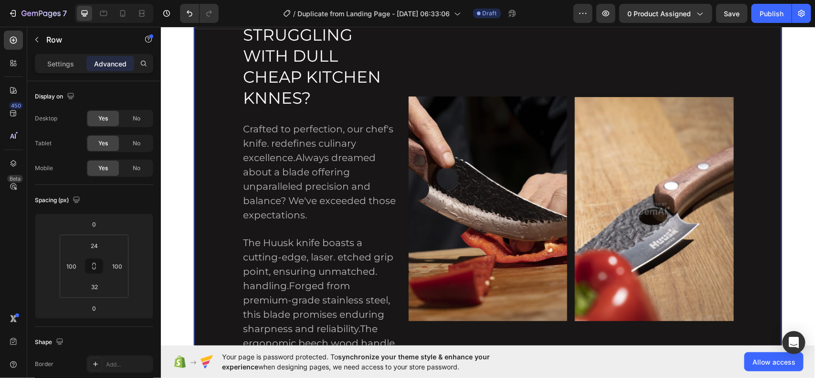
scroll to position [304, 0]
click at [78, 266] on input "100" at bounding box center [71, 266] width 14 height 14
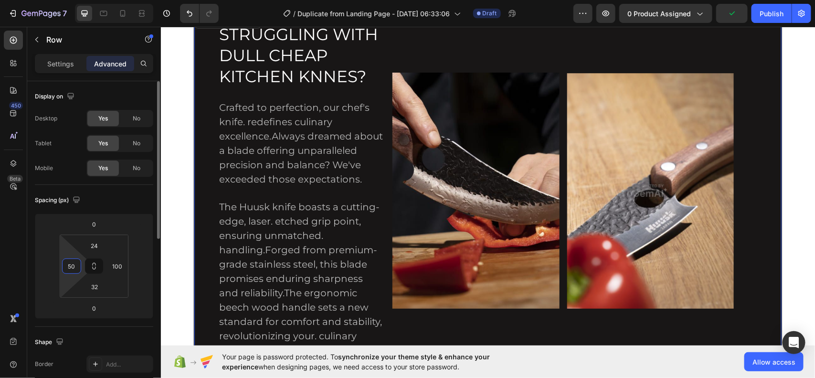
type input "5"
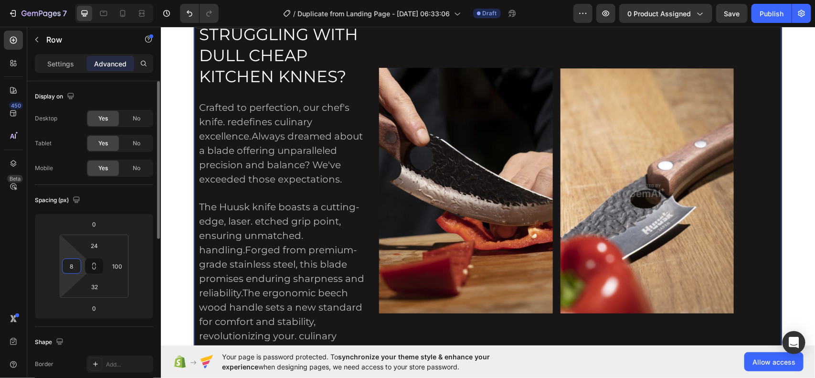
type input "80"
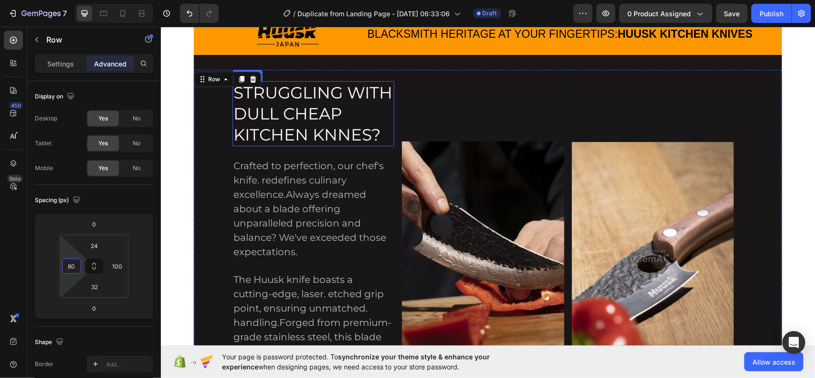
scroll to position [245, 0]
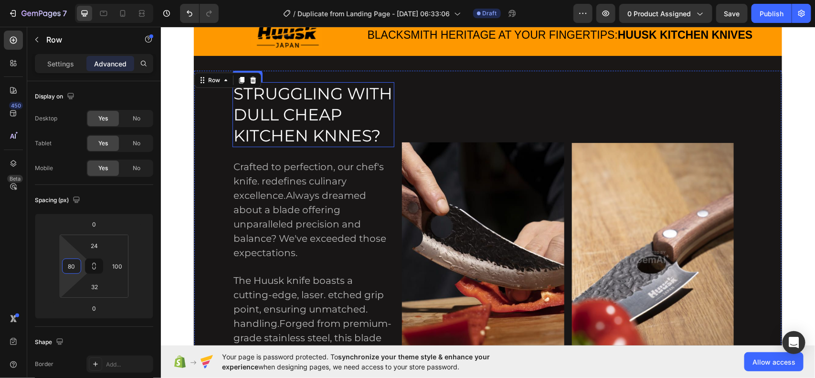
click at [326, 103] on p "STRUGGLING WITH DULL CHEAP KITCHEN KNNES?" at bounding box center [313, 115] width 160 height 64
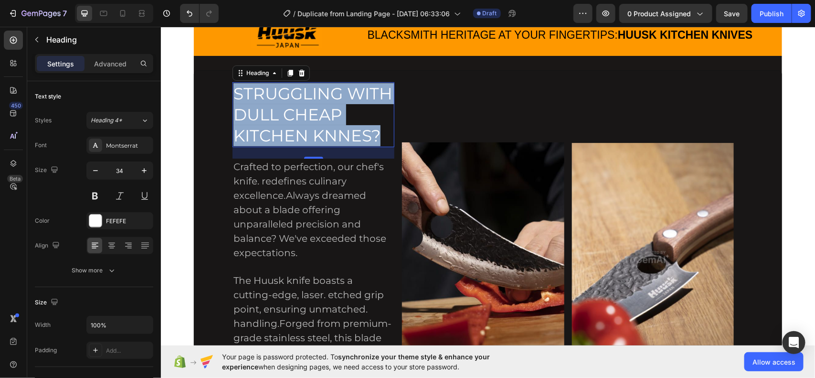
click at [326, 103] on p "STRUGGLING WITH DULL CHEAP KITCHEN KNNES?" at bounding box center [313, 115] width 160 height 64
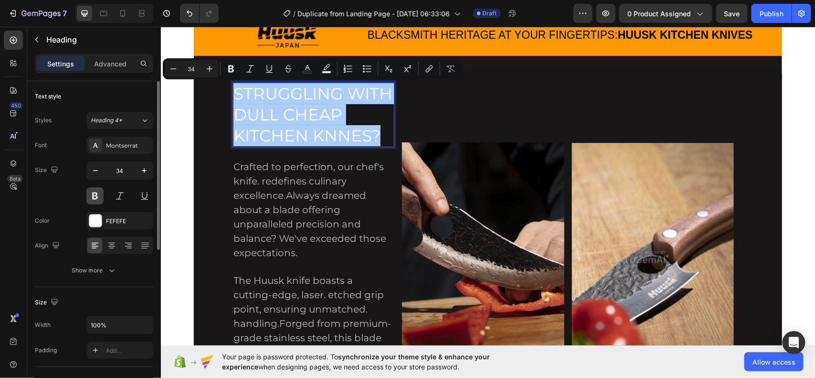
click at [95, 197] on button at bounding box center [94, 195] width 17 height 17
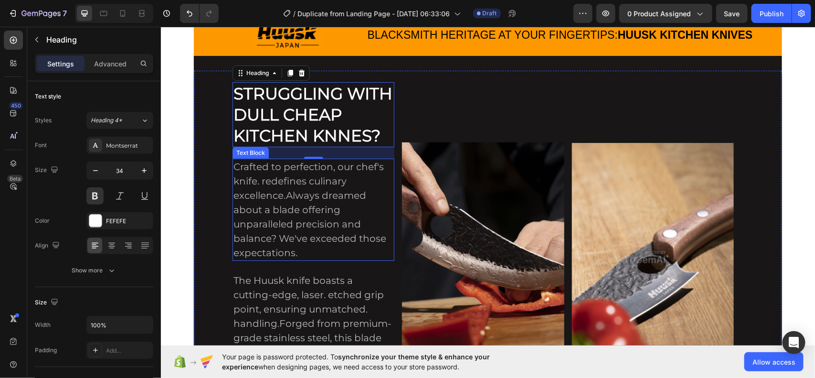
click at [338, 229] on p "Crafted to perfection, our chef's knife. redefines culinary excellence.Always d…" at bounding box center [313, 209] width 160 height 100
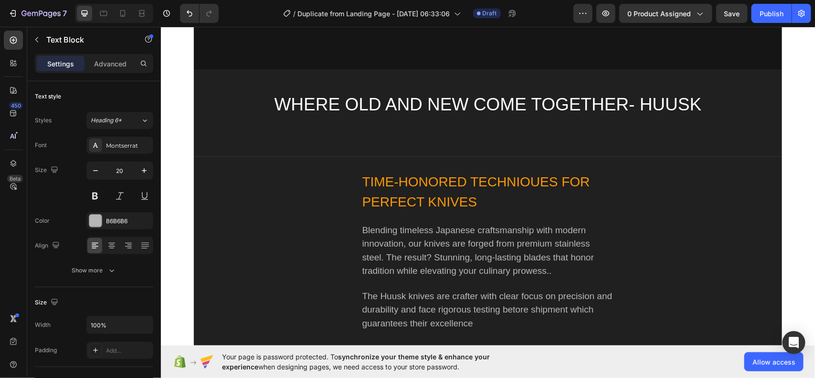
scroll to position [1665, 0]
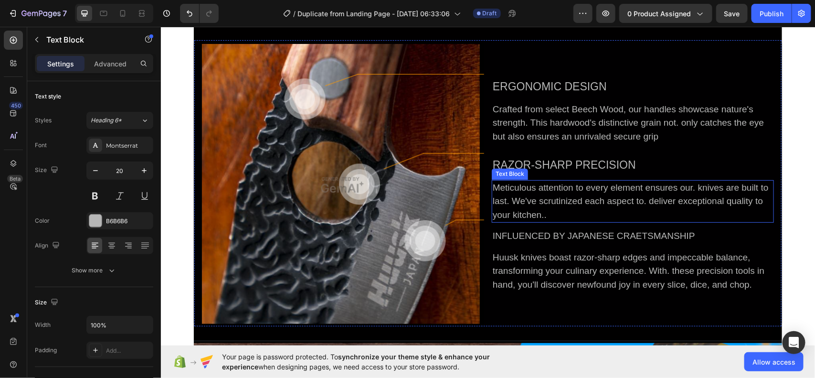
scroll to position [681, 0]
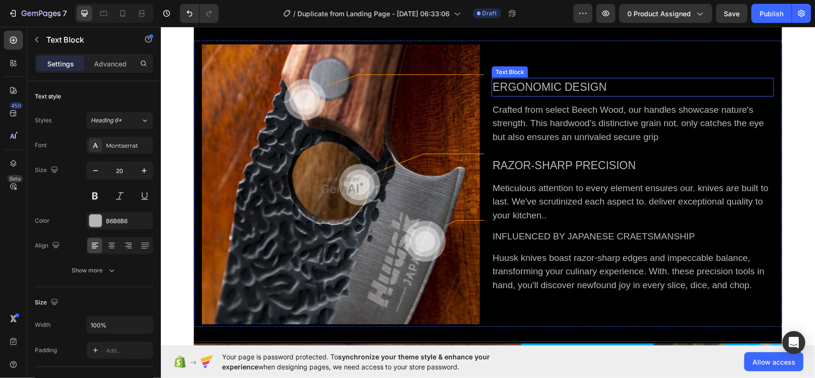
click at [529, 86] on div "ERGONOMIC DESIGN" at bounding box center [632, 86] width 282 height 19
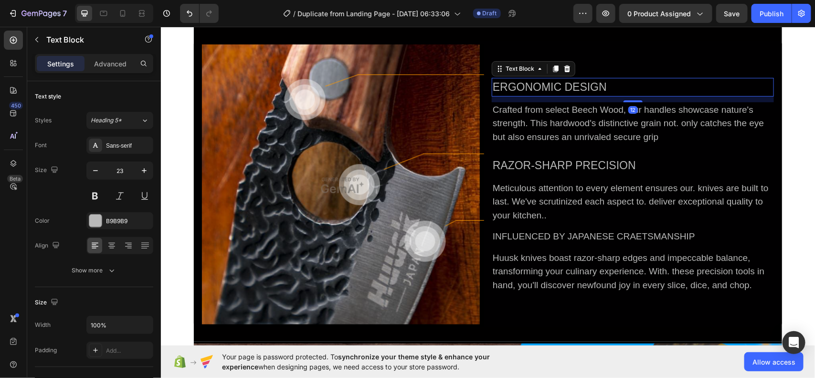
click at [529, 86] on div "ERGONOMIC DESIGN" at bounding box center [632, 86] width 282 height 19
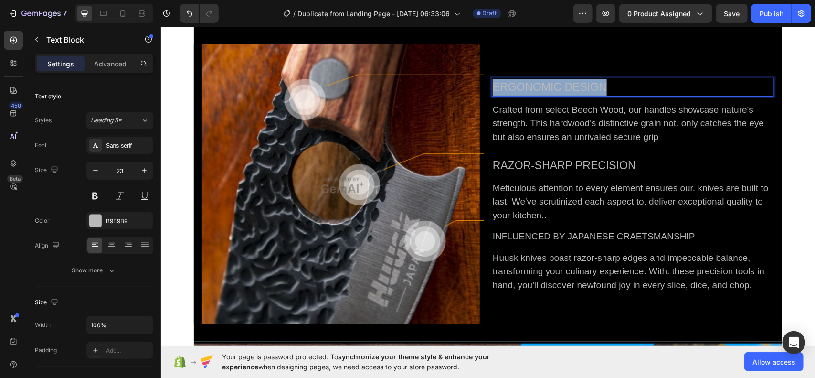
click at [529, 86] on p "ERGONOMIC DESIGN" at bounding box center [632, 86] width 280 height 17
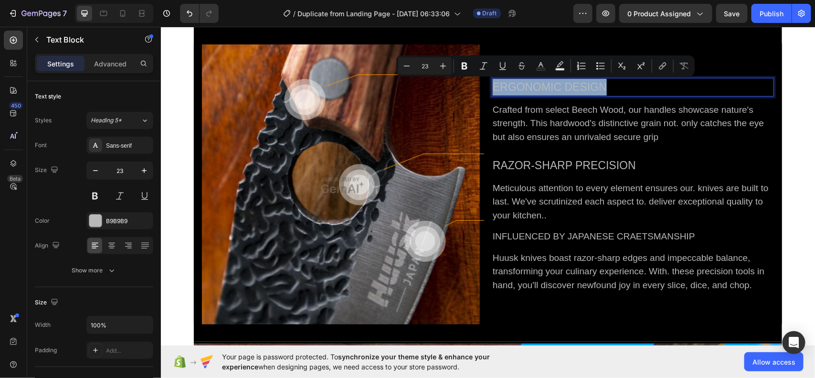
click at [529, 86] on p "ERGONOMIC DESIGN" at bounding box center [632, 86] width 280 height 17
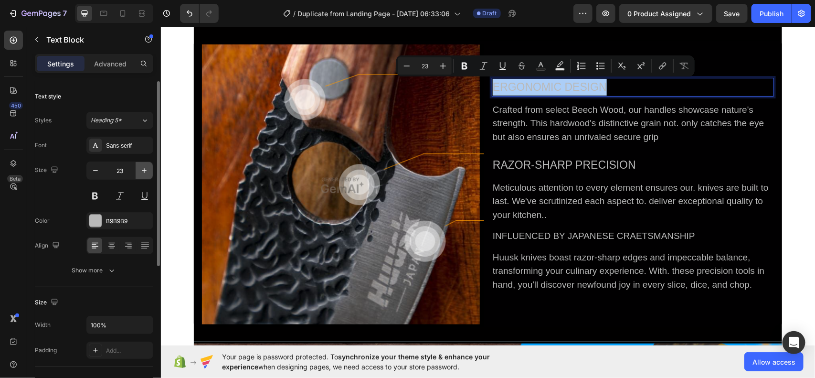
click at [144, 173] on icon "button" at bounding box center [144, 171] width 10 height 10
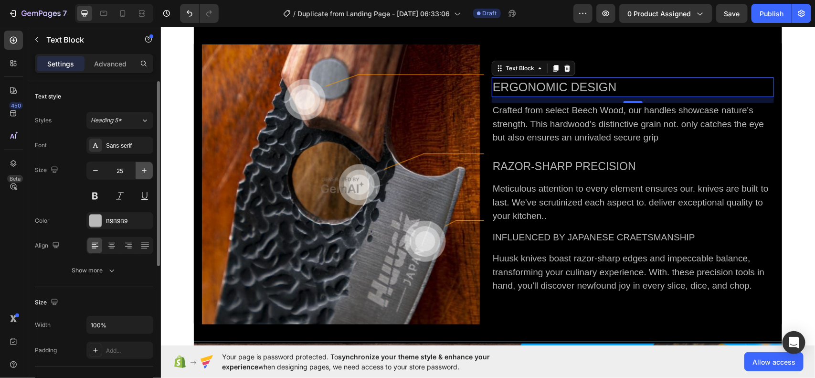
click at [144, 173] on icon "button" at bounding box center [144, 171] width 10 height 10
type input "26"
click at [101, 201] on button at bounding box center [94, 195] width 17 height 17
click at [117, 142] on div "Sans-serif" at bounding box center [128, 145] width 45 height 9
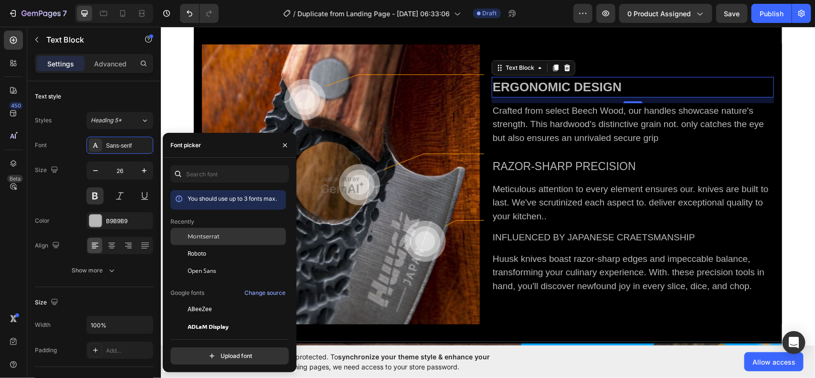
click at [213, 300] on div "Montserrat" at bounding box center [228, 308] width 116 height 17
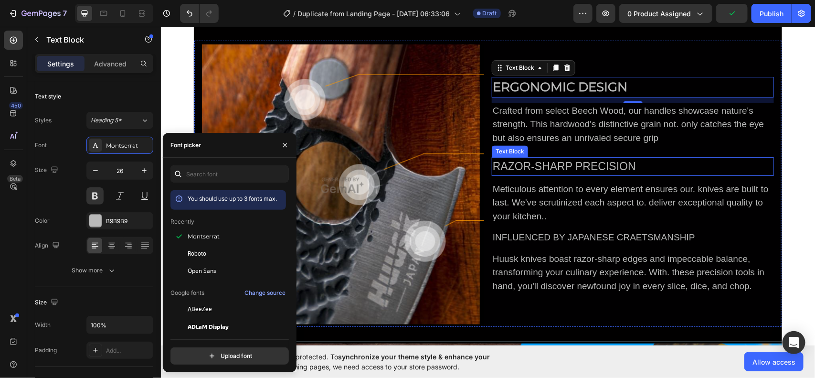
click at [607, 164] on div "RAZOR-SHARP PRECISION" at bounding box center [632, 166] width 282 height 19
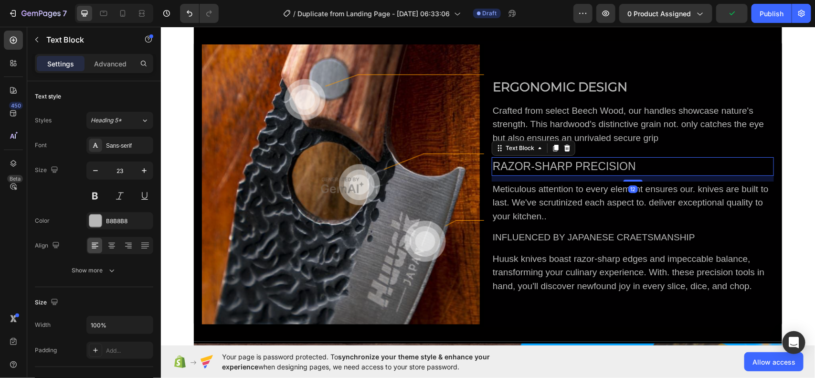
click at [607, 164] on div "RAZOR-SHARP PRECISION" at bounding box center [632, 166] width 282 height 19
click at [607, 164] on p "RAZOR-SHARP PRECISION" at bounding box center [632, 166] width 280 height 17
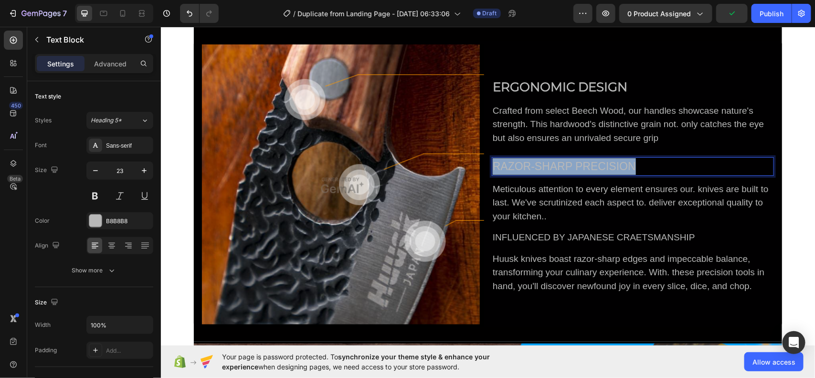
click at [607, 164] on p "RAZOR-SHARP PRECISION" at bounding box center [632, 166] width 280 height 17
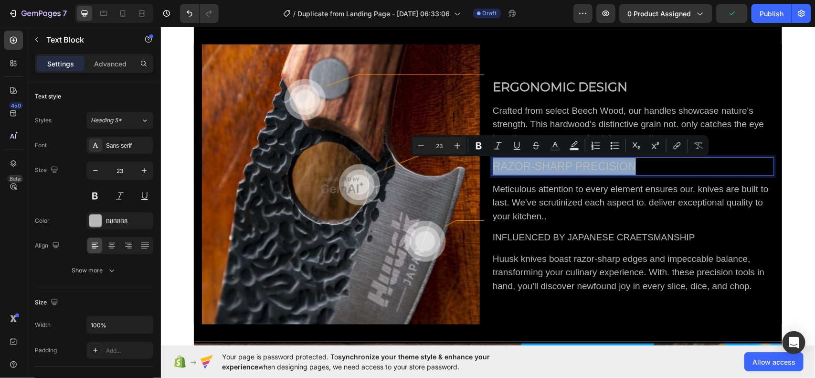
click at [607, 164] on p "RAZOR-SHARP PRECISION" at bounding box center [632, 166] width 280 height 17
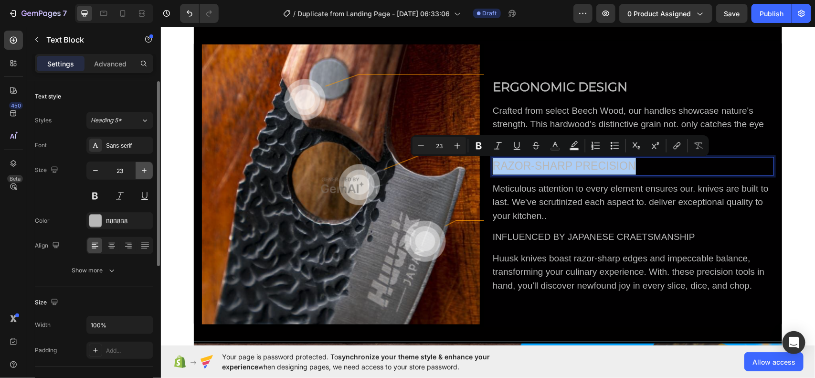
click at [146, 172] on icon "button" at bounding box center [144, 171] width 10 height 10
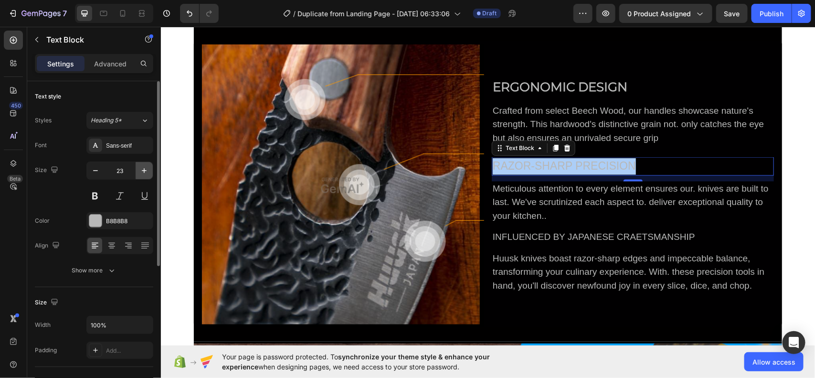
click at [146, 172] on icon "button" at bounding box center [144, 171] width 10 height 10
click at [144, 172] on icon "button" at bounding box center [144, 171] width 10 height 10
type input "26"
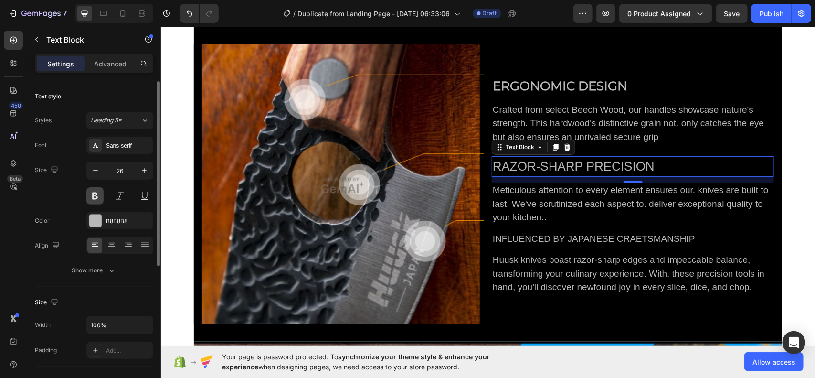
click at [89, 201] on button at bounding box center [94, 195] width 17 height 17
click at [123, 149] on div "Sans-serif" at bounding box center [128, 145] width 45 height 9
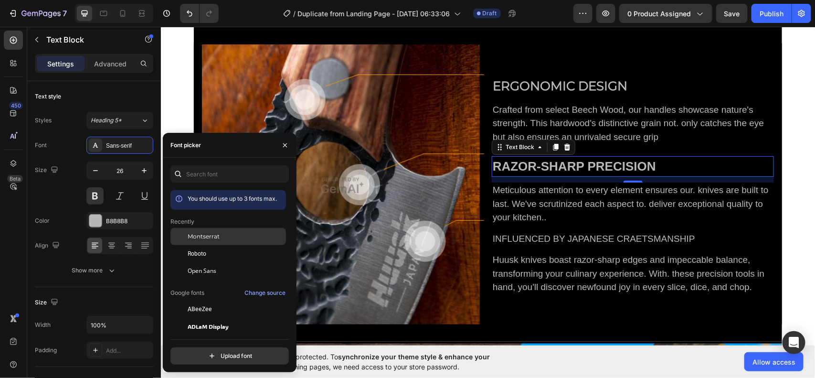
click at [213, 300] on div "Montserrat" at bounding box center [228, 308] width 116 height 17
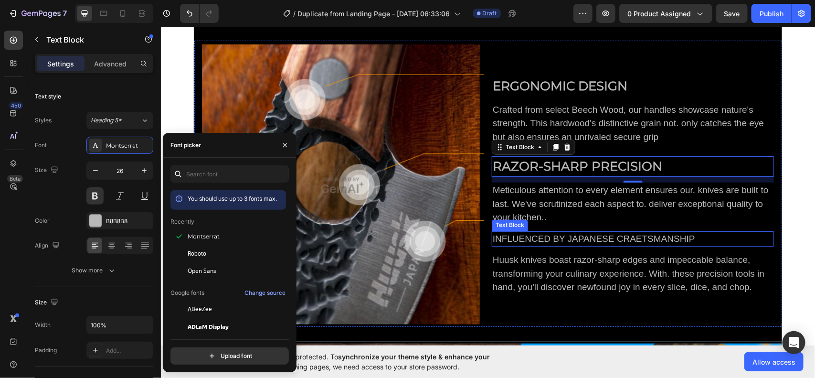
click at [590, 239] on div "INFLUENCED BY JAPANESE CRAETSMANSHIP" at bounding box center [632, 239] width 282 height 16
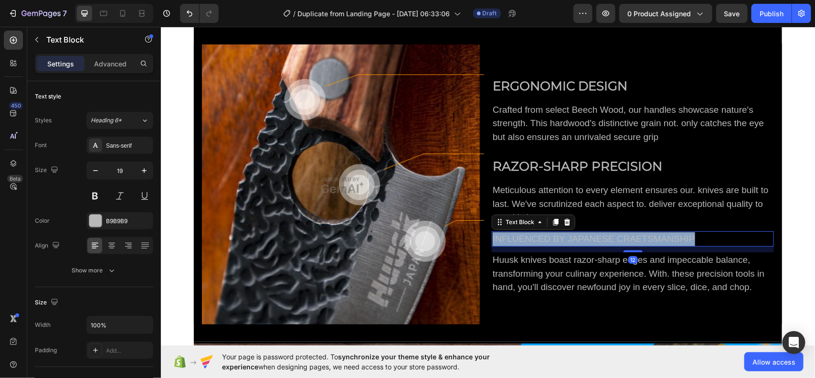
click at [590, 239] on p "INFLUENCED BY JAPANESE CRAETSMANSHIP" at bounding box center [632, 239] width 280 height 14
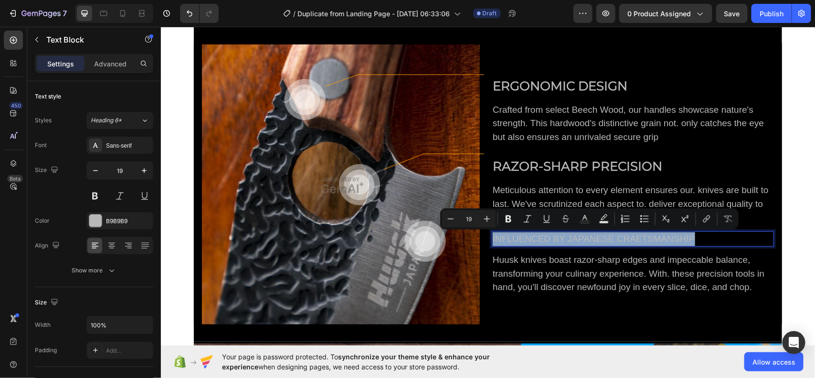
click at [590, 239] on p "INFLUENCED BY JAPANESE CRAETSMANSHIP" at bounding box center [632, 239] width 280 height 14
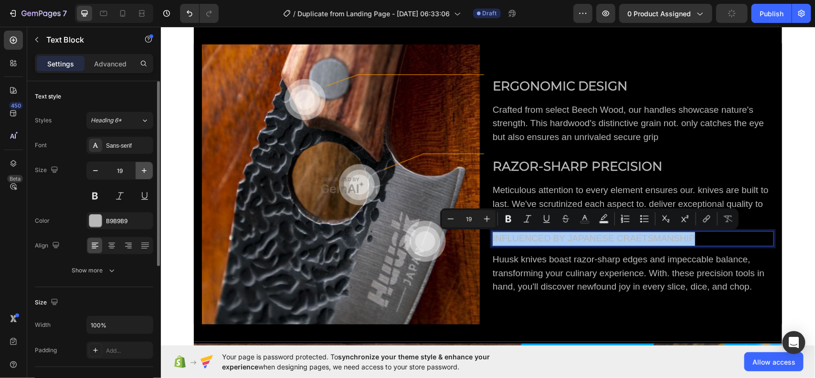
click at [145, 171] on icon "button" at bounding box center [144, 171] width 10 height 10
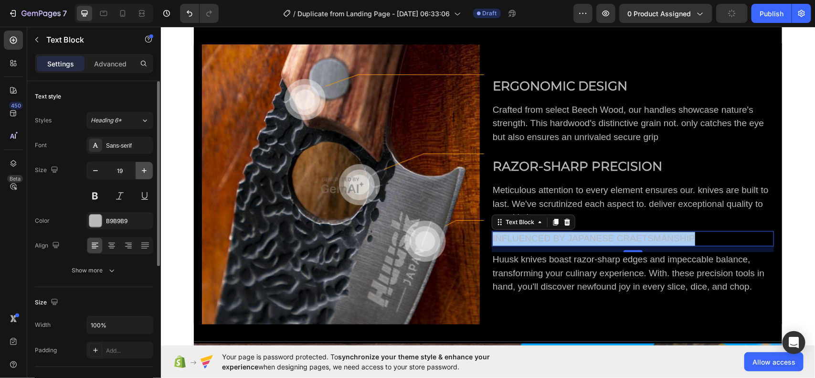
click at [145, 171] on icon "button" at bounding box center [144, 171] width 10 height 10
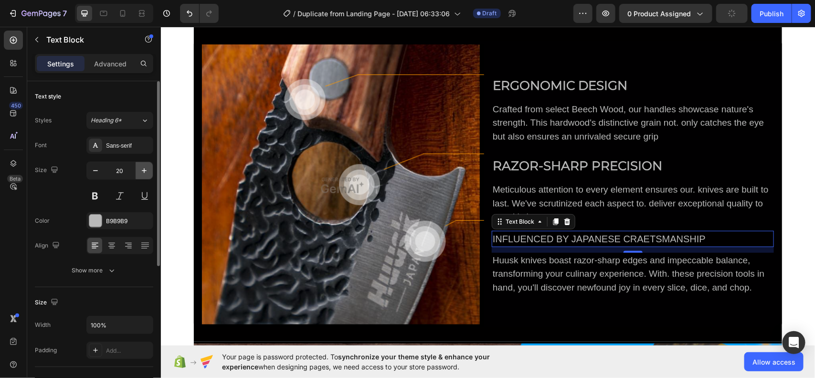
click at [145, 171] on icon "button" at bounding box center [144, 171] width 10 height 10
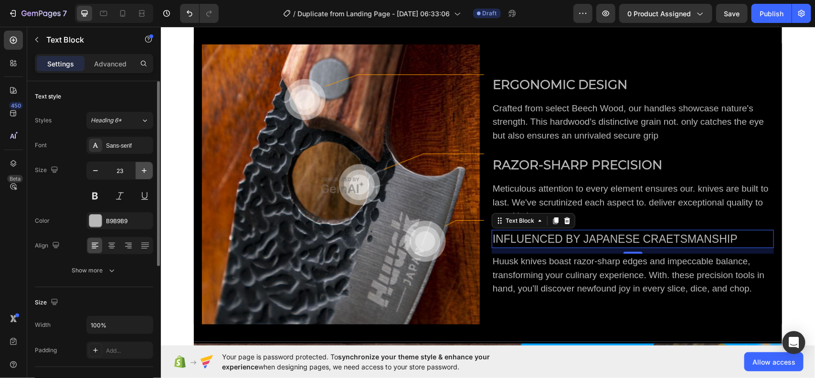
click at [145, 171] on icon "button" at bounding box center [144, 171] width 10 height 10
type input "26"
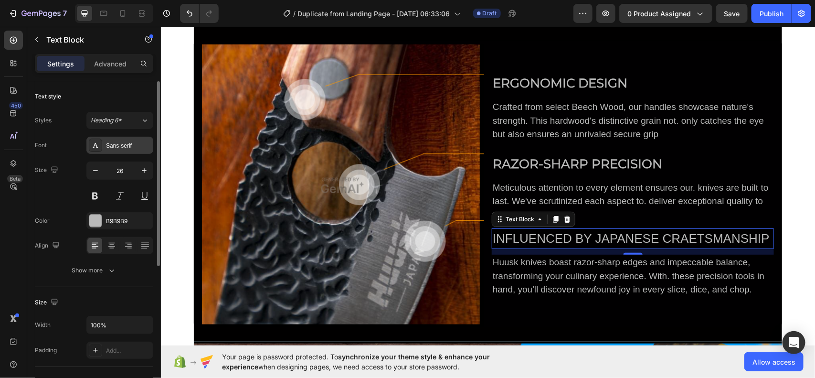
click at [109, 146] on div "Sans-serif" at bounding box center [128, 145] width 45 height 9
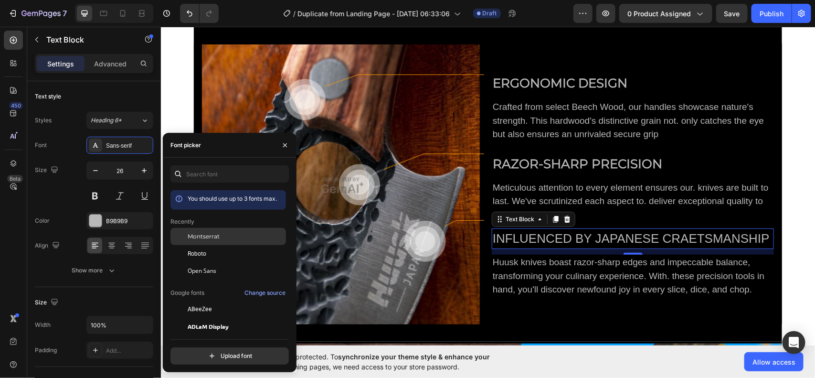
click at [200, 232] on span "Montserrat" at bounding box center [204, 236] width 32 height 9
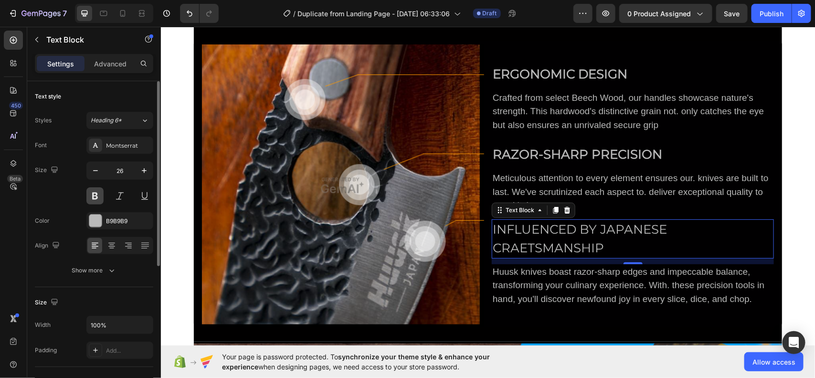
click at [89, 192] on button at bounding box center [94, 195] width 17 height 17
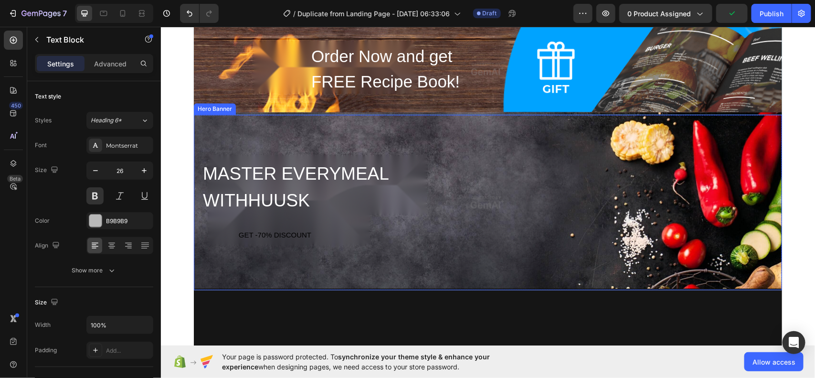
scroll to position [874, 0]
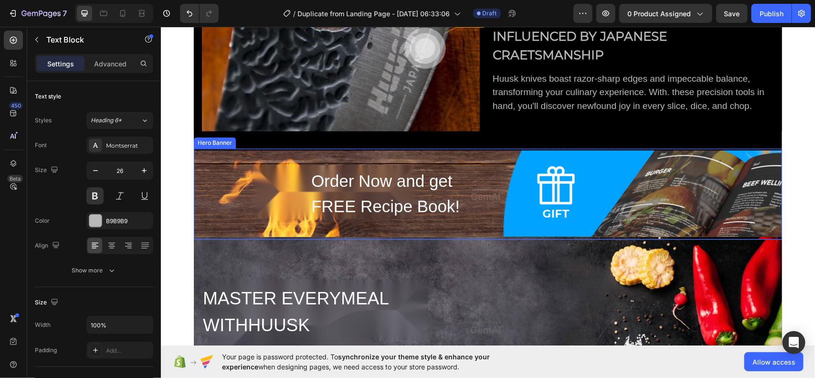
click at [484, 206] on div "Order Now and get FREE Recipe Book! Heading Row" at bounding box center [487, 193] width 573 height 52
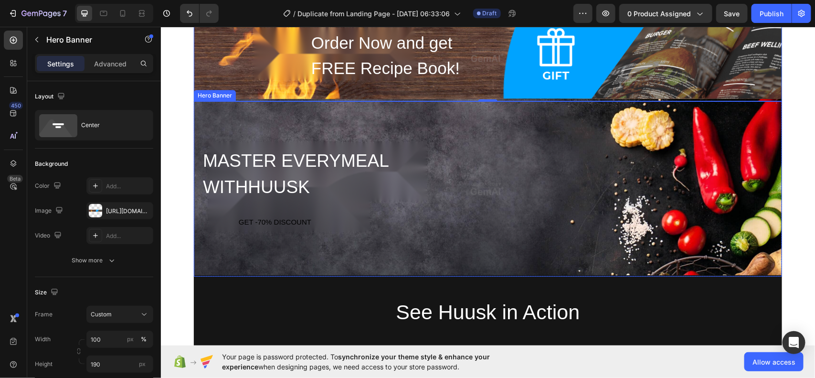
scroll to position [1013, 0]
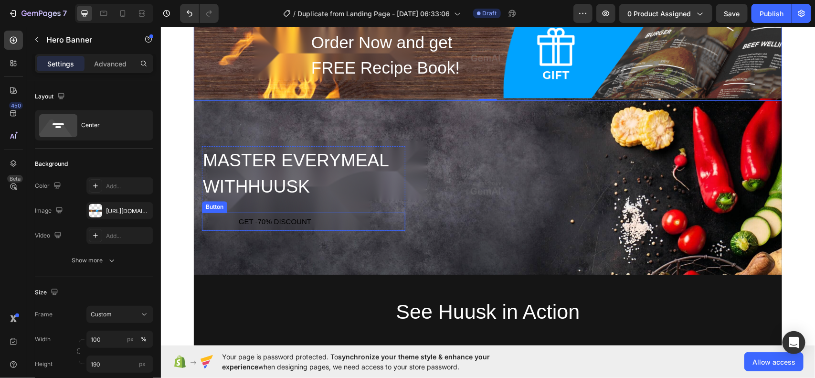
click at [314, 213] on button "GET -70% DISCOUNT" at bounding box center [275, 221] width 146 height 19
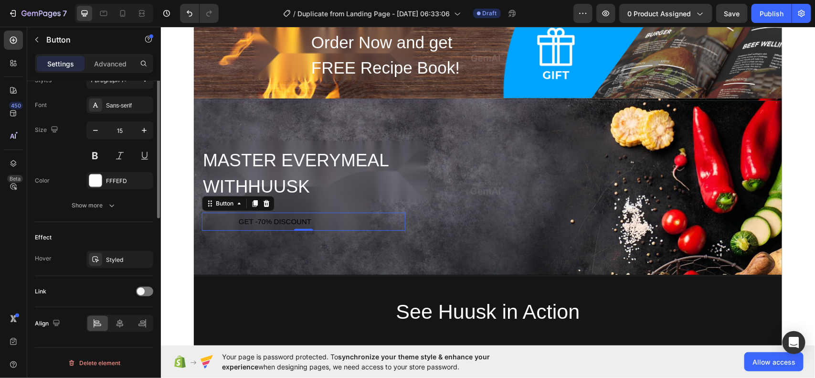
scroll to position [0, 0]
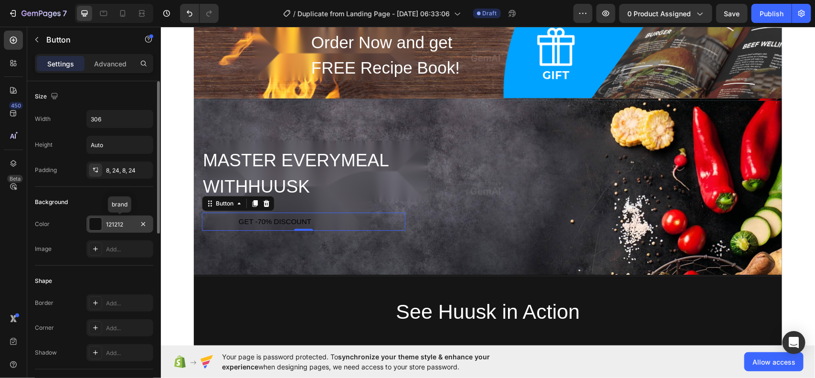
click at [116, 228] on div "121212" at bounding box center [120, 224] width 28 height 9
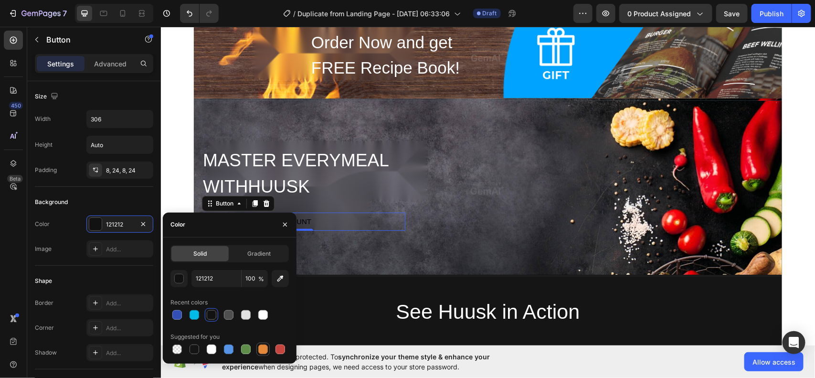
click at [267, 346] on div at bounding box center [263, 349] width 10 height 10
type input "E4893A"
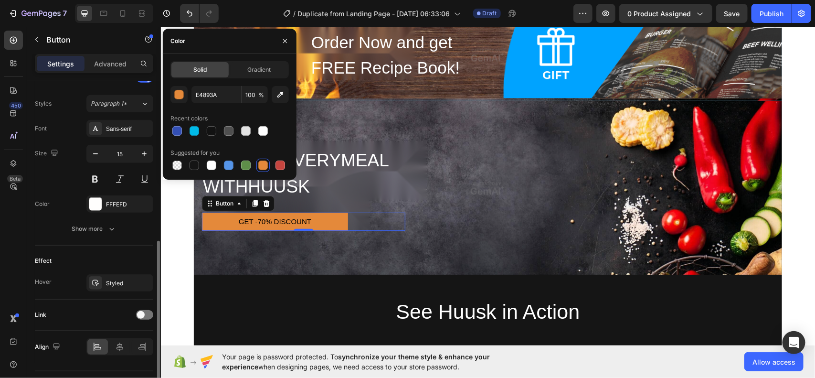
scroll to position [363, 0]
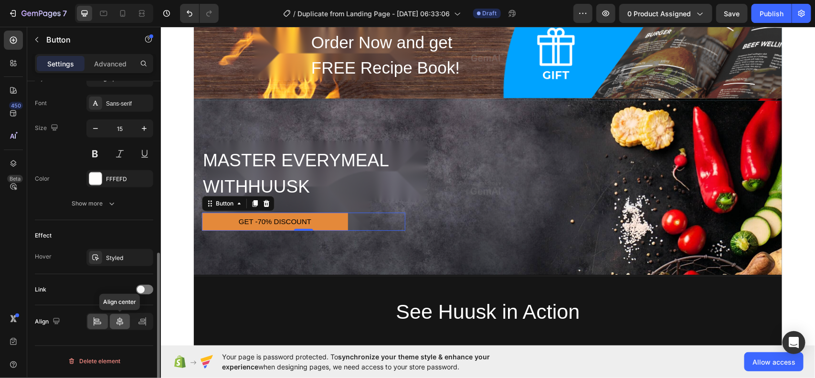
click at [124, 328] on div at bounding box center [120, 321] width 21 height 15
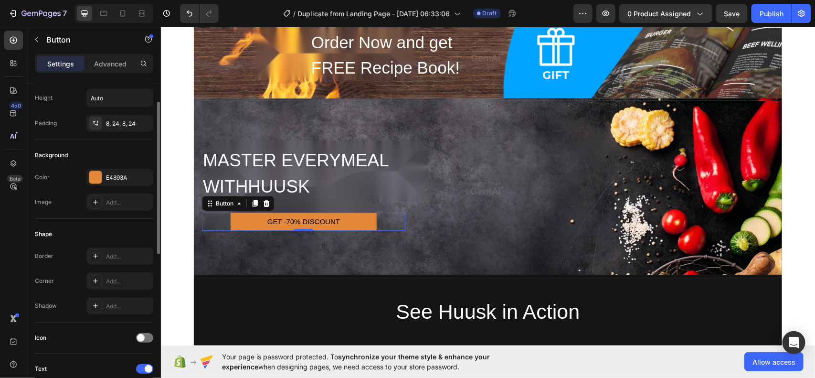
scroll to position [45, 0]
click at [109, 289] on div "Add..." at bounding box center [119, 282] width 67 height 17
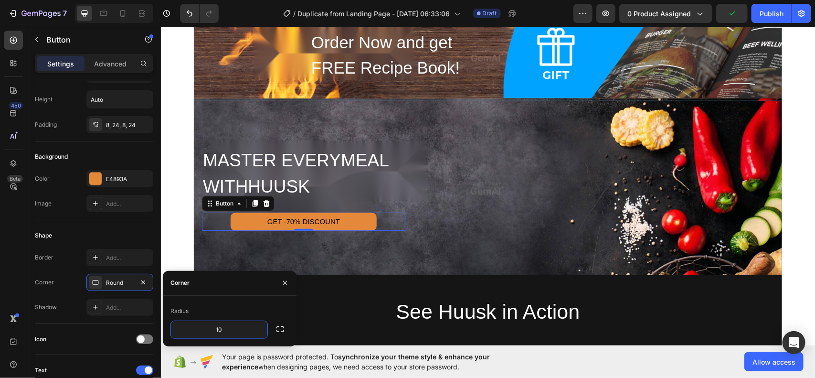
type input "10"
click at [282, 220] on div "GET -70% DISCOUNT" at bounding box center [303, 221] width 73 height 11
click at [282, 220] on p "GET -70% DISCOUNT" at bounding box center [303, 221] width 73 height 11
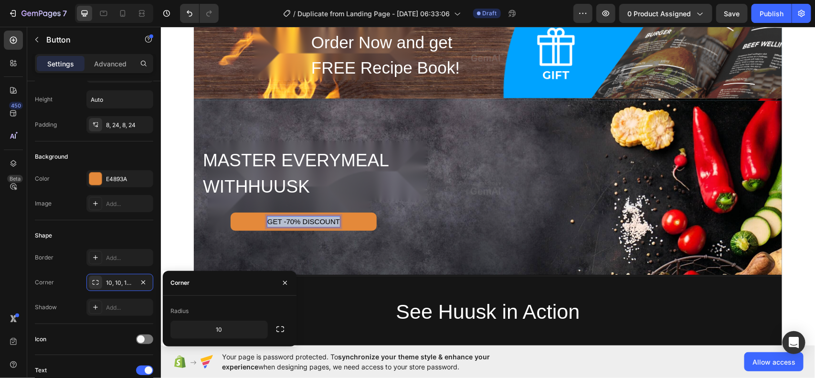
click at [282, 220] on p "GET -70% DISCOUNT" at bounding box center [303, 221] width 73 height 11
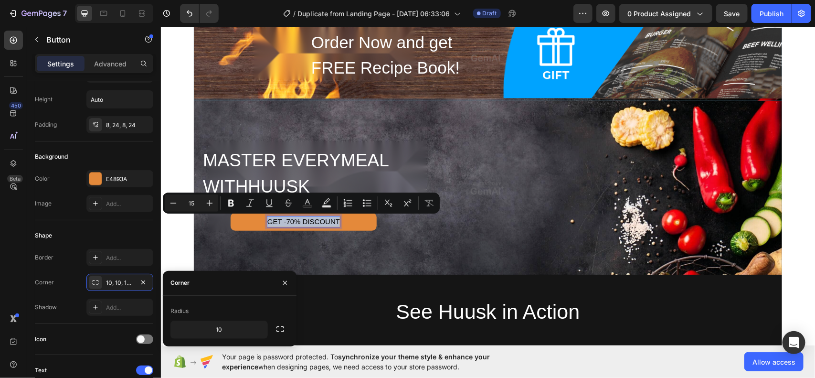
click at [282, 220] on p "GET -70% DISCOUNT" at bounding box center [303, 221] width 73 height 11
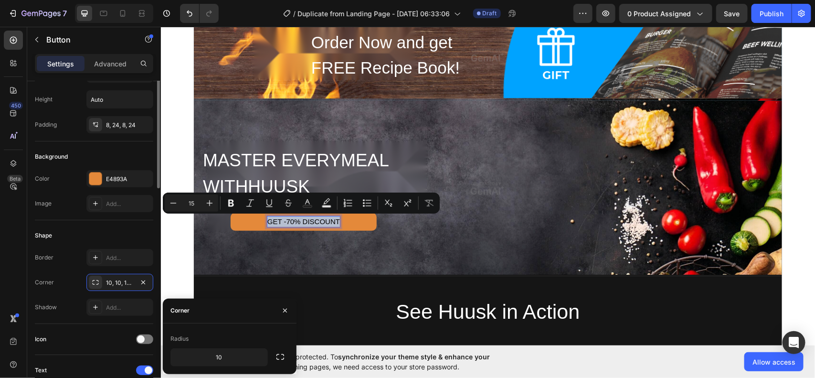
scroll to position [0, 0]
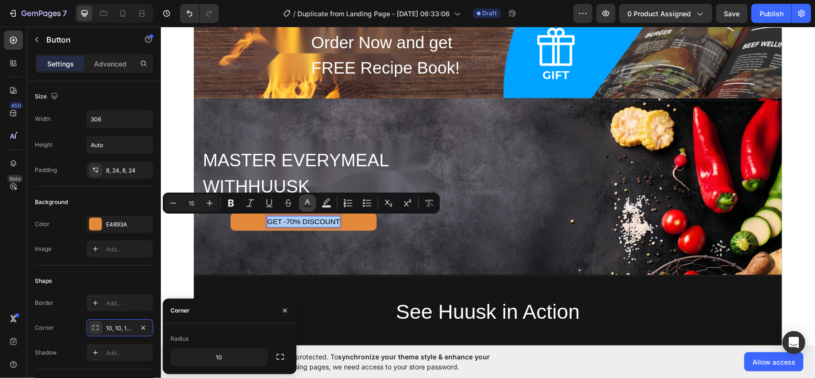
click at [311, 203] on icon "Editor contextual toolbar" at bounding box center [308, 203] width 10 height 10
type input "000000"
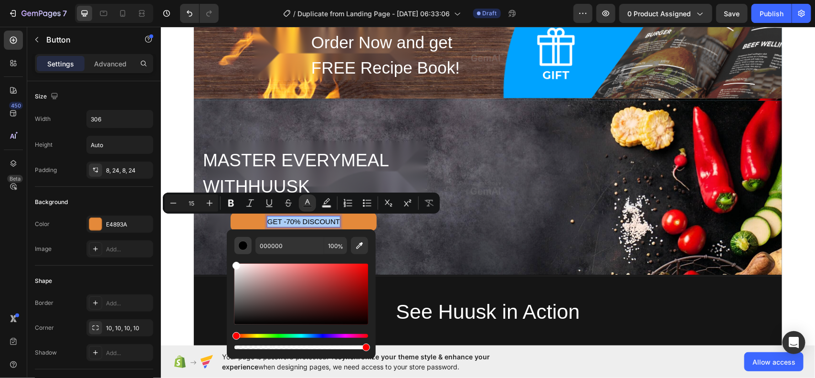
drag, startPoint x: 236, startPoint y: 323, endPoint x: 234, endPoint y: 240, distance: 82.6
click at [234, 240] on div "000000 100 %" at bounding box center [301, 294] width 134 height 114
type input "FFFFFF"
click at [203, 206] on button "Plus" at bounding box center [209, 202] width 17 height 17
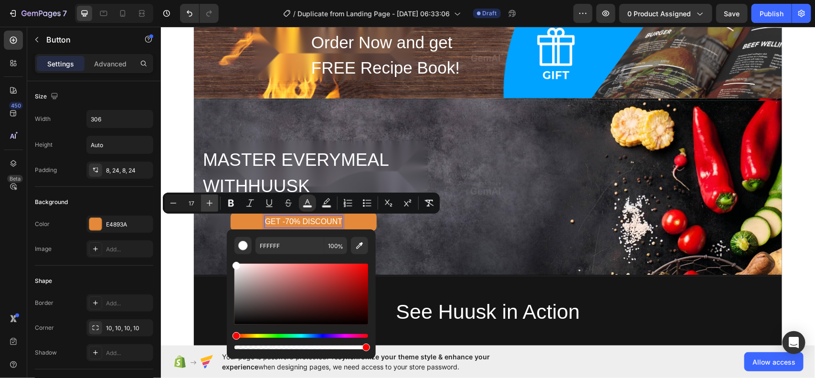
click at [203, 206] on button "Plus" at bounding box center [209, 202] width 17 height 17
click at [206, 204] on icon "Editor contextual toolbar" at bounding box center [210, 203] width 10 height 10
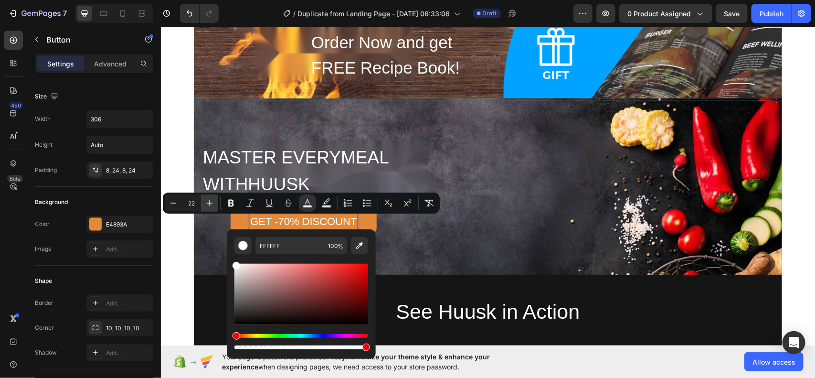
click at [206, 204] on icon "Editor contextual toolbar" at bounding box center [210, 203] width 10 height 10
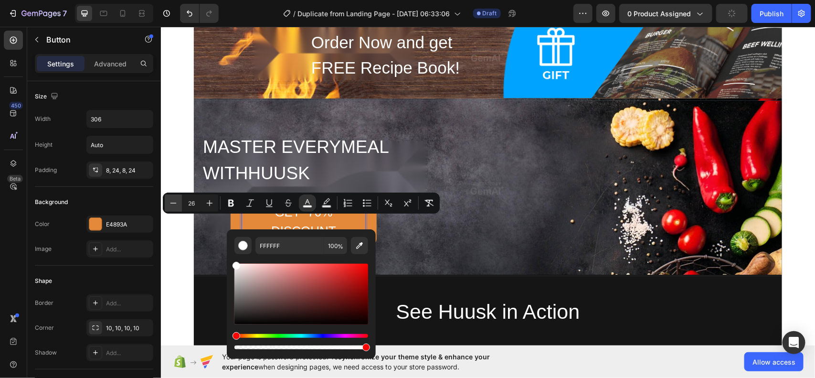
click at [173, 206] on icon "Editor contextual toolbar" at bounding box center [174, 203] width 10 height 10
type input "25"
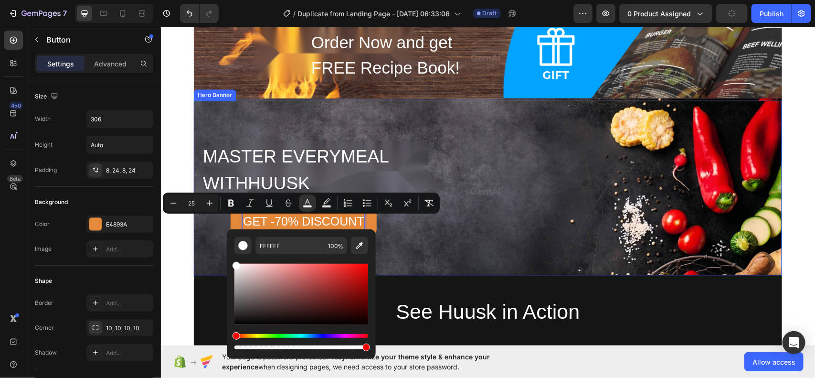
click at [222, 246] on div "Overlay" at bounding box center [487, 187] width 588 height 175
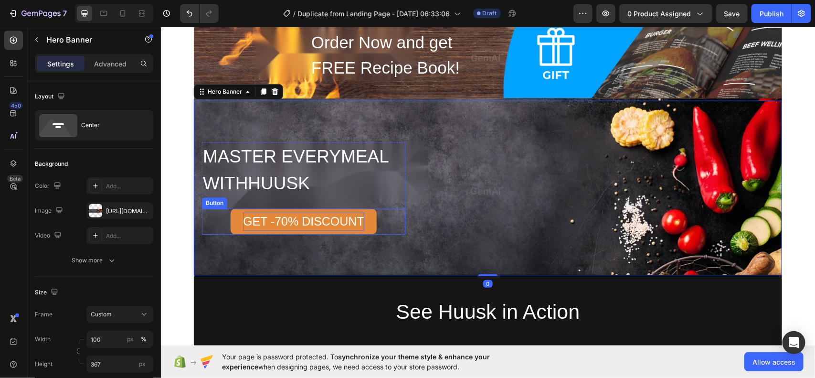
click at [314, 223] on span "GET -70% DISCOUNT" at bounding box center [303, 220] width 121 height 13
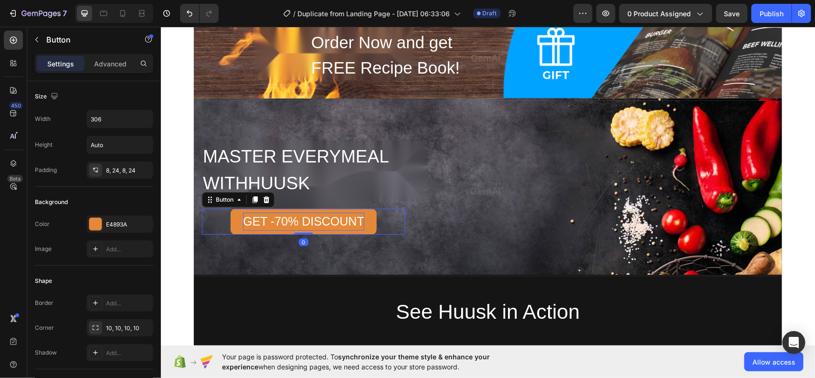
click at [314, 223] on span "GET -70% DISCOUNT" at bounding box center [303, 220] width 121 height 13
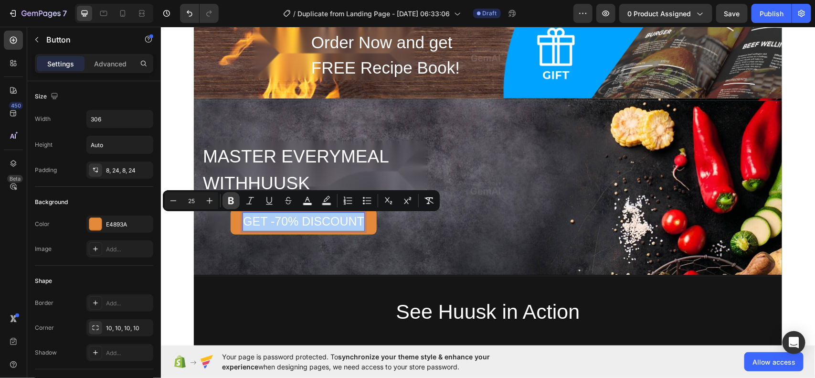
click at [235, 206] on button "Bold" at bounding box center [231, 200] width 17 height 17
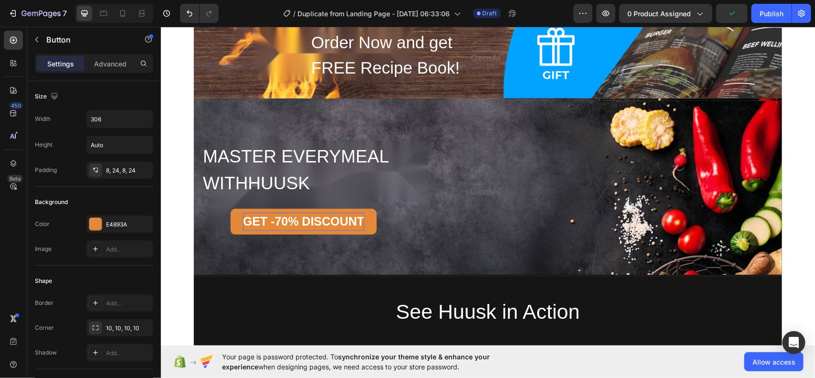
click at [309, 214] on strong "GET -70% DISCOUNT" at bounding box center [303, 220] width 121 height 13
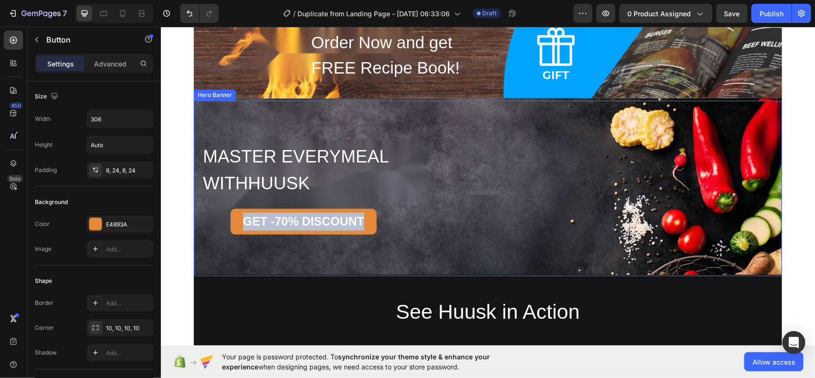
click at [430, 229] on div "MASTER EVERYMEAL WITHHUUSK Heading GET -70% DISCOUNT Button 0 Row" at bounding box center [487, 188] width 573 height 92
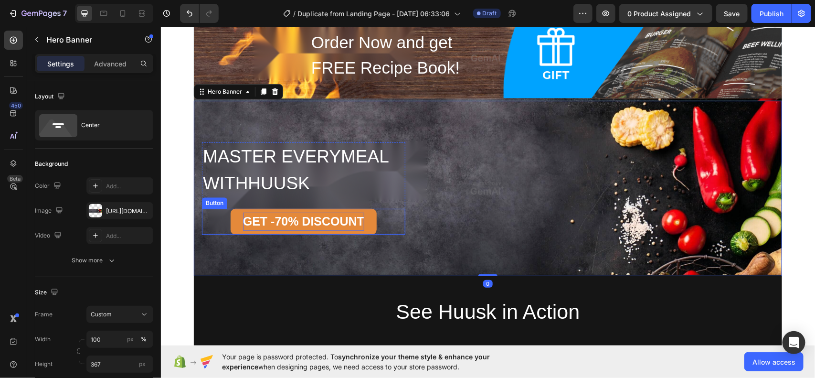
click at [346, 220] on strong "GET -70% DISCOUNT" at bounding box center [303, 220] width 121 height 13
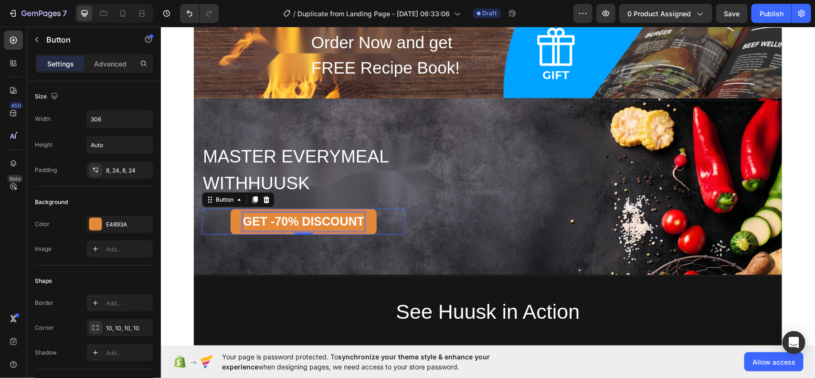
click at [346, 220] on strong "GET -70% DISCOUNT" at bounding box center [303, 220] width 121 height 13
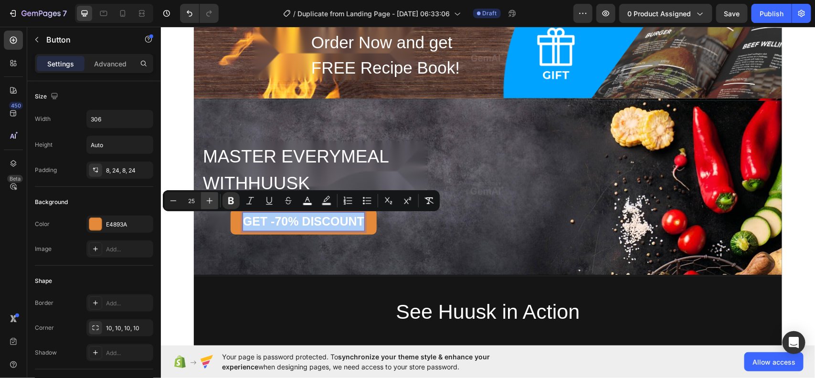
click at [206, 203] on icon "Editor contextual toolbar" at bounding box center [210, 201] width 10 height 10
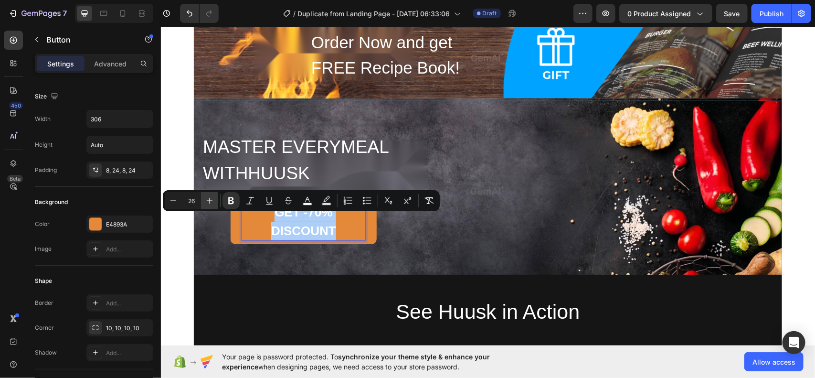
click at [206, 203] on icon "Editor contextual toolbar" at bounding box center [210, 201] width 10 height 10
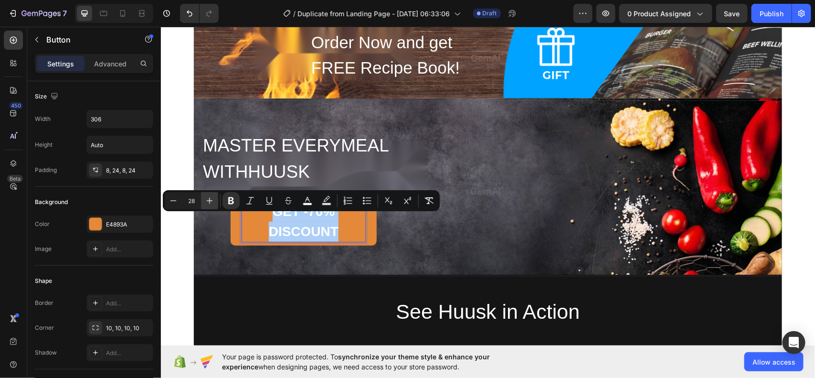
click at [206, 203] on icon "Editor contextual toolbar" at bounding box center [210, 201] width 10 height 10
click at [173, 203] on icon "Editor contextual toolbar" at bounding box center [174, 201] width 10 height 10
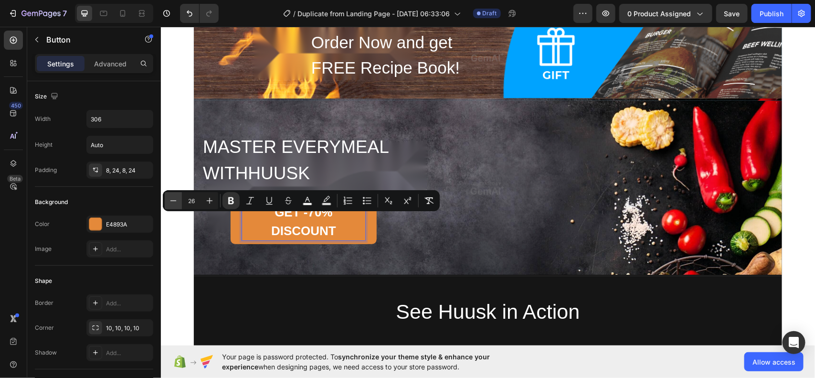
click at [173, 203] on icon "Editor contextual toolbar" at bounding box center [174, 201] width 10 height 10
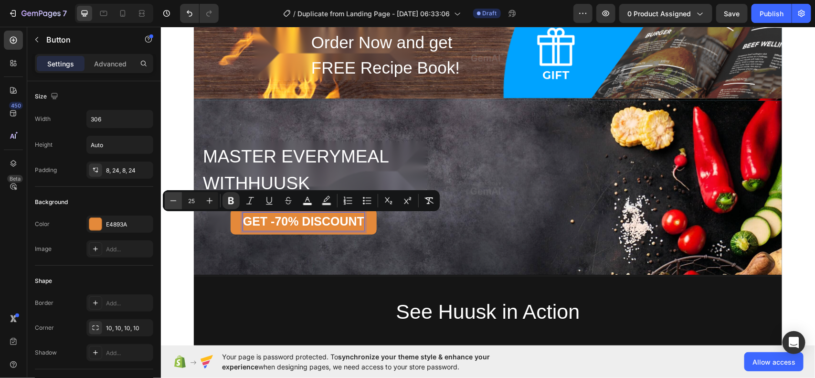
click at [173, 203] on icon "Editor contextual toolbar" at bounding box center [174, 201] width 10 height 10
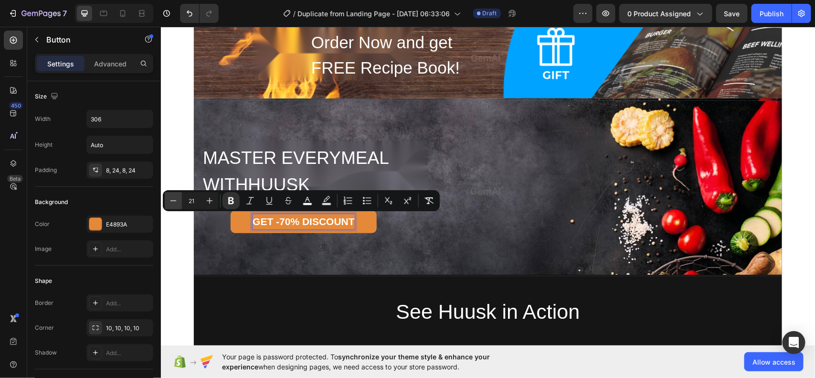
type input "20"
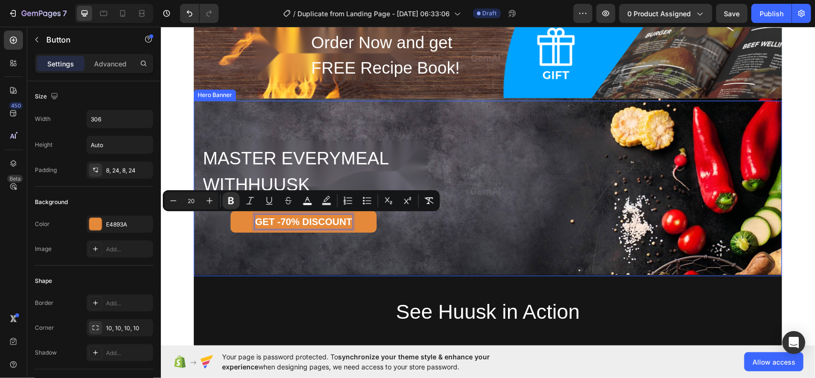
click at [318, 242] on div "Overlay" at bounding box center [487, 187] width 588 height 175
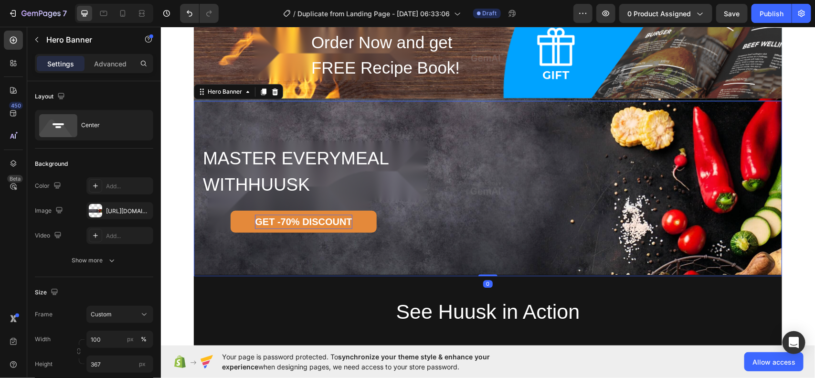
scroll to position [984, 0]
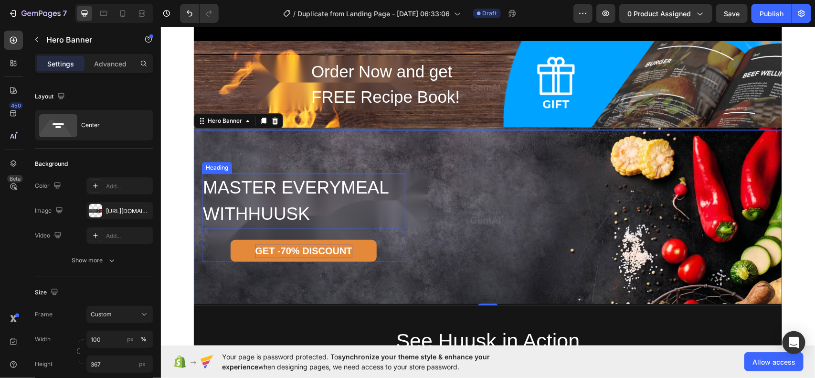
click at [283, 213] on h2 "MASTER EVERYMEAL WITHHUUSK" at bounding box center [303, 200] width 203 height 55
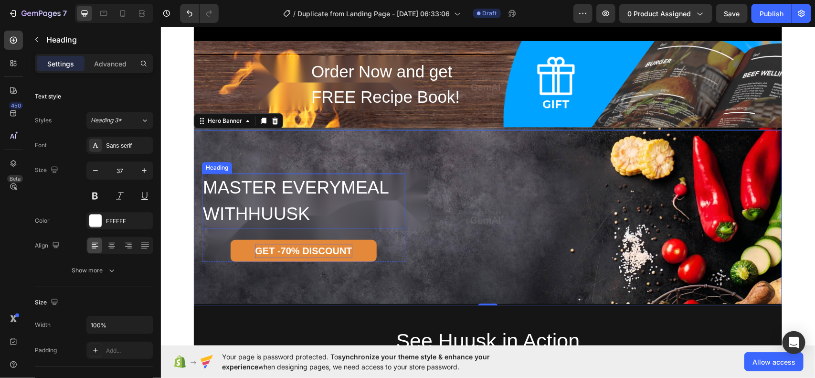
click at [283, 213] on h2 "MASTER EVERYMEAL WITHHUUSK" at bounding box center [303, 200] width 203 height 55
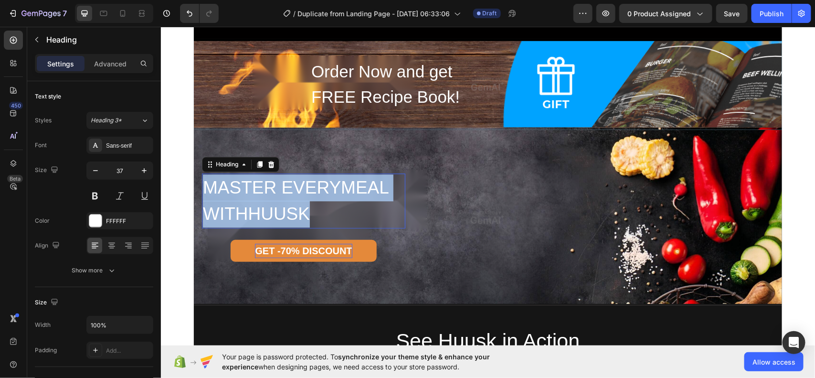
click at [283, 213] on p "MASTER EVERYMEAL WITHHUUSK" at bounding box center [303, 200] width 202 height 53
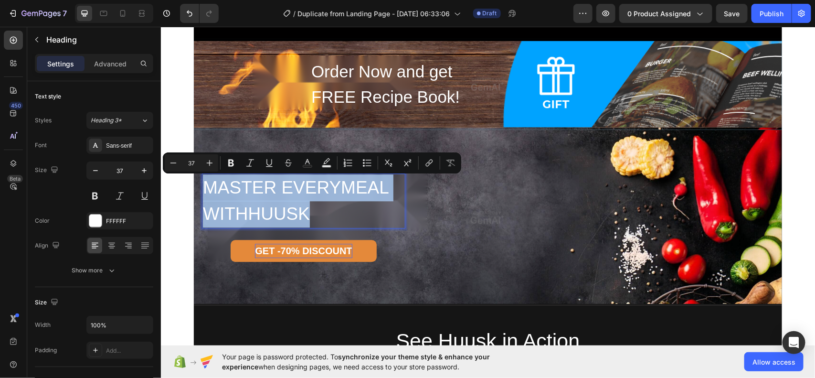
click at [283, 213] on p "MASTER EVERYMEAL WITHHUUSK" at bounding box center [303, 200] width 202 height 53
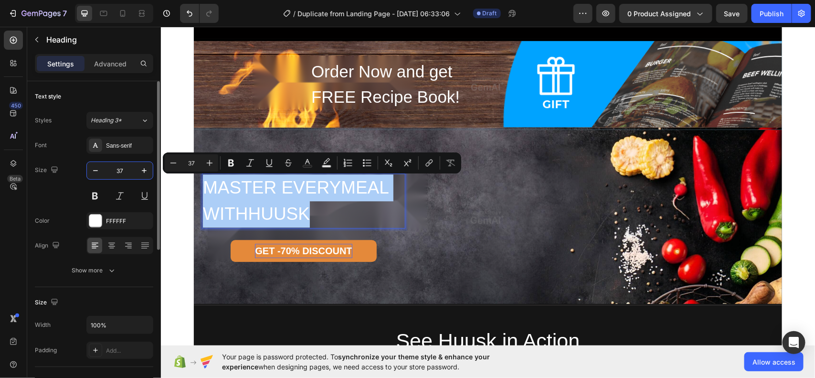
click at [132, 170] on input "37" at bounding box center [120, 170] width 32 height 17
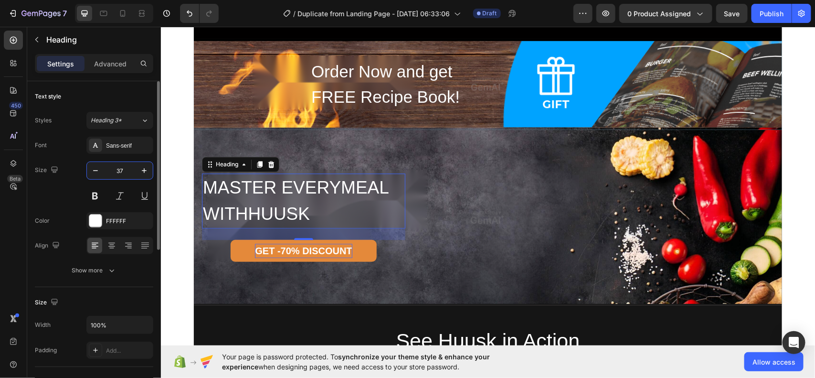
click at [132, 170] on input "37" at bounding box center [120, 170] width 32 height 17
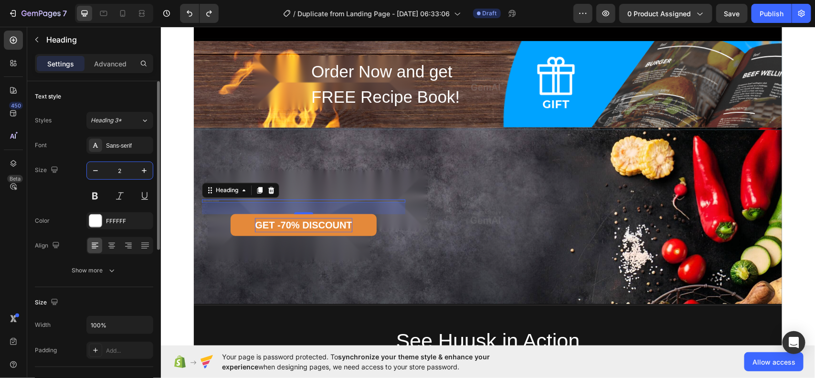
type input "37"
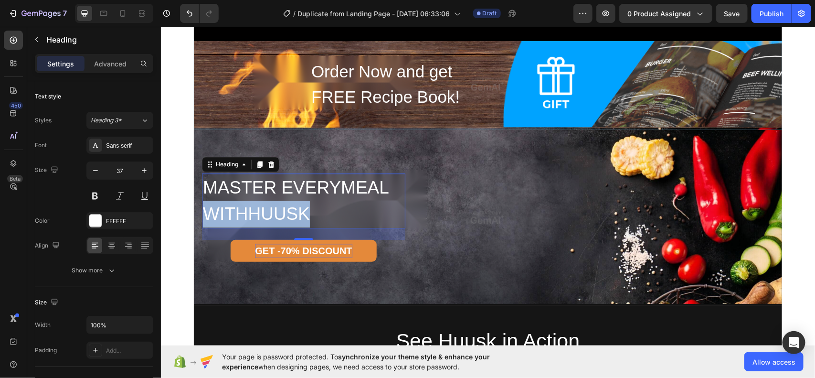
click at [244, 213] on p "MASTER EVERYMEAL WITHHUUSK" at bounding box center [303, 200] width 202 height 53
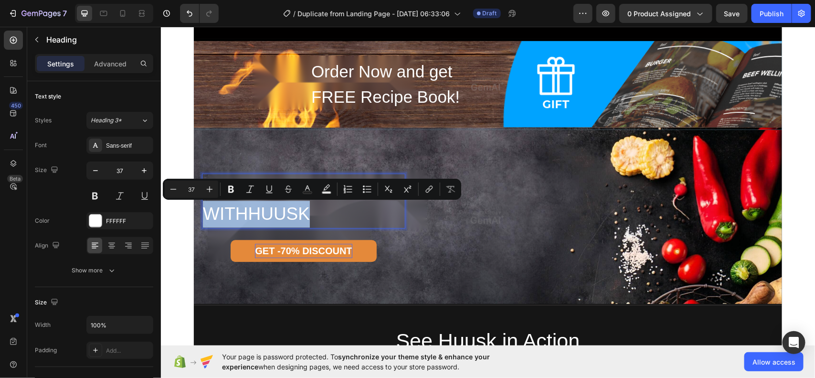
click at [246, 212] on p "MASTER EVERYMEAL WITHHUUSK" at bounding box center [303, 200] width 202 height 53
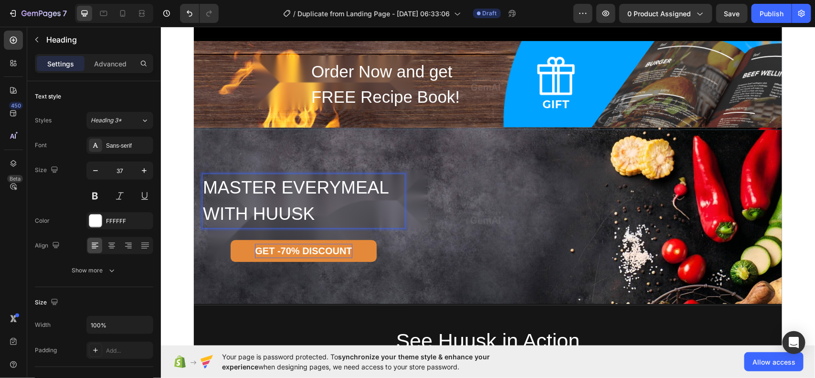
click at [320, 213] on p "MASTER EVERYMEAL WITH HUUSK" at bounding box center [303, 200] width 202 height 53
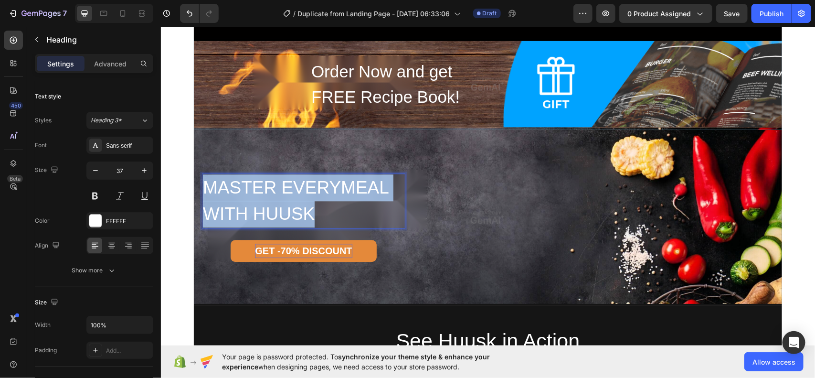
click at [320, 213] on p "MASTER EVERYMEAL WITH HUUSK" at bounding box center [303, 200] width 202 height 53
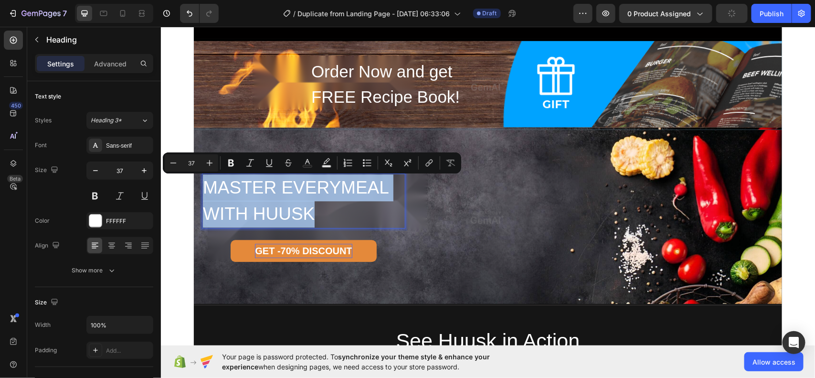
click at [345, 189] on p "MASTER EVERYMEAL WITH HUUSK" at bounding box center [303, 200] width 202 height 53
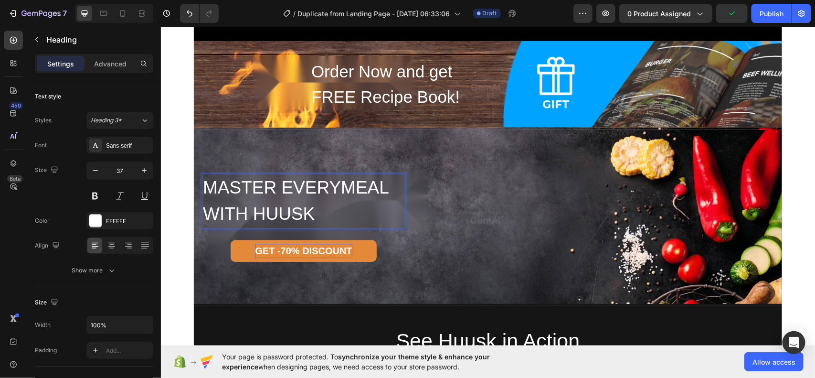
click at [340, 189] on p "MASTER EVERYMEAL WITH HUUSK" at bounding box center [303, 200] width 202 height 53
click at [326, 220] on p "MASTER EVERY MEAL WITH HUUSK" at bounding box center [303, 200] width 202 height 53
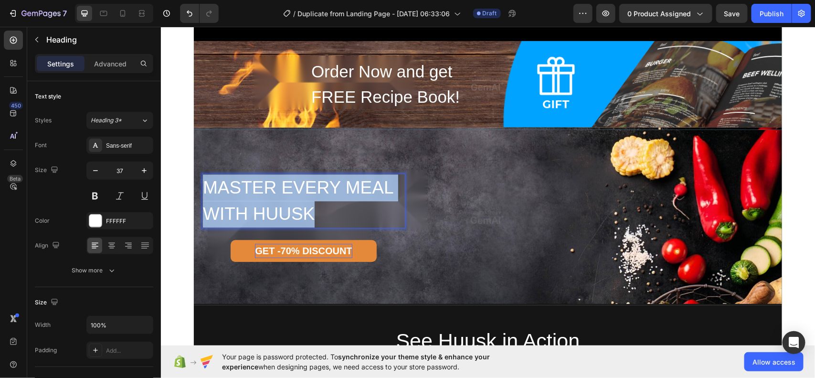
click at [326, 220] on p "MASTER EVERY MEAL WITH HUUSK" at bounding box center [303, 200] width 202 height 53
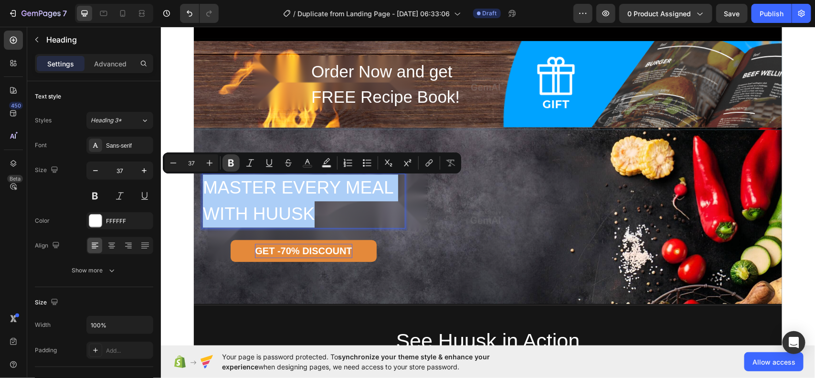
click at [225, 167] on button "Bold" at bounding box center [231, 162] width 17 height 17
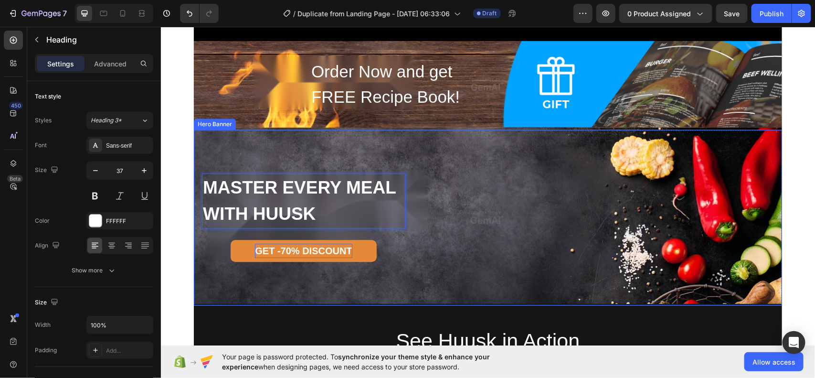
click at [230, 165] on div "Overlay" at bounding box center [487, 216] width 588 height 175
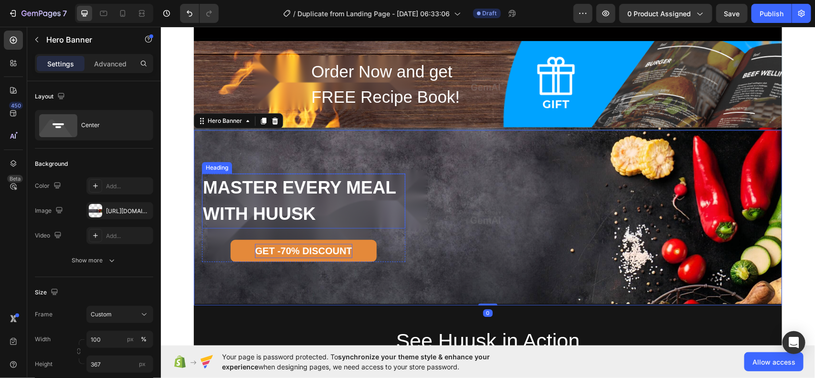
click at [272, 203] on strong "MASTER EVERY MEAL WITH HUUSK" at bounding box center [298, 200] width 193 height 46
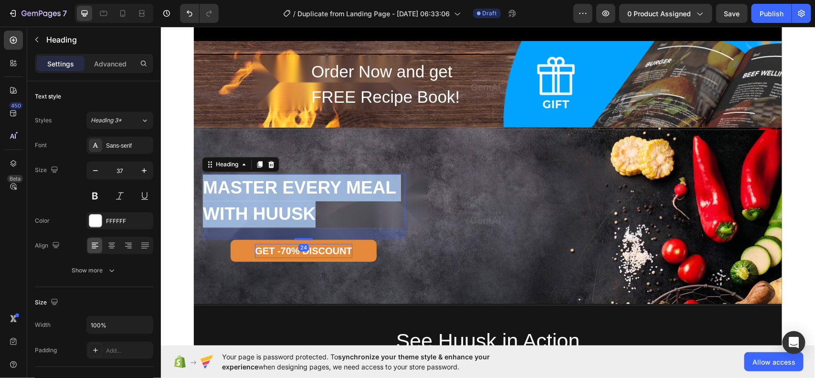
click at [272, 203] on strong "MASTER EVERY MEAL WITH HUUSK" at bounding box center [298, 200] width 193 height 46
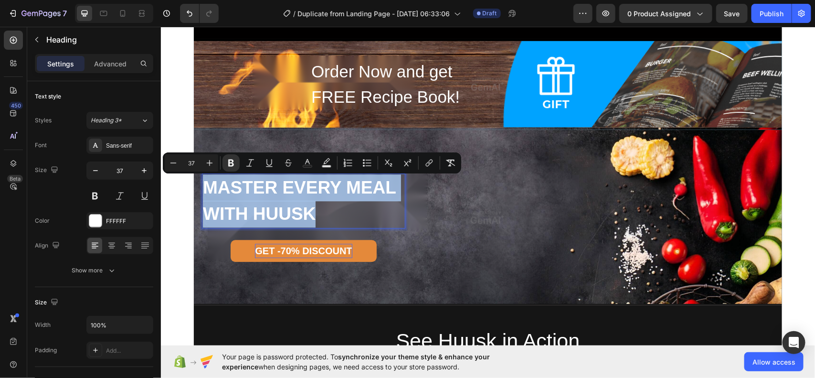
click at [272, 203] on strong "MASTER EVERY MEAL WITH HUUSK" at bounding box center [298, 200] width 193 height 46
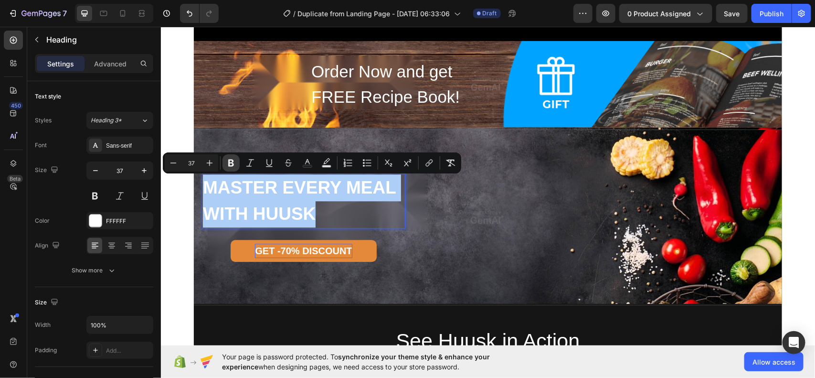
drag, startPoint x: 234, startPoint y: 160, endPoint x: 189, endPoint y: 159, distance: 44.9
click at [234, 160] on icon "Editor contextual toolbar" at bounding box center [231, 163] width 10 height 10
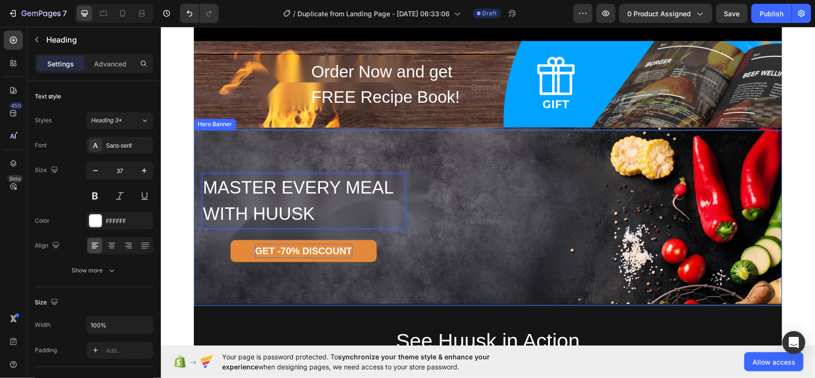
click at [411, 215] on div "MASTER EVERY MEAL WITH HUUSK Heading 24 GET -70% DISCOUNT Button Row" at bounding box center [487, 217] width 573 height 88
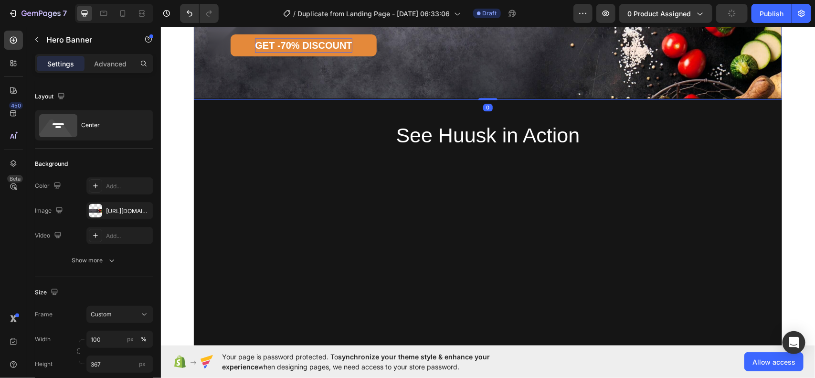
scroll to position [1235, 0]
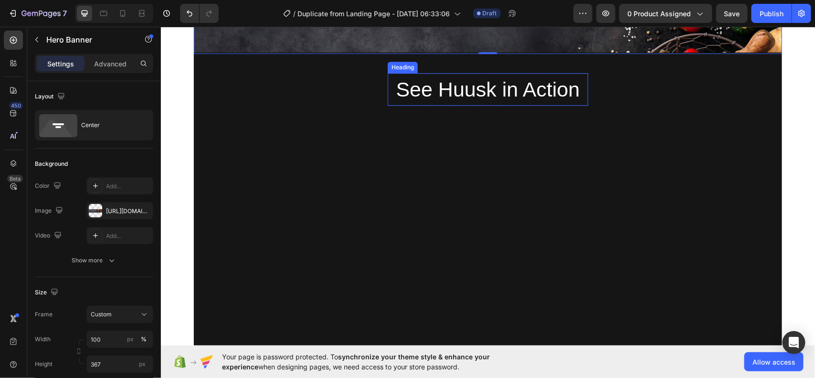
click at [514, 94] on h2 "See Huusk in Action" at bounding box center [487, 89] width 201 height 33
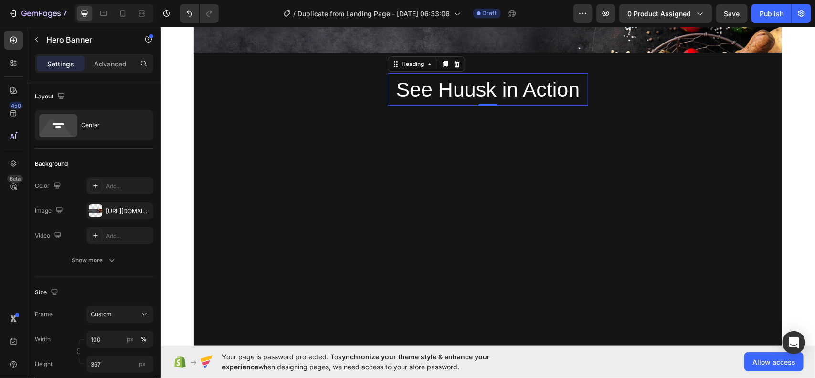
click at [514, 94] on h2 "See Huusk in Action" at bounding box center [487, 89] width 201 height 33
click at [514, 94] on p "See Huusk in Action" at bounding box center [487, 89] width 199 height 31
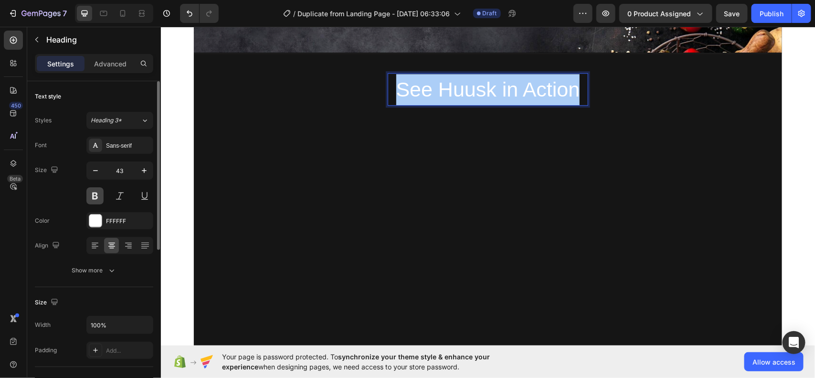
click at [98, 197] on button at bounding box center [94, 195] width 17 height 17
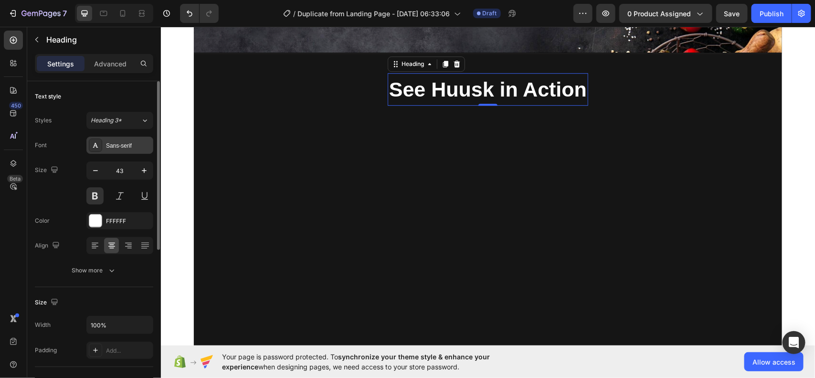
click at [139, 140] on div "Sans-serif" at bounding box center [119, 145] width 67 height 17
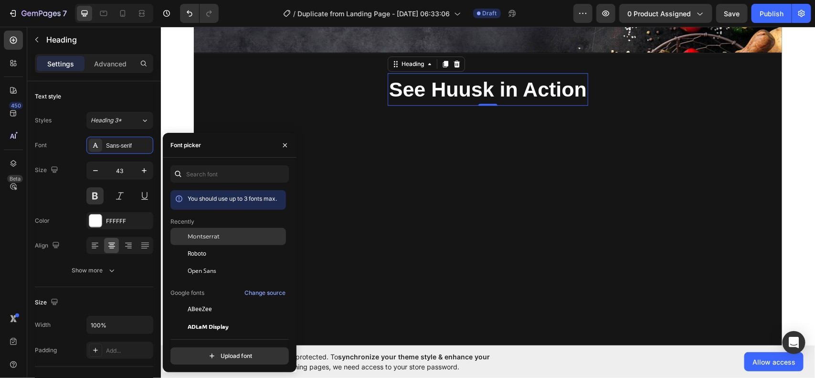
click at [209, 239] on span "Montserrat" at bounding box center [204, 236] width 32 height 9
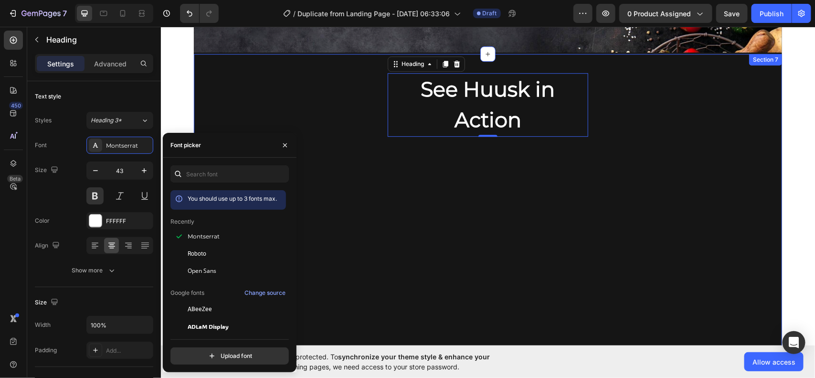
click at [624, 91] on div "See Huusk in Action Heading 0 Row" at bounding box center [487, 105] width 588 height 64
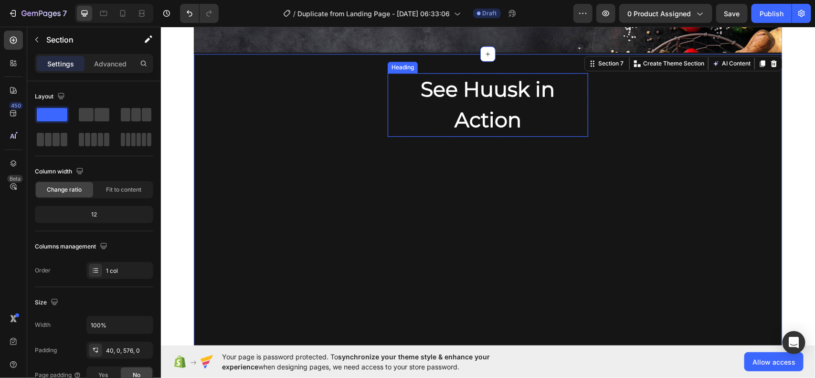
click at [458, 107] on p "See Huusk in Action" at bounding box center [487, 105] width 199 height 62
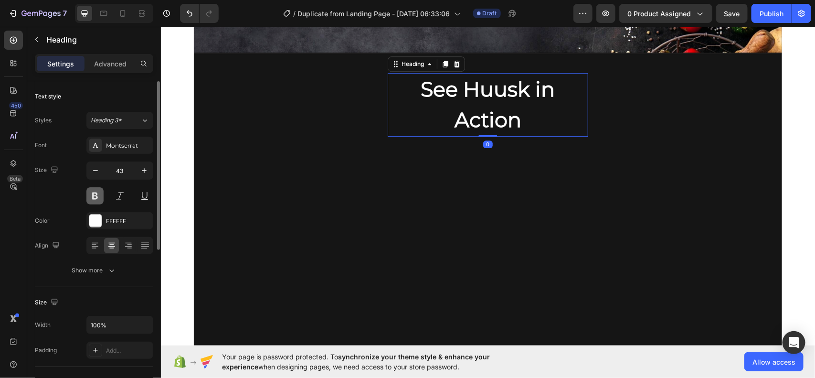
click at [91, 196] on button at bounding box center [94, 195] width 17 height 17
click at [91, 202] on button at bounding box center [94, 195] width 17 height 17
click at [126, 149] on div "Montserrat" at bounding box center [128, 145] width 45 height 9
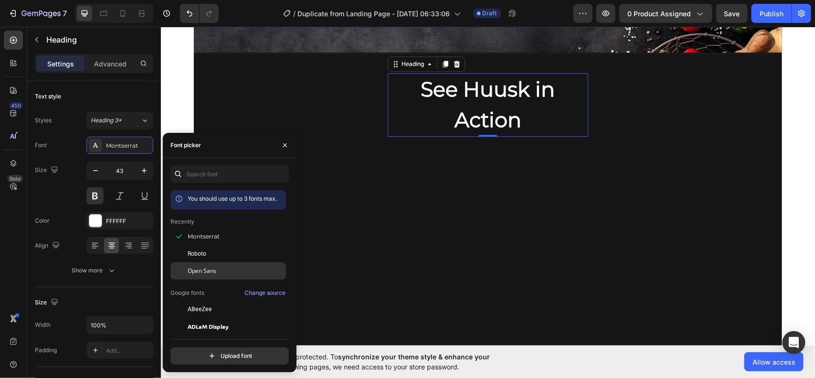
click at [221, 268] on div "Open Sans" at bounding box center [236, 270] width 96 height 9
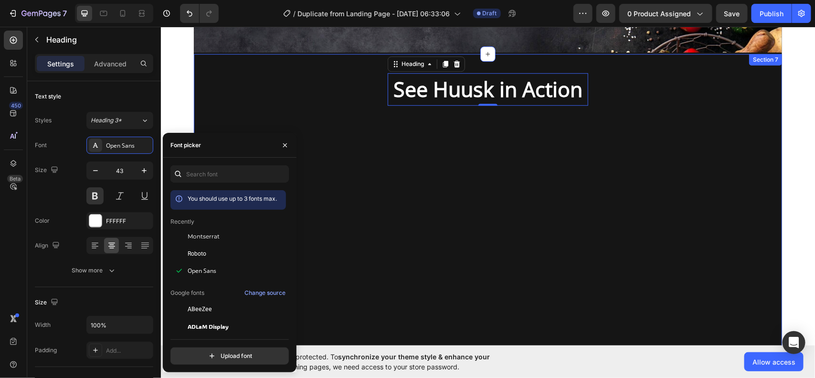
click at [402, 195] on div "See Huusk in Action Heading 0 Row Section 7" at bounding box center [487, 216] width 588 height 327
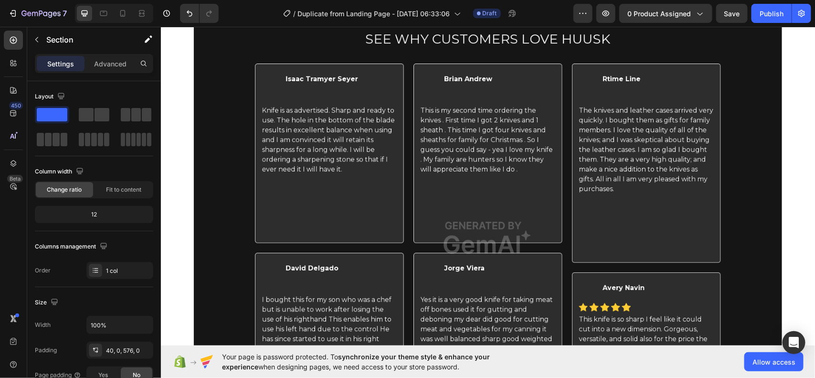
scroll to position [2663, 0]
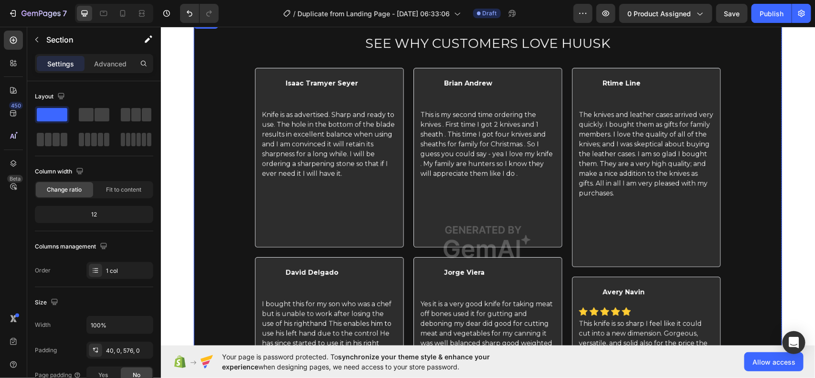
click at [479, 200] on img at bounding box center [487, 242] width 588 height 450
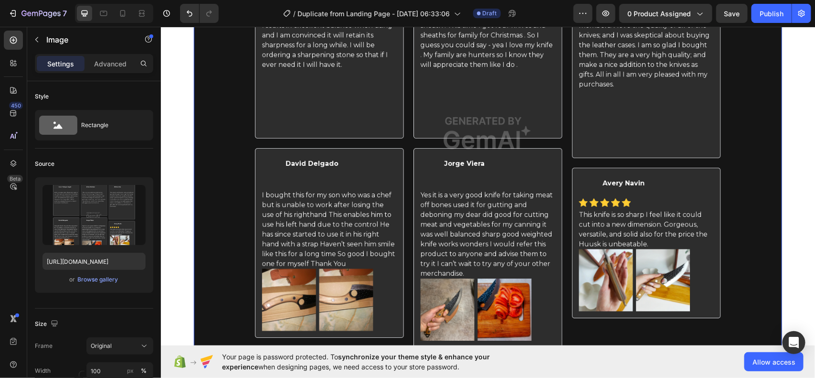
scroll to position [3098, 0]
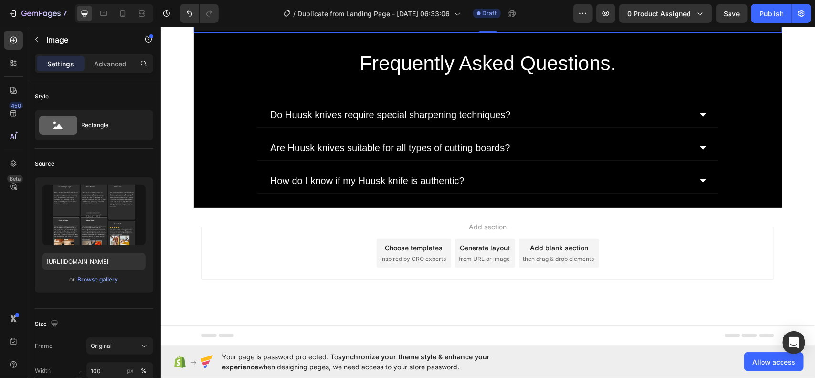
click at [473, 249] on div "Generate layout" at bounding box center [485, 247] width 50 height 10
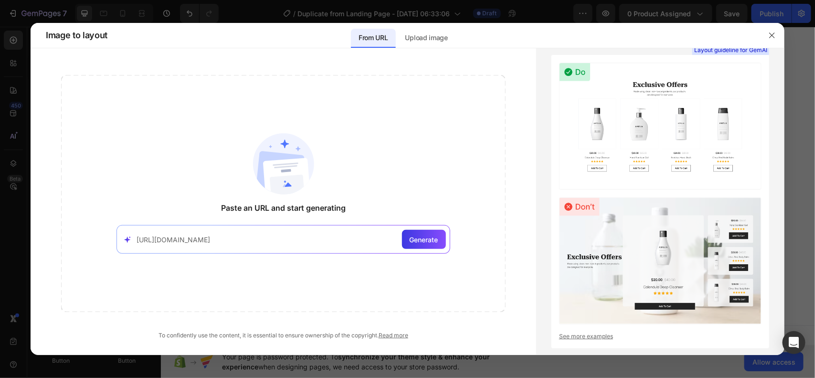
type input "https://huusk.com/"
click at [426, 248] on div "Generate" at bounding box center [424, 239] width 44 height 19
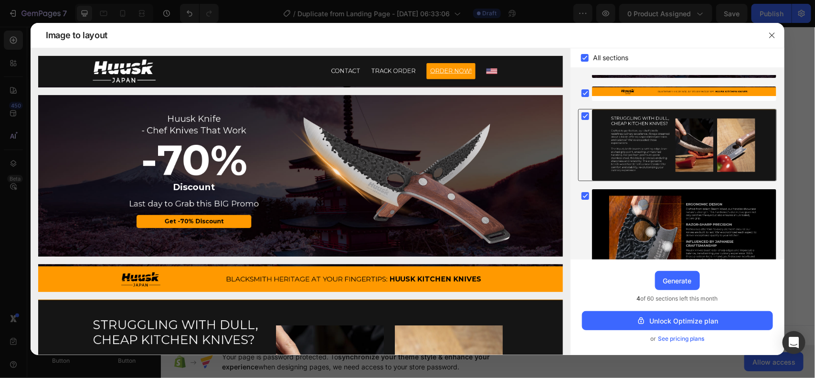
scroll to position [0, 0]
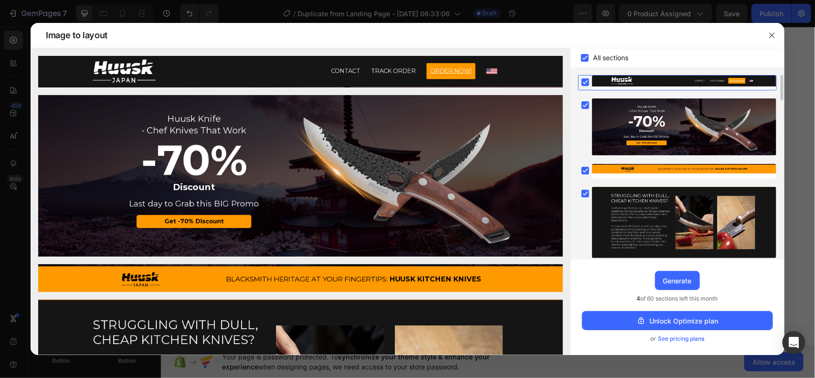
click at [584, 79] on rect at bounding box center [586, 82] width 8 height 8
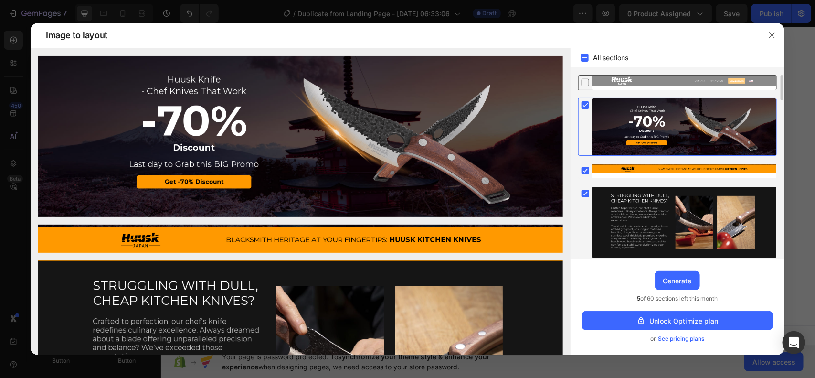
click at [585, 106] on icon at bounding box center [585, 105] width 4 height 4
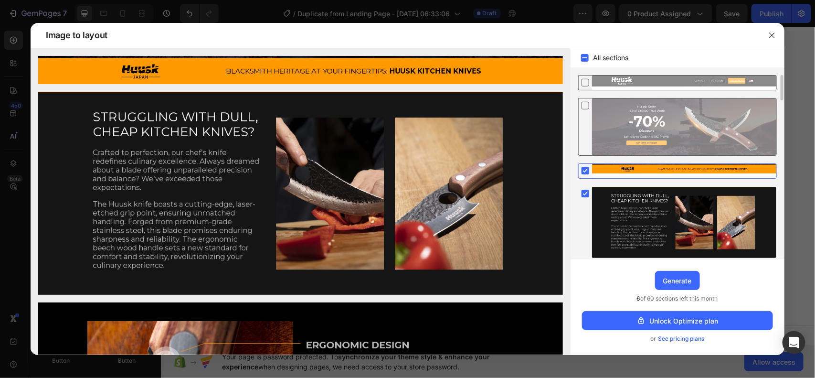
click at [588, 170] on rect at bounding box center [586, 171] width 8 height 8
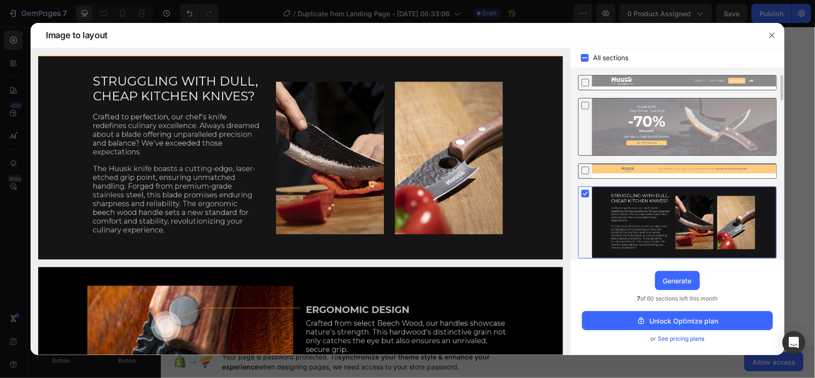
click at [583, 192] on rect at bounding box center [586, 194] width 8 height 8
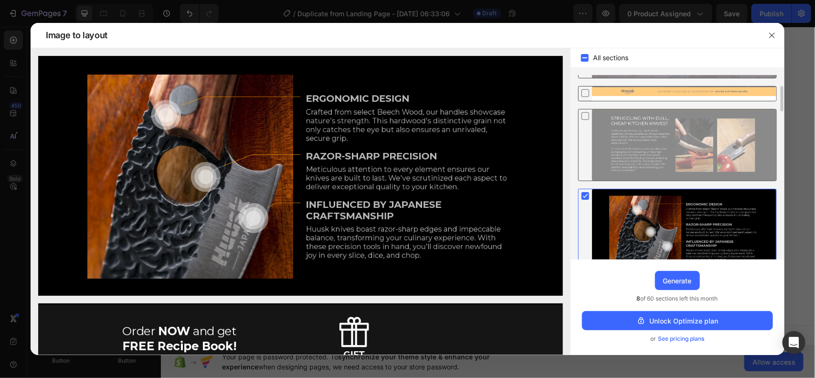
scroll to position [78, 0]
click at [586, 197] on rect at bounding box center [586, 196] width 8 height 8
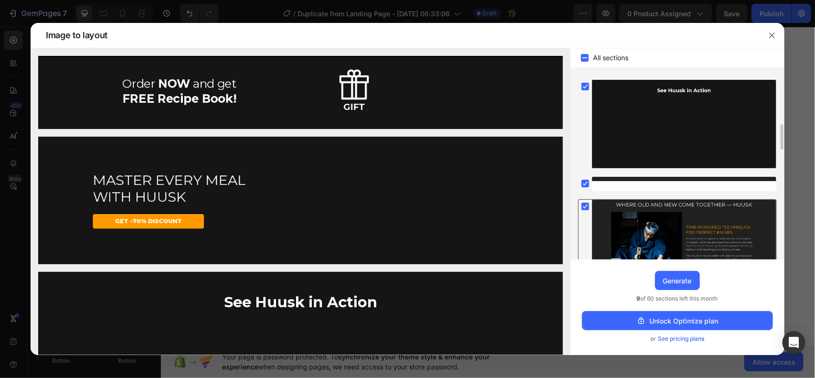
scroll to position [367, 0]
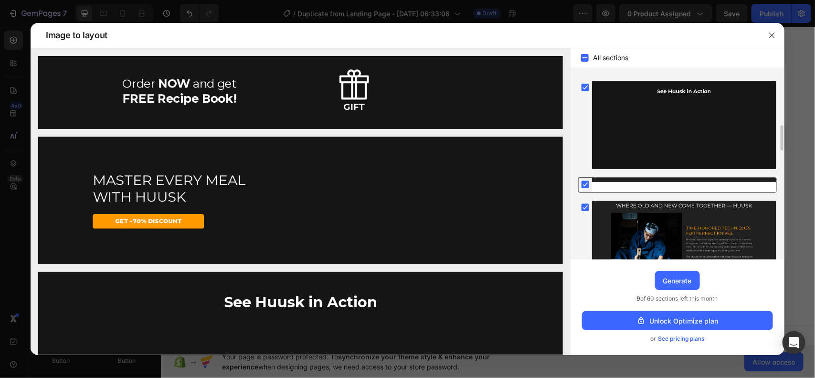
click at [585, 183] on rect at bounding box center [586, 185] width 8 height 8
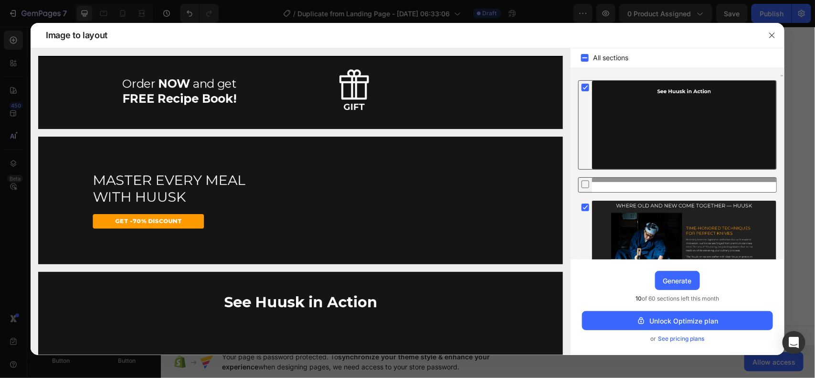
scroll to position [302, 0]
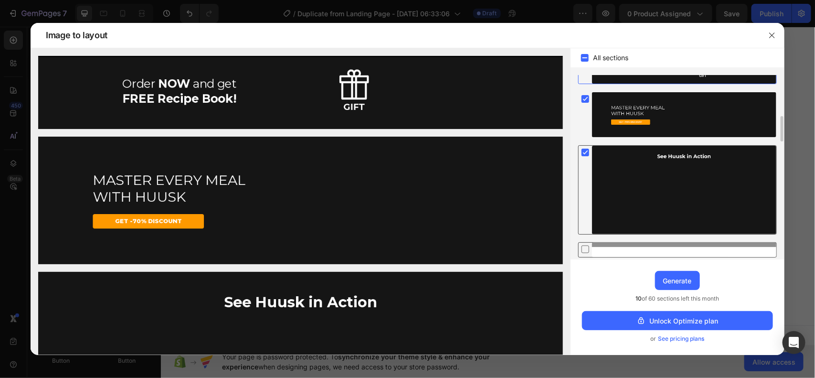
click at [584, 153] on icon at bounding box center [585, 152] width 4 height 4
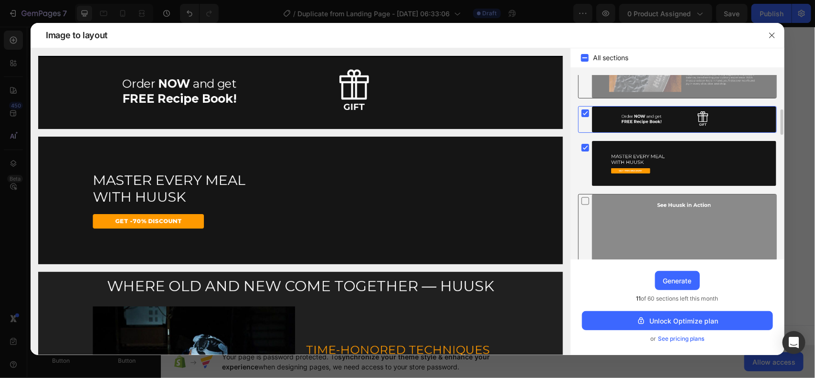
scroll to position [251, 0]
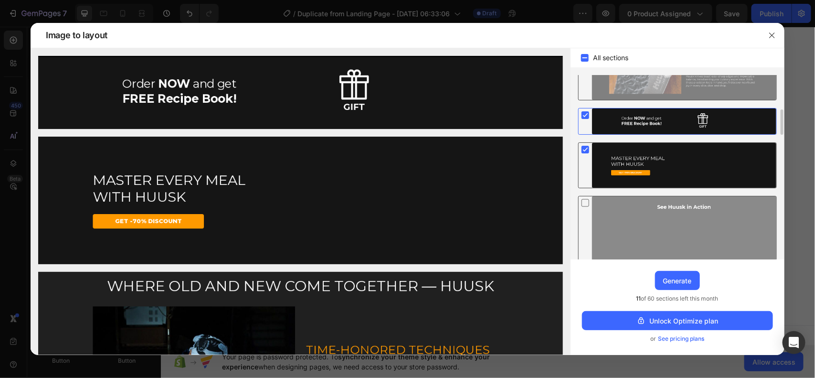
click at [583, 145] on icon at bounding box center [586, 150] width 10 height 10
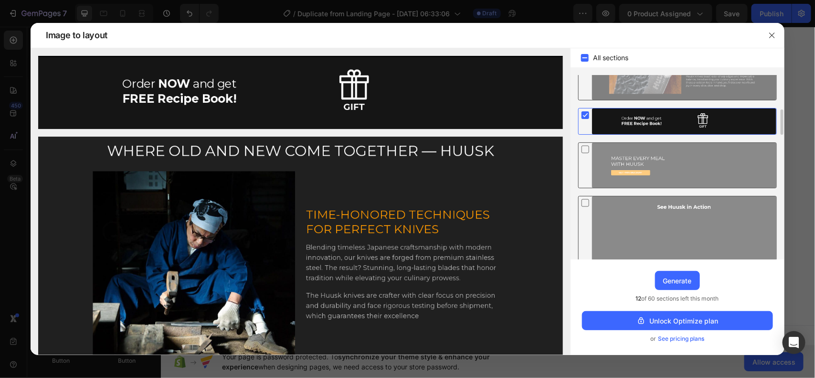
click at [584, 114] on rect at bounding box center [586, 115] width 8 height 8
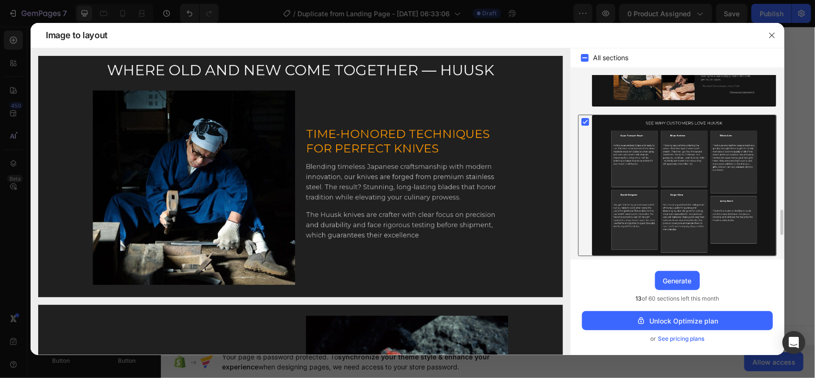
scroll to position [829, 0]
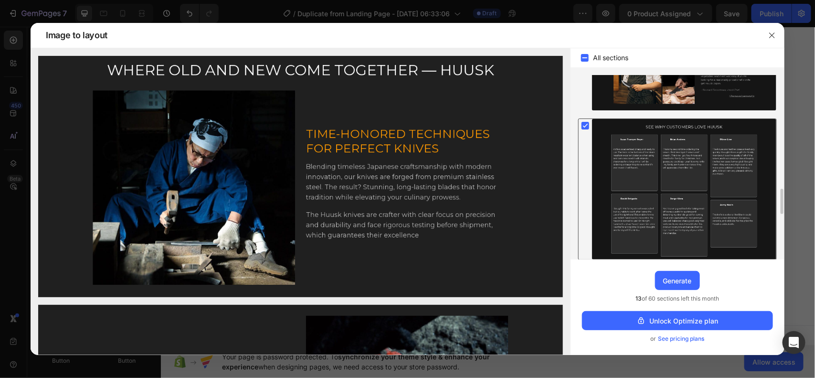
click at [584, 127] on rect at bounding box center [586, 126] width 8 height 8
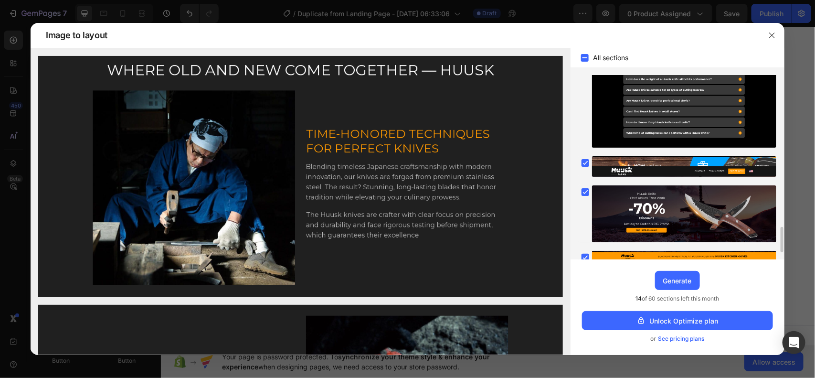
scroll to position [1157, 0]
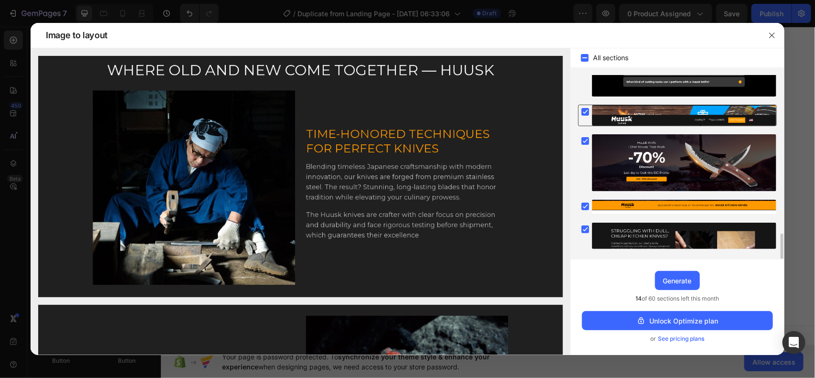
click at [586, 115] on rect at bounding box center [586, 112] width 8 height 8
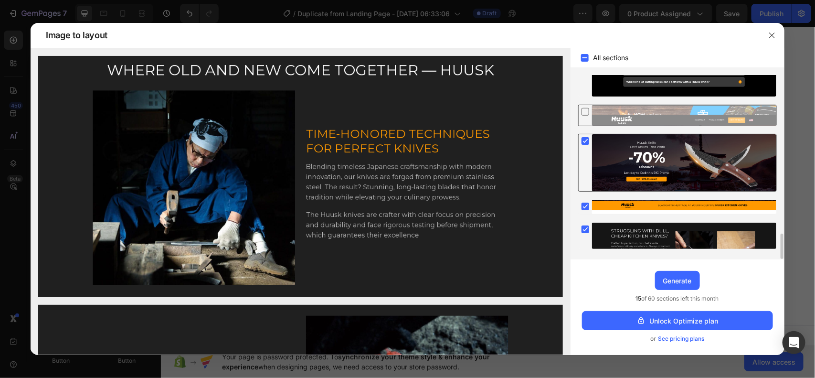
click at [586, 142] on icon at bounding box center [585, 141] width 4 height 4
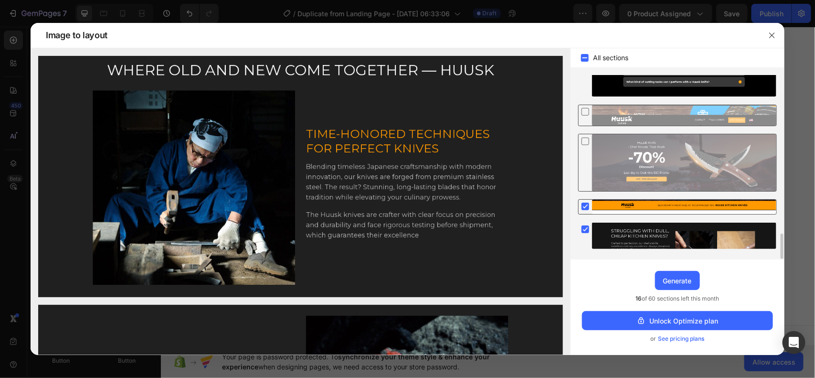
click at [584, 208] on icon at bounding box center [585, 206] width 4 height 4
click at [584, 228] on rect at bounding box center [586, 229] width 8 height 8
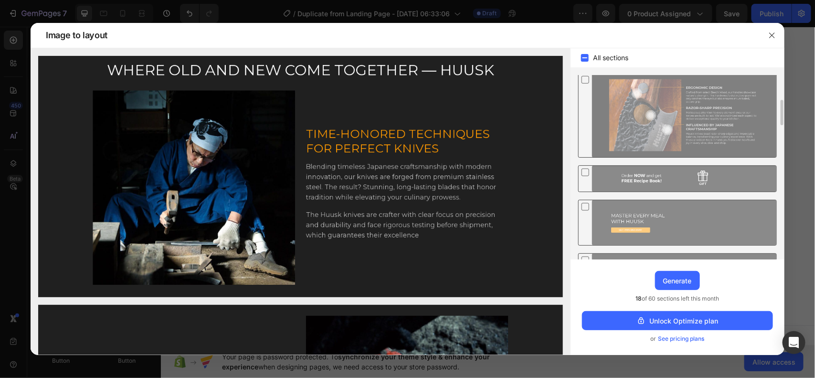
scroll to position [192, 0]
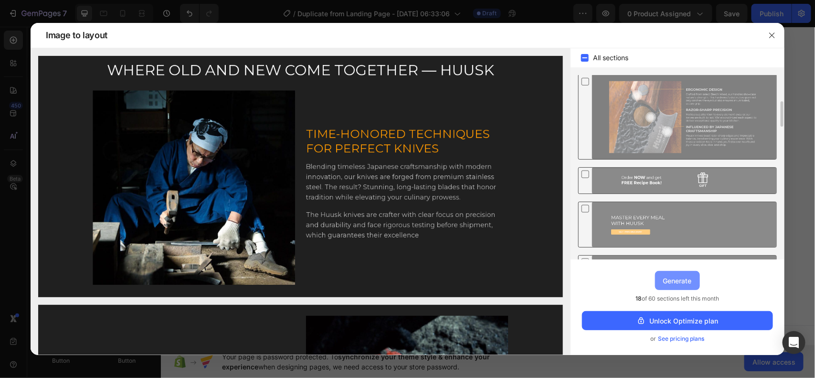
click at [680, 282] on div "Generate" at bounding box center [677, 281] width 29 height 10
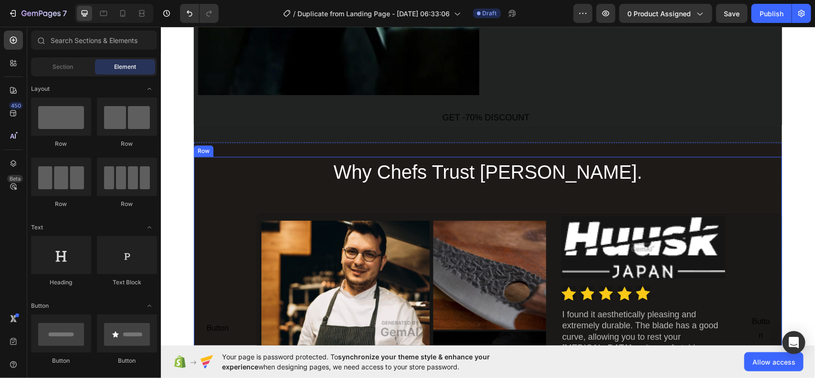
scroll to position [4192, 0]
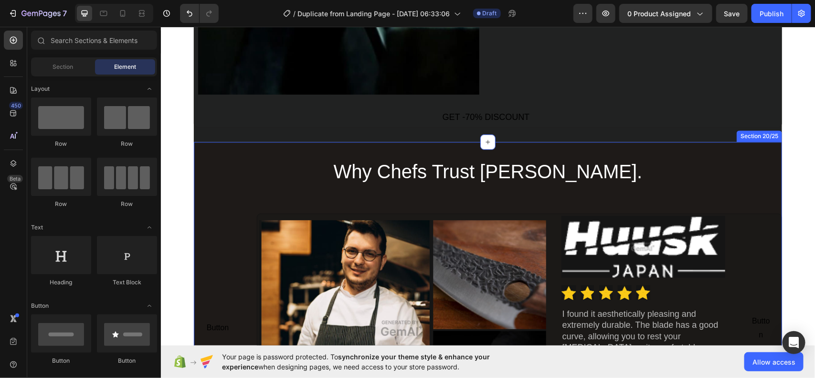
click at [754, 148] on div "Why Chefs Trust Huusk Knives. Heading Button Button Image Image Icon Icon Icon …" at bounding box center [487, 298] width 588 height 315
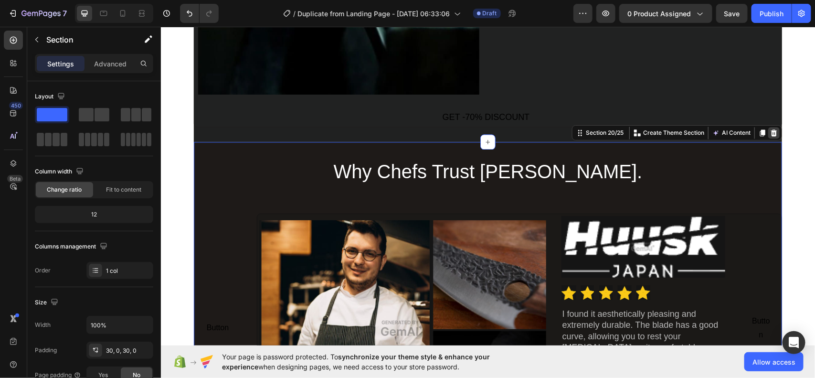
click at [773, 132] on div at bounding box center [773, 132] width 11 height 11
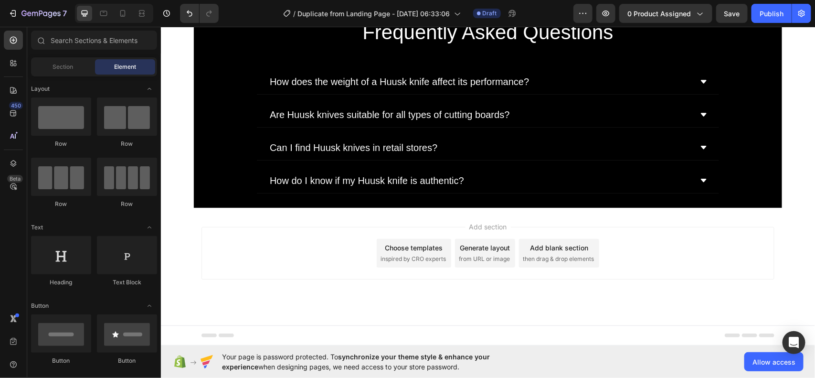
scroll to position [4173, 0]
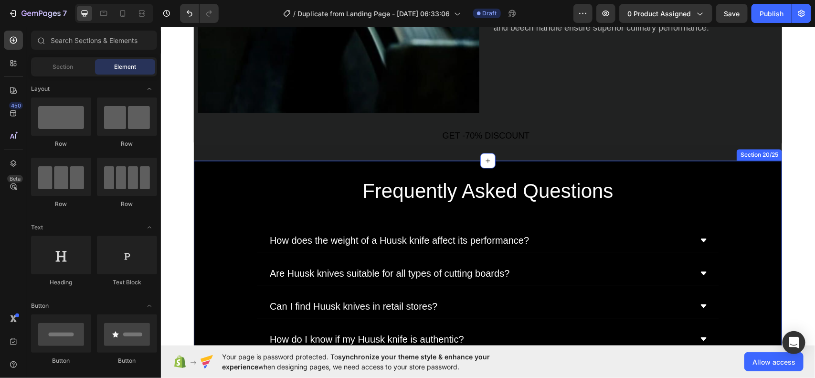
click at [762, 183] on div "Frequently Asked Questions Heading How does the weight of a Huusk knife affect …" at bounding box center [487, 262] width 588 height 177
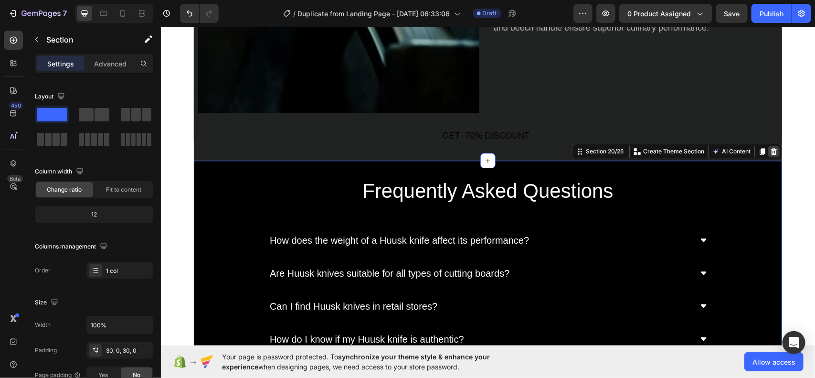
click at [771, 151] on icon at bounding box center [774, 151] width 6 height 7
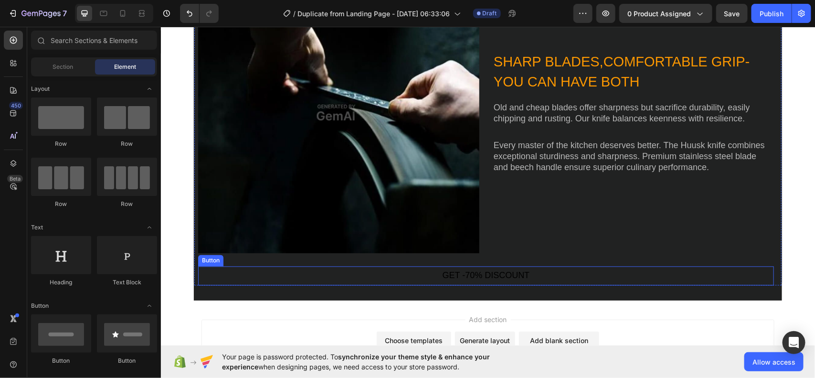
scroll to position [4032, 0]
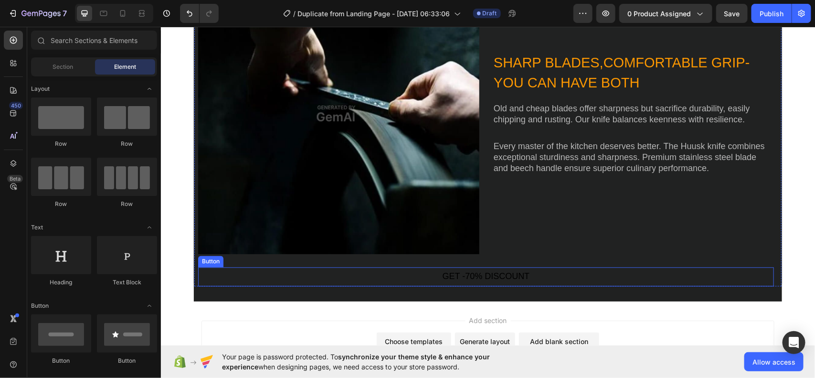
click at [635, 271] on div "GET -70% DISCOUNT Button" at bounding box center [486, 276] width 576 height 19
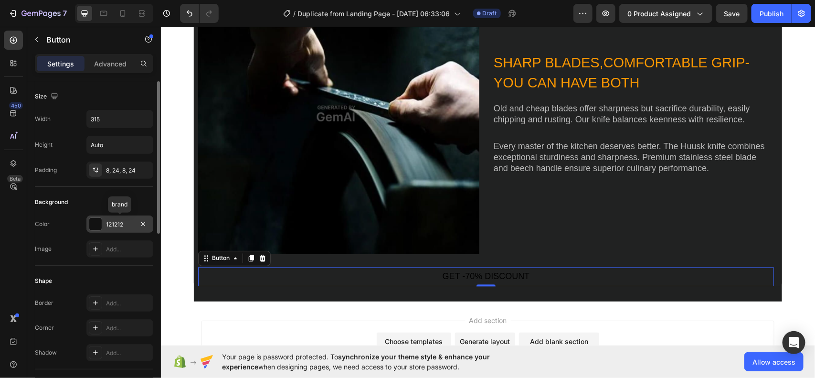
click at [117, 226] on div "121212" at bounding box center [120, 224] width 28 height 9
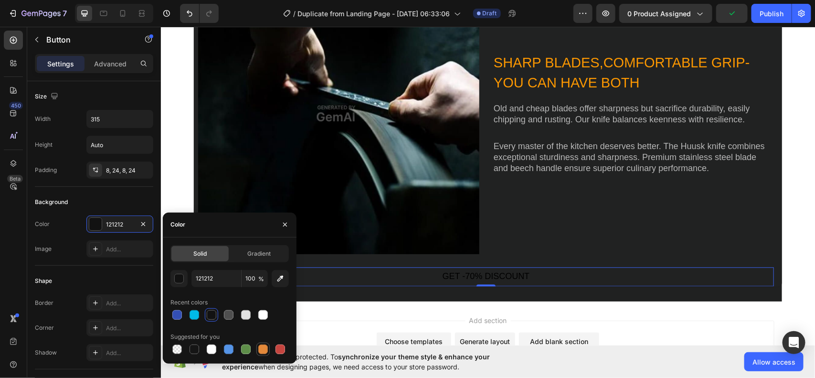
click at [261, 350] on div at bounding box center [263, 349] width 10 height 10
type input "E4893A"
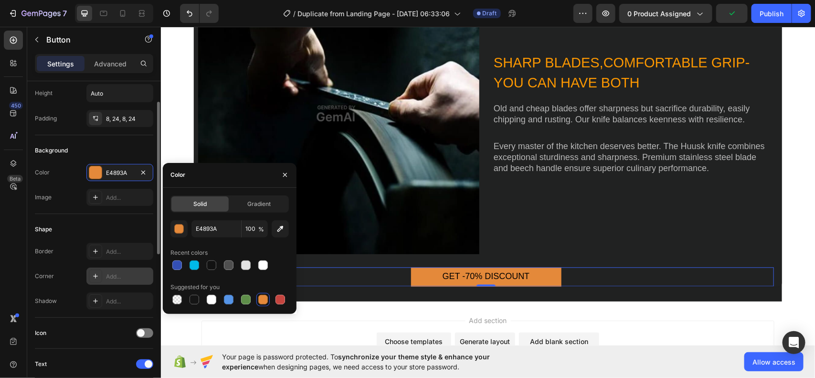
scroll to position [53, 0]
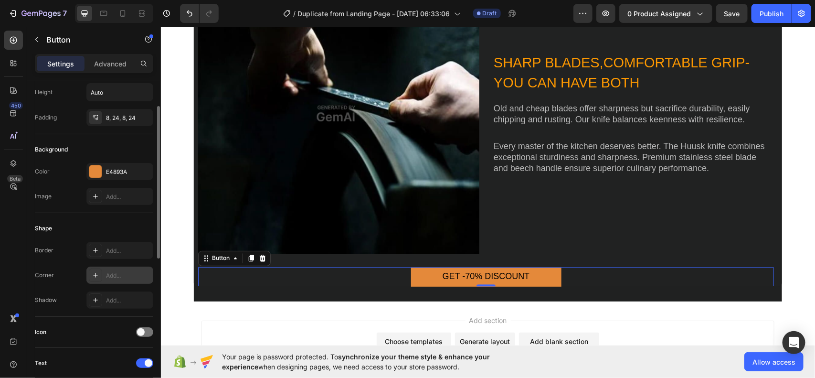
click at [122, 271] on div "Add..." at bounding box center [128, 275] width 45 height 9
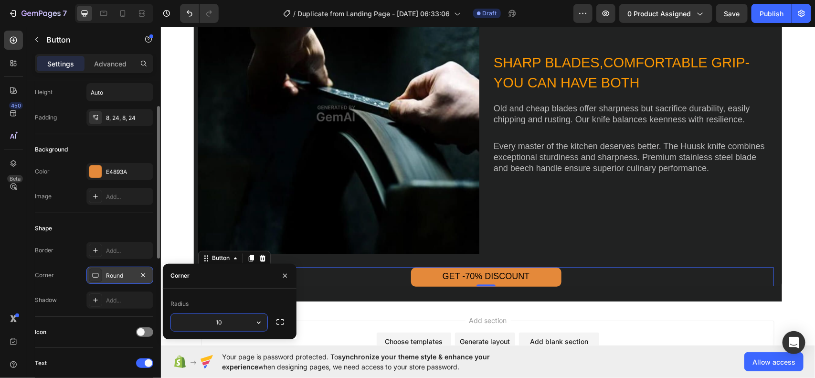
type input "10"
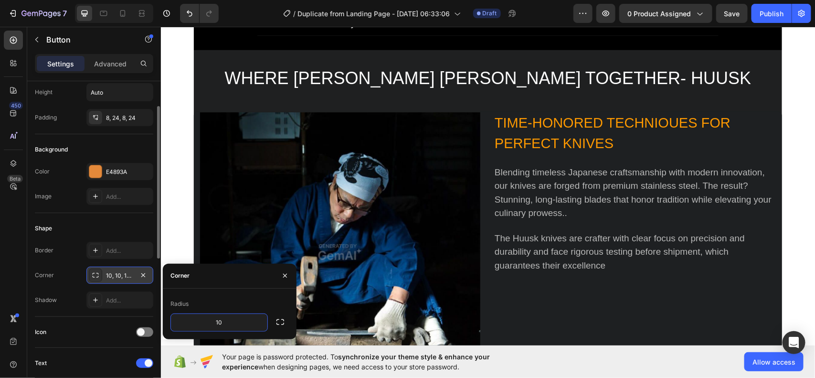
scroll to position [3194, 0]
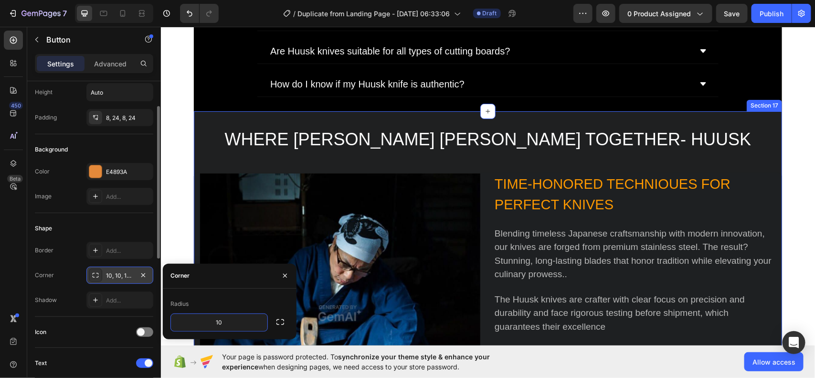
click at [753, 120] on div "WHERE OLDAND NEWCOME TOGETHER- HUUSK Heading Image TIME-HONORED TECHNIOUES FOR …" at bounding box center [487, 292] width 588 height 362
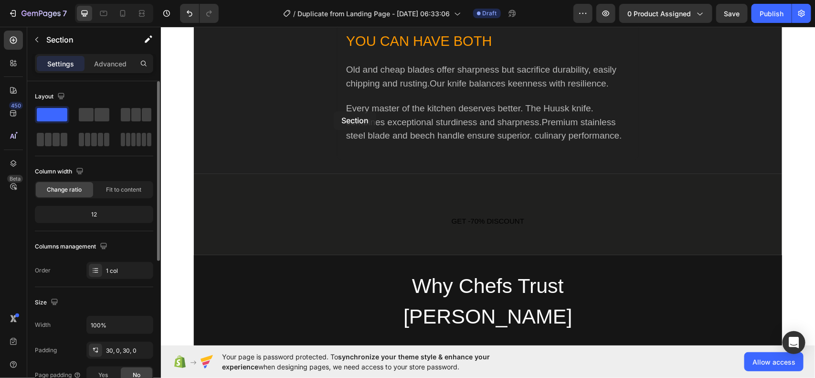
scroll to position [2056, 0]
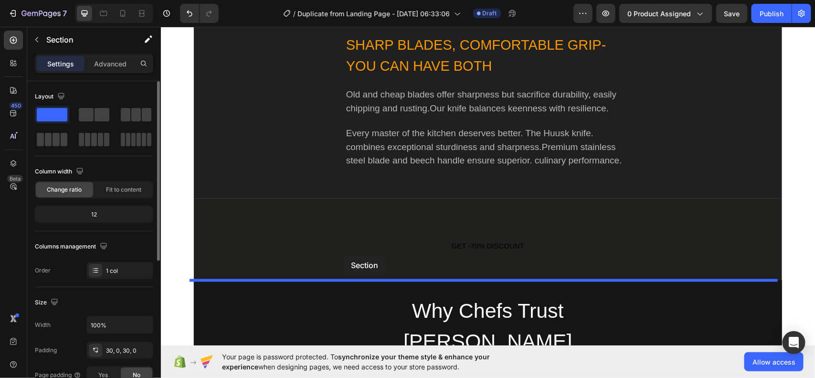
drag, startPoint x: 246, startPoint y: 211, endPoint x: 343, endPoint y: 255, distance: 106.4
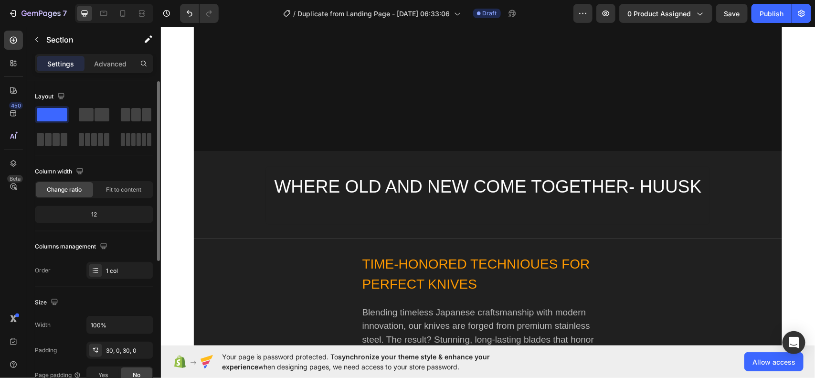
scroll to position [1483, 0]
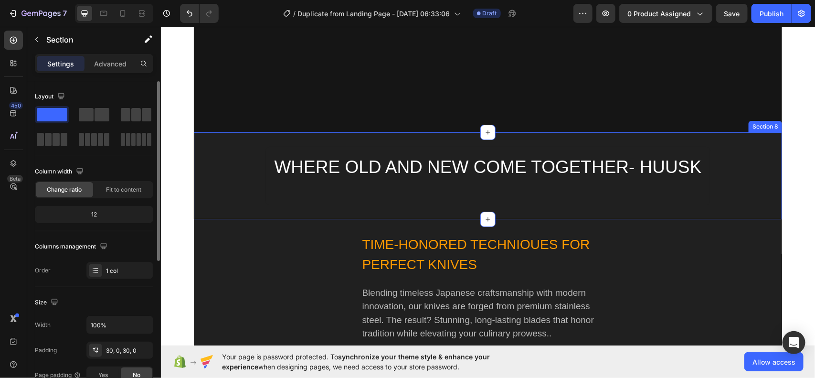
click at [235, 174] on div "WHERE OLD AND NEW COME TOGETHER- HUUSK Heading Row" at bounding box center [487, 175] width 588 height 58
click at [774, 120] on div at bounding box center [773, 122] width 11 height 11
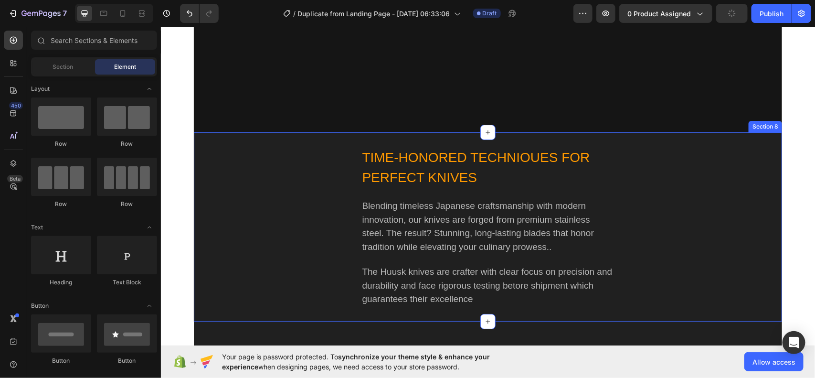
click at [689, 186] on div "TIME-HONORED TECHNIOUES FOR PERFECT KNIVES Heading Blending timeless Japanese c…" at bounding box center [487, 226] width 588 height 160
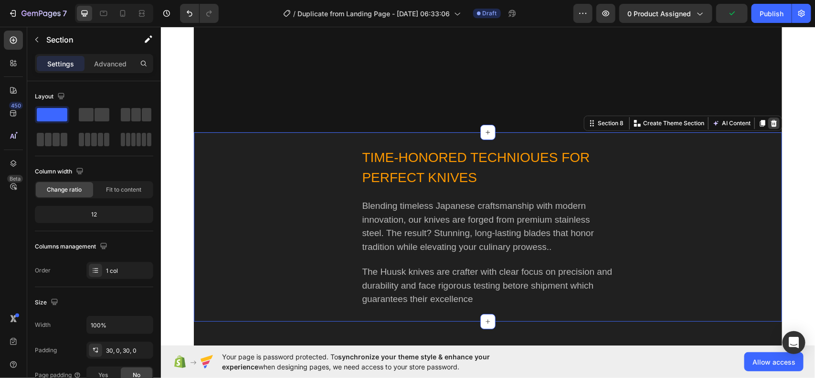
click at [772, 123] on icon at bounding box center [774, 123] width 8 height 8
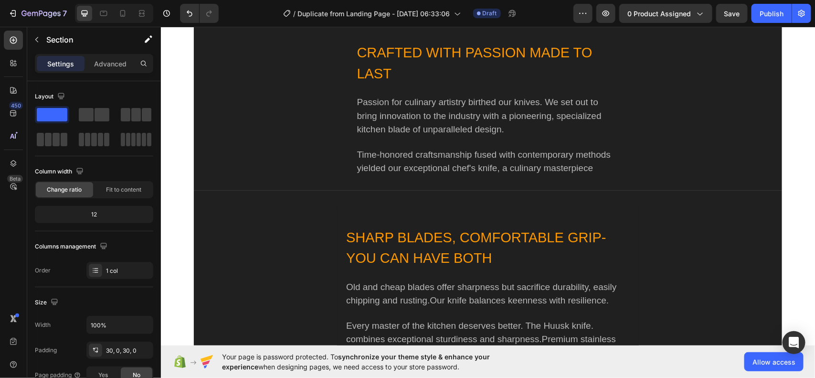
scroll to position [1510, 0]
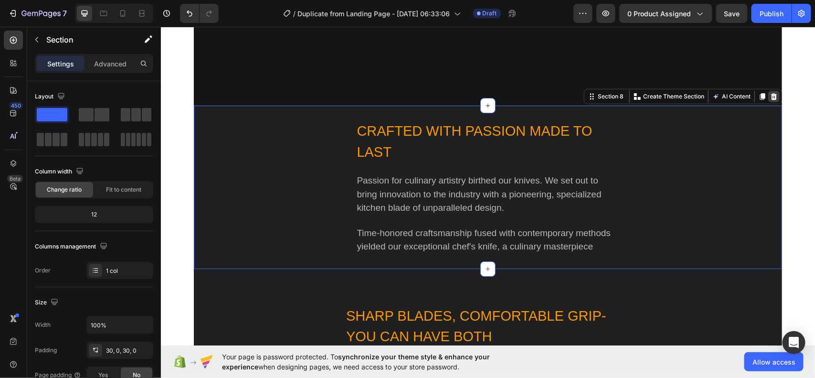
click at [771, 97] on icon at bounding box center [774, 96] width 6 height 7
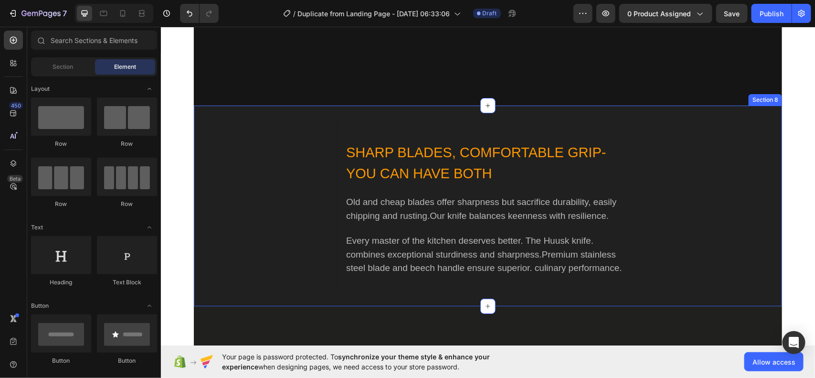
click at [715, 165] on div "SHARP BLADES, COMFORTABLE GRIP-YOU CAN HAVE BOTH Heading Old and cheap blades o…" at bounding box center [487, 205] width 588 height 172
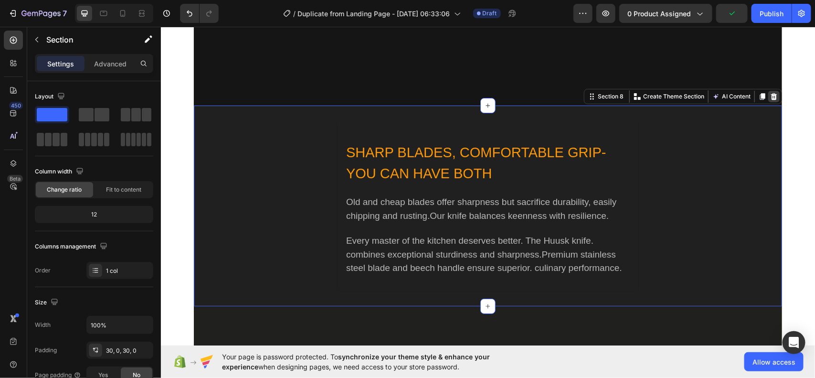
click at [770, 96] on icon at bounding box center [774, 96] width 8 height 8
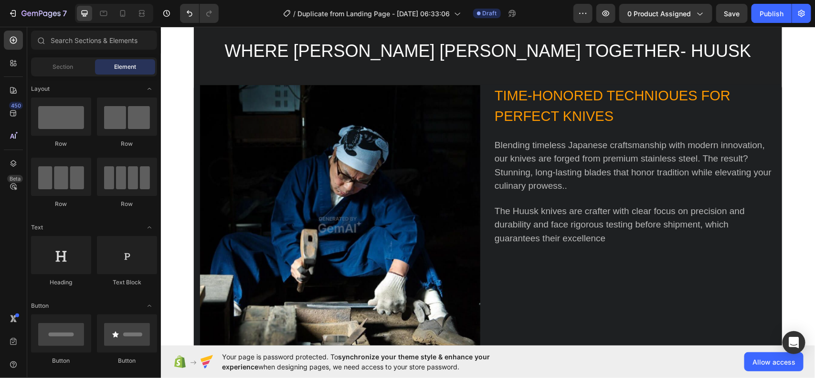
scroll to position [1543, 0]
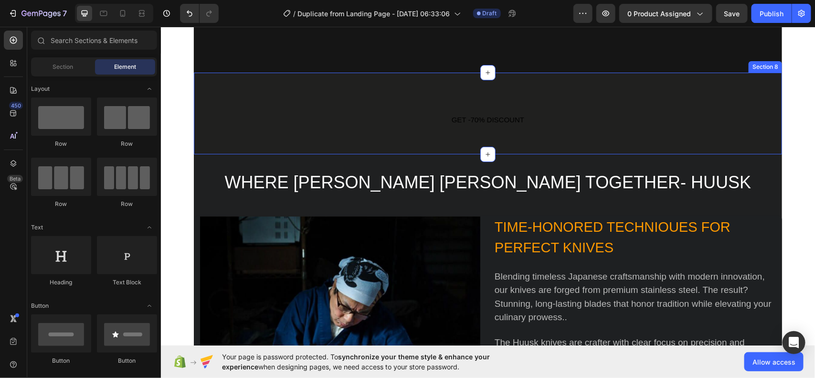
click at [712, 127] on div "GET -70% DISCOUNT Button Row" at bounding box center [487, 119] width 588 height 19
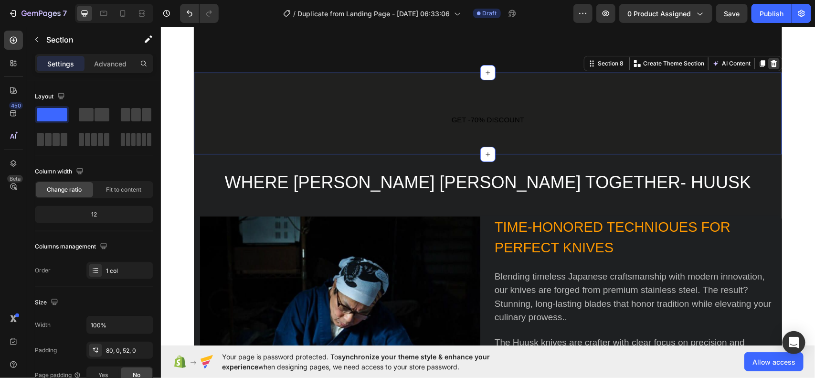
click at [771, 65] on icon at bounding box center [774, 63] width 6 height 7
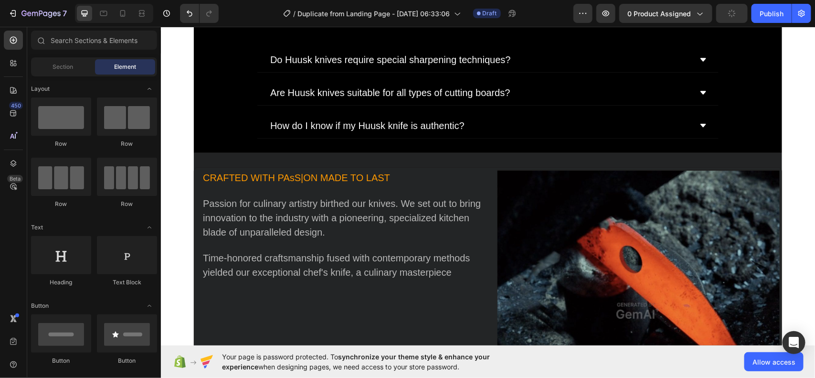
scroll to position [2795, 0]
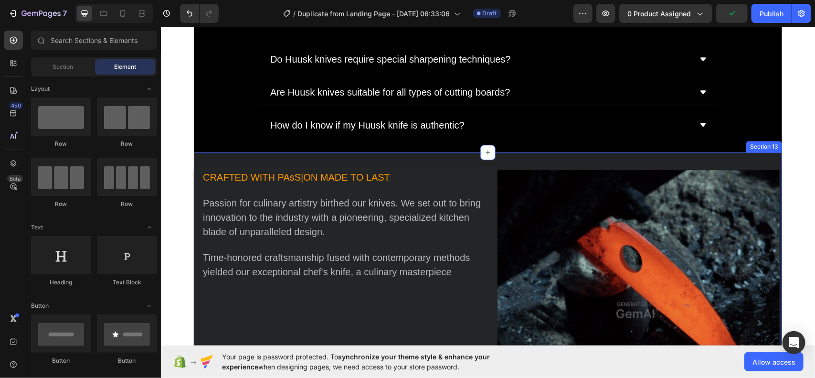
click at [497, 163] on div "CRAFTED WITH PAsS|ON MADE TO LAST Text Block Passion for culinary artistry birt…" at bounding box center [487, 311] width 588 height 318
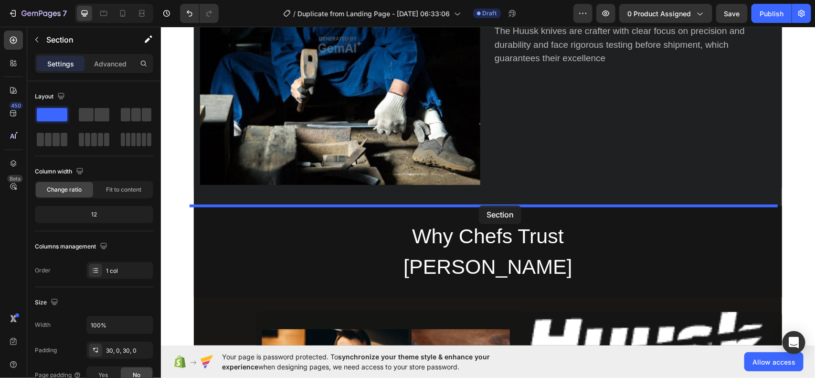
scroll to position [1809, 0]
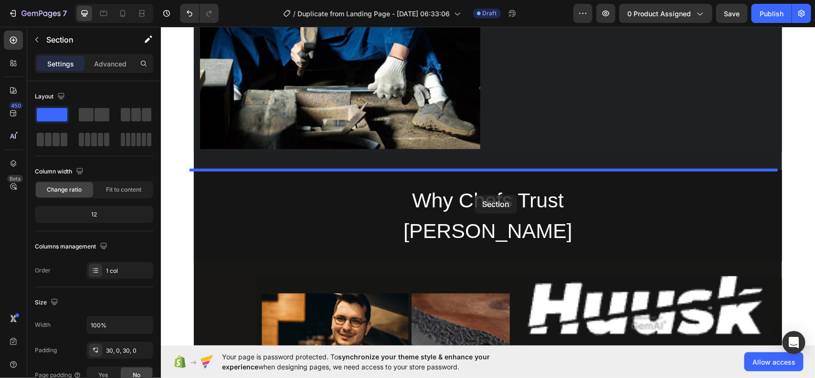
drag, startPoint x: 468, startPoint y: 163, endPoint x: 474, endPoint y: 195, distance: 33.1
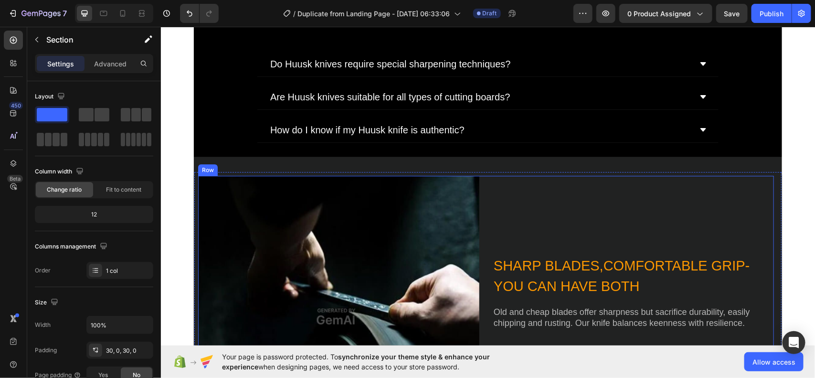
scroll to position [3107, 0]
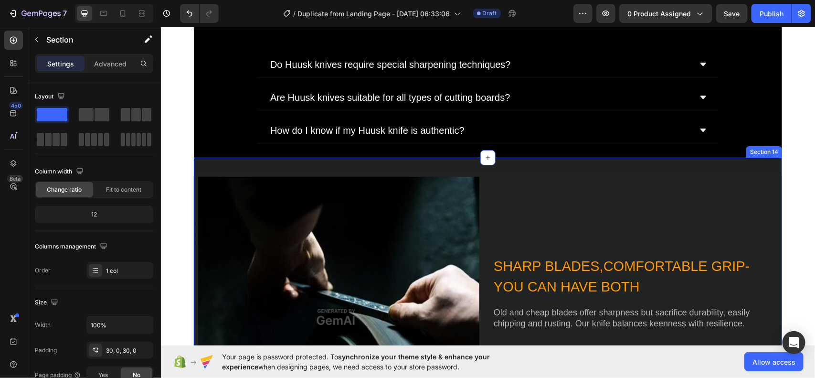
click at [655, 164] on div "Image SHARP BLADES,COMFORTABLE GRIP-YOU CAN HAVE BOTH Heading Old and cheap bla…" at bounding box center [487, 330] width 588 height 347
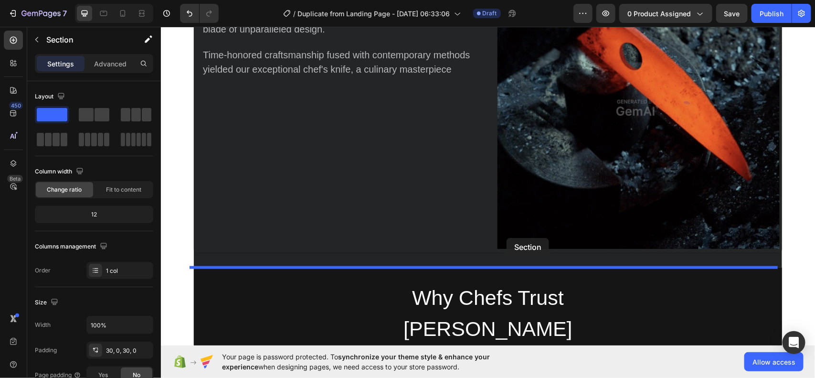
scroll to position [2054, 0]
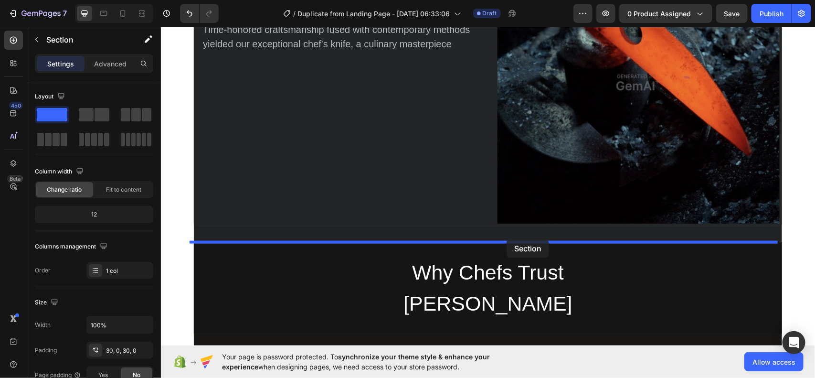
drag, startPoint x: 640, startPoint y: 170, endPoint x: 506, endPoint y: 239, distance: 150.6
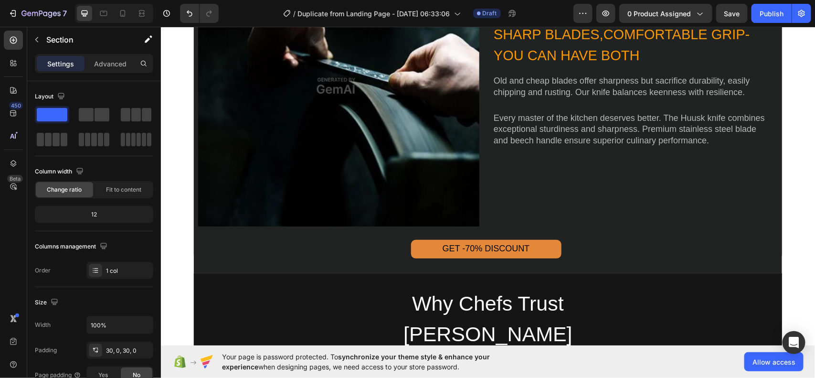
scroll to position [2373, 0]
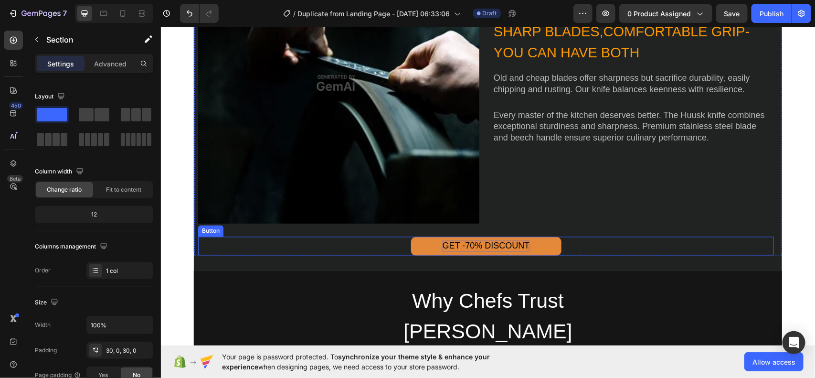
click at [512, 240] on div "GET -70% DISCOUNT" at bounding box center [485, 245] width 87 height 11
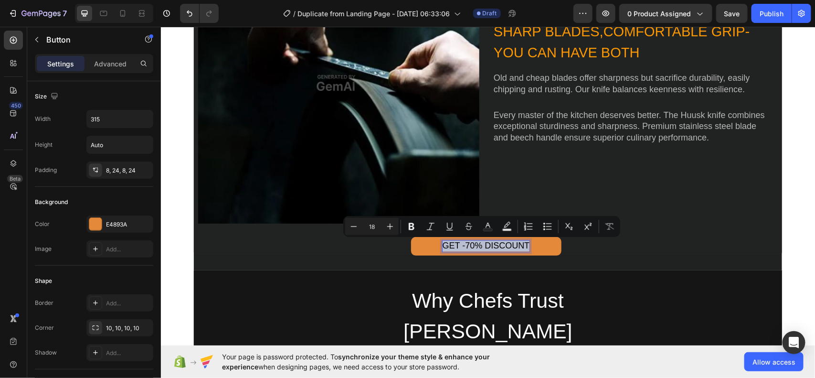
click at [512, 240] on p "GET -70% DISCOUNT" at bounding box center [485, 245] width 87 height 11
click at [389, 225] on icon "Editor contextual toolbar" at bounding box center [390, 227] width 10 height 10
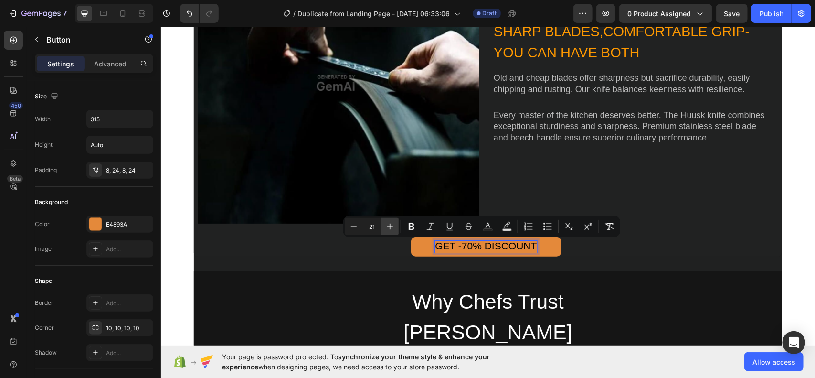
click at [389, 225] on icon "Editor contextual toolbar" at bounding box center [390, 227] width 10 height 10
type input "23"
click at [487, 231] on button "Text Color" at bounding box center [487, 226] width 17 height 17
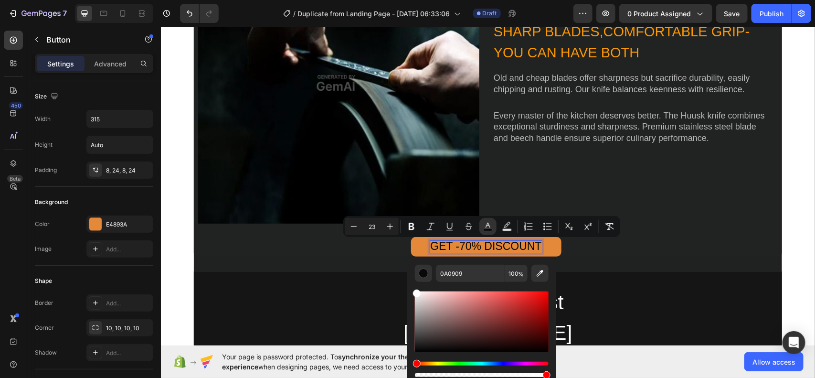
drag, startPoint x: 418, startPoint y: 350, endPoint x: 412, endPoint y: 267, distance: 82.3
click at [412, 267] on div "0A0909 100 %" at bounding box center [481, 318] width 149 height 122
type input "FFFFFF"
click at [392, 227] on icon "Editor contextual toolbar" at bounding box center [390, 227] width 10 height 10
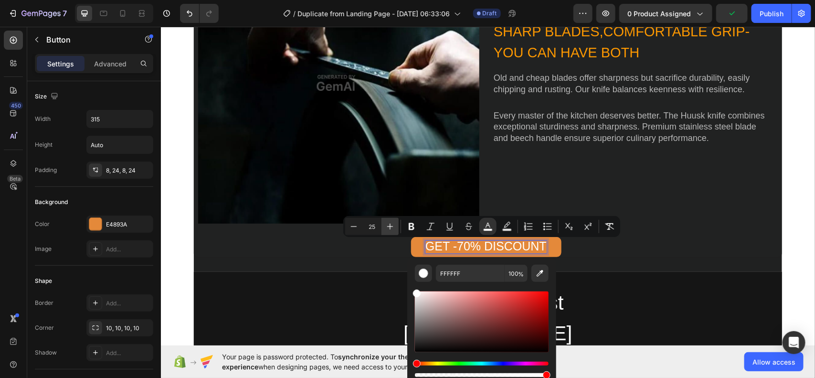
click at [392, 227] on icon "Editor contextual toolbar" at bounding box center [390, 227] width 10 height 10
type input "26"
click at [414, 227] on icon "Editor contextual toolbar" at bounding box center [412, 226] width 6 height 7
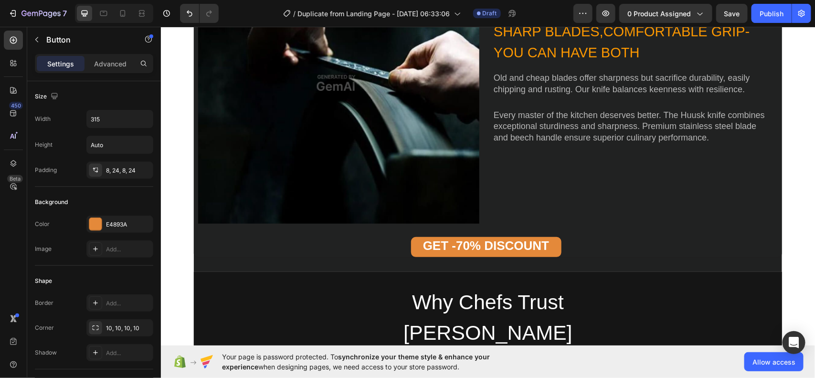
click at [549, 239] on button "GET -70% DISCOUNT" at bounding box center [486, 246] width 150 height 20
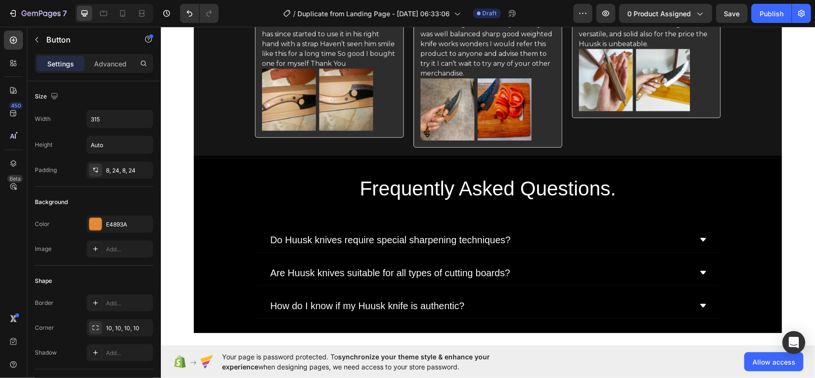
scroll to position [3406, 0]
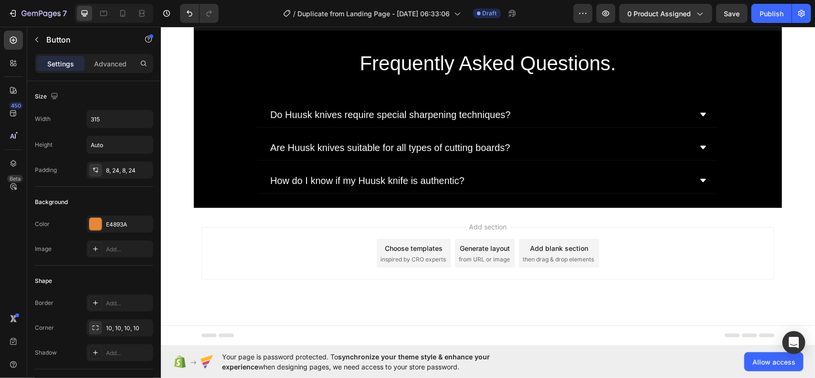
click at [475, 254] on div "Generate layout from URL or image" at bounding box center [485, 252] width 60 height 29
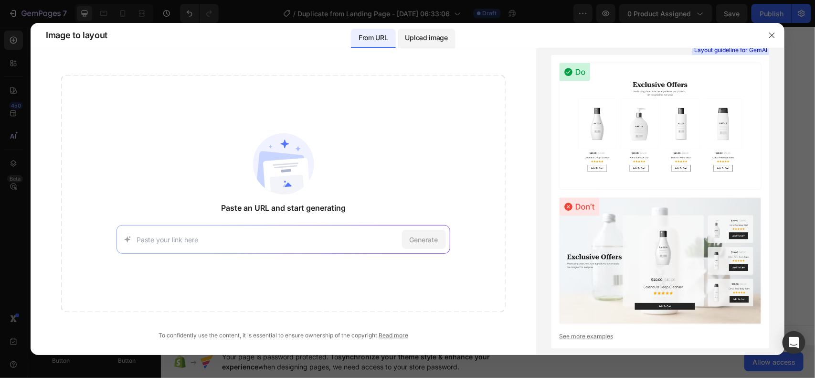
click at [426, 41] on p "Upload image" at bounding box center [426, 37] width 43 height 11
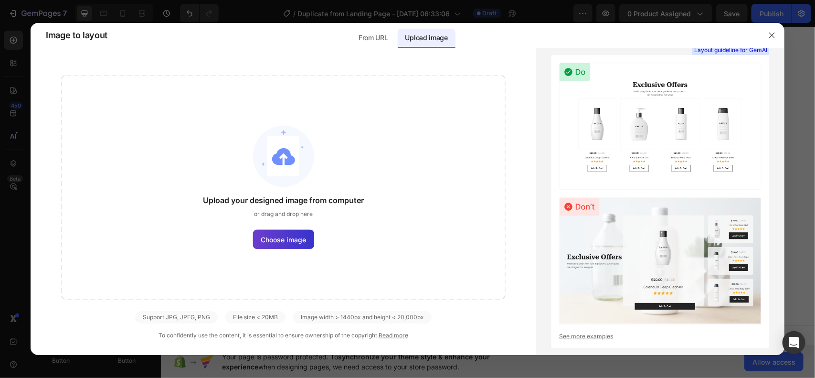
click at [309, 238] on label "Choose image" at bounding box center [283, 239] width 61 height 19
click at [0, 0] on input "Choose image" at bounding box center [0, 0] width 0 height 0
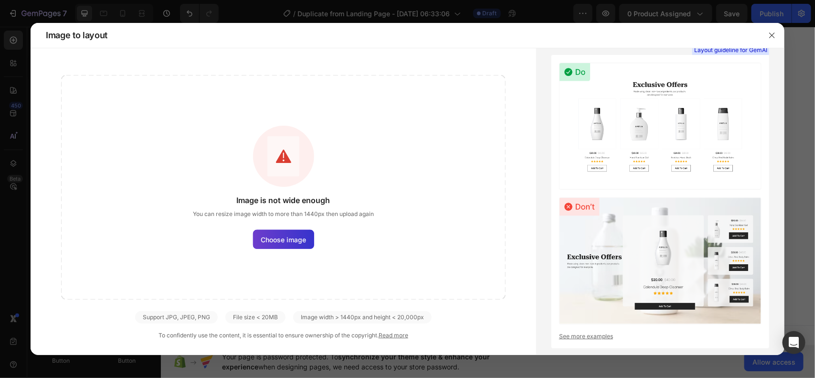
click at [299, 237] on span "Choose image" at bounding box center [283, 239] width 45 height 10
click at [0, 0] on input "Choose image" at bounding box center [0, 0] width 0 height 0
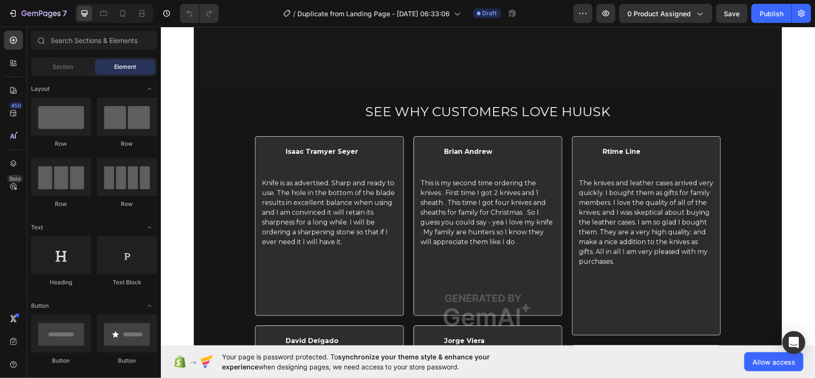
scroll to position [3406, 0]
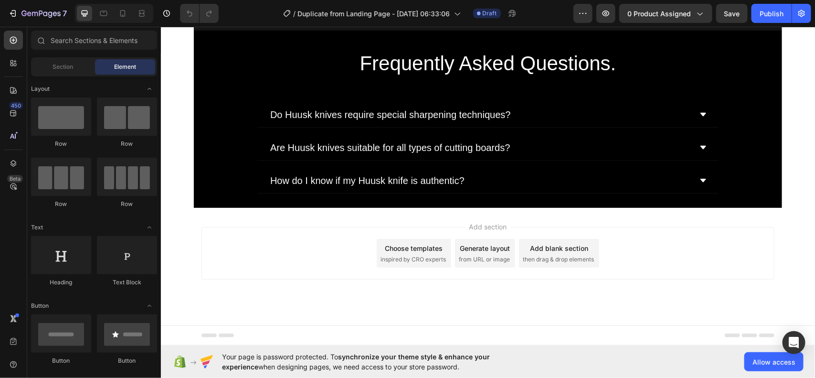
click at [479, 256] on span "from URL or image" at bounding box center [483, 259] width 51 height 9
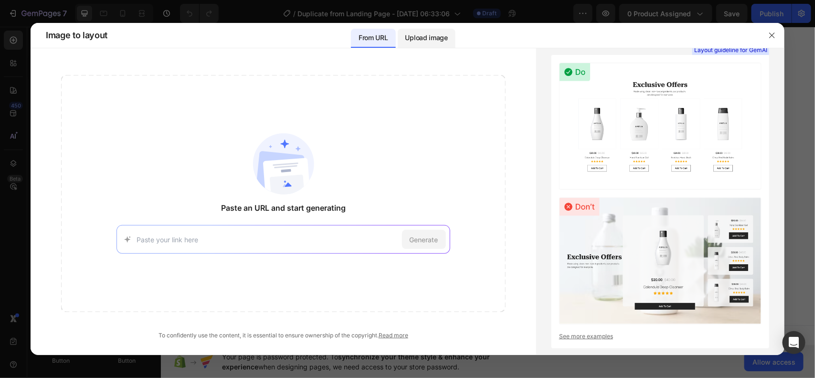
click at [419, 36] on p "Upload image" at bounding box center [426, 37] width 43 height 11
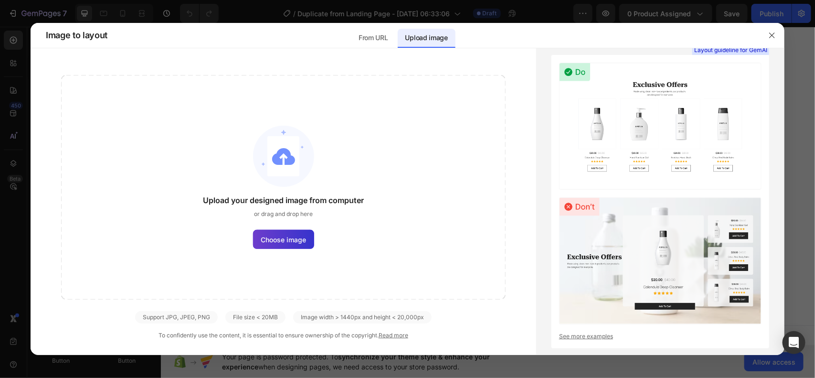
click at [302, 236] on span "Choose image" at bounding box center [283, 239] width 45 height 10
click at [0, 0] on input "Choose image" at bounding box center [0, 0] width 0 height 0
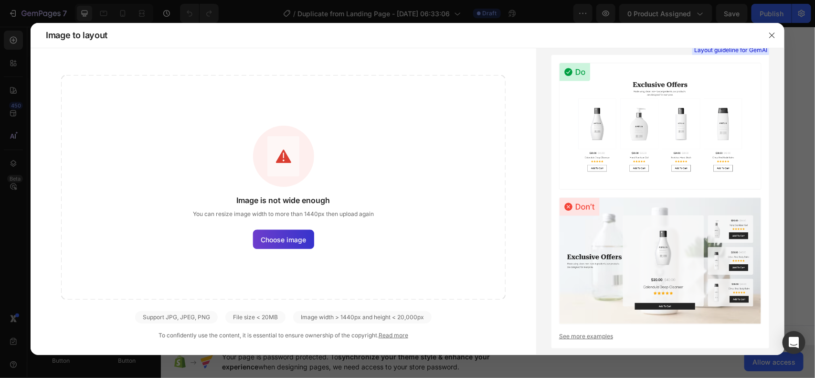
click at [298, 246] on label "Choose image" at bounding box center [283, 239] width 61 height 19
click at [0, 0] on input "Choose image" at bounding box center [0, 0] width 0 height 0
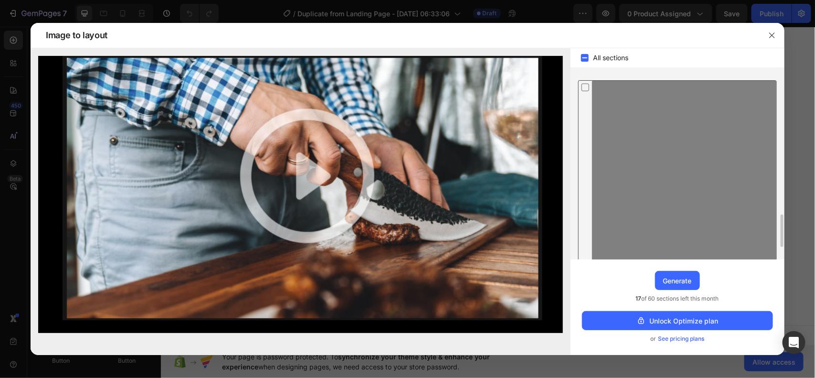
scroll to position [0, 0]
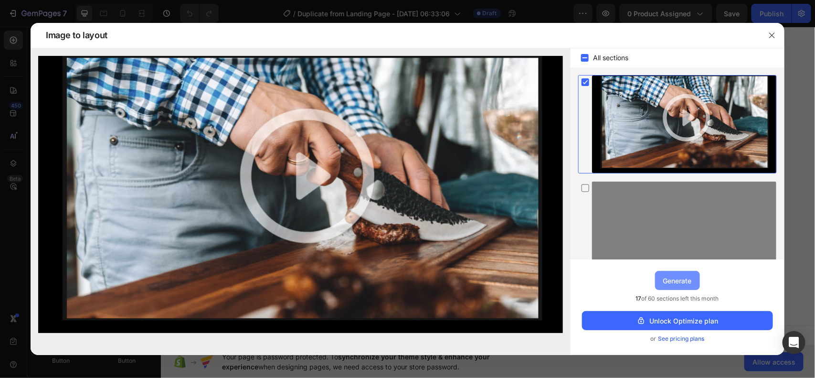
click at [667, 281] on div "Generate" at bounding box center [677, 281] width 29 height 10
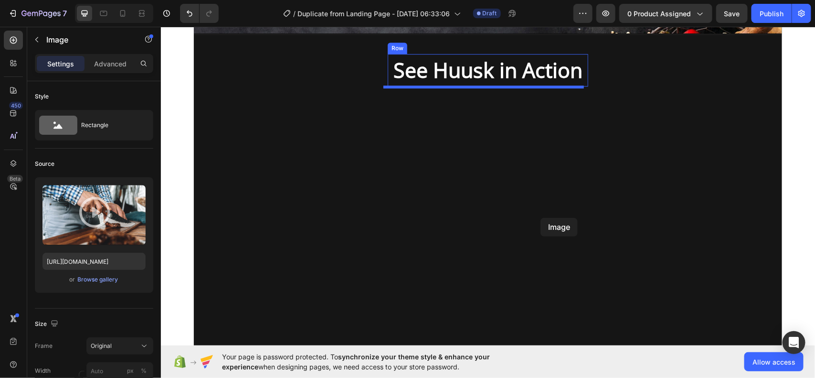
scroll to position [1255, 0]
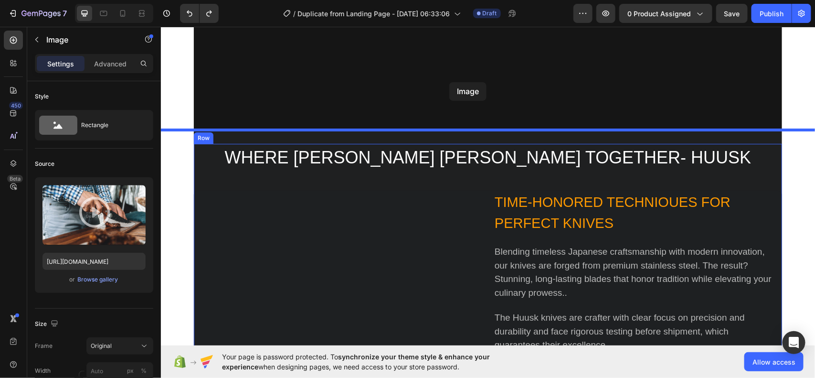
scroll to position [1483, 0]
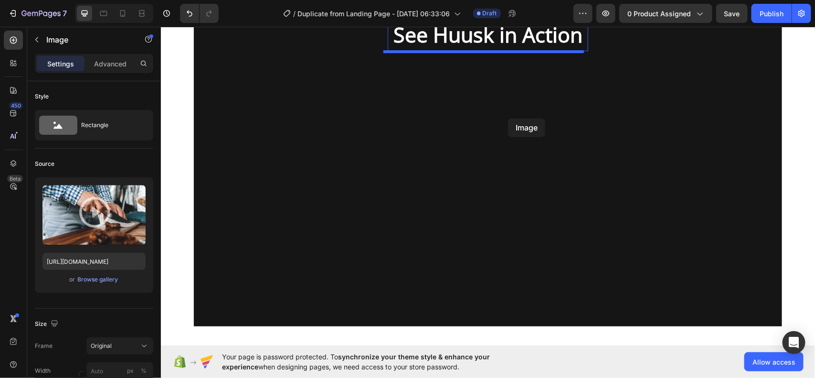
scroll to position [1172, 0]
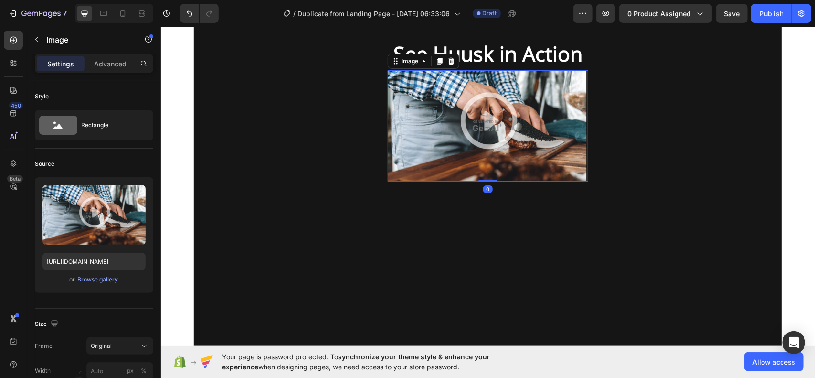
scroll to position [1269, 0]
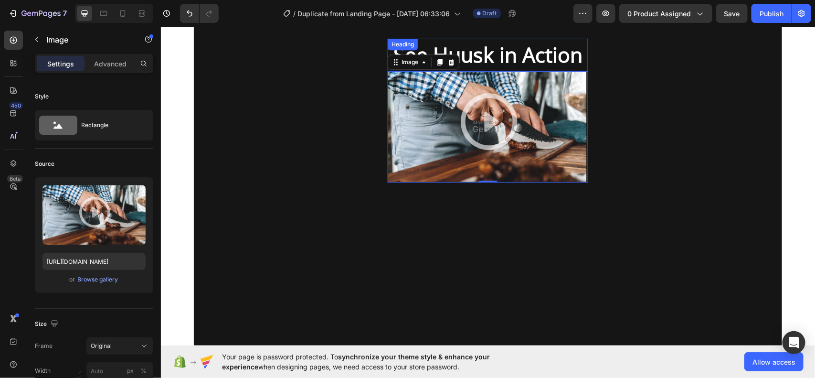
click at [560, 56] on h2 "See Huusk in Action" at bounding box center [487, 54] width 201 height 33
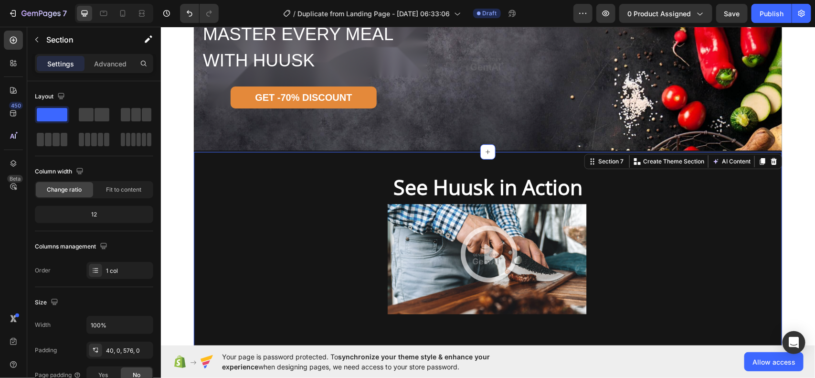
scroll to position [1137, 0]
click at [768, 160] on div at bounding box center [773, 161] width 11 height 11
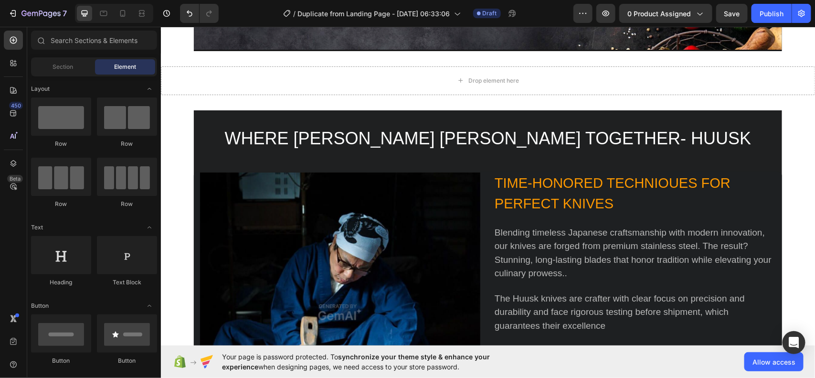
scroll to position [1238, 0]
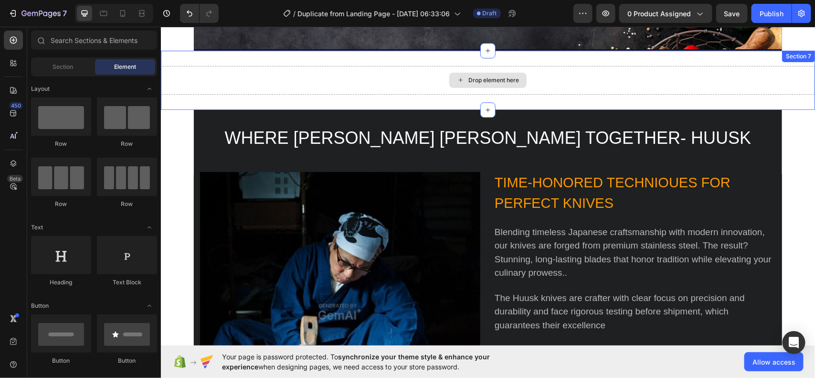
click at [671, 79] on div "Drop element here" at bounding box center [487, 79] width 654 height 29
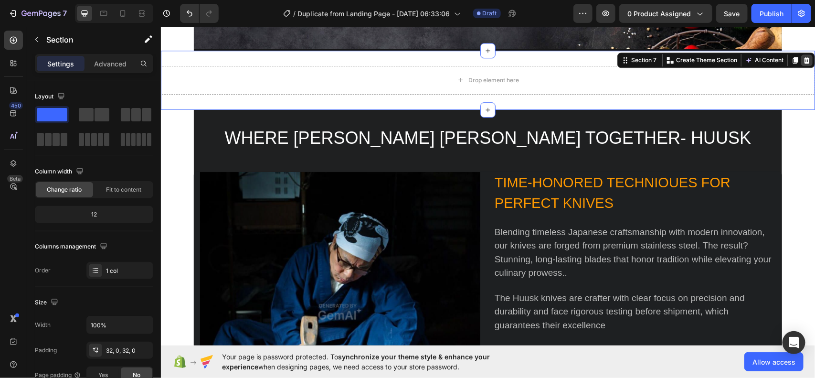
click at [803, 56] on icon at bounding box center [807, 60] width 8 height 8
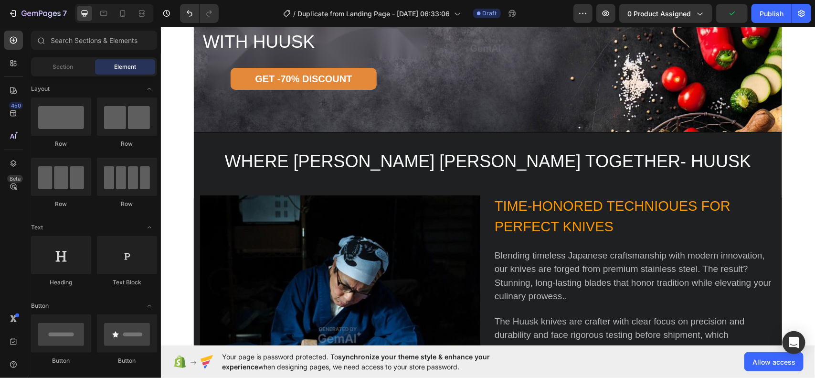
scroll to position [1139, 0]
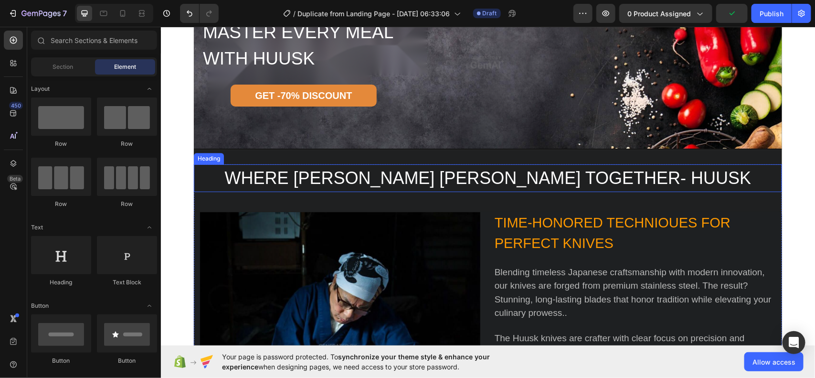
click at [543, 184] on h2 "WHERE [PERSON_NAME] [PERSON_NAME] TOGETHER- HUUSK" at bounding box center [487, 178] width 588 height 28
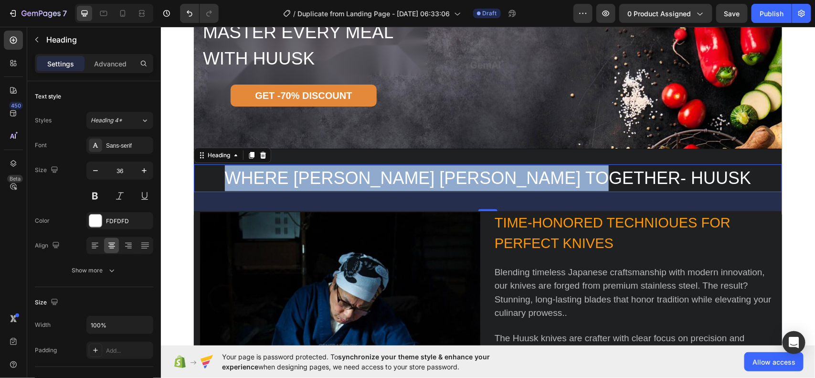
click at [543, 184] on p "WHERE [PERSON_NAME] [PERSON_NAME] TOGETHER- HUUSK" at bounding box center [487, 178] width 586 height 26
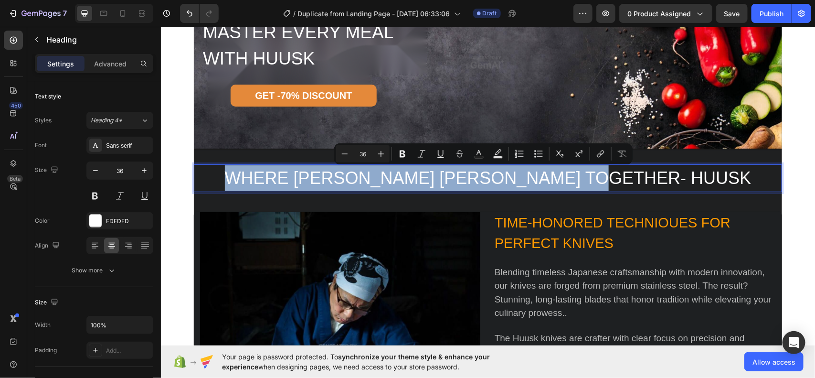
click at [543, 184] on p "WHERE [PERSON_NAME] [PERSON_NAME] TOGETHER- HUUSK" at bounding box center [487, 178] width 586 height 26
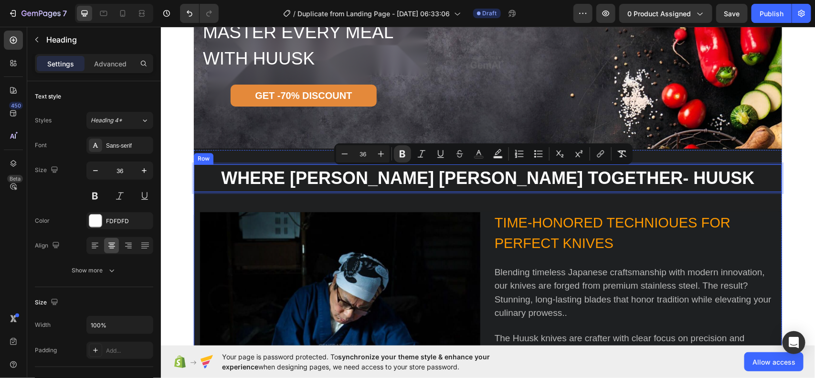
click at [541, 197] on div "WHERE OLDAND [PERSON_NAME] TOGETHER- HUUSK Heading 40 Image TIME-HONORED TECHNI…" at bounding box center [487, 331] width 588 height 334
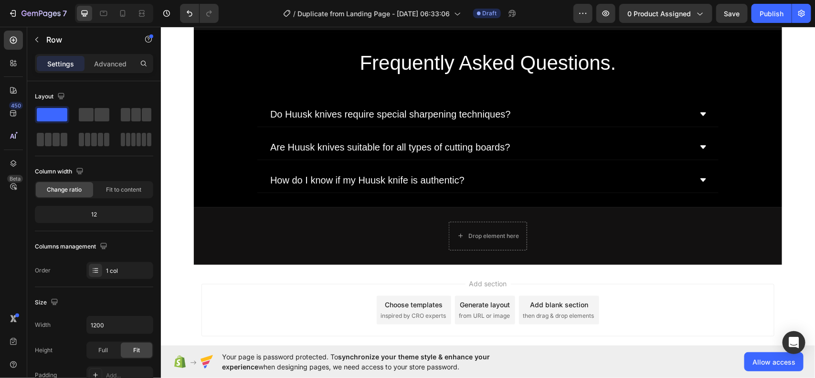
scroll to position [3083, 0]
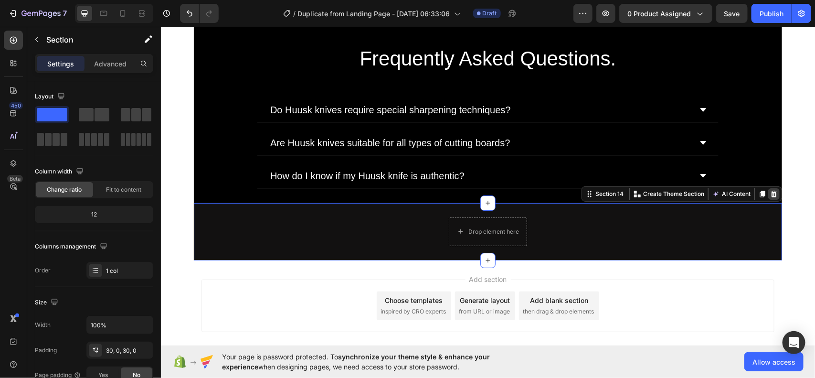
click at [770, 195] on icon at bounding box center [774, 194] width 8 height 8
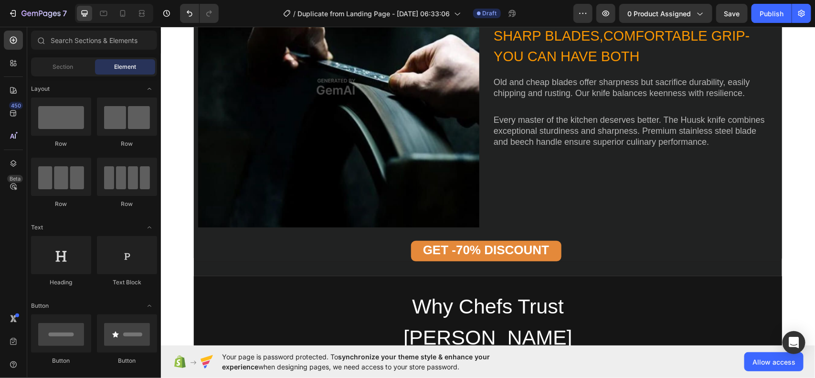
scroll to position [2037, 0]
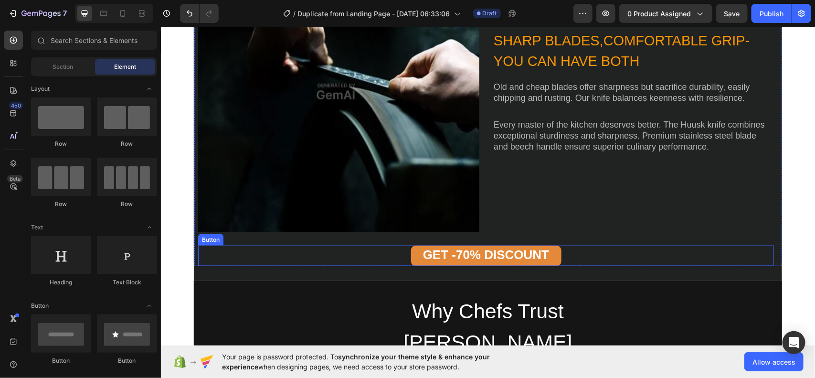
click at [566, 260] on div "GET -70% DISCOUNT Button" at bounding box center [486, 255] width 576 height 20
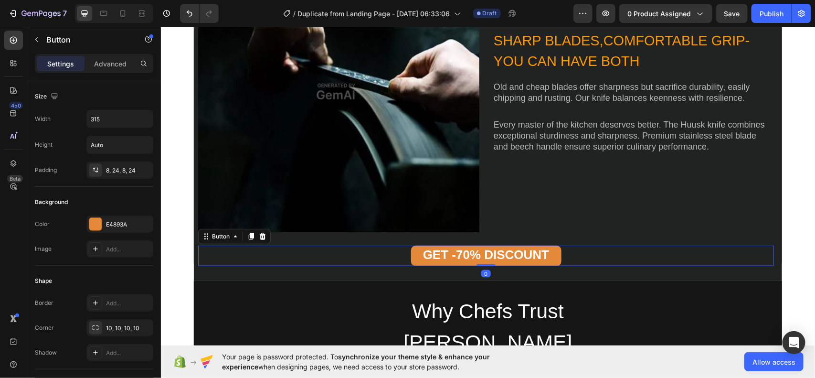
click at [566, 260] on div "GET -70% DISCOUNT Button 0" at bounding box center [486, 255] width 576 height 20
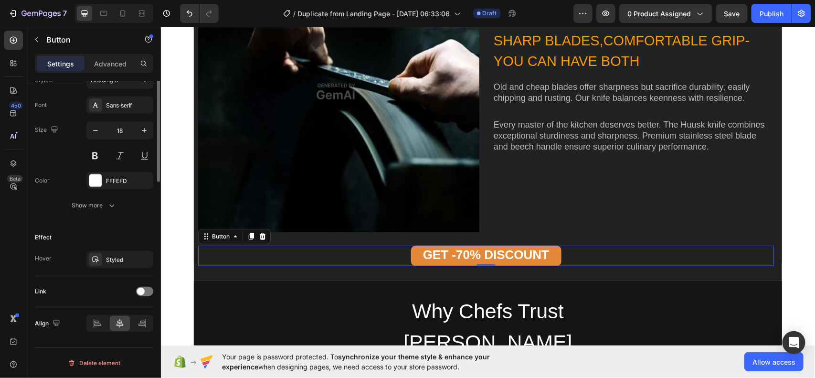
scroll to position [0, 0]
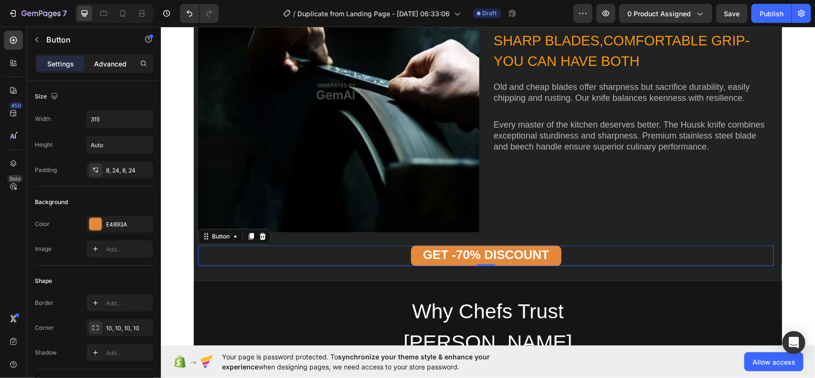
click at [103, 66] on p "Advanced" at bounding box center [110, 64] width 32 height 10
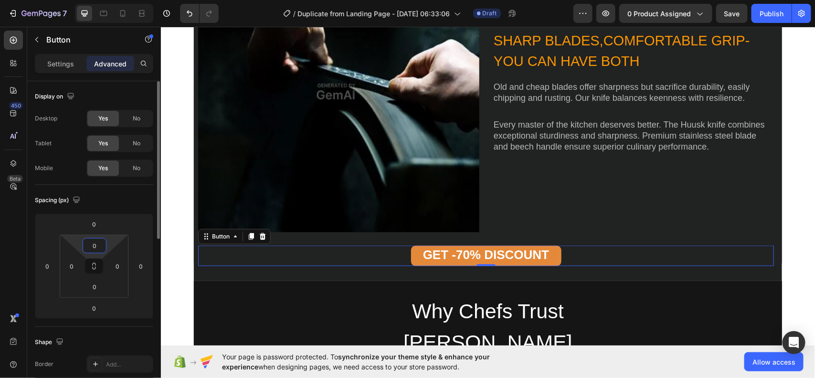
click at [92, 247] on input "0" at bounding box center [94, 245] width 19 height 14
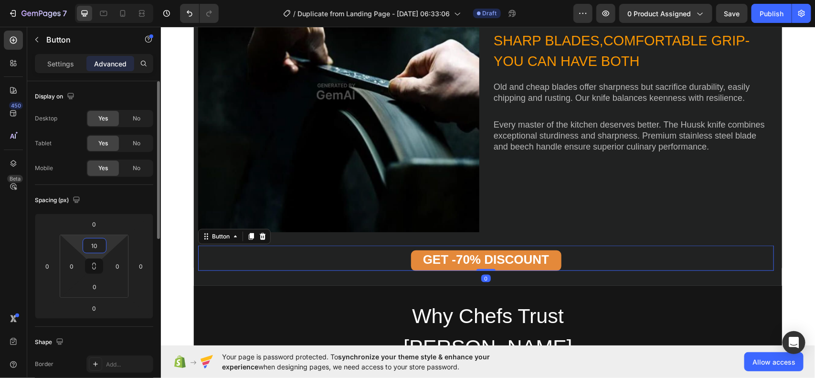
type input "1"
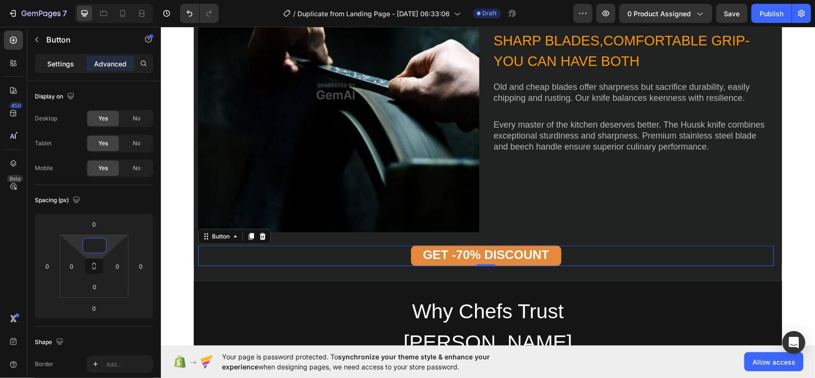
click at [66, 64] on p "Settings" at bounding box center [60, 64] width 27 height 10
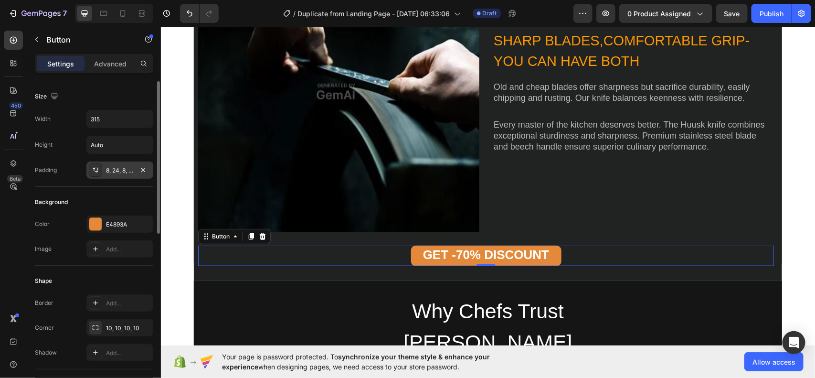
click at [114, 172] on div "8, 24, 8, 24" at bounding box center [120, 170] width 28 height 9
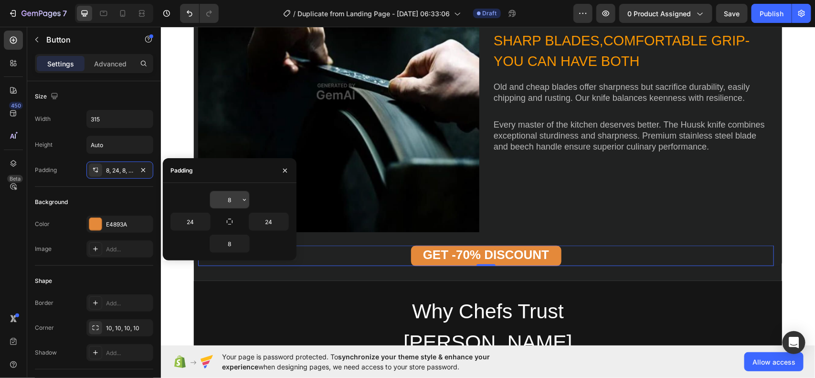
click at [233, 198] on input "8" at bounding box center [229, 199] width 39 height 17
type input "1"
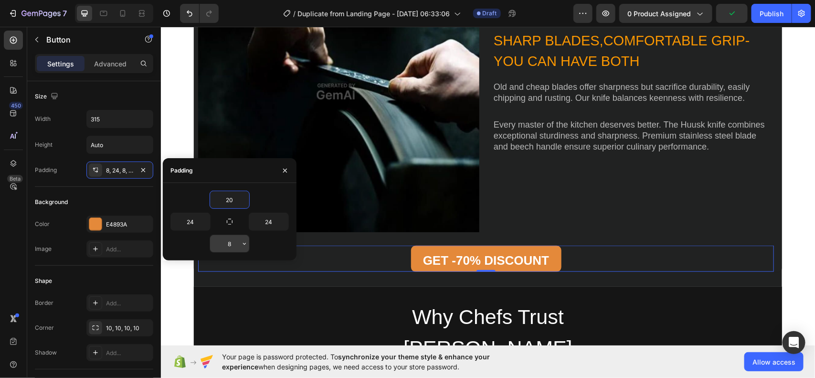
type input "20"
click at [237, 244] on input "8" at bounding box center [229, 243] width 39 height 17
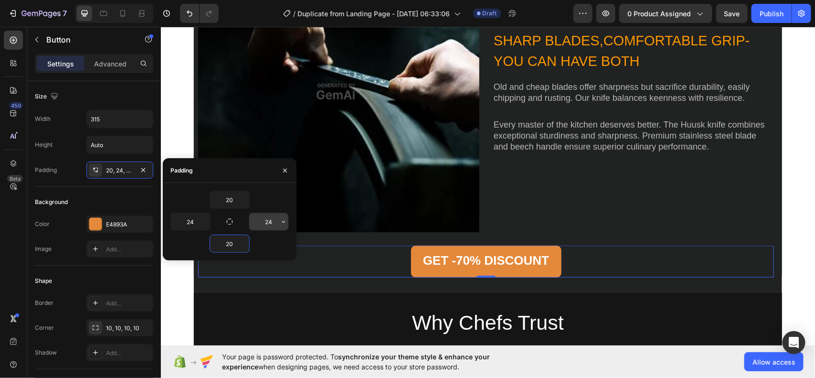
type input "20"
click at [275, 223] on input "24" at bounding box center [268, 221] width 39 height 17
type input "20"
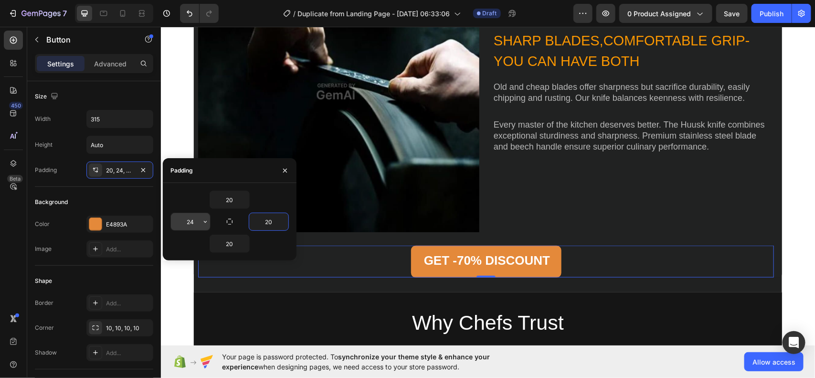
click at [188, 221] on input "24" at bounding box center [190, 221] width 39 height 17
type input "20"
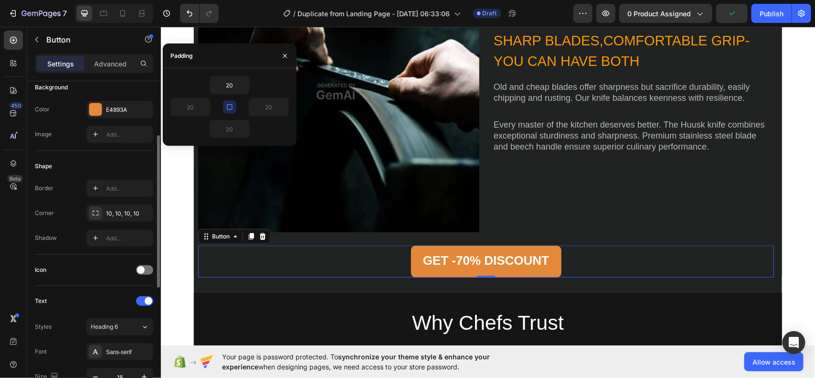
scroll to position [114, 0]
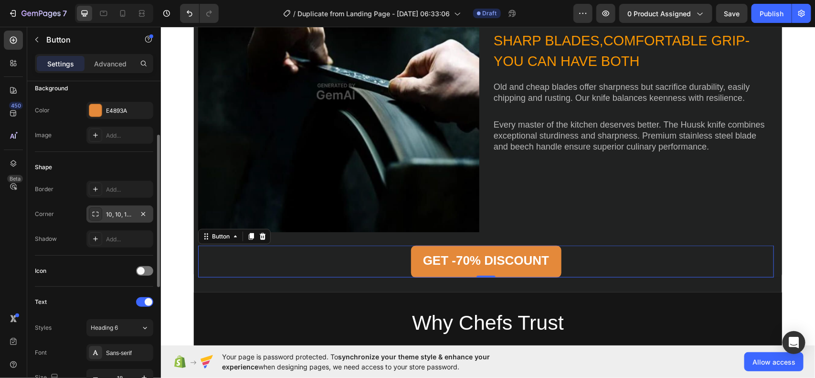
click at [114, 211] on div "10, 10, 10, 10" at bounding box center [120, 214] width 28 height 9
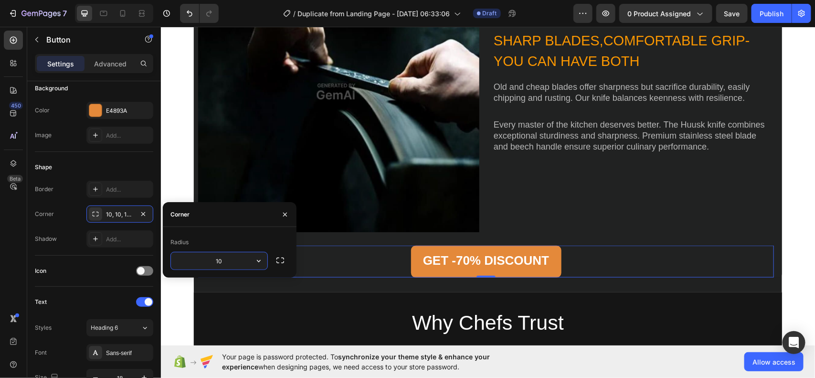
click at [218, 264] on input "10" at bounding box center [219, 260] width 96 height 17
type input "2"
type input "15"
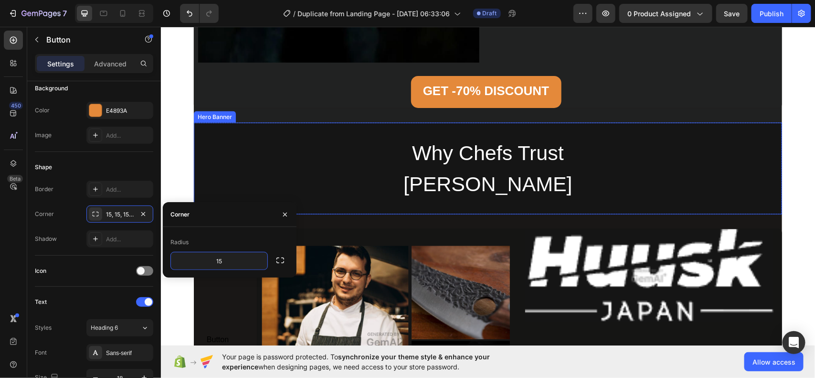
scroll to position [2200, 0]
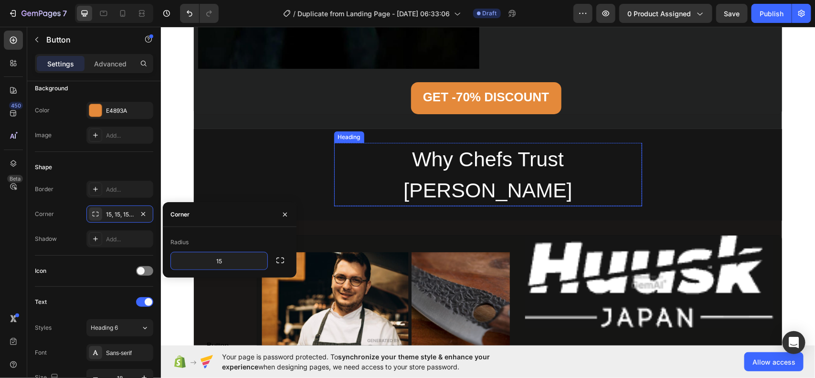
click at [458, 174] on h2 "Why Chefs Trust [PERSON_NAME]" at bounding box center [488, 174] width 308 height 64
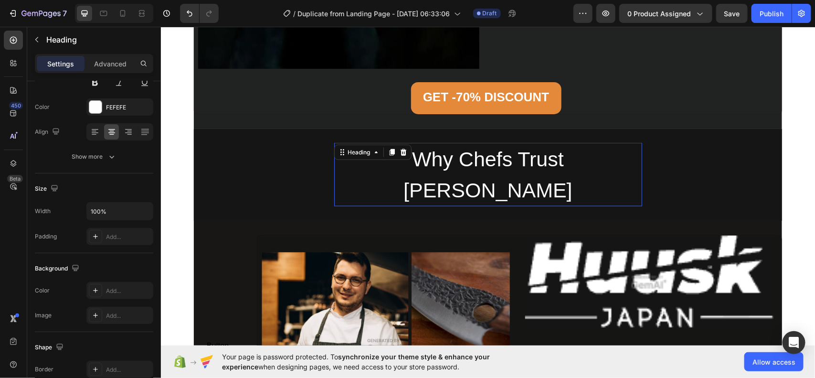
click at [458, 174] on p "Why Chefs Trust [PERSON_NAME]" at bounding box center [488, 174] width 306 height 62
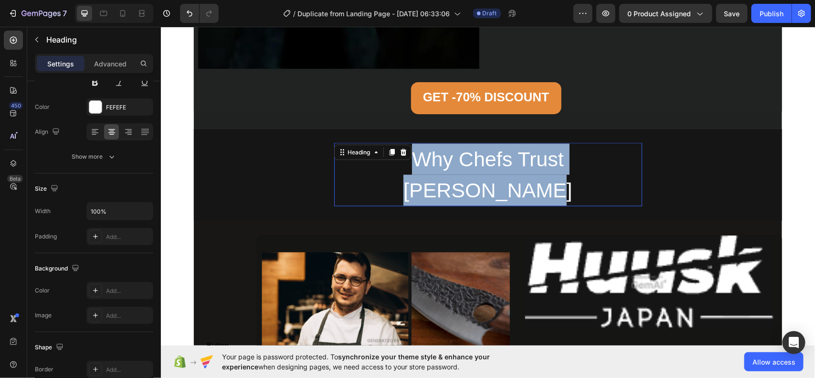
scroll to position [0, 0]
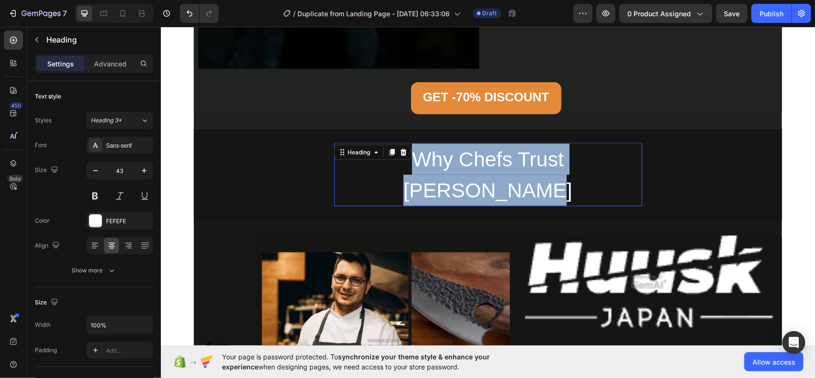
click at [458, 174] on p "Why Chefs Trust [PERSON_NAME]" at bounding box center [488, 174] width 306 height 62
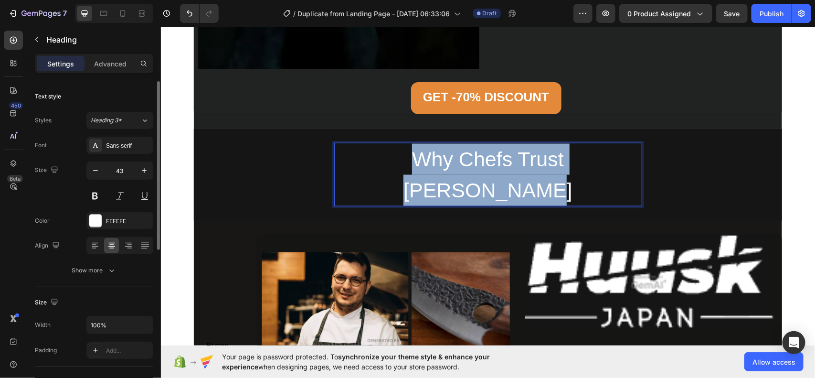
click at [458, 174] on p "Why Chefs Trust [PERSON_NAME]" at bounding box center [488, 174] width 306 height 62
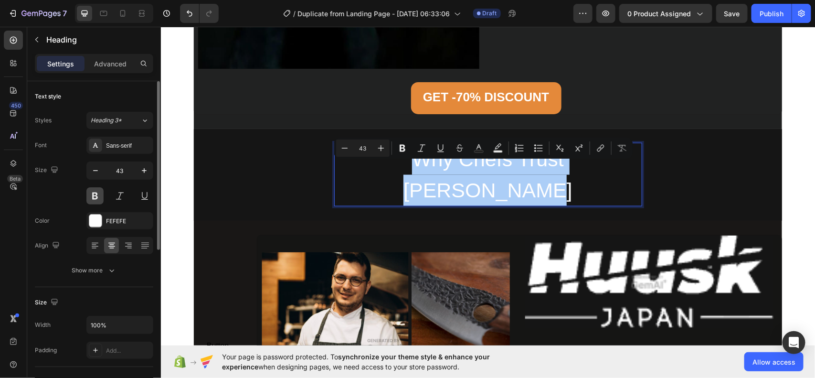
click at [99, 200] on button at bounding box center [94, 195] width 17 height 17
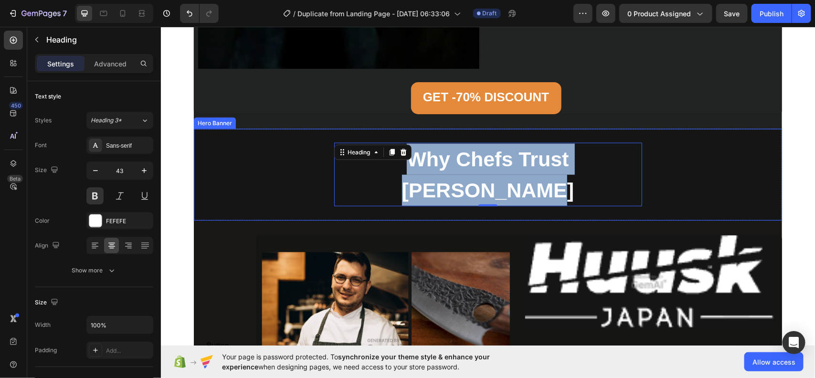
click at [273, 169] on div "Why Chefs Trust Huusk Knives Heading 0 Row" at bounding box center [487, 174] width 573 height 64
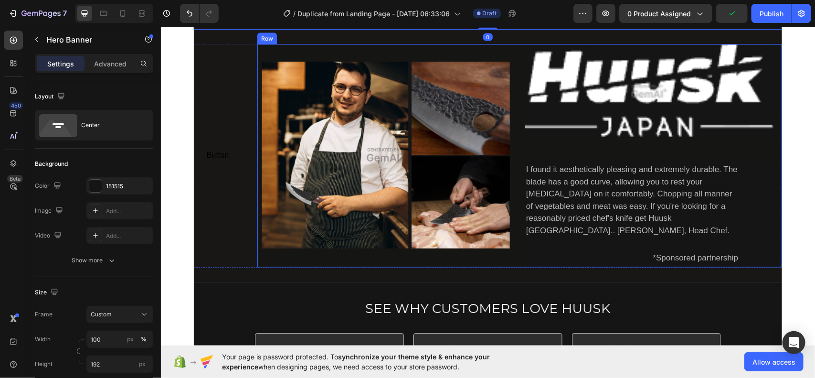
scroll to position [2394, 0]
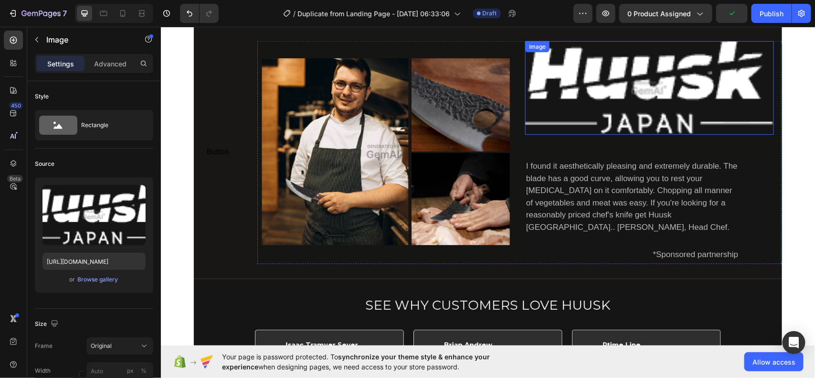
click at [572, 115] on img at bounding box center [649, 88] width 249 height 94
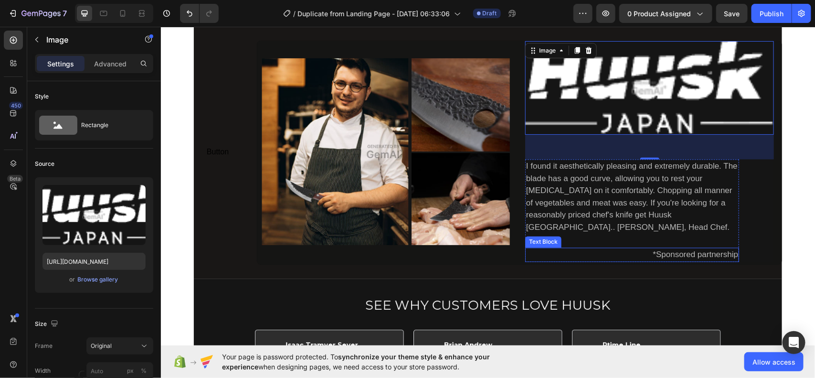
click at [655, 255] on div "*Sponsored partnership" at bounding box center [632, 254] width 214 height 14
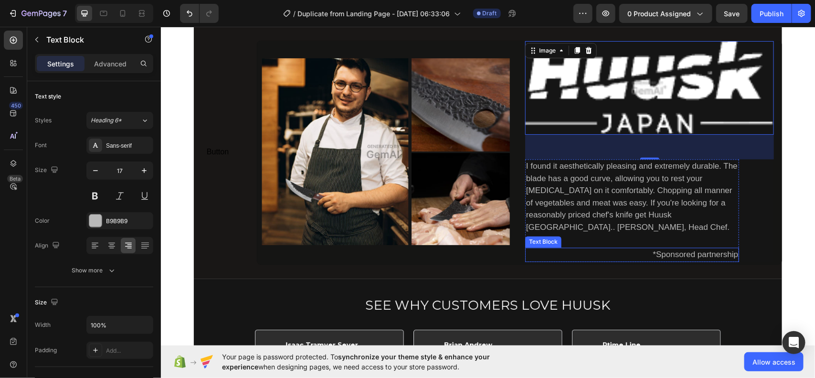
click at [655, 255] on div "*Sponsored partnership" at bounding box center [632, 254] width 214 height 14
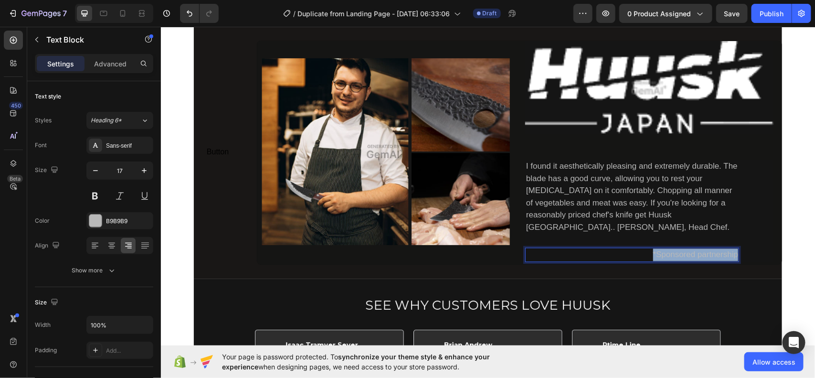
click at [655, 255] on p "*Sponsored partnership" at bounding box center [632, 254] width 212 height 12
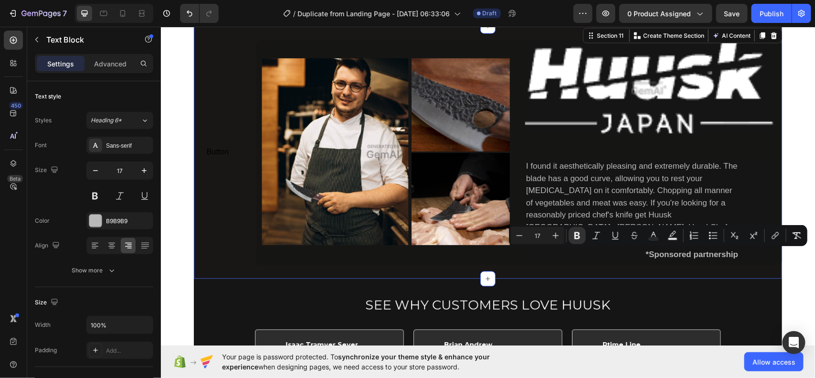
click at [687, 275] on div "Button Button Image Image I found it aesthetically pleasing and extremely durab…" at bounding box center [487, 152] width 588 height 252
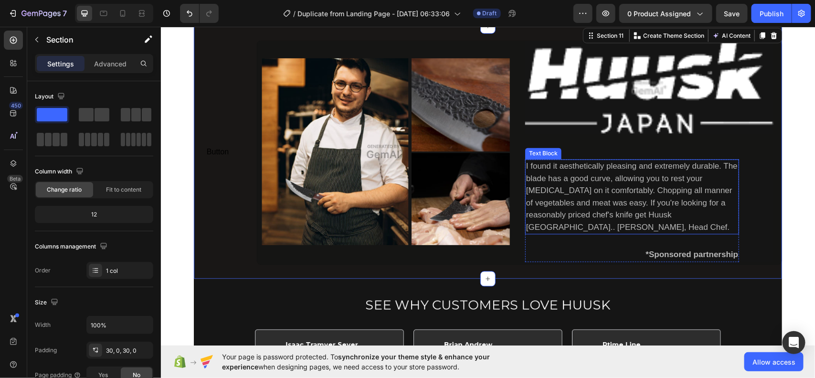
click at [634, 212] on div "I found it aesthetically pleasing and extremely durable. The blade has a good c…" at bounding box center [632, 196] width 214 height 75
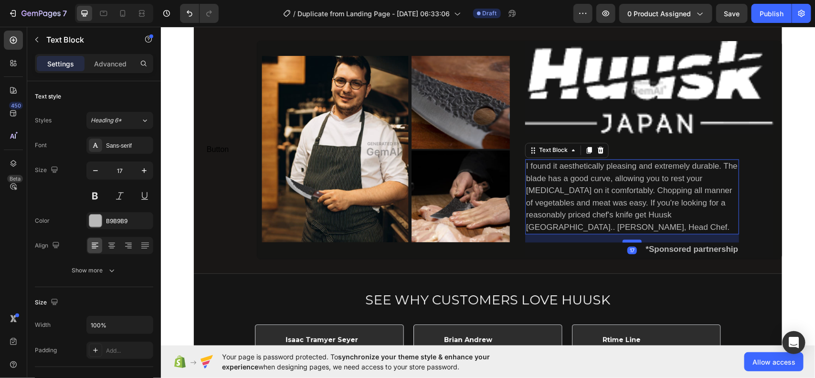
drag, startPoint x: 629, startPoint y: 246, endPoint x: 627, endPoint y: 241, distance: 5.6
click at [627, 241] on div at bounding box center [631, 240] width 19 height 3
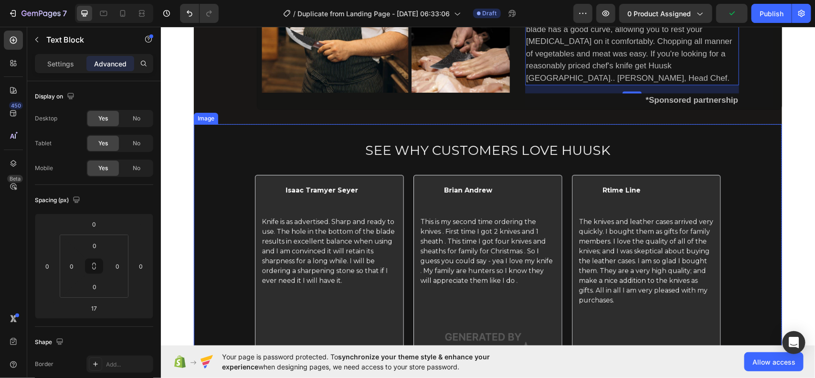
scroll to position [2589, 0]
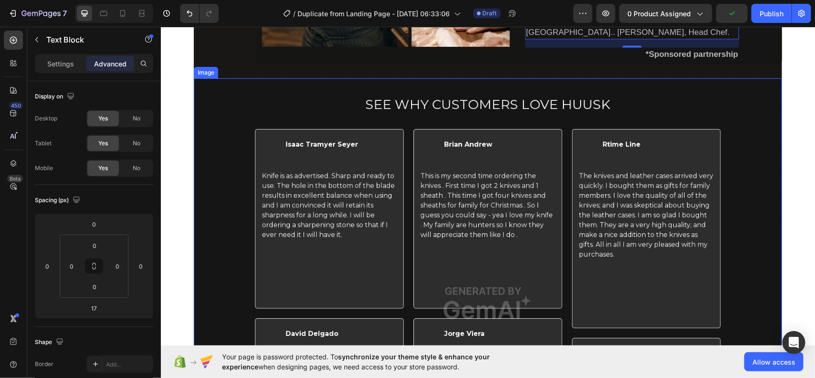
click at [495, 311] on img at bounding box center [487, 303] width 588 height 450
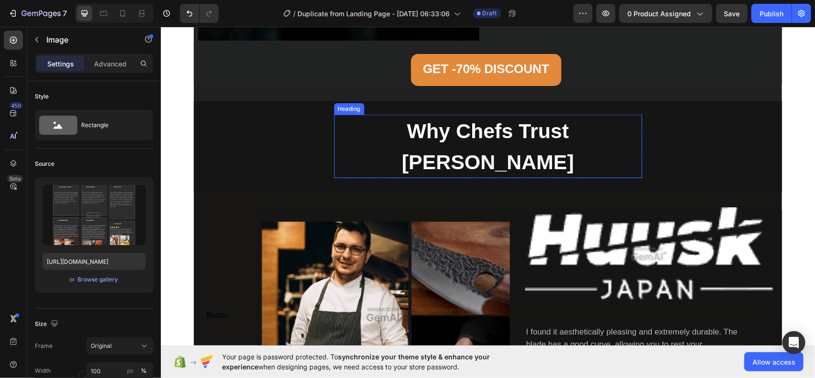
scroll to position [2229, 0]
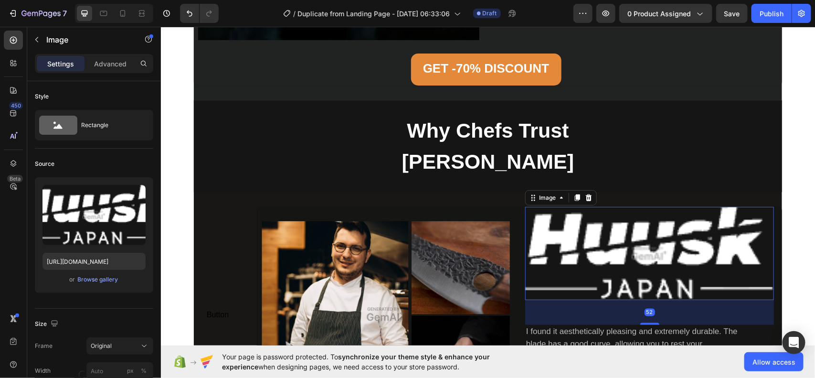
click at [641, 274] on img at bounding box center [649, 253] width 249 height 94
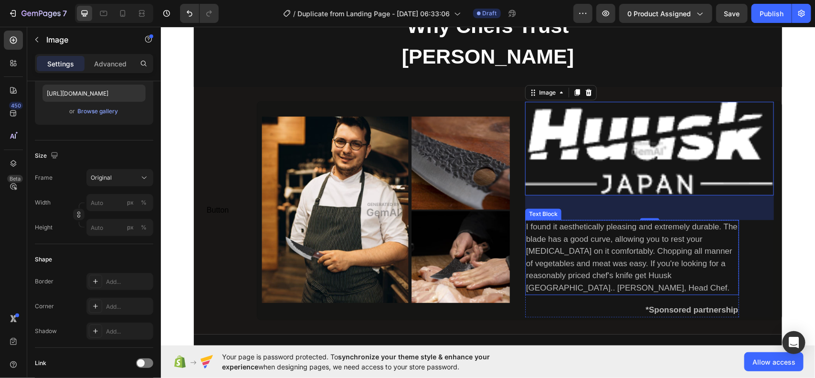
scroll to position [2327, 0]
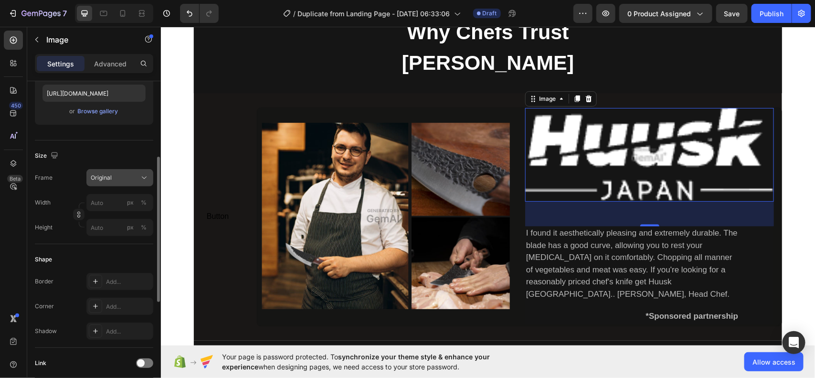
click at [120, 175] on div "Original" at bounding box center [114, 177] width 47 height 9
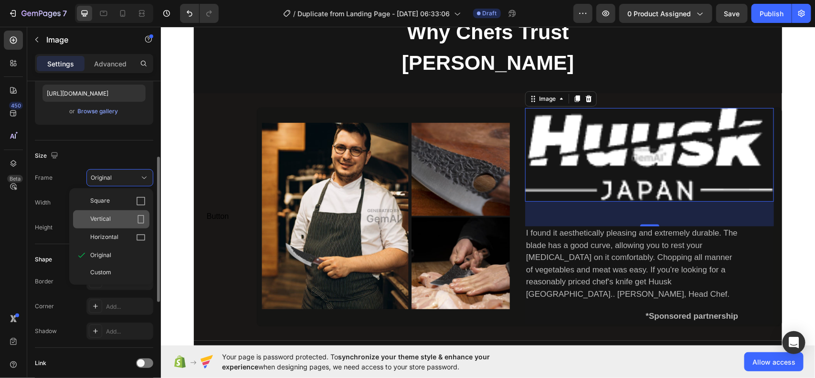
click at [115, 223] on div "Vertical" at bounding box center [117, 219] width 55 height 10
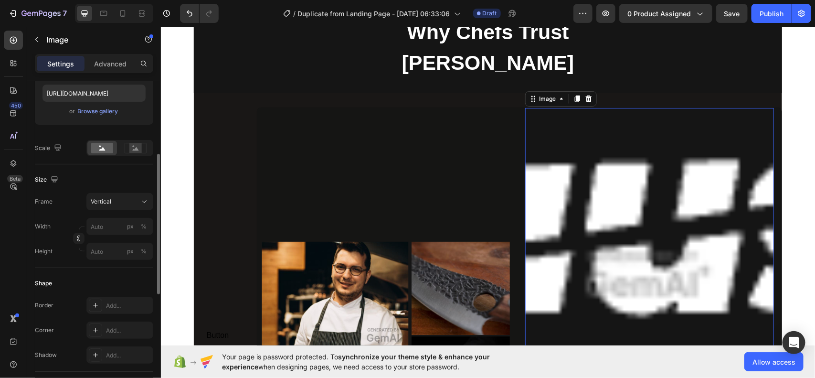
click at [127, 212] on div "Frame Vertical Width px % Height px %" at bounding box center [94, 226] width 118 height 67
click at [122, 206] on button "Vertical" at bounding box center [119, 201] width 67 height 17
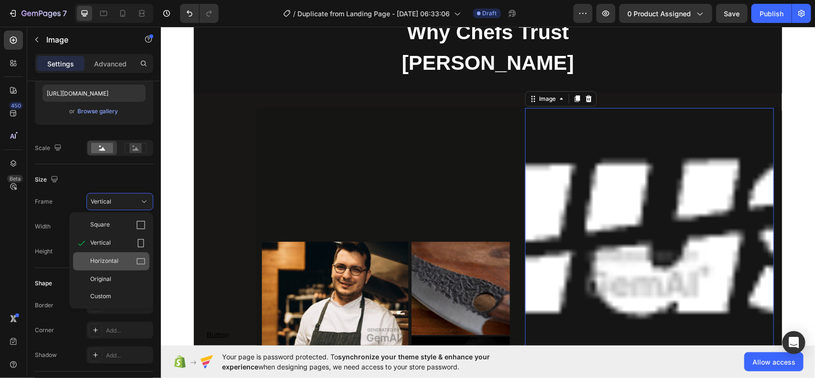
click at [126, 259] on div "Horizontal" at bounding box center [117, 261] width 55 height 10
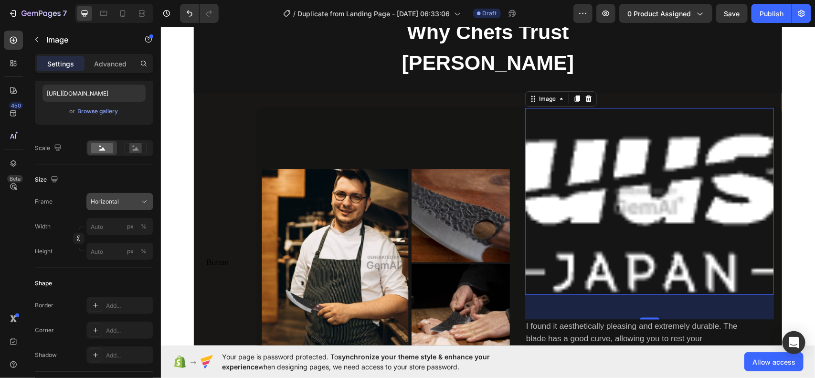
click at [130, 201] on div "Horizontal" at bounding box center [114, 201] width 47 height 9
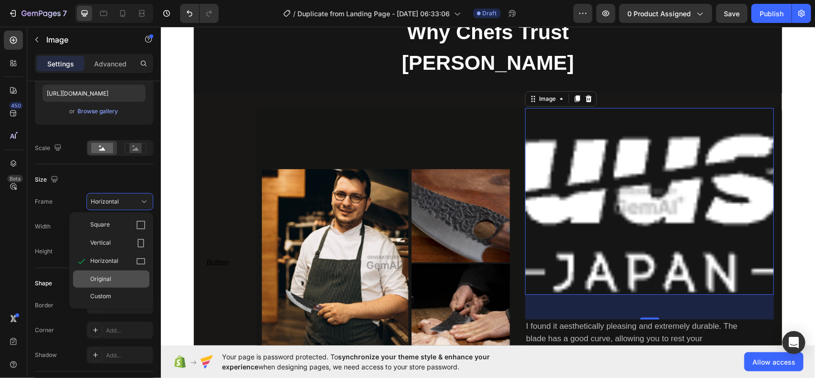
click at [120, 270] on div "Original" at bounding box center [111, 278] width 76 height 17
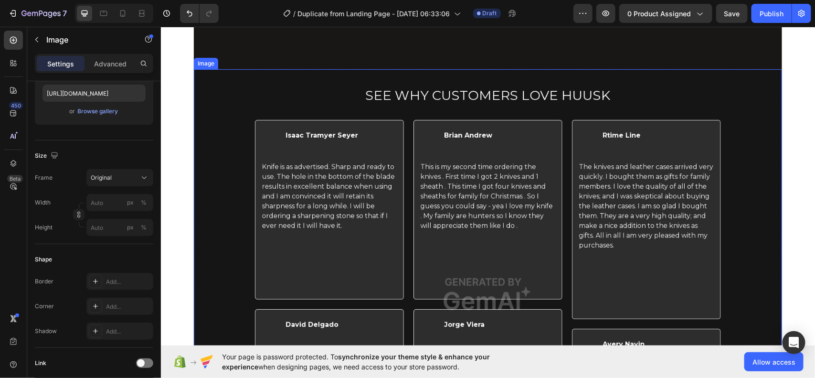
scroll to position [3086, 0]
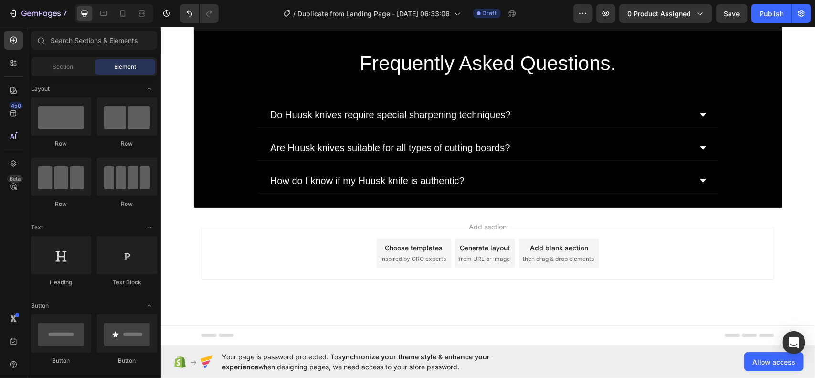
click at [468, 258] on span "from URL or image" at bounding box center [483, 258] width 51 height 9
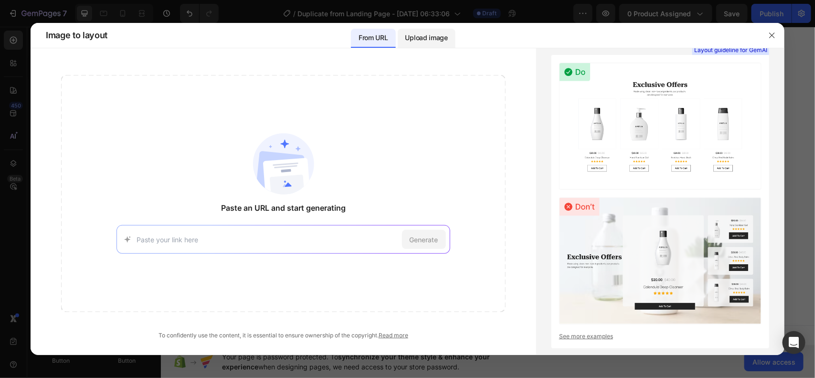
click at [436, 40] on p "Upload image" at bounding box center [426, 37] width 43 height 11
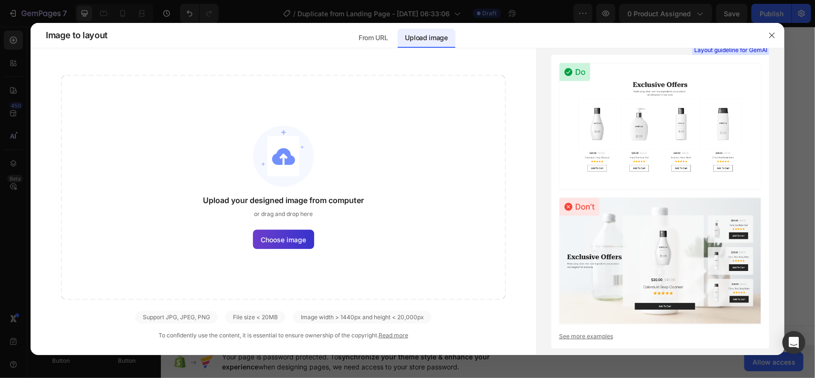
click at [299, 245] on label "Choose image" at bounding box center [283, 239] width 61 height 19
click at [0, 0] on input "Choose image" at bounding box center [0, 0] width 0 height 0
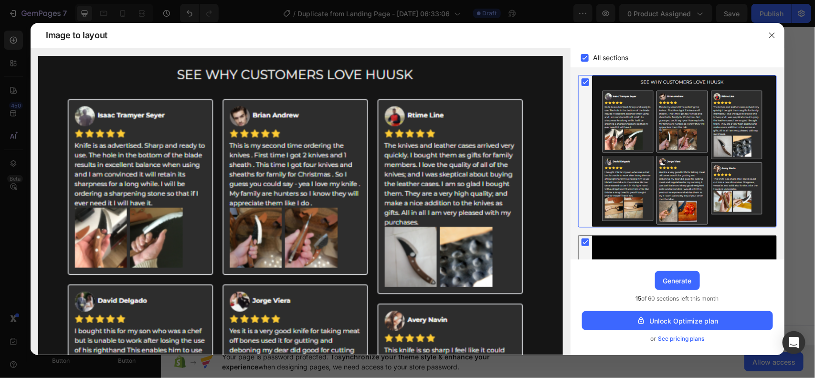
click at [589, 245] on rect at bounding box center [586, 242] width 8 height 8
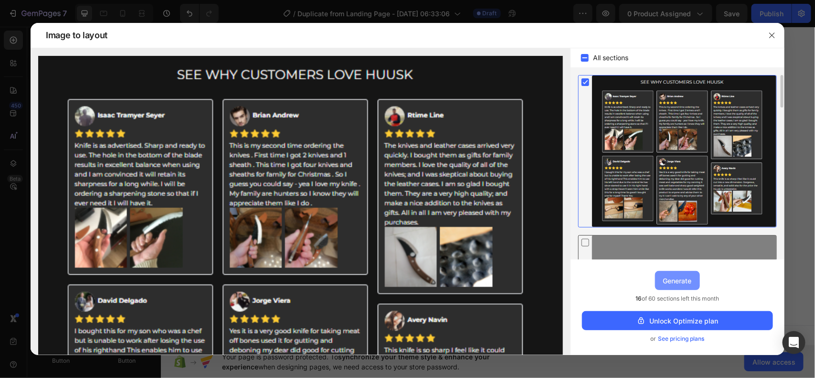
click at [677, 280] on div "Generate" at bounding box center [677, 281] width 29 height 10
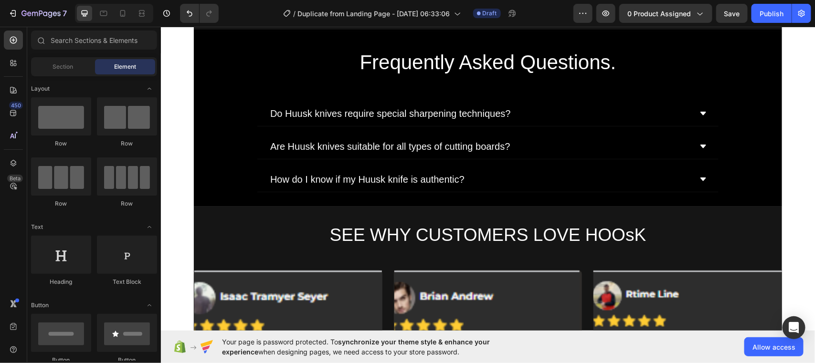
click at [661, 109] on div "Do Huusk knives require special sharpening techniques?" at bounding box center [479, 113] width 423 height 17
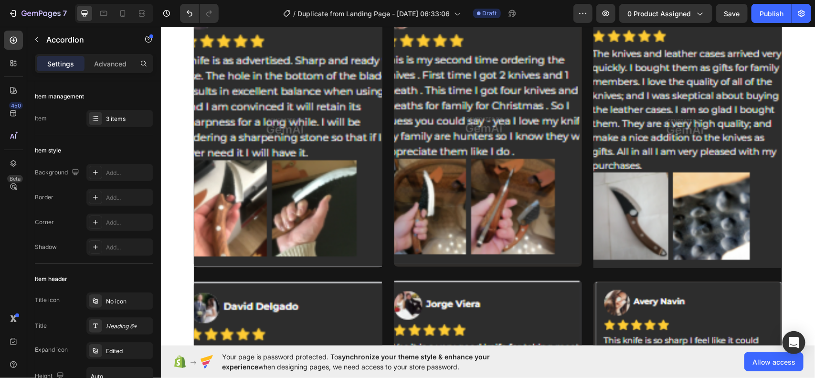
scroll to position [3367, 0]
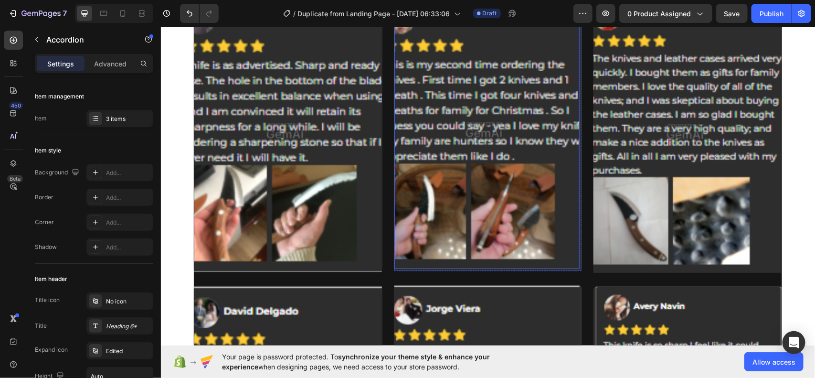
click at [540, 237] on img at bounding box center [487, 129] width 186 height 278
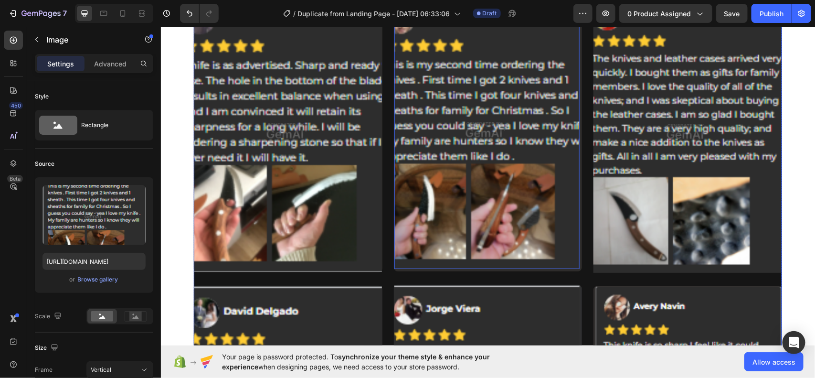
click at [582, 237] on div "Image Row Image Row Image 0 Row Image Row Image Image Row Row" at bounding box center [487, 278] width 588 height 578
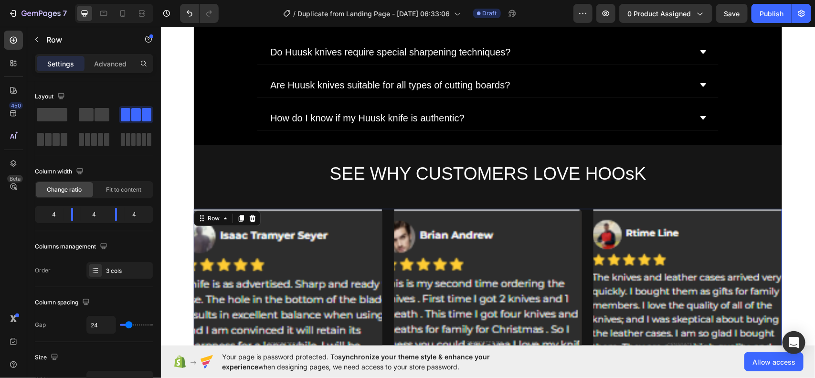
scroll to position [3132, 0]
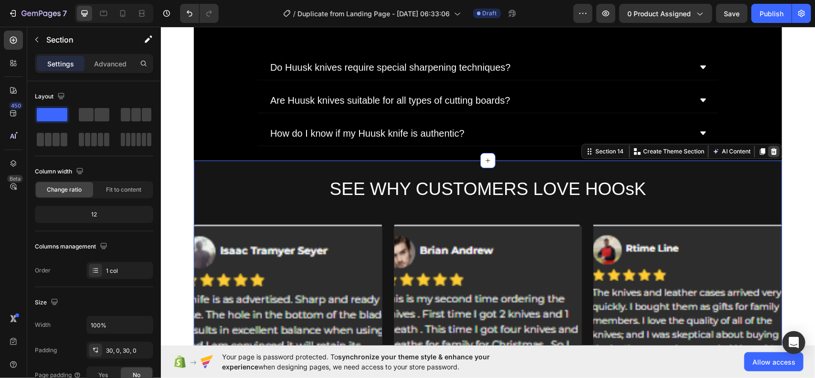
click at [771, 153] on icon at bounding box center [774, 151] width 6 height 7
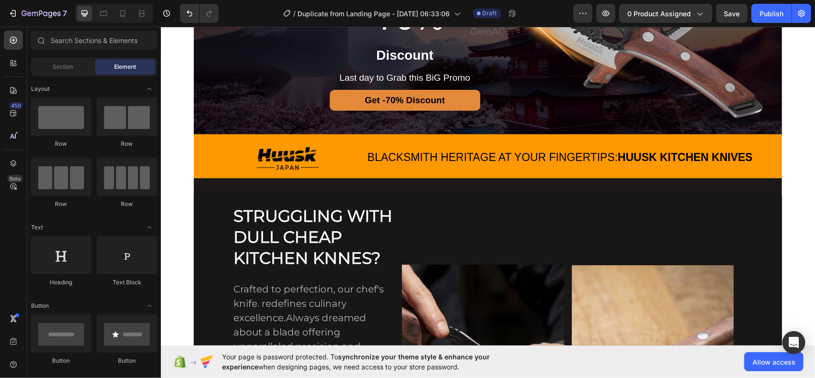
scroll to position [0, 0]
